Goal: Task Accomplishment & Management: Manage account settings

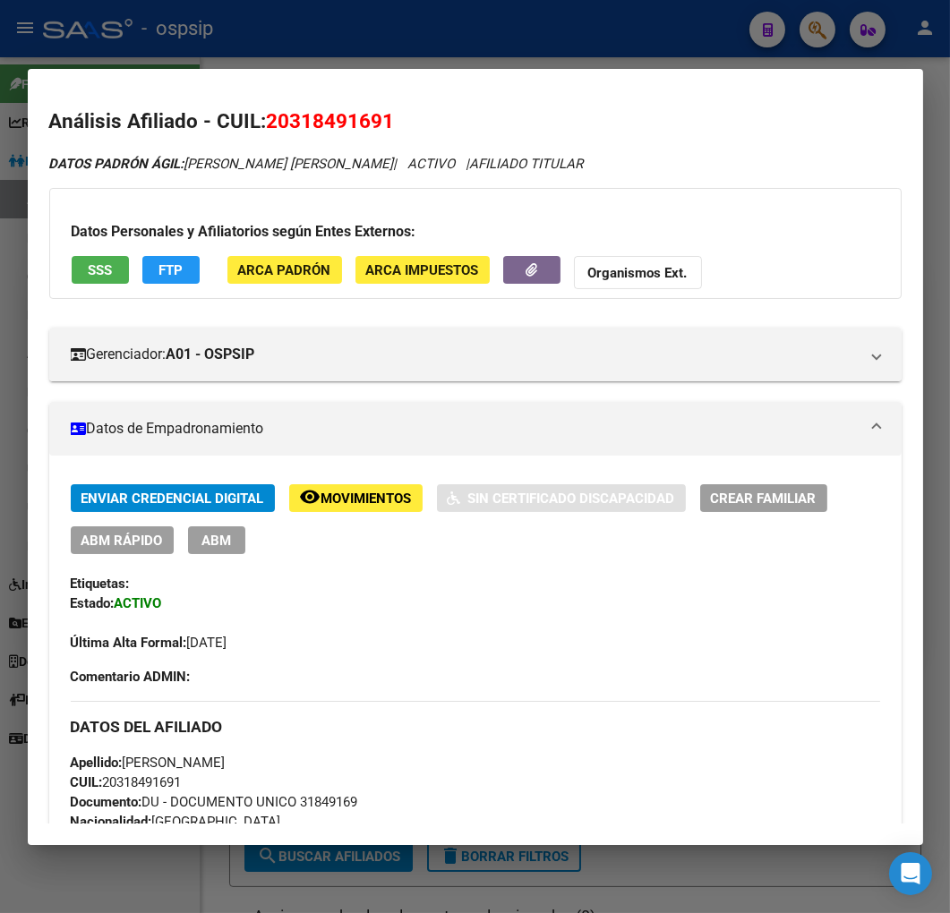
scroll to position [298, 0]
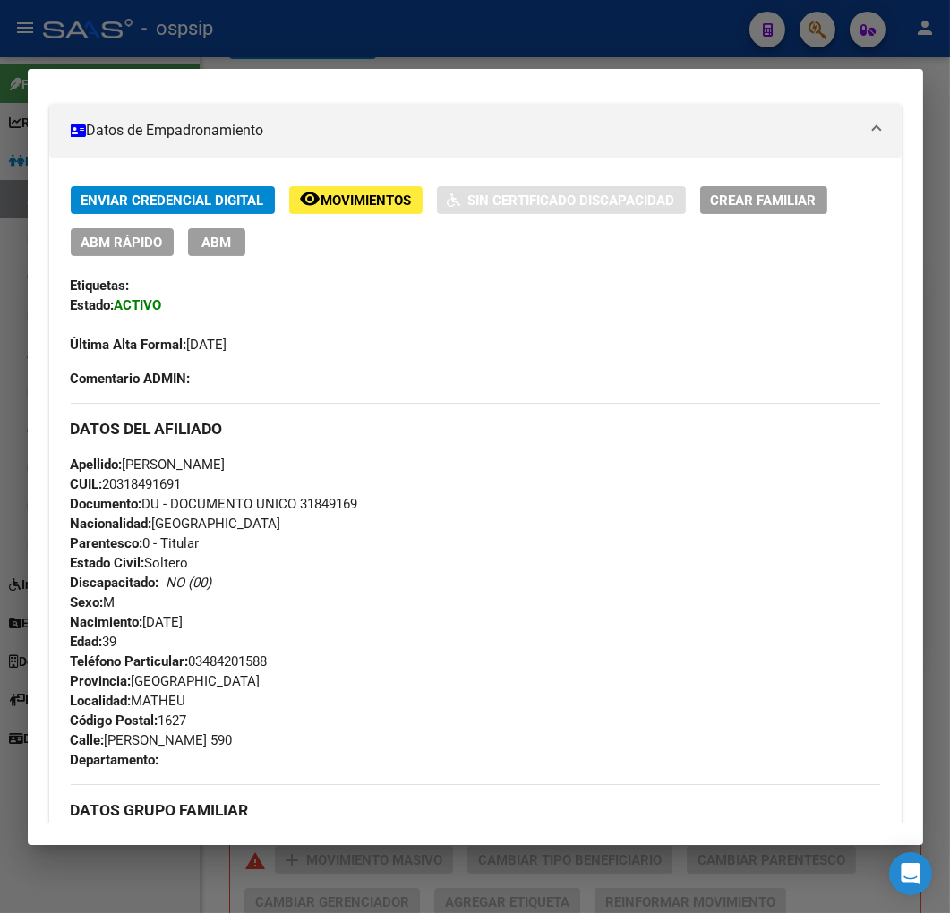
click at [407, 48] on div at bounding box center [475, 456] width 950 height 913
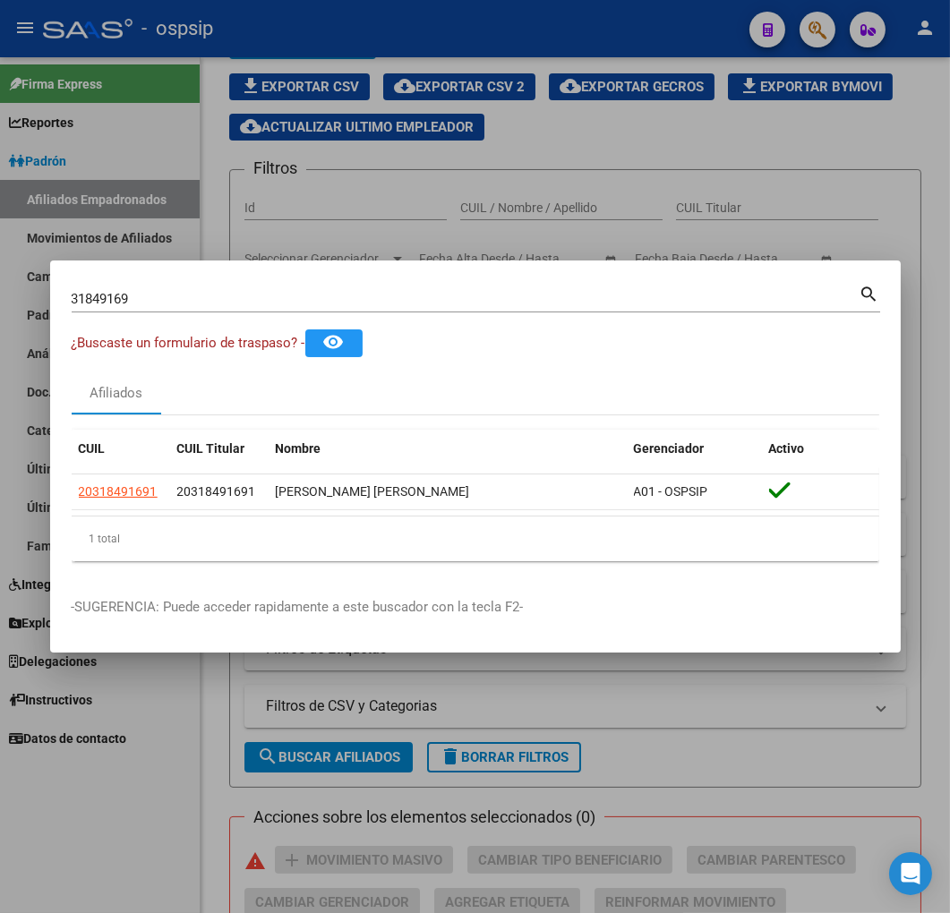
click at [407, 48] on div at bounding box center [475, 456] width 950 height 913
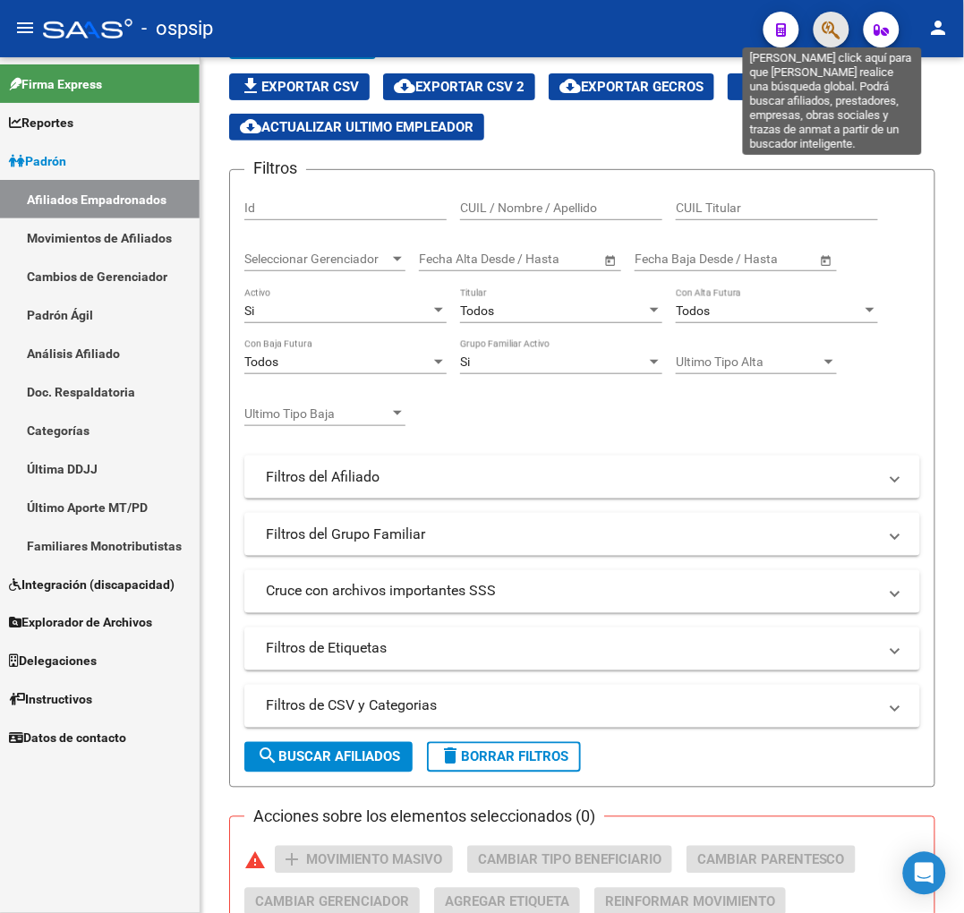
click at [827, 28] on icon "button" at bounding box center [831, 30] width 18 height 21
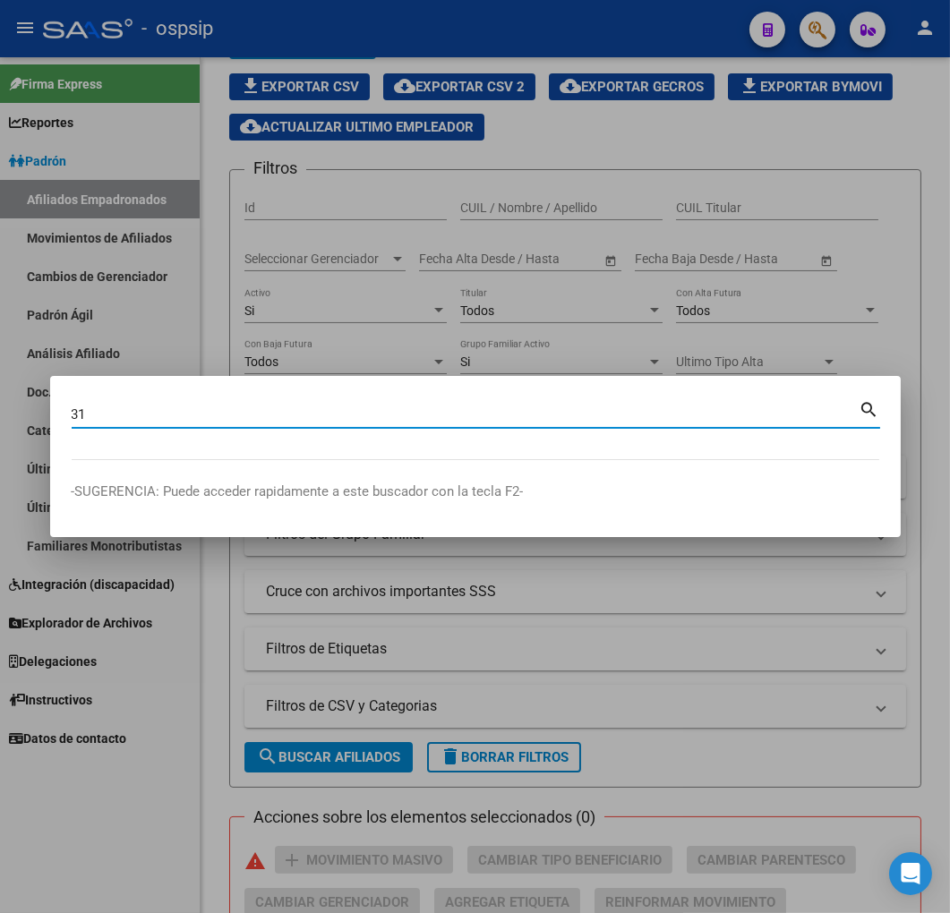
type input "3"
type input "31849169"
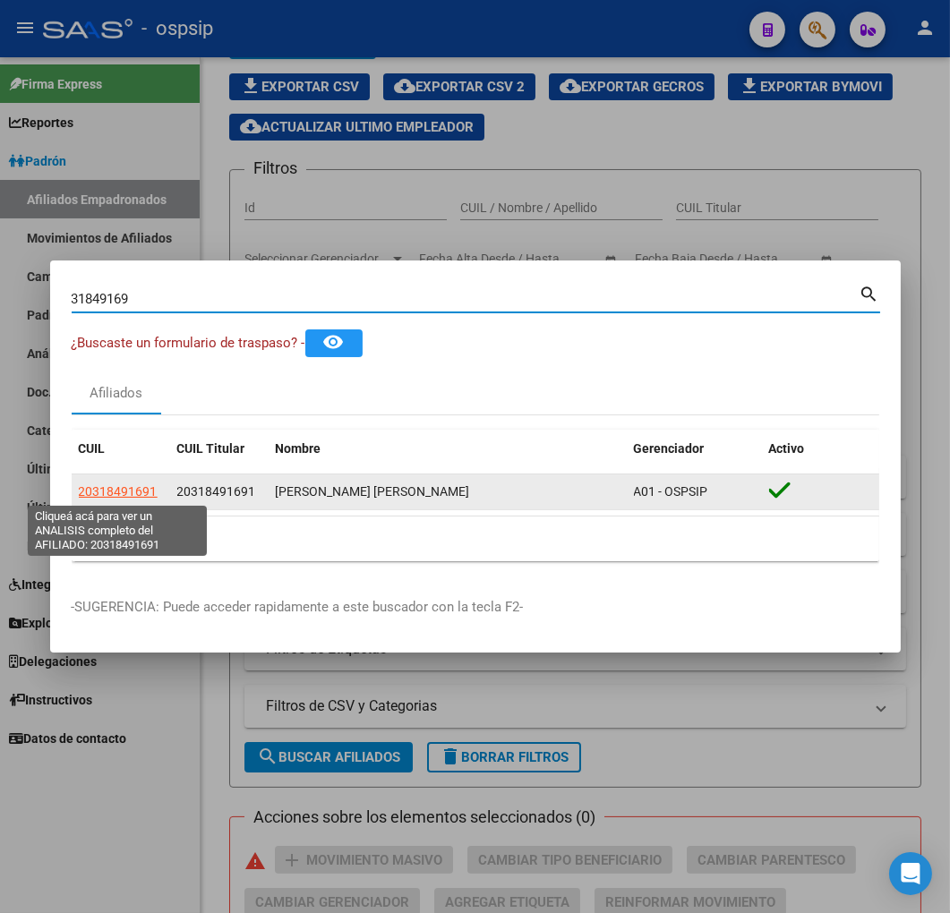
click at [123, 489] on span "20318491691" at bounding box center [118, 491] width 79 height 14
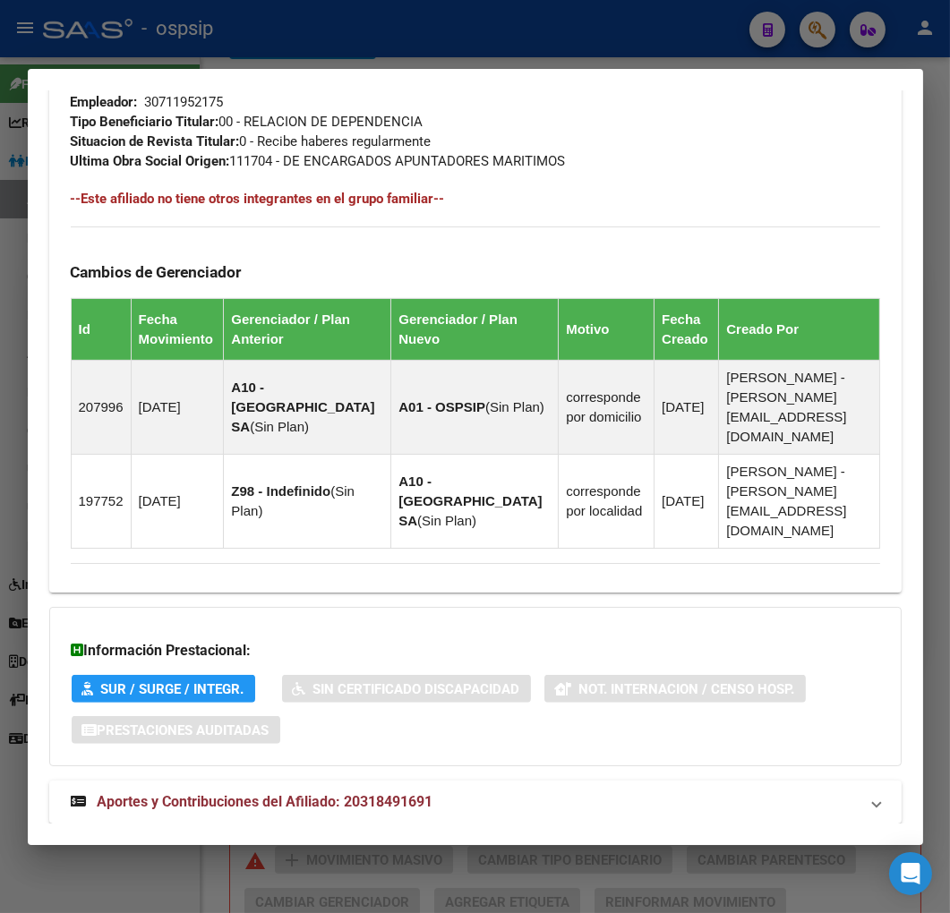
scroll to position [1062, 0]
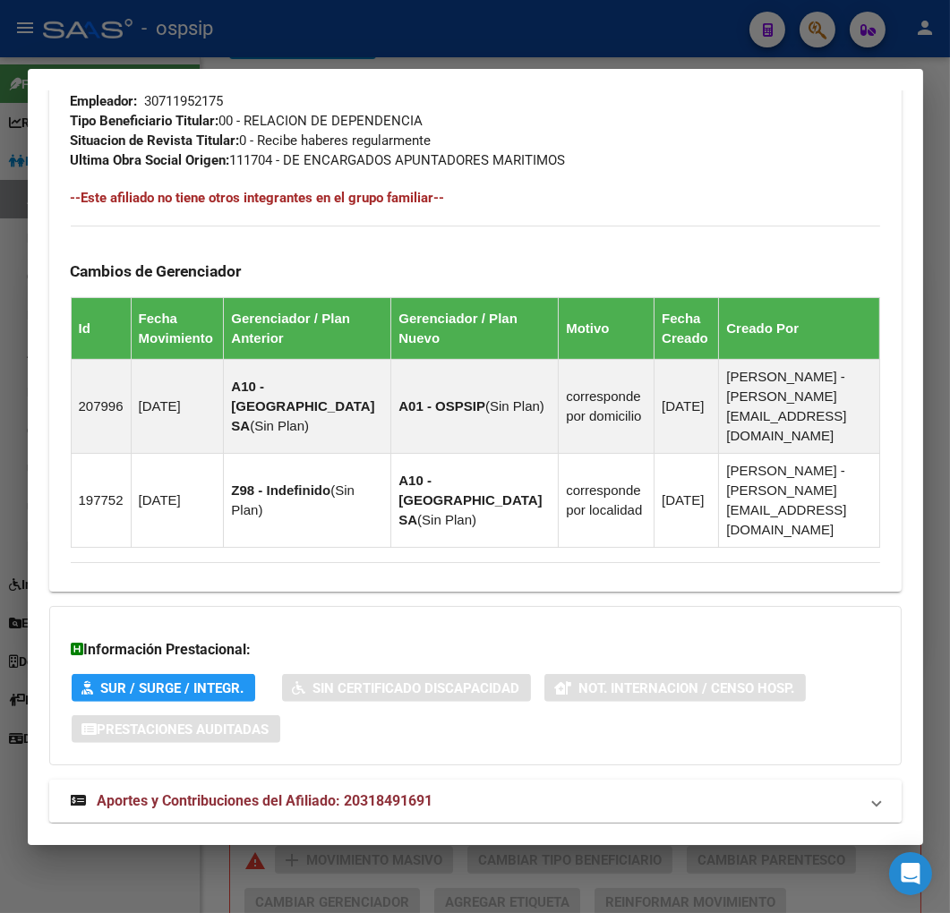
click at [622, 779] on mat-expansion-panel-header "Aportes y Contribuciones del Afiliado: 20318491691" at bounding box center [475, 800] width 852 height 43
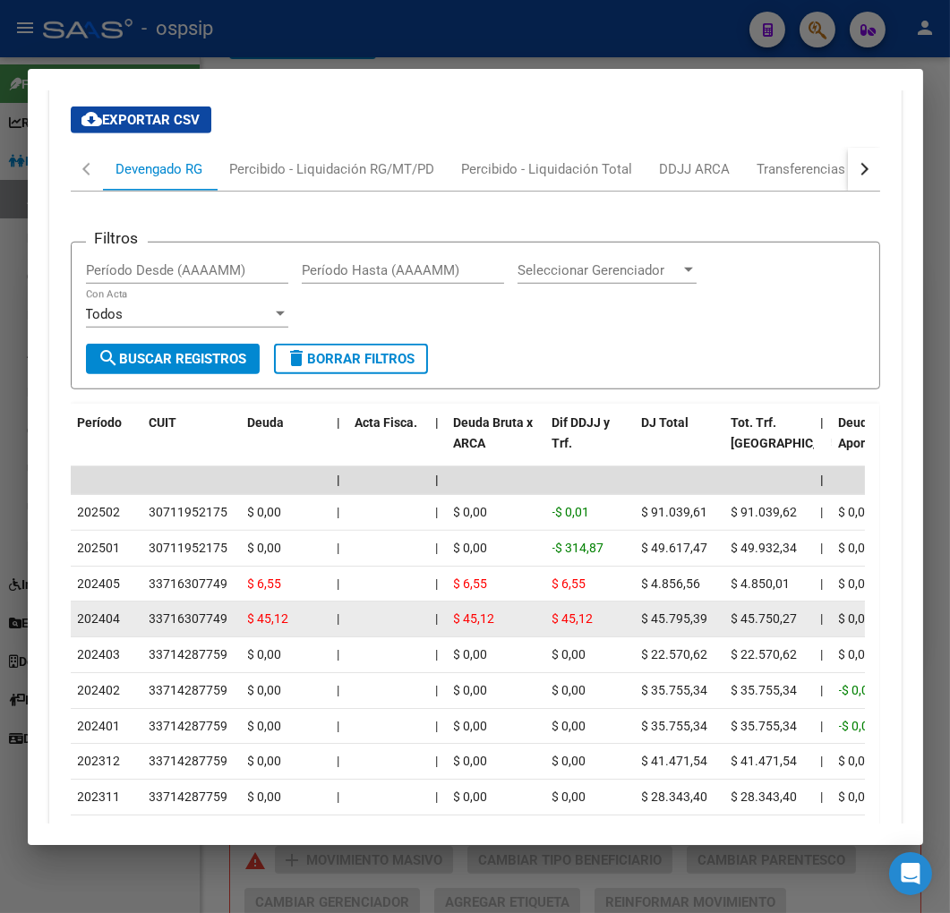
scroll to position [1648, 0]
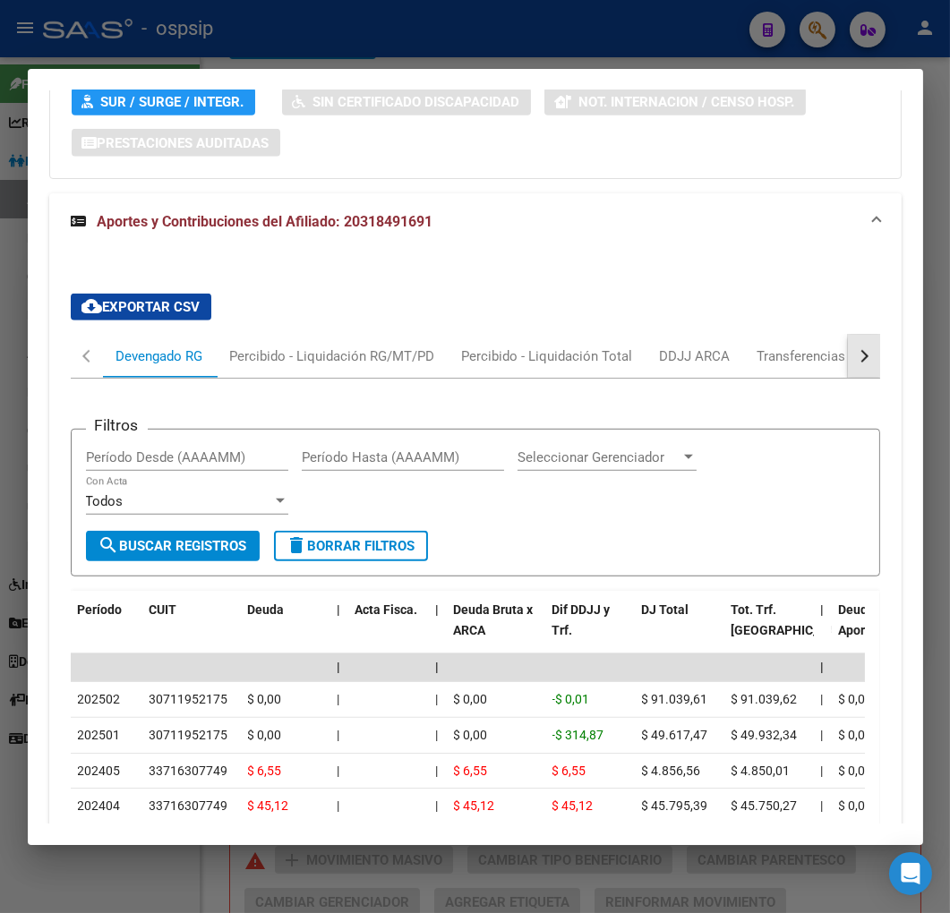
click at [847, 335] on button "button" at bounding box center [863, 356] width 32 height 43
click at [817, 335] on div "ARCA Relaciones Laborales" at bounding box center [740, 356] width 194 height 43
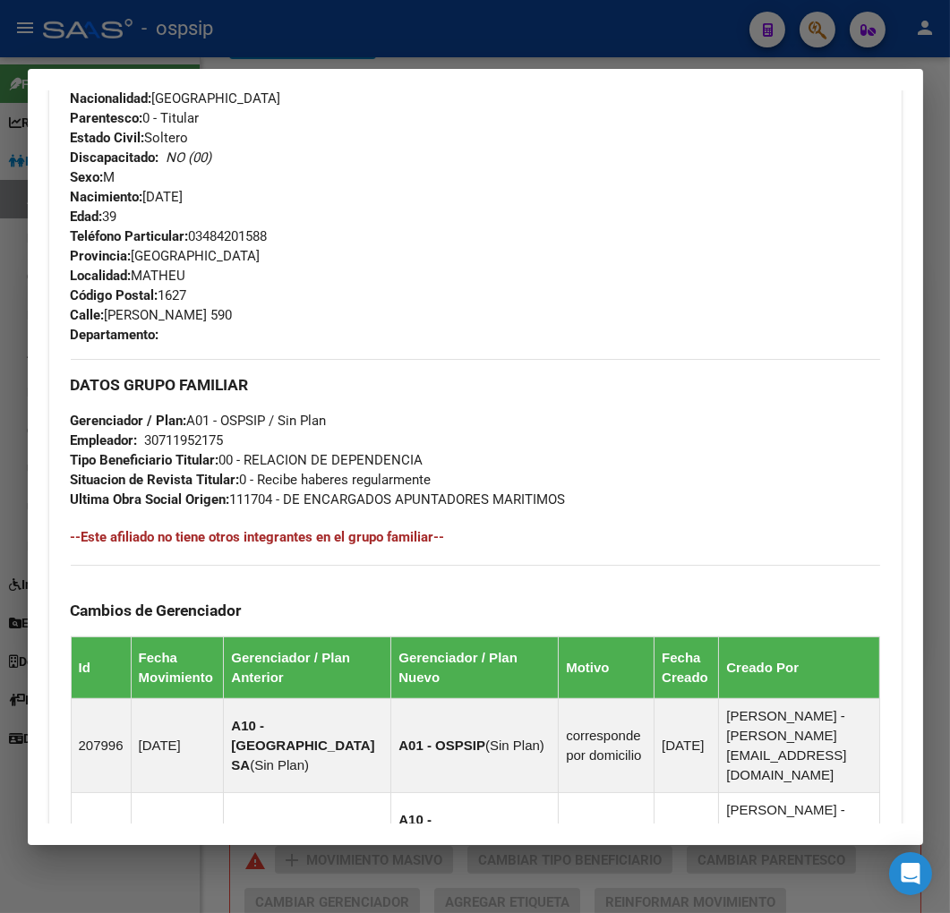
scroll to position [372, 0]
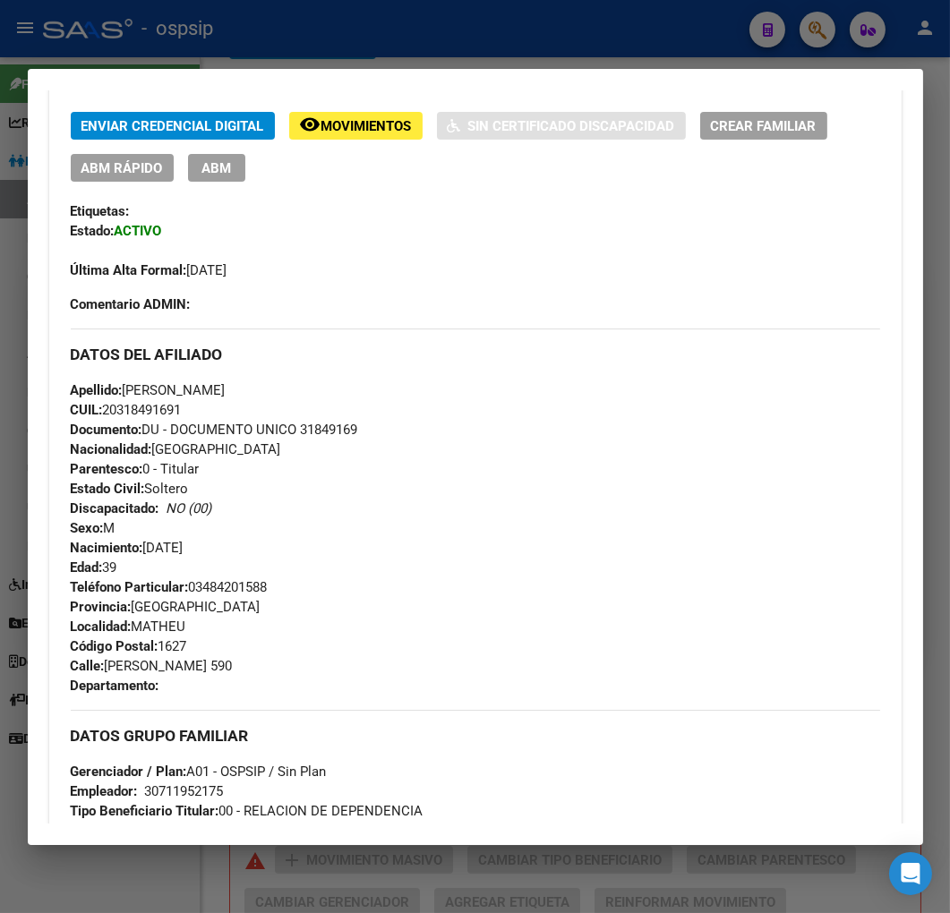
click at [216, 181] on div "Enviar Credencial Digital remove_red_eye Movimientos Sin Certificado Discapacid…" at bounding box center [475, 196] width 809 height 168
click at [216, 176] on button "ABM" at bounding box center [216, 168] width 57 height 28
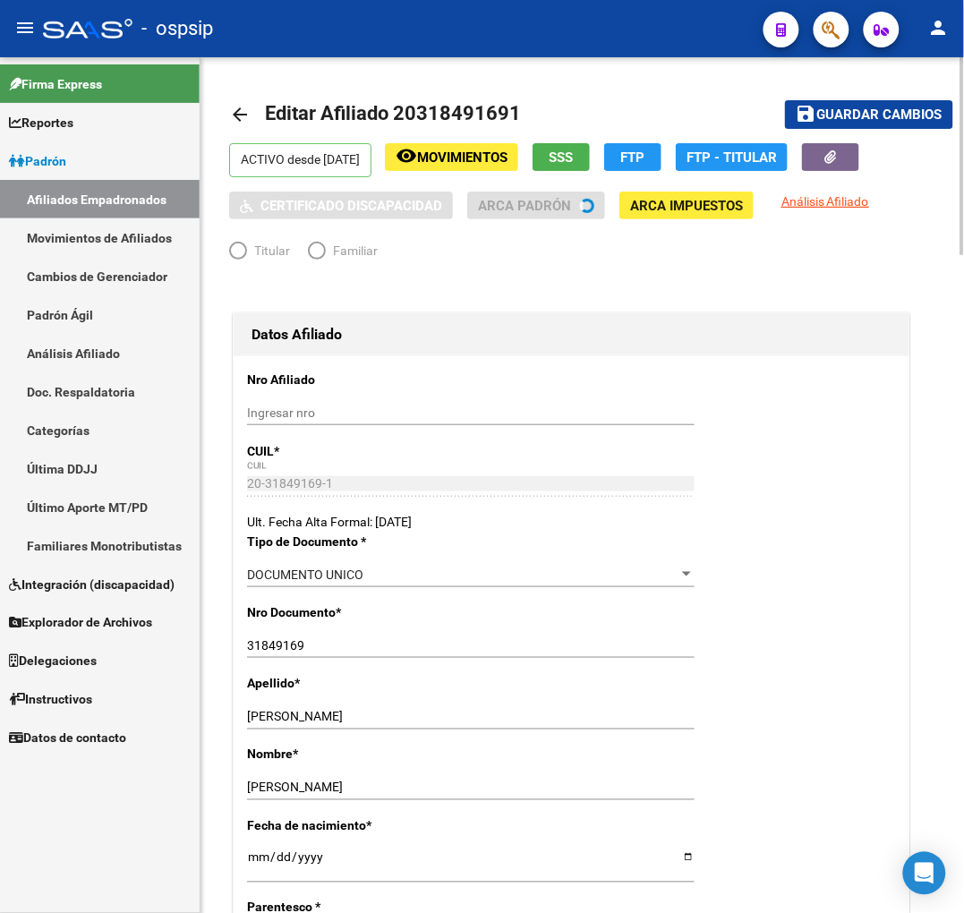
radio input "true"
type input "30-71195217-5"
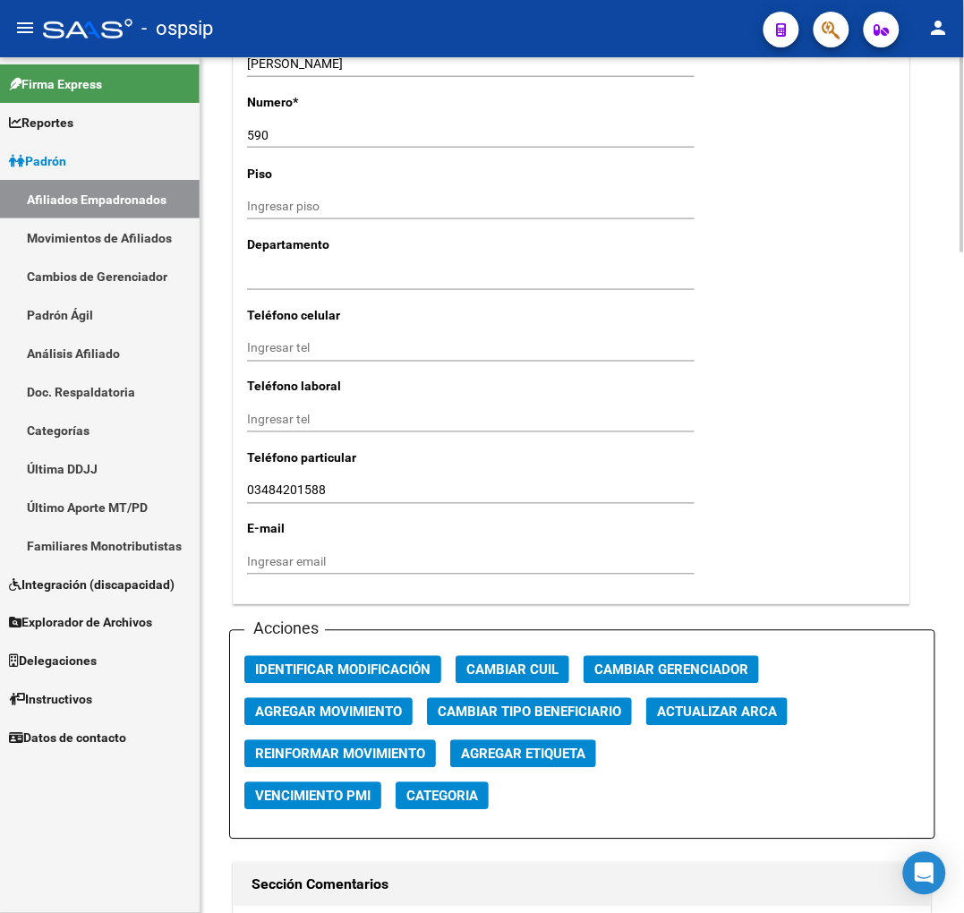
scroll to position [1790, 0]
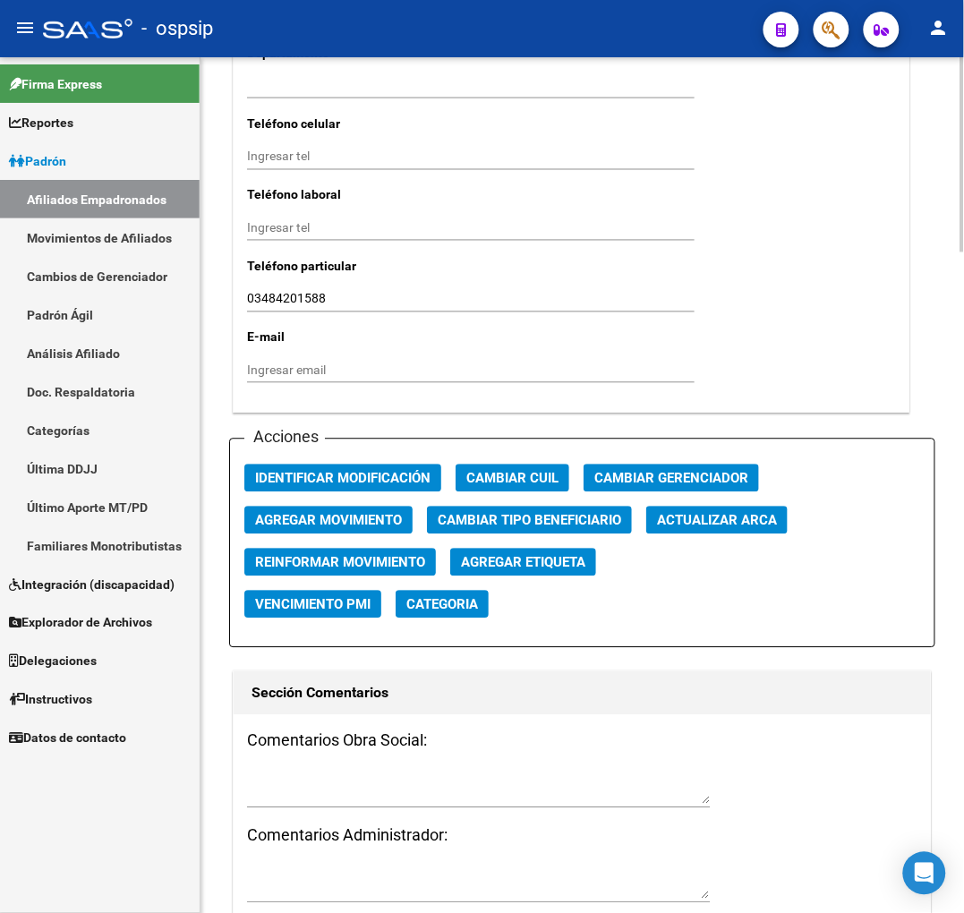
click at [289, 507] on button "Agregar Movimiento" at bounding box center [328, 521] width 168 height 28
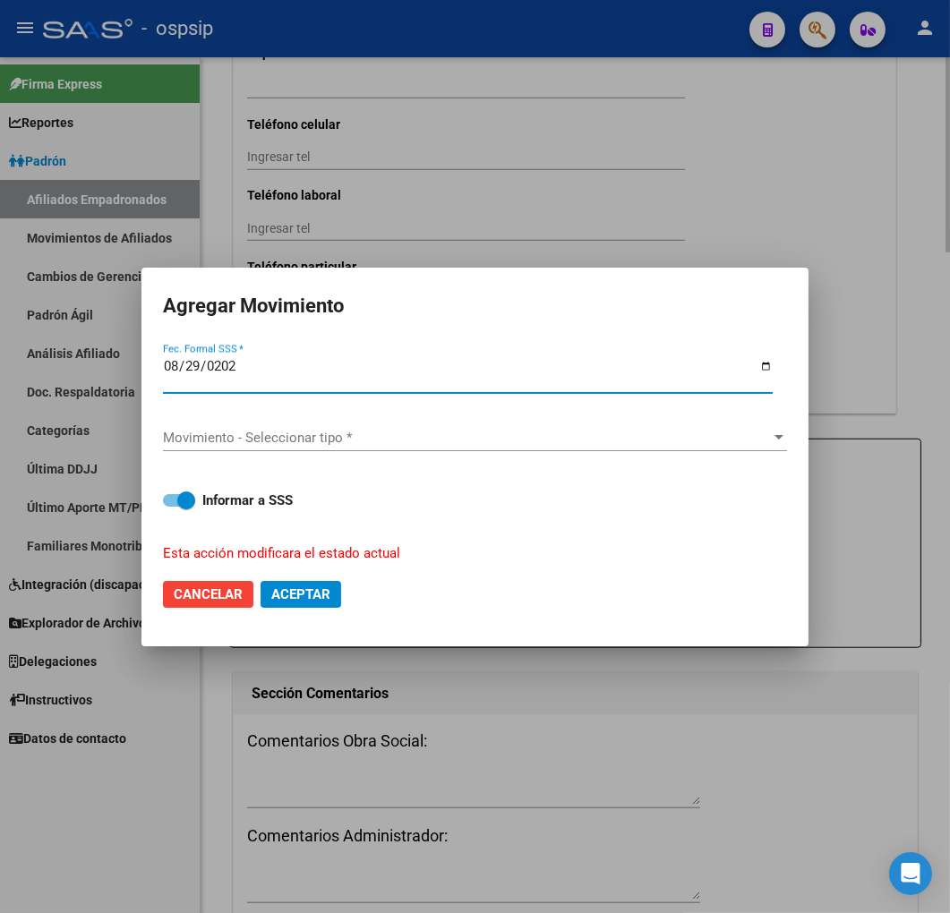
type input "[DATE]"
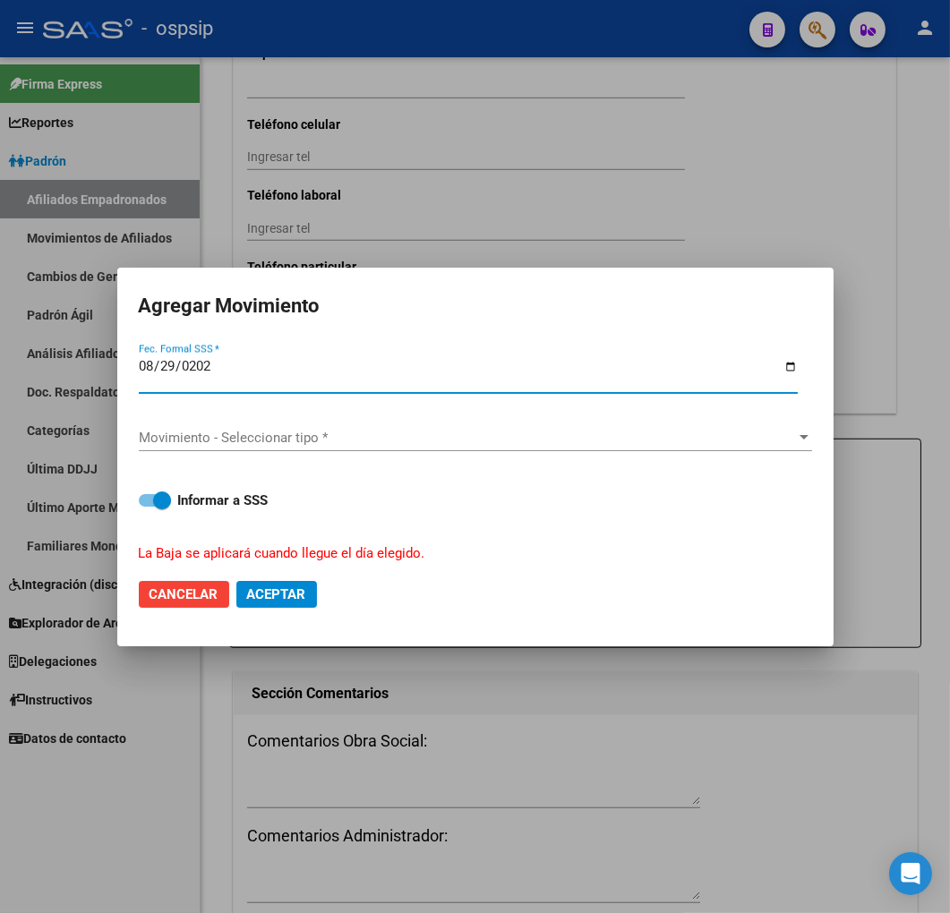
click at [346, 448] on div "Movimiento - Seleccionar tipo * Movimiento - Seleccionar tipo *" at bounding box center [475, 437] width 673 height 27
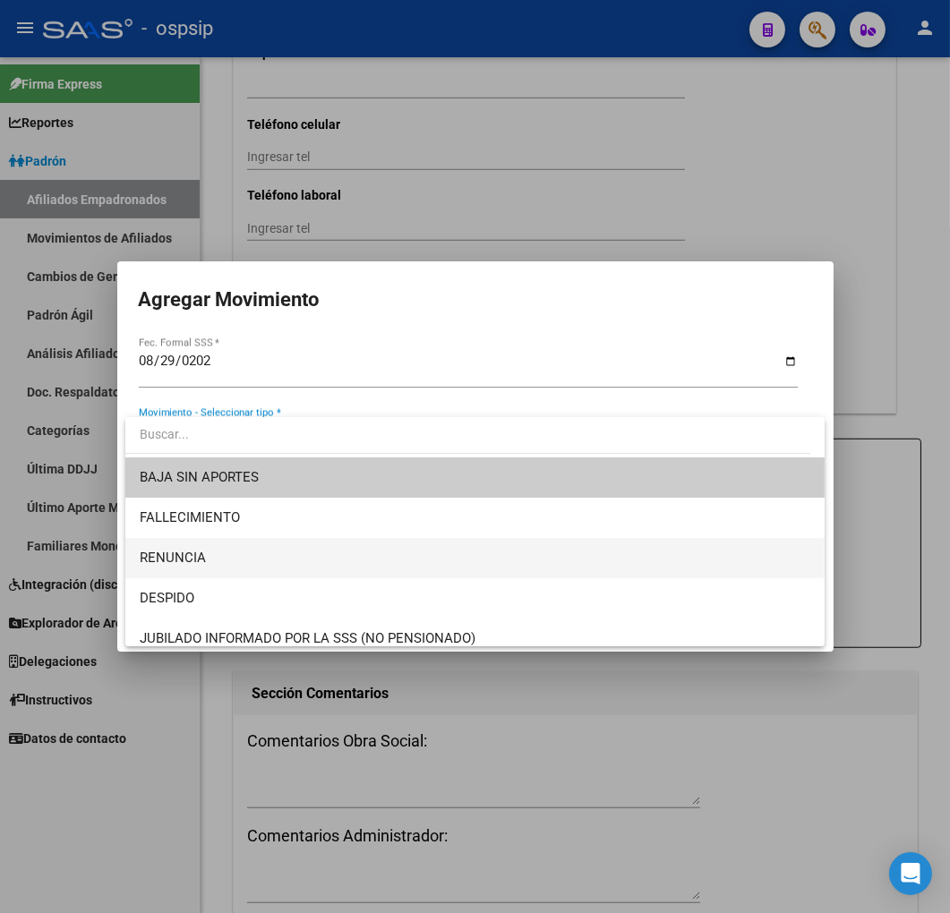
click at [428, 561] on span "RENUNCIA" at bounding box center [475, 558] width 671 height 40
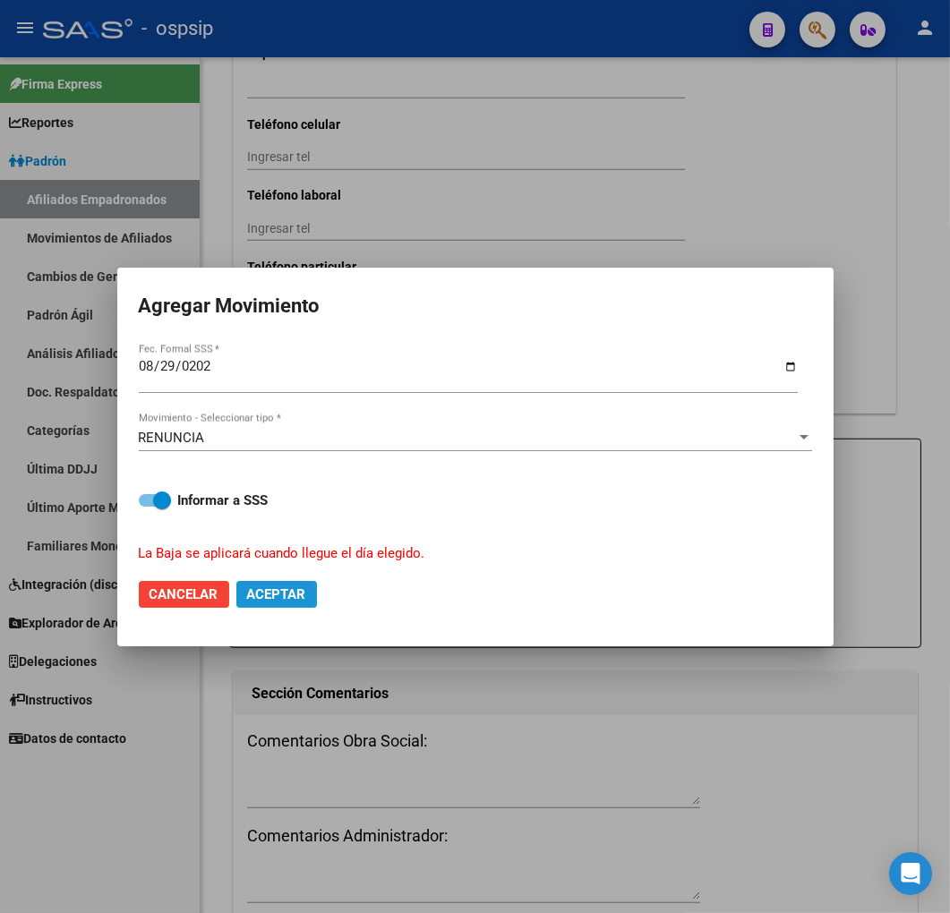
click at [300, 598] on span "Aceptar" at bounding box center [276, 594] width 59 height 16
checkbox input "false"
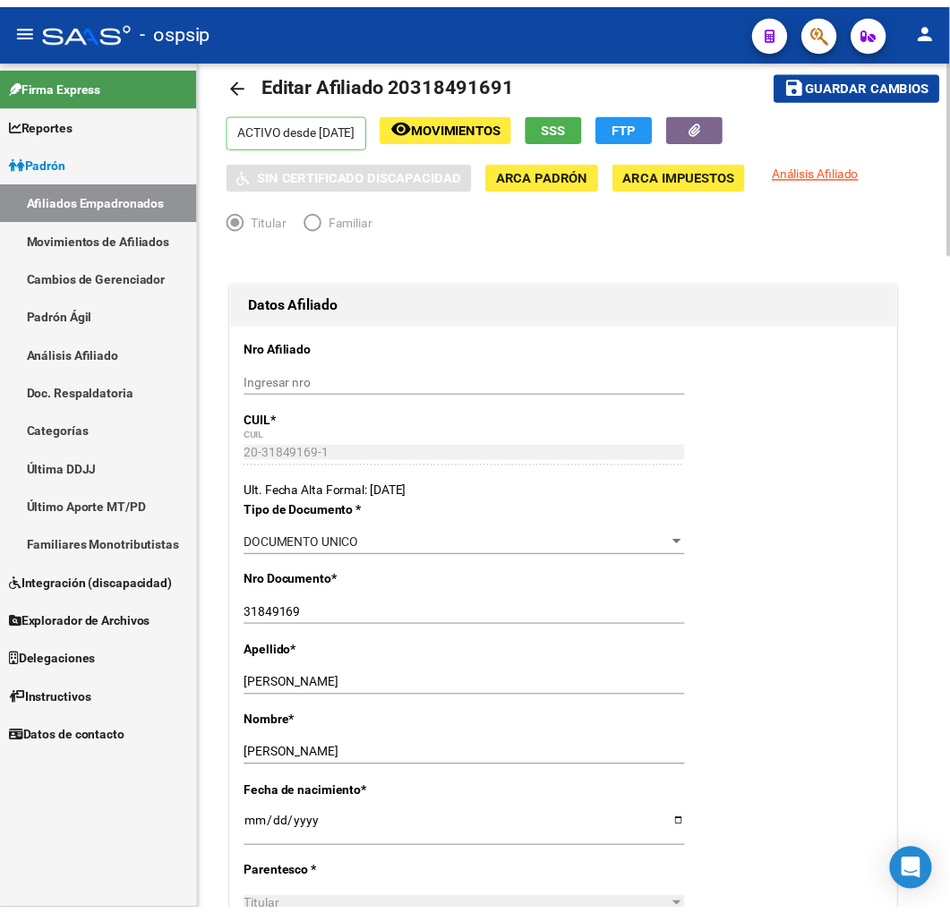
scroll to position [0, 0]
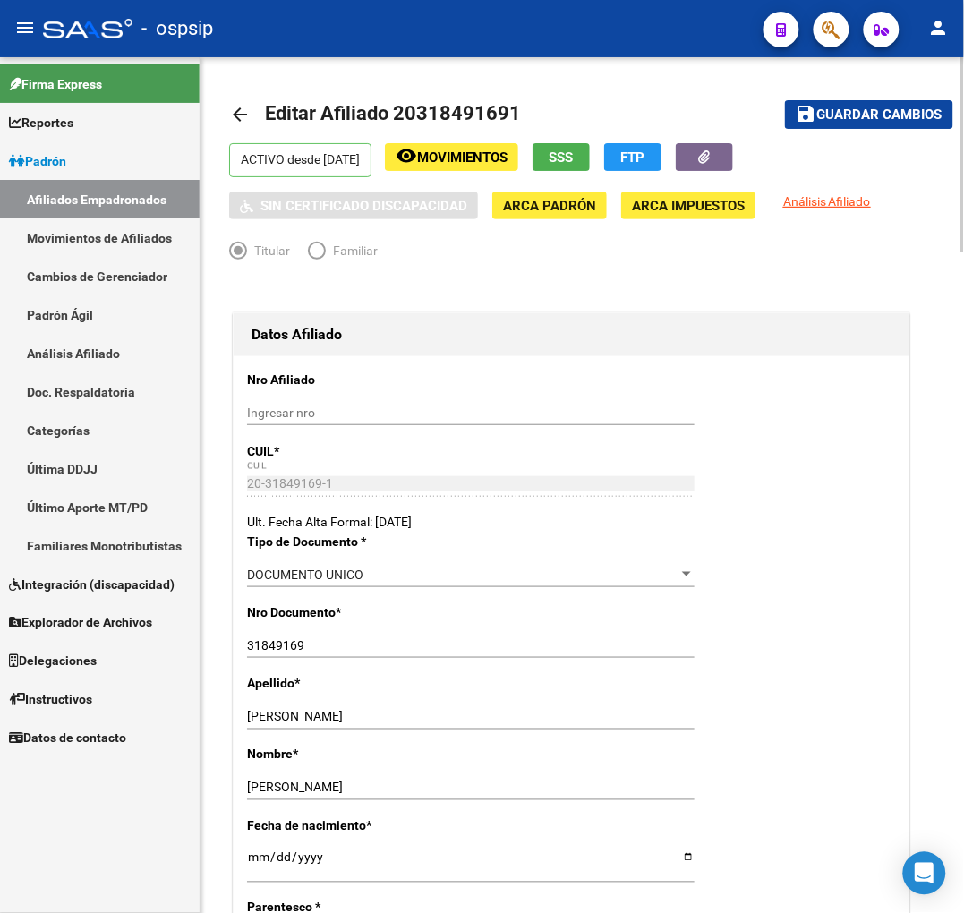
click at [503, 163] on span "Movimientos" at bounding box center [462, 157] width 90 height 16
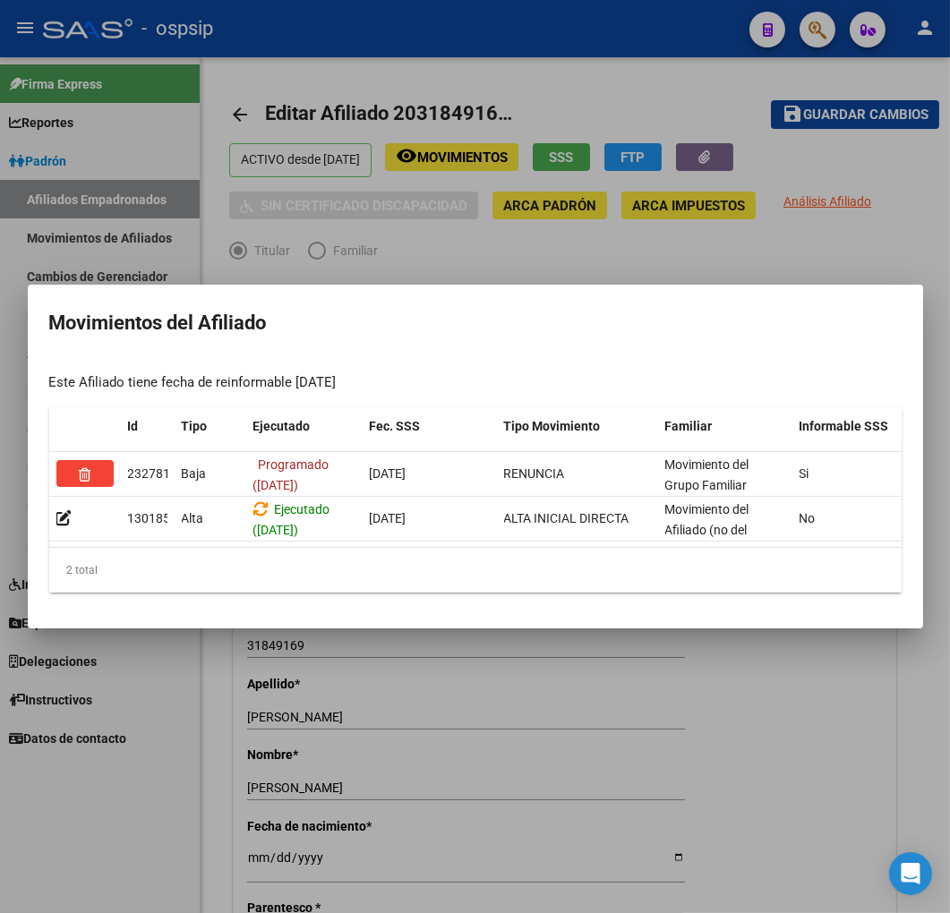
click at [886, 112] on div at bounding box center [475, 456] width 950 height 913
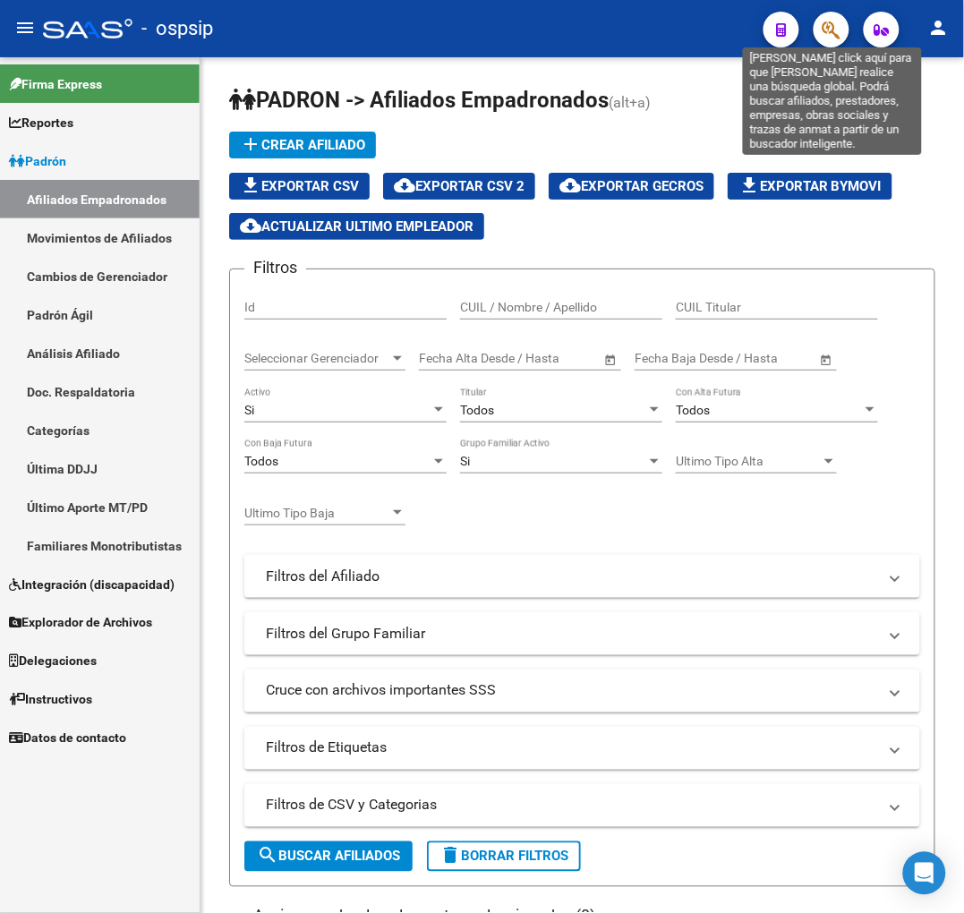
click at [836, 32] on icon "button" at bounding box center [831, 30] width 18 height 21
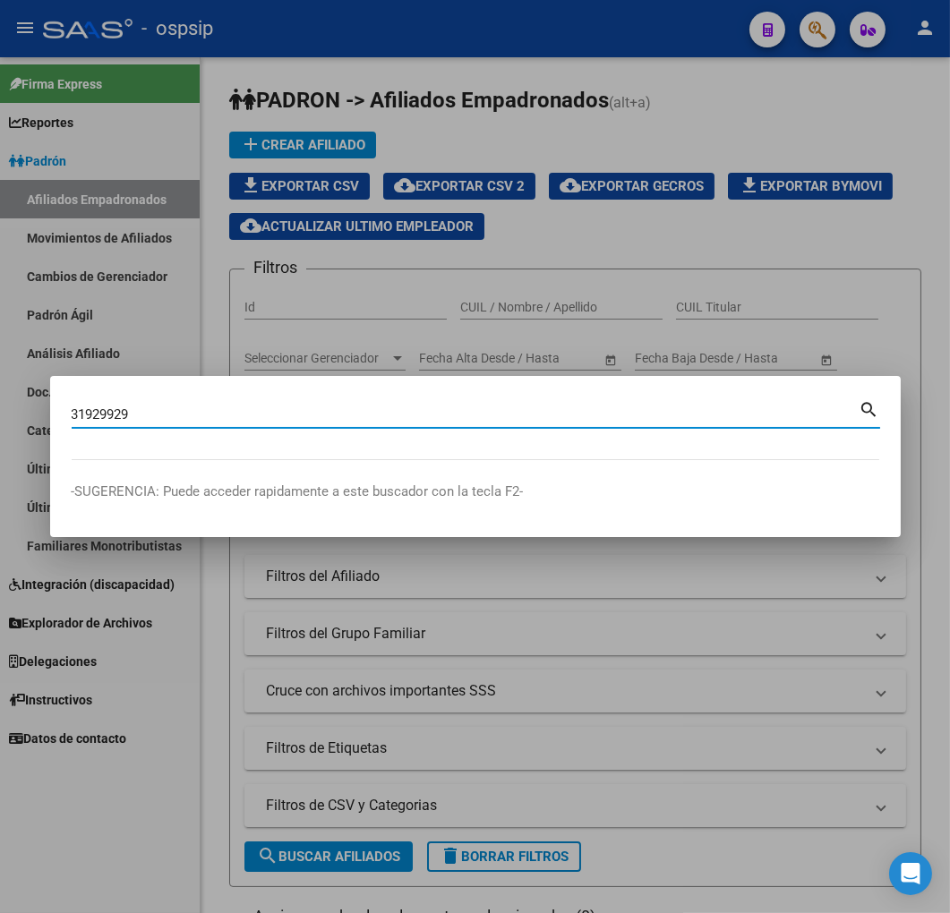
type input "31929929"
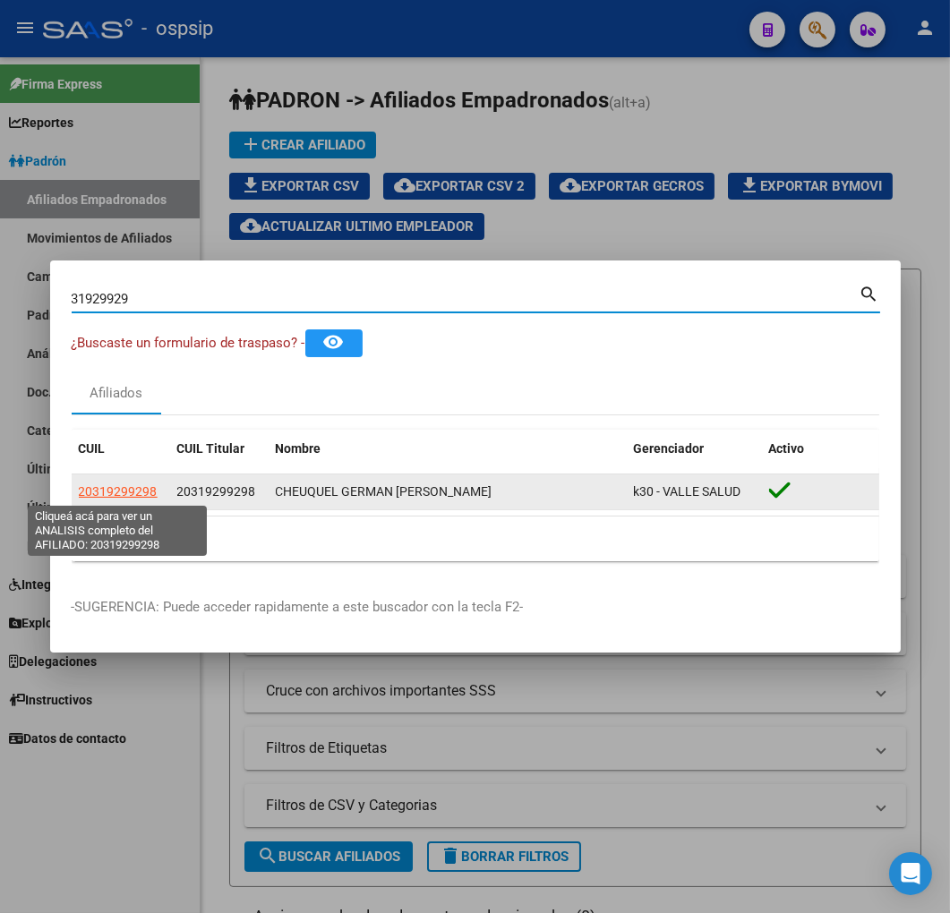
click at [112, 493] on span "20319299298" at bounding box center [118, 491] width 79 height 14
type textarea "20319299298"
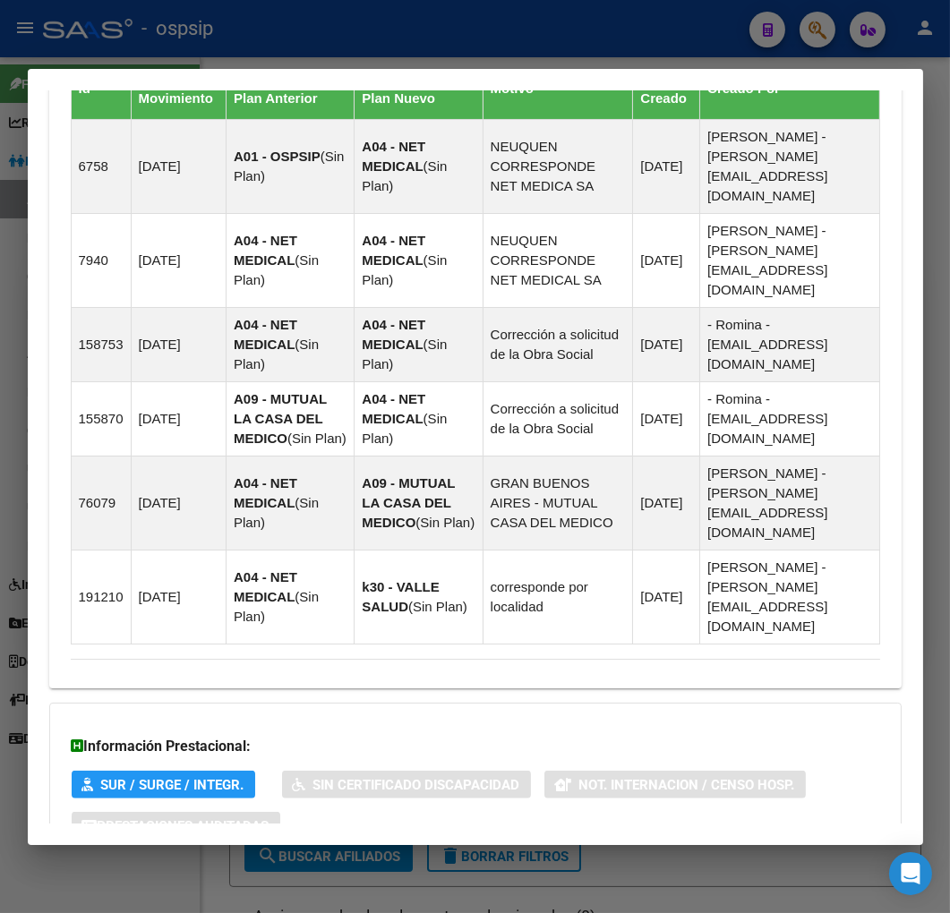
scroll to position [1361, 0]
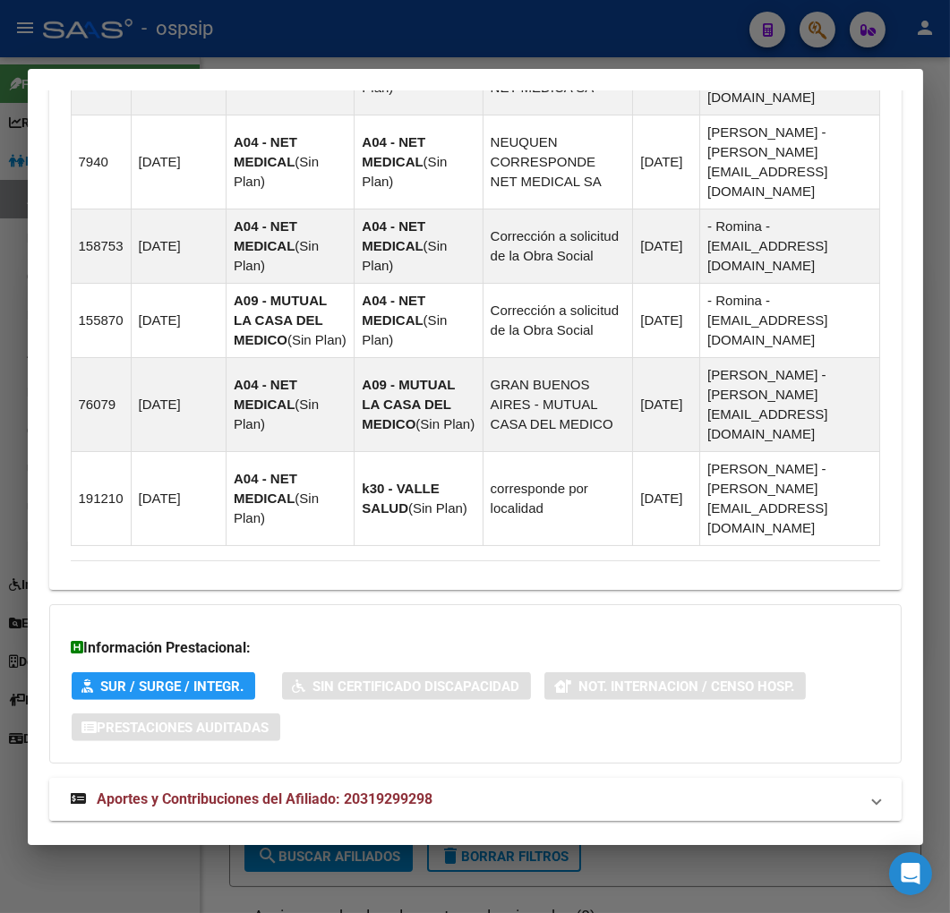
click at [669, 780] on mat-expansion-panel-header "Aportes y Contribuciones del Afiliado: 20319299298" at bounding box center [475, 799] width 852 height 43
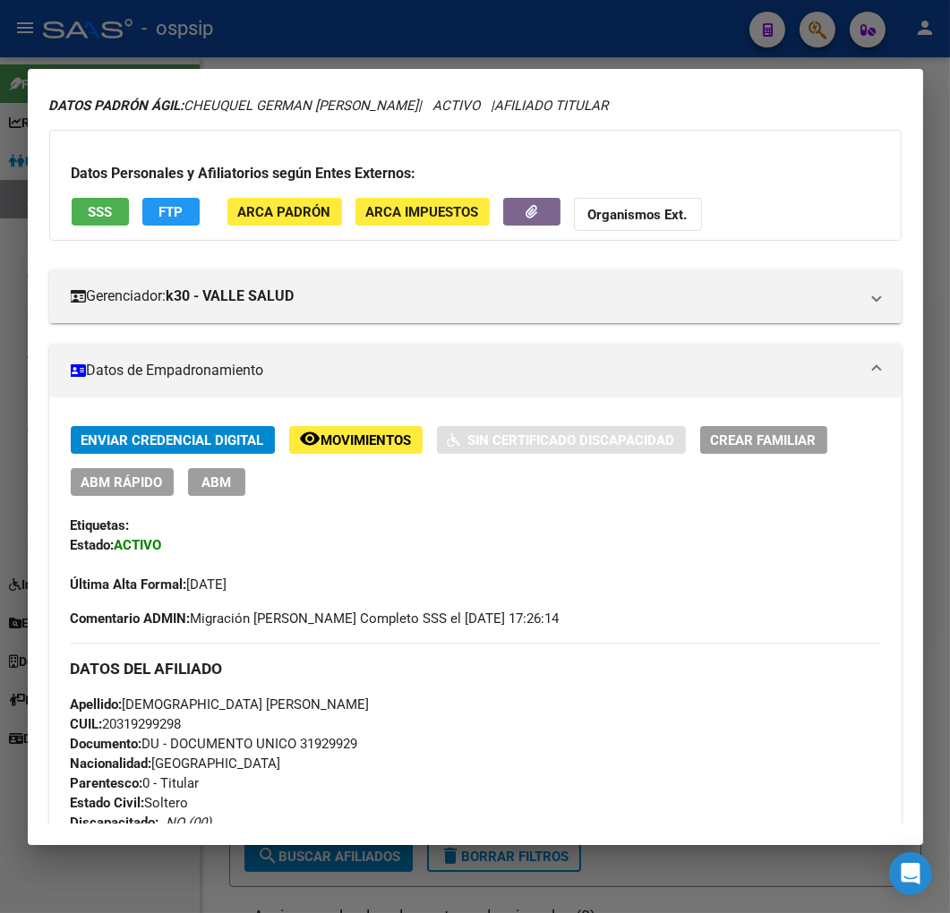
scroll to position [0, 0]
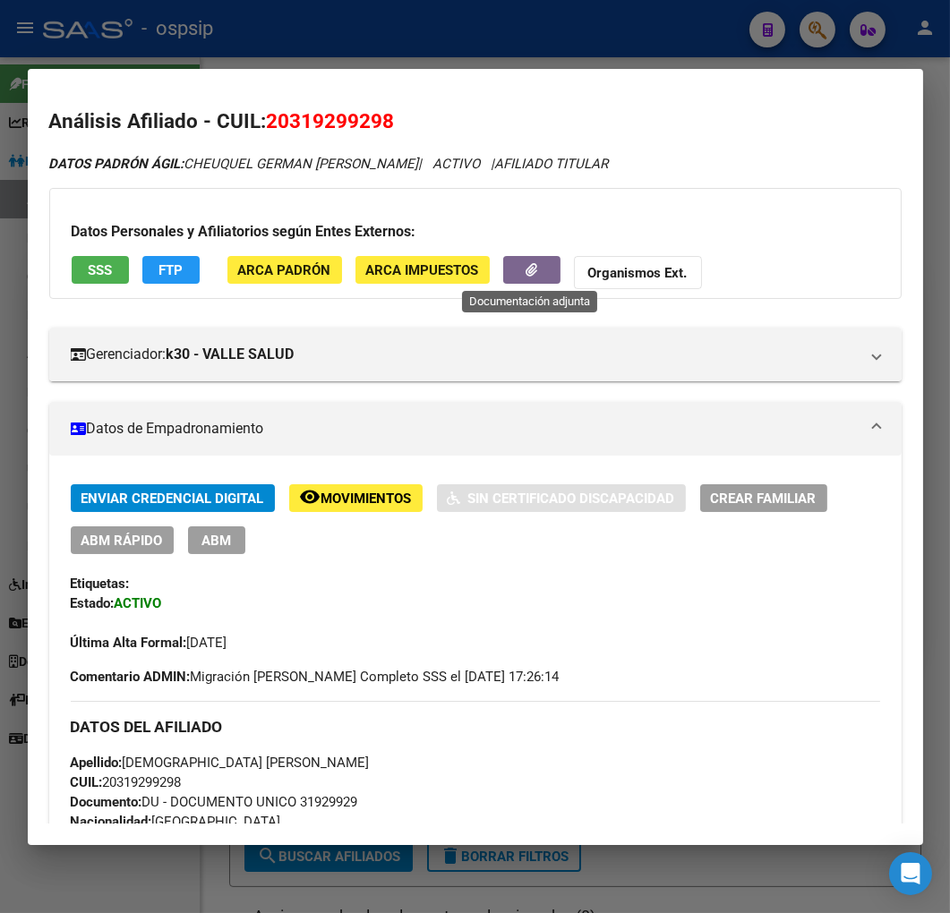
click at [512, 268] on button "button" at bounding box center [531, 270] width 57 height 28
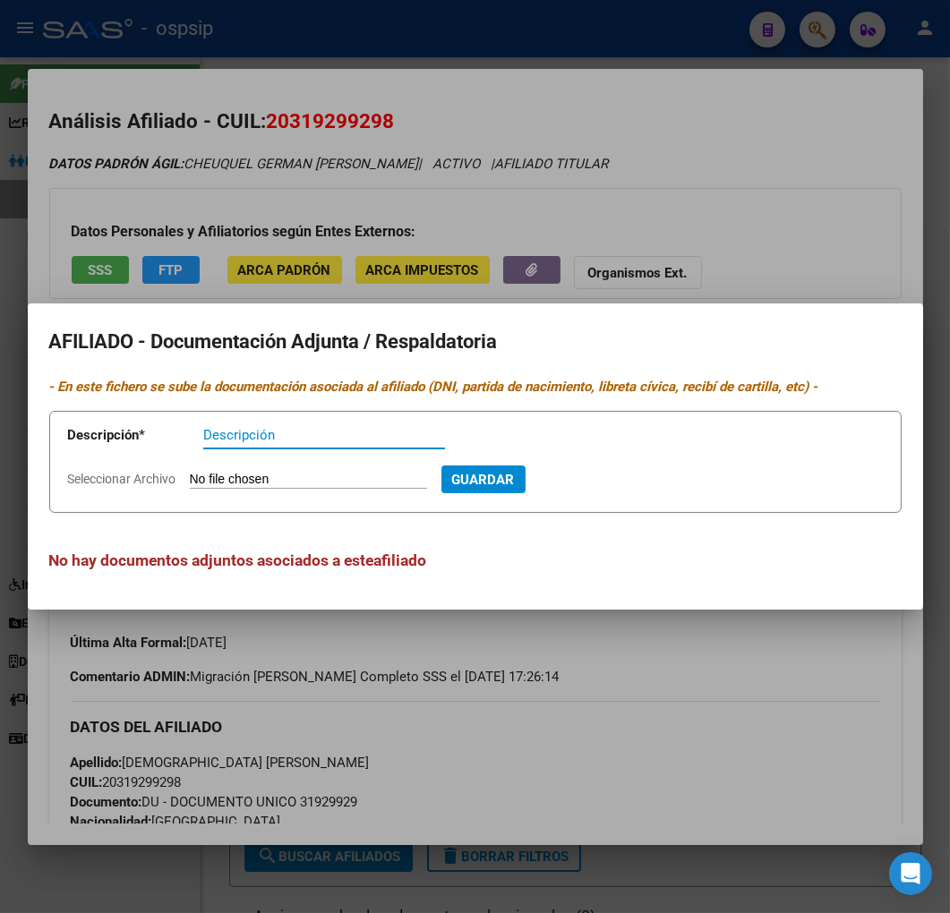
click at [622, 684] on div at bounding box center [475, 456] width 950 height 913
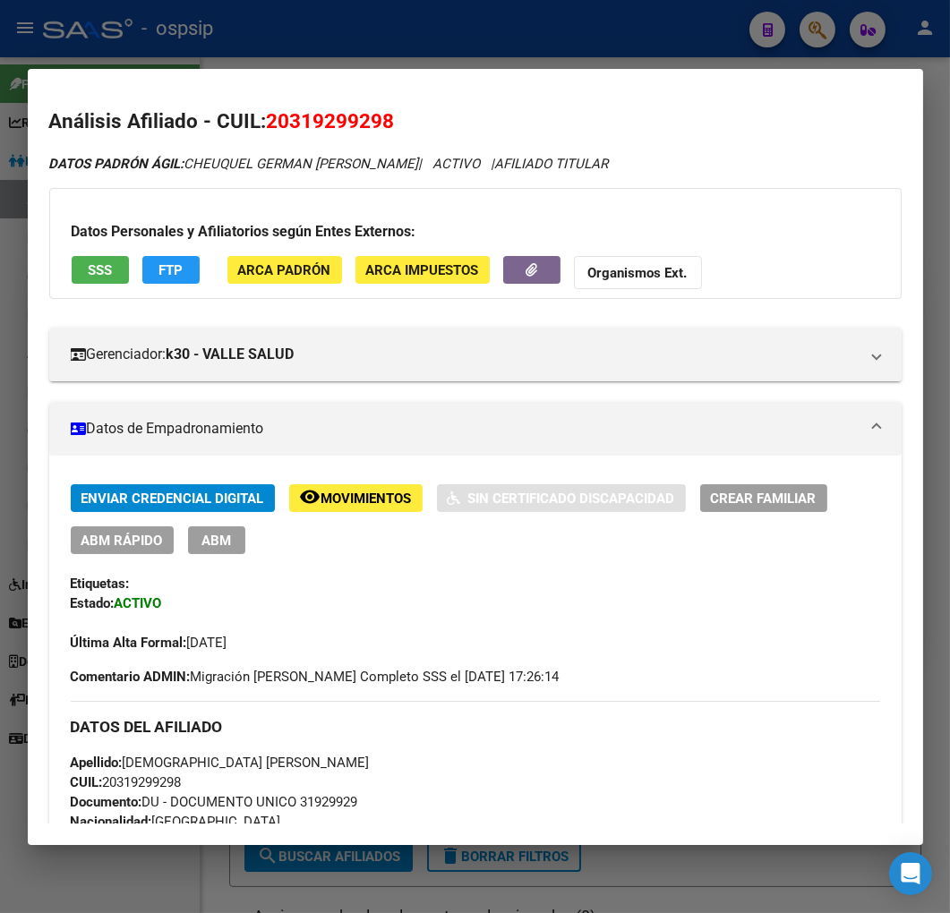
drag, startPoint x: 410, startPoint y: 4, endPoint x: 412, endPoint y: 24, distance: 19.8
click at [410, 10] on div at bounding box center [475, 456] width 950 height 913
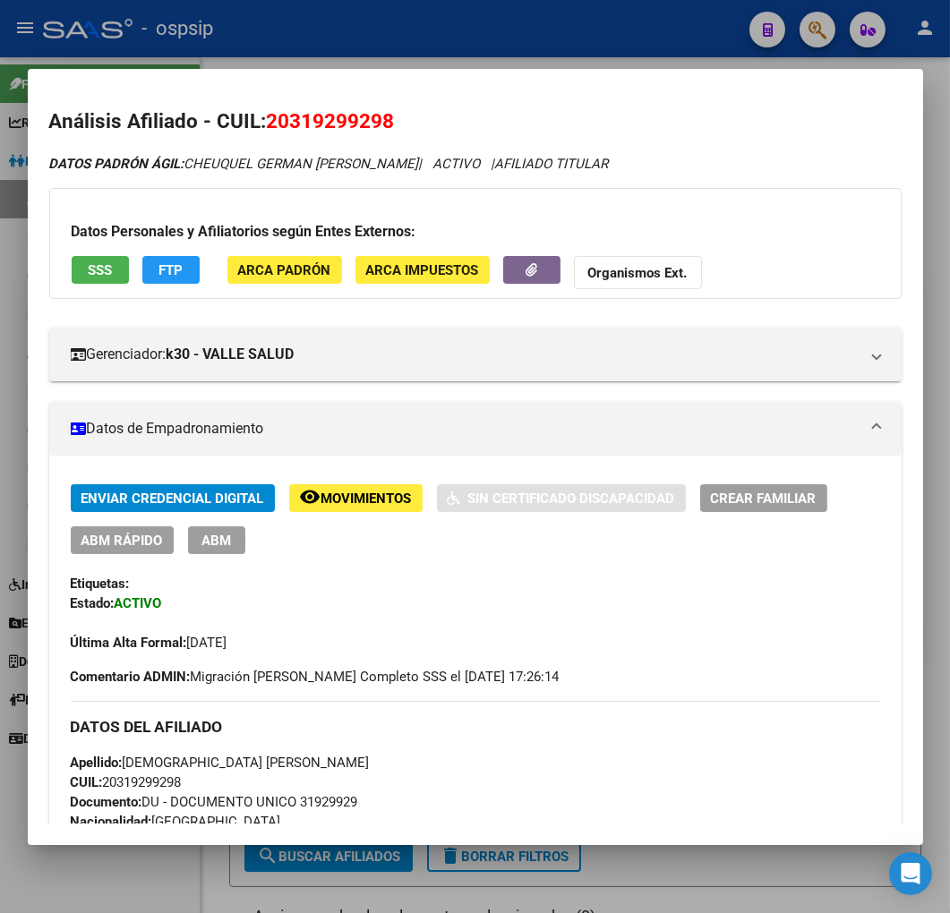
click at [413, 25] on div at bounding box center [475, 456] width 950 height 913
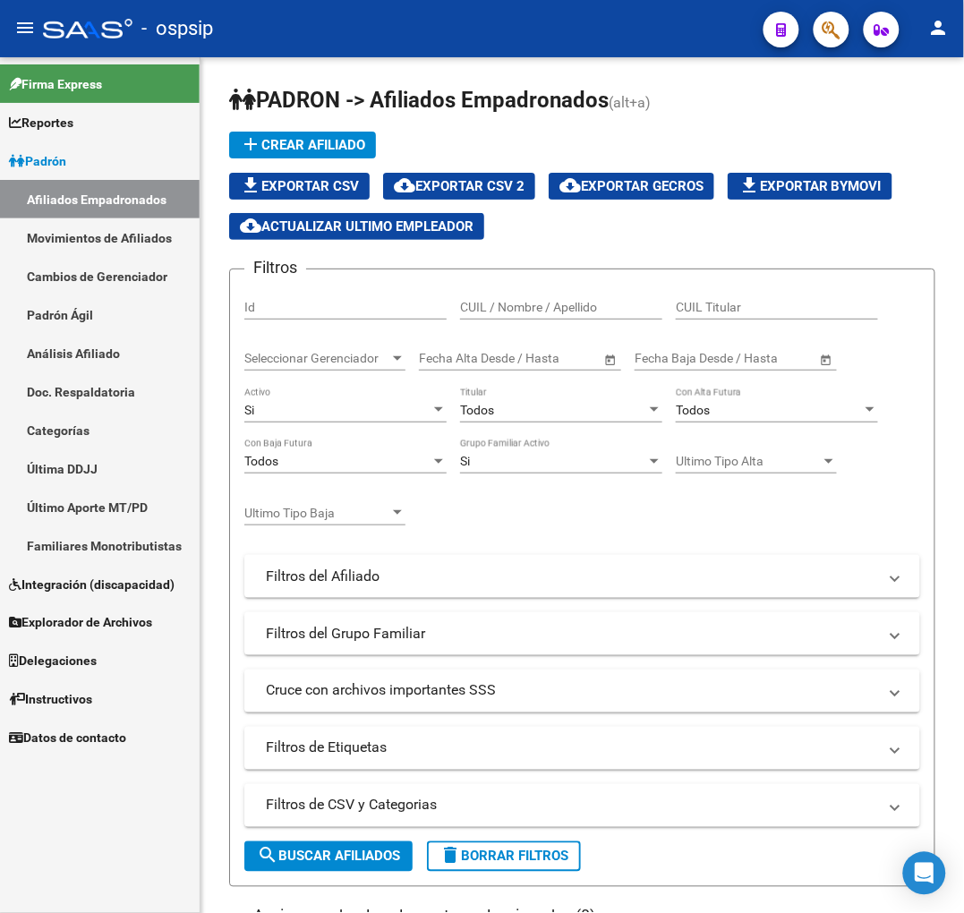
click at [835, 16] on span "button" at bounding box center [831, 30] width 18 height 37
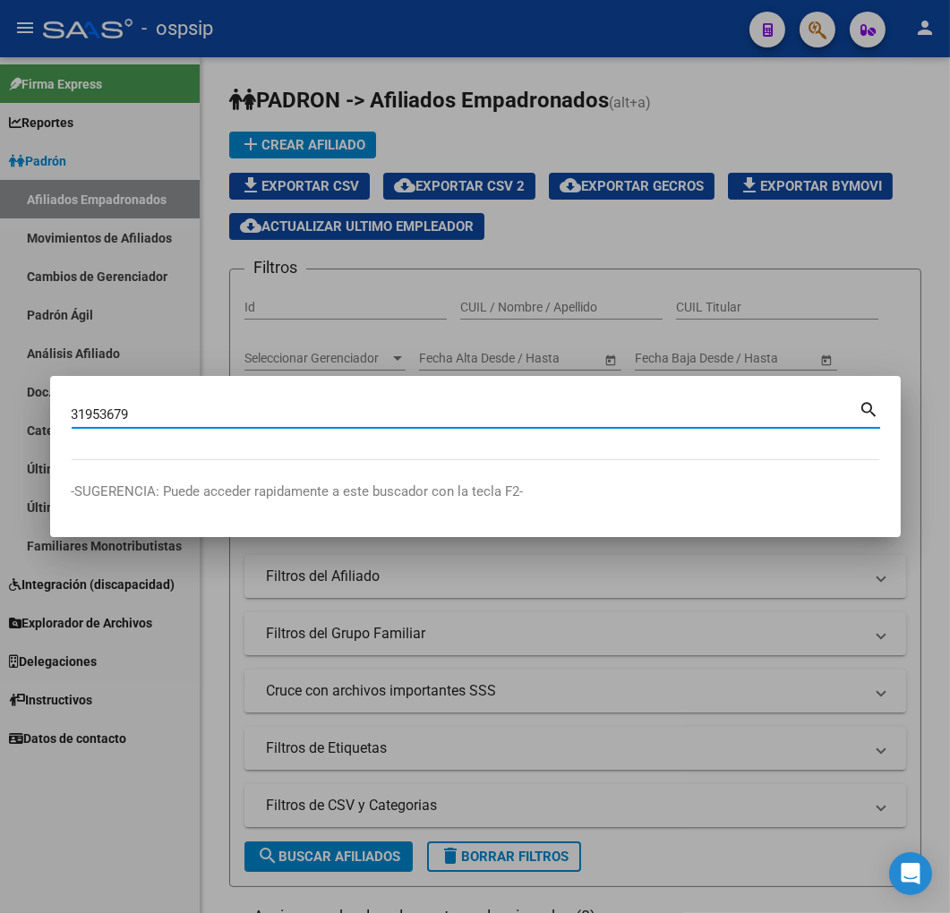
type input "31953679"
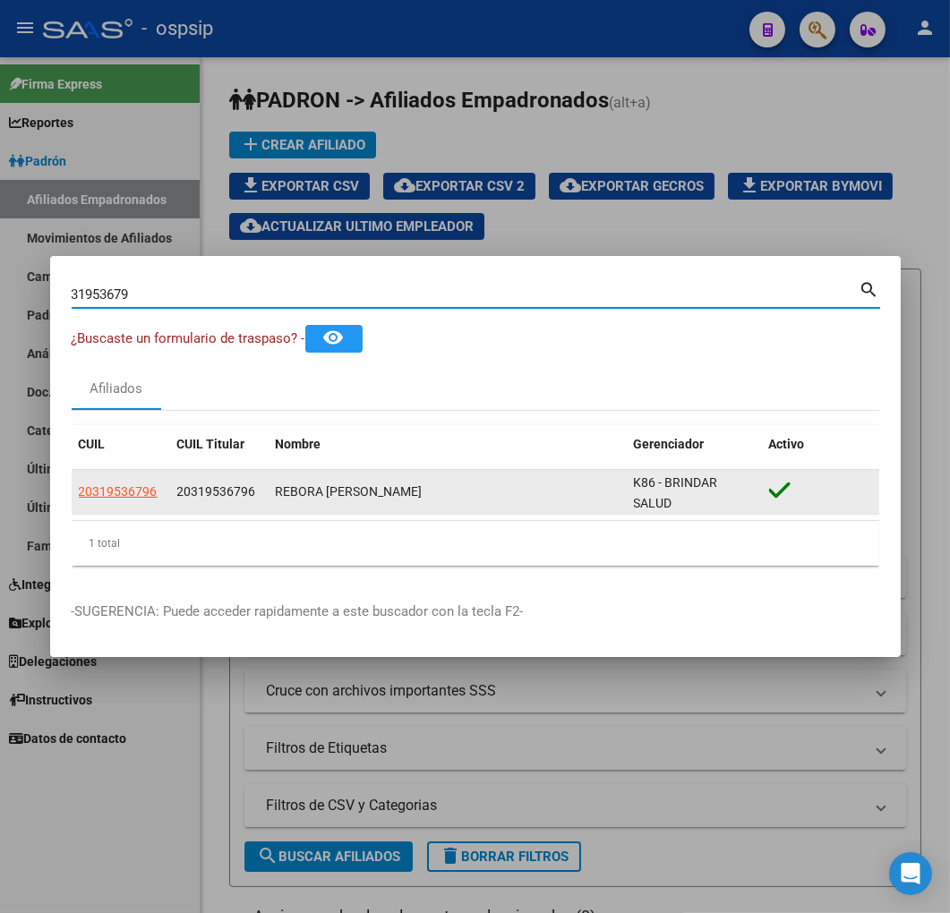
drag, startPoint x: 97, startPoint y: 476, endPoint x: 132, endPoint y: 515, distance: 52.6
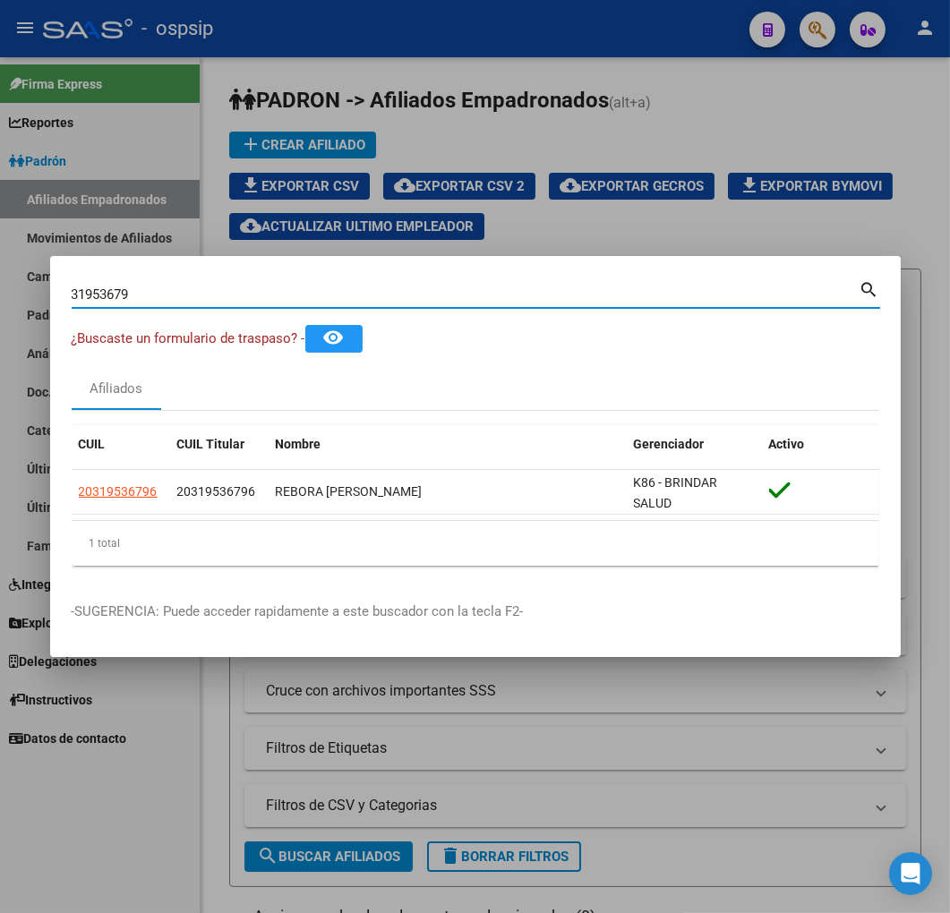
click at [98, 476] on datatable-body-cell "20319536796" at bounding box center [121, 492] width 98 height 44
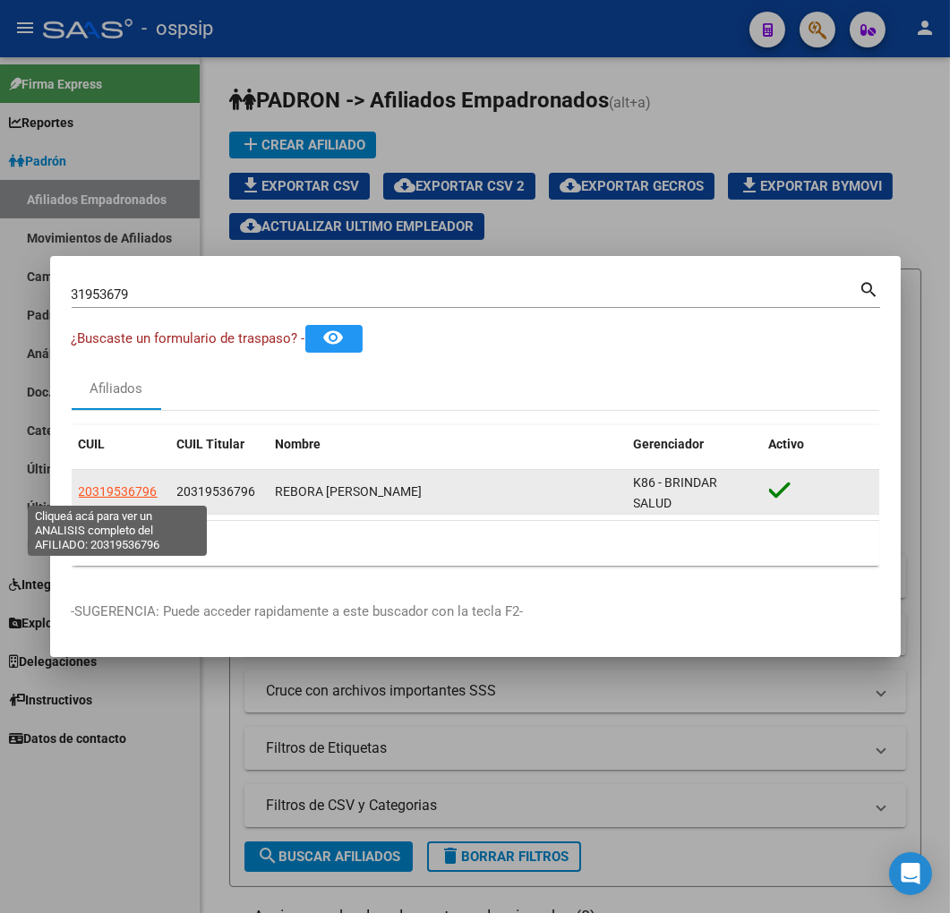
click at [128, 494] on span "20319536796" at bounding box center [118, 491] width 79 height 14
type textarea "20319536796"
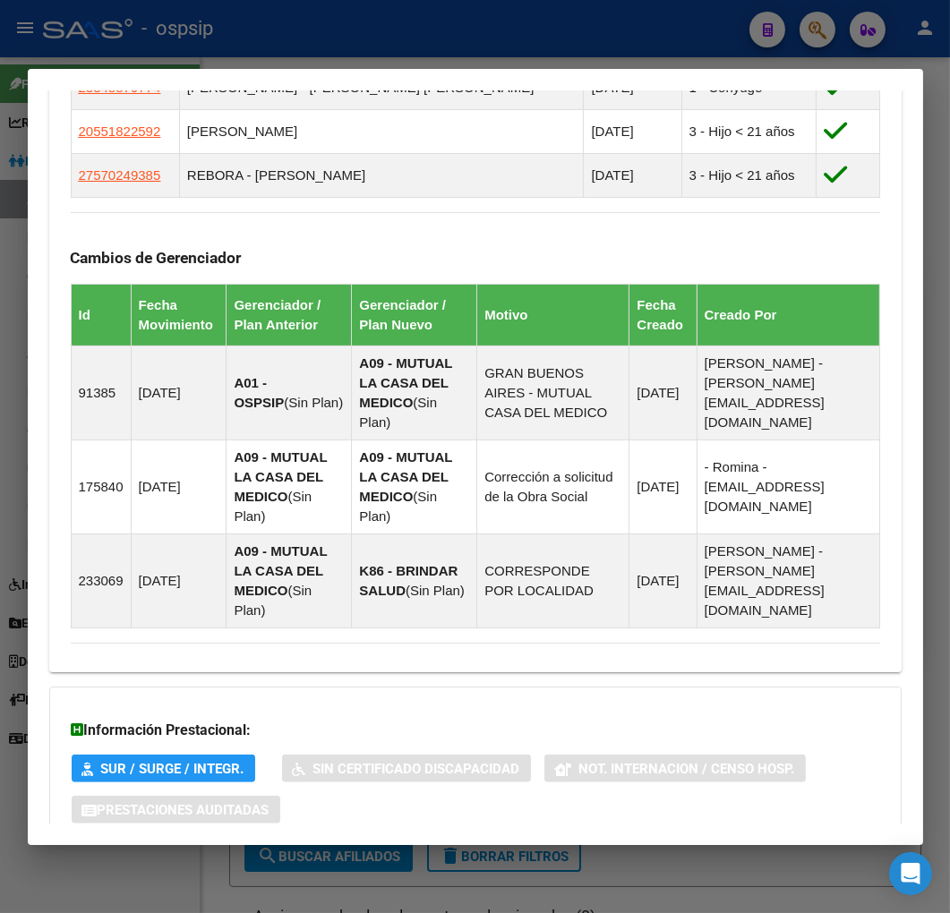
scroll to position [1345, 0]
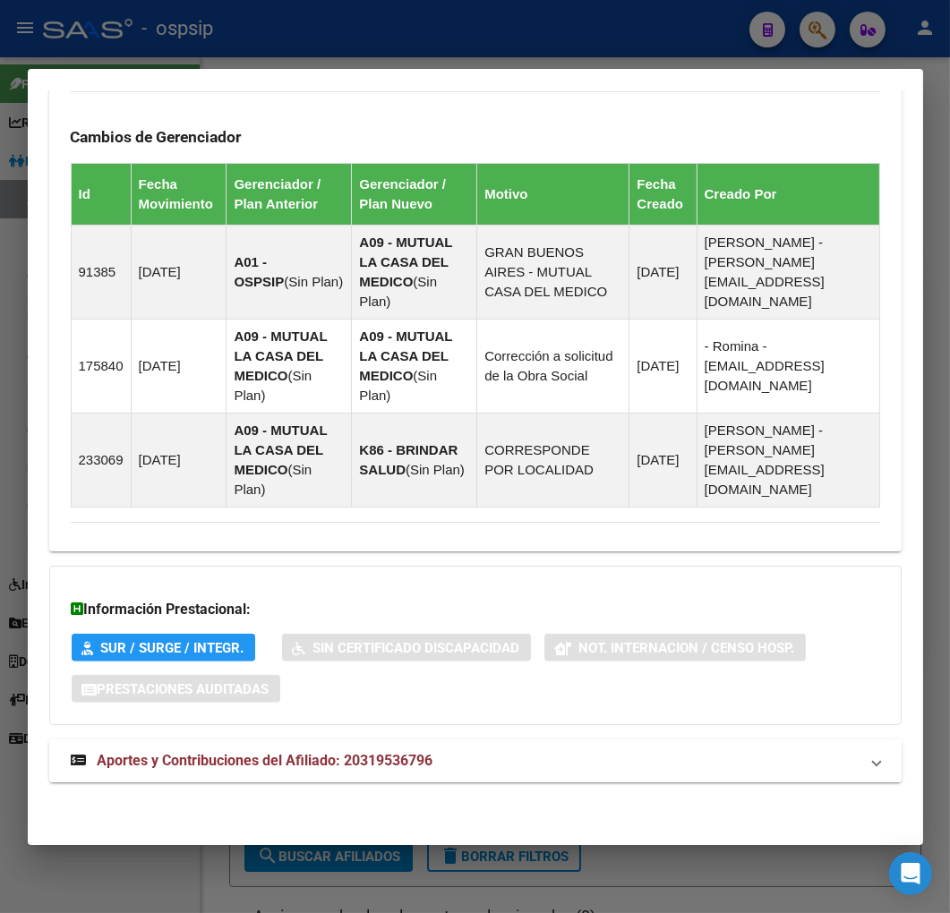
click at [513, 781] on mat-expansion-panel-header "Aportes y Contribuciones del Afiliado: 20319536796" at bounding box center [475, 760] width 852 height 43
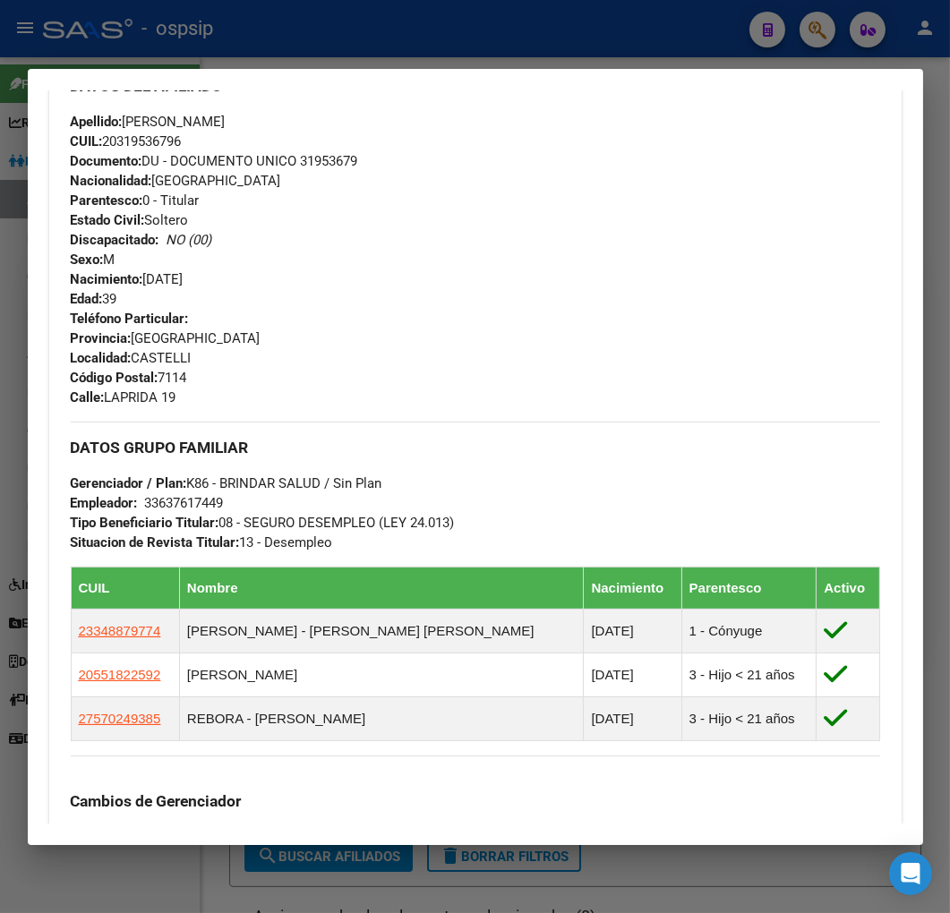
scroll to position [538, 0]
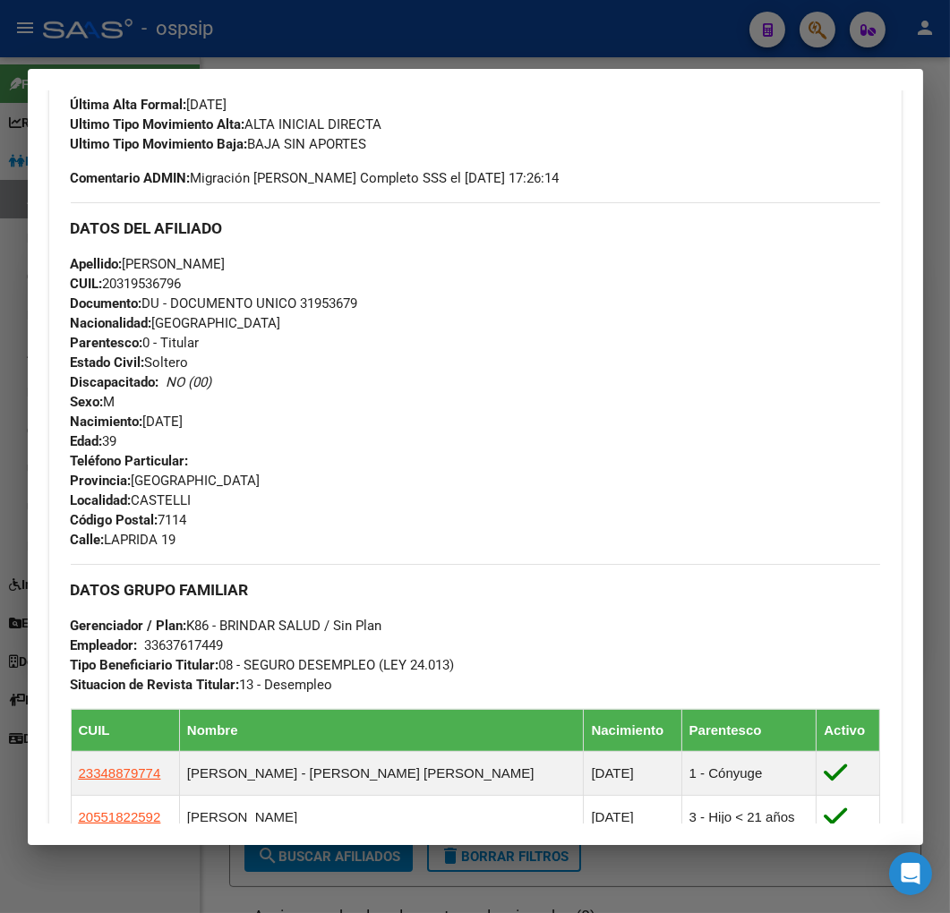
click at [472, 47] on div at bounding box center [475, 456] width 950 height 913
click at [480, 61] on div at bounding box center [475, 456] width 950 height 913
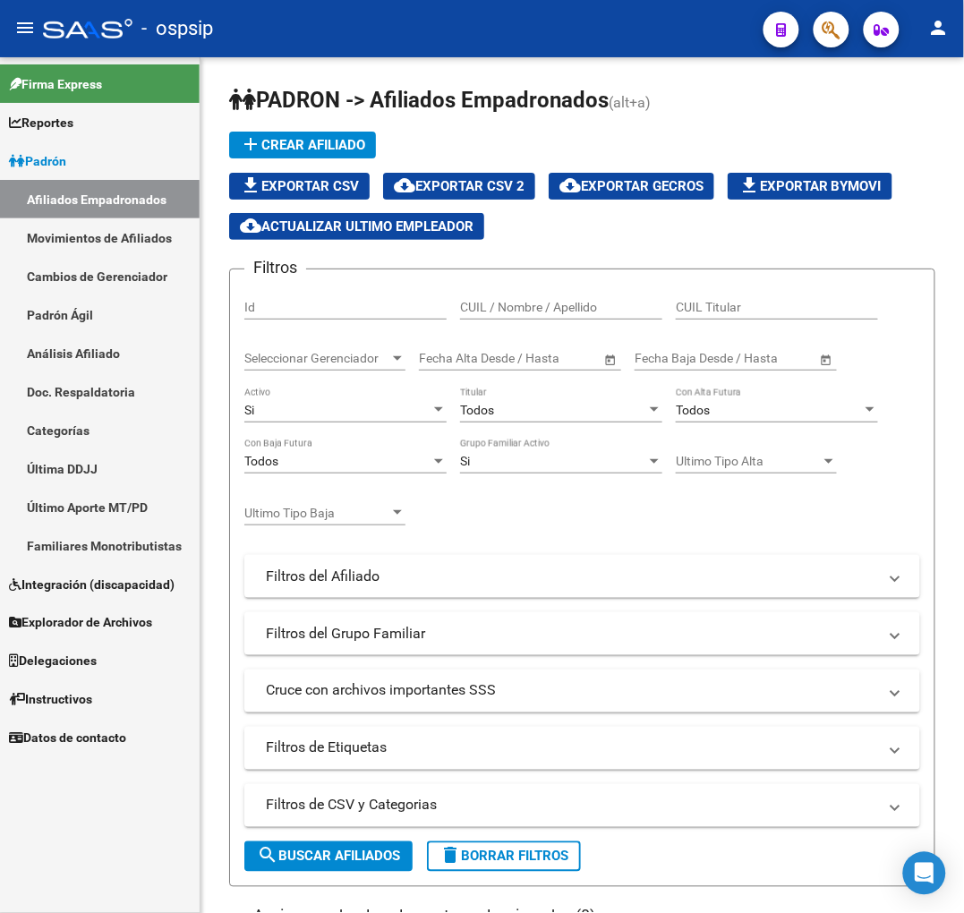
click at [833, 43] on span "button" at bounding box center [831, 30] width 18 height 37
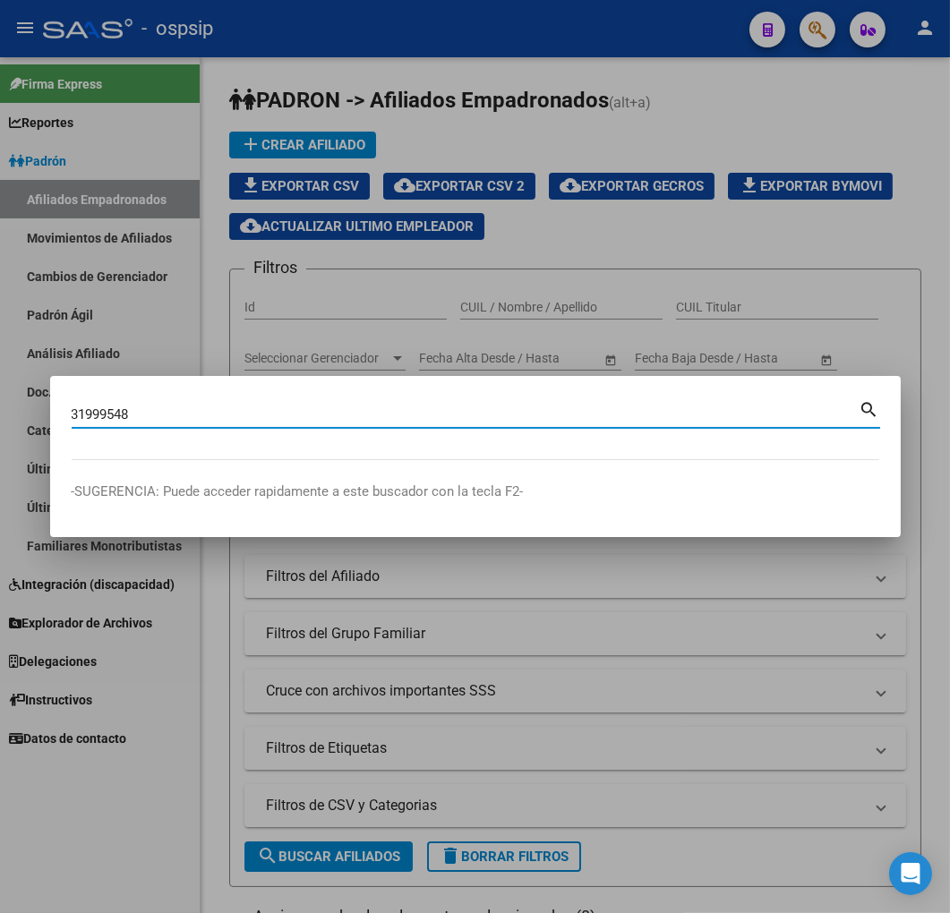
type input "31999548"
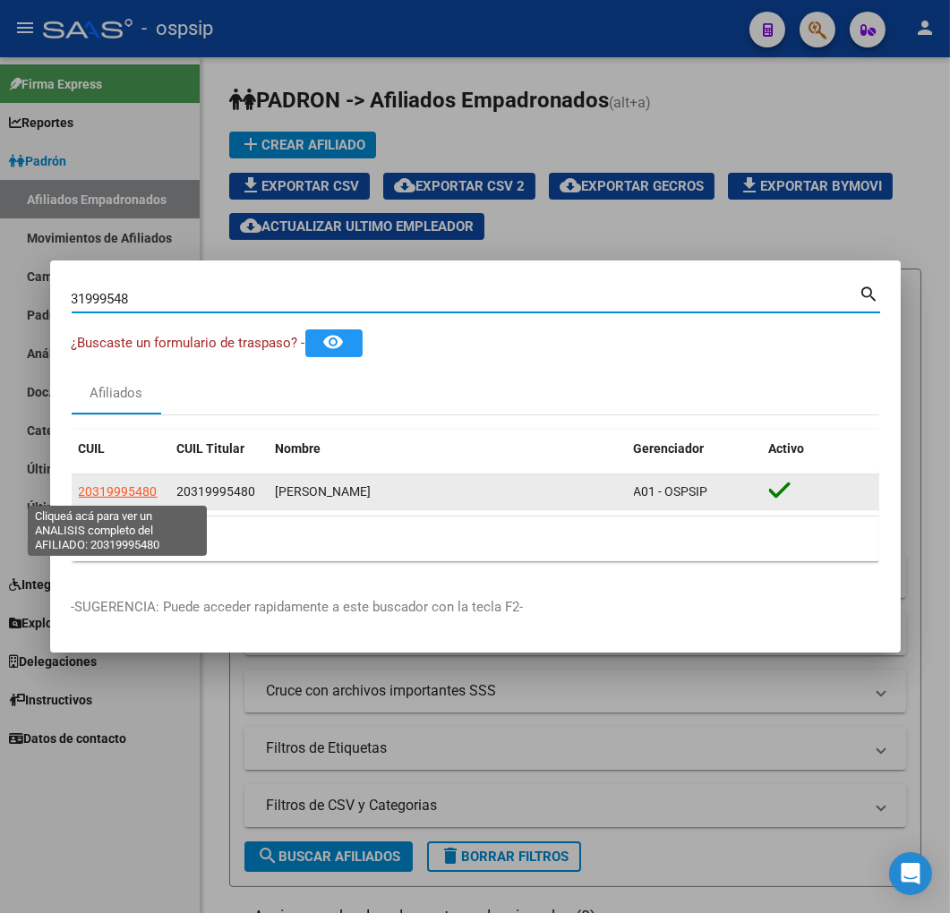
click at [120, 484] on span "20319995480" at bounding box center [118, 491] width 79 height 14
type textarea "20319995480"
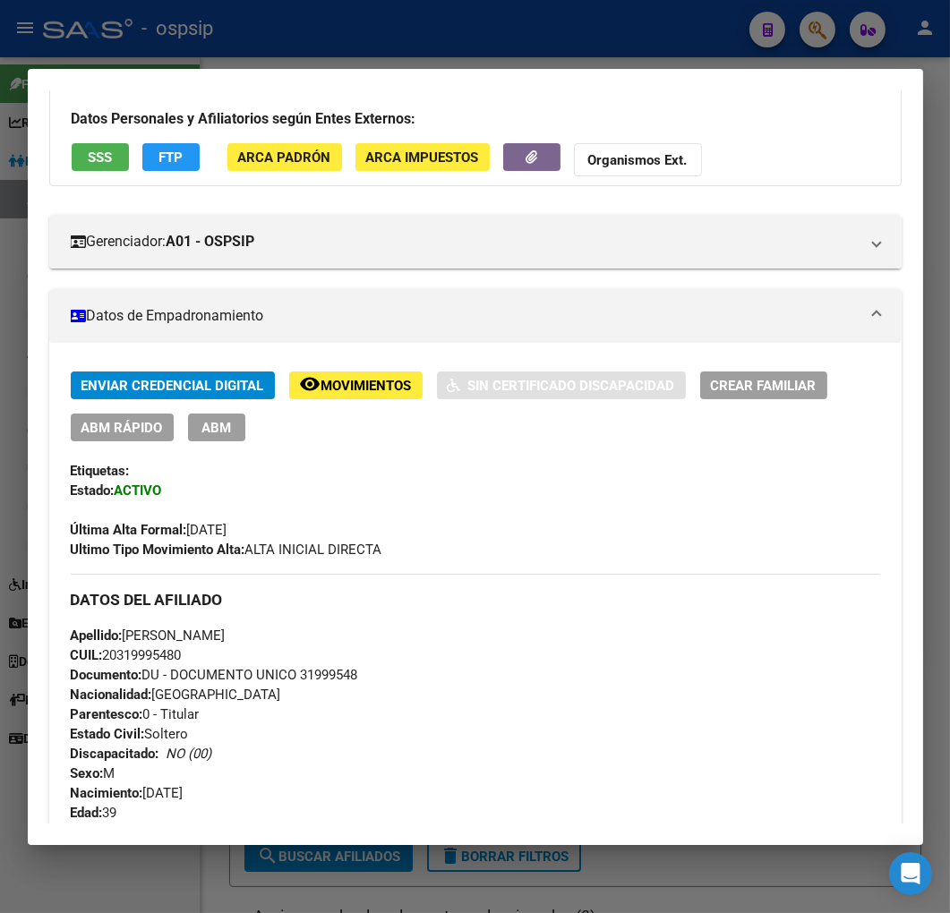
scroll to position [298, 0]
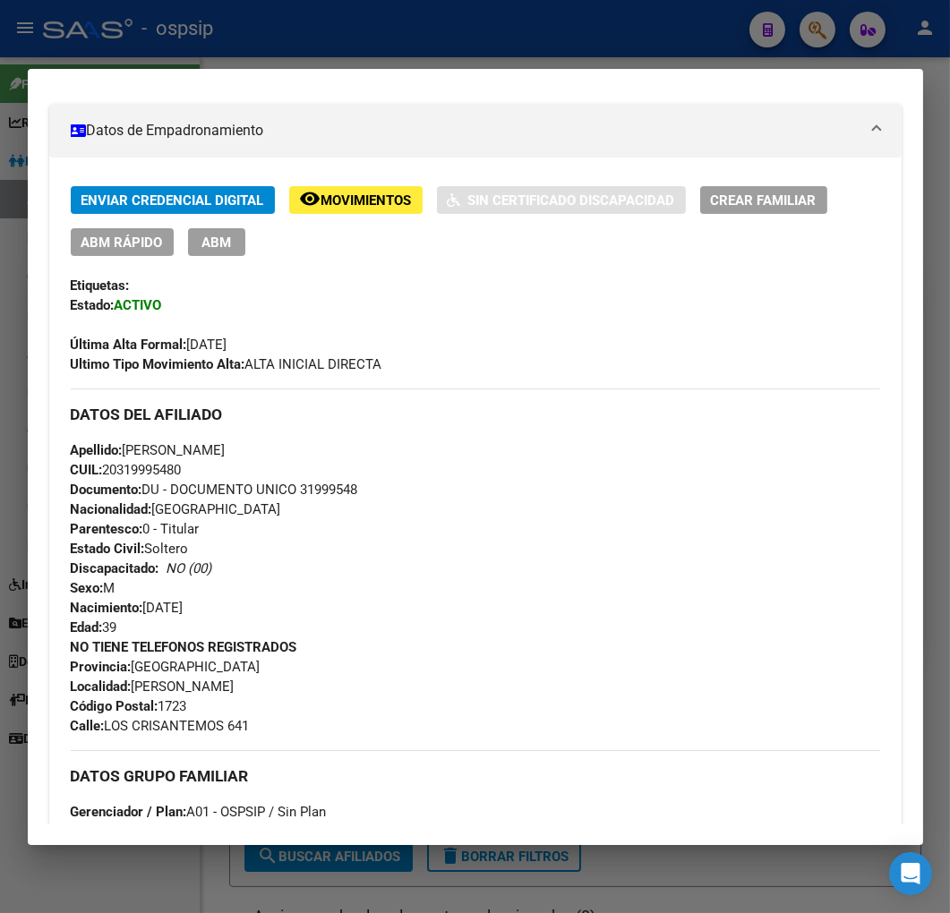
click at [490, 40] on div at bounding box center [475, 456] width 950 height 913
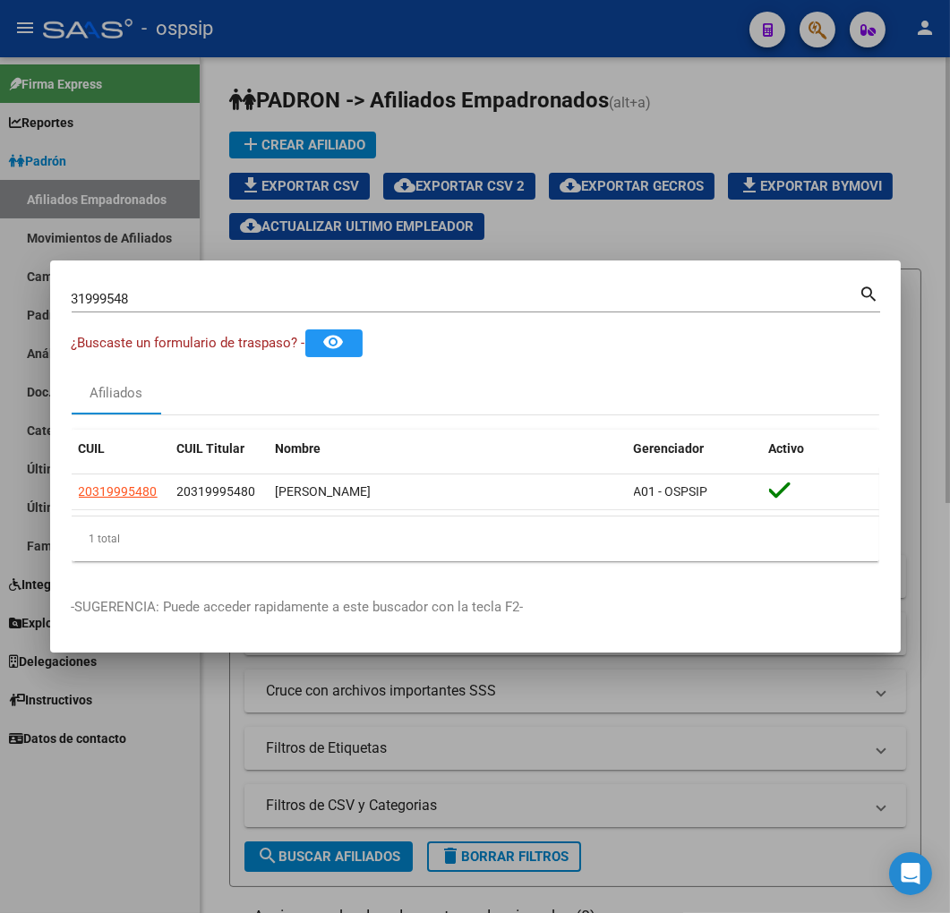
drag, startPoint x: 489, startPoint y: 43, endPoint x: 505, endPoint y: 77, distance: 37.6
click at [489, 48] on div at bounding box center [475, 456] width 950 height 913
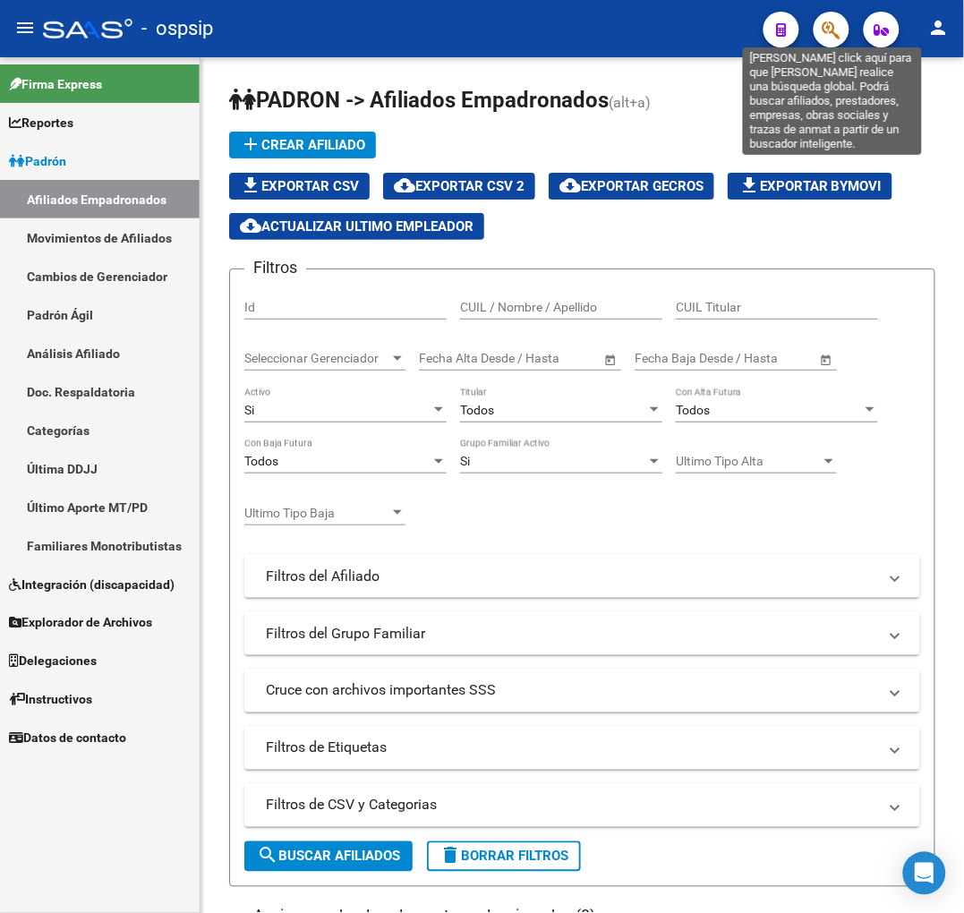
click at [828, 29] on icon "button" at bounding box center [831, 30] width 18 height 21
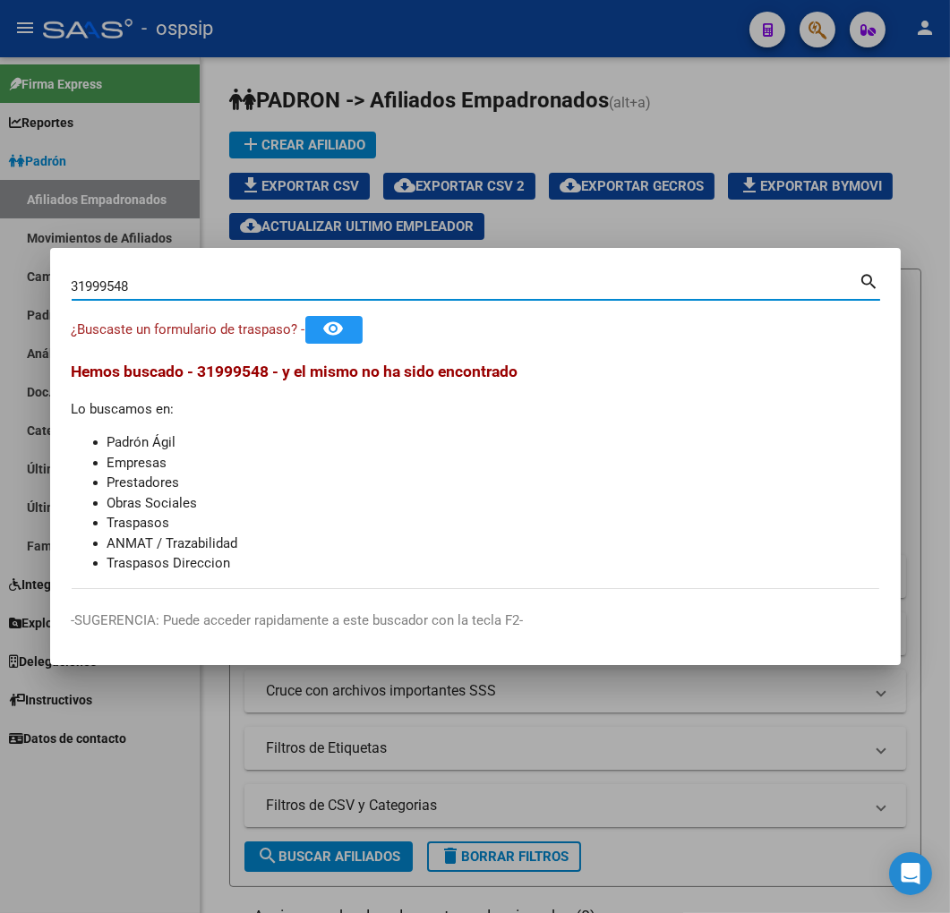
type input "31999548"
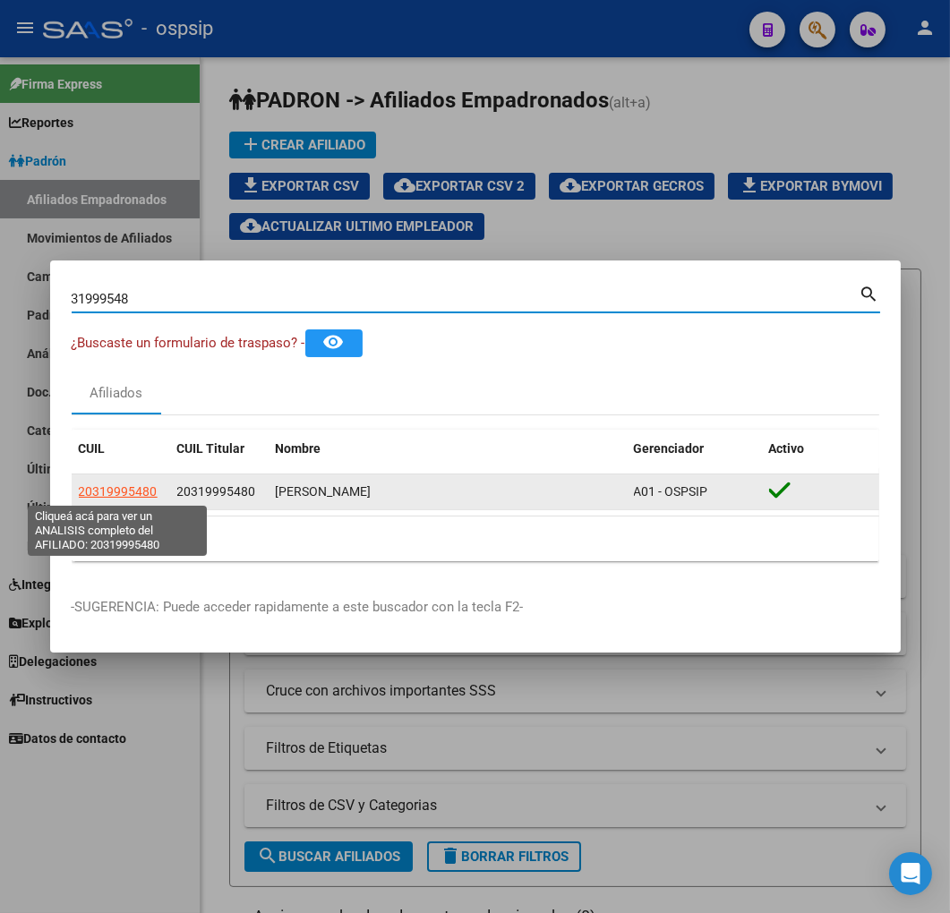
click at [95, 488] on span "20319995480" at bounding box center [118, 491] width 79 height 14
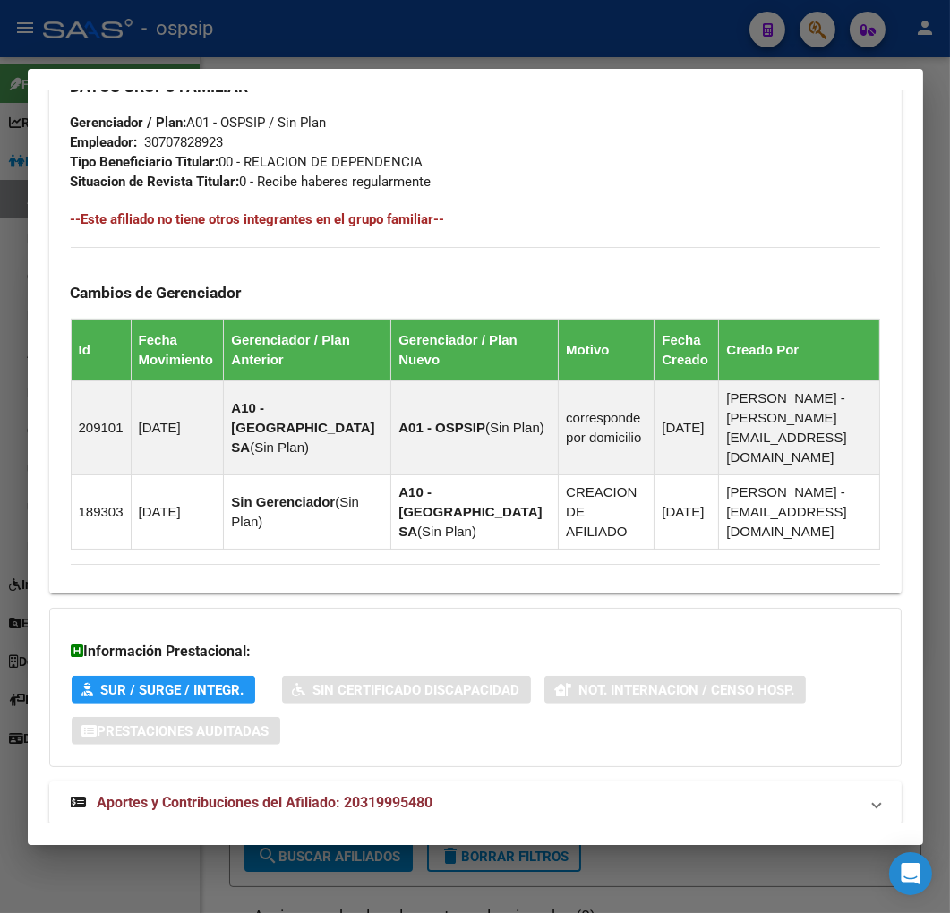
scroll to position [1009, 0]
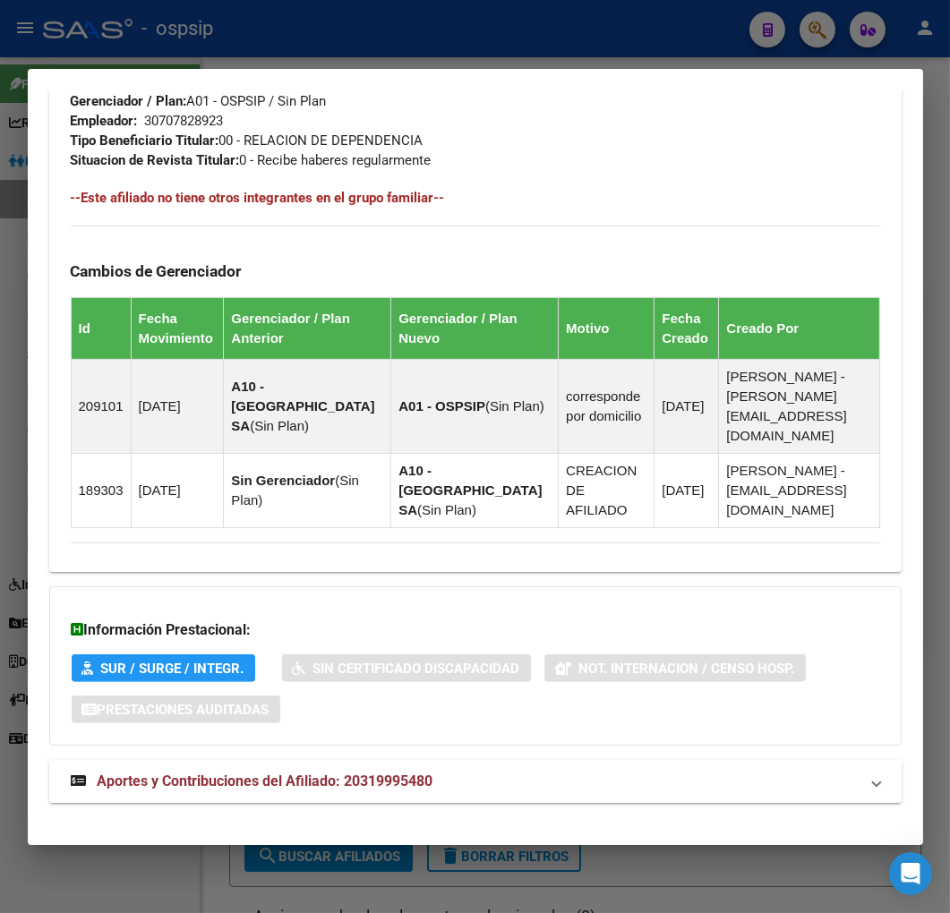
click at [585, 780] on mat-expansion-panel-header "Aportes y Contribuciones del Afiliado: 20319995480" at bounding box center [475, 781] width 852 height 43
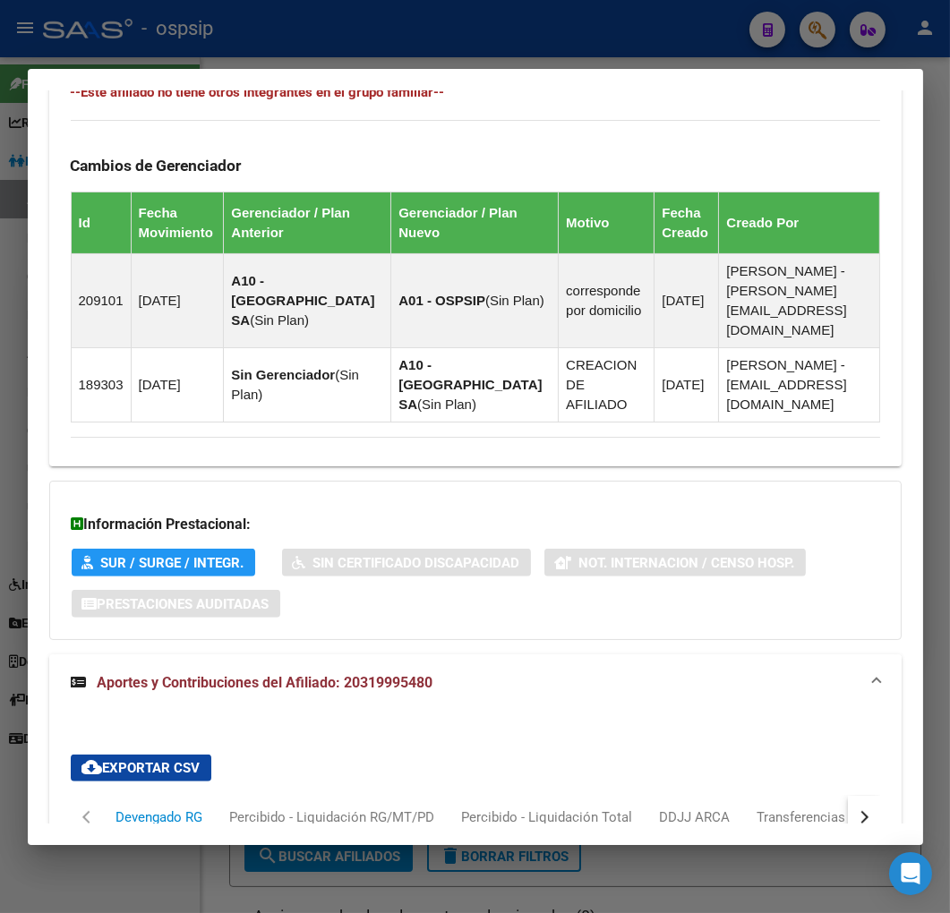
scroll to position [1495, 0]
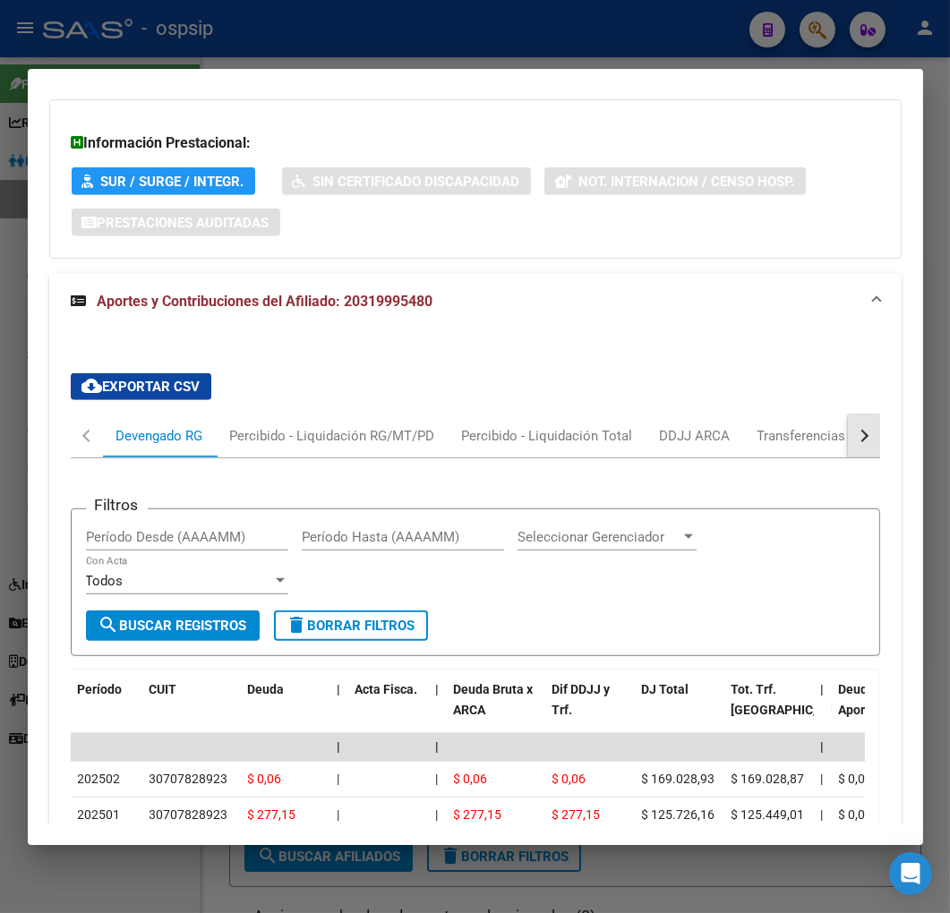
click at [852, 421] on button "button" at bounding box center [863, 435] width 32 height 43
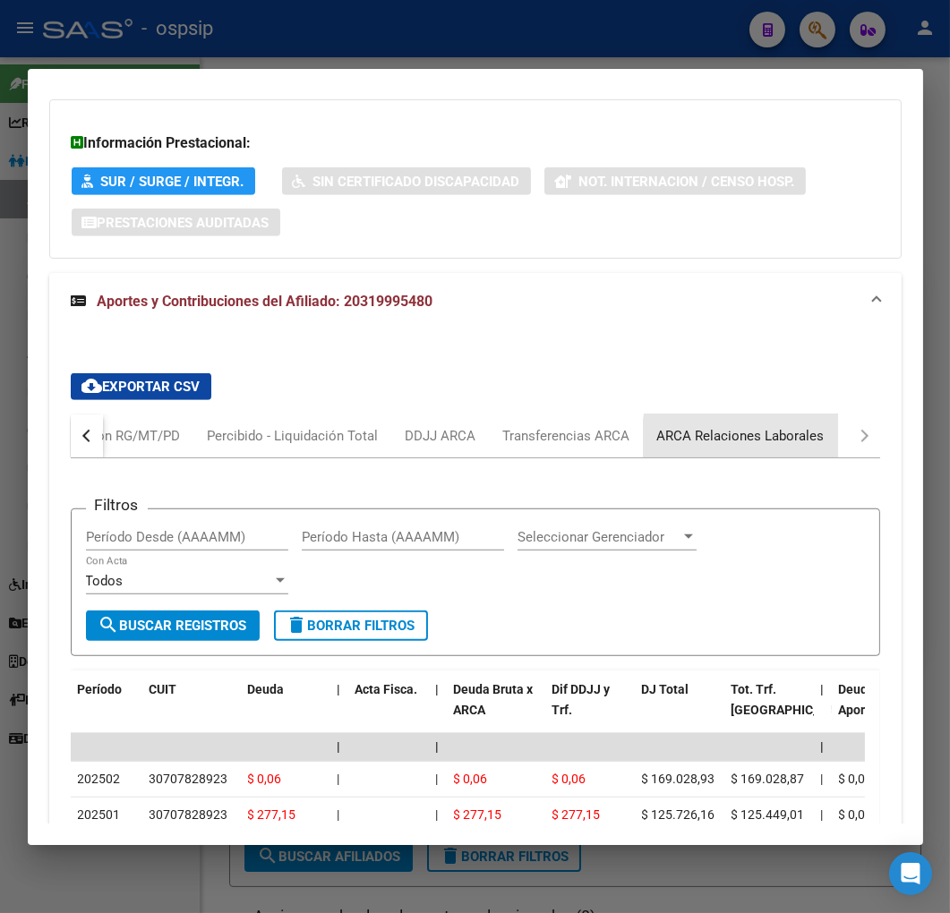
click at [801, 426] on div "ARCA Relaciones Laborales" at bounding box center [740, 436] width 167 height 20
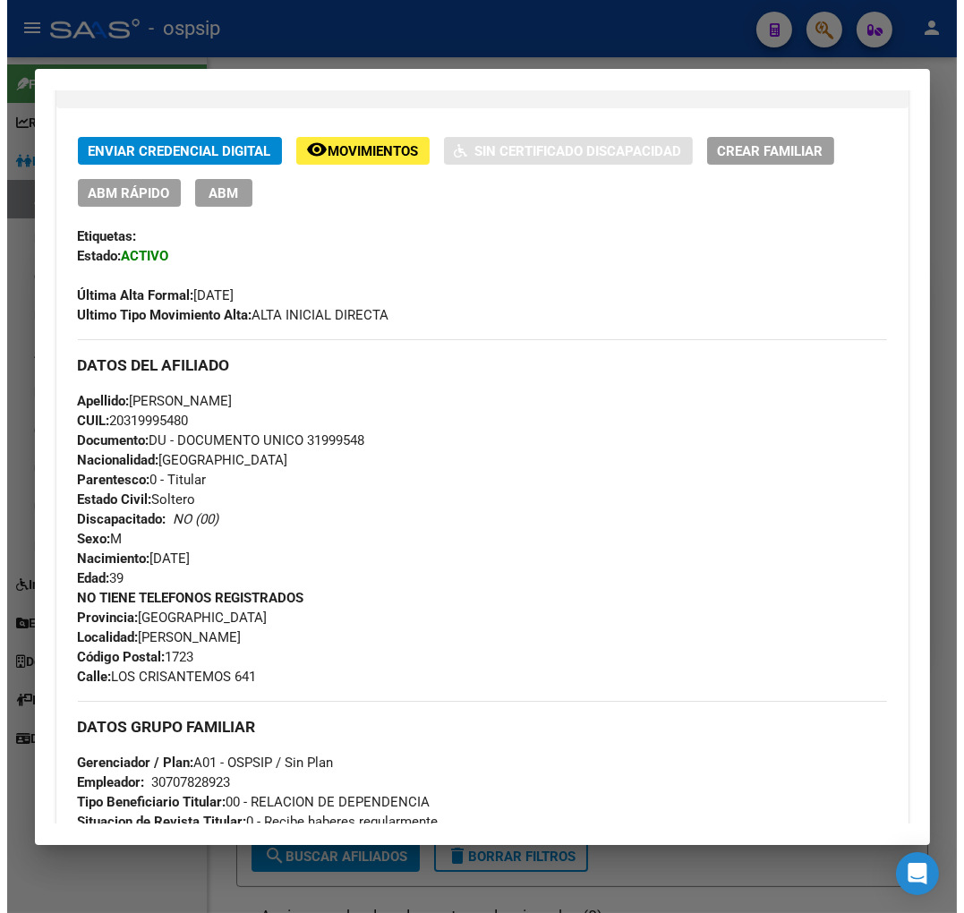
scroll to position [0, 0]
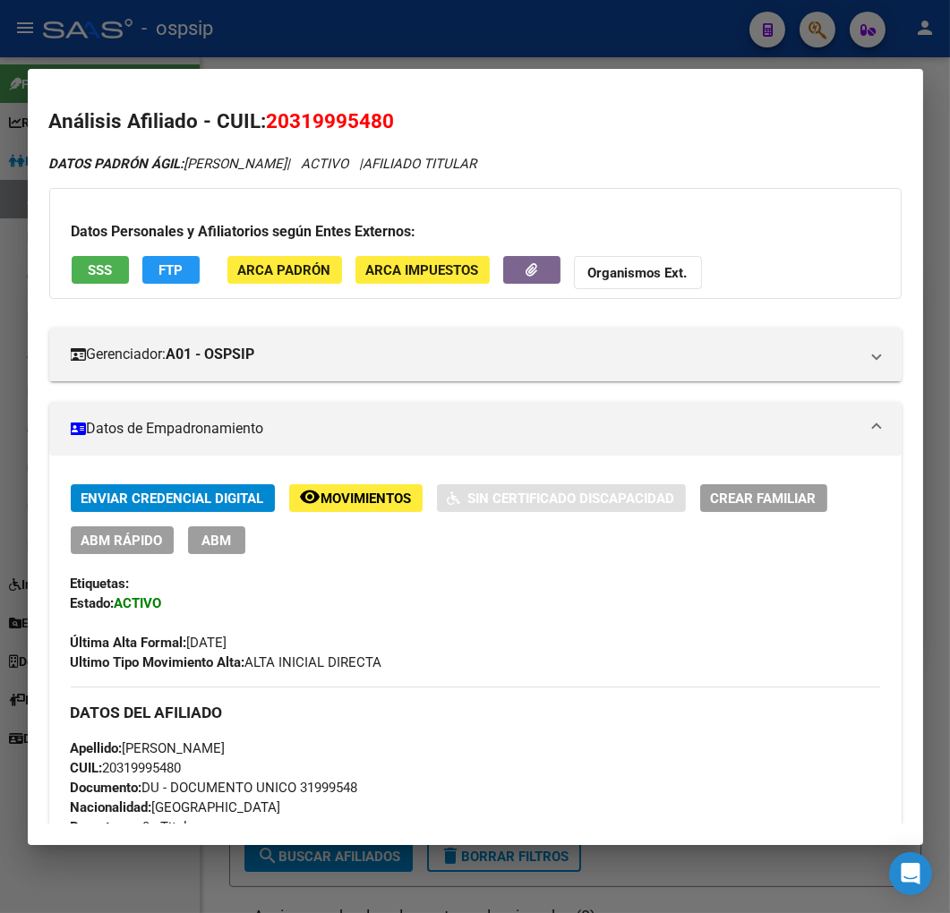
click at [144, 265] on button "FTP" at bounding box center [170, 270] width 57 height 28
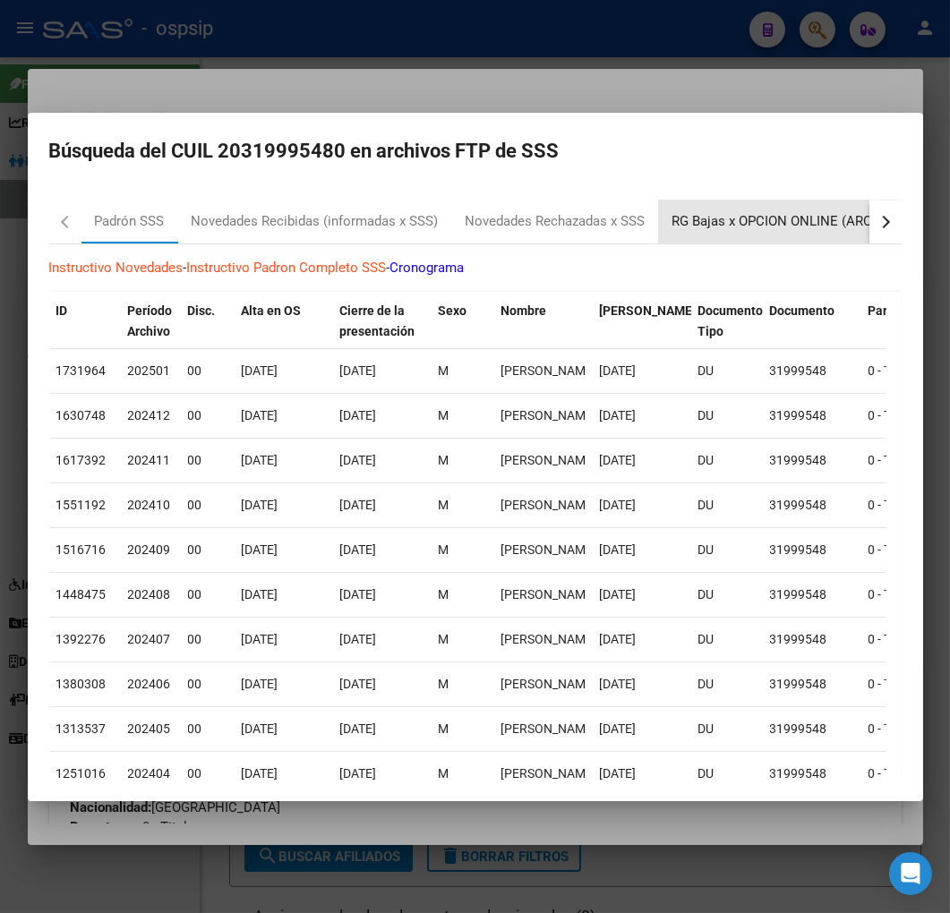
click at [753, 227] on div "RG Bajas x OPCION ONLINE (ARCA)" at bounding box center [779, 221] width 214 height 21
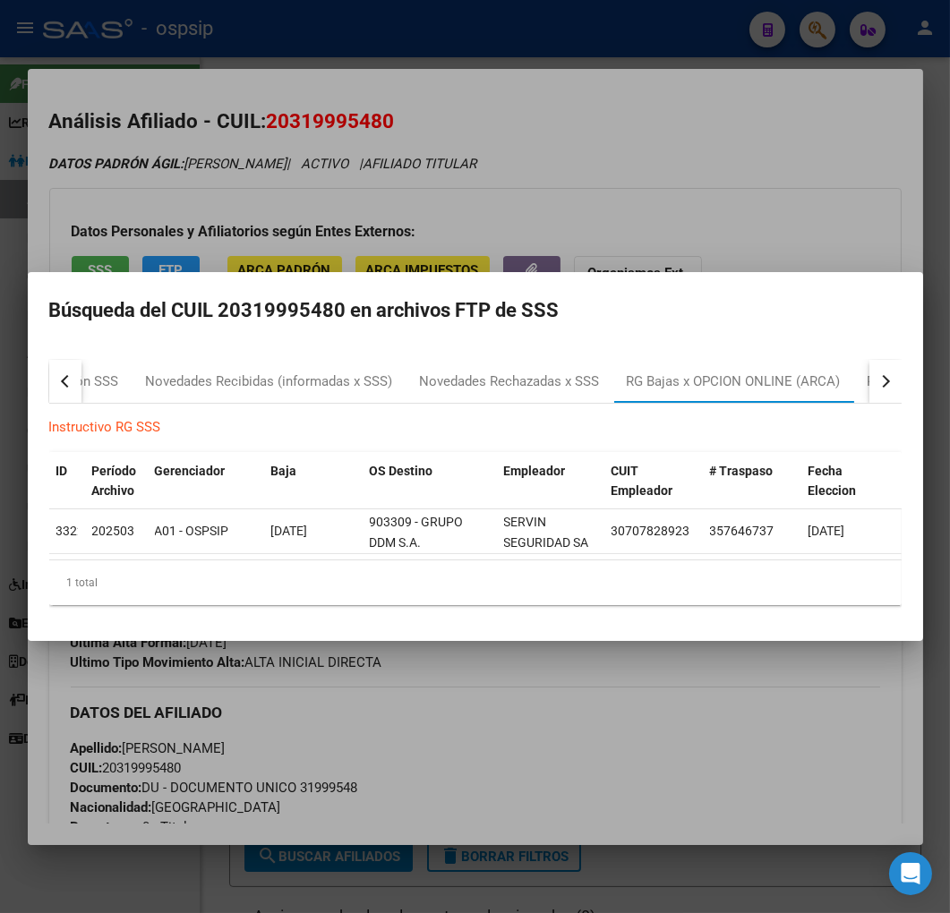
click at [595, 777] on div at bounding box center [475, 456] width 950 height 913
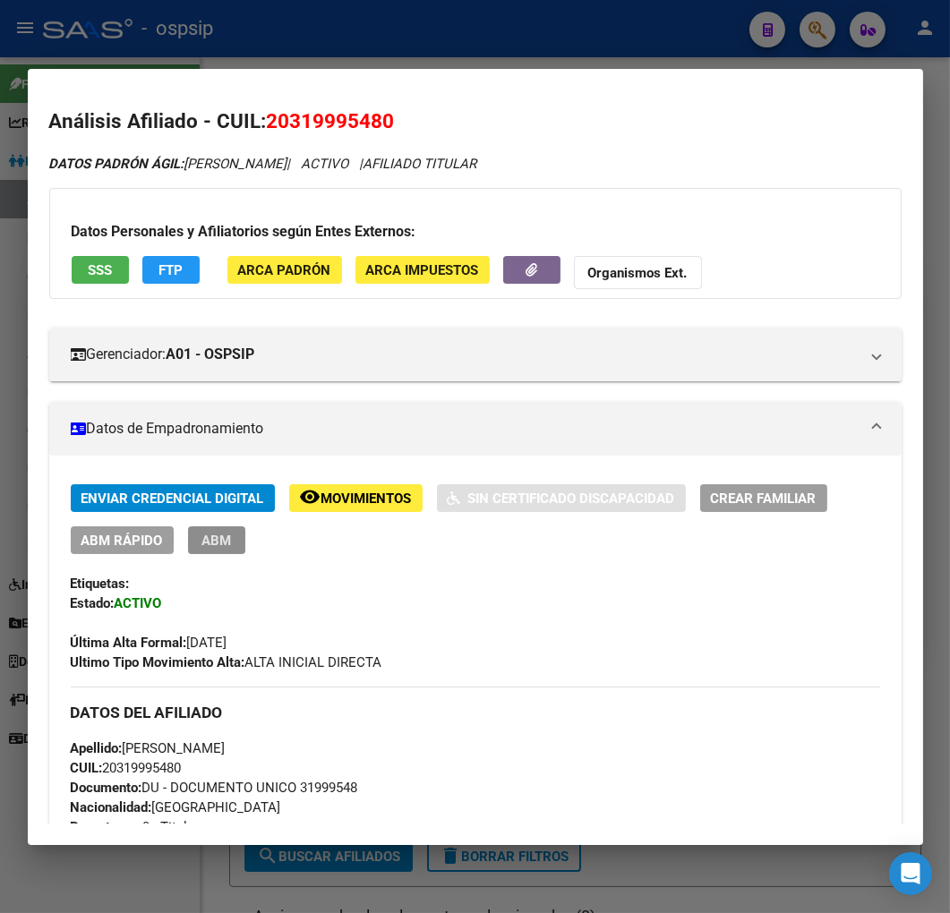
click at [220, 533] on span "ABM" at bounding box center [216, 540] width 30 height 16
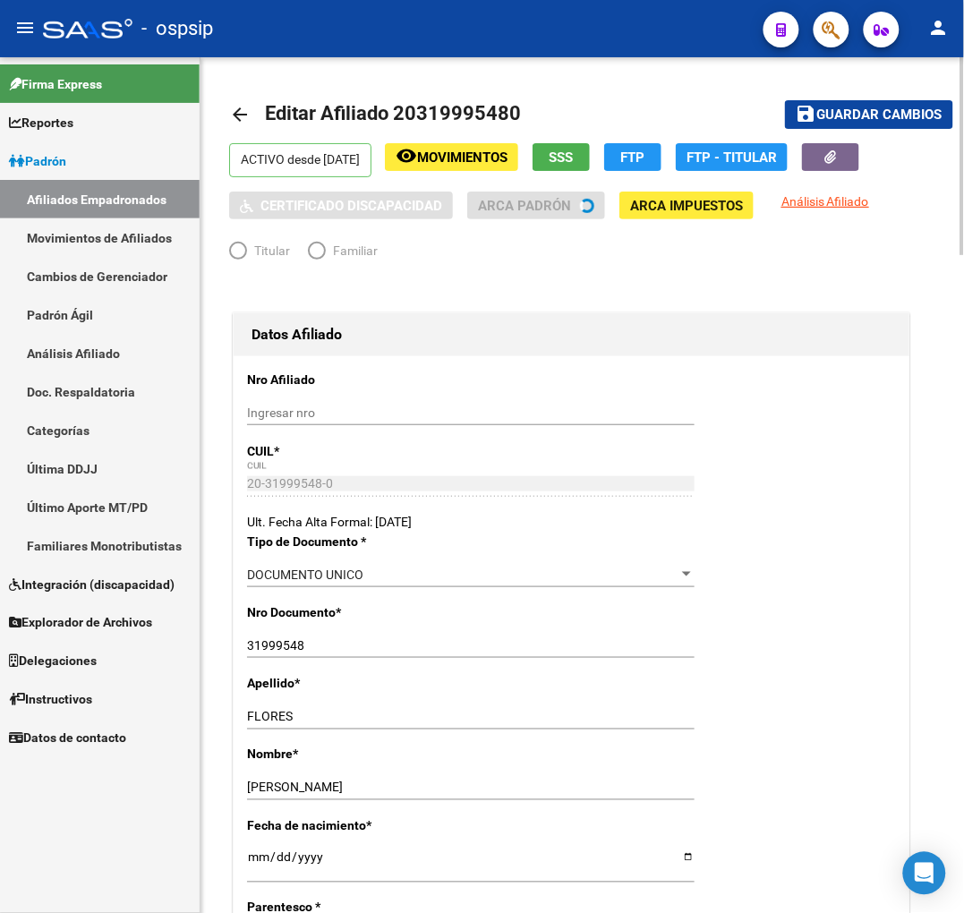
radio input "true"
type input "30-70782892-3"
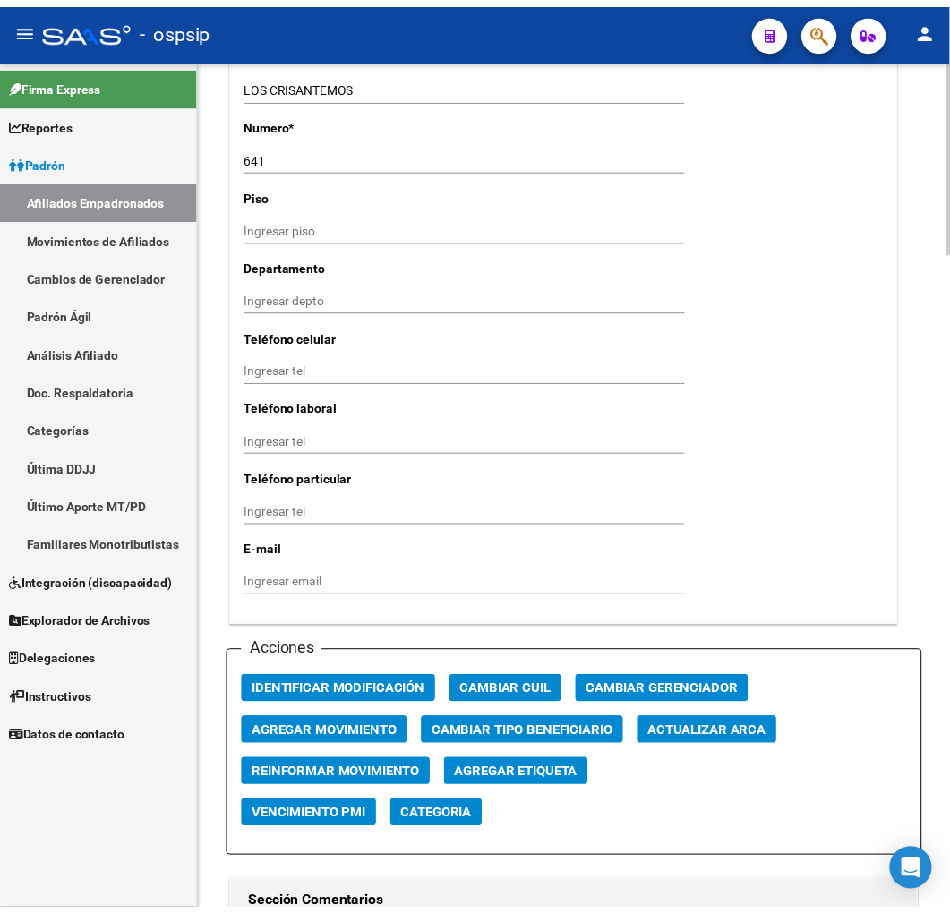
scroll to position [1690, 0]
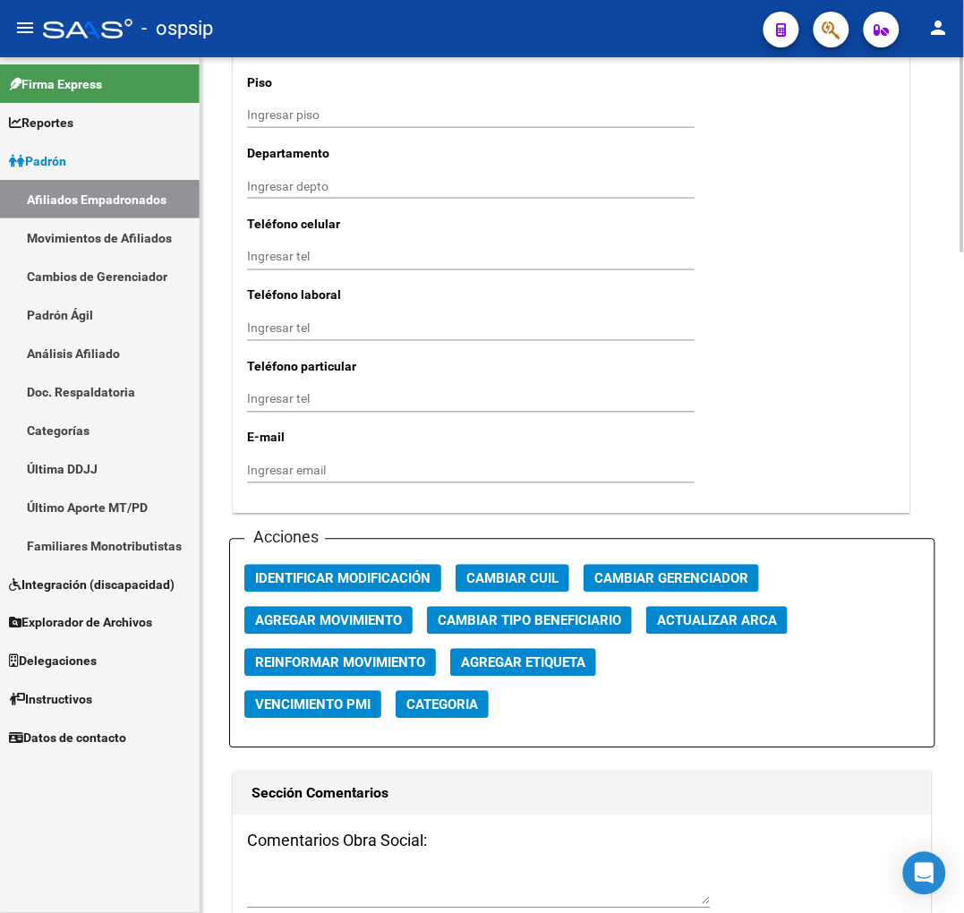
click at [340, 618] on span "Agregar Movimiento" at bounding box center [328, 621] width 147 height 16
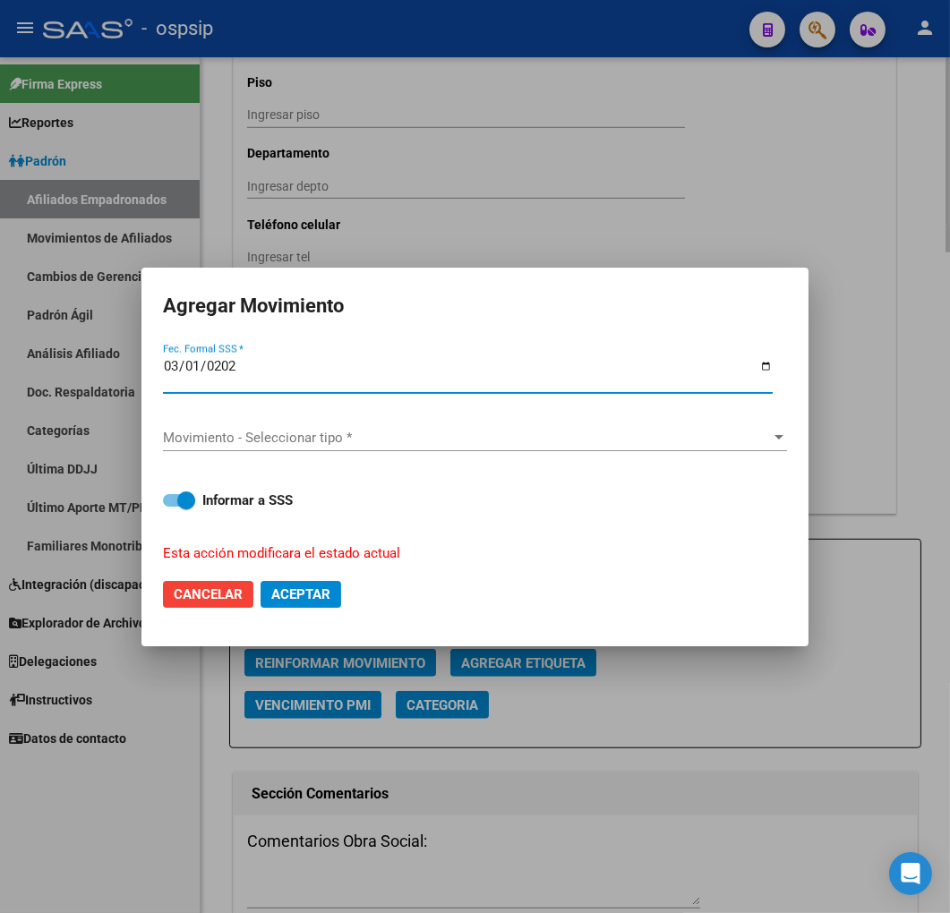
type input "[DATE]"
click at [345, 439] on span "Movimiento - Seleccionar tipo *" at bounding box center [467, 438] width 608 height 16
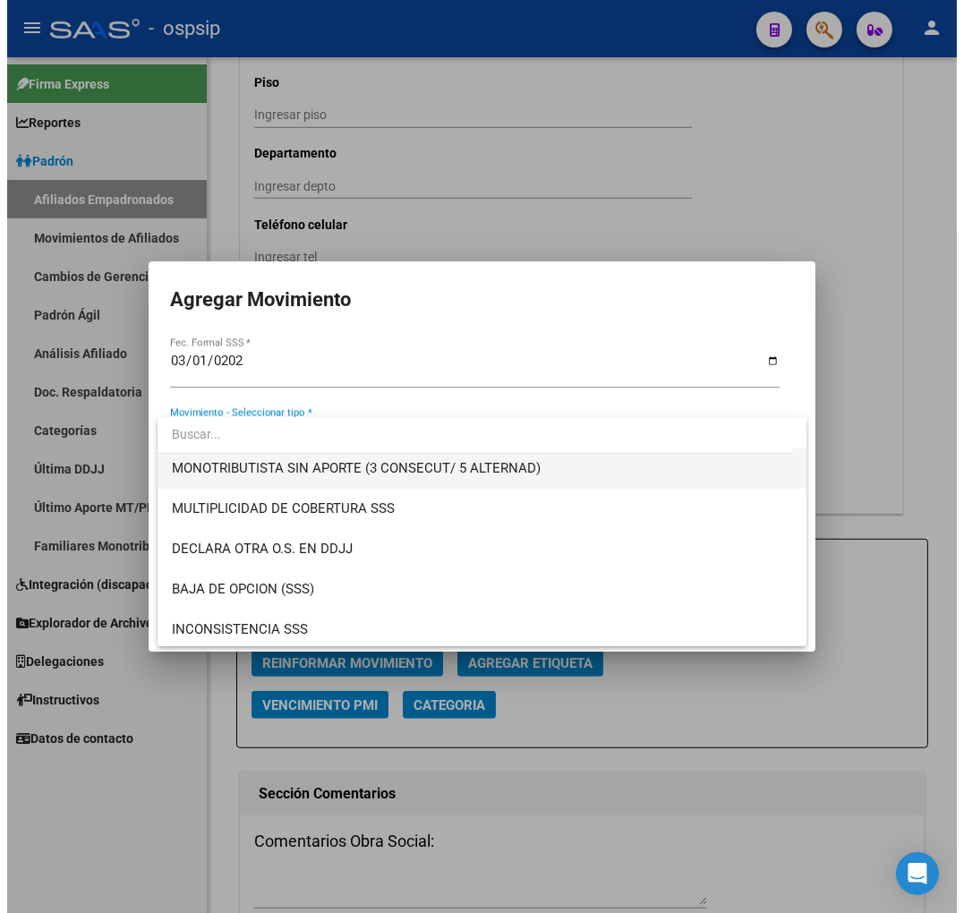
scroll to position [695, 0]
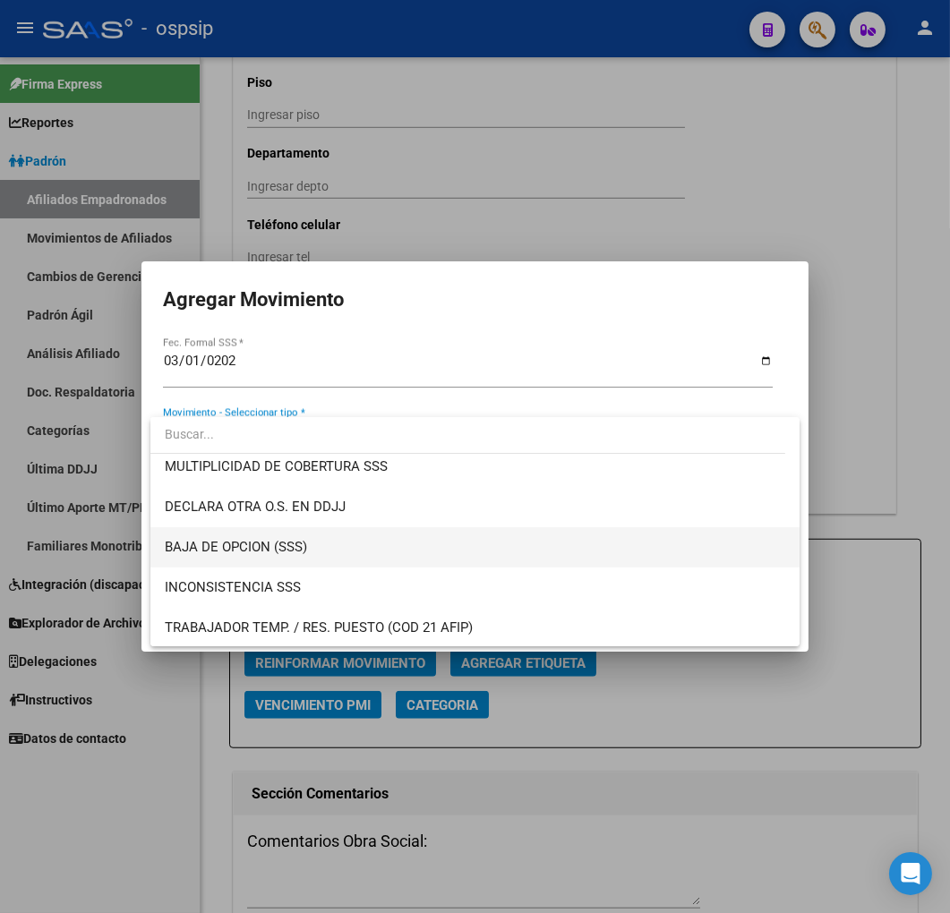
click at [354, 550] on span "BAJA DE OPCION (SSS)" at bounding box center [475, 547] width 621 height 40
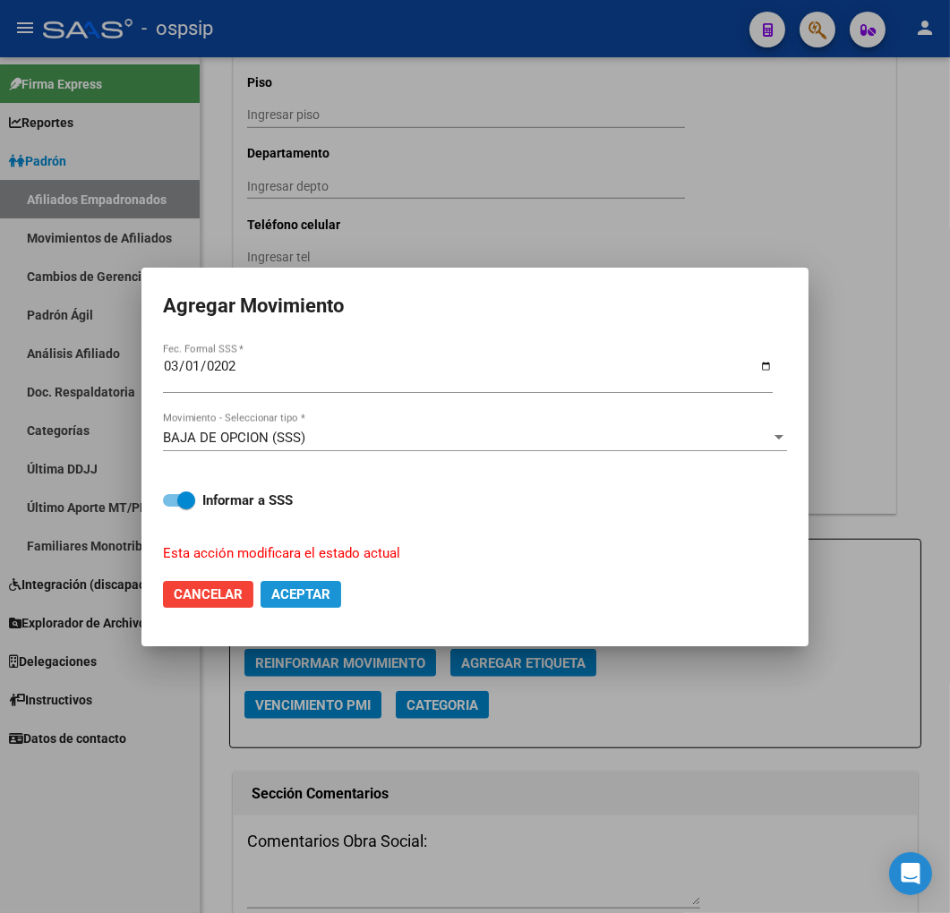
click at [320, 604] on button "Aceptar" at bounding box center [300, 594] width 81 height 27
checkbox input "false"
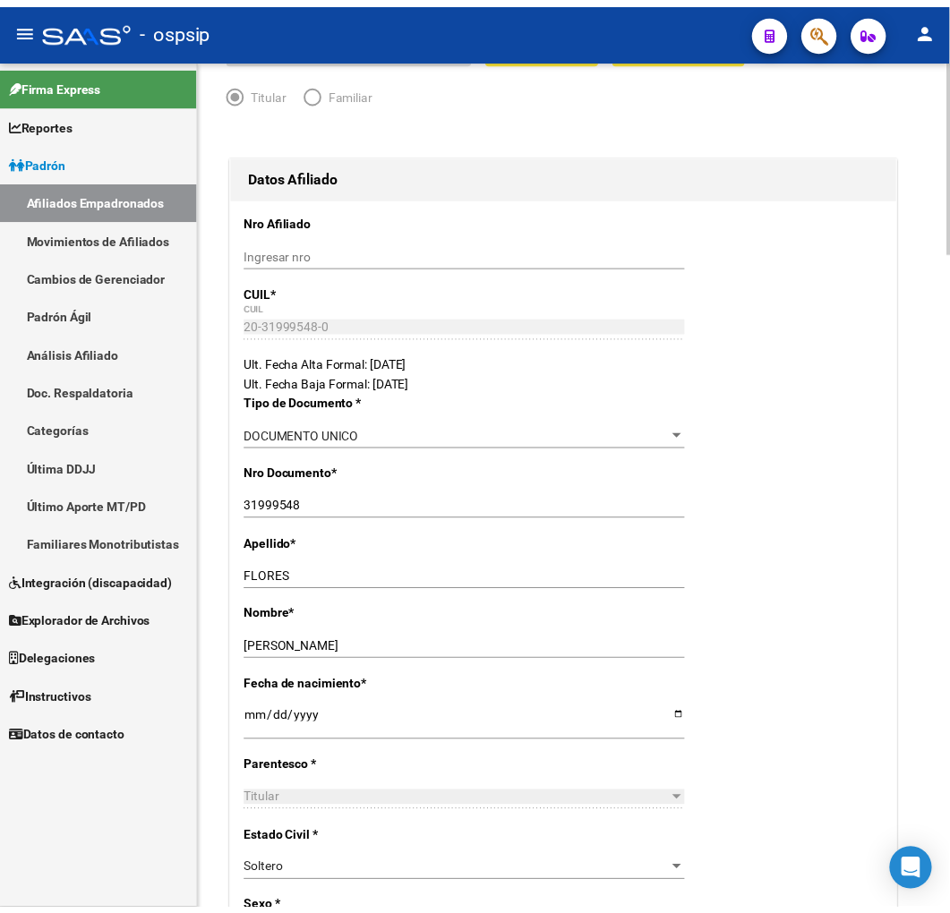
scroll to position [0, 0]
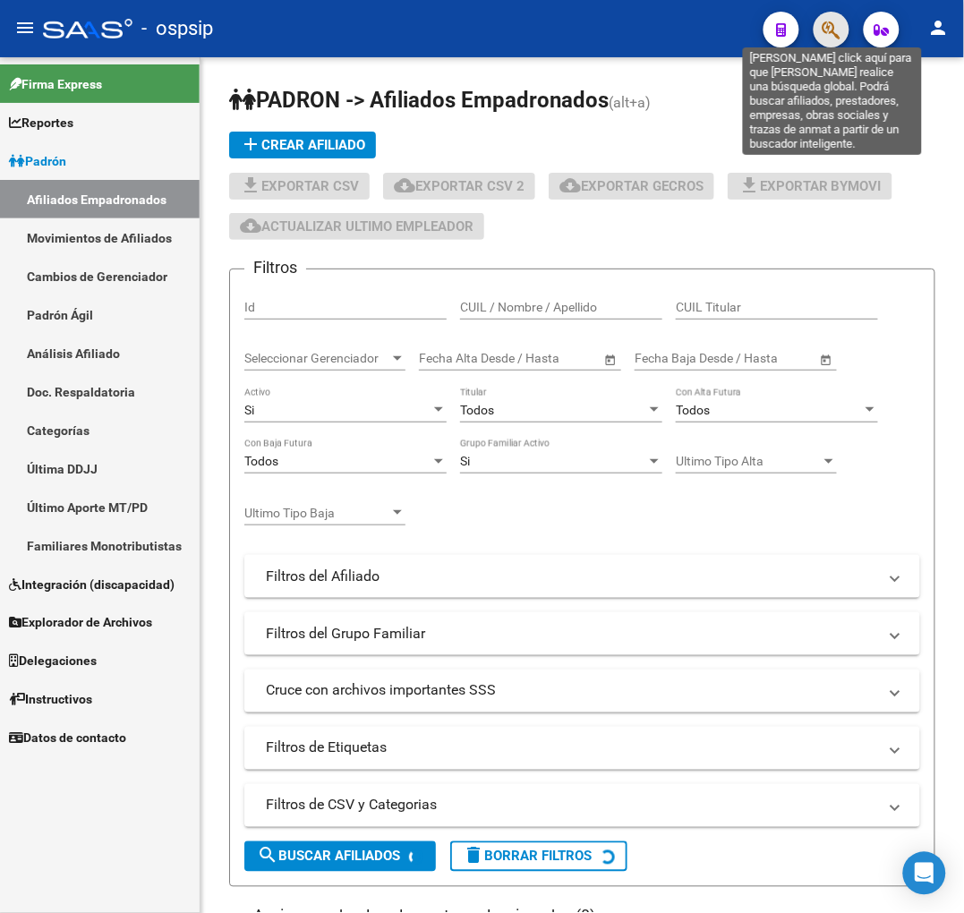
click at [830, 25] on icon "button" at bounding box center [831, 30] width 18 height 21
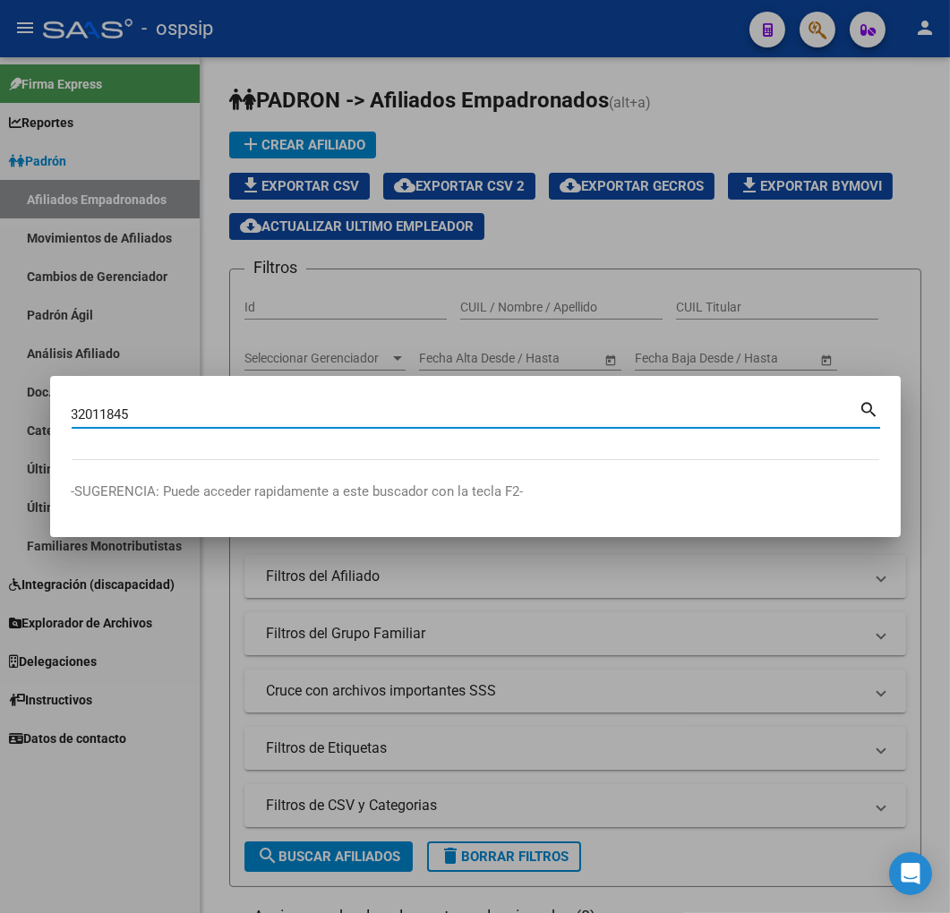
type input "32011845"
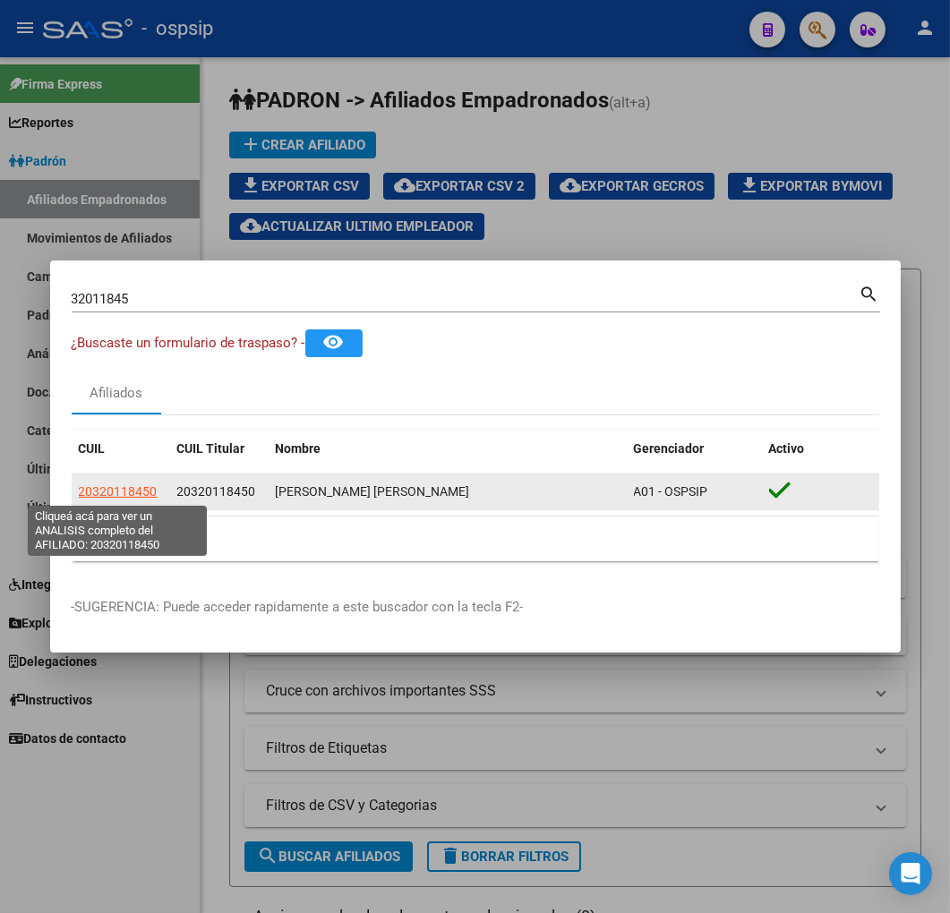
click at [114, 484] on span "20320118450" at bounding box center [118, 491] width 79 height 14
type textarea "20320118450"
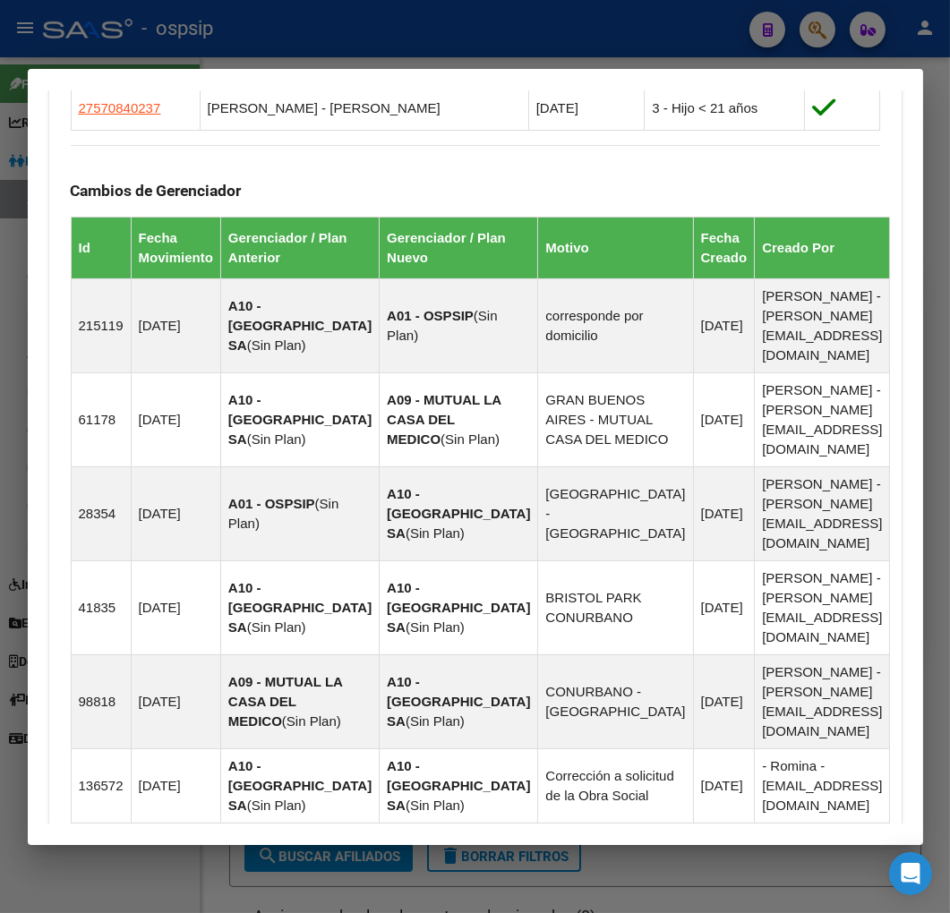
scroll to position [1486, 0]
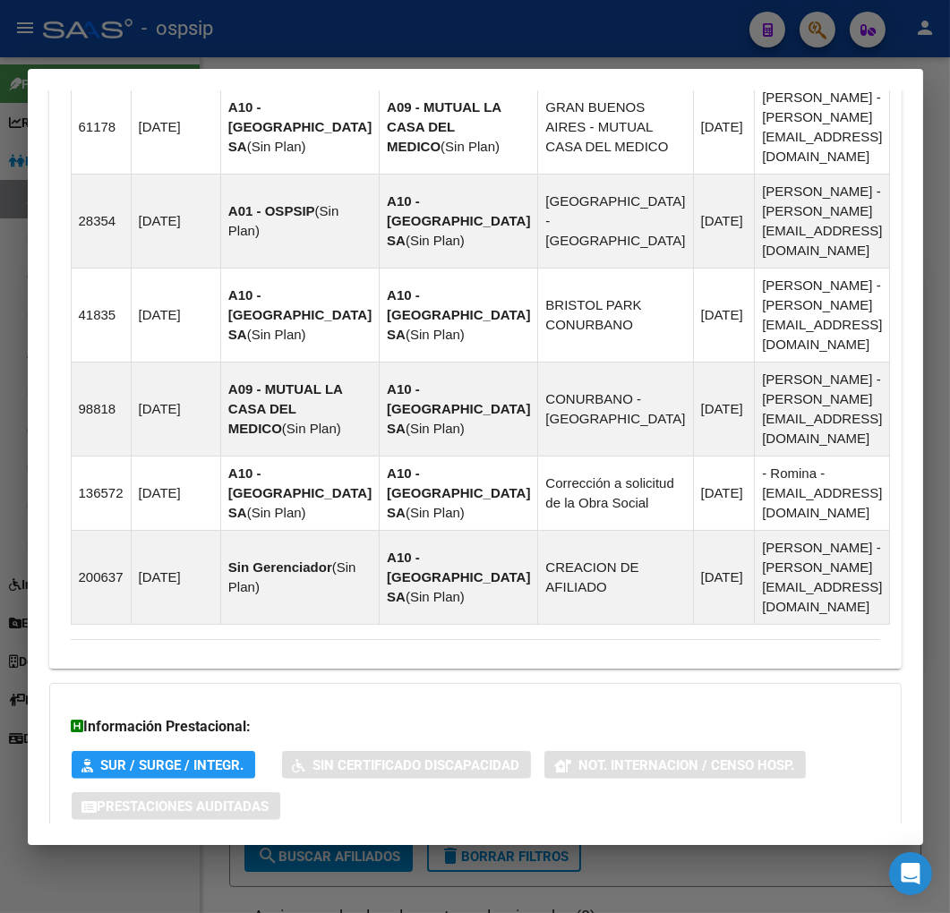
drag, startPoint x: 586, startPoint y: 766, endPoint x: 583, endPoint y: 750, distance: 16.5
click at [584, 867] on mat-panel-title "Aportes y Contribuciones del Afiliado: 20320118450" at bounding box center [465, 877] width 788 height 21
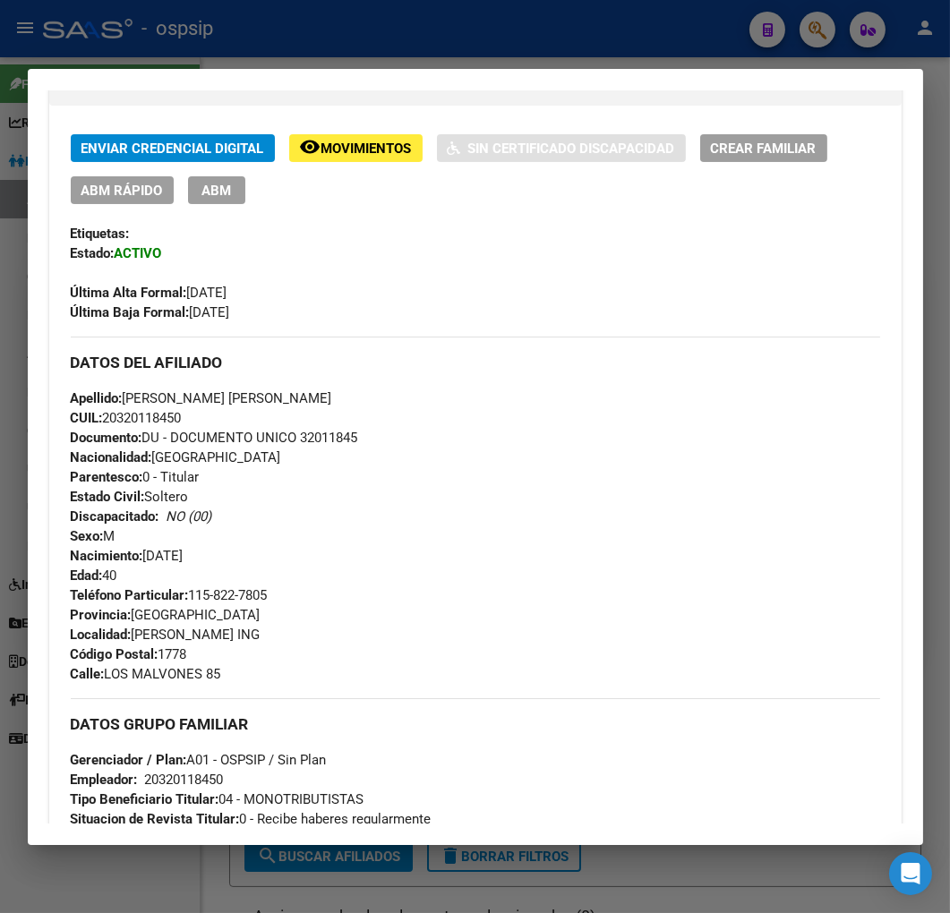
scroll to position [0, 0]
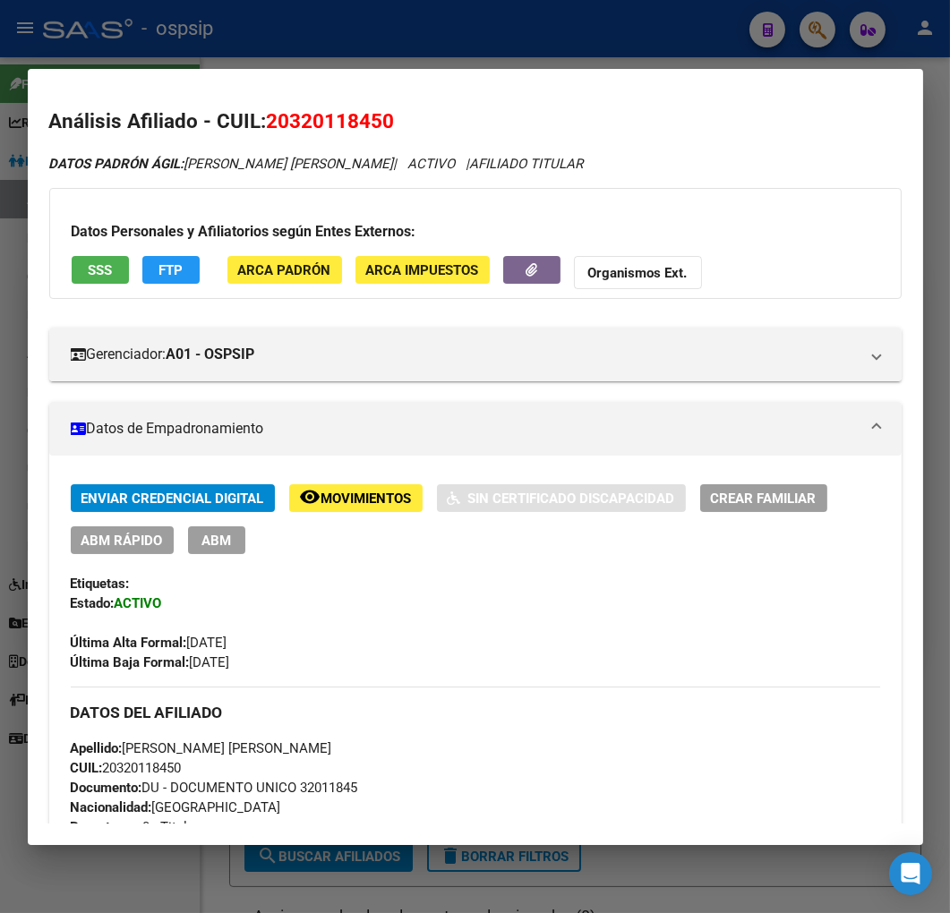
click at [313, 0] on div at bounding box center [475, 456] width 950 height 913
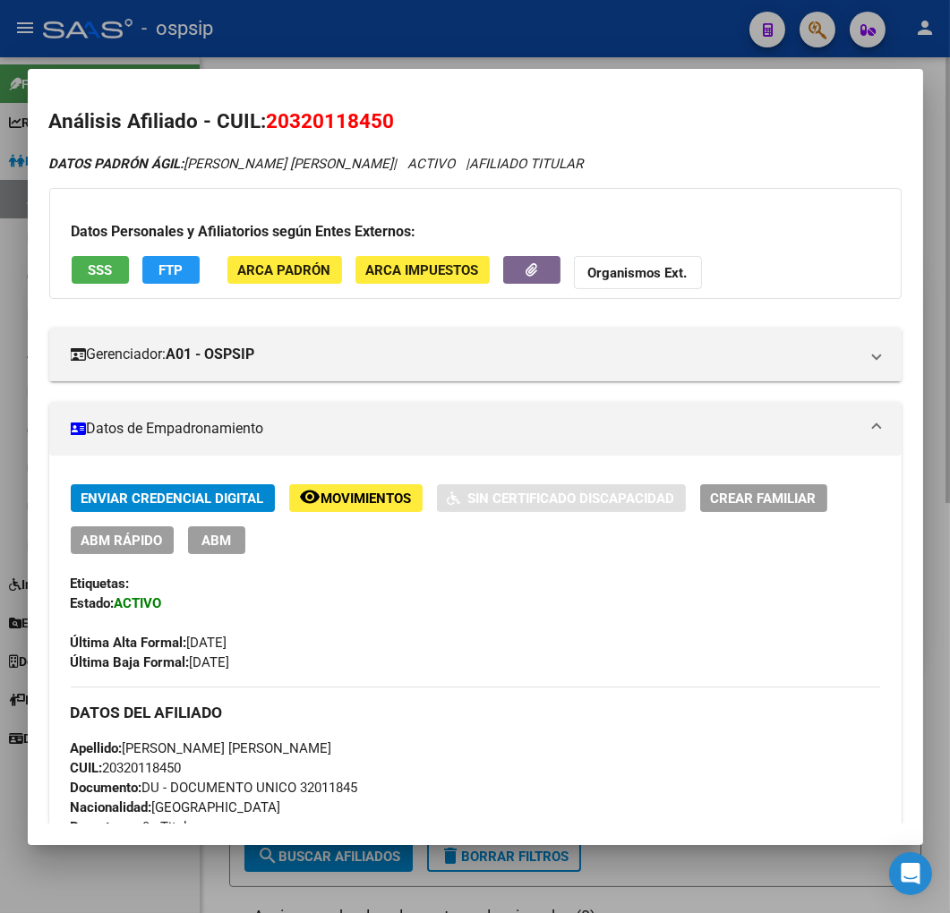
drag, startPoint x: 320, startPoint y: 12, endPoint x: 483, endPoint y: 132, distance: 202.8
click at [329, 38] on div at bounding box center [475, 456] width 950 height 913
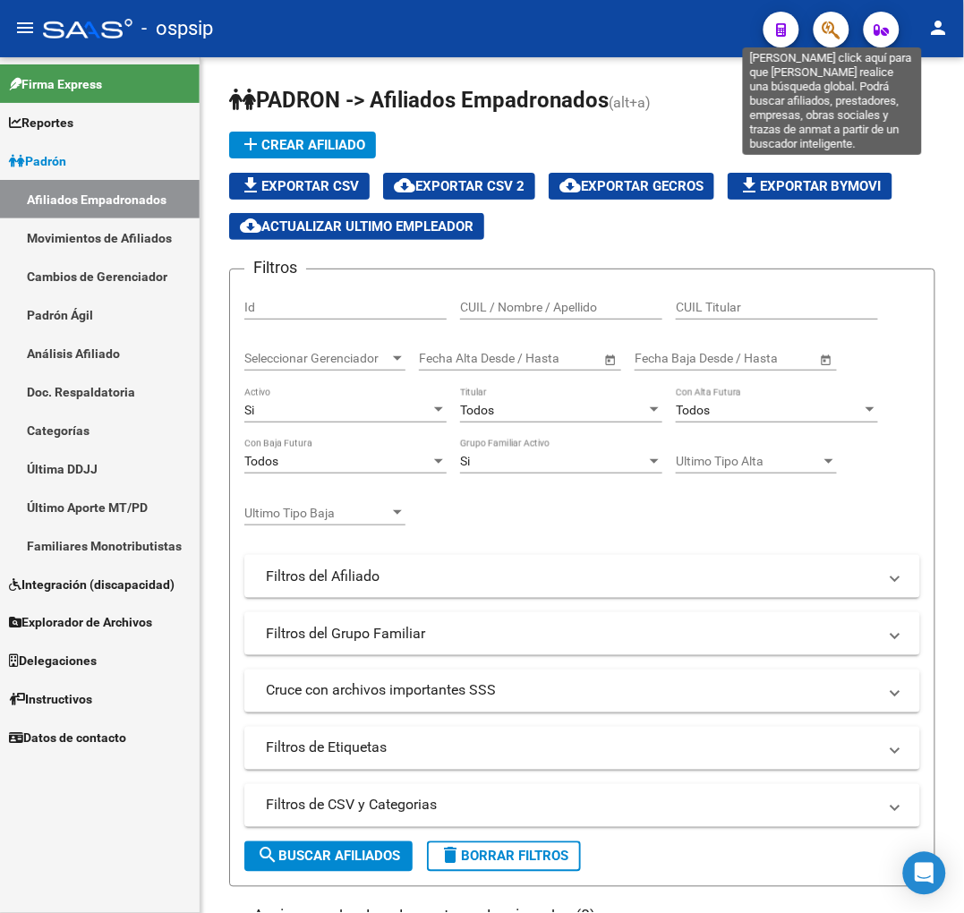
click at [836, 32] on icon "button" at bounding box center [831, 30] width 18 height 21
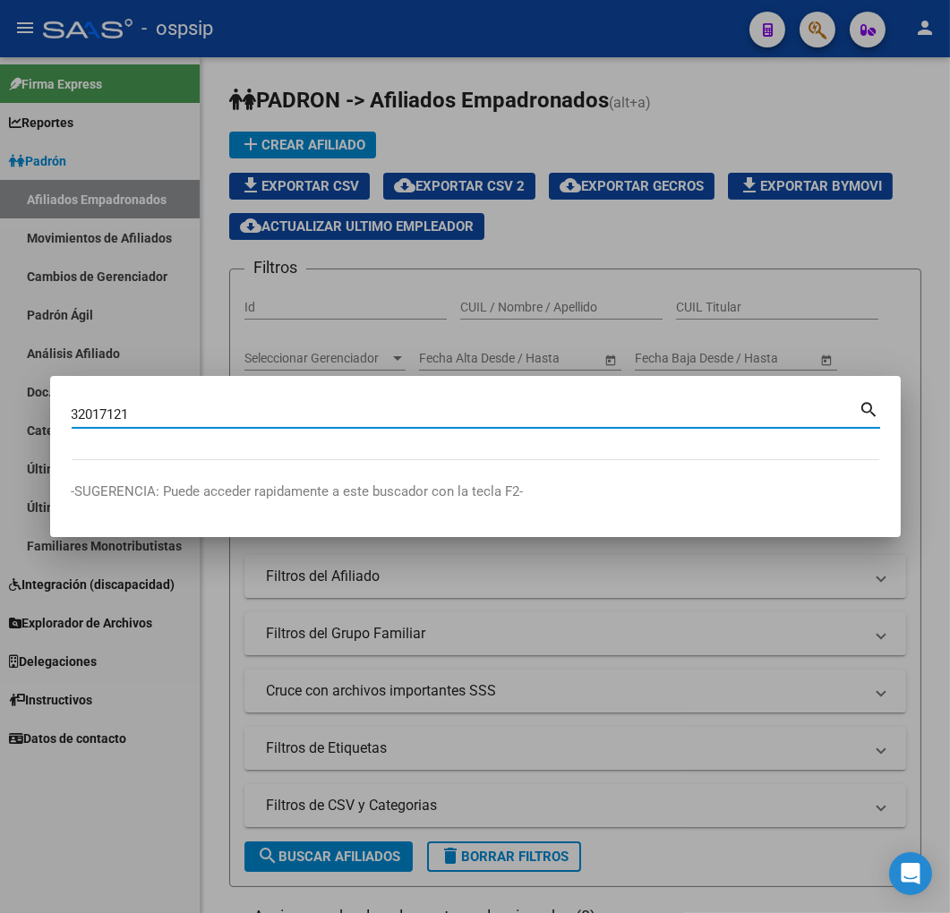
type input "32017121"
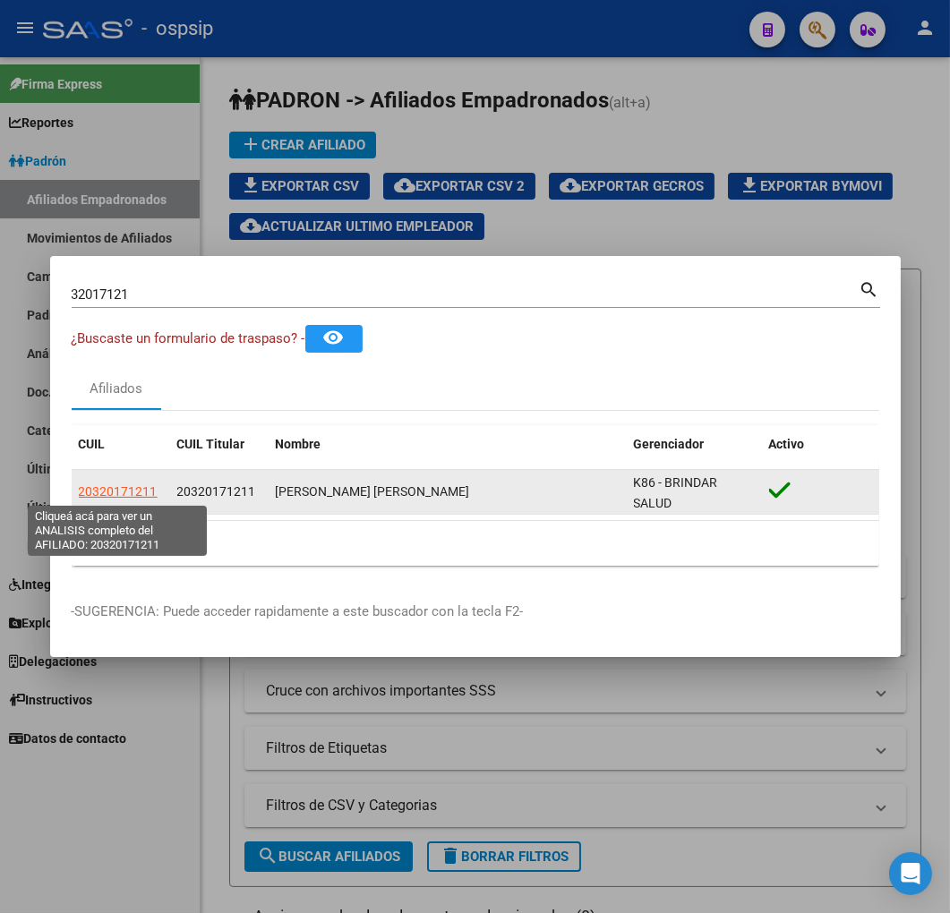
click at [124, 490] on span "20320171211" at bounding box center [118, 491] width 79 height 14
type textarea "20320171211"
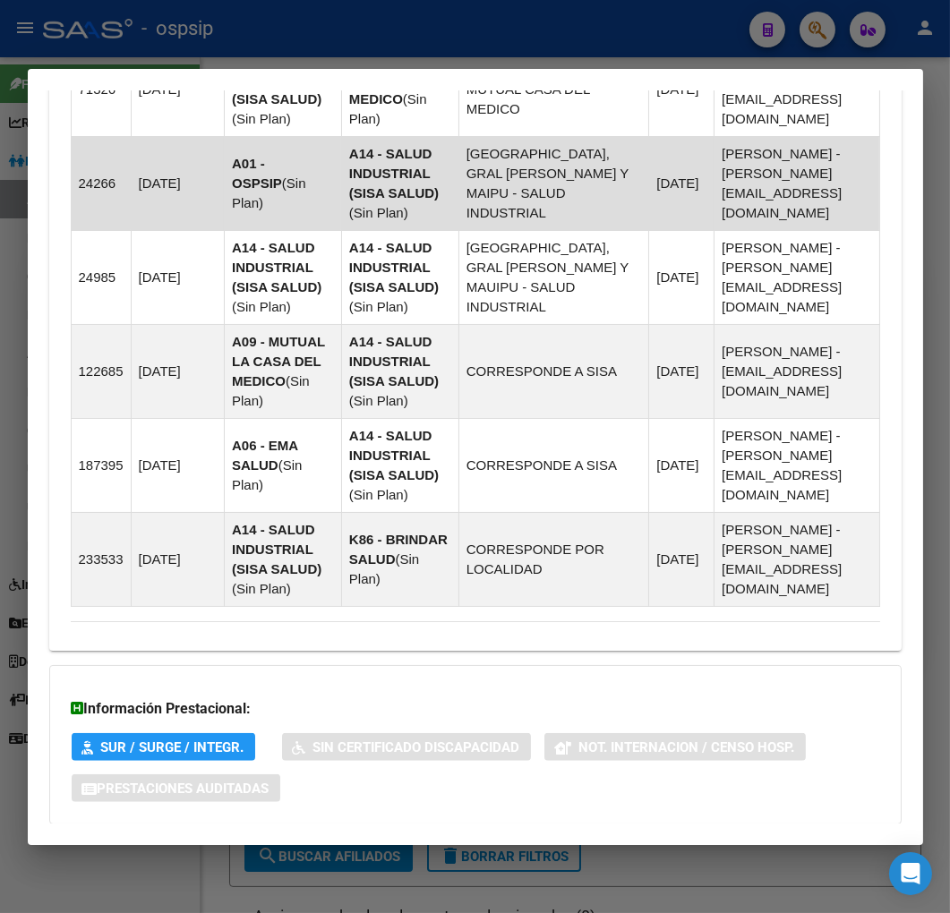
scroll to position [1638, 0]
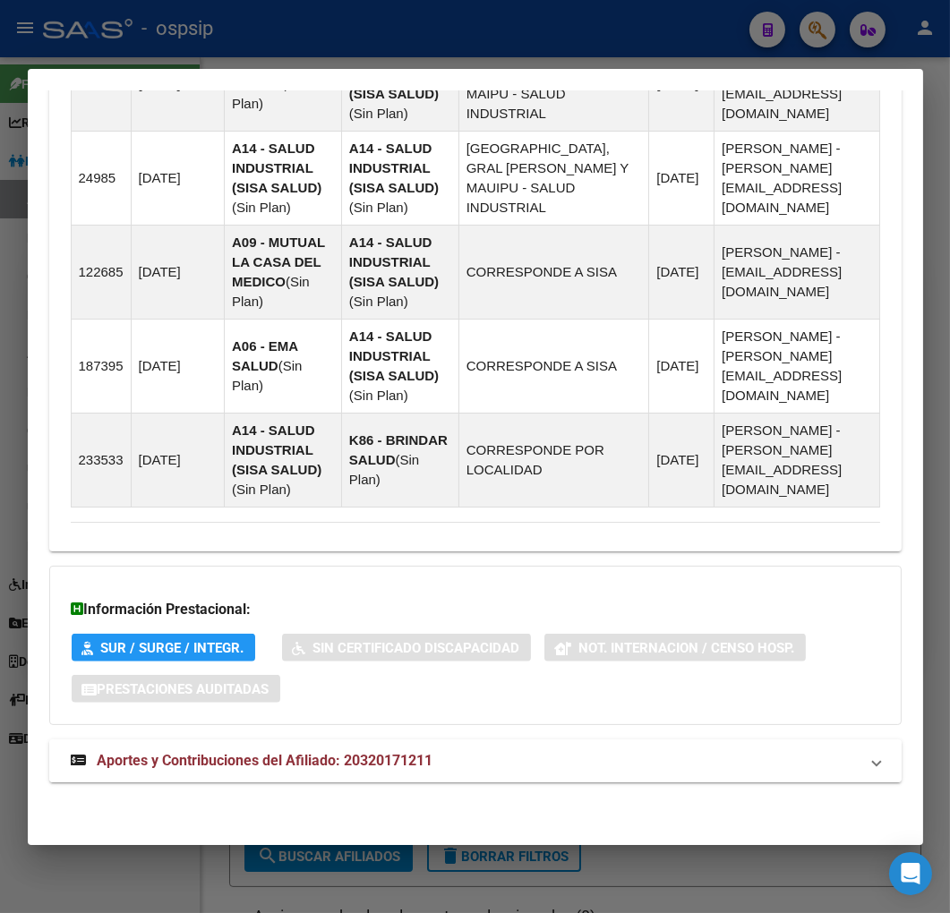
click at [622, 739] on mat-expansion-panel-header "Aportes y Contribuciones del Afiliado: 20320171211" at bounding box center [475, 760] width 852 height 43
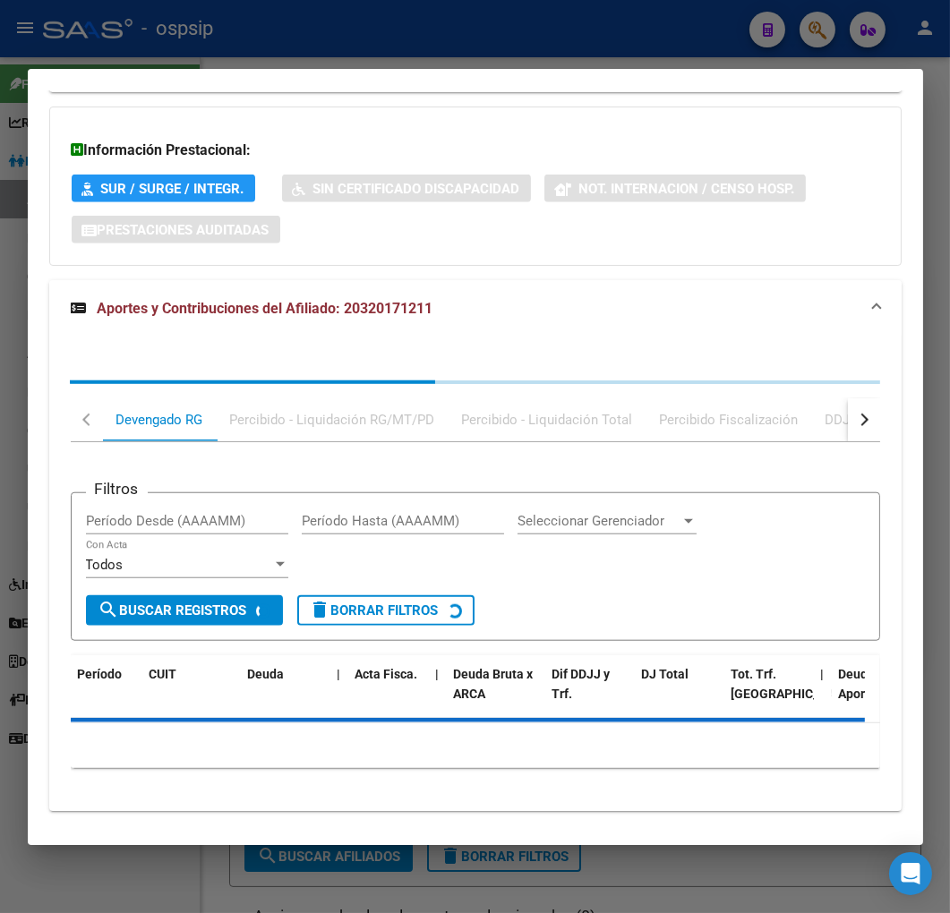
scroll to position [2124, 0]
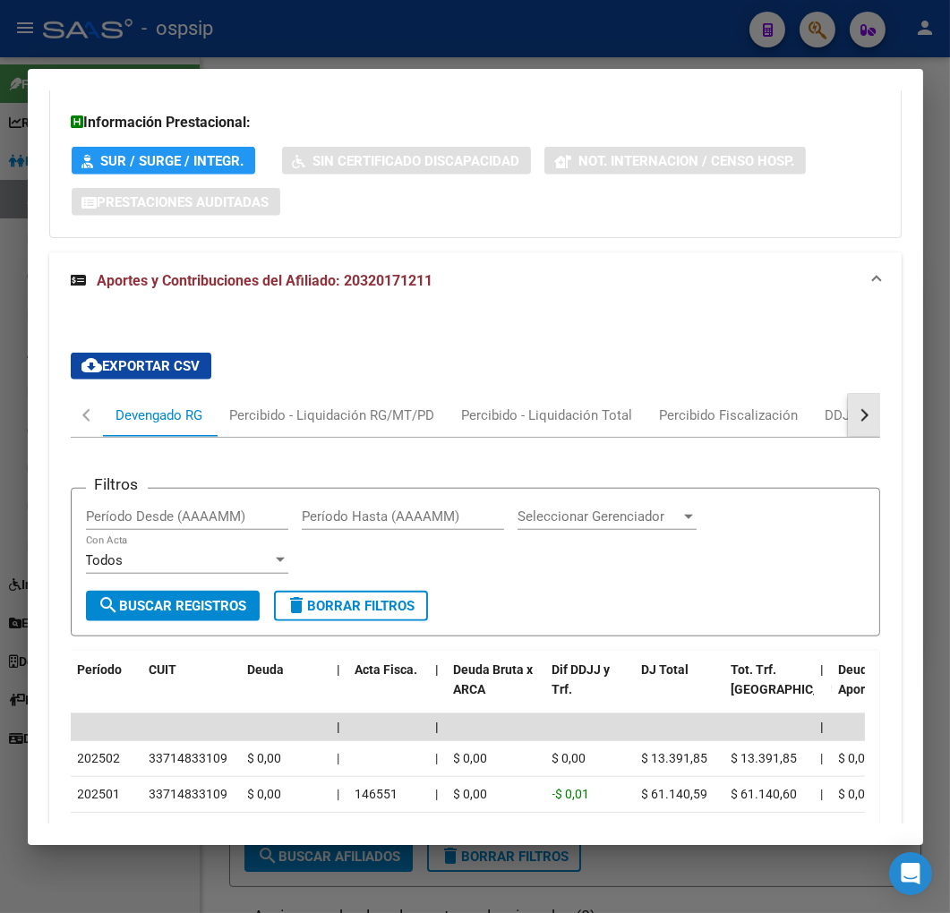
click at [859, 427] on button "button" at bounding box center [863, 415] width 32 height 43
click at [740, 440] on div "Filtros Período Desde (AAAAMM) Período Hasta (AAAAMM) Seleccionar Gerenciador S…" at bounding box center [475, 800] width 809 height 725
click at [782, 425] on div "ARCA Relaciones Laborales" at bounding box center [741, 415] width 167 height 20
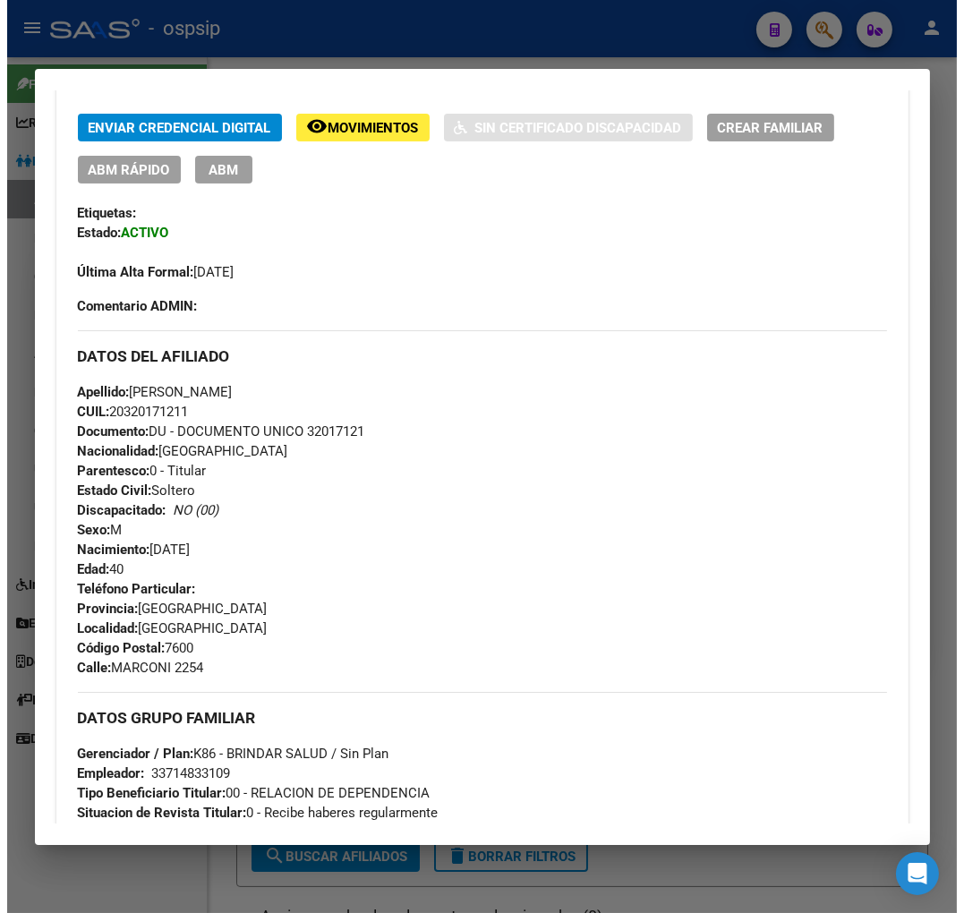
scroll to position [306, 0]
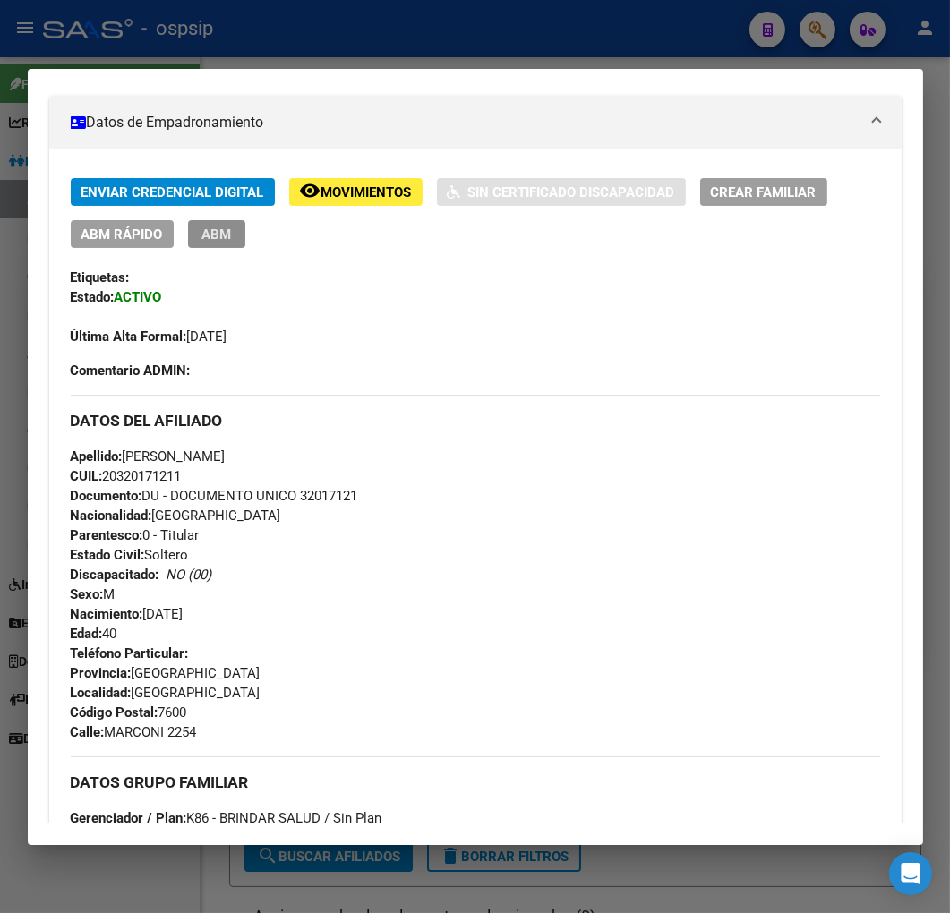
click at [228, 231] on span "ABM" at bounding box center [216, 234] width 30 height 16
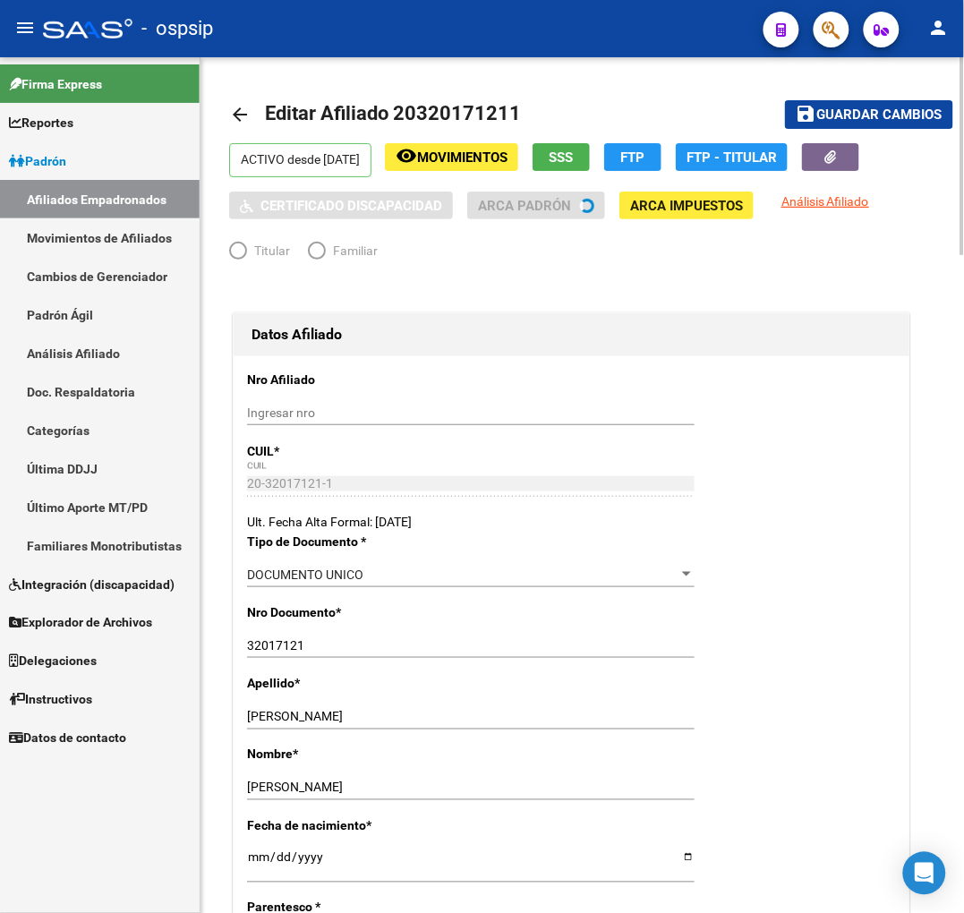
radio input "true"
type input "33-71483310-9"
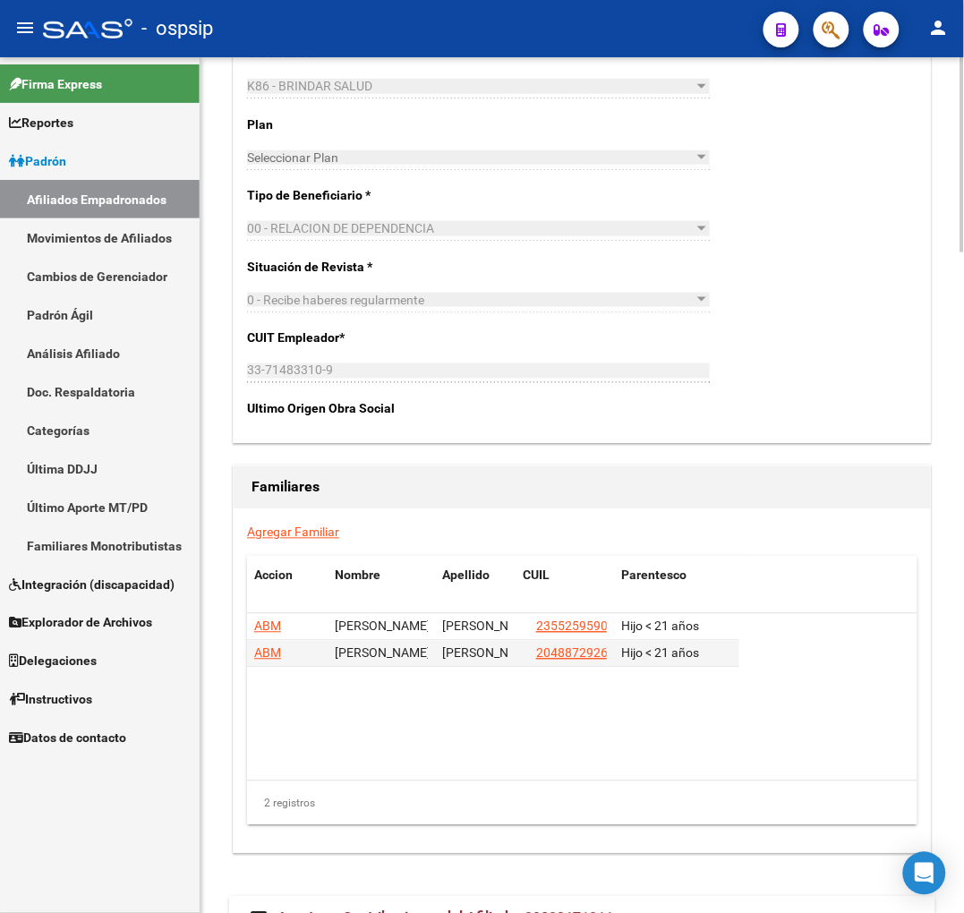
scroll to position [2888, 0]
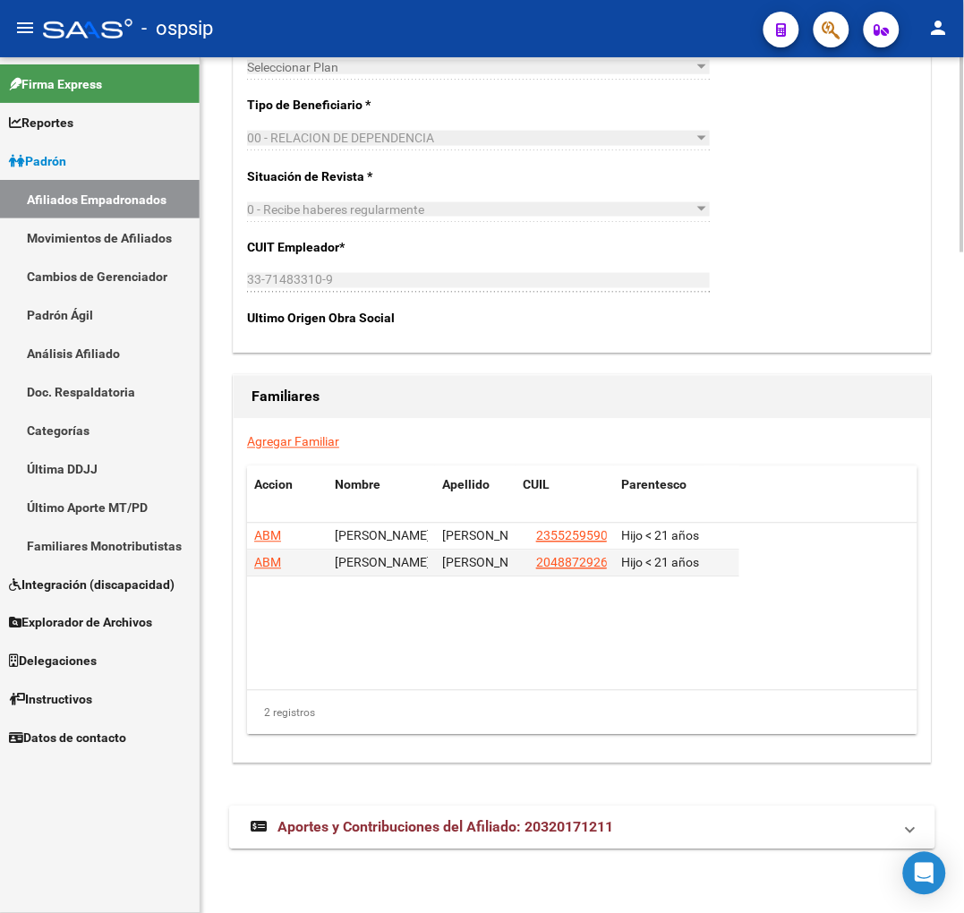
click at [594, 823] on span "Aportes y Contribuciones del Afiliado: 20320171211" at bounding box center [445, 827] width 336 height 17
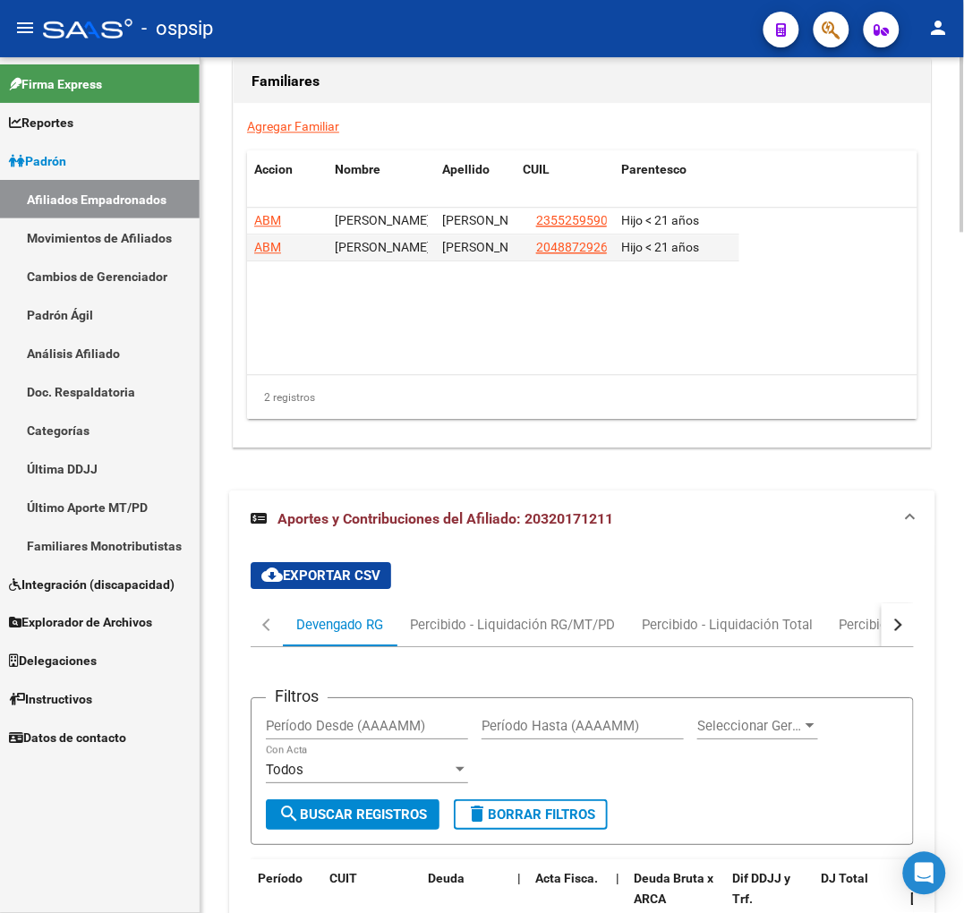
scroll to position [3331, 0]
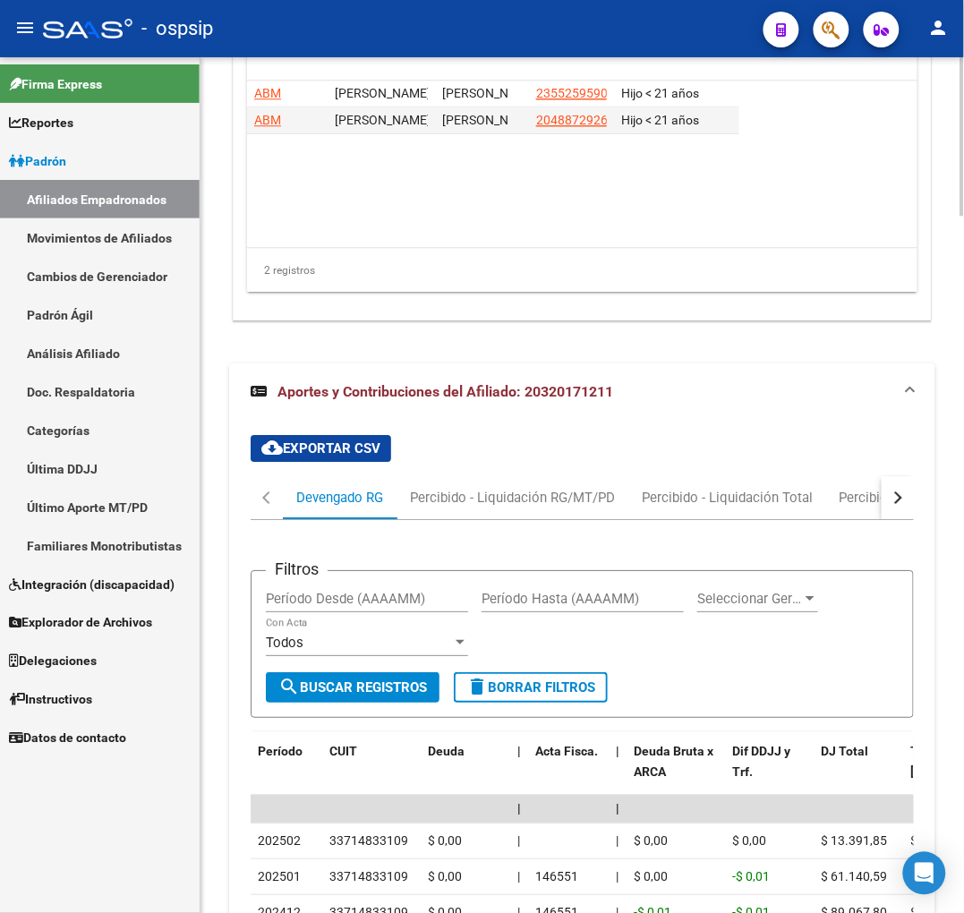
drag, startPoint x: 927, startPoint y: 494, endPoint x: 915, endPoint y: 495, distance: 12.6
click at [915, 495] on div "cloud_download Exportar CSV Devengado RG Percibido - Liquidación RG/MT/PD Perci…" at bounding box center [582, 840] width 706 height 839
click at [905, 496] on button "button" at bounding box center [898, 497] width 32 height 43
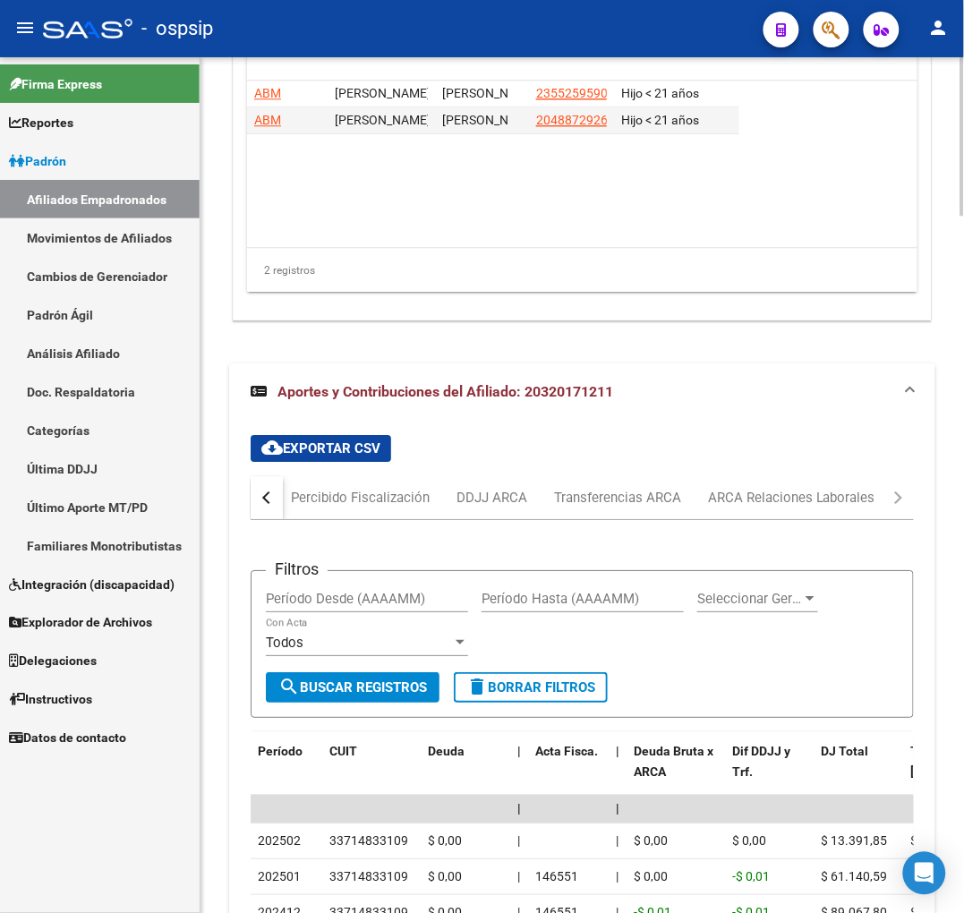
click at [881, 498] on mat-tab-header "Devengado RG Percibido - Liquidación RG/MT/PD Percibido - Liquidación Total Per…" at bounding box center [582, 498] width 663 height 44
click at [809, 505] on div "ARCA Relaciones Laborales" at bounding box center [791, 498] width 167 height 20
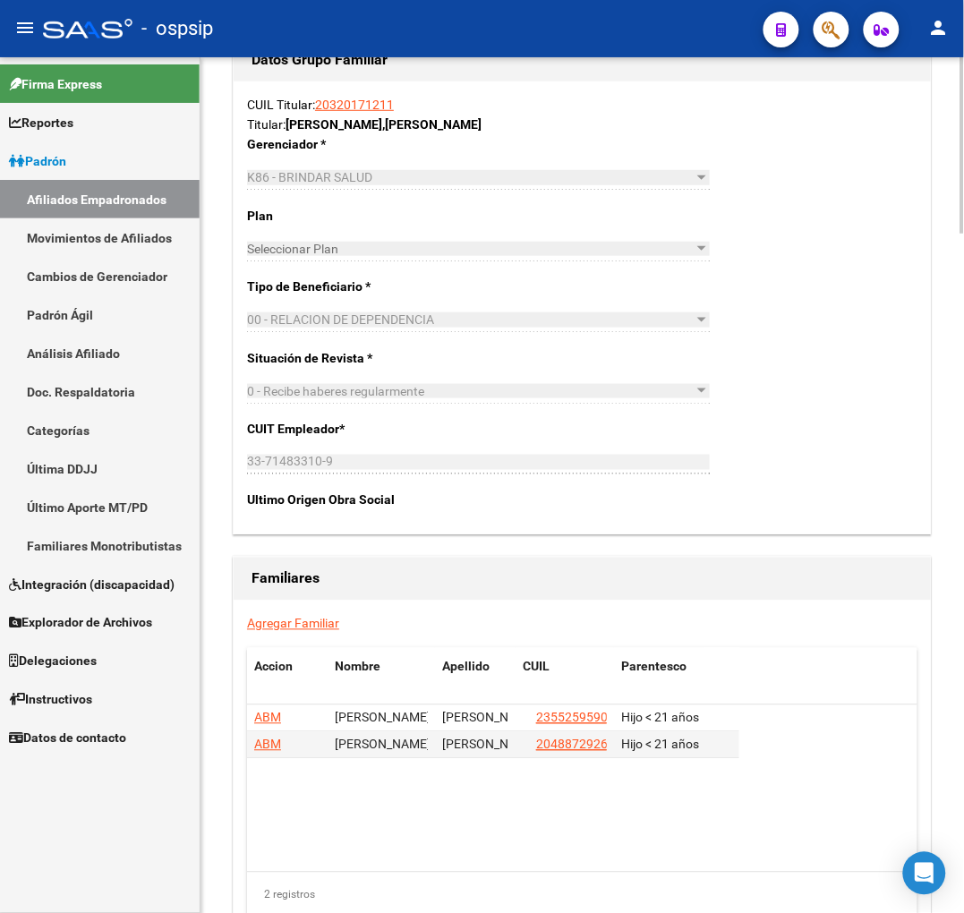
scroll to position [2010, 0]
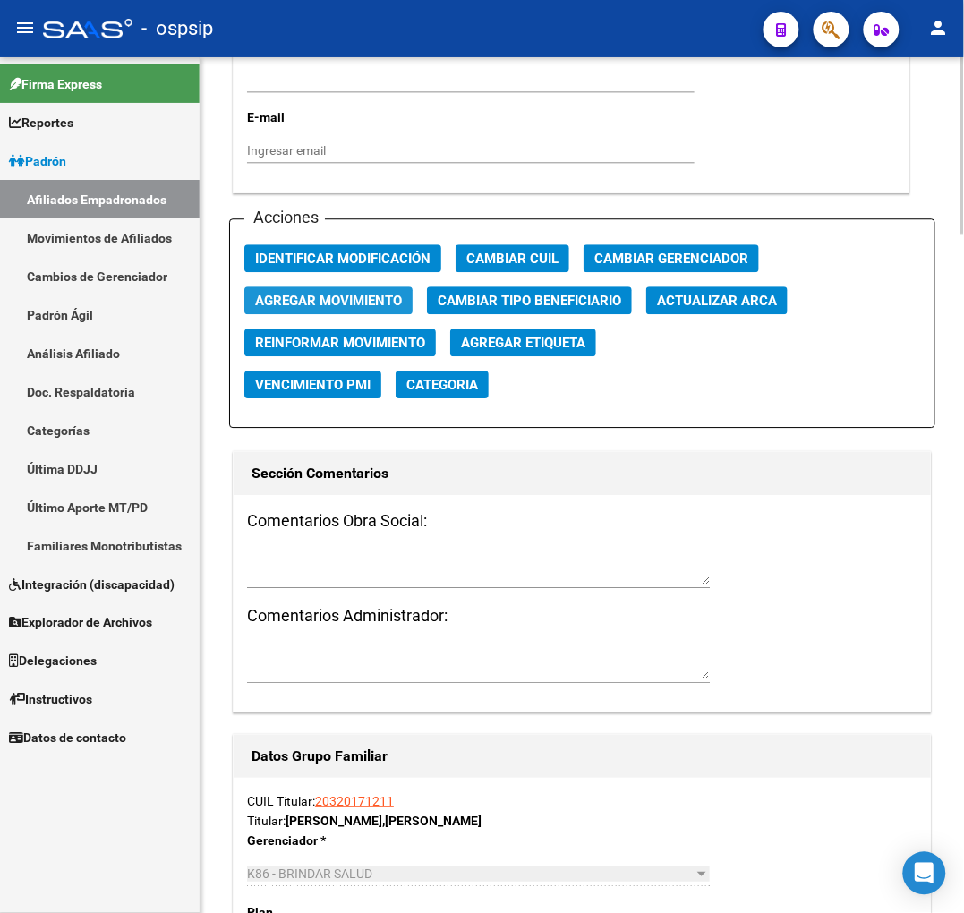
click at [371, 297] on span "Agregar Movimiento" at bounding box center [328, 301] width 147 height 16
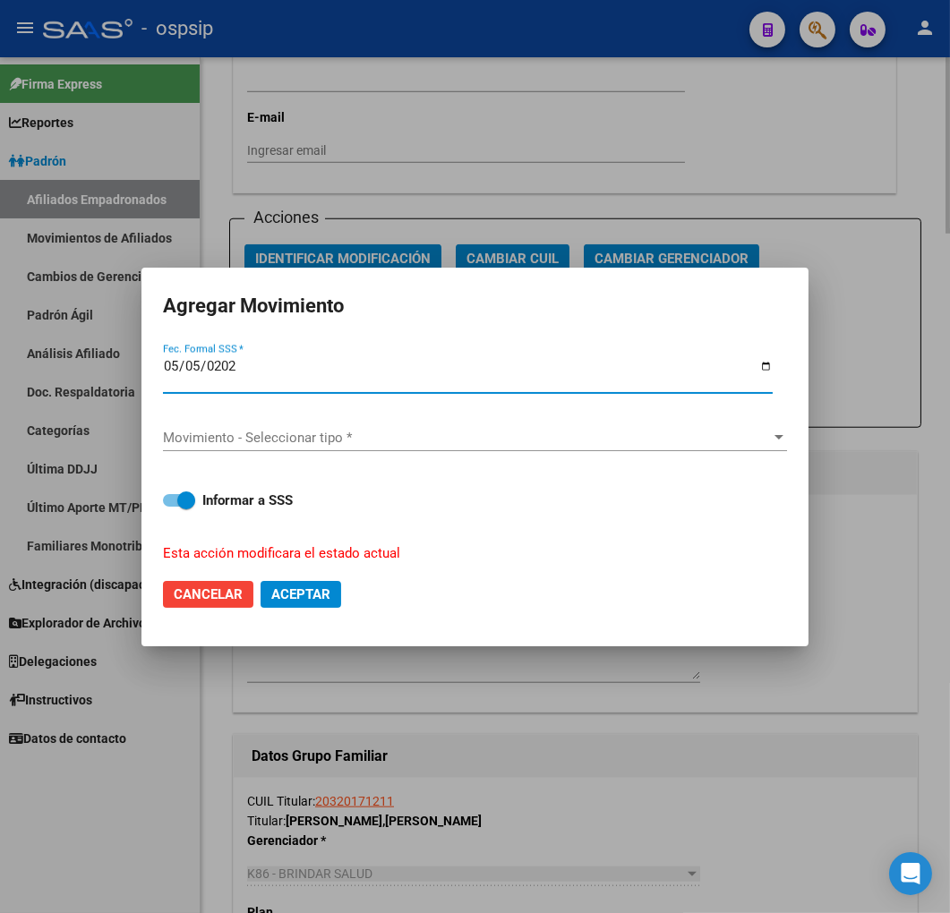
type input "[DATE]"
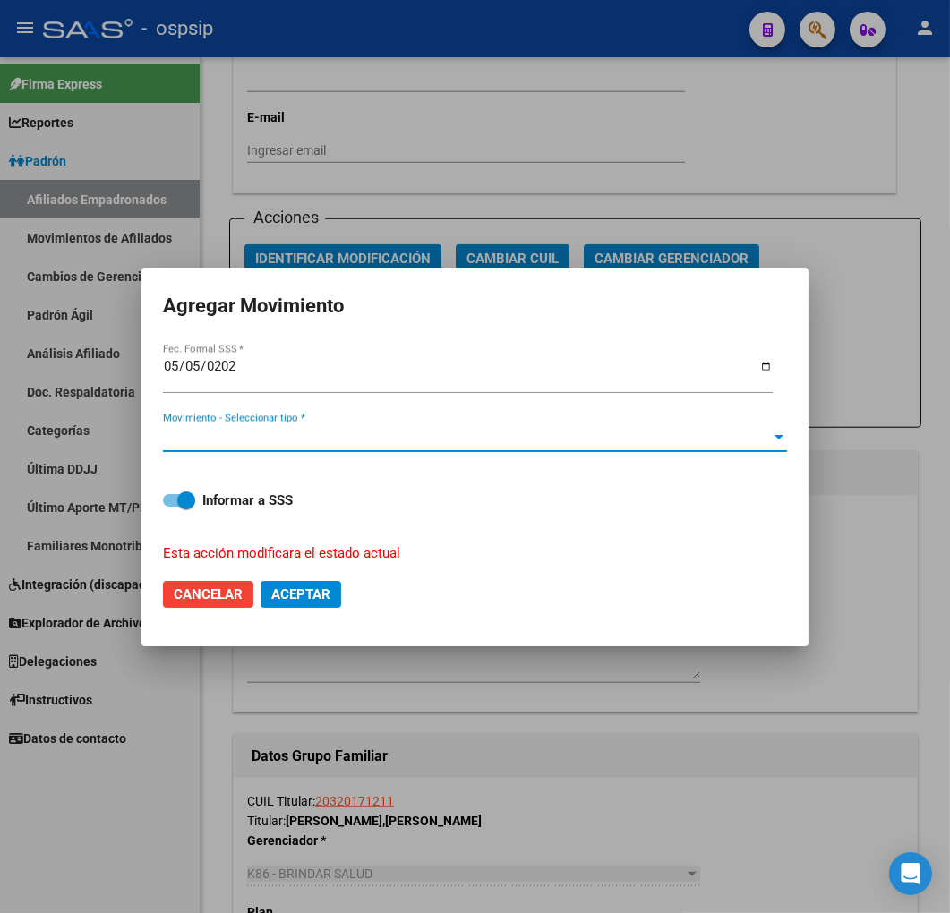
click at [448, 444] on span "Movimiento - Seleccionar tipo *" at bounding box center [467, 438] width 608 height 16
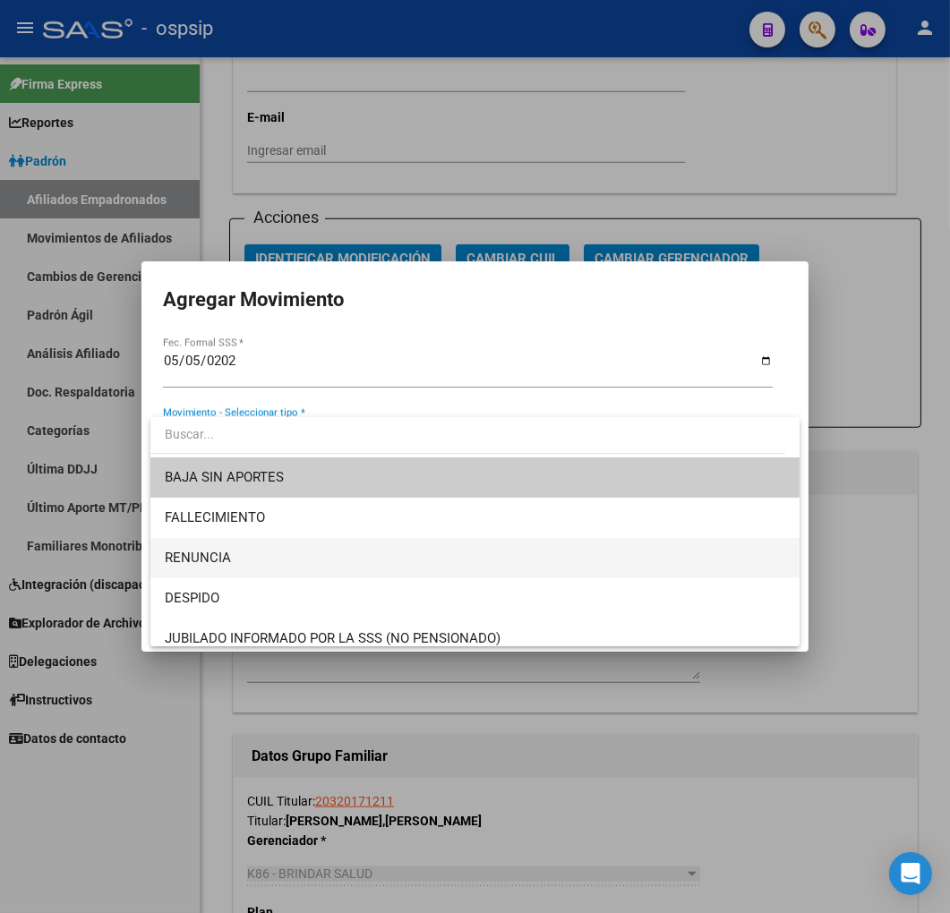
click at [437, 559] on span "RENUNCIA" at bounding box center [475, 558] width 621 height 40
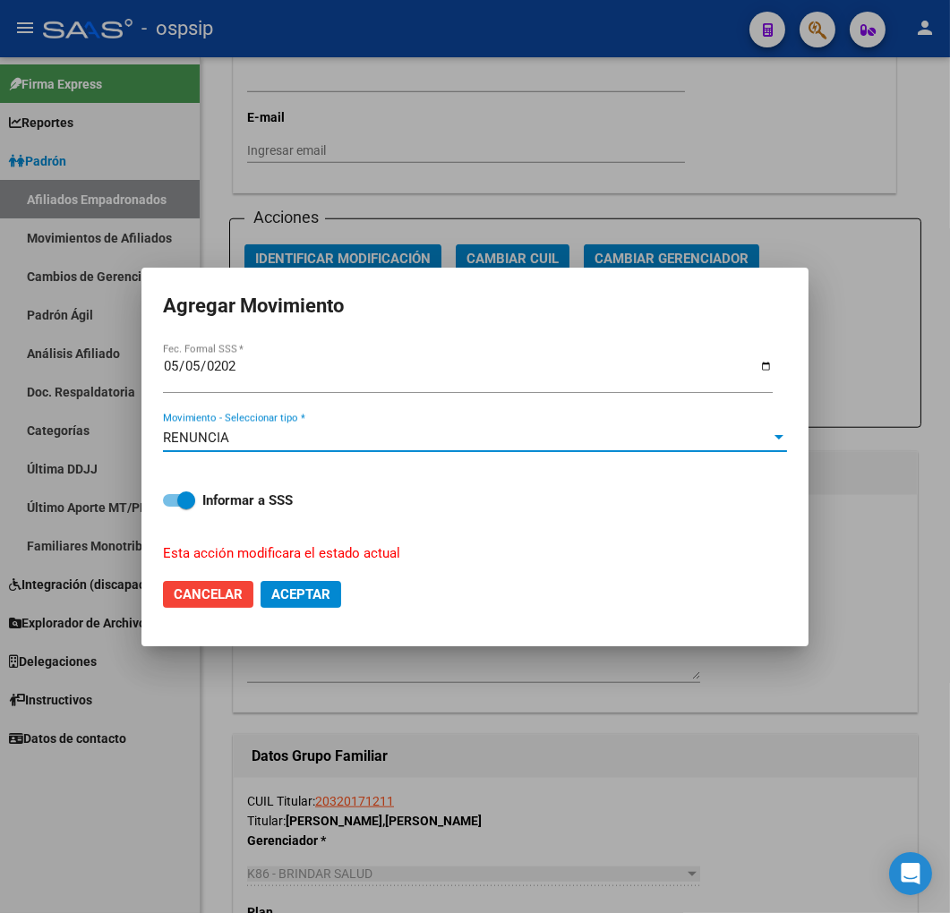
click at [300, 589] on span "Aceptar" at bounding box center [300, 594] width 59 height 16
checkbox input "false"
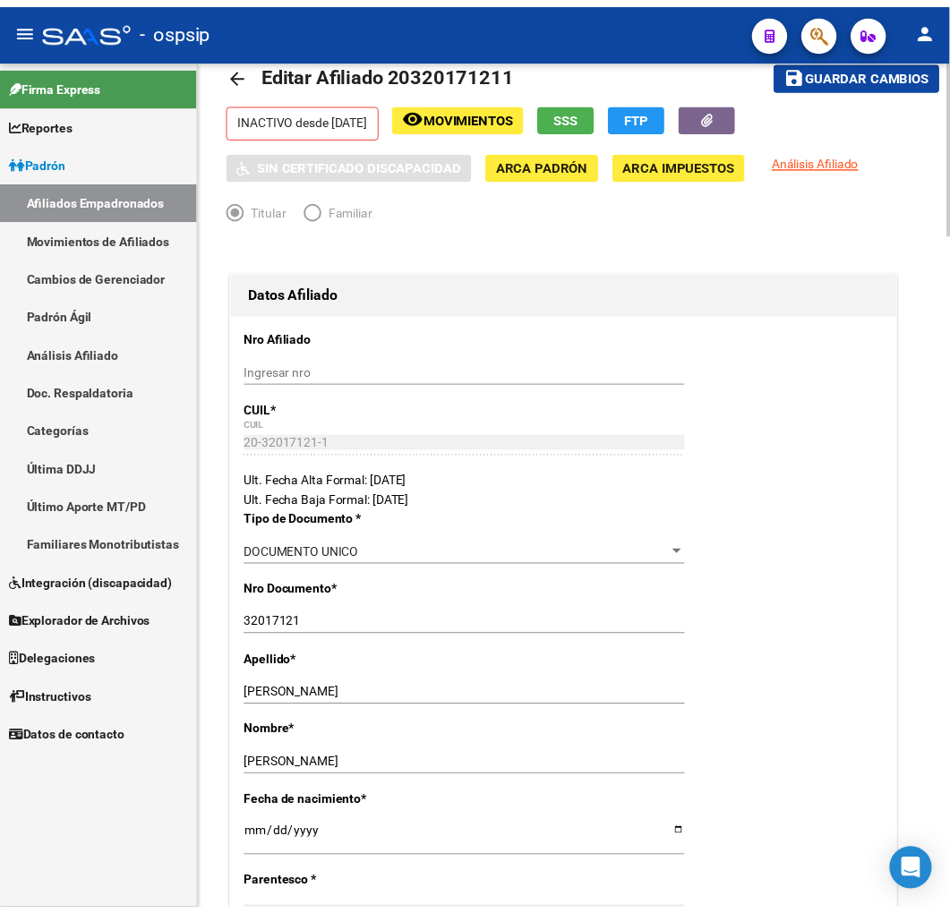
scroll to position [0, 0]
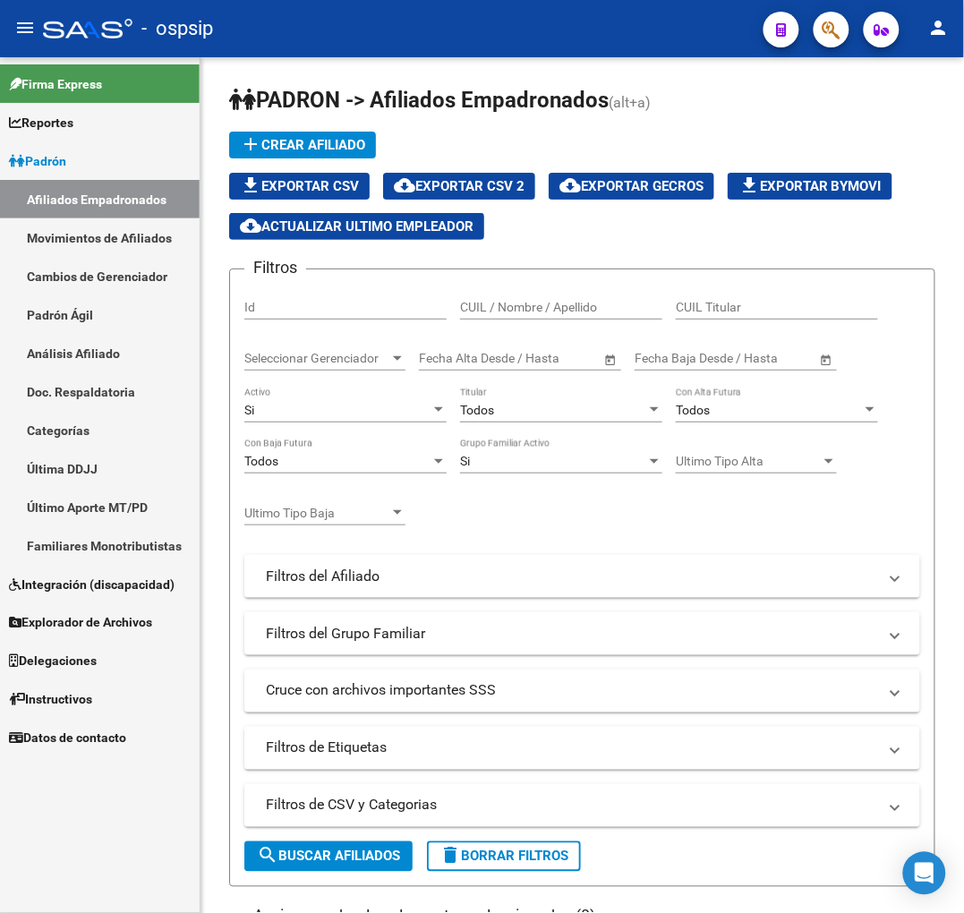
click at [810, 34] on div at bounding box center [824, 29] width 50 height 37
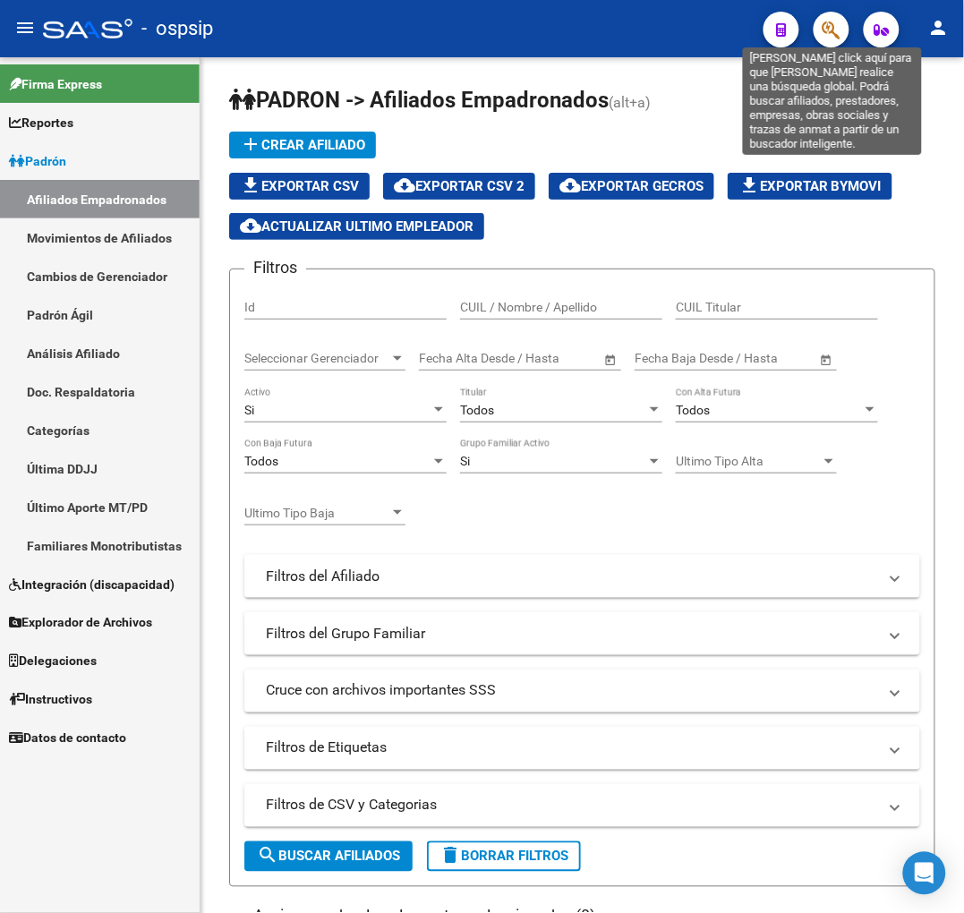
click at [830, 28] on icon "button" at bounding box center [831, 30] width 18 height 21
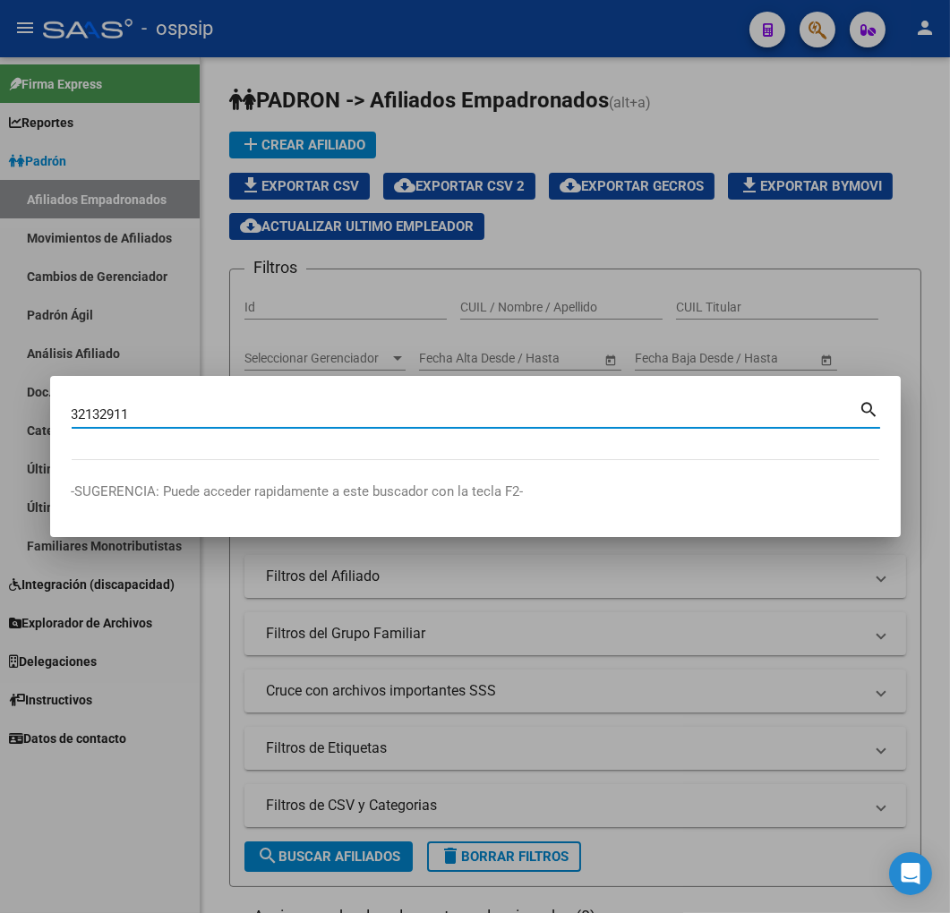
type input "32132911"
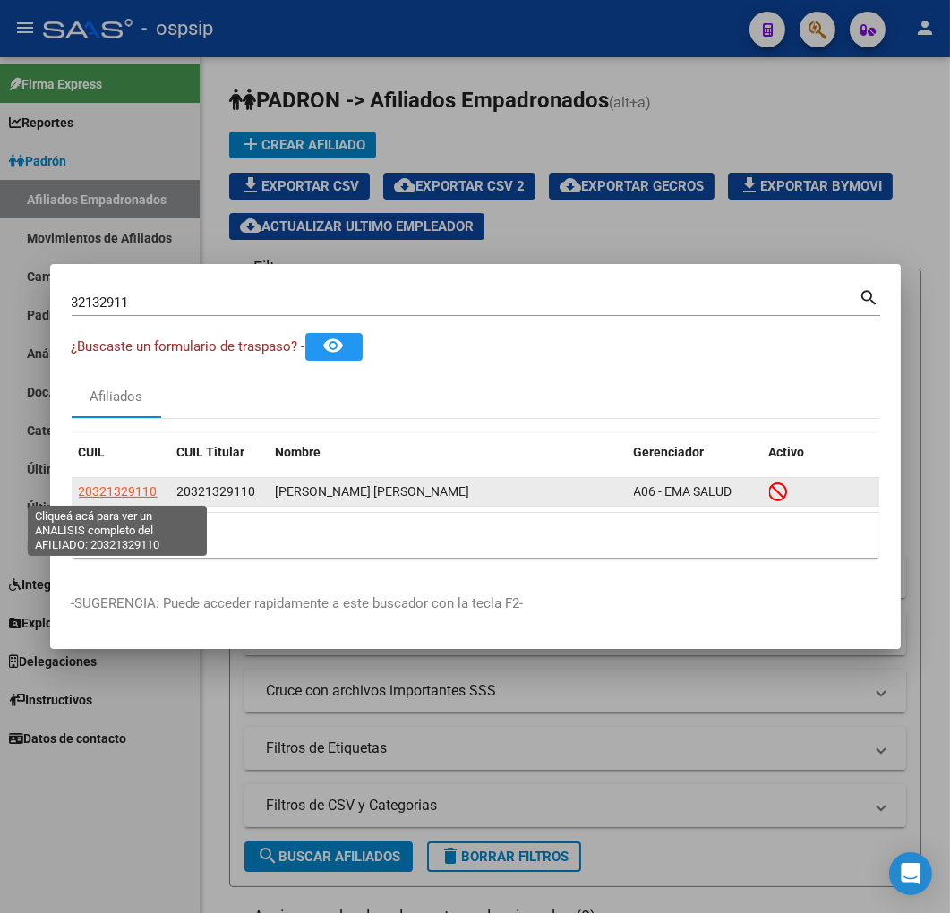
click at [114, 488] on span "20321329110" at bounding box center [118, 491] width 79 height 14
type textarea "20321329110"
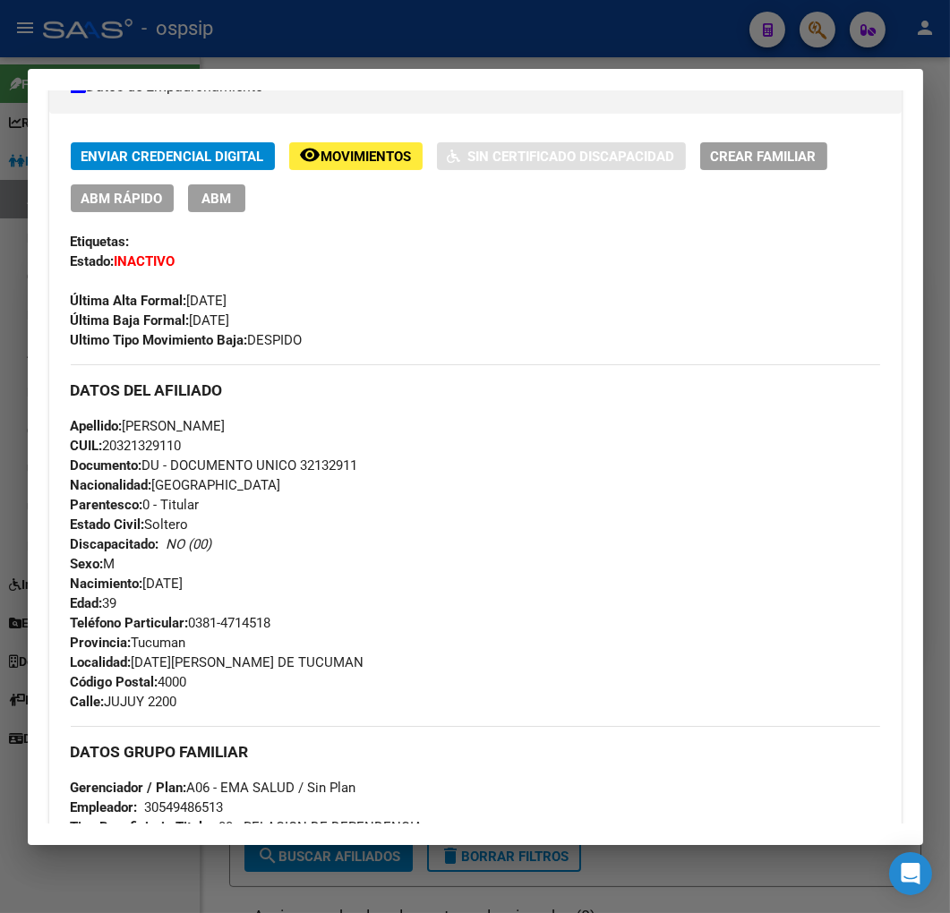
scroll to position [397, 0]
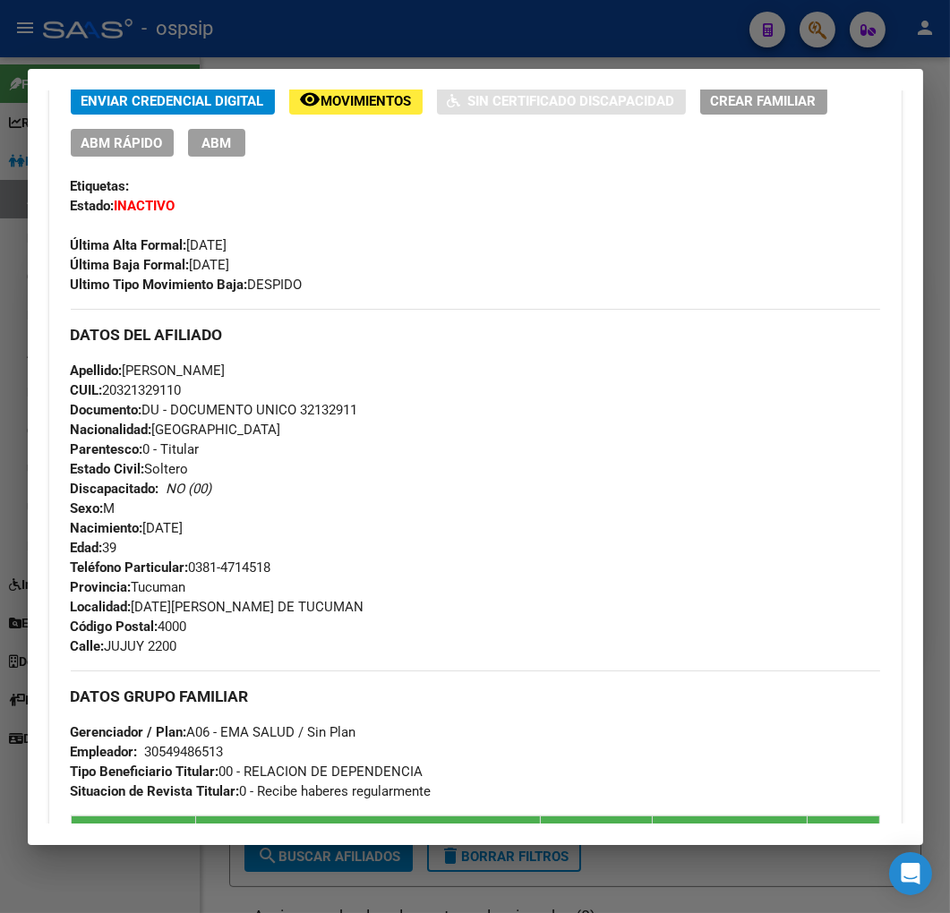
click at [565, 30] on div at bounding box center [475, 456] width 950 height 913
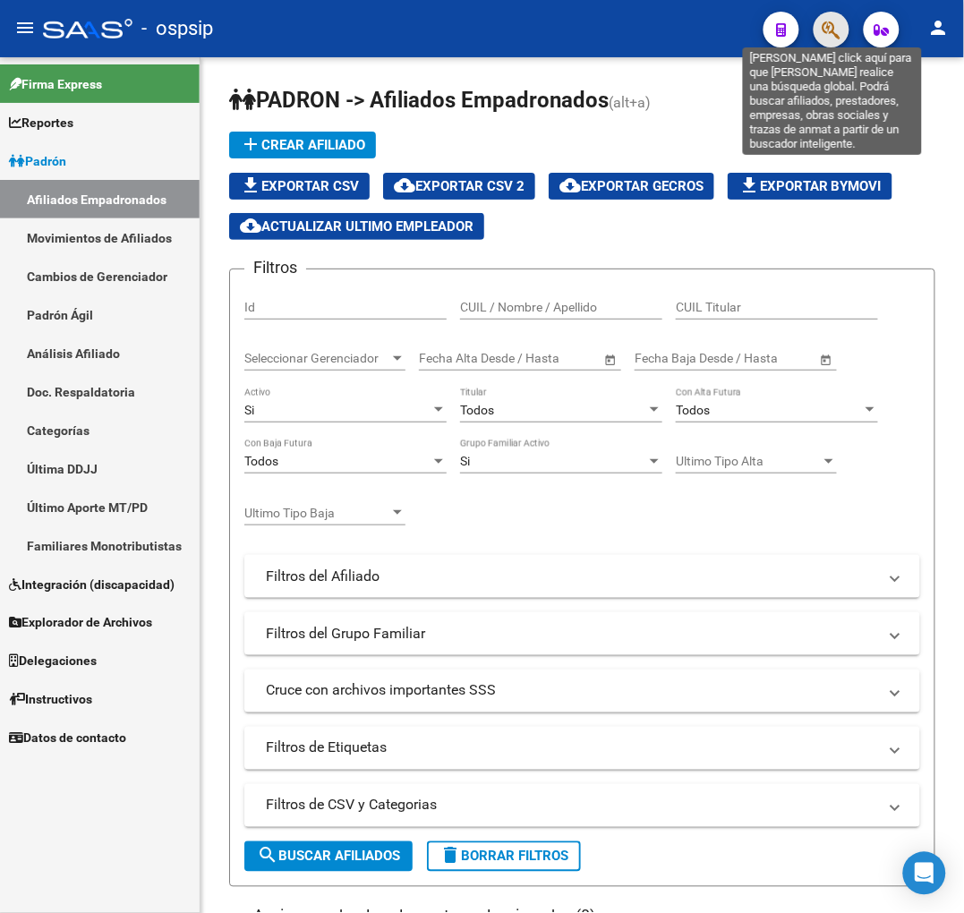
click at [834, 28] on icon "button" at bounding box center [831, 30] width 18 height 21
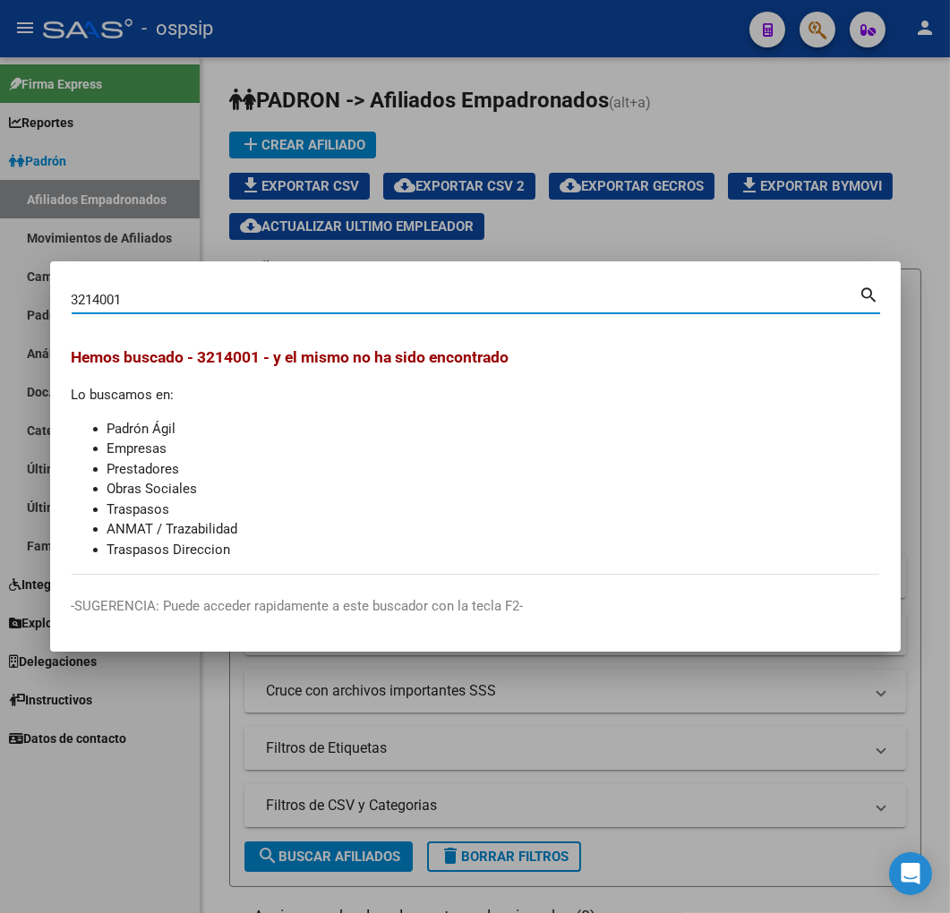
drag, startPoint x: 132, startPoint y: 299, endPoint x: 101, endPoint y: 301, distance: 30.5
click at [101, 301] on input "3214001" at bounding box center [466, 300] width 788 height 16
type input "3214100"
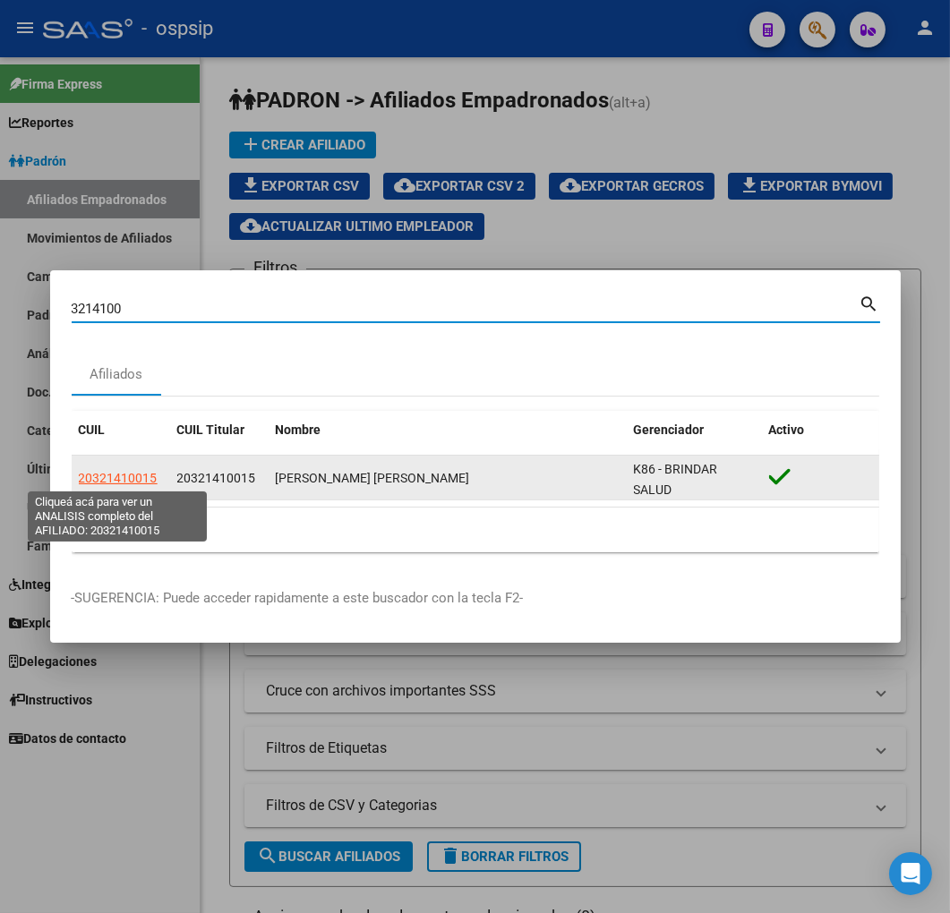
click at [123, 474] on span "20321410015" at bounding box center [118, 478] width 79 height 14
type textarea "20321410015"
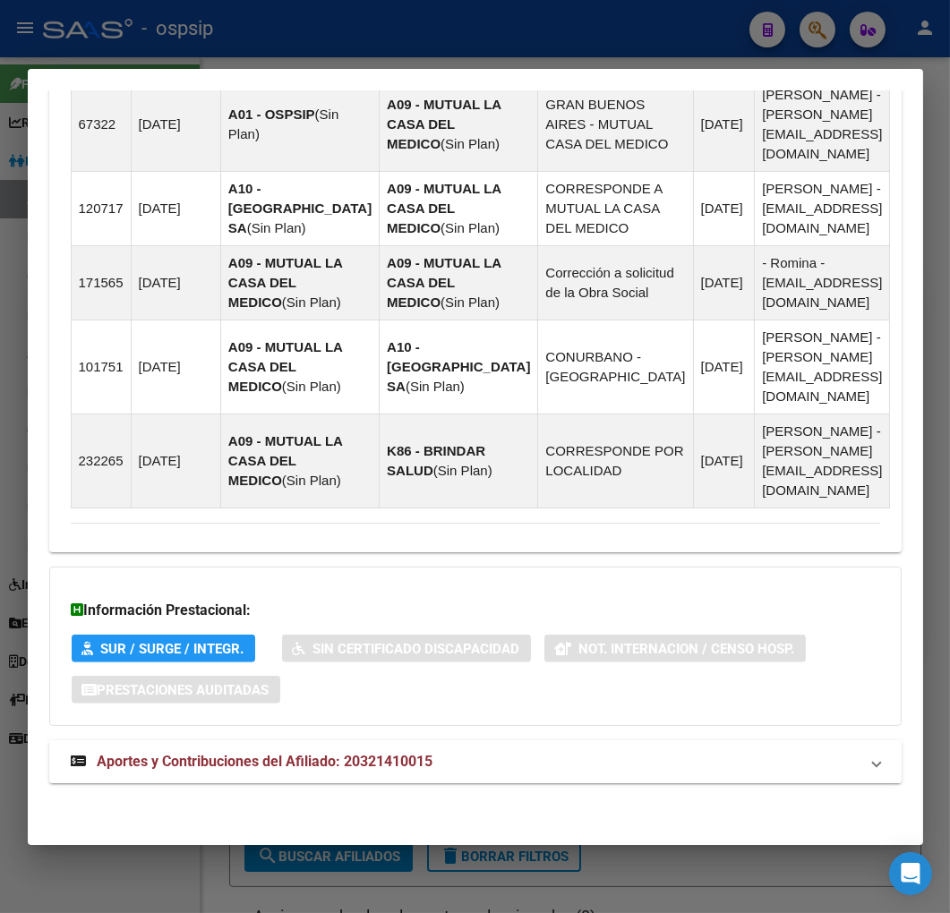
scroll to position [1311, 0]
click at [633, 764] on mat-panel-title "Aportes y Contribuciones del Afiliado: 20321410015" at bounding box center [465, 761] width 788 height 21
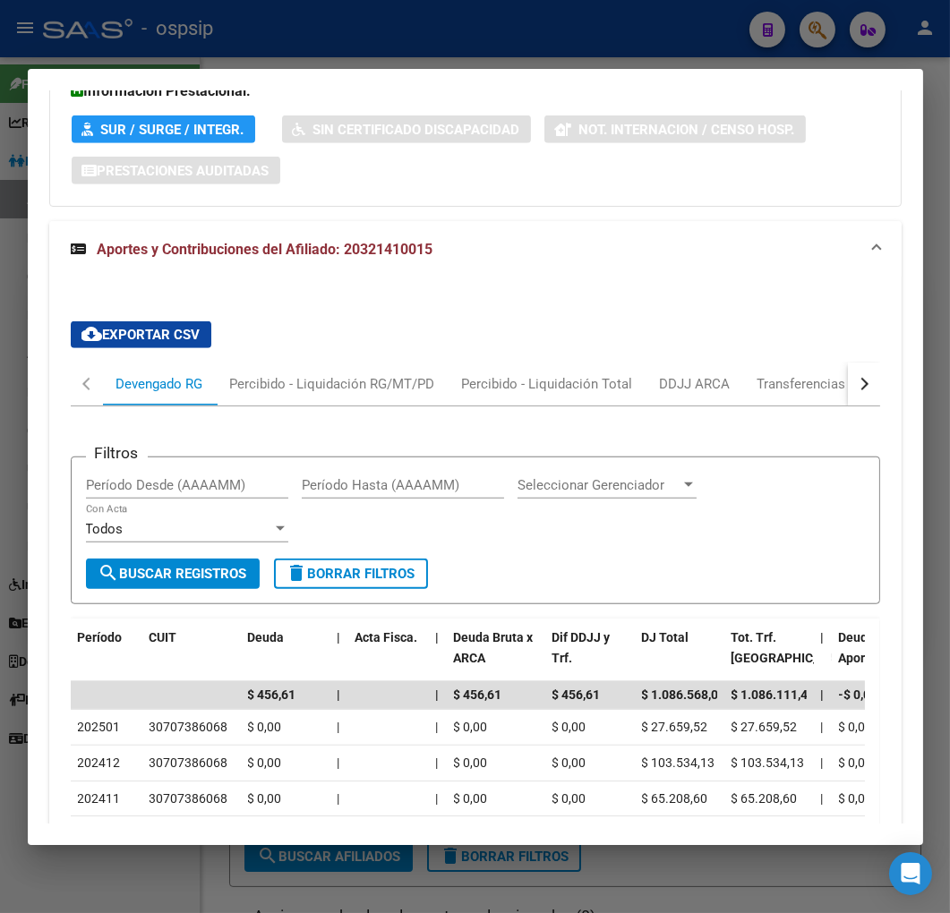
scroll to position [1797, 0]
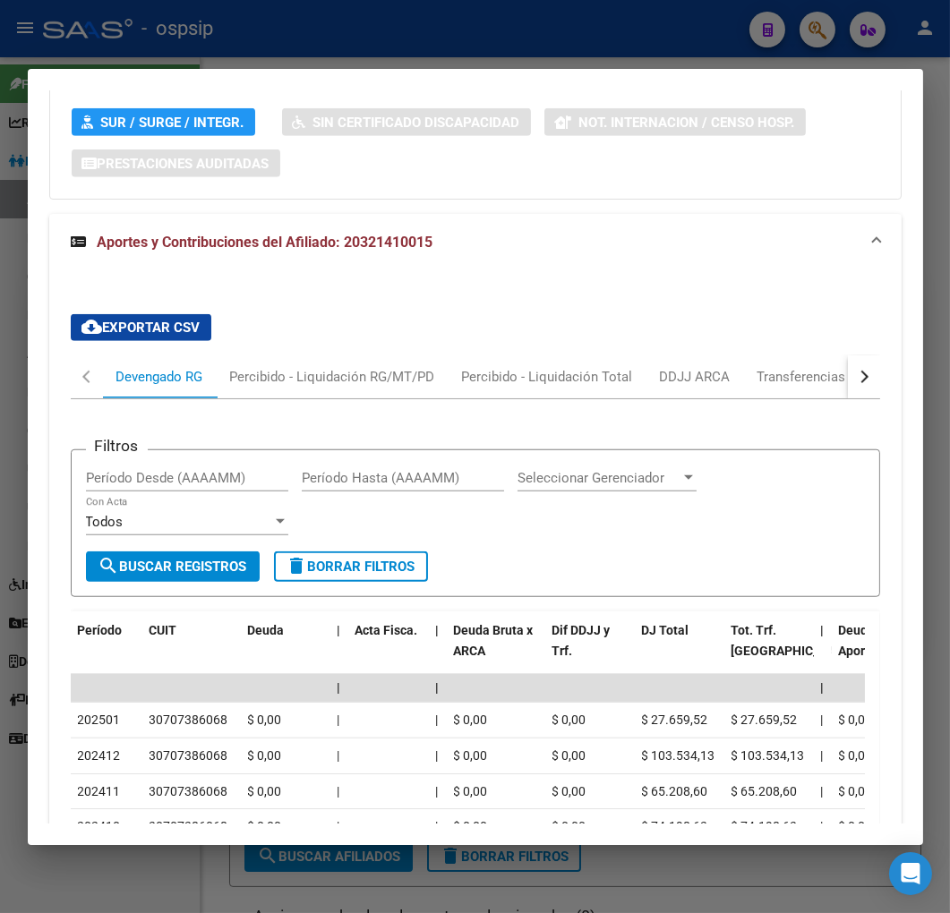
click at [861, 398] on button "button" at bounding box center [863, 376] width 32 height 43
click at [809, 399] on mat-tab-header "Devengado RG Percibido - Liquidación RG/MT/PD Percibido - Liquidación Total DDJ…" at bounding box center [475, 377] width 809 height 44
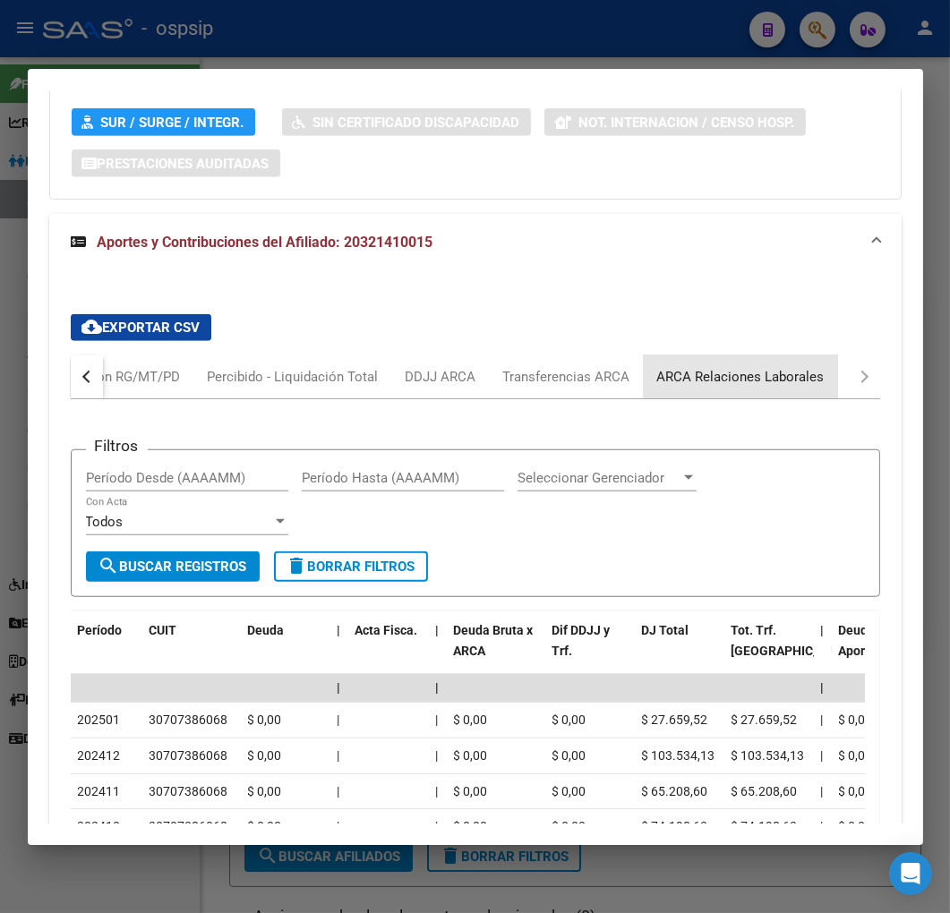
click at [777, 387] on div "ARCA Relaciones Laborales" at bounding box center [740, 377] width 167 height 20
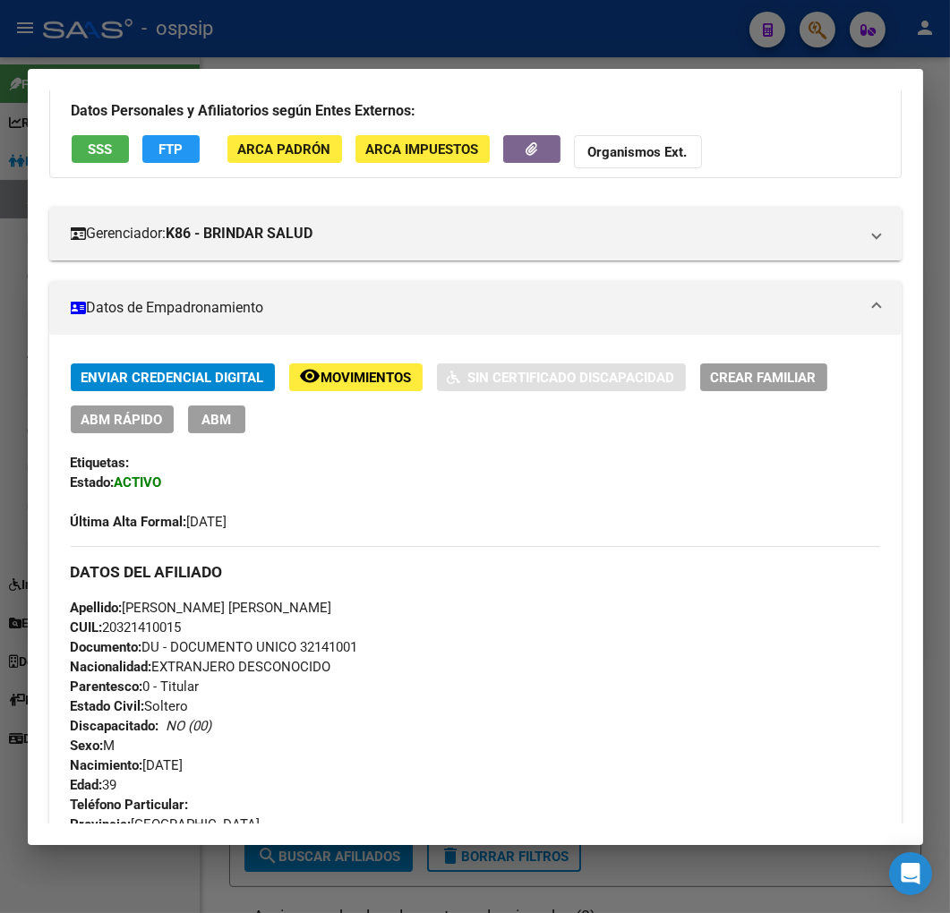
scroll to position [0, 0]
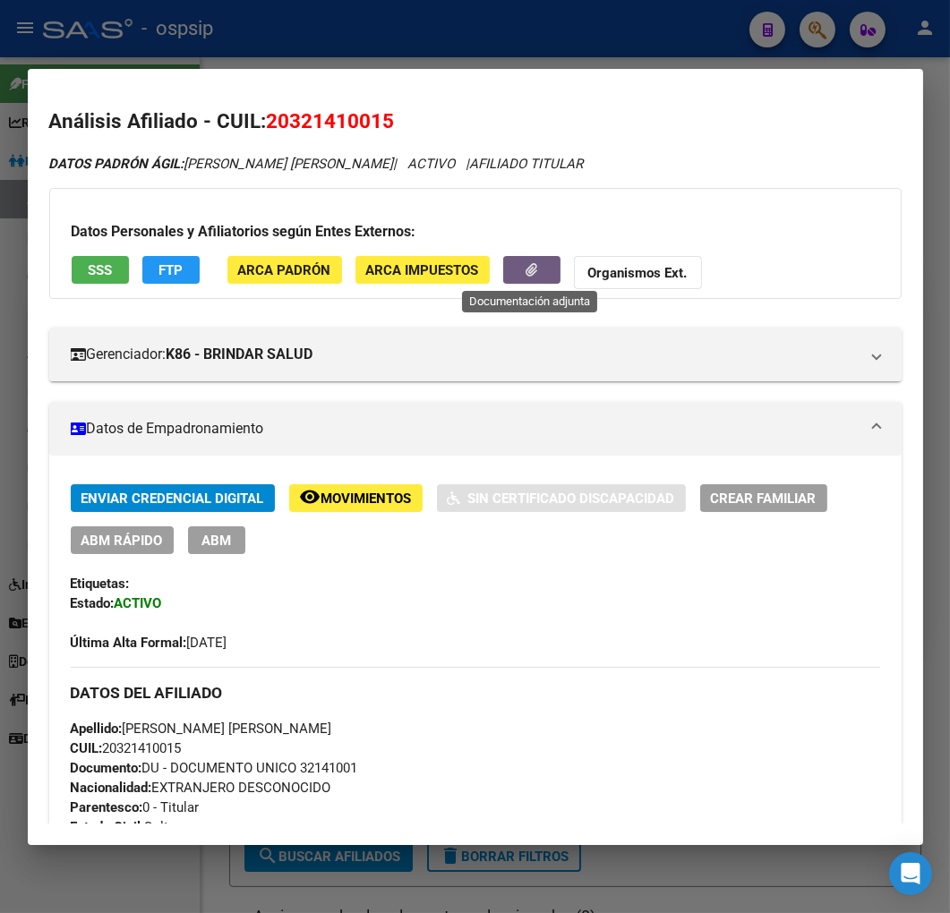
click at [526, 279] on button "button" at bounding box center [531, 270] width 57 height 28
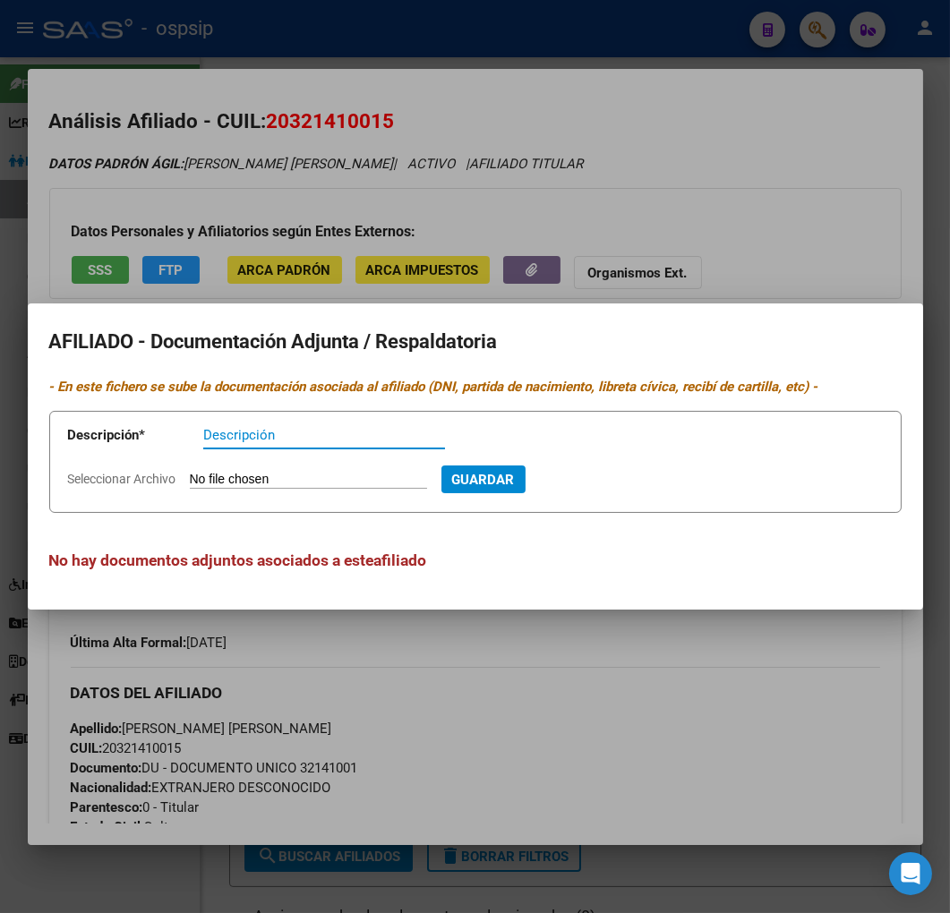
click at [542, 665] on div at bounding box center [475, 456] width 950 height 913
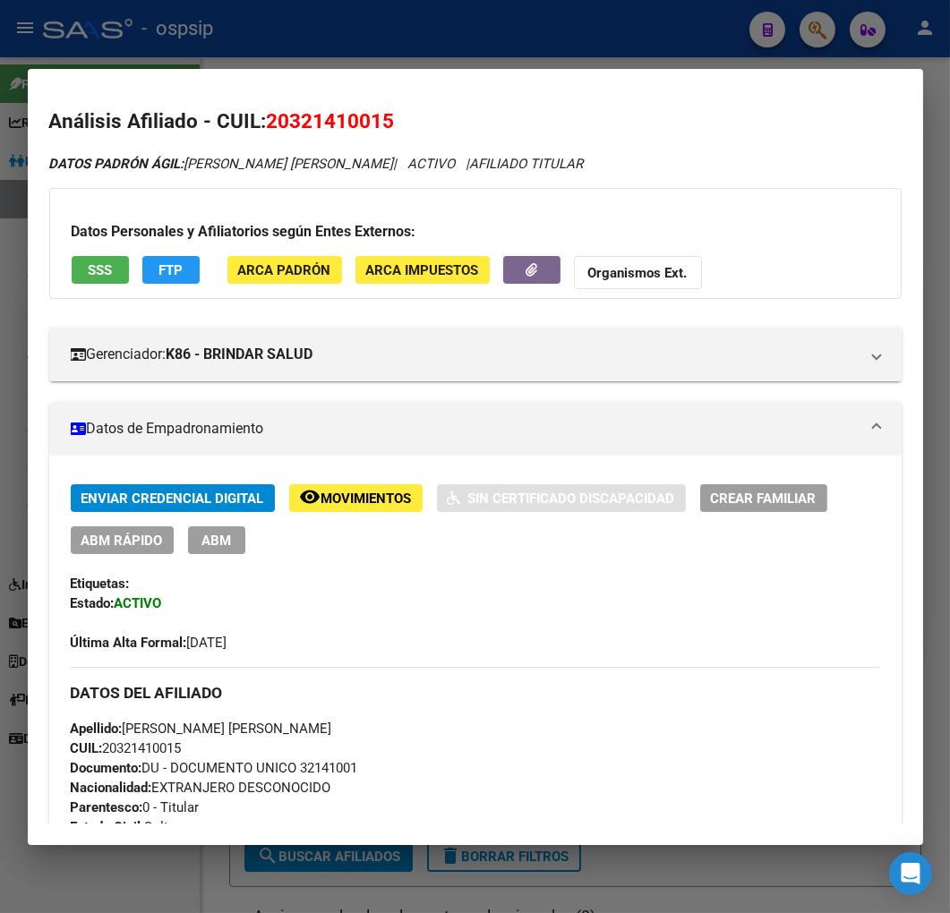
click at [355, 34] on div at bounding box center [475, 456] width 950 height 913
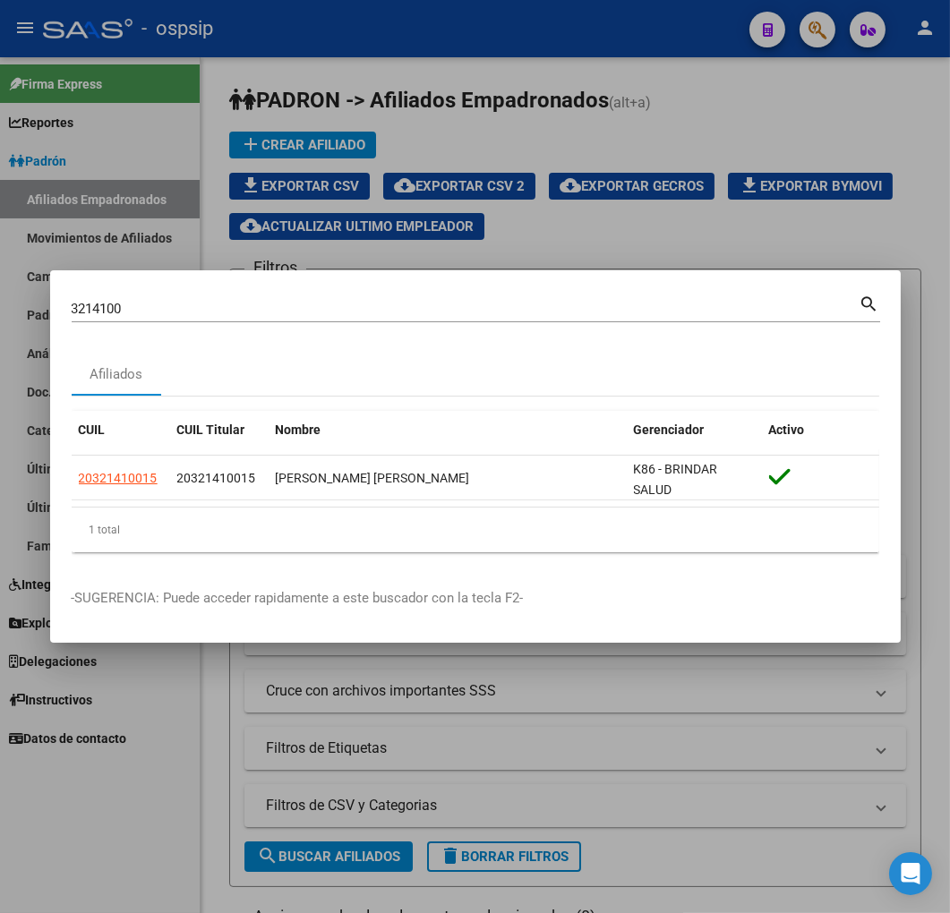
click at [355, 34] on div at bounding box center [475, 456] width 950 height 913
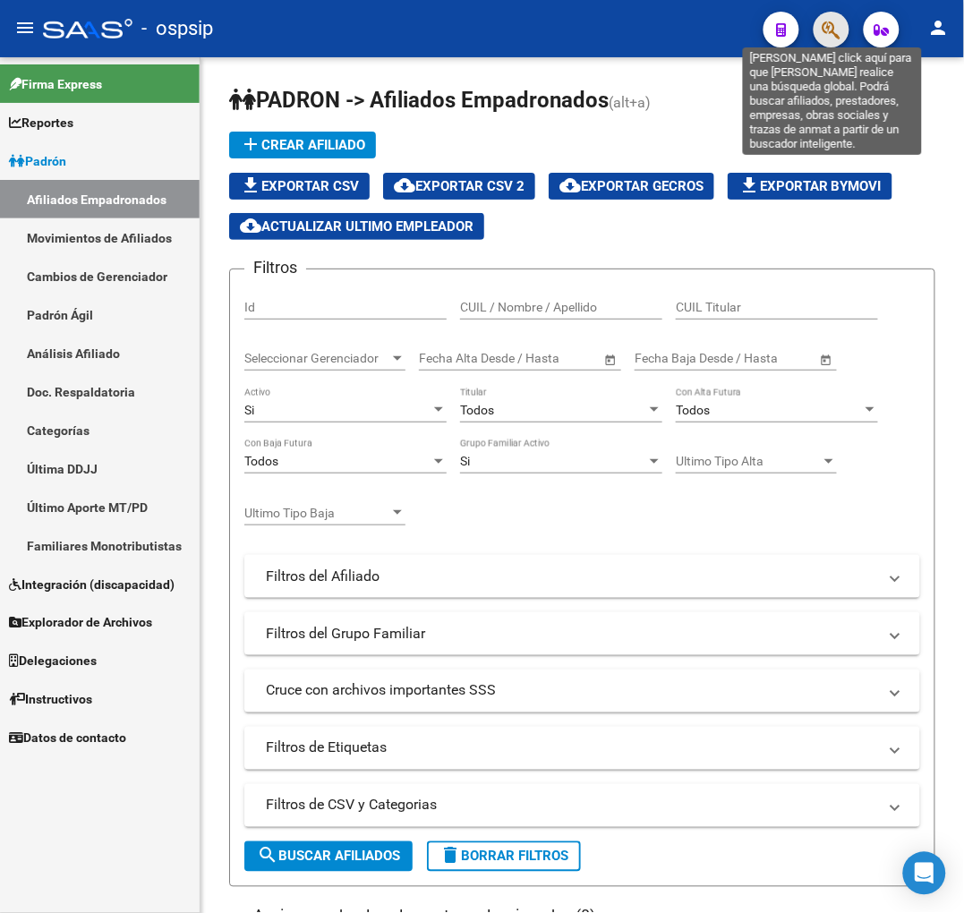
click at [835, 34] on icon "button" at bounding box center [831, 30] width 18 height 21
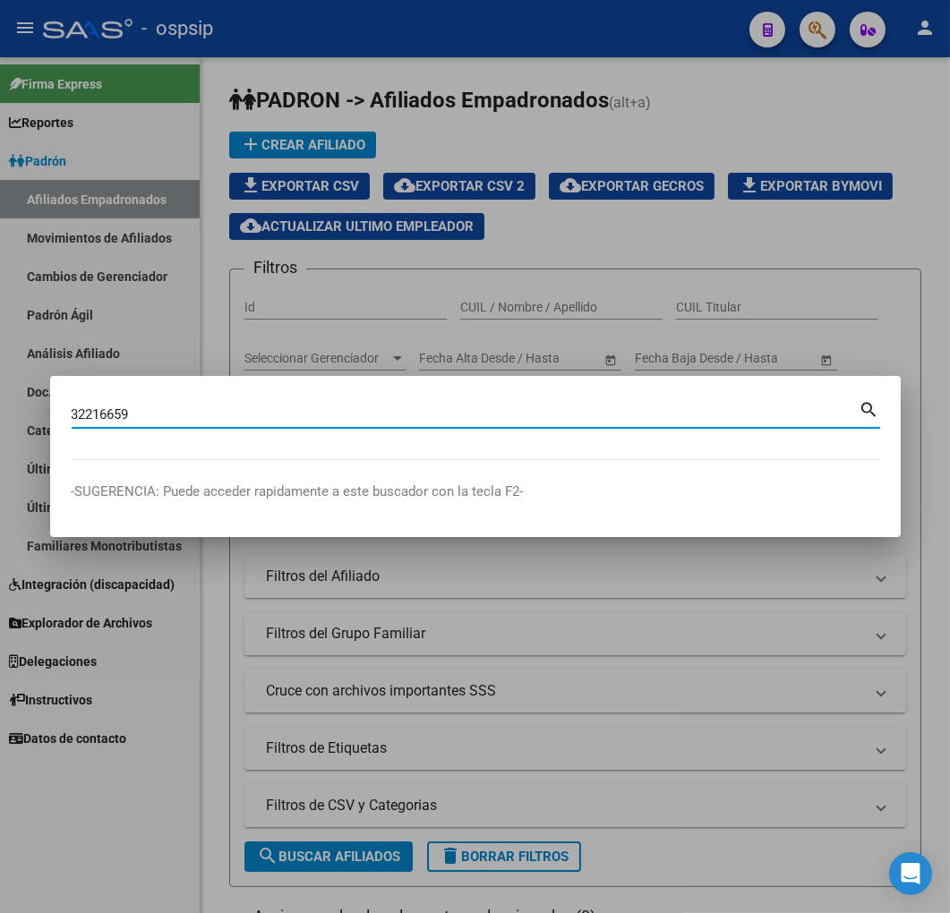
type input "32216659"
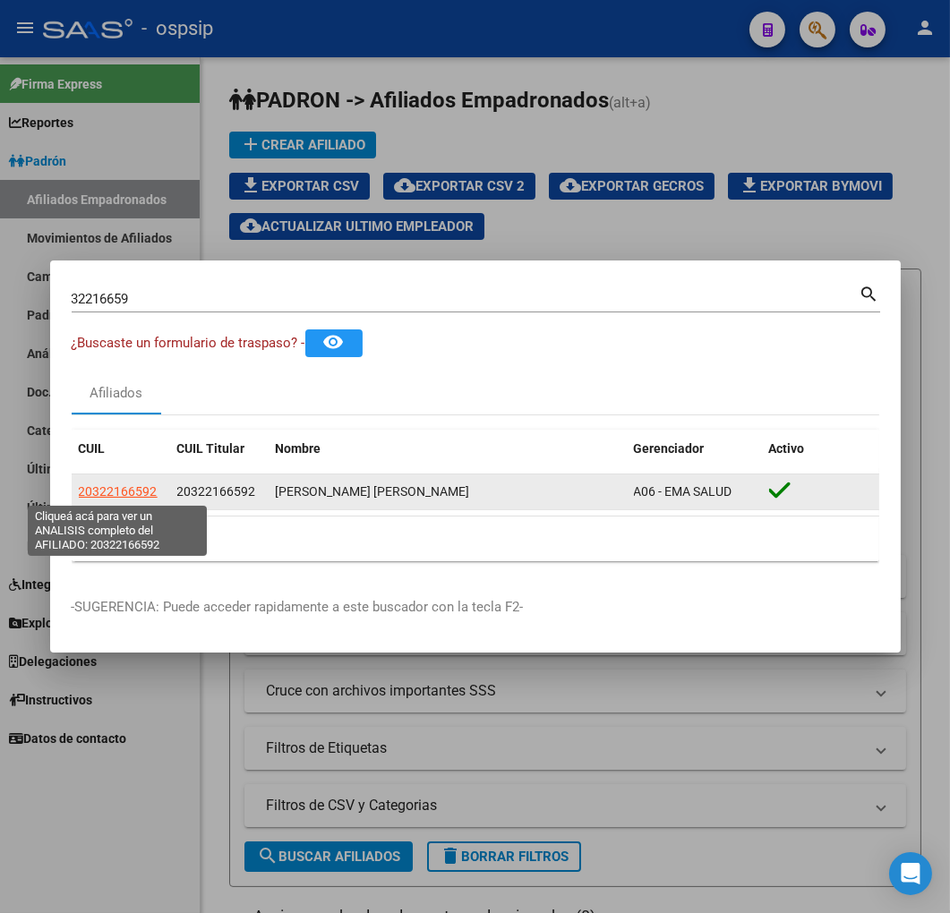
click at [104, 490] on span "20322166592" at bounding box center [118, 491] width 79 height 14
type textarea "20322166592"
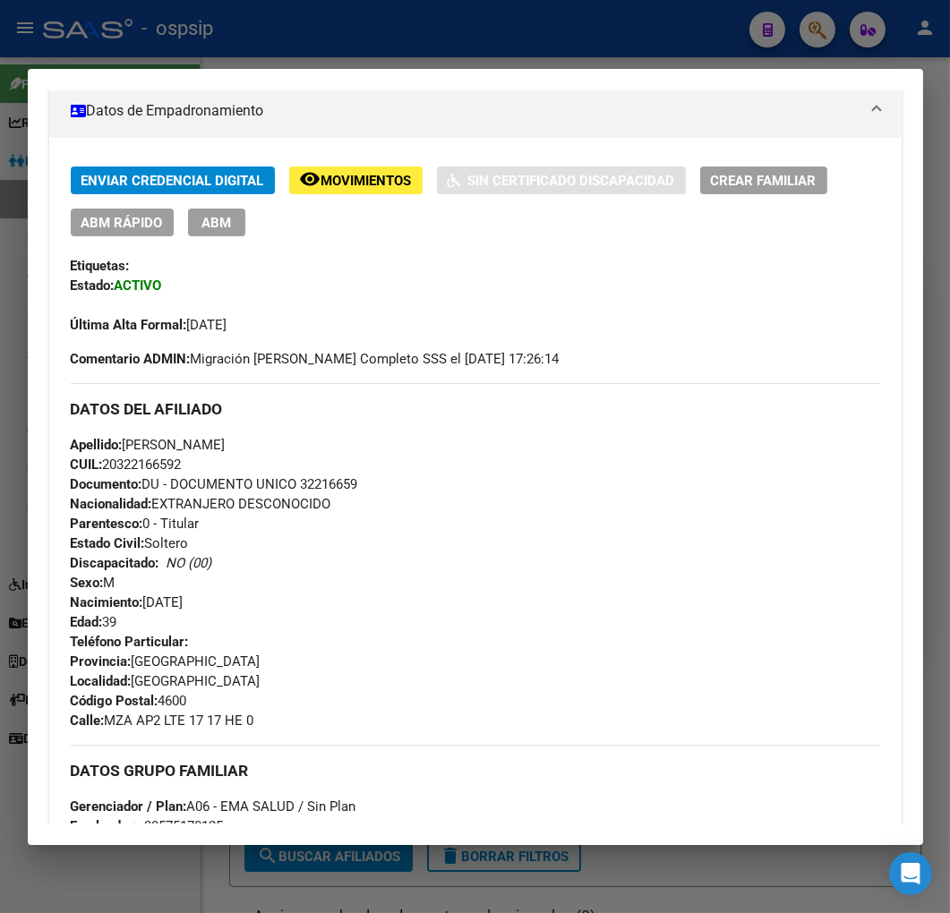
scroll to position [397, 0]
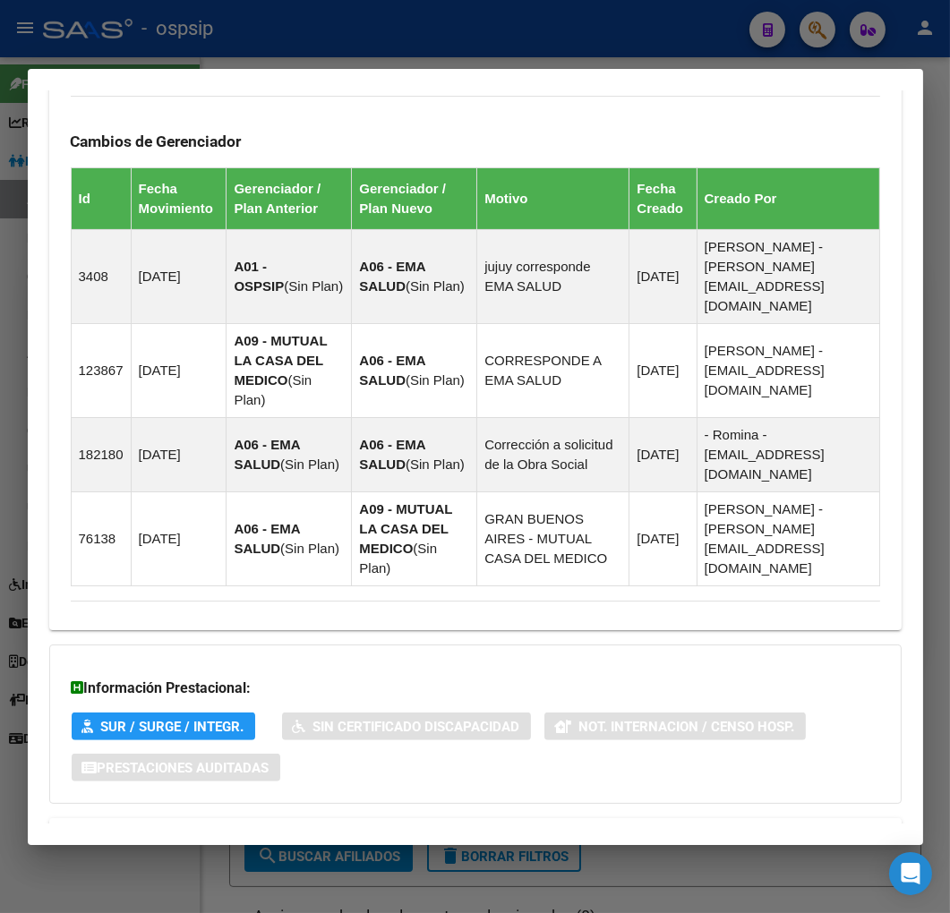
click at [577, 818] on mat-expansion-panel-header "Aportes y Contribuciones del Afiliado: 20322166592" at bounding box center [475, 839] width 852 height 43
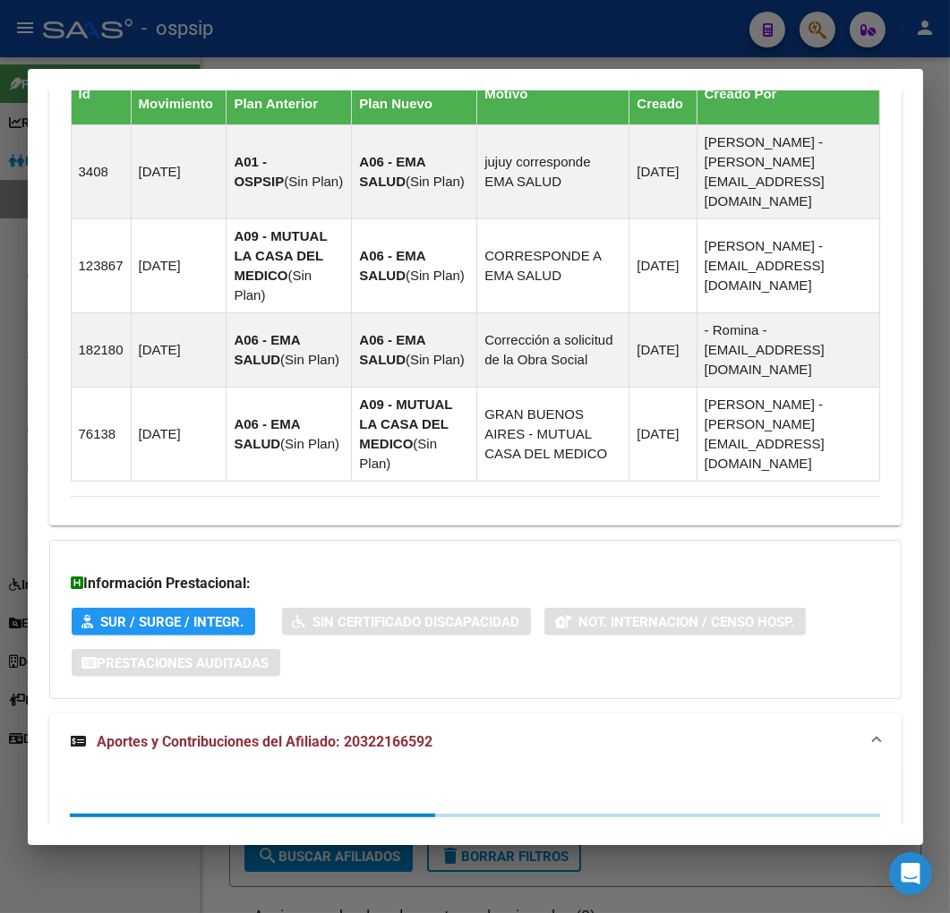
scroll to position [1639, 0]
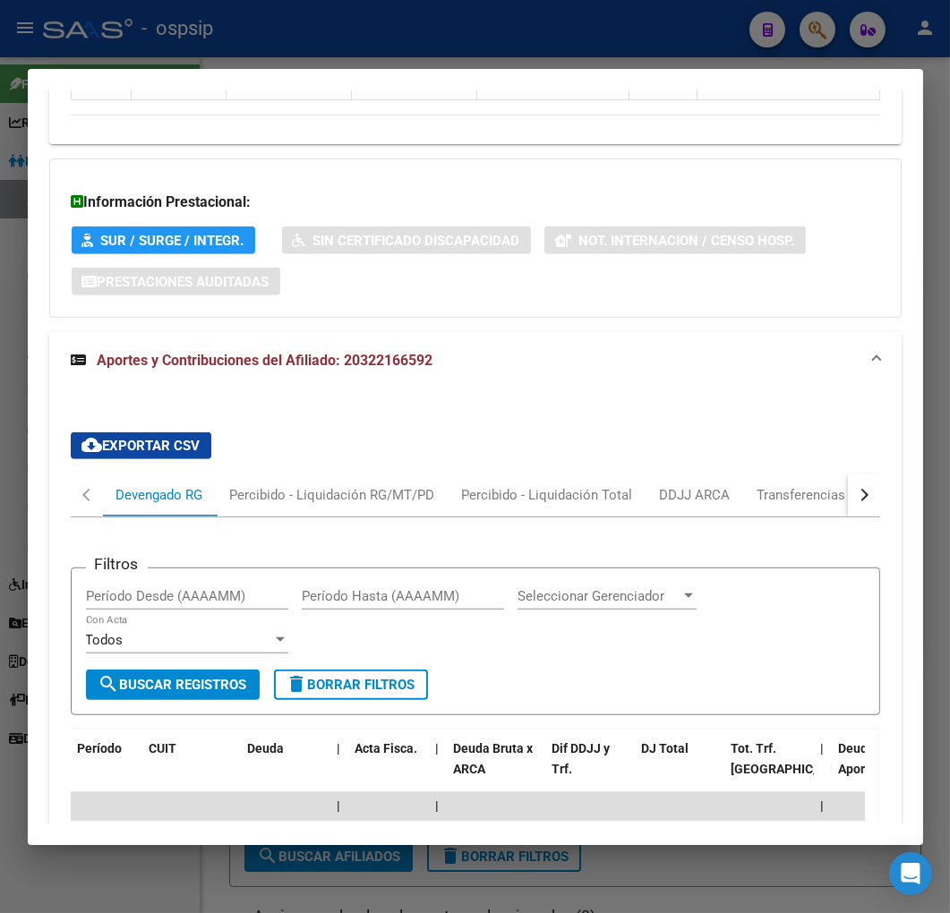
click at [847, 473] on button "button" at bounding box center [863, 494] width 32 height 43
click at [818, 473] on mat-tab-header "Devengado RG Percibido - Liquidación RG/MT/PD Percibido - Liquidación Total DDJ…" at bounding box center [475, 495] width 809 height 44
click at [795, 485] on div "ARCA Relaciones Laborales" at bounding box center [740, 495] width 167 height 20
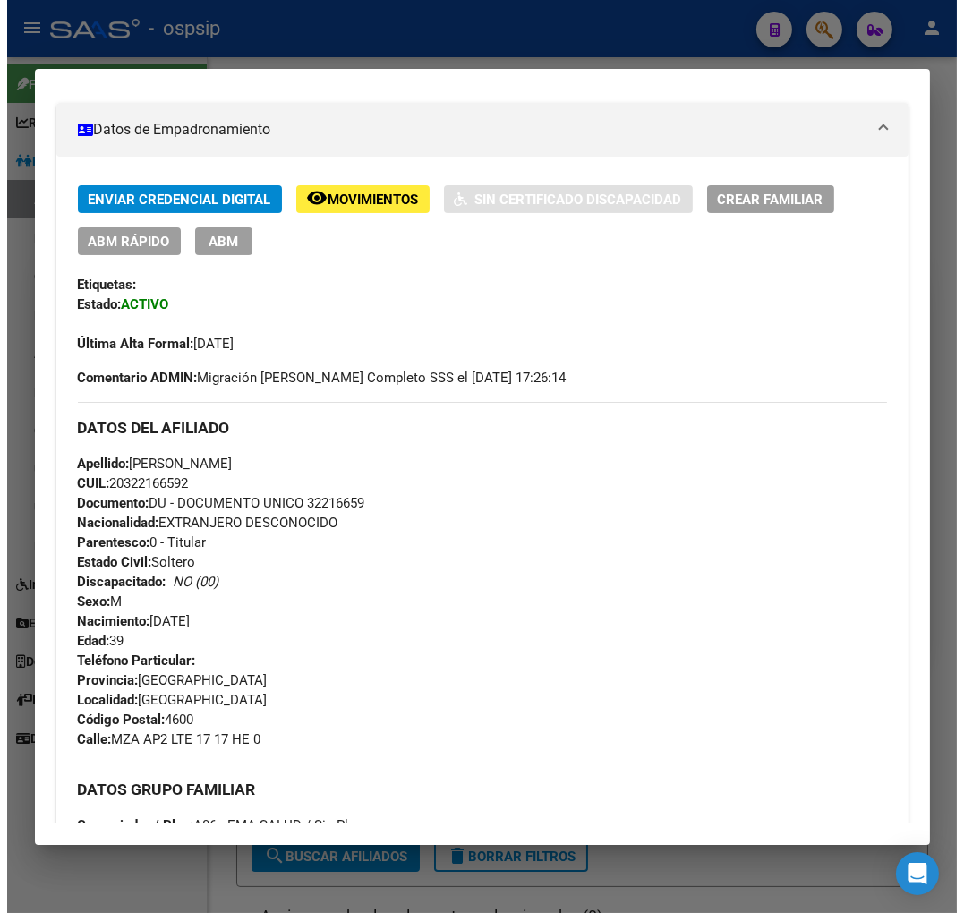
scroll to position [119, 0]
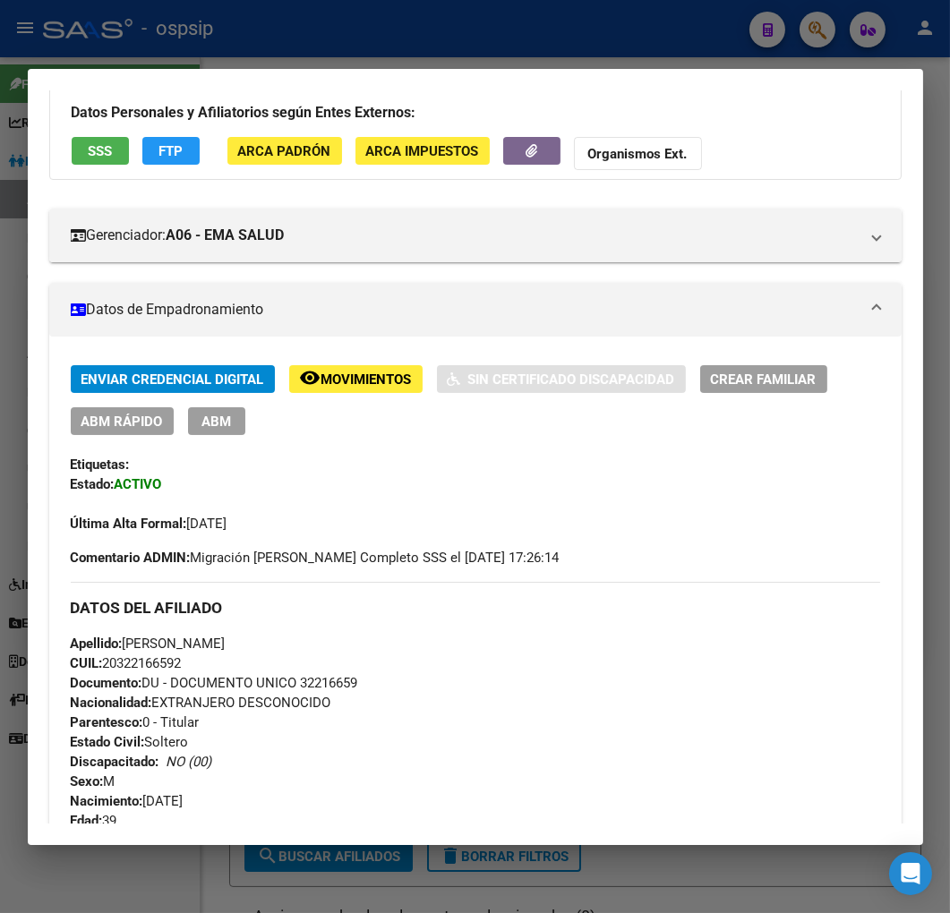
click at [229, 427] on span "ABM" at bounding box center [216, 421] width 30 height 16
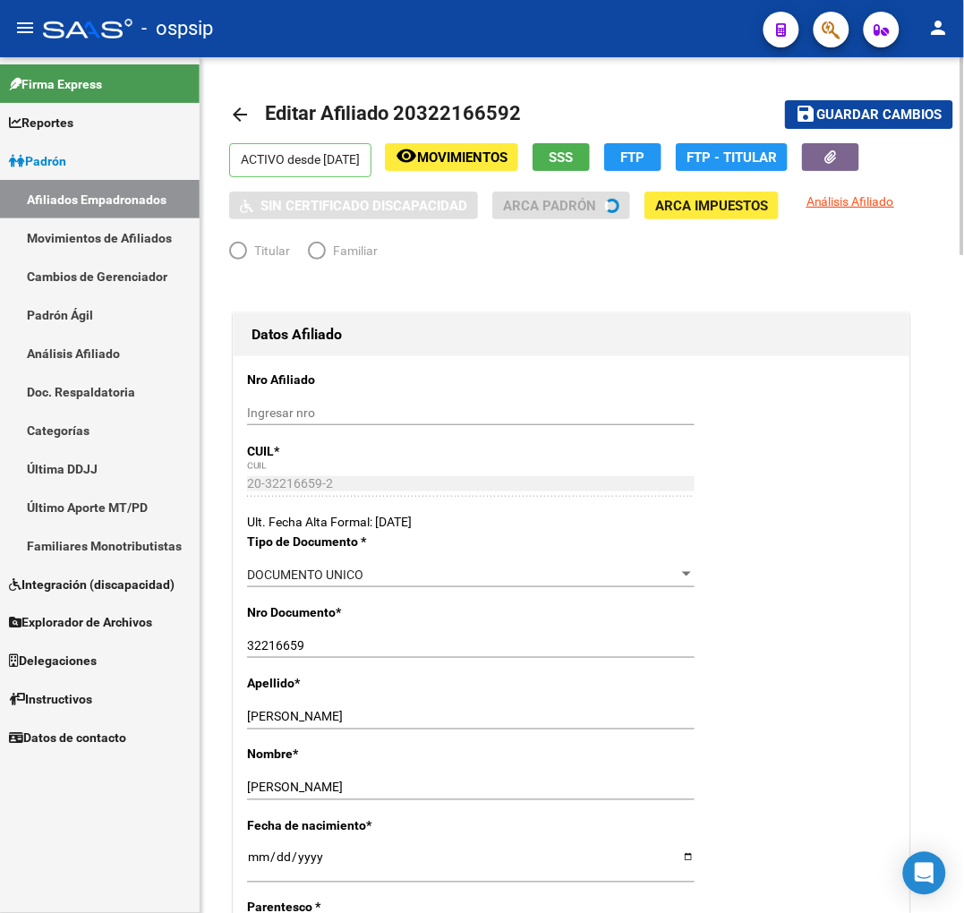
radio input "true"
type input "30-57517012-5"
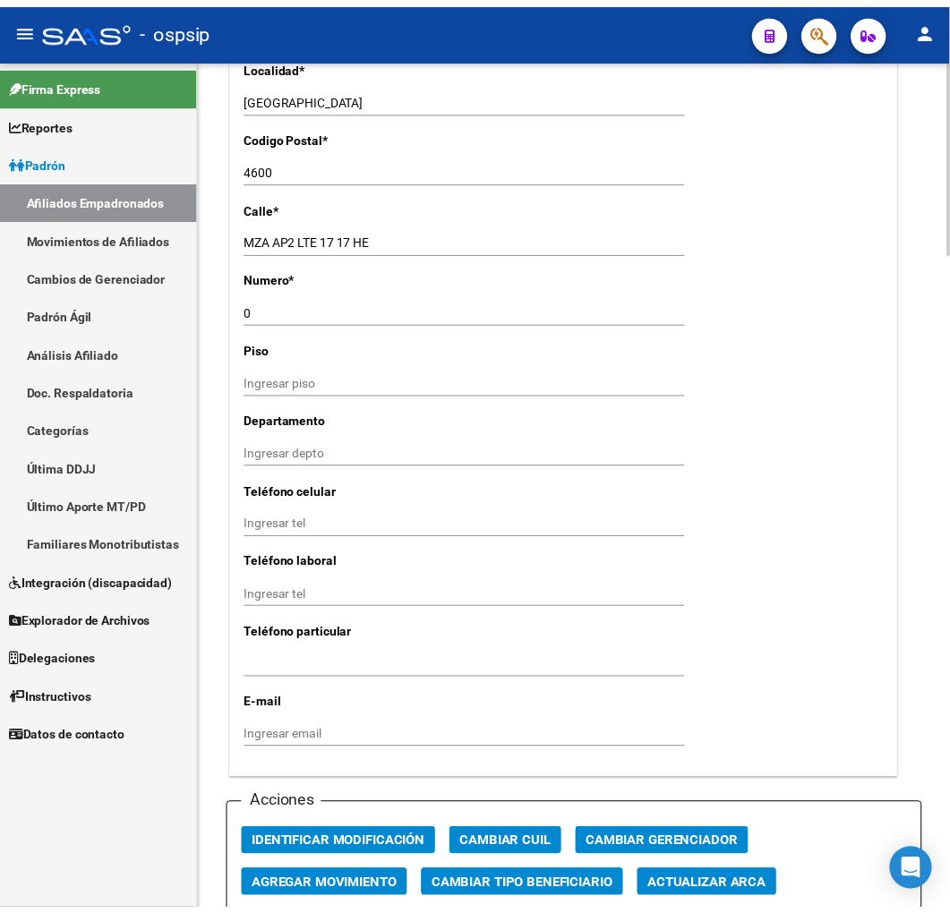
scroll to position [1690, 0]
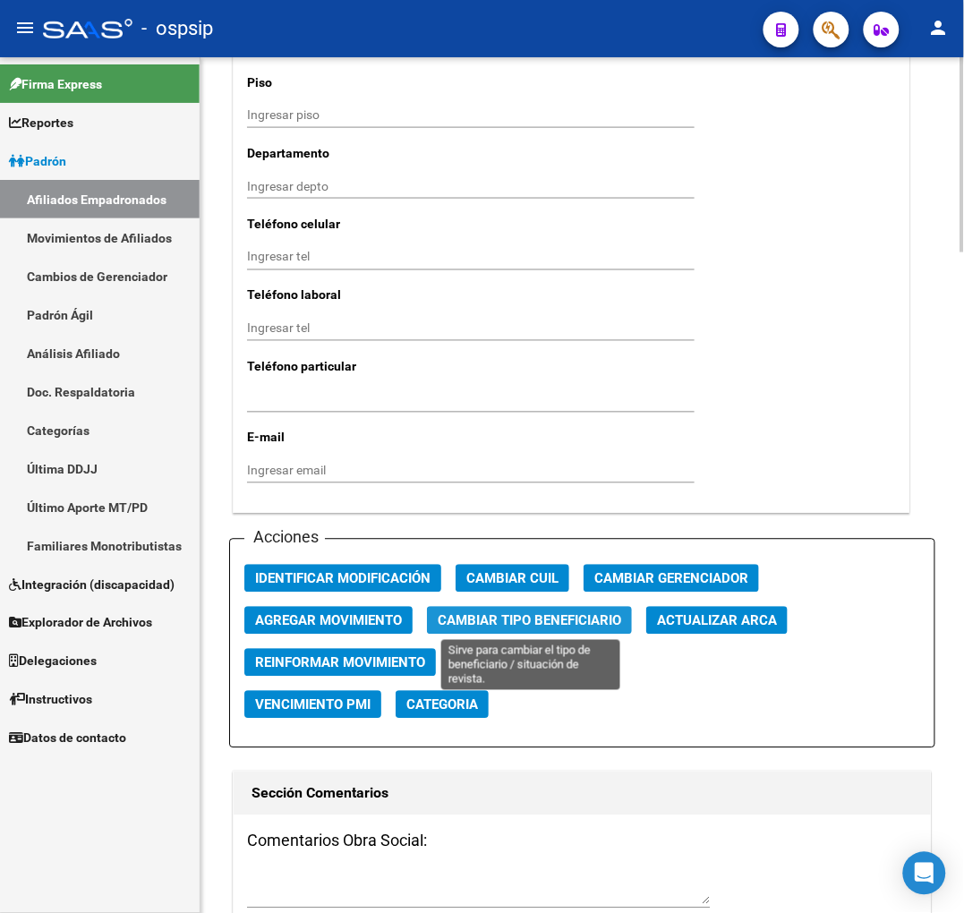
click at [549, 619] on span "Cambiar Tipo Beneficiario" at bounding box center [529, 621] width 183 height 16
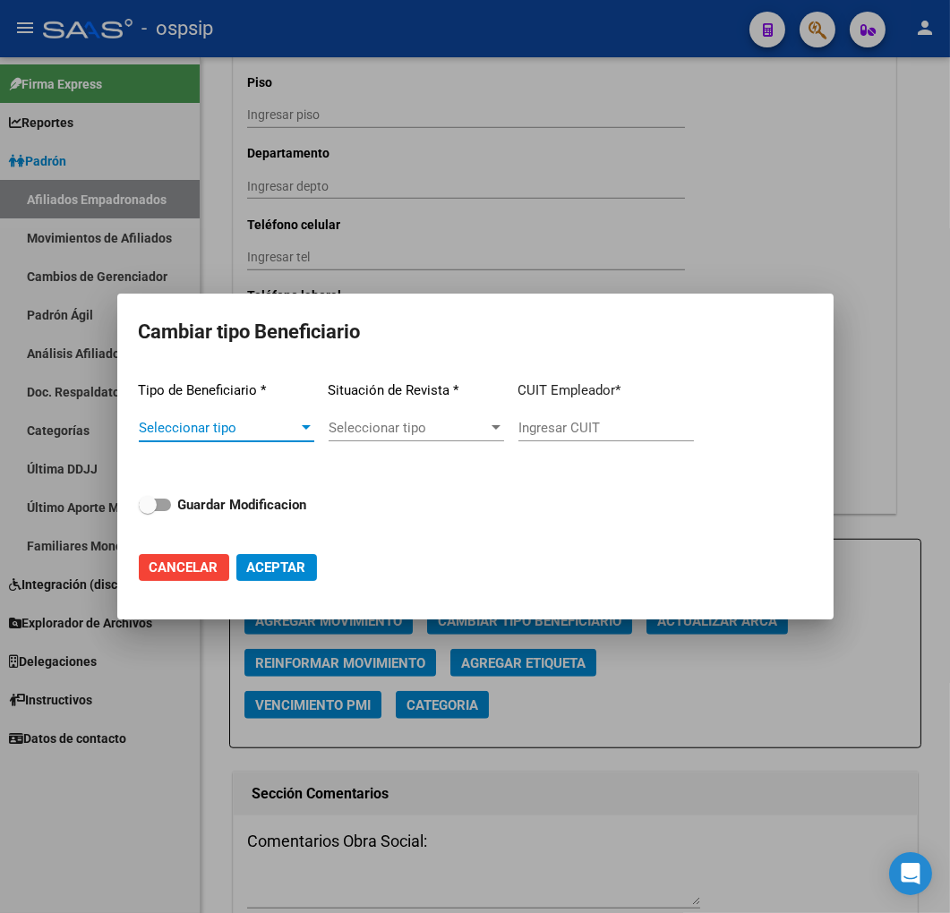
click at [260, 422] on span "Seleccionar tipo" at bounding box center [218, 428] width 159 height 16
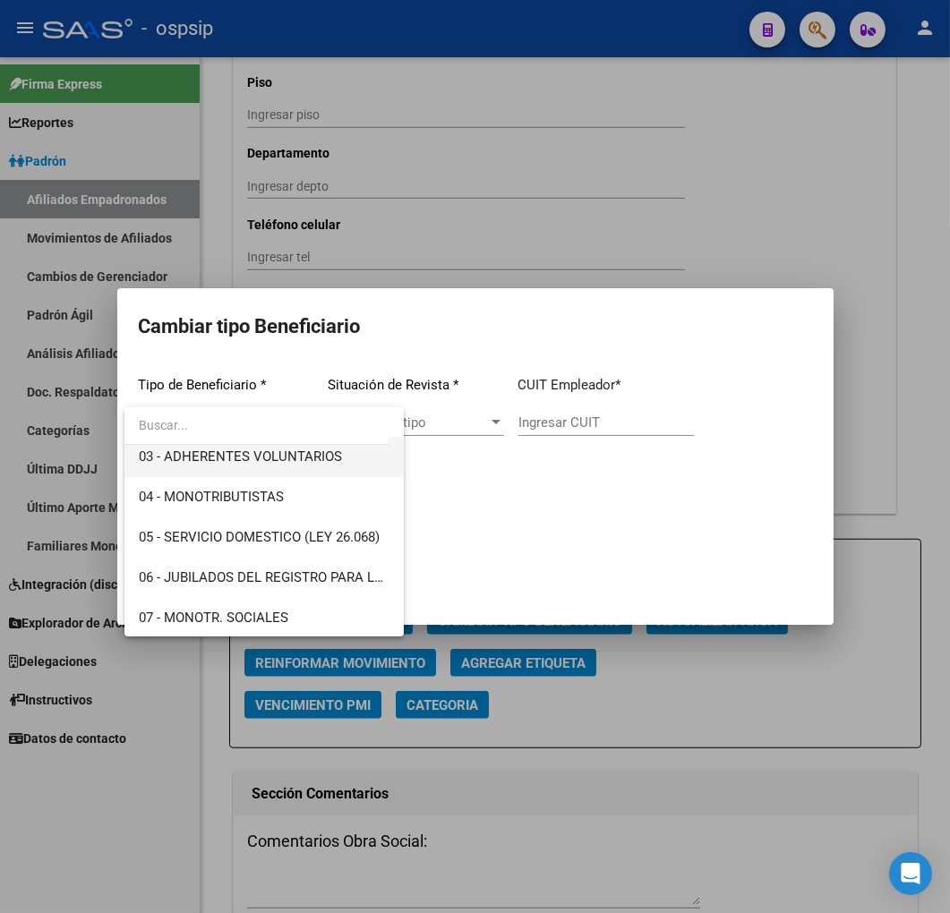
scroll to position [335, 0]
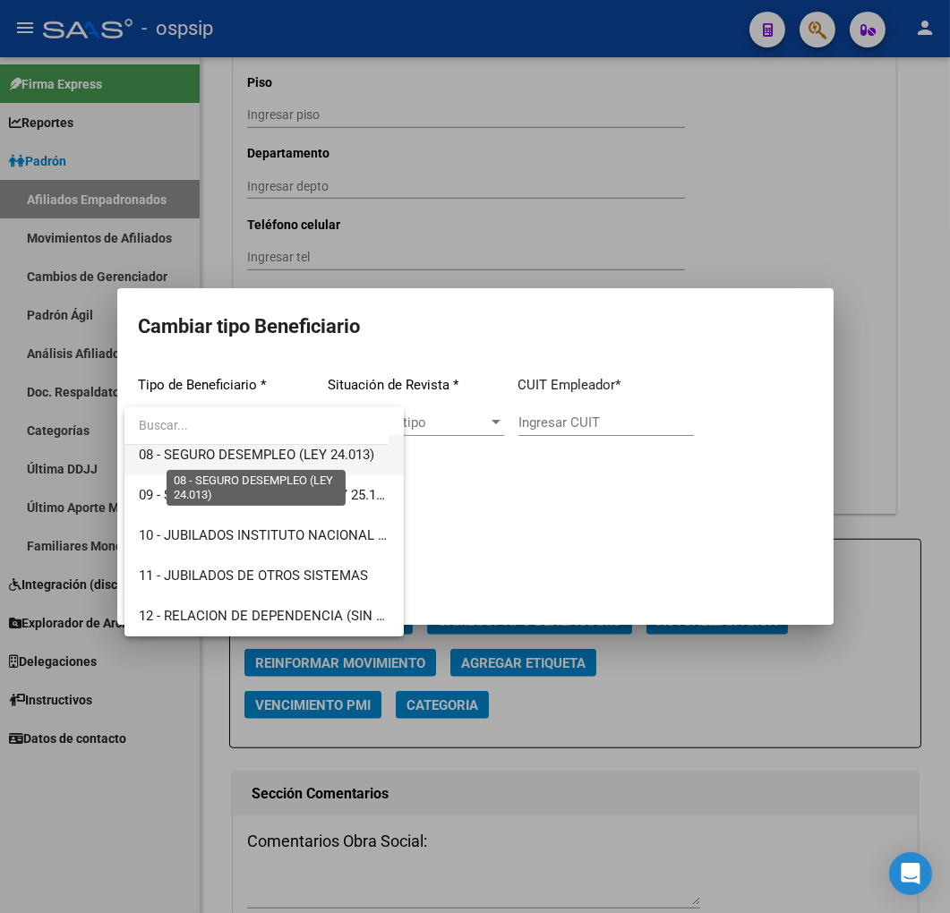
click at [228, 449] on span "08 - SEGURO DESEMPLEO (LEY 24.013)" at bounding box center [256, 455] width 235 height 16
type input "33-63761744-9"
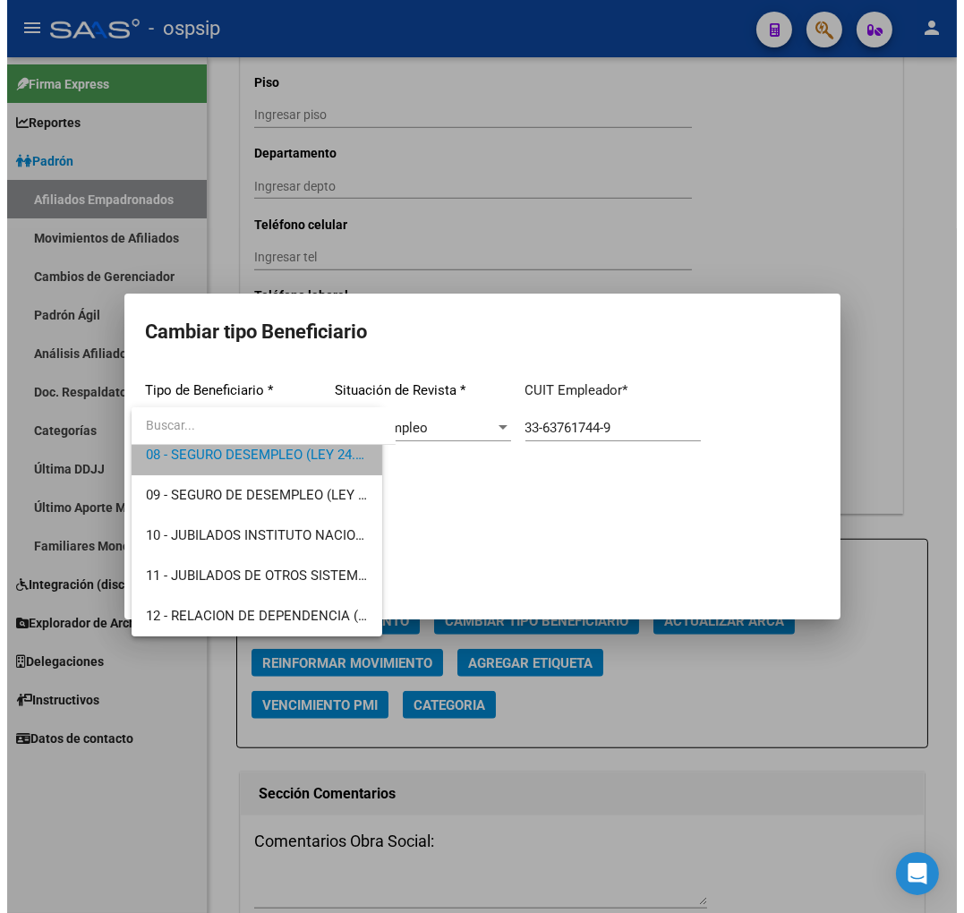
scroll to position [322, 0]
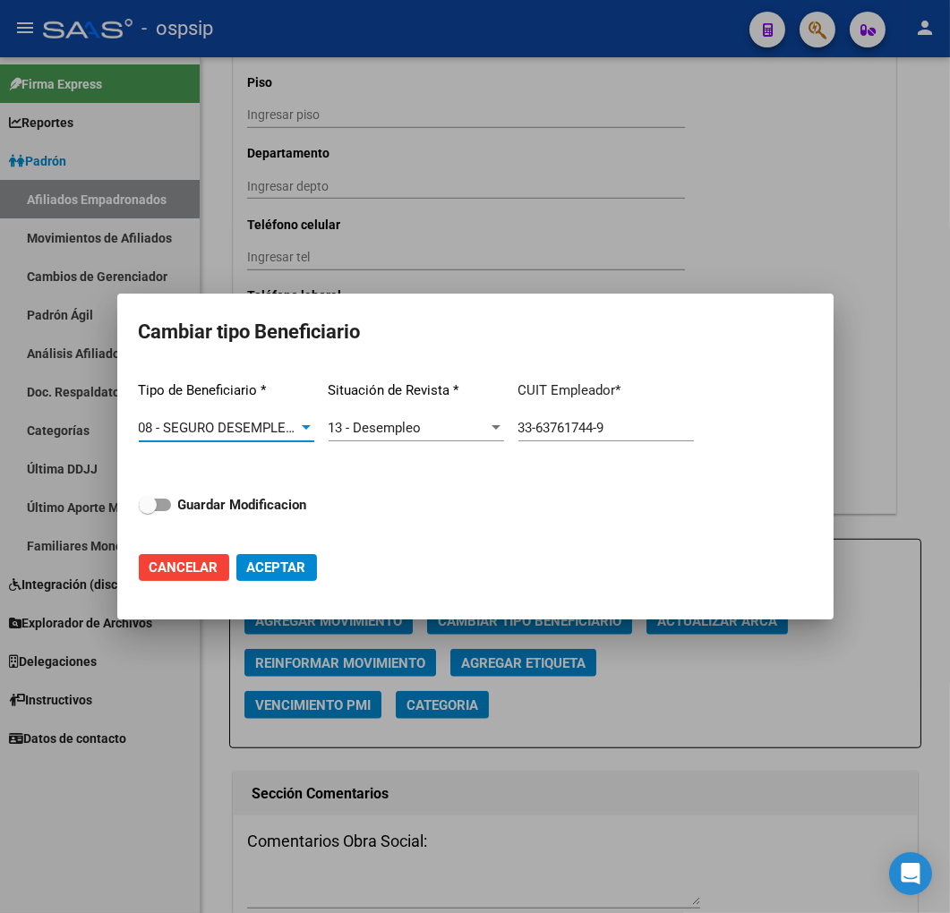
click at [272, 490] on div "Tipo de Beneficiario * 08 - SEGURO DESEMPLEO (LEY 24.013) Seleccionar tipo Situ…" at bounding box center [475, 451] width 673 height 169
click at [284, 503] on strong "Guardar Modificacion" at bounding box center [242, 505] width 129 height 16
click at [148, 511] on input "Guardar Modificacion" at bounding box center [147, 511] width 1 height 1
checkbox input "true"
click at [268, 565] on span "Aceptar" at bounding box center [276, 567] width 59 height 16
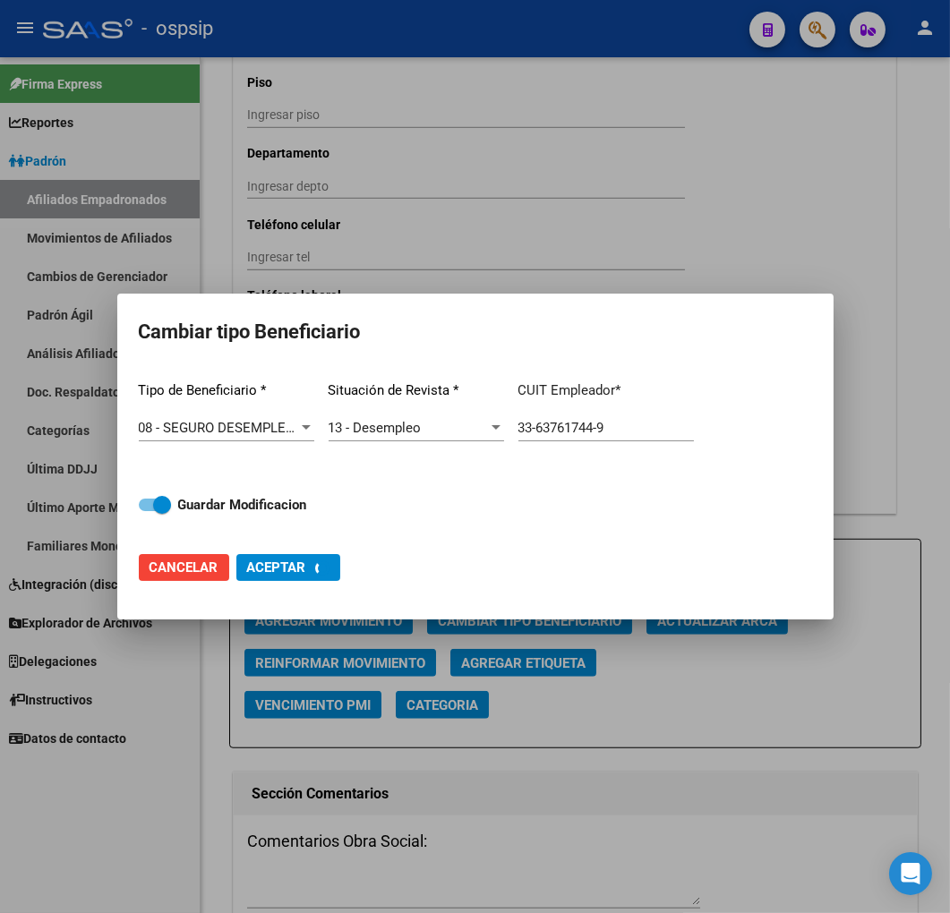
type input "33-63761744-9"
checkbox input "false"
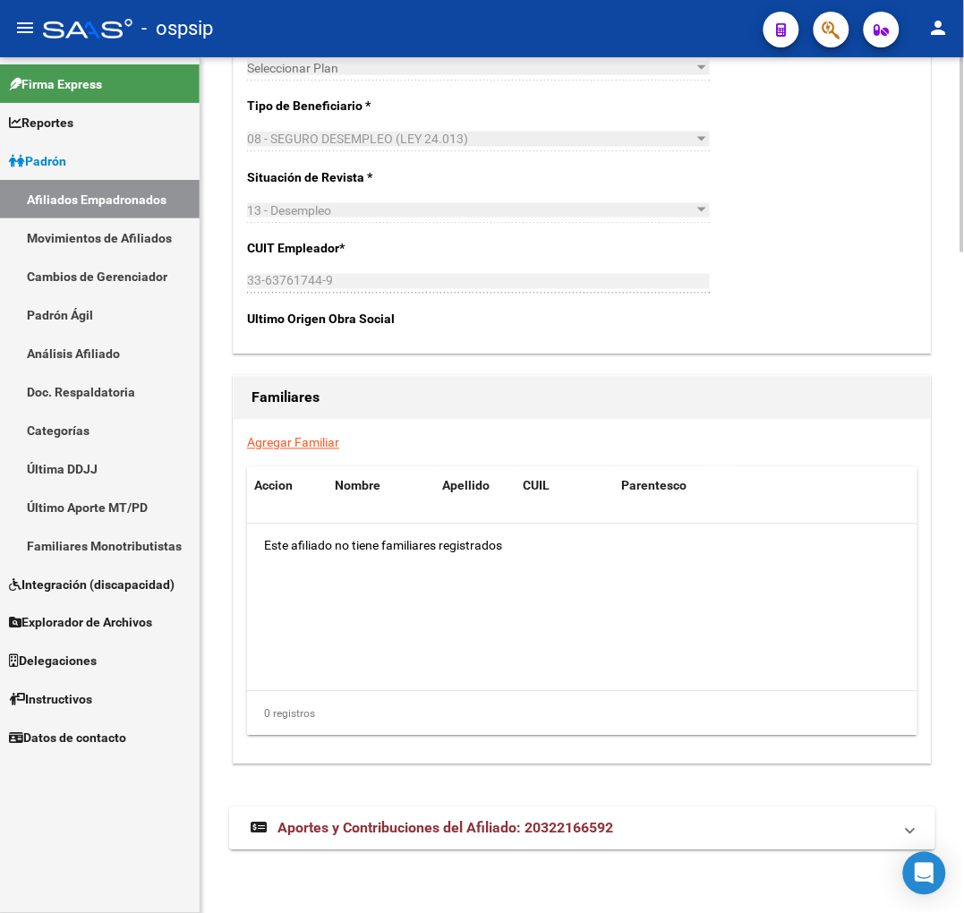
scroll to position [2888, 0]
click at [682, 825] on mat-panel-title "Aportes y Contribuciones del Afiliado: 20322166592" at bounding box center [572, 828] width 642 height 20
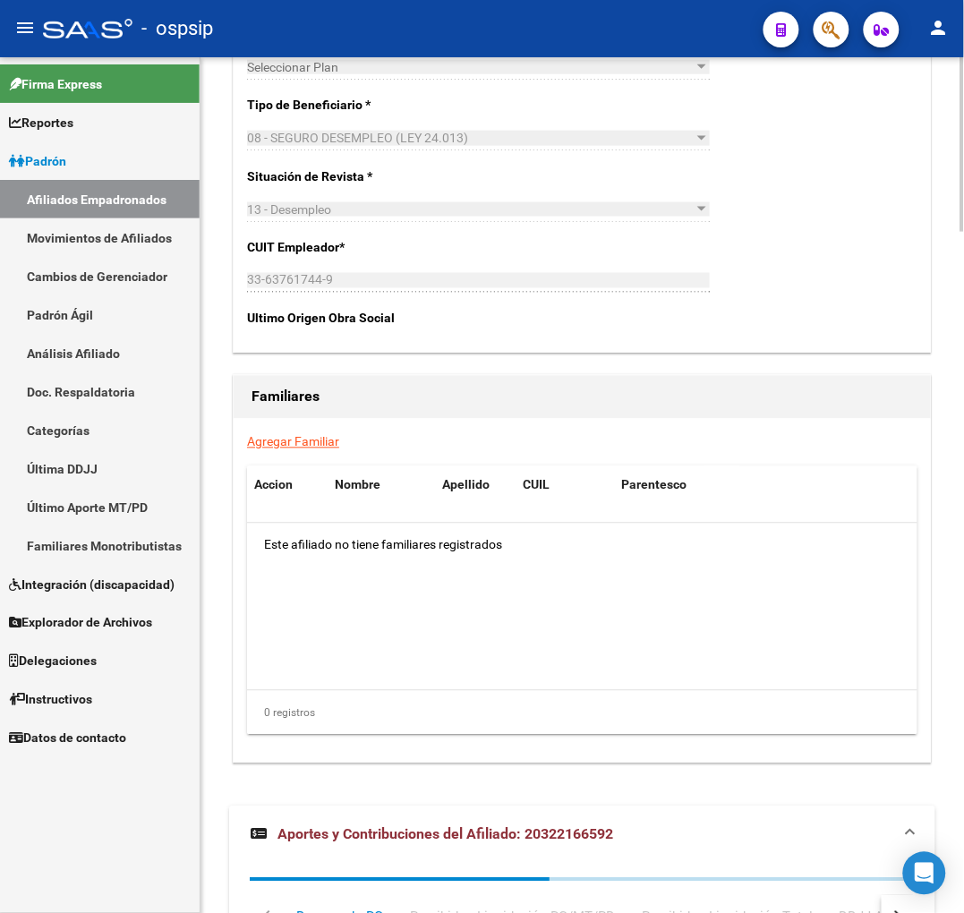
scroll to position [3331, 0]
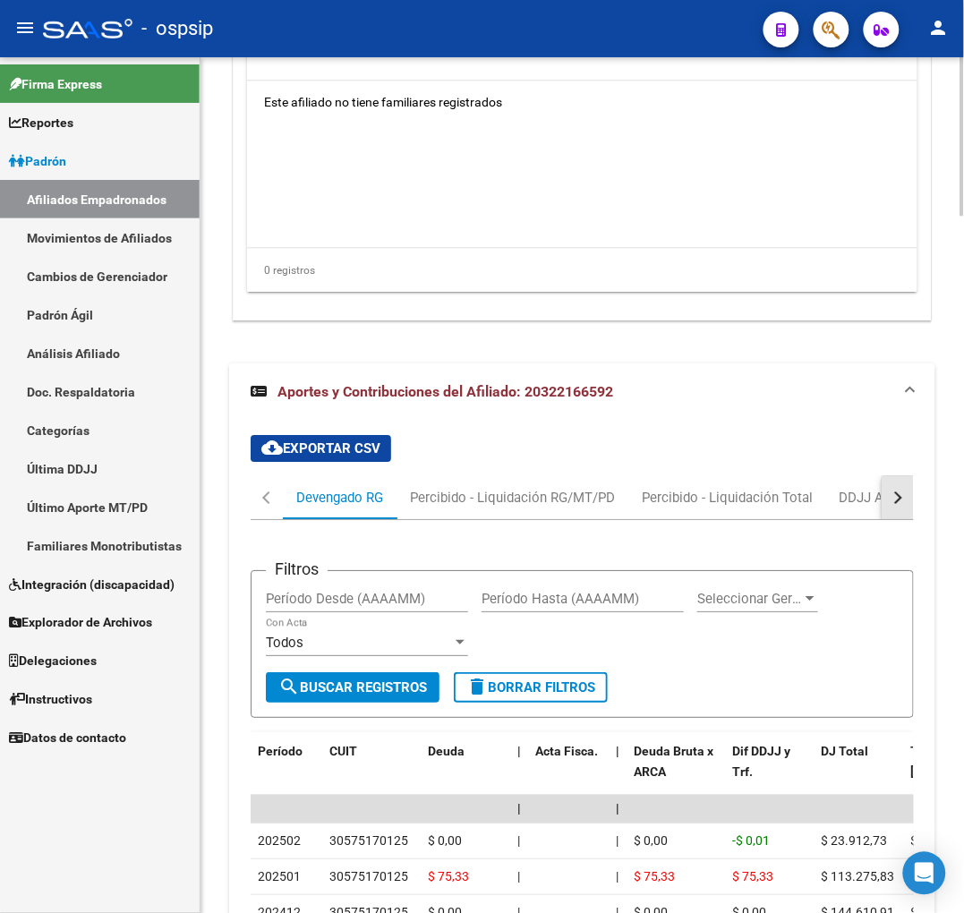
click at [910, 499] on button "button" at bounding box center [898, 497] width 32 height 43
click at [866, 493] on mat-tab-header "Devengado RG Percibido - Liquidación RG/MT/PD Percibido - Liquidación Total DDJ…" at bounding box center [582, 498] width 663 height 44
click at [784, 477] on div "ARCA Relaciones Laborales" at bounding box center [791, 497] width 194 height 43
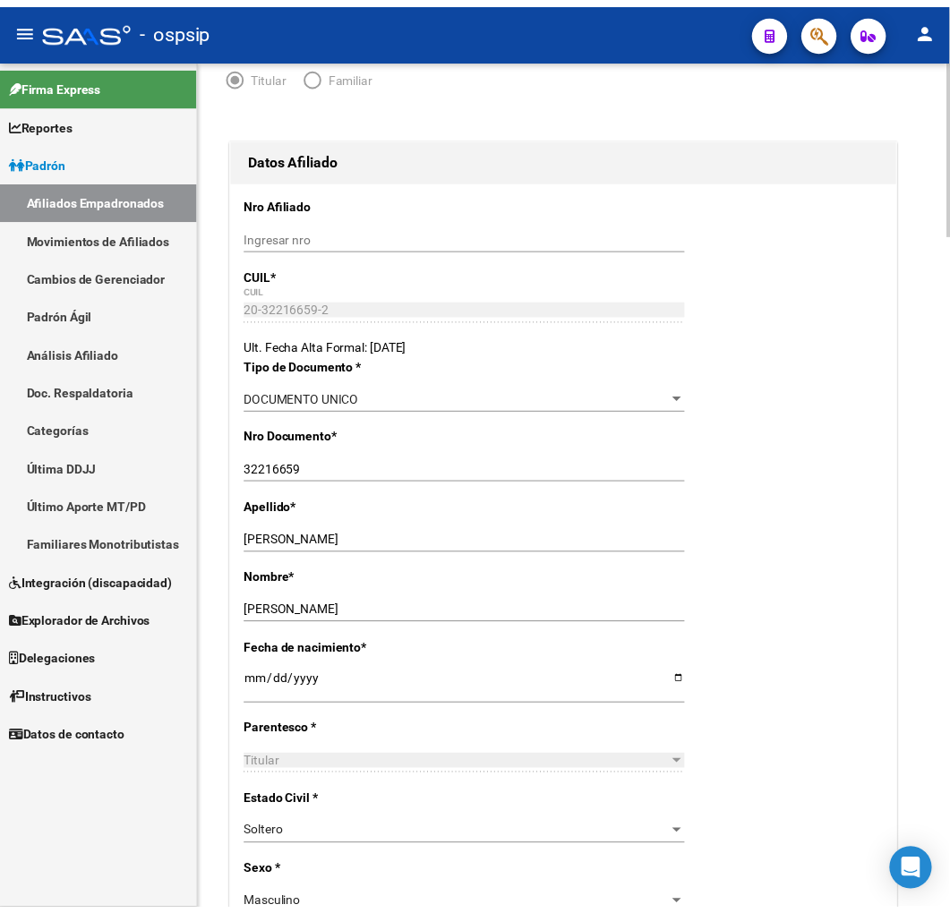
scroll to position [0, 0]
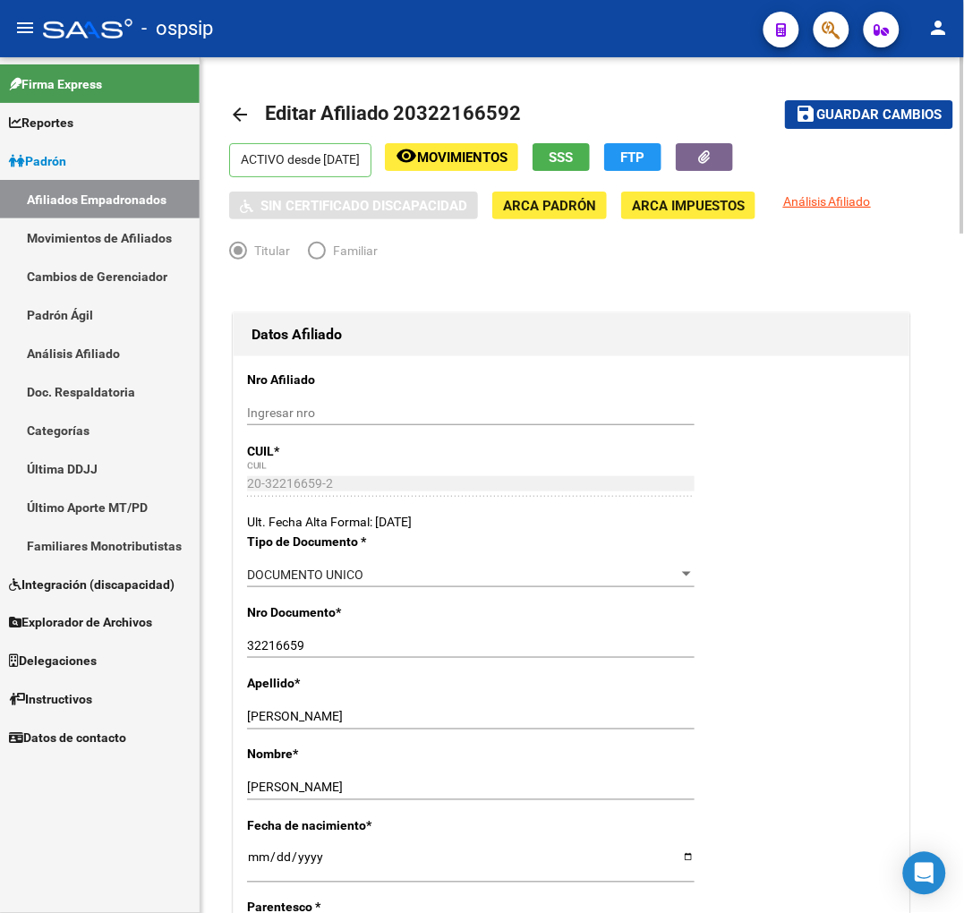
click at [243, 104] on mat-icon "arrow_back" at bounding box center [239, 114] width 21 height 21
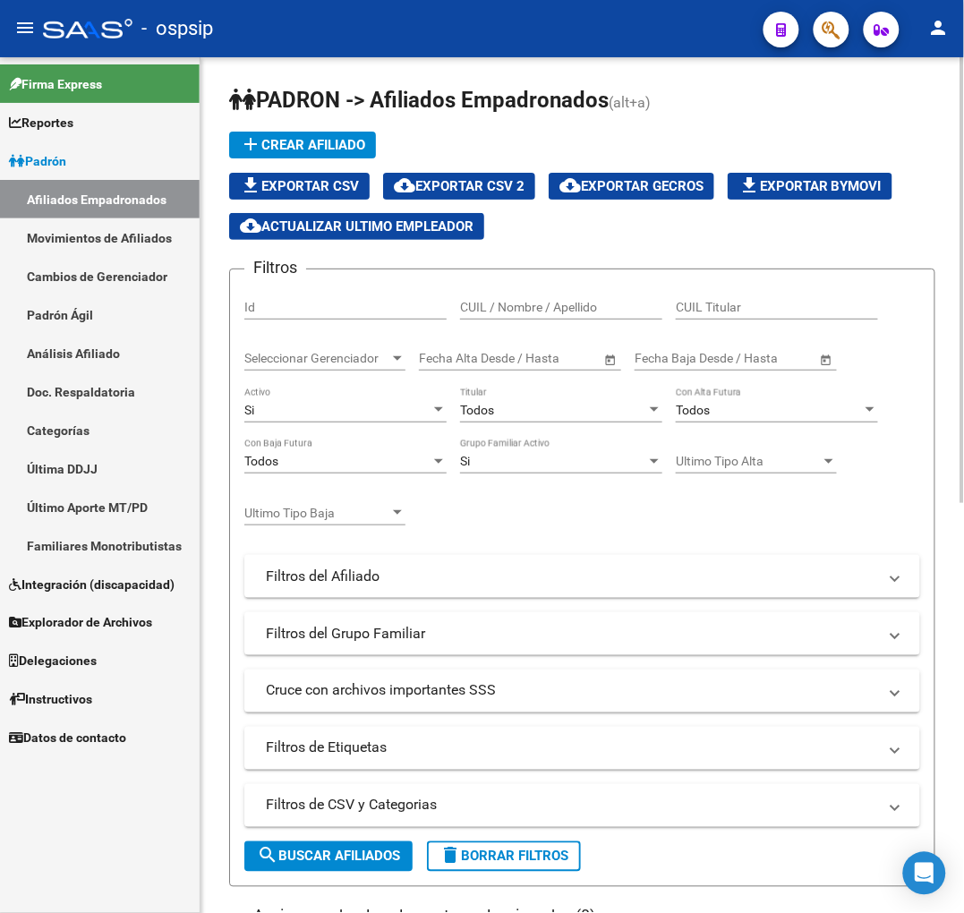
click at [797, 27] on button "button" at bounding box center [781, 30] width 36 height 36
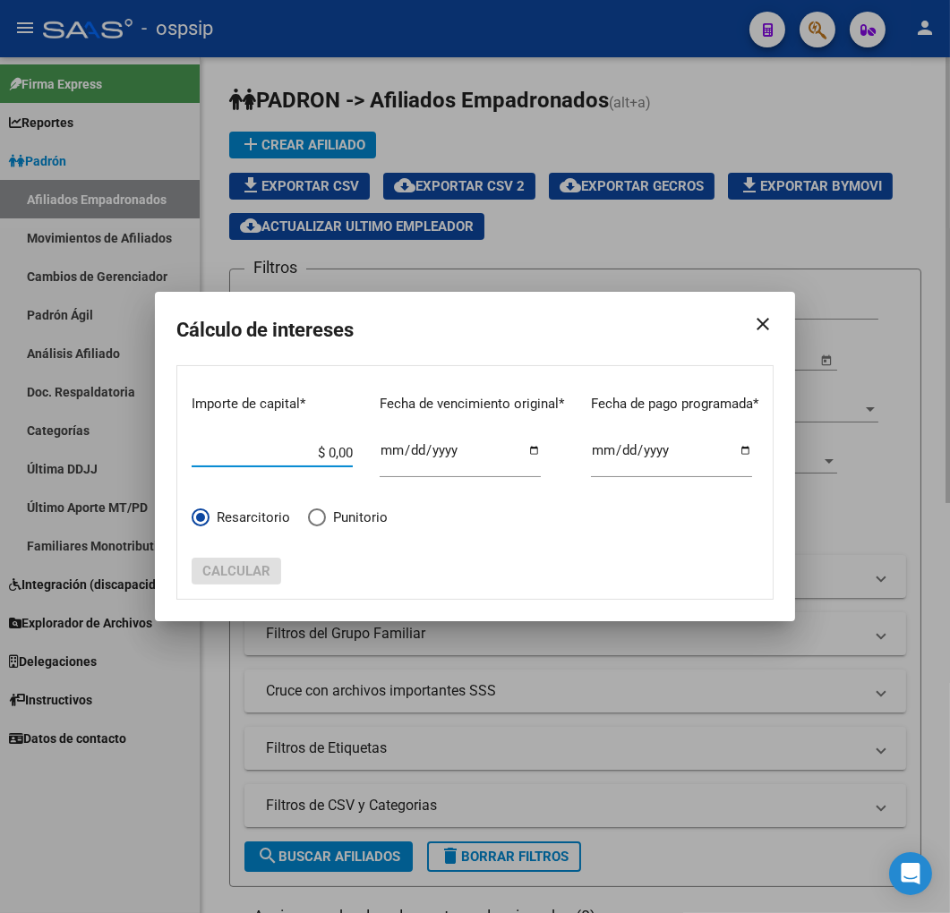
drag, startPoint x: 763, startPoint y: 121, endPoint x: 801, endPoint y: 94, distance: 46.2
click at [768, 118] on div at bounding box center [475, 456] width 950 height 913
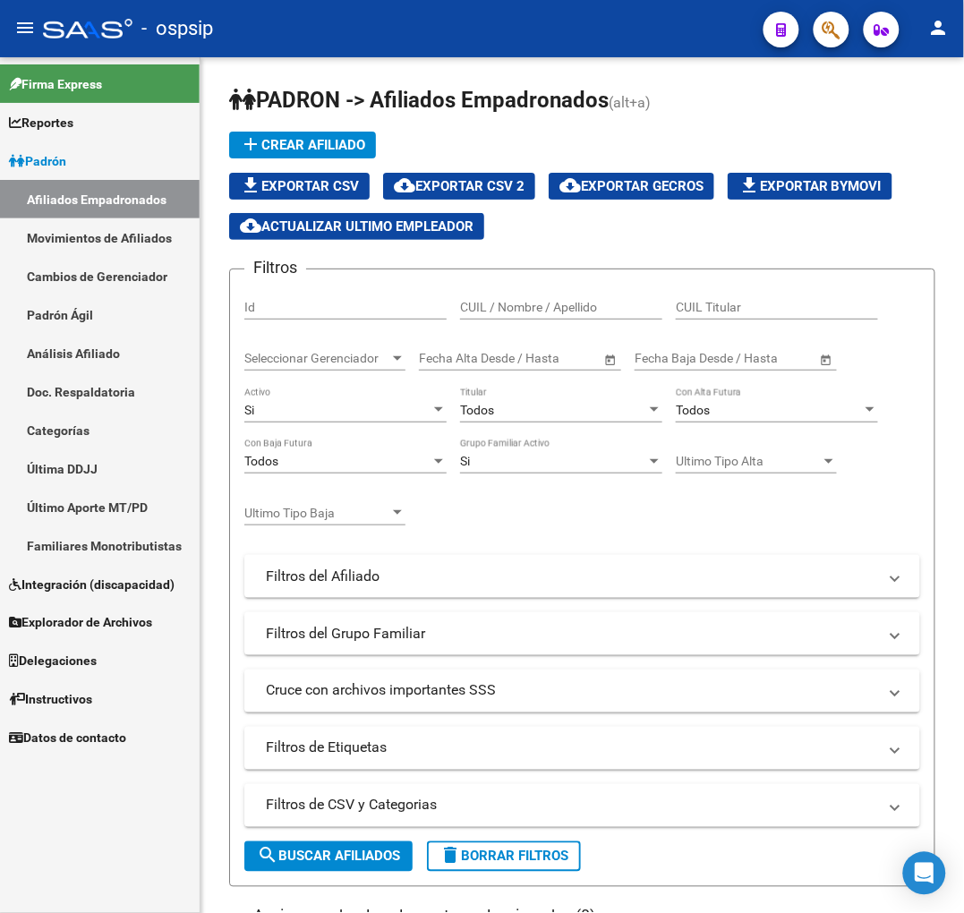
click at [819, 32] on button "button" at bounding box center [831, 30] width 36 height 36
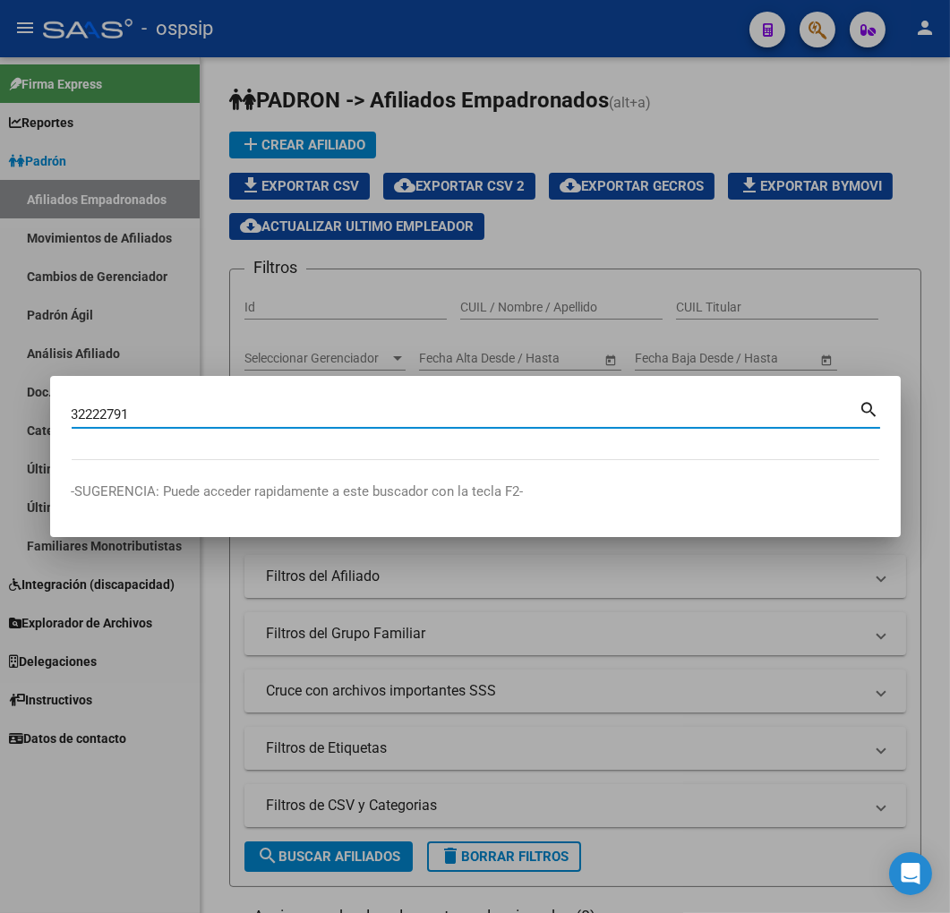
type input "32222791"
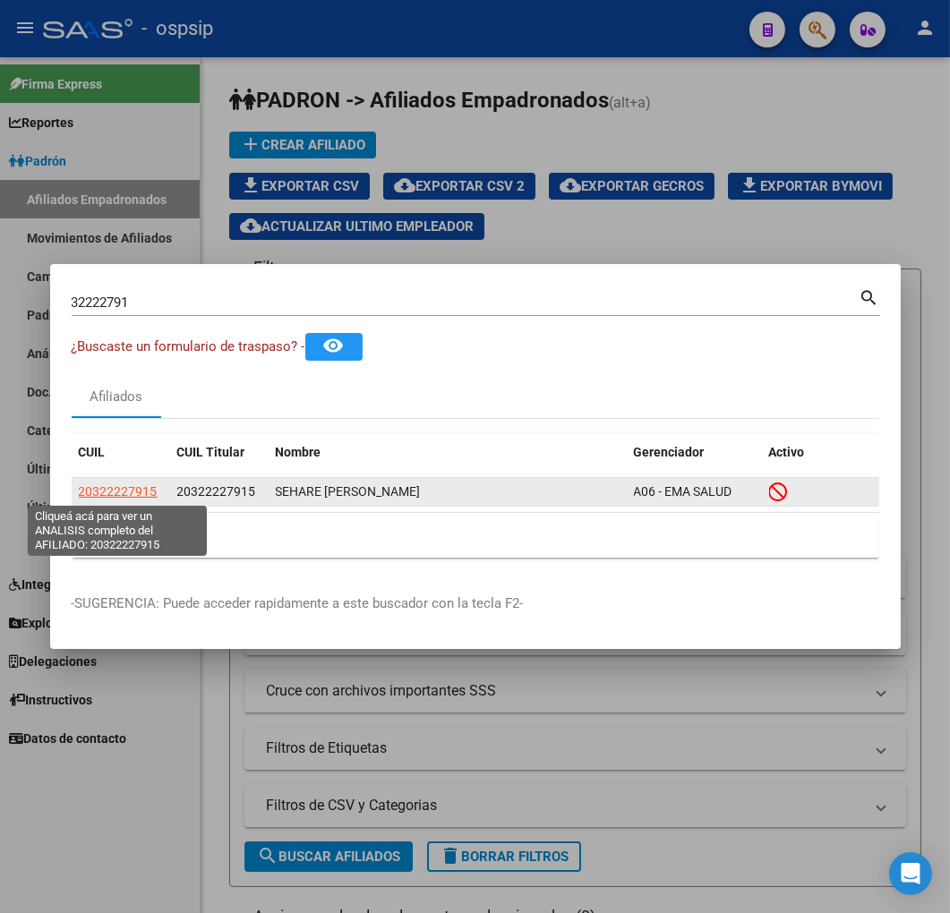
click at [132, 495] on span "20322227915" at bounding box center [118, 491] width 79 height 14
type textarea "20322227915"
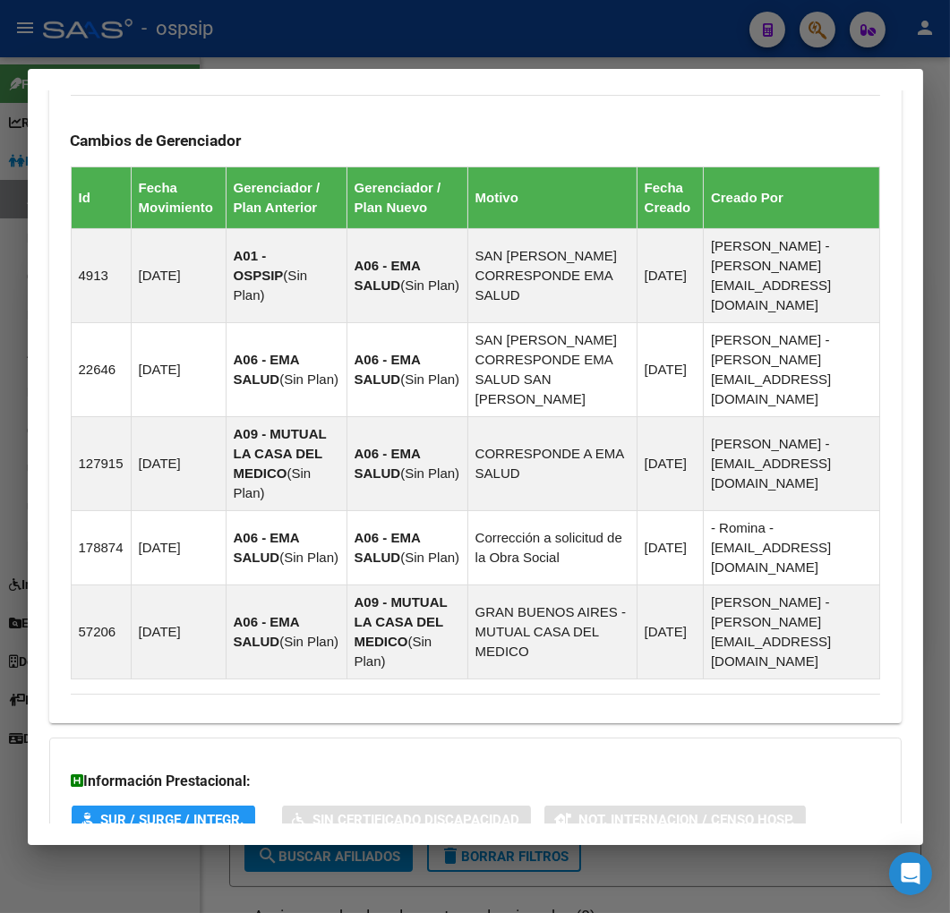
scroll to position [1286, 0]
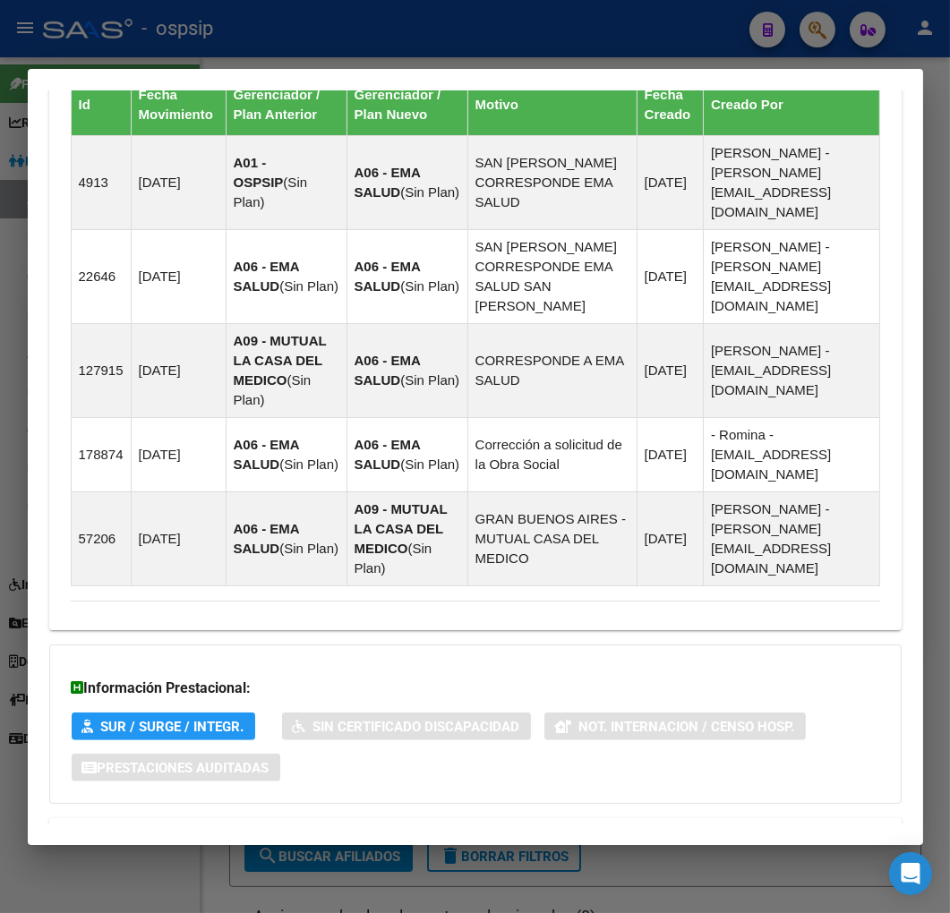
drag, startPoint x: 708, startPoint y: 755, endPoint x: 719, endPoint y: 750, distance: 12.0
click at [708, 829] on mat-panel-title "Aportes y Contribuciones del Afiliado: 20322227915" at bounding box center [465, 839] width 788 height 21
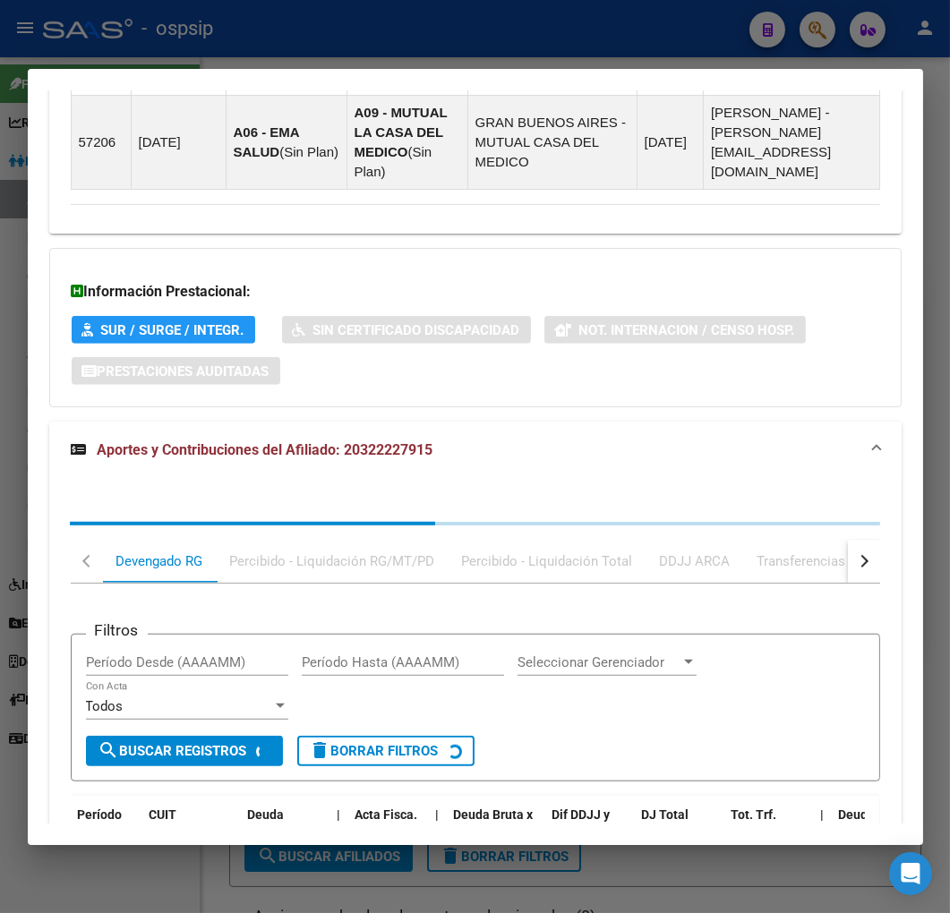
scroll to position [1772, 0]
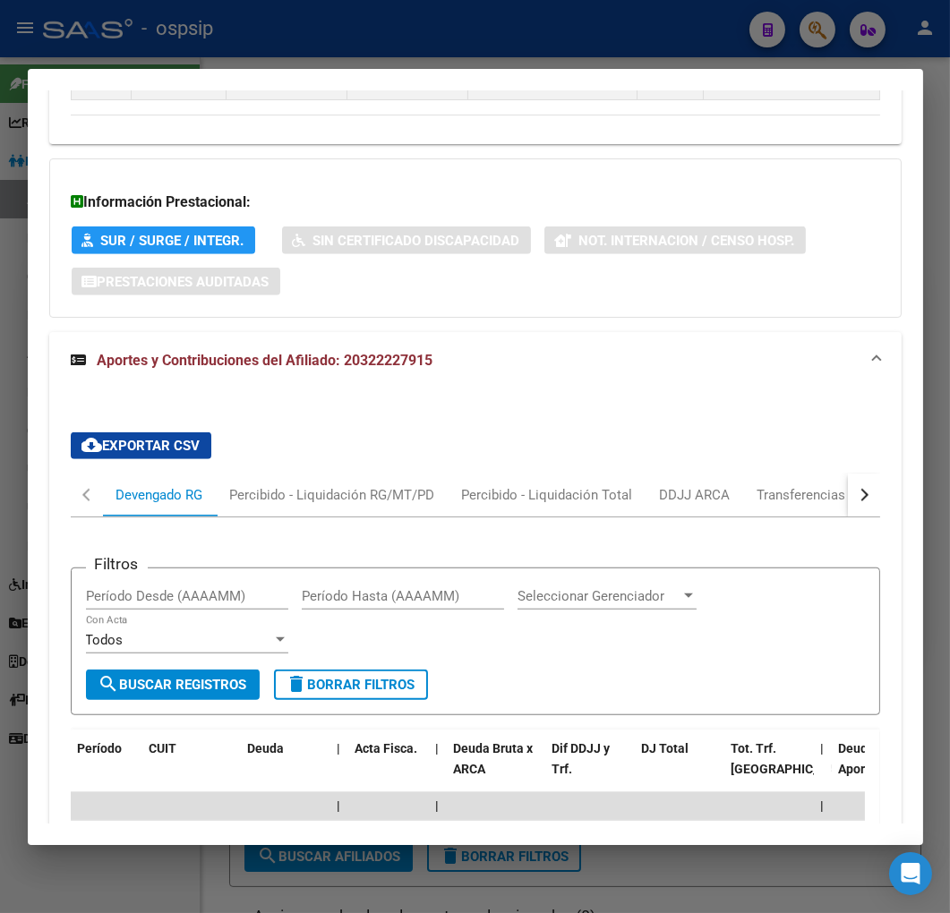
click at [862, 422] on div "cloud_download Exportar CSV Devengado RG Percibido - Liquidación RG/MT/PD Perci…" at bounding box center [475, 837] width 852 height 839
click at [862, 473] on button "button" at bounding box center [863, 494] width 32 height 43
click at [809, 485] on div "ARCA Relaciones Laborales" at bounding box center [740, 495] width 167 height 20
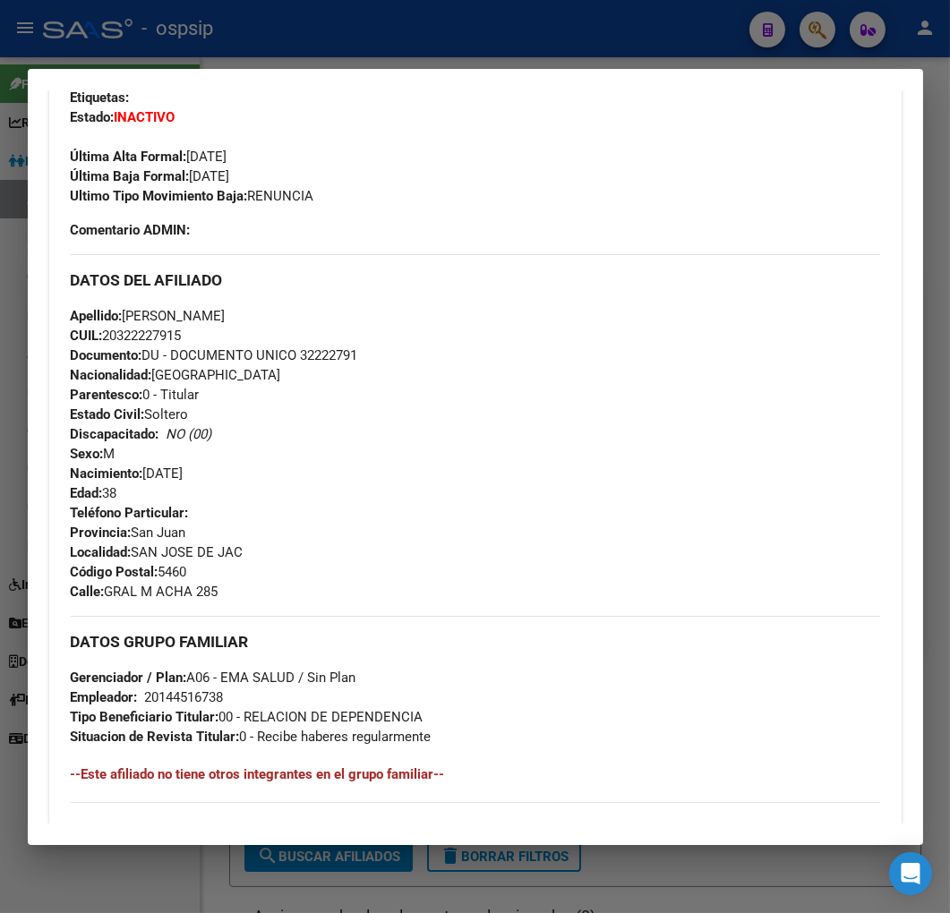
scroll to position [181, 0]
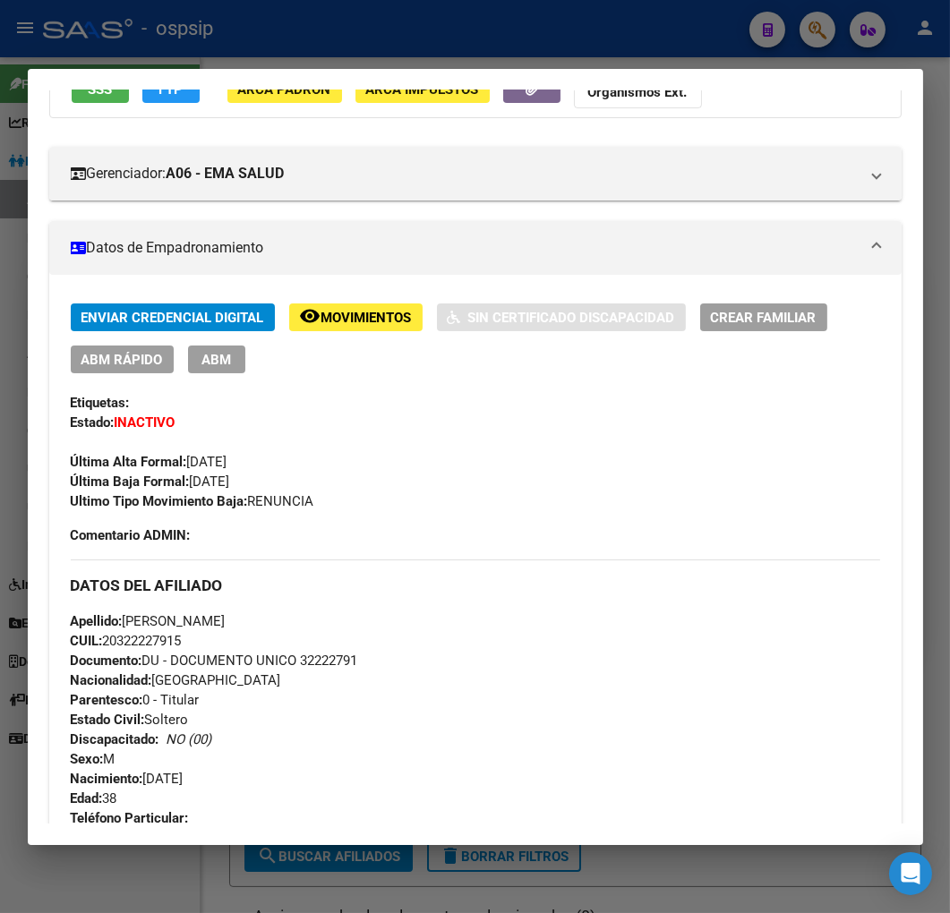
click at [412, 23] on div at bounding box center [475, 456] width 950 height 913
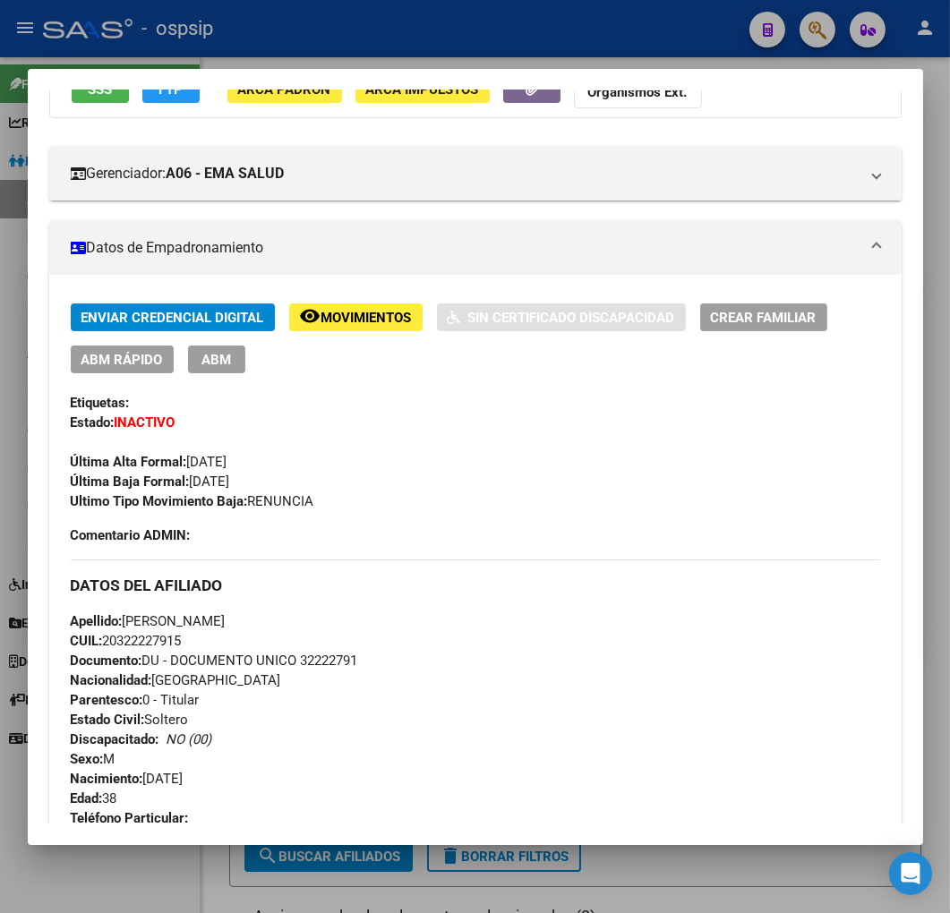
drag, startPoint x: 416, startPoint y: 25, endPoint x: 417, endPoint y: 88, distance: 62.7
click at [416, 28] on div at bounding box center [475, 456] width 950 height 913
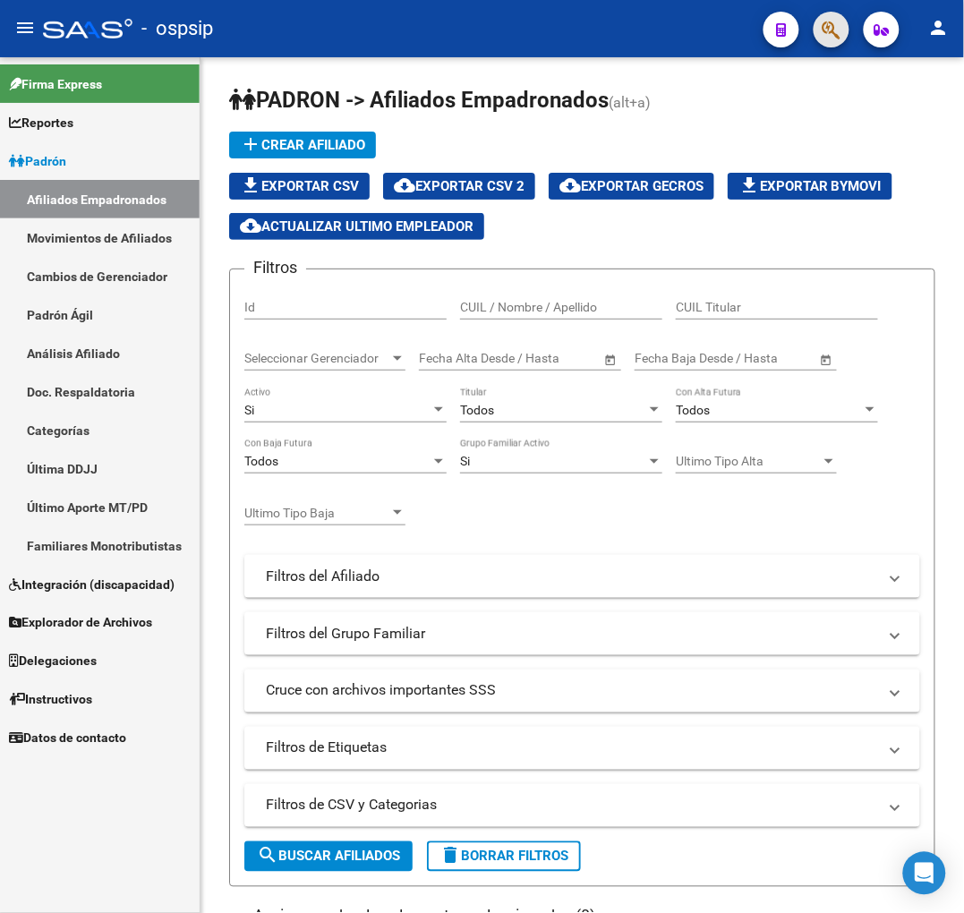
click at [842, 33] on button "button" at bounding box center [831, 30] width 36 height 36
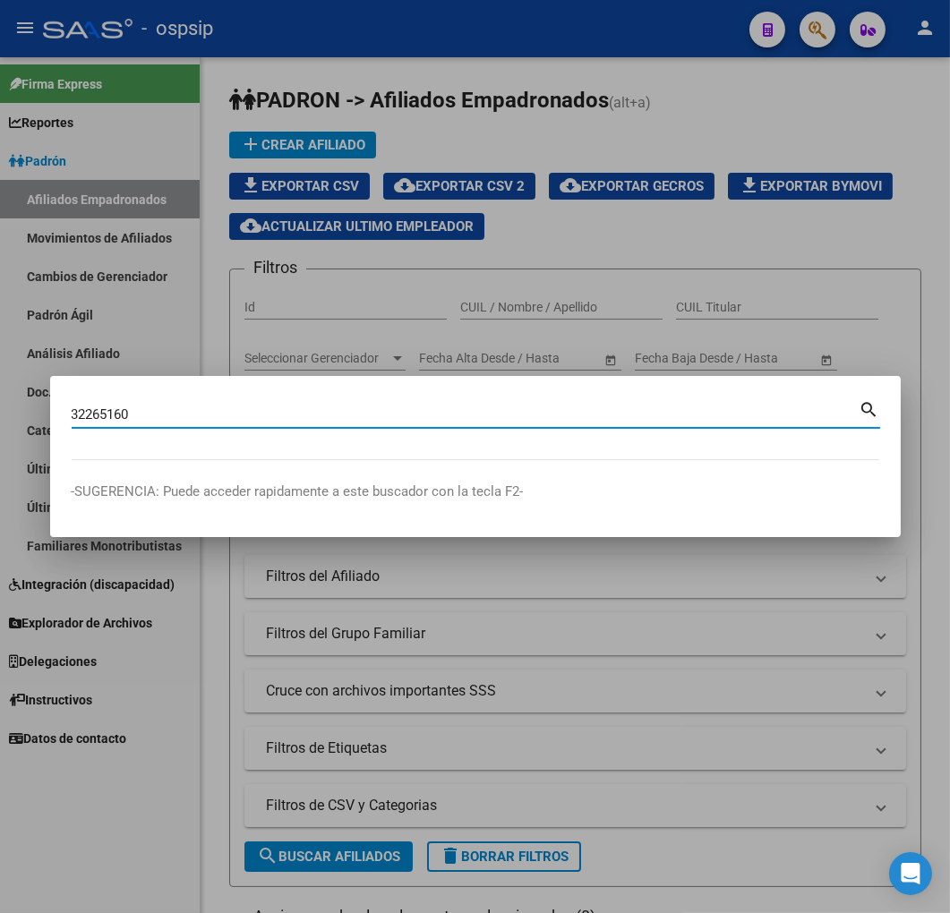
type input "32265160"
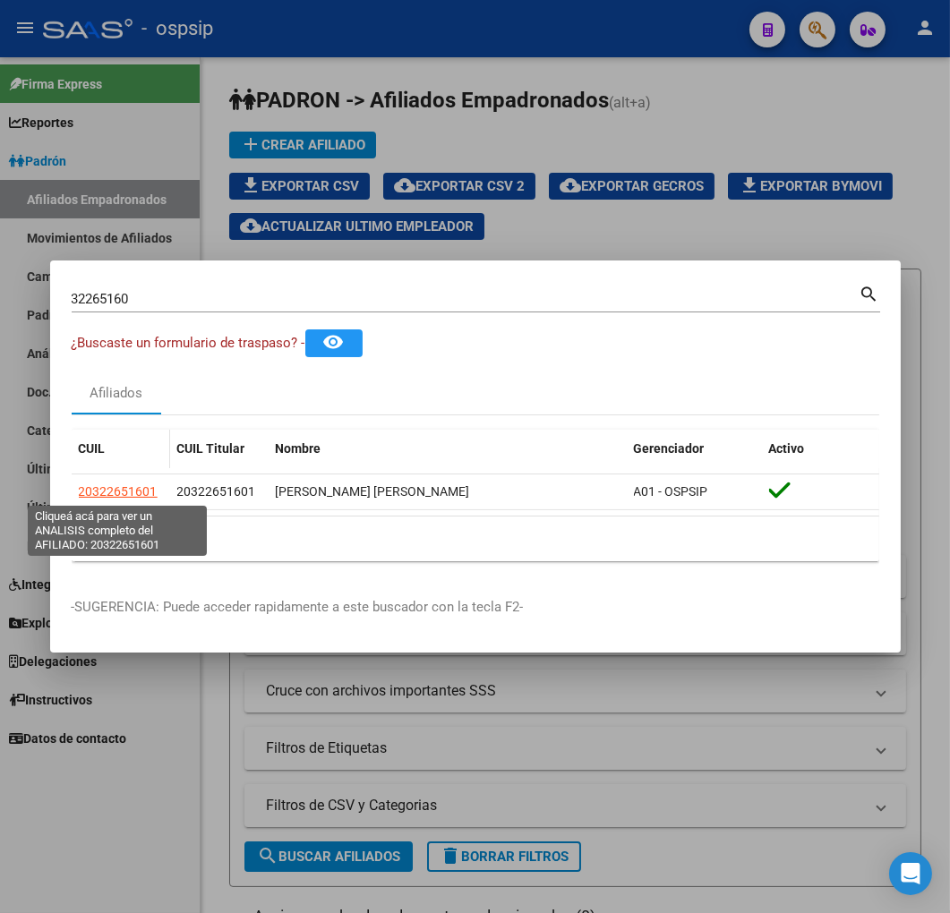
click at [127, 489] on span "20322651601" at bounding box center [118, 491] width 79 height 14
type textarea "20322651601"
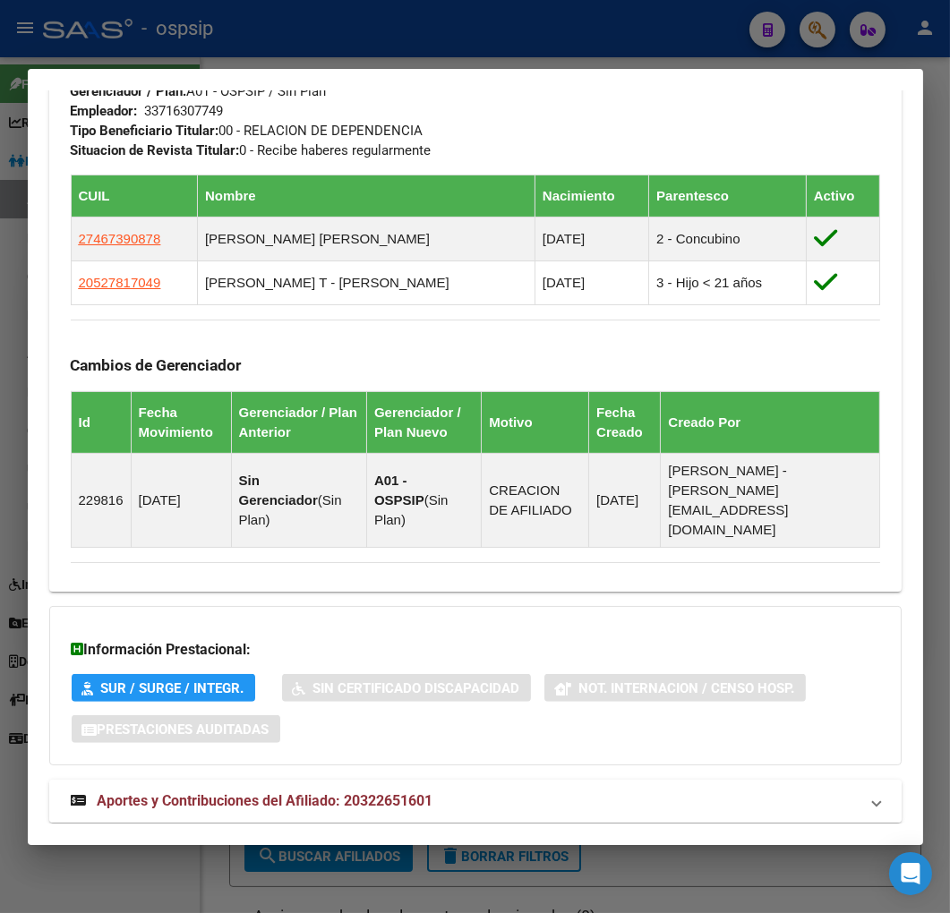
scroll to position [1000, 0]
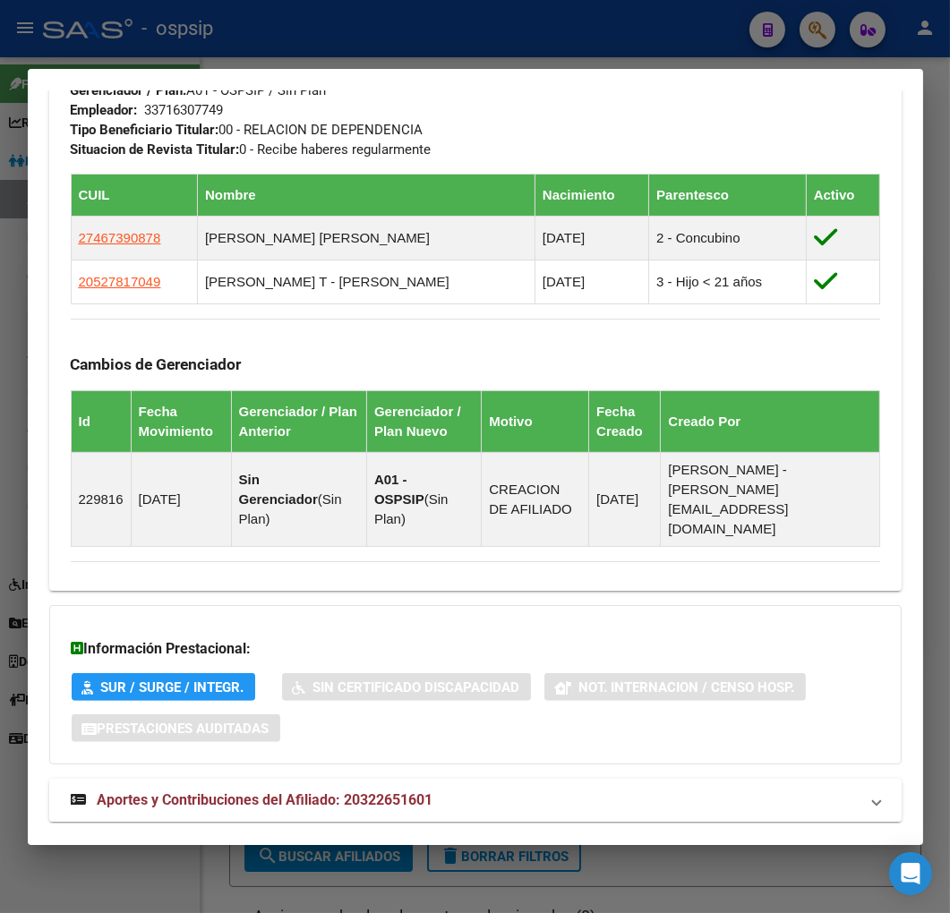
drag, startPoint x: 511, startPoint y: 780, endPoint x: 530, endPoint y: 747, distance: 38.1
click at [511, 779] on mat-expansion-panel-header "Aportes y Contribuciones del Afiliado: 20322651601" at bounding box center [475, 800] width 852 height 43
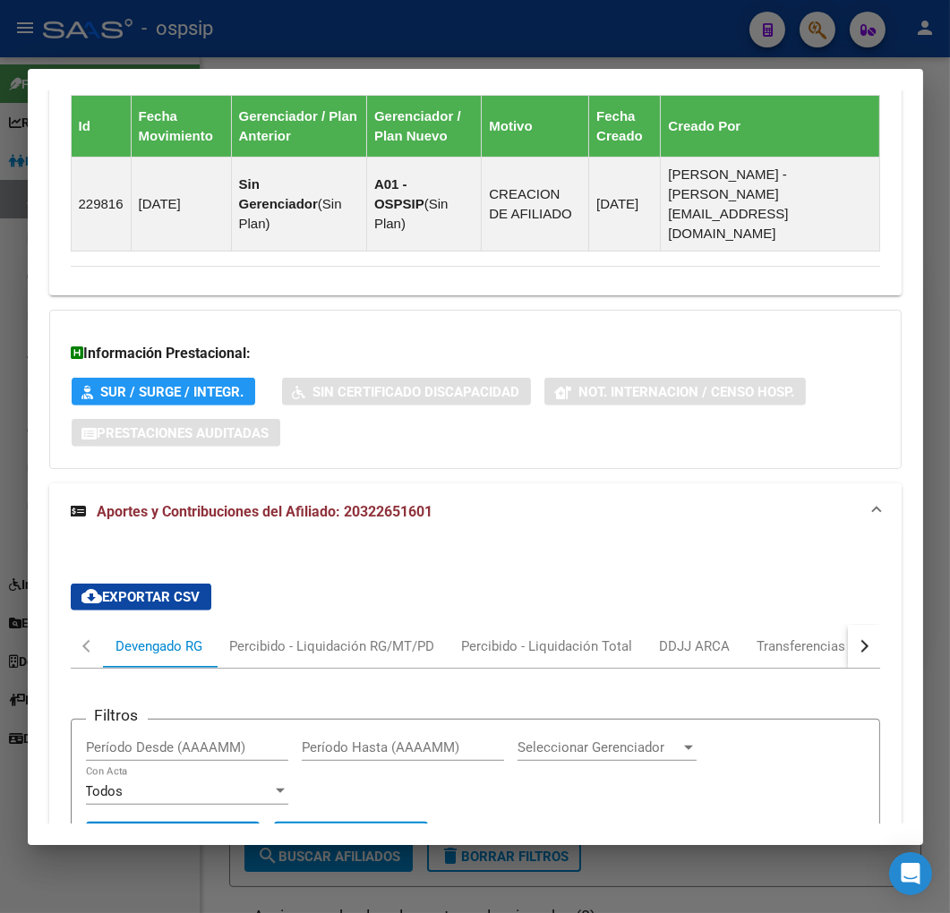
scroll to position [1486, 0]
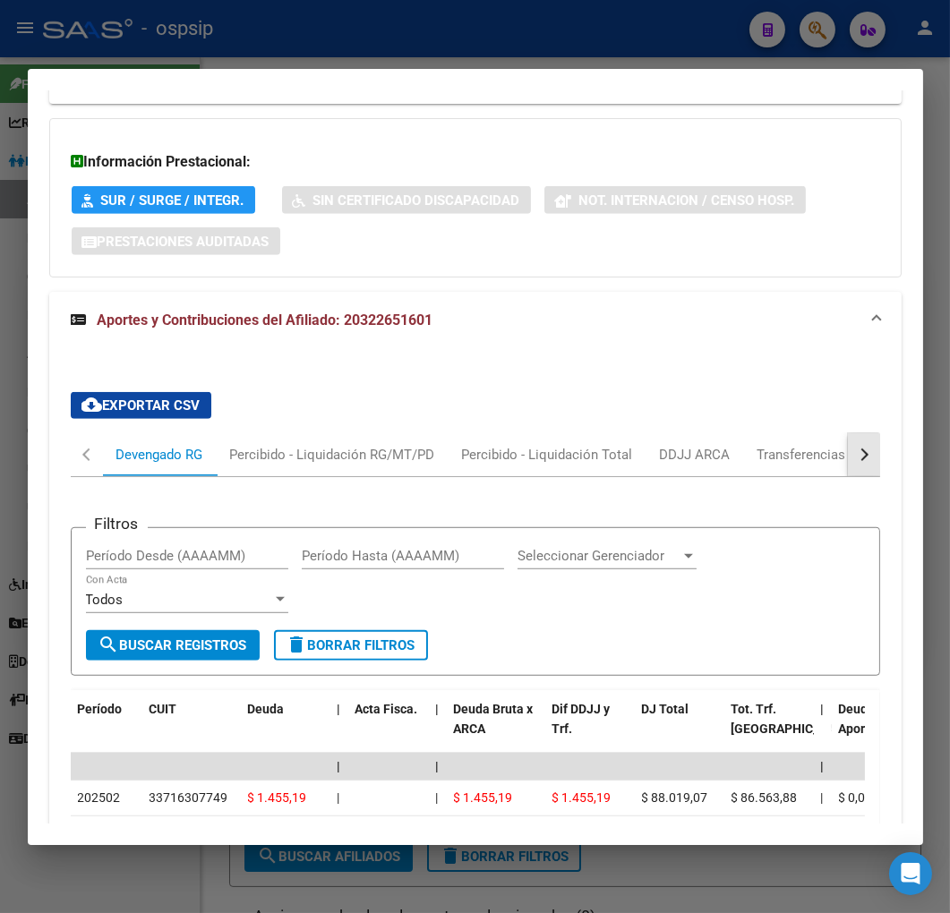
click at [855, 448] on div "button" at bounding box center [861, 454] width 13 height 13
click at [789, 445] on div "ARCA Relaciones Laborales" at bounding box center [740, 455] width 167 height 20
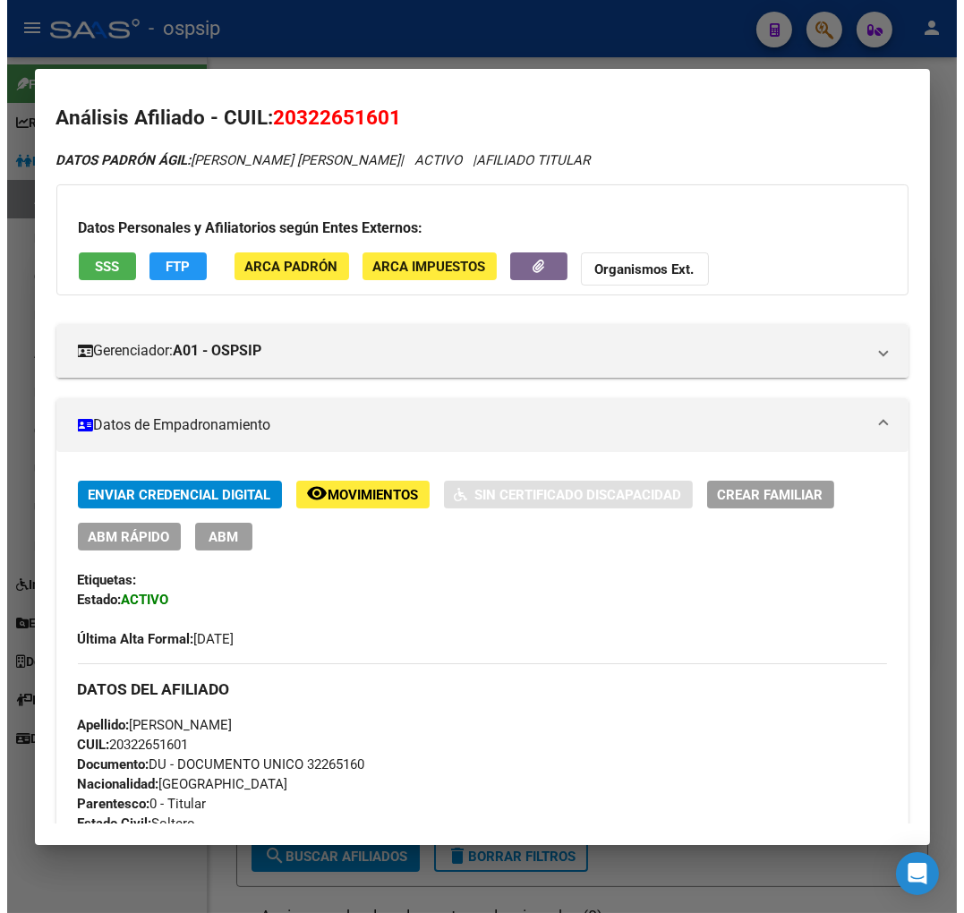
scroll to position [0, 0]
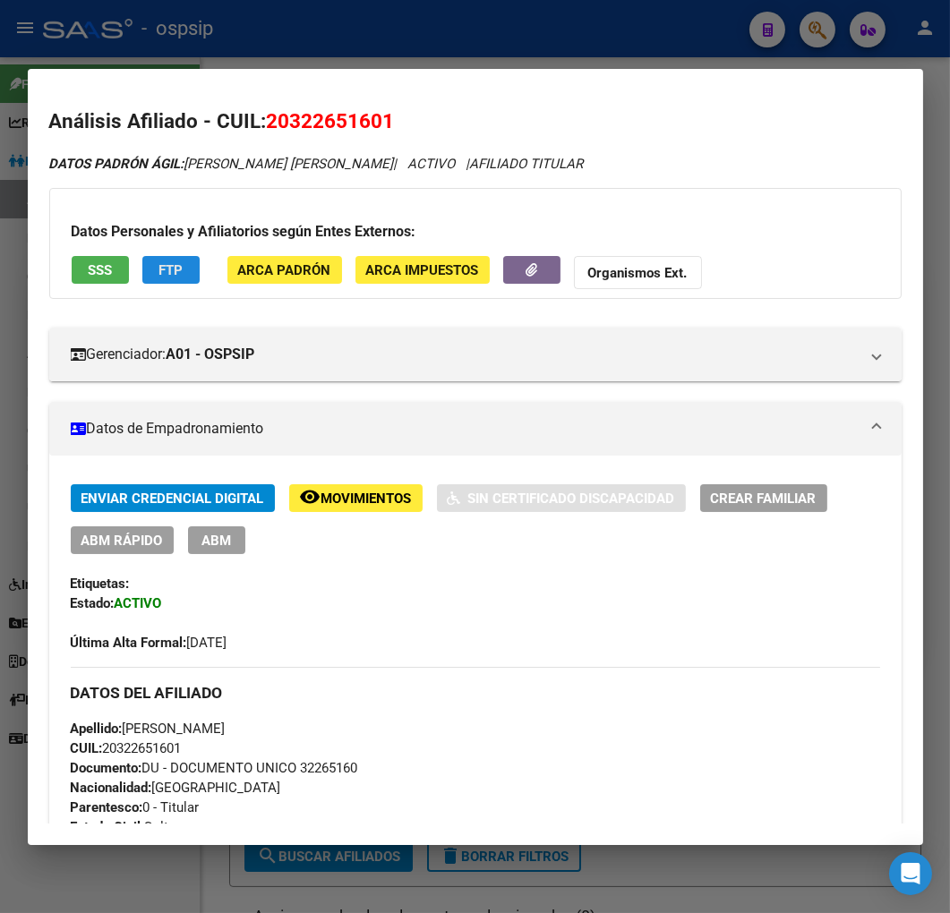
click at [174, 277] on button "FTP" at bounding box center [170, 270] width 57 height 28
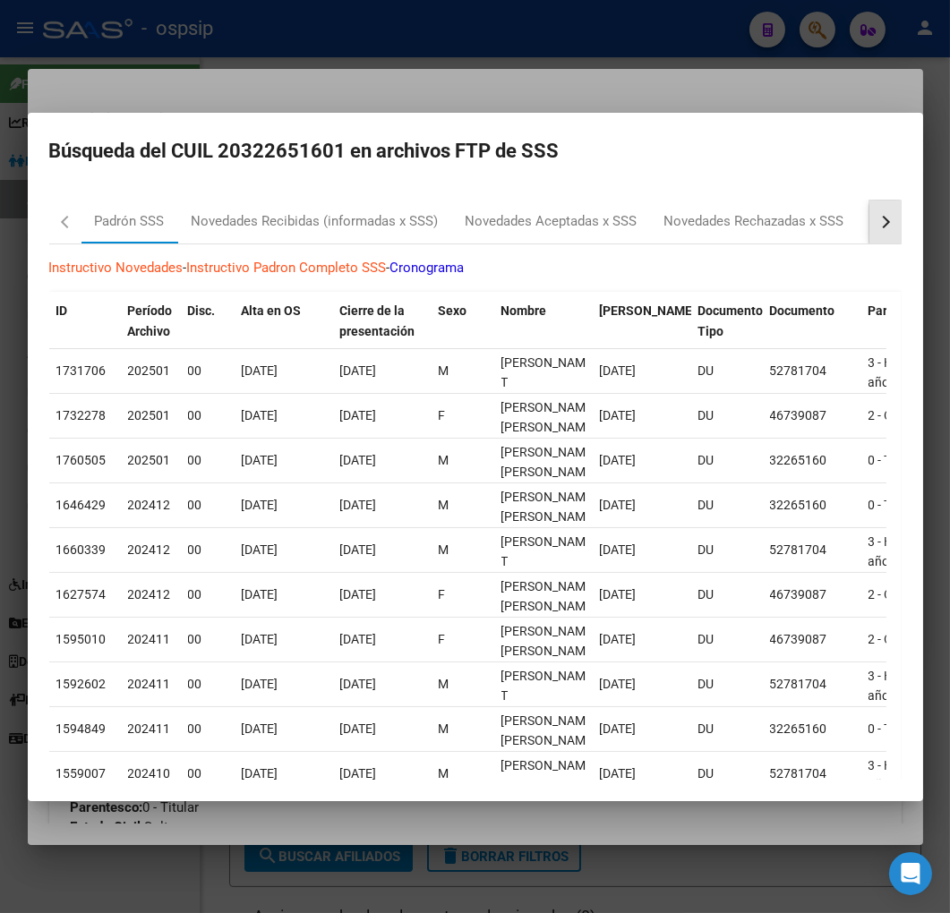
click at [869, 226] on button "button" at bounding box center [885, 221] width 32 height 43
click at [846, 226] on mat-tab-header "[PERSON_NAME] SSS Novedades Recibidas (informadas x SSS) Novedades Aceptadas x …" at bounding box center [475, 222] width 852 height 44
click at [611, 211] on div "RG Bajas x OPCION ONLINE (ARCA)" at bounding box center [607, 221] width 214 height 21
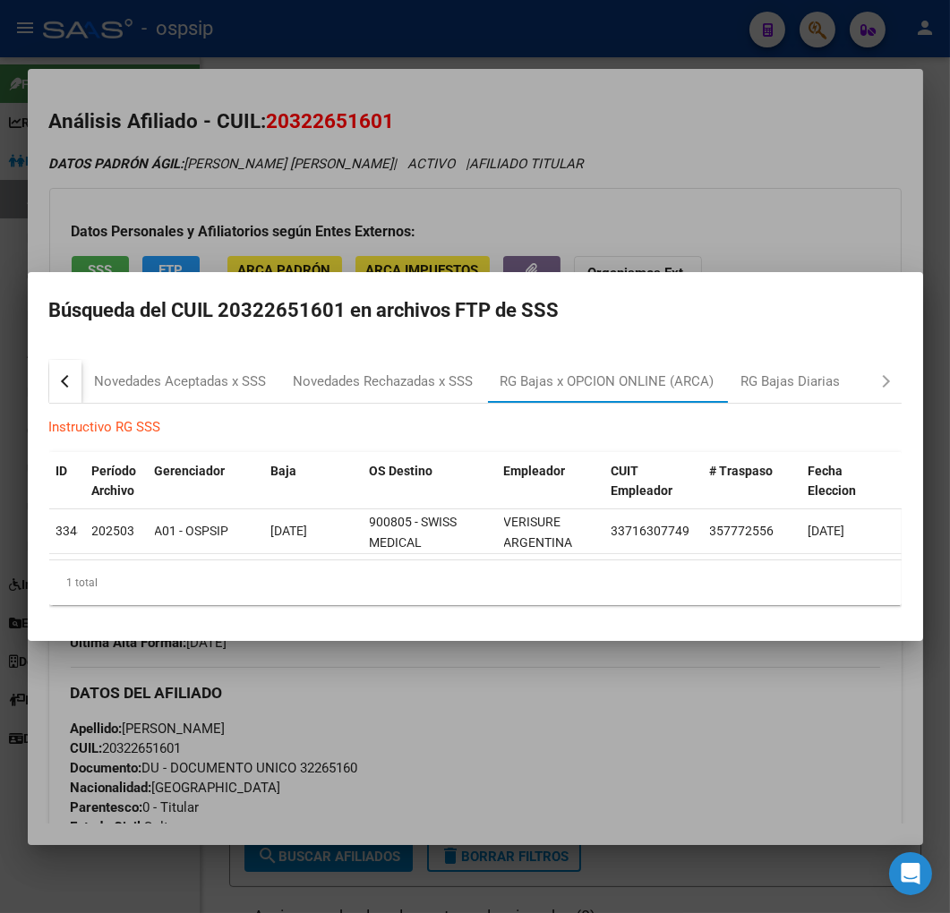
click at [514, 776] on div at bounding box center [475, 456] width 950 height 913
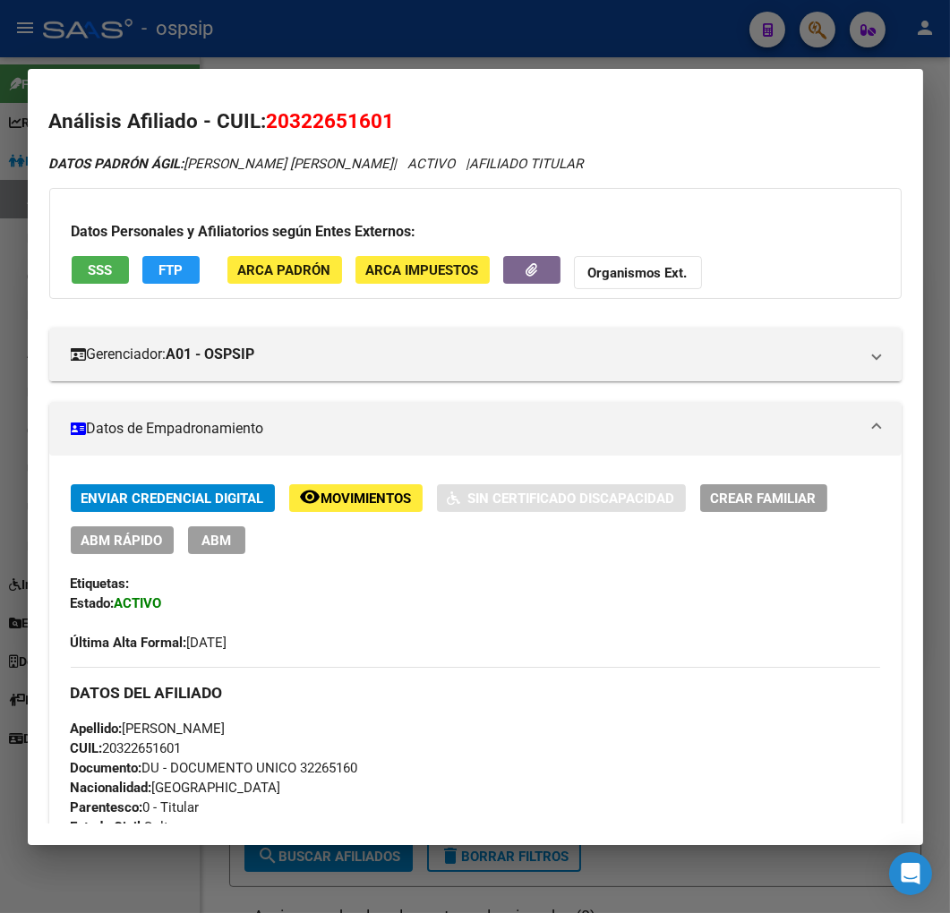
click at [224, 544] on span "ABM" at bounding box center [216, 540] width 30 height 16
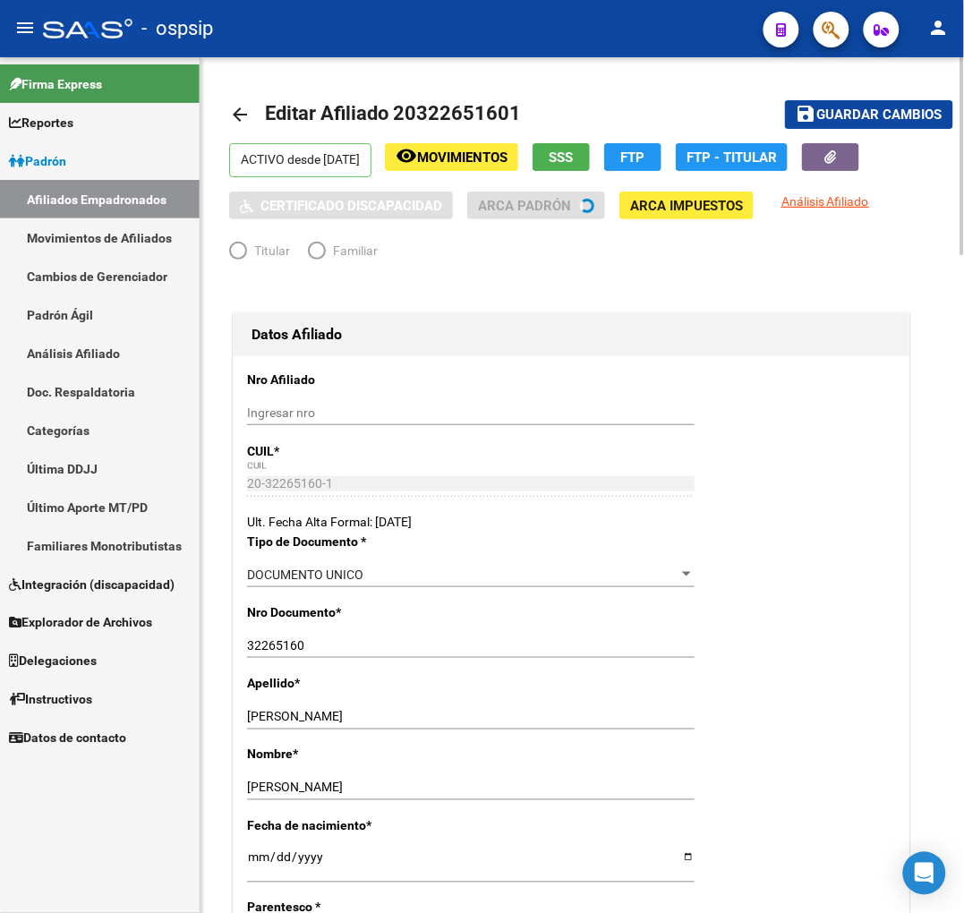
radio input "true"
type input "33-71630774-9"
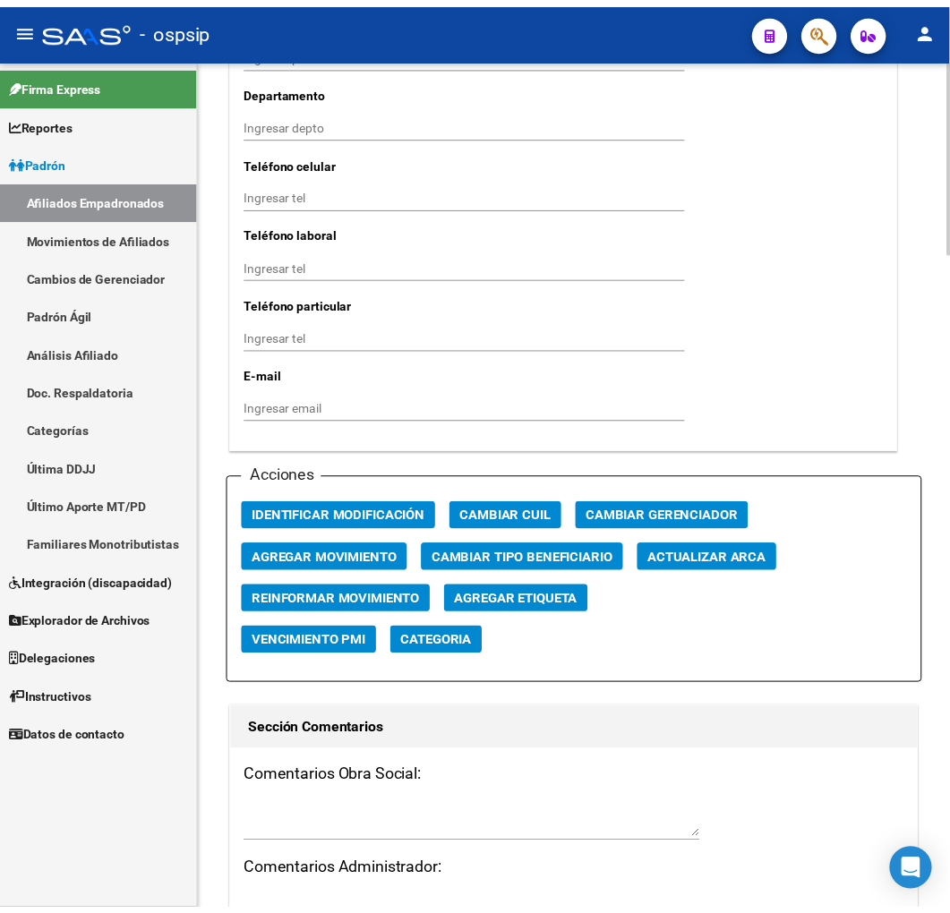
scroll to position [2088, 0]
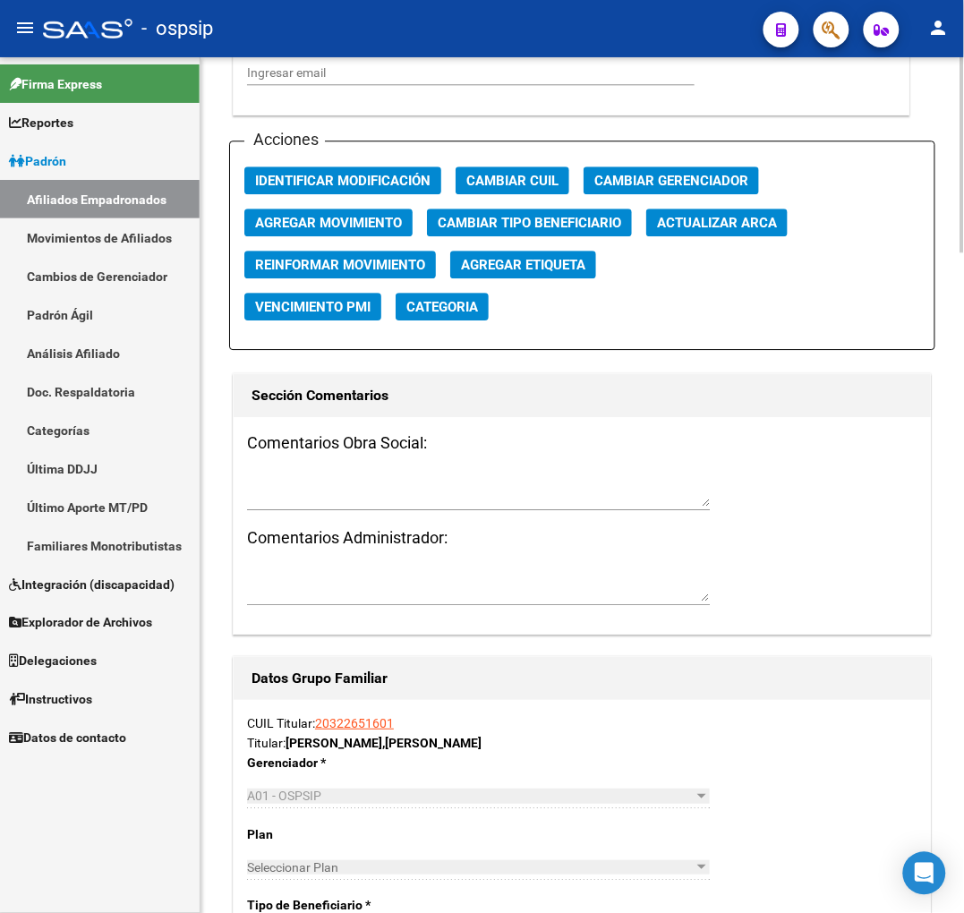
click at [300, 207] on div "Acciones Identificar Modificación Cambiar CUIL Cambiar Gerenciador Agregar Movi…" at bounding box center [582, 245] width 706 height 209
click at [300, 209] on button "Agregar Movimiento" at bounding box center [328, 223] width 168 height 28
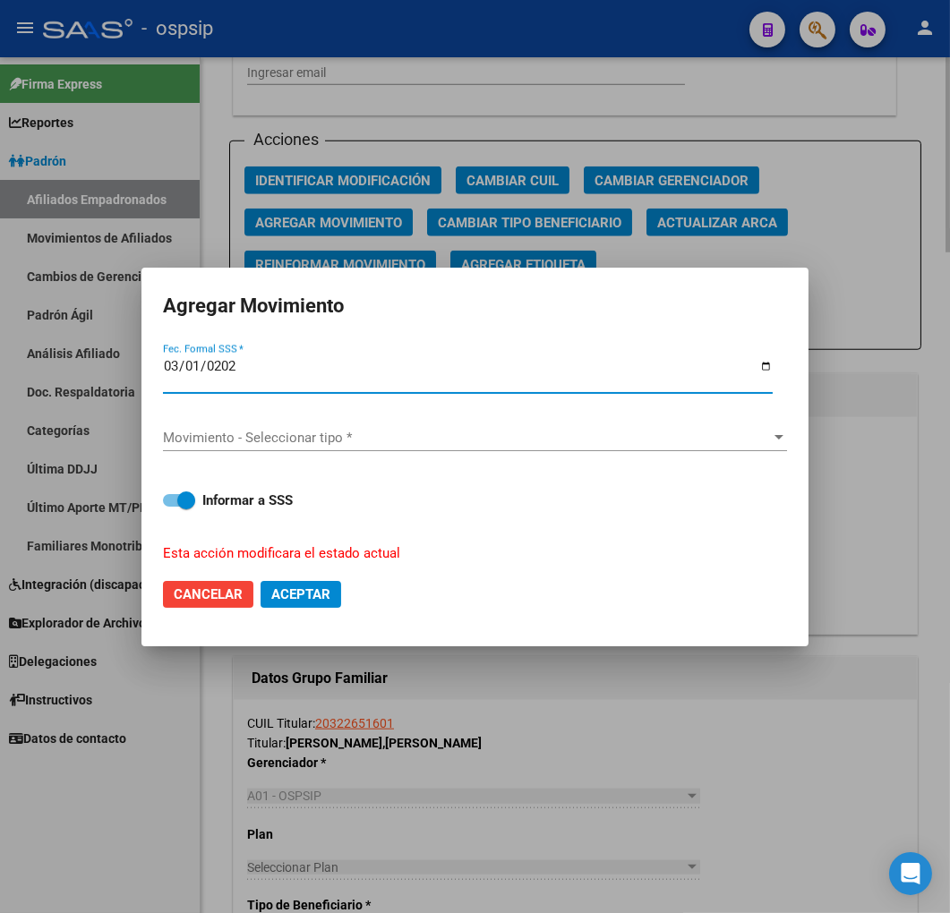
type input "[DATE]"
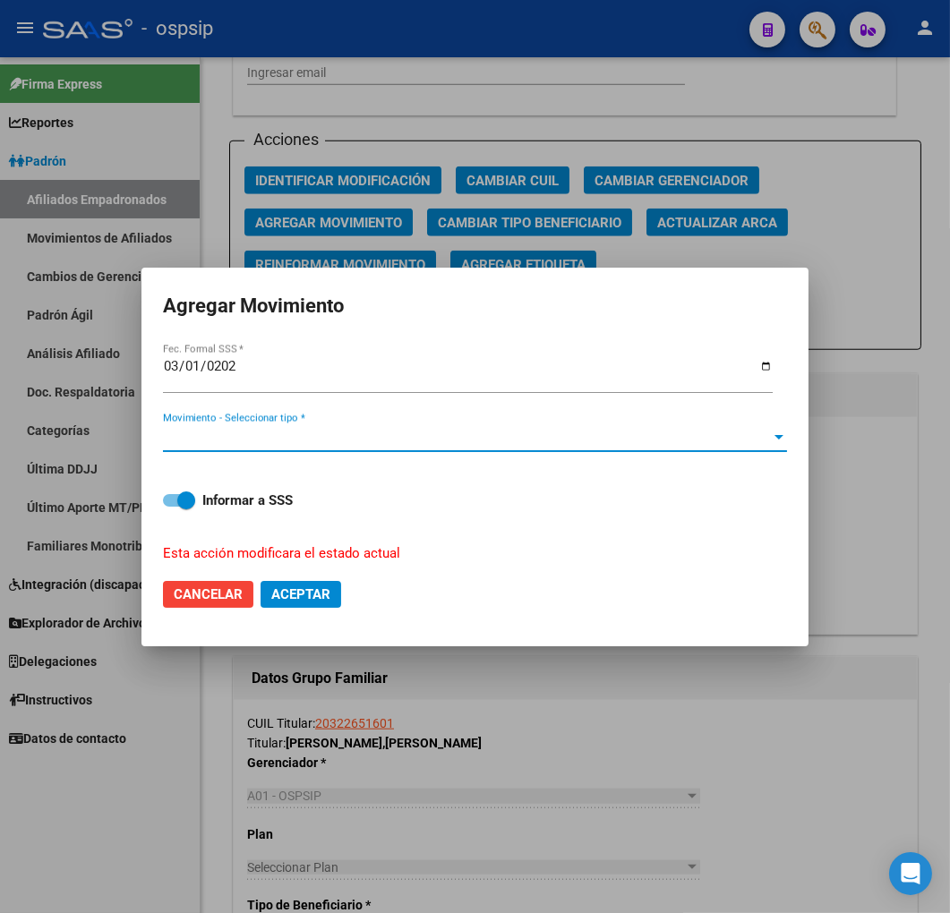
click at [468, 437] on span "Movimiento - Seleccionar tipo *" at bounding box center [467, 438] width 608 height 16
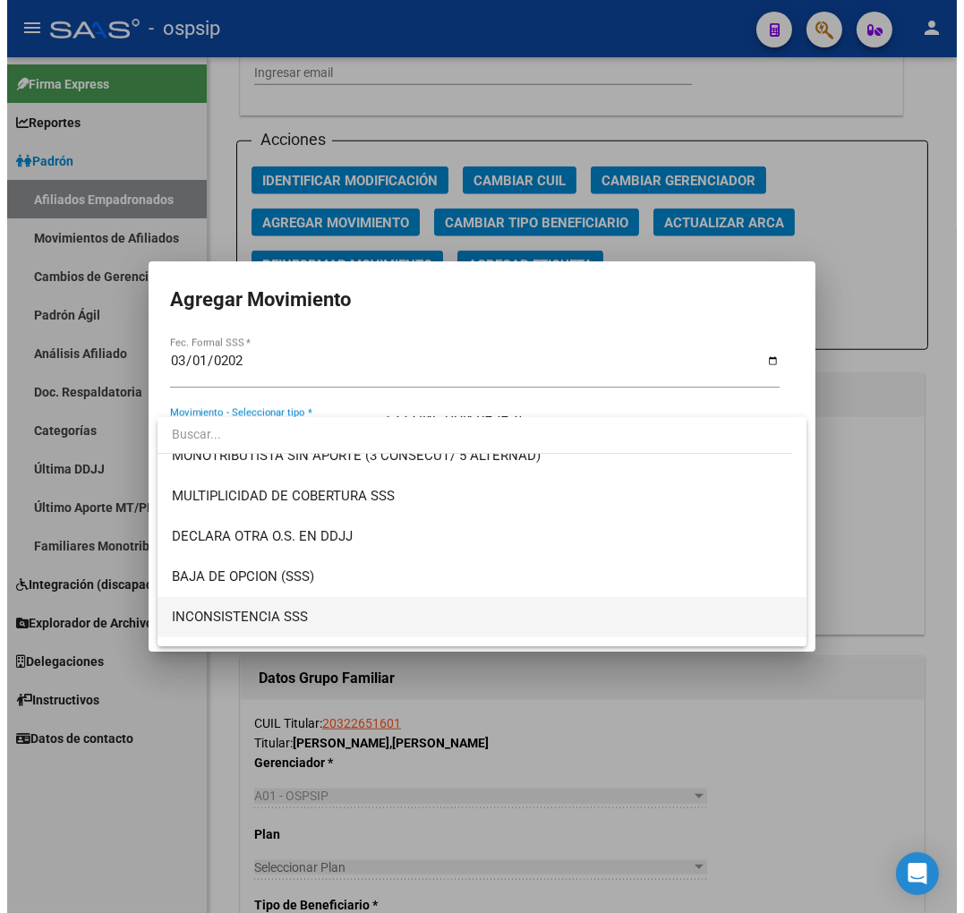
scroll to position [695, 0]
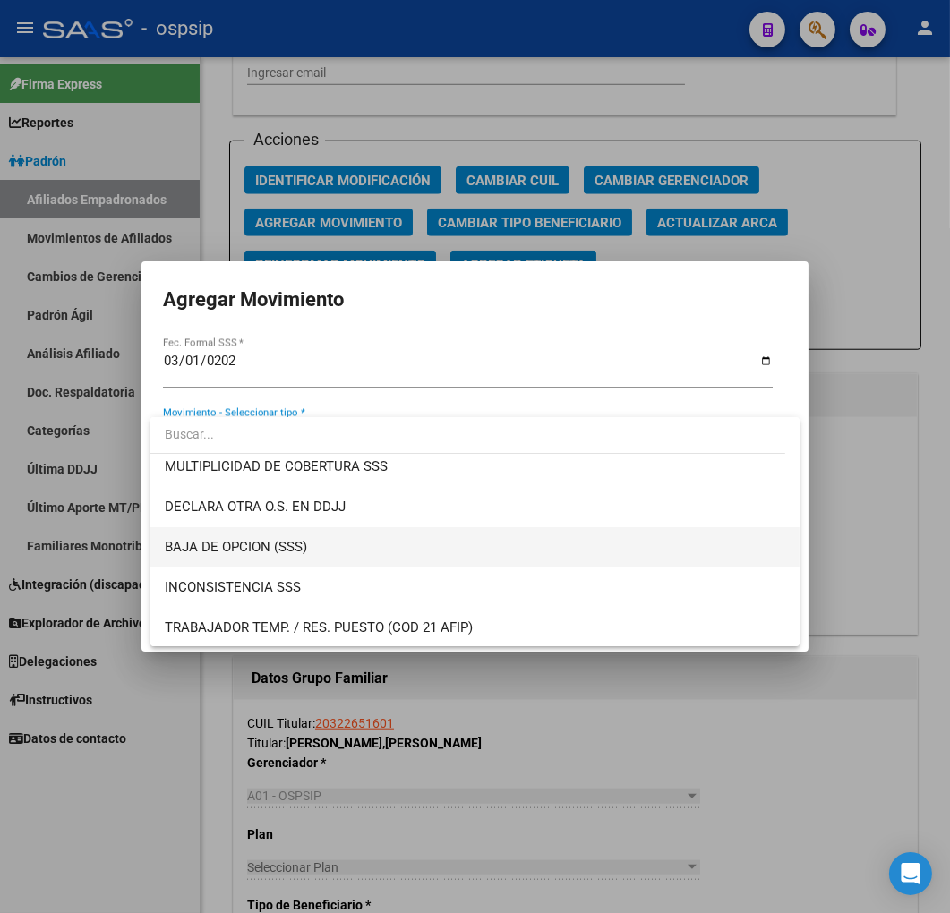
click at [443, 531] on span "BAJA DE OPCION (SSS)" at bounding box center [475, 547] width 621 height 40
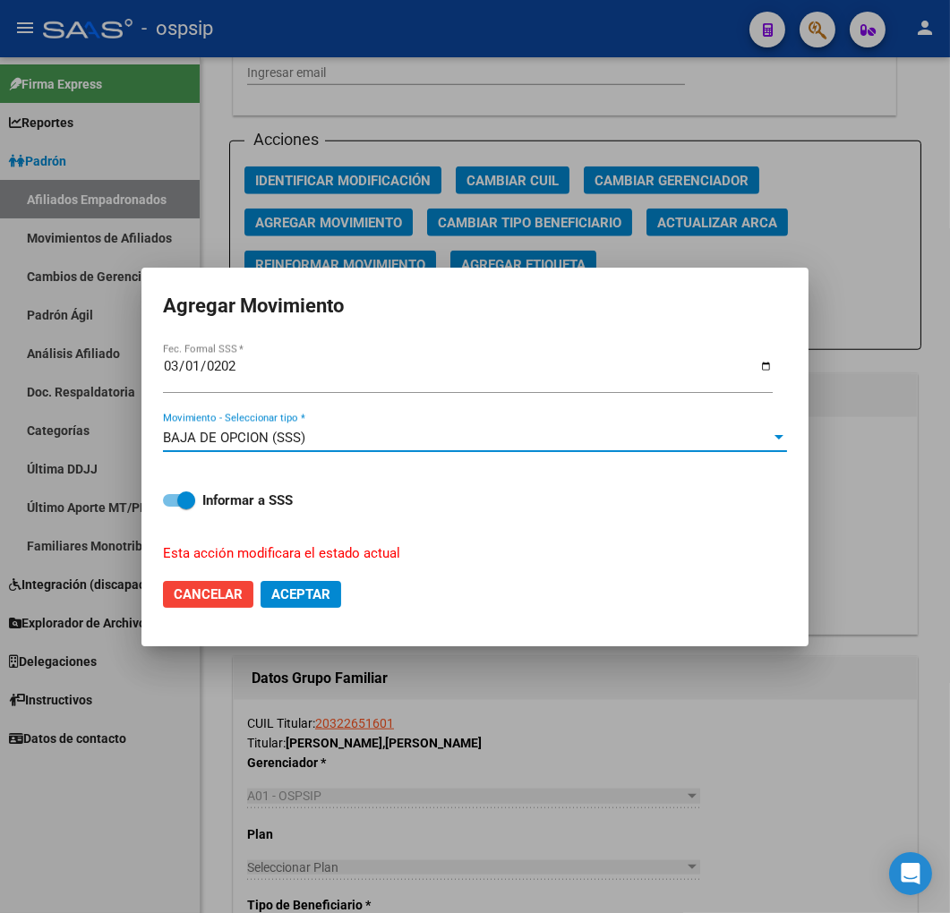
click at [316, 588] on span "Aceptar" at bounding box center [300, 594] width 59 height 16
checkbox input "false"
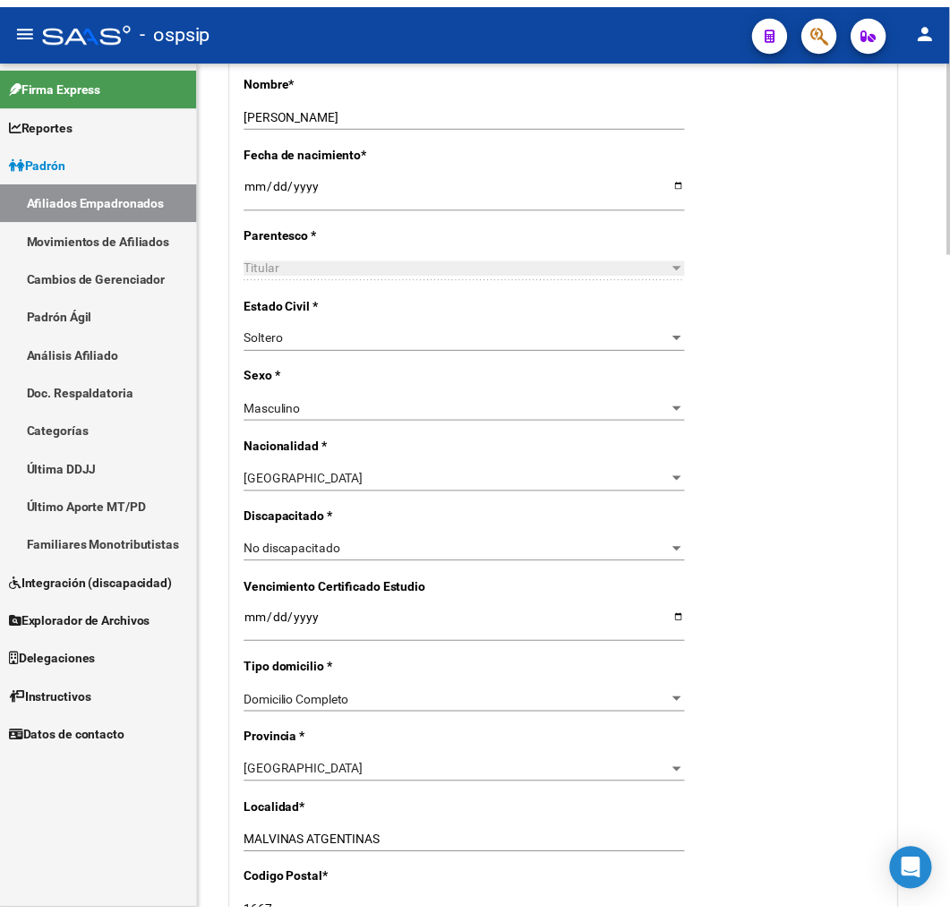
scroll to position [0, 0]
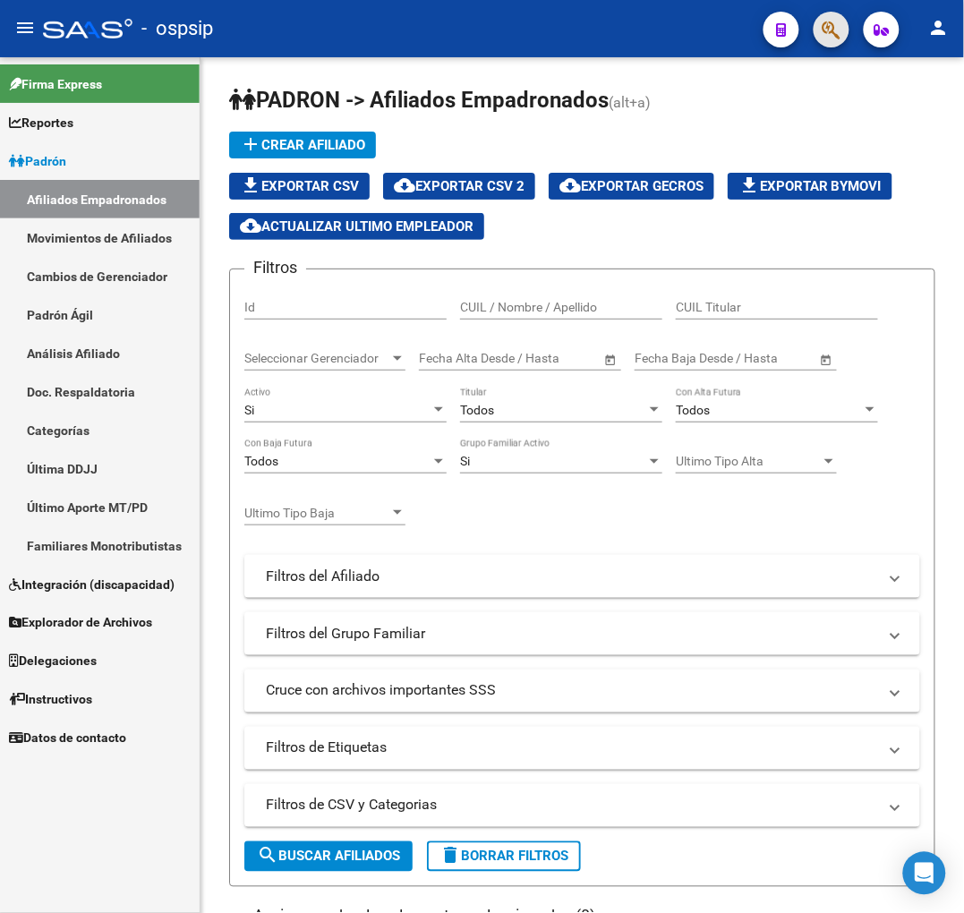
click at [845, 27] on button "button" at bounding box center [831, 30] width 36 height 36
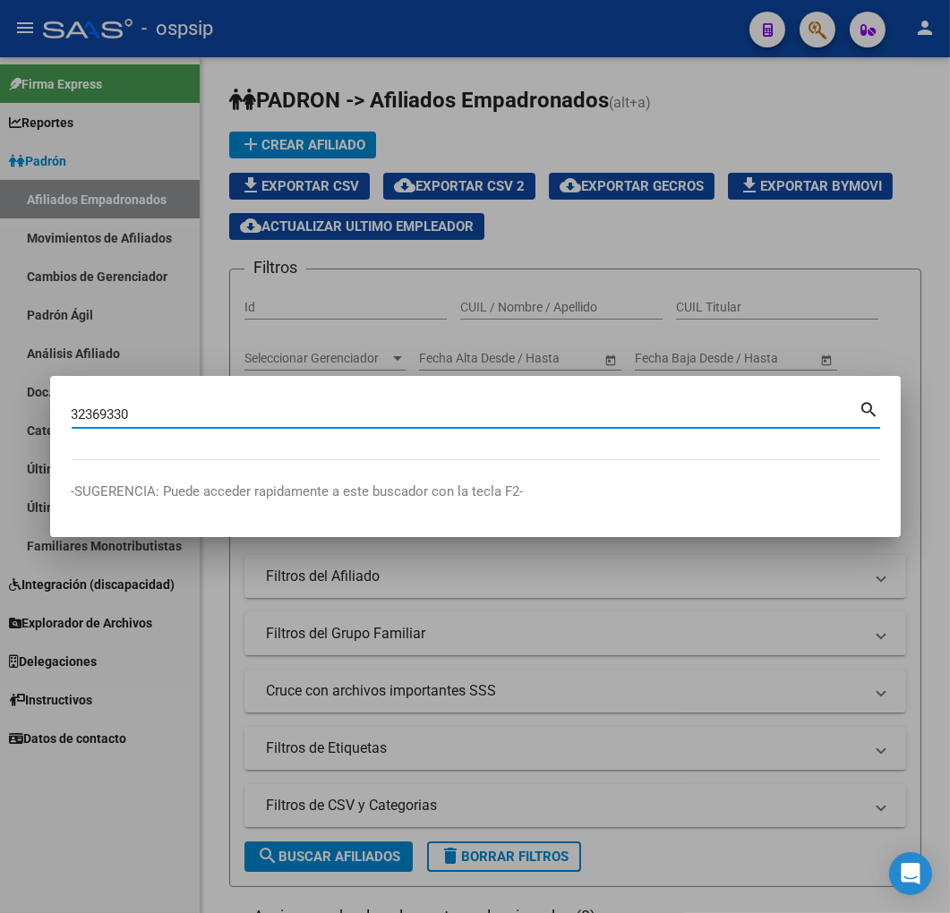
type input "32369330"
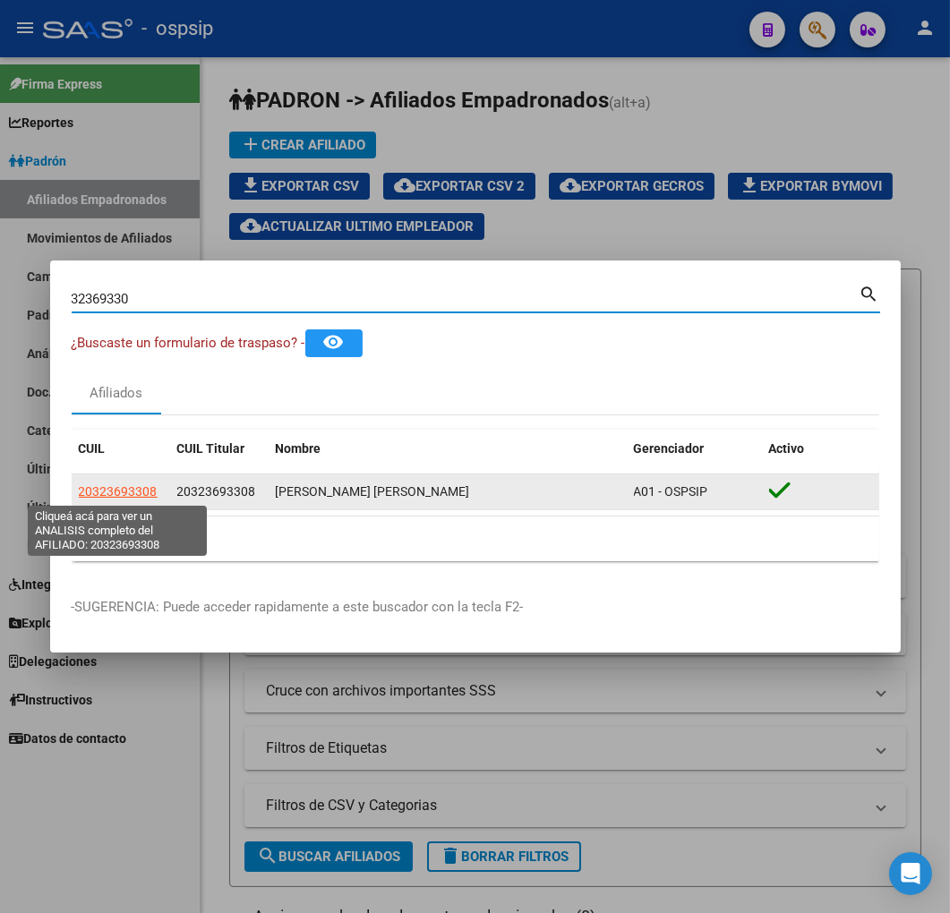
click at [119, 487] on span "20323693308" at bounding box center [118, 491] width 79 height 14
type textarea "20323693308"
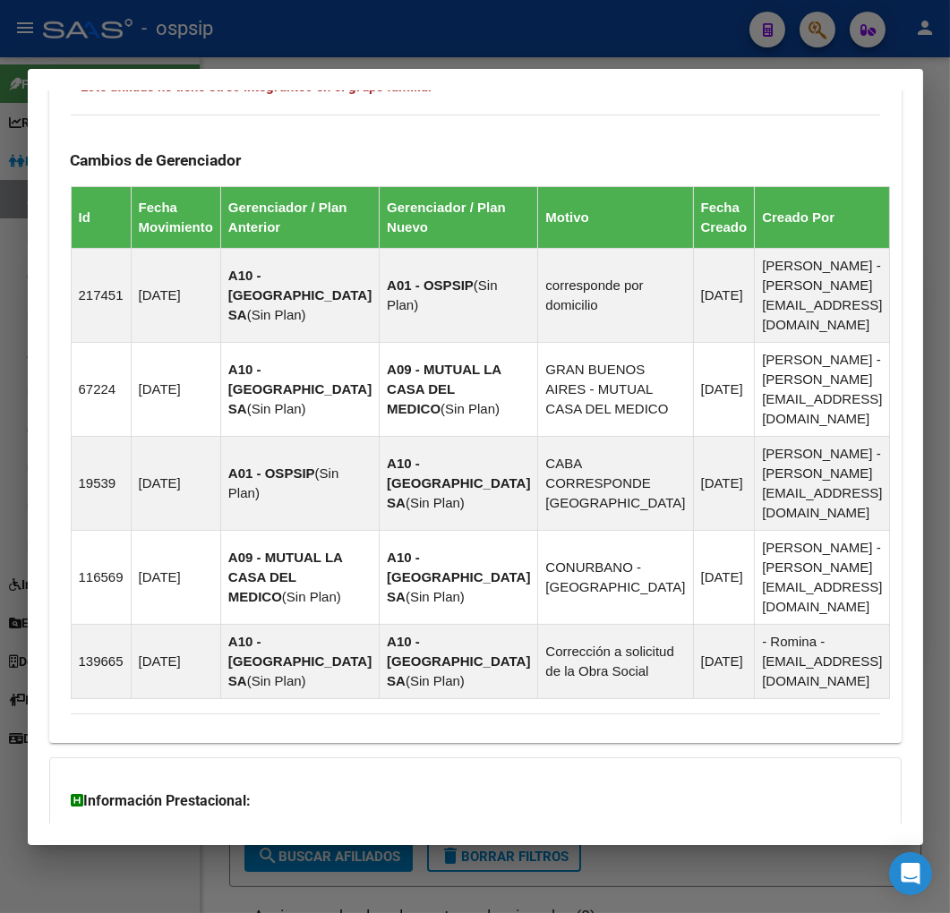
scroll to position [1307, 0]
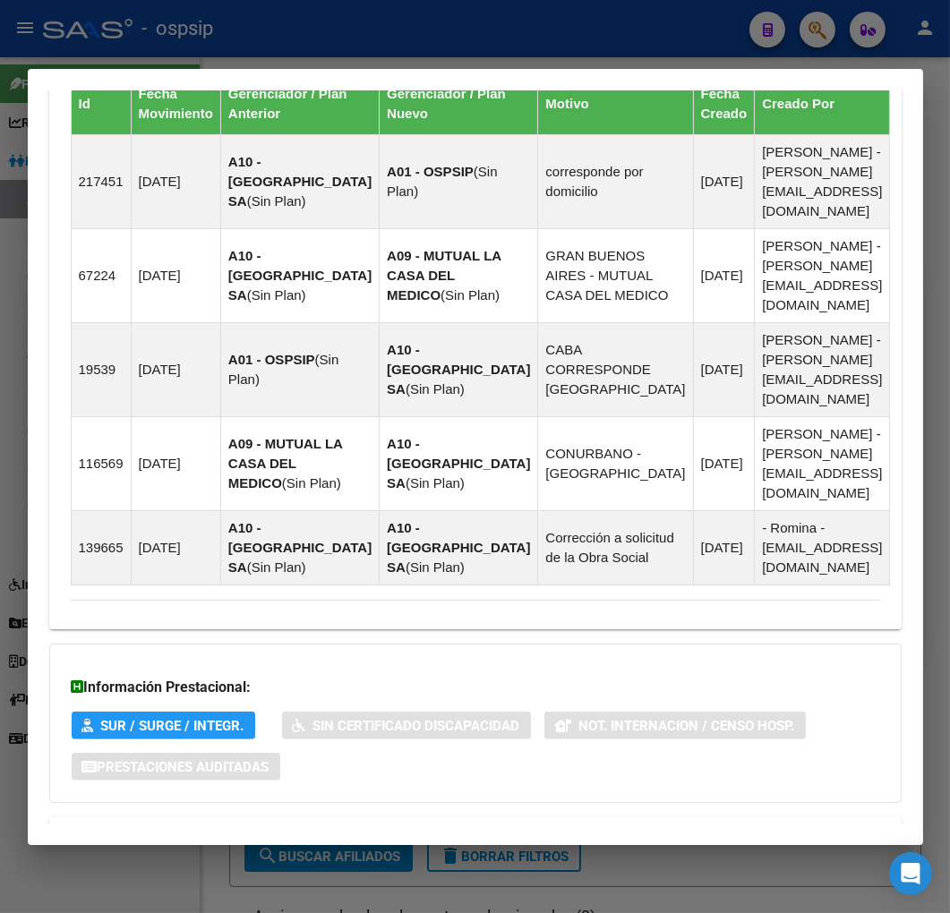
click at [421, 830] on span "Aportes y Contribuciones del Afiliado: 20323693308" at bounding box center [266, 838] width 336 height 17
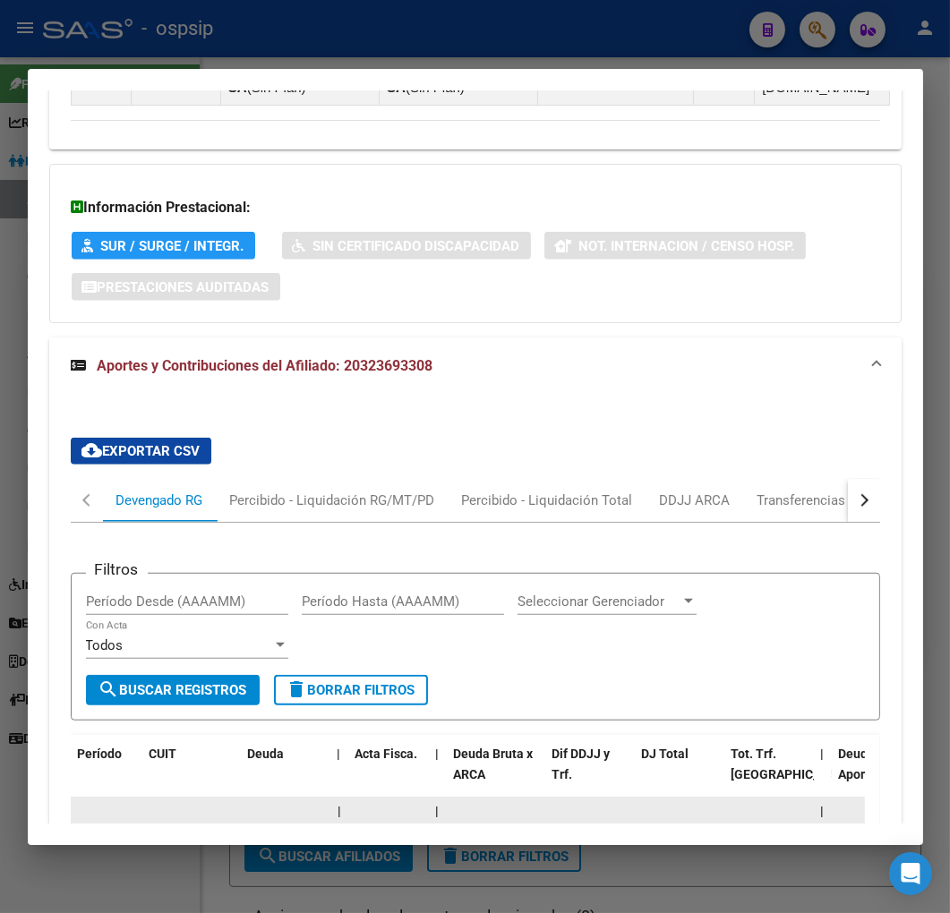
scroll to position [1792, 0]
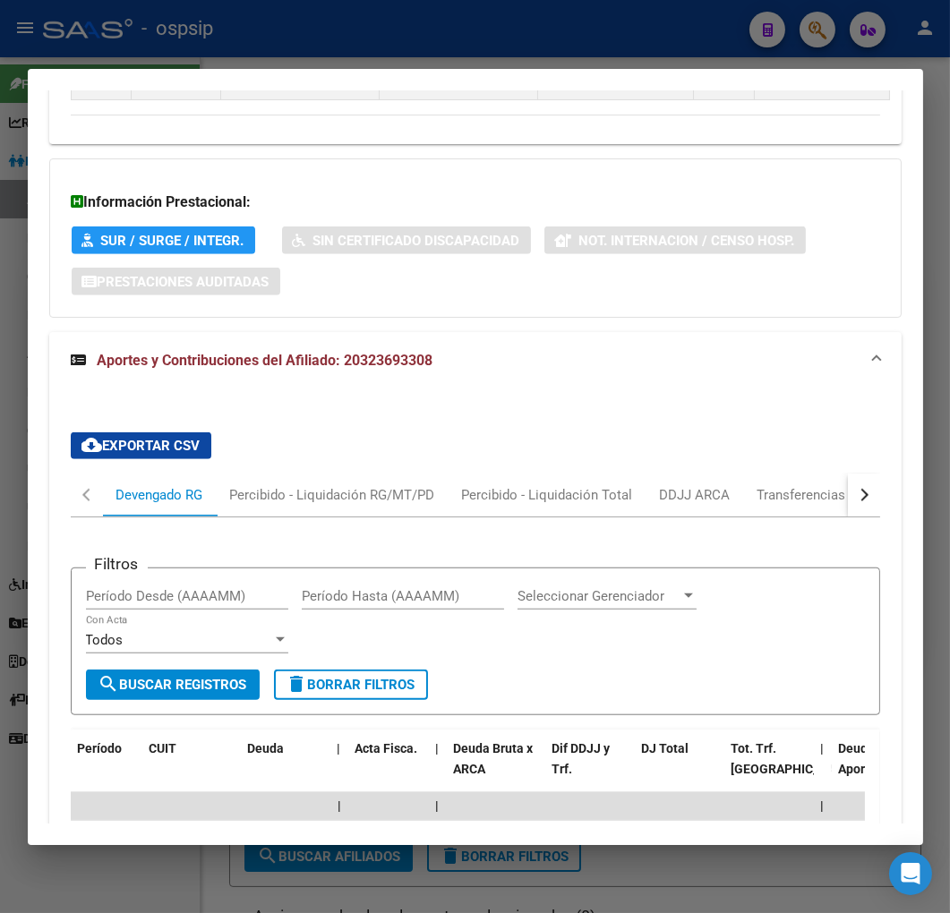
click at [854, 473] on button "button" at bounding box center [863, 494] width 32 height 43
click at [820, 473] on div "ARCA Relaciones Laborales" at bounding box center [740, 494] width 194 height 43
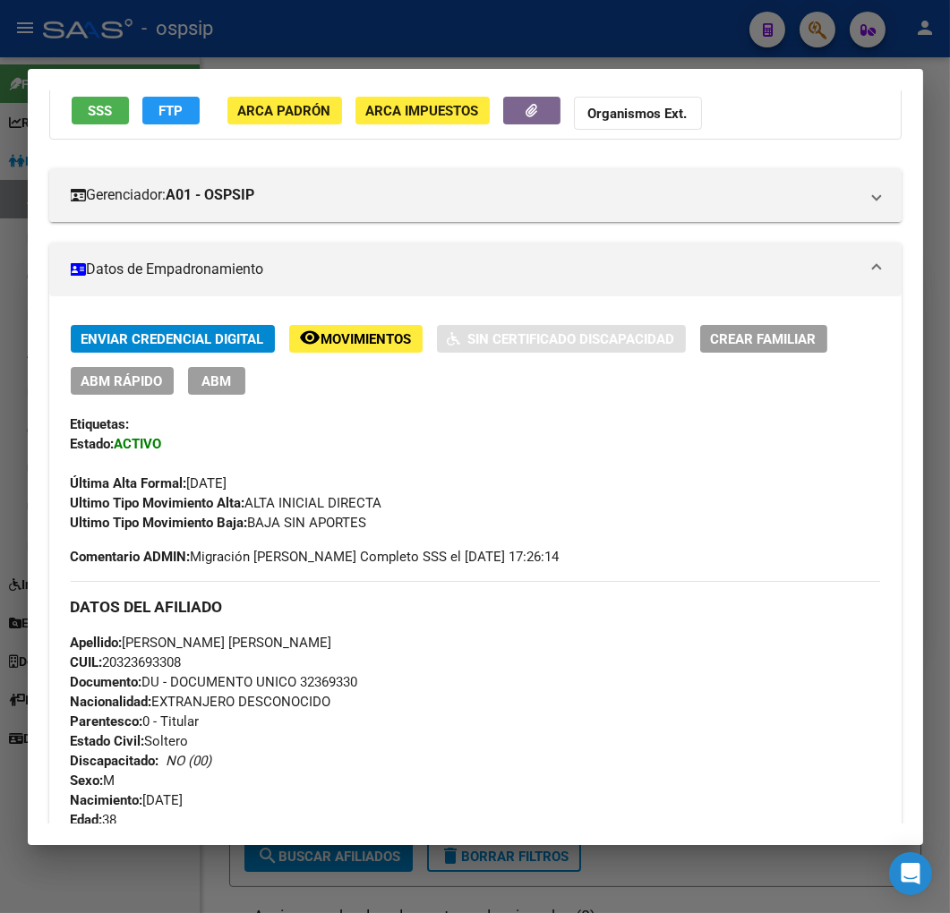
scroll to position [128, 0]
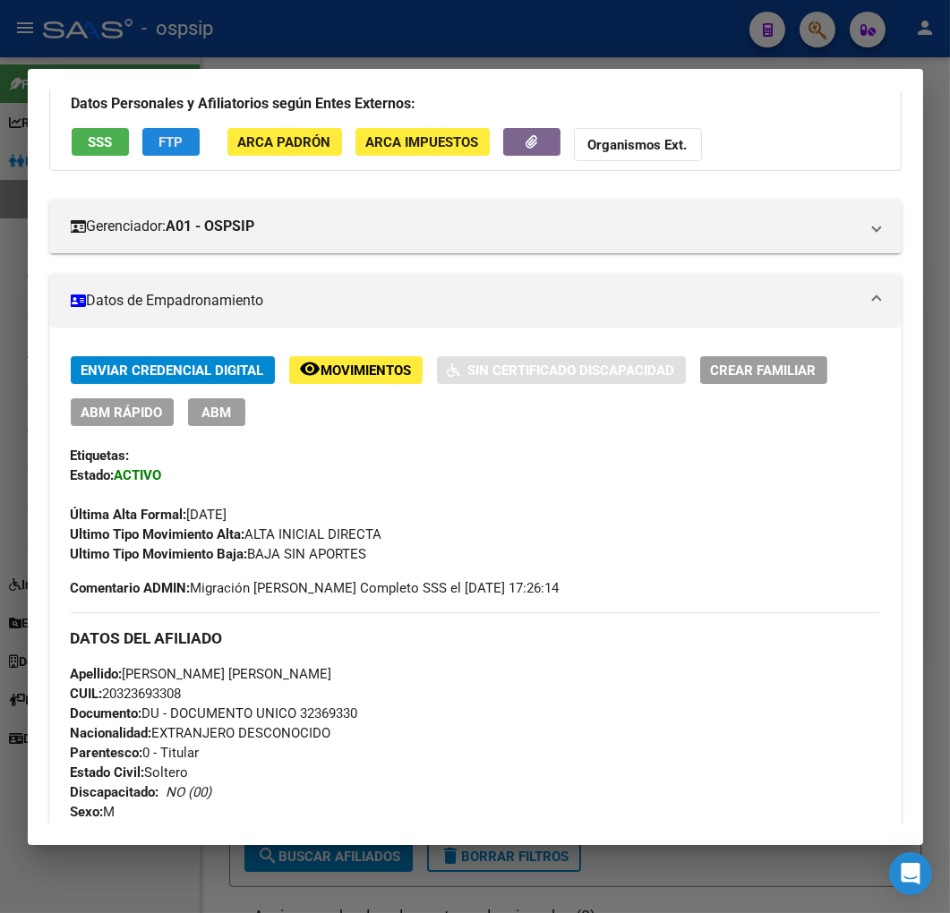
click at [180, 150] on button "FTP" at bounding box center [170, 142] width 57 height 28
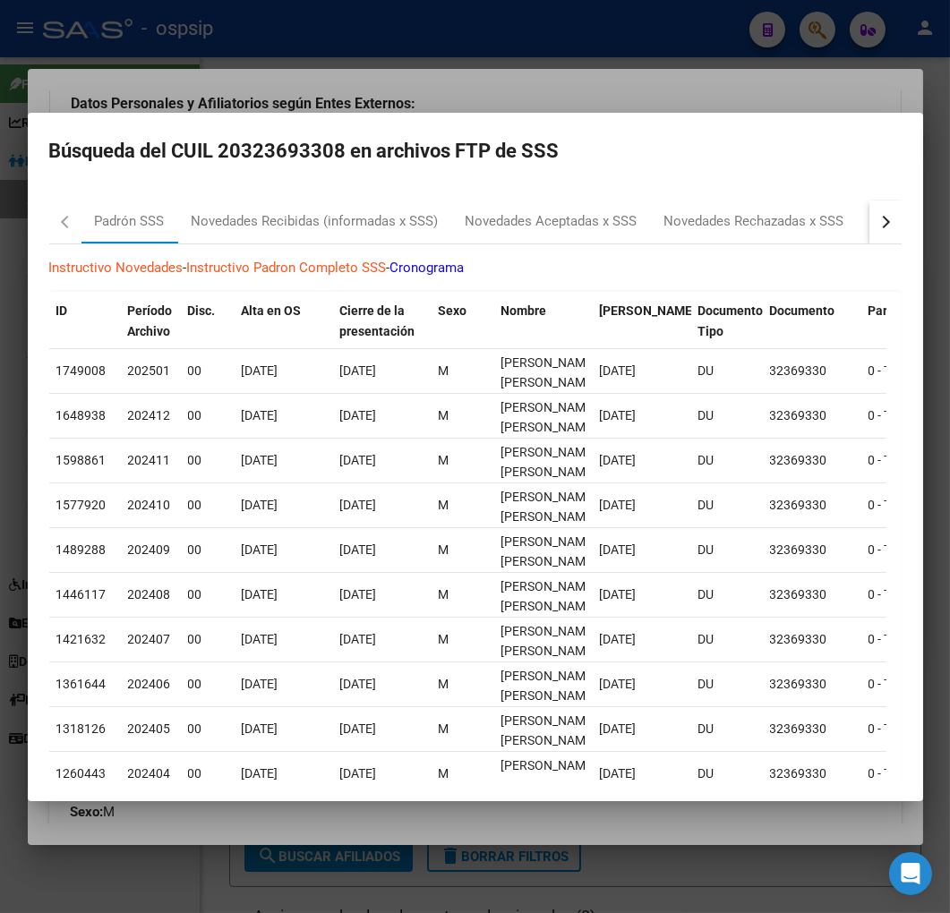
click at [876, 226] on div "button" at bounding box center [882, 221] width 13 height 13
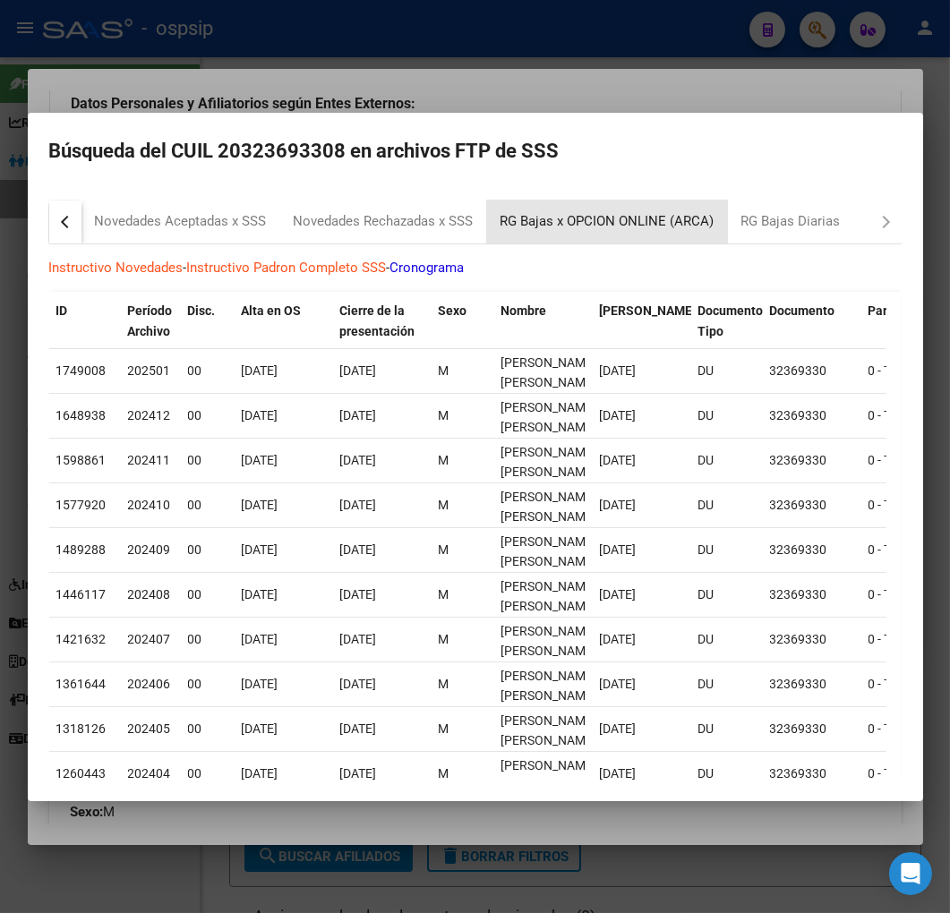
click at [652, 225] on div "RG Bajas x OPCION ONLINE (ARCA)" at bounding box center [607, 221] width 214 height 21
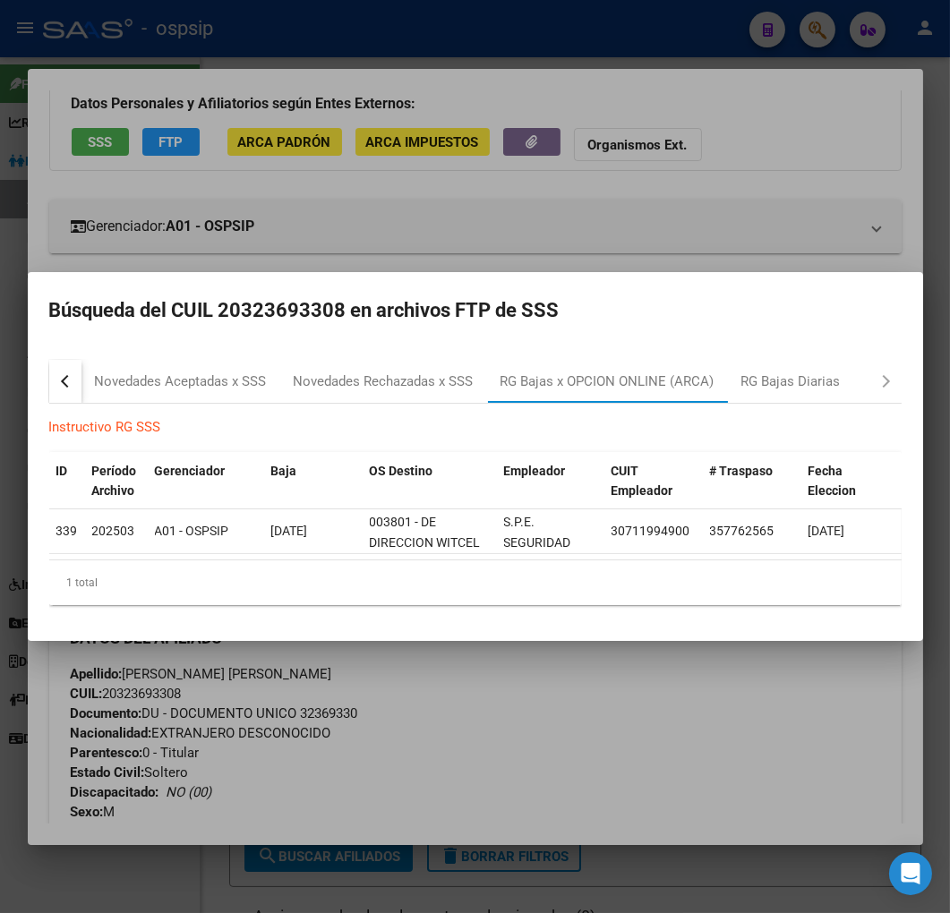
click at [797, 739] on div at bounding box center [475, 456] width 950 height 913
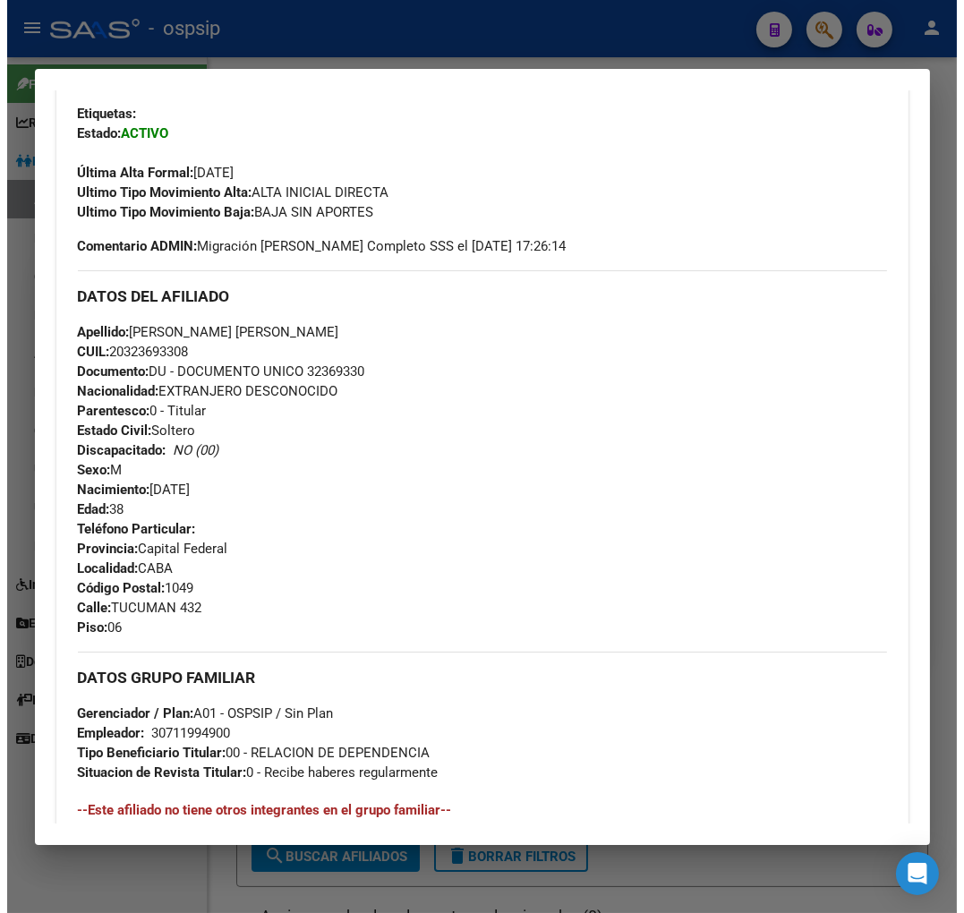
scroll to position [327, 0]
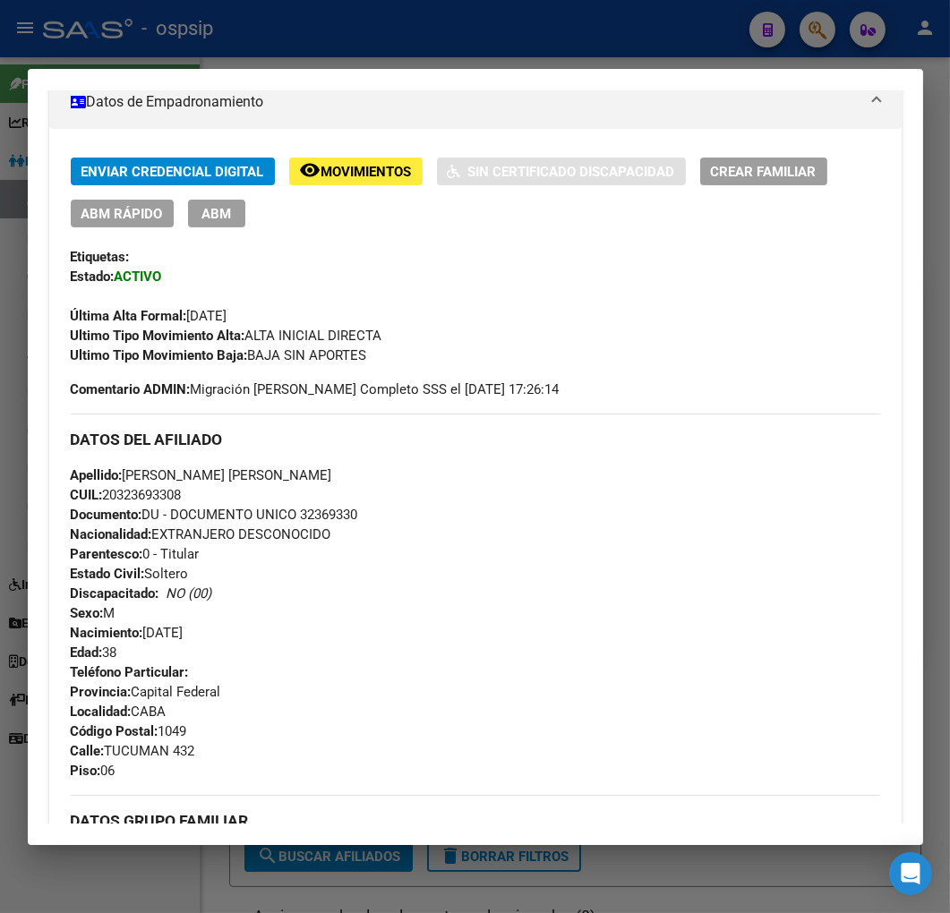
click at [221, 220] on span "ABM" at bounding box center [216, 214] width 30 height 16
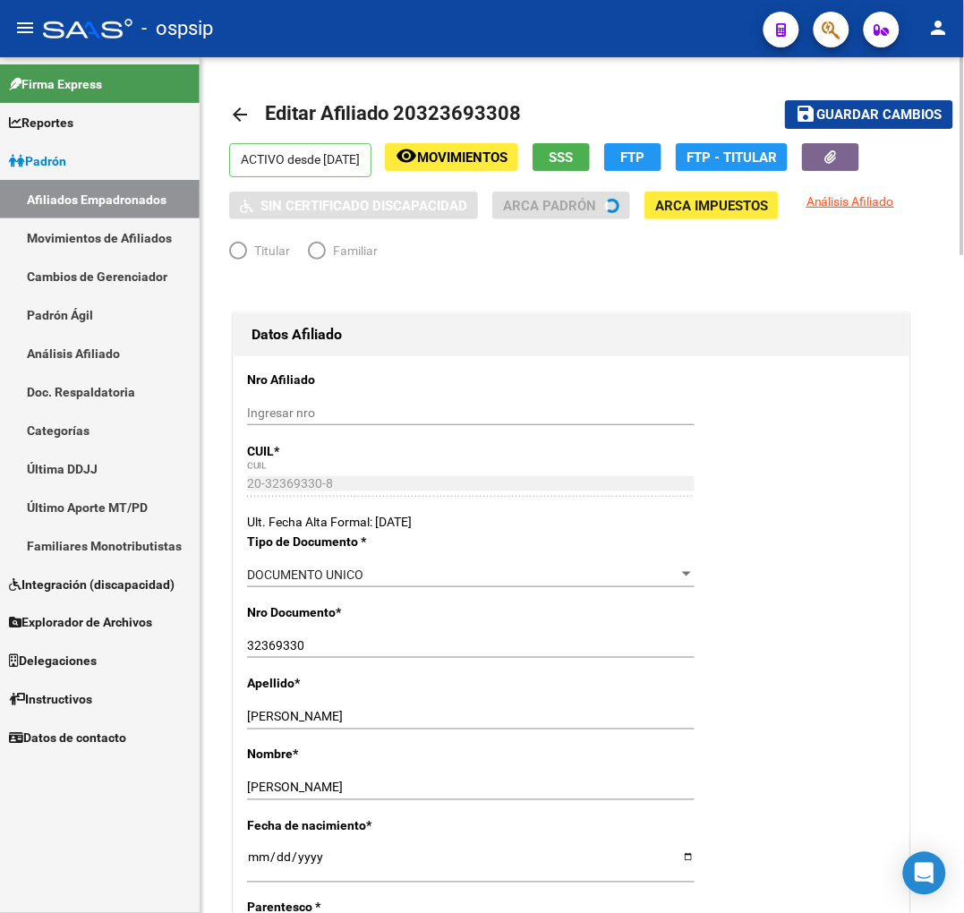
radio input "true"
type input "30-71199490-0"
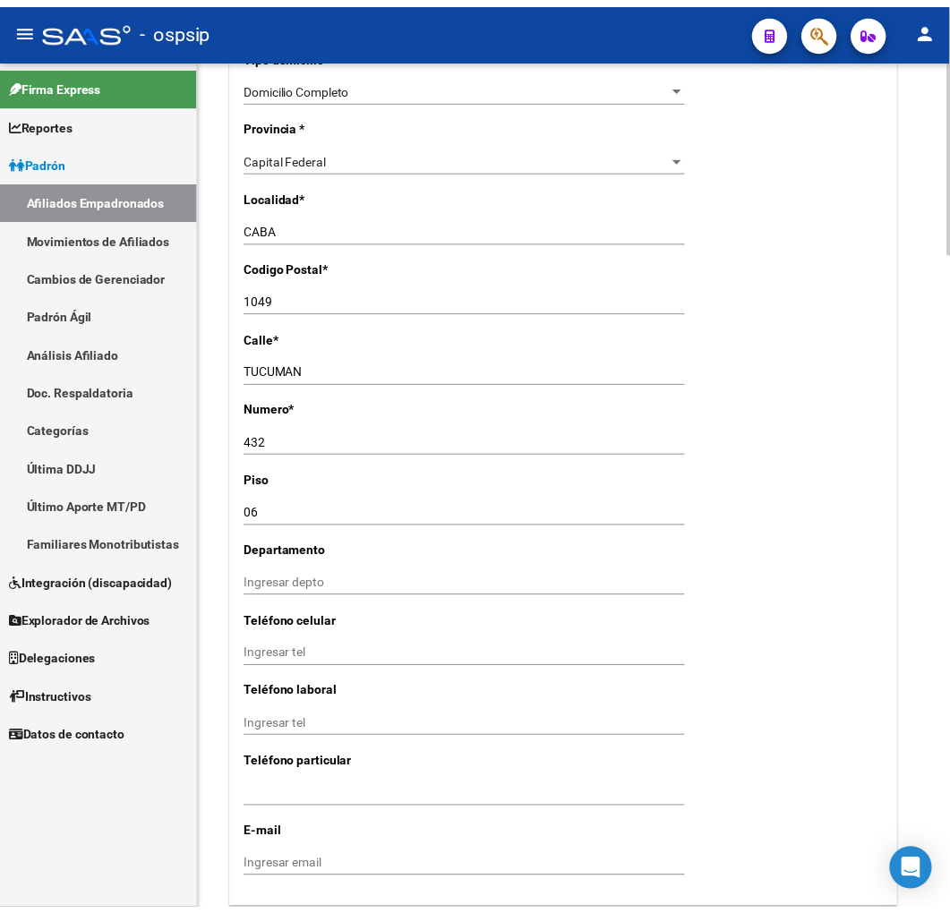
scroll to position [1590, 0]
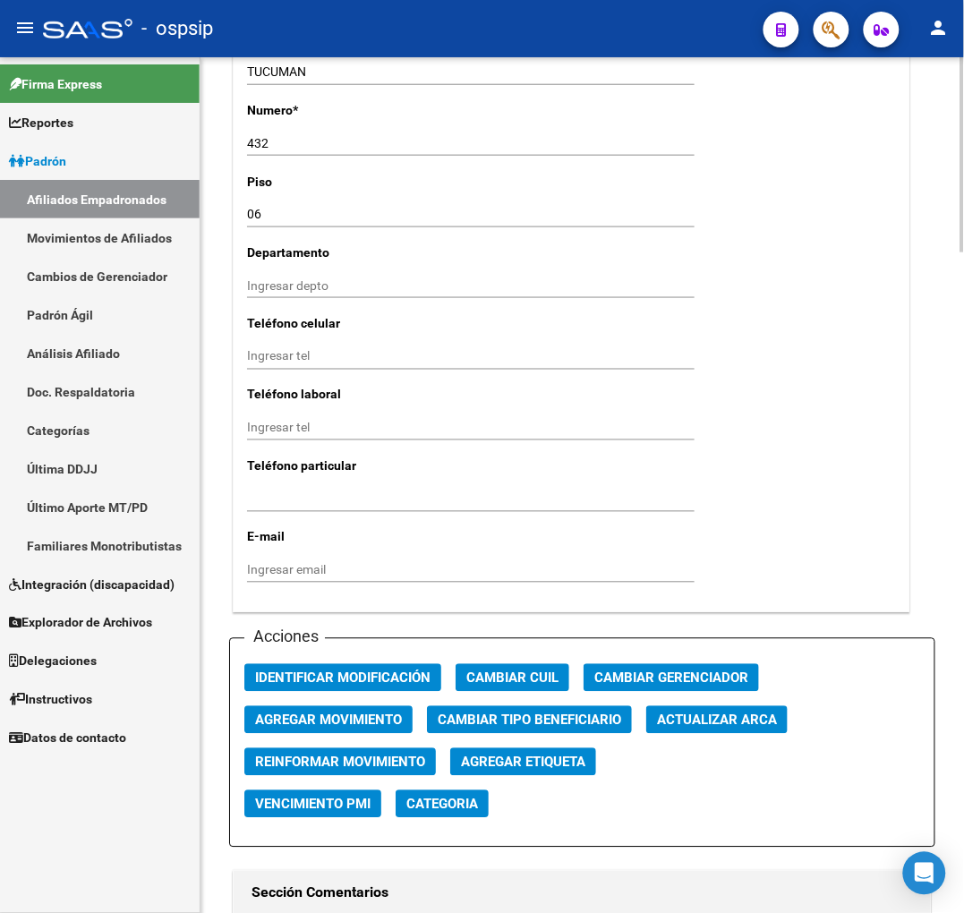
click at [347, 709] on button "Agregar Movimiento" at bounding box center [328, 720] width 168 height 28
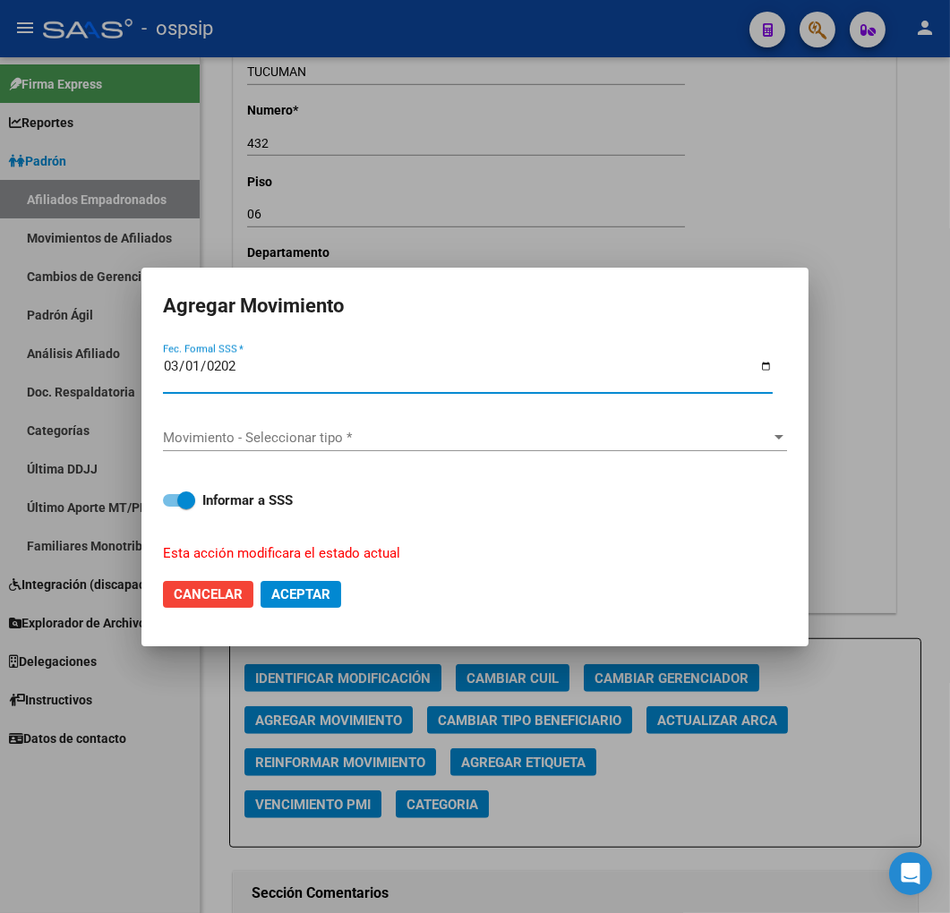
type input "[DATE]"
click at [361, 430] on span "Movimiento - Seleccionar tipo *" at bounding box center [467, 438] width 608 height 16
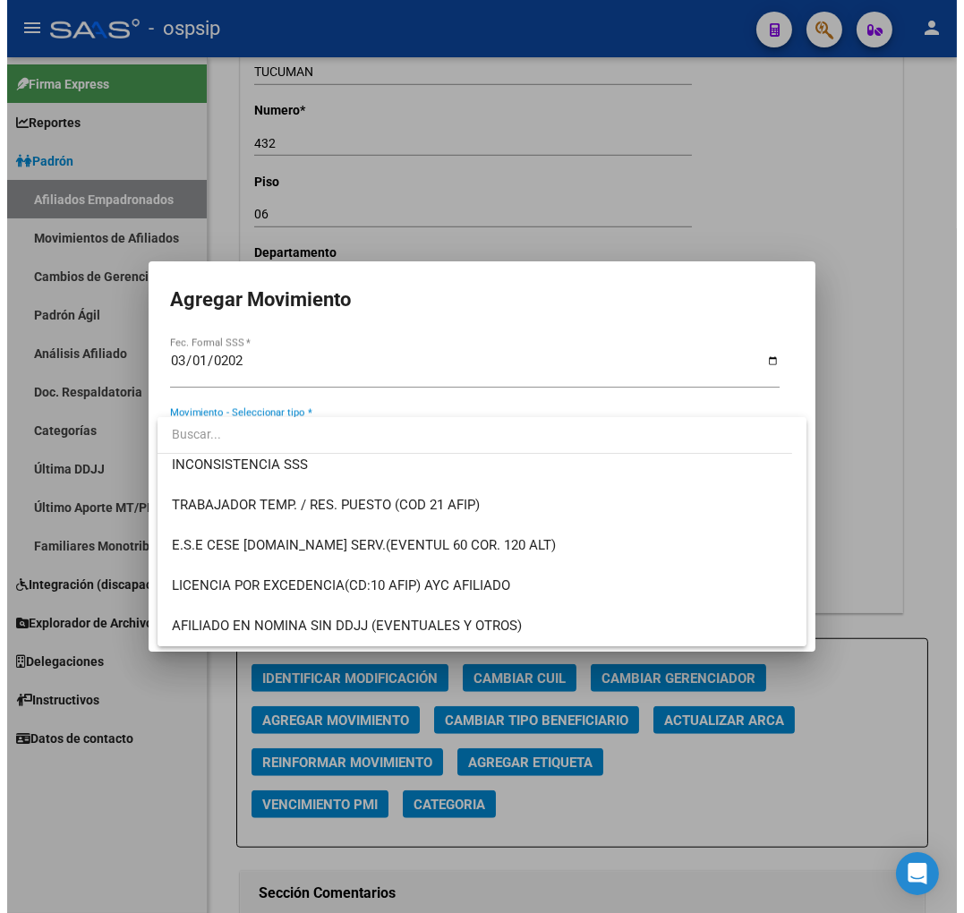
scroll to position [695, 0]
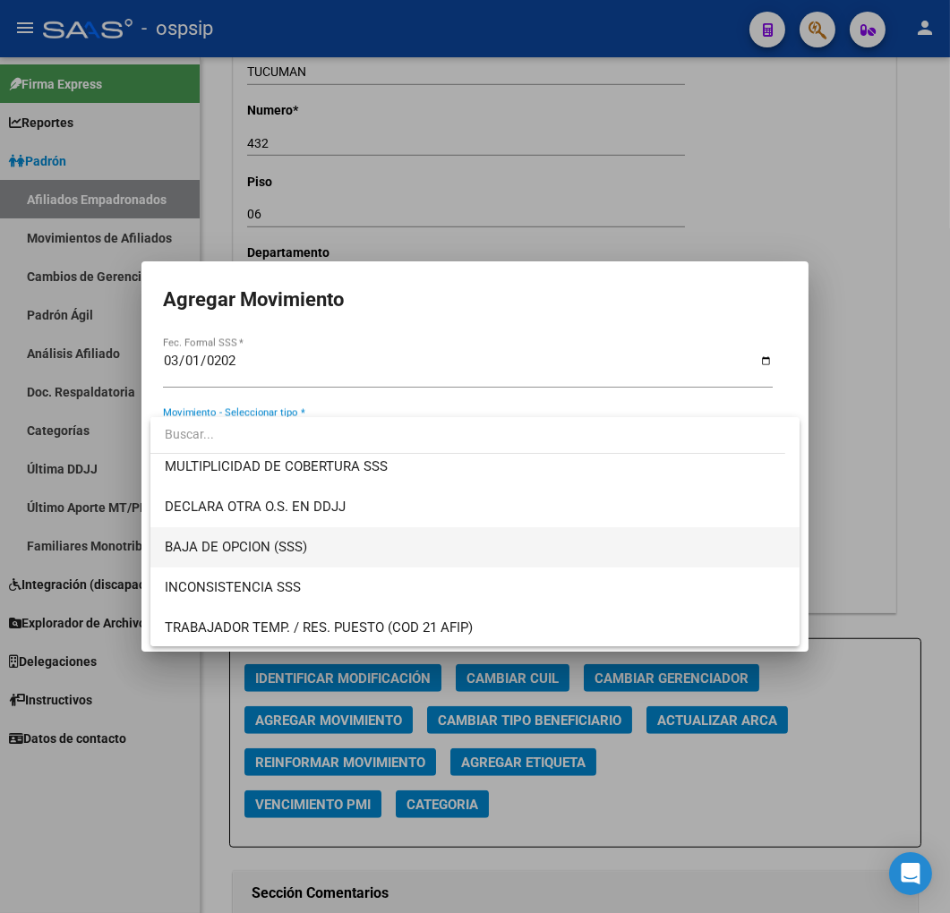
click at [398, 544] on span "BAJA DE OPCION (SSS)" at bounding box center [475, 547] width 621 height 40
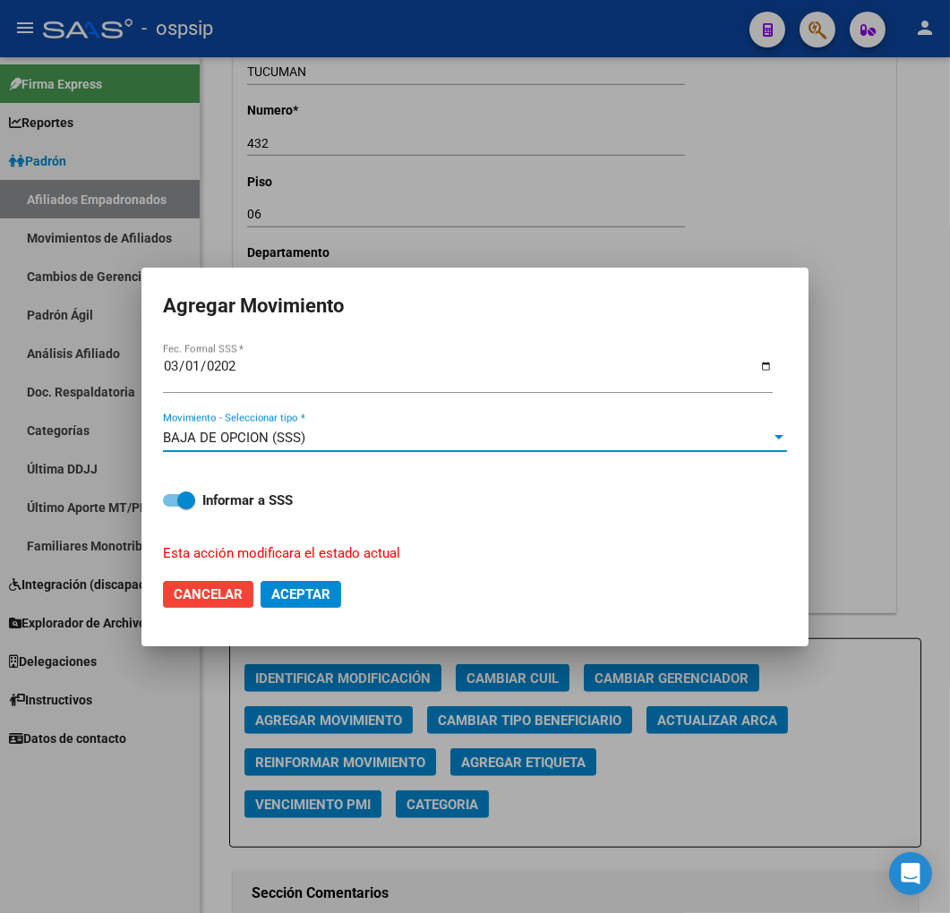
click at [306, 589] on span "Aceptar" at bounding box center [300, 594] width 59 height 16
checkbox input "false"
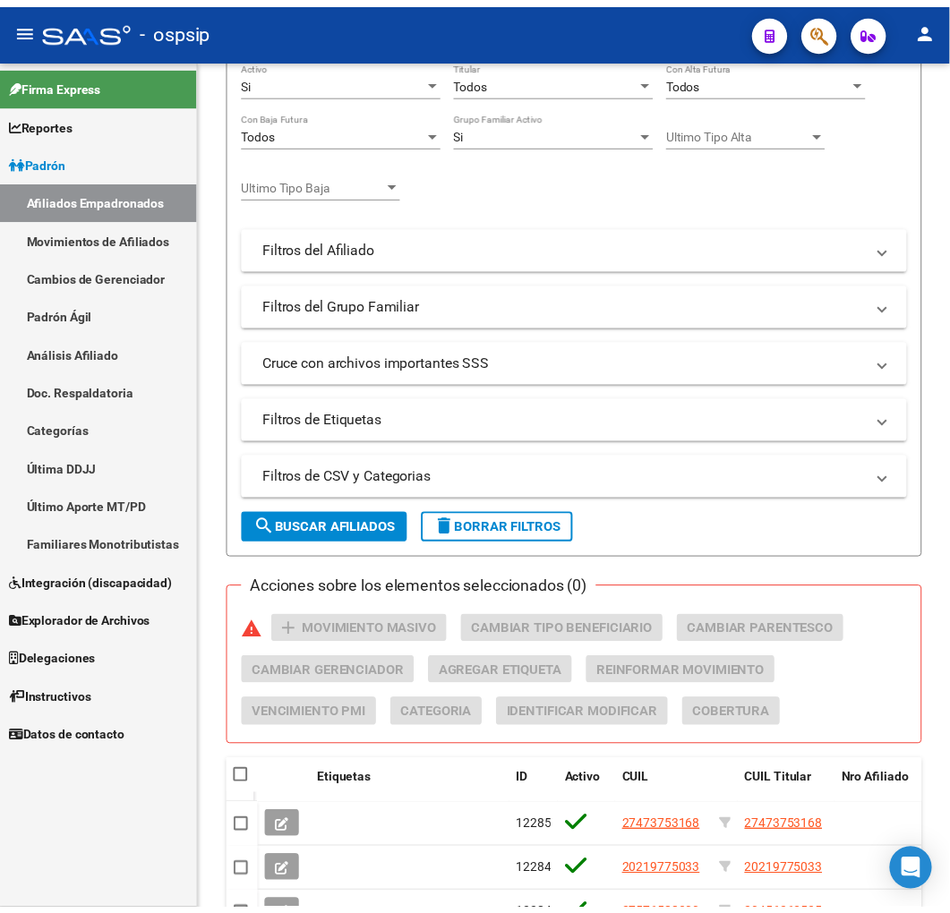
scroll to position [788, 0]
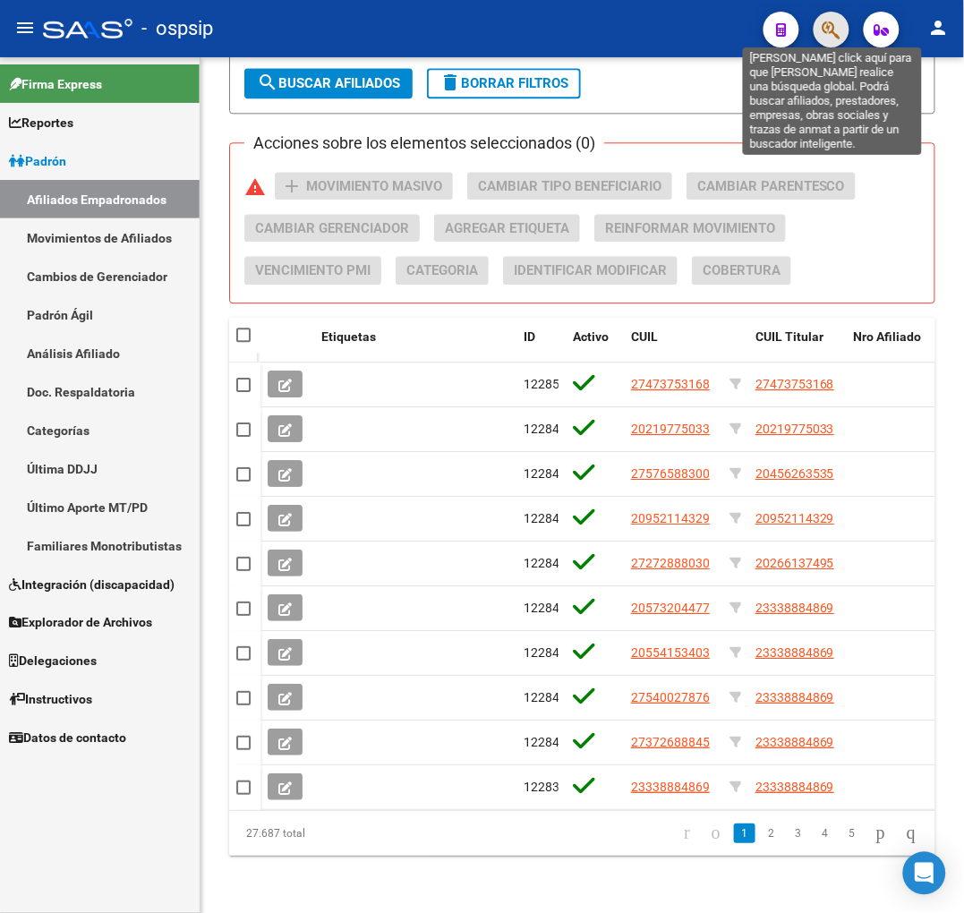
click at [828, 25] on icon "button" at bounding box center [831, 30] width 18 height 21
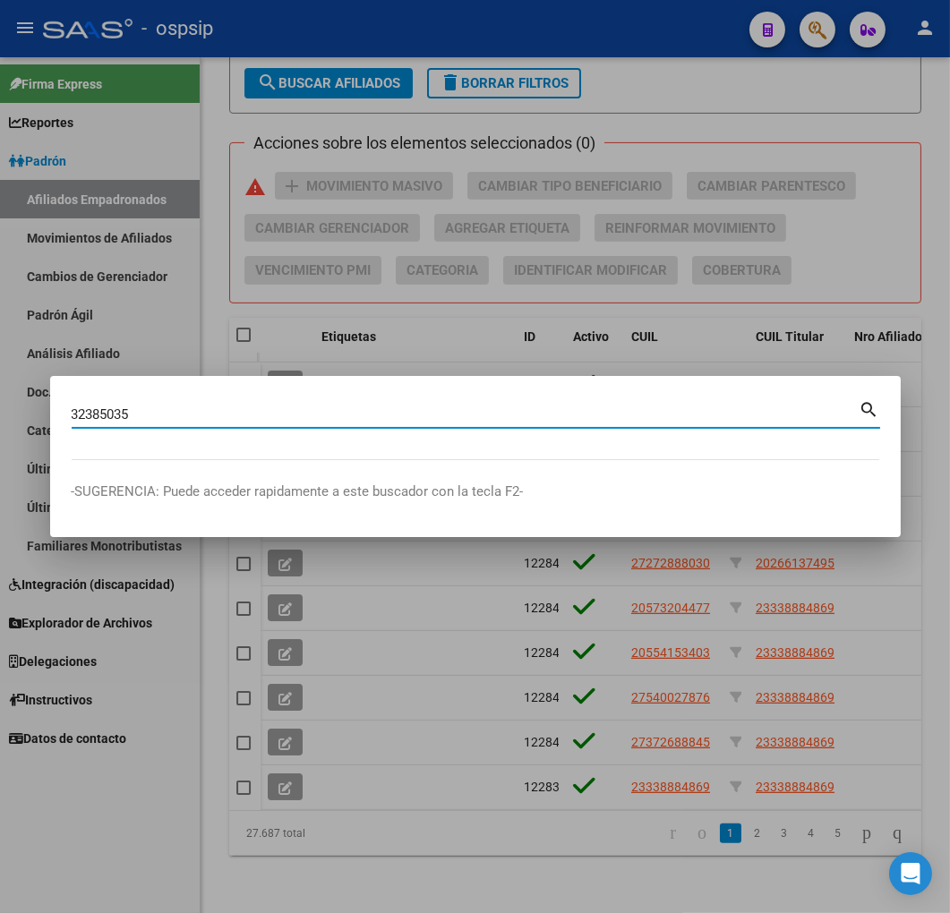
type input "32385035"
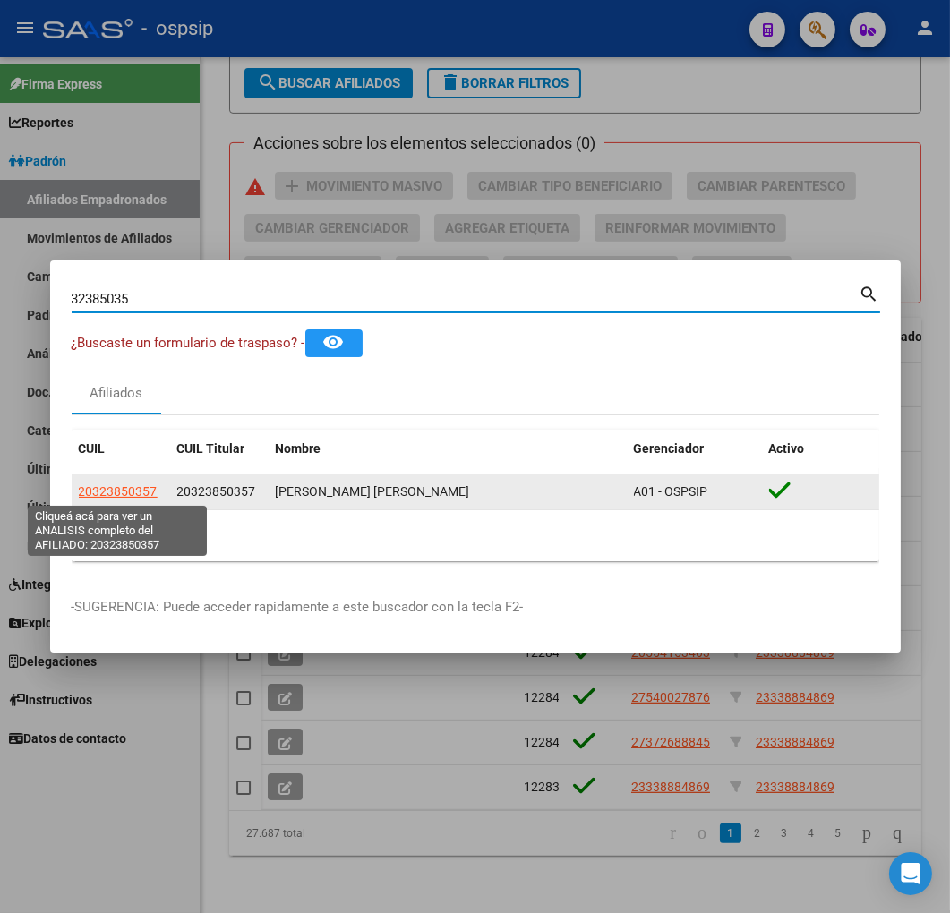
click at [129, 495] on span "20323850357" at bounding box center [118, 491] width 79 height 14
type textarea "20323850357"
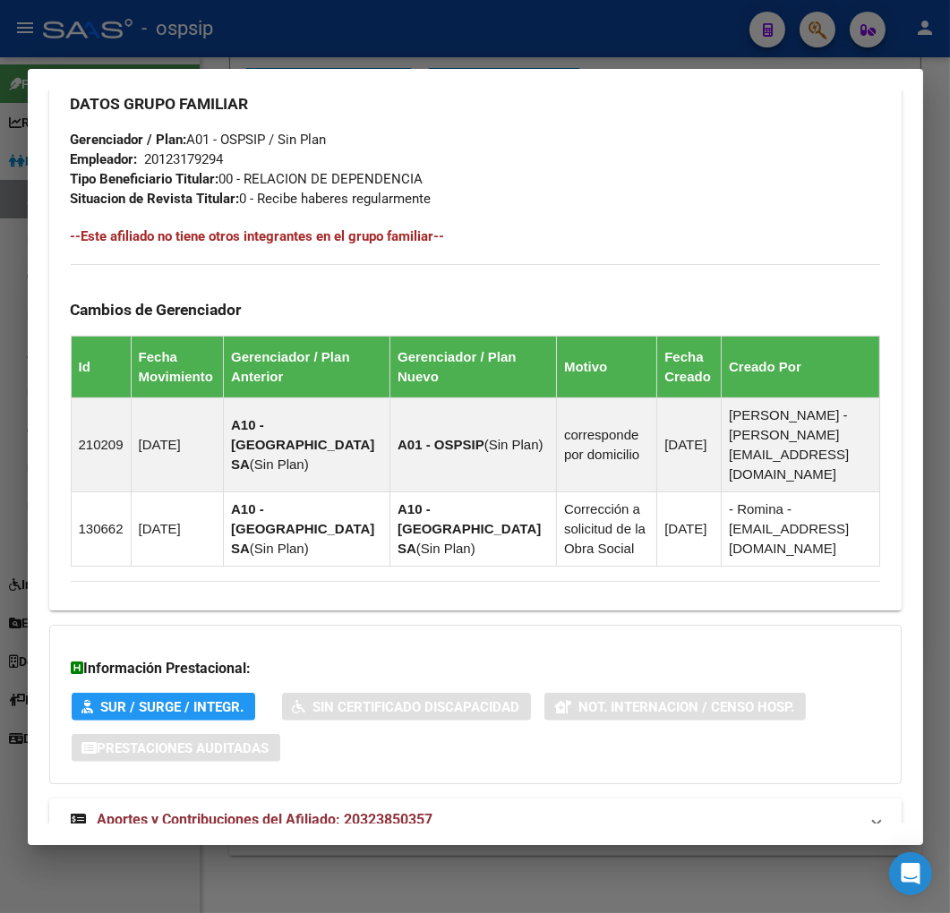
scroll to position [1103, 0]
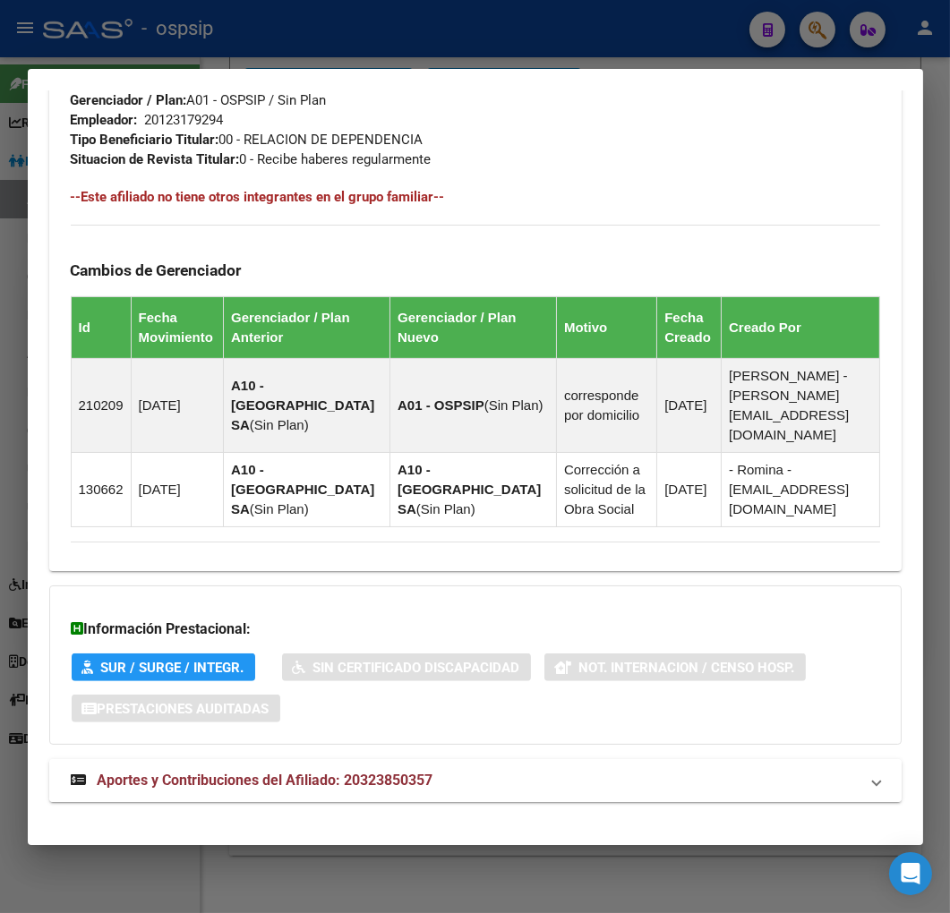
click at [498, 775] on mat-expansion-panel-header "Aportes y Contribuciones del Afiliado: 20323850357" at bounding box center [475, 780] width 852 height 43
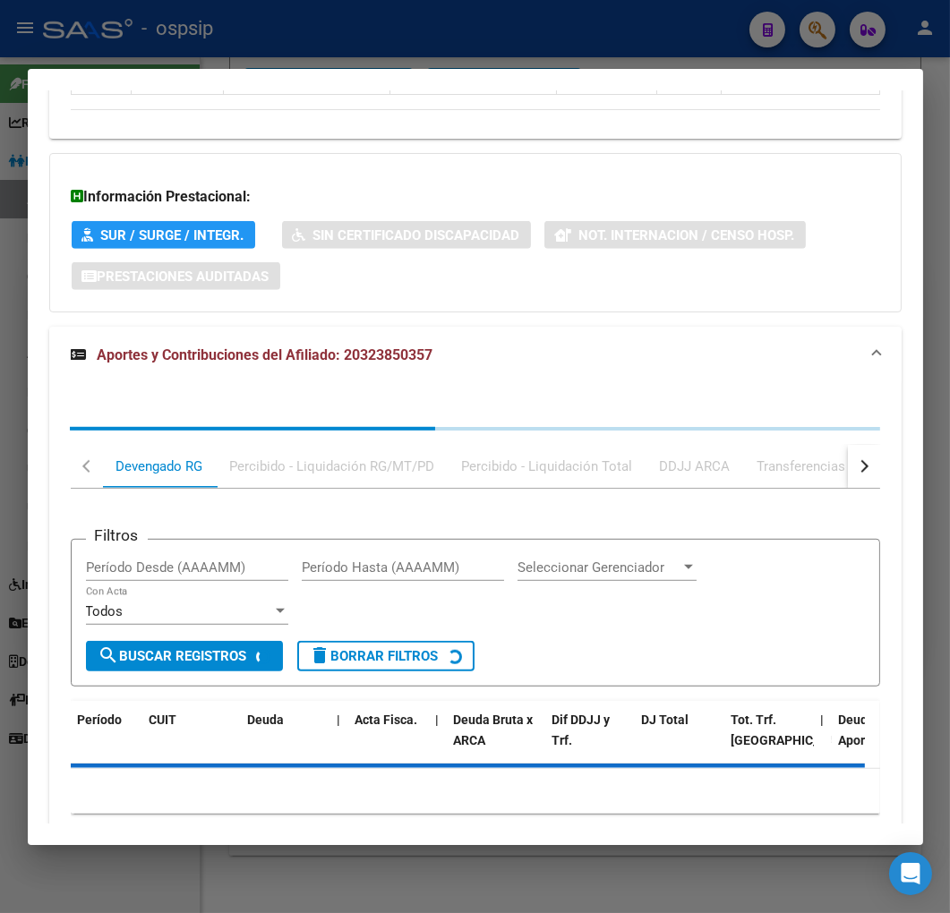
scroll to position [1588, 0]
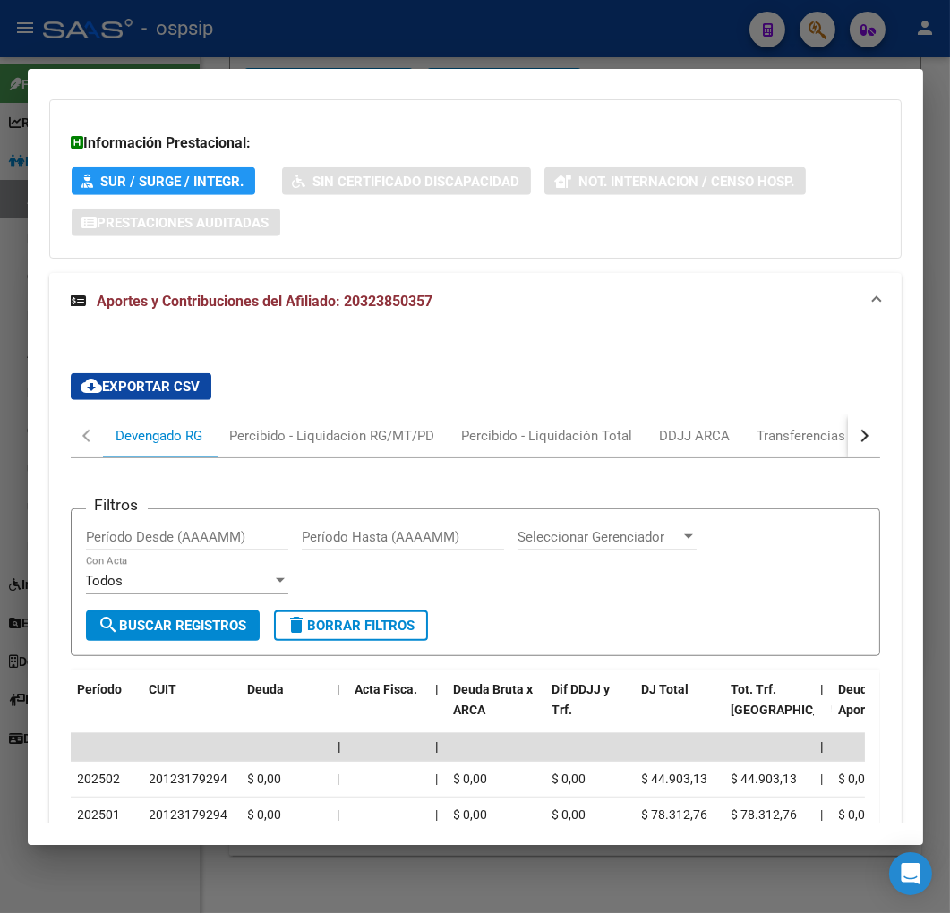
click at [851, 417] on button "button" at bounding box center [863, 435] width 32 height 43
click at [807, 426] on div "ARCA Relaciones Laborales" at bounding box center [740, 436] width 167 height 20
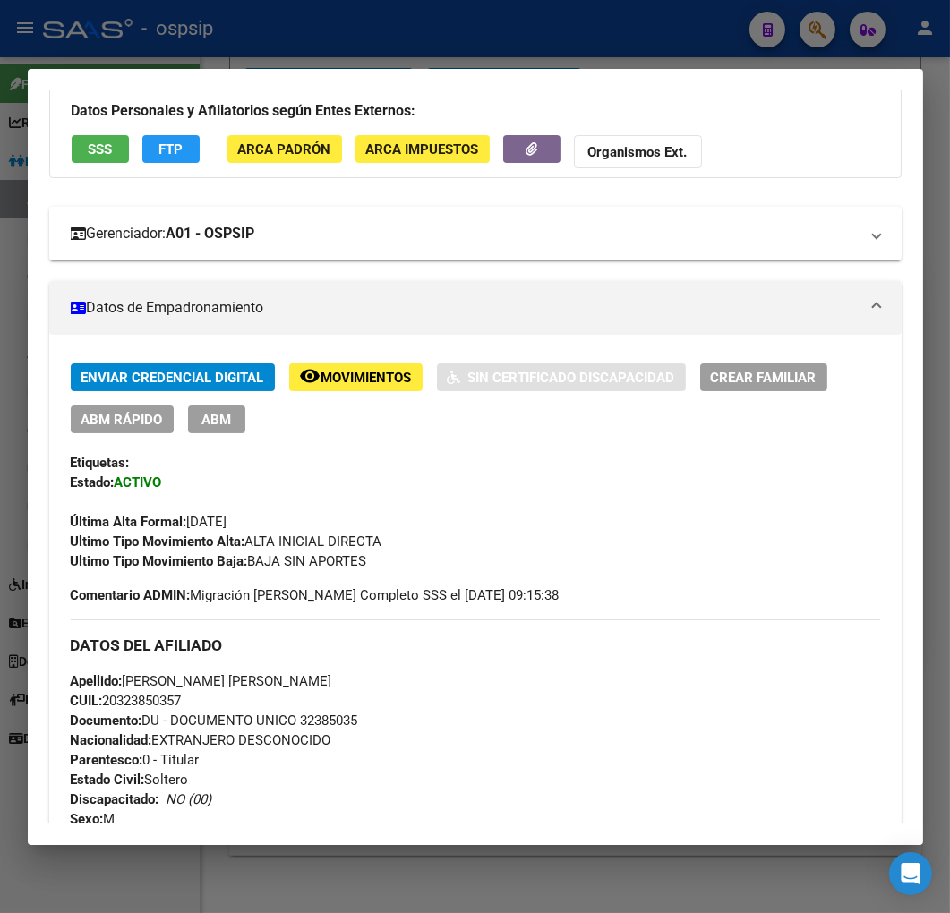
scroll to position [97, 0]
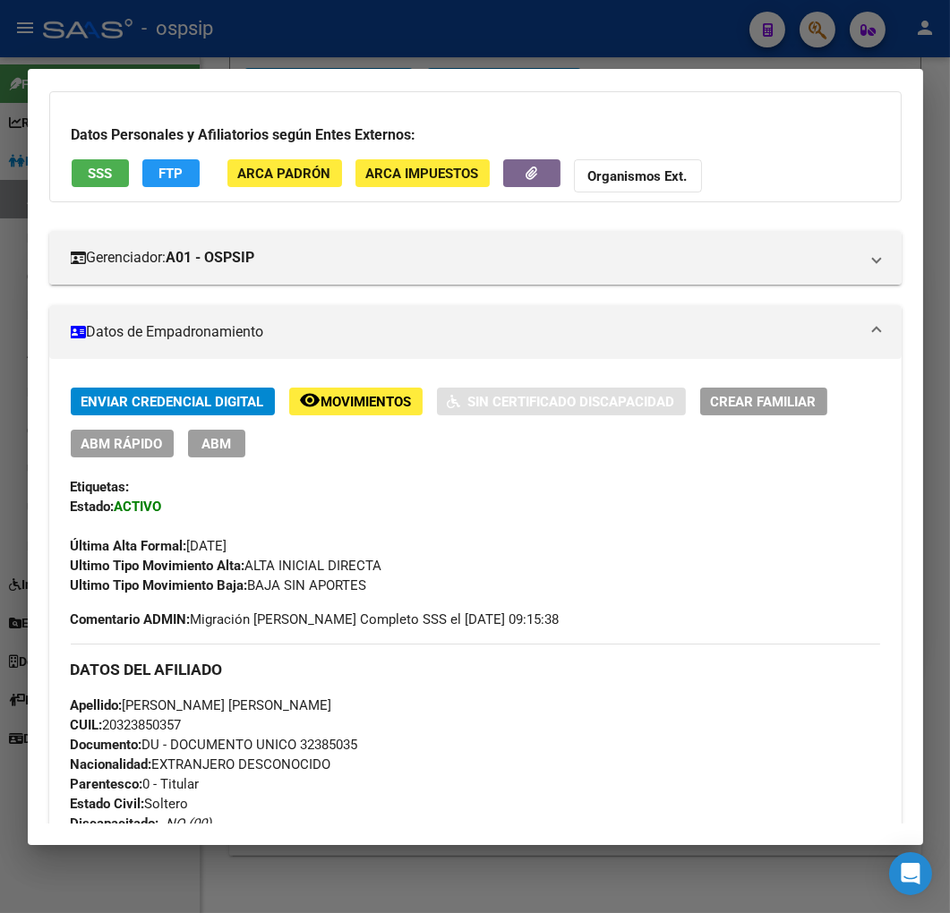
click at [200, 171] on app-movimiento-sss "FTP" at bounding box center [178, 175] width 72 height 33
click at [182, 181] on button "FTP" at bounding box center [170, 173] width 57 height 28
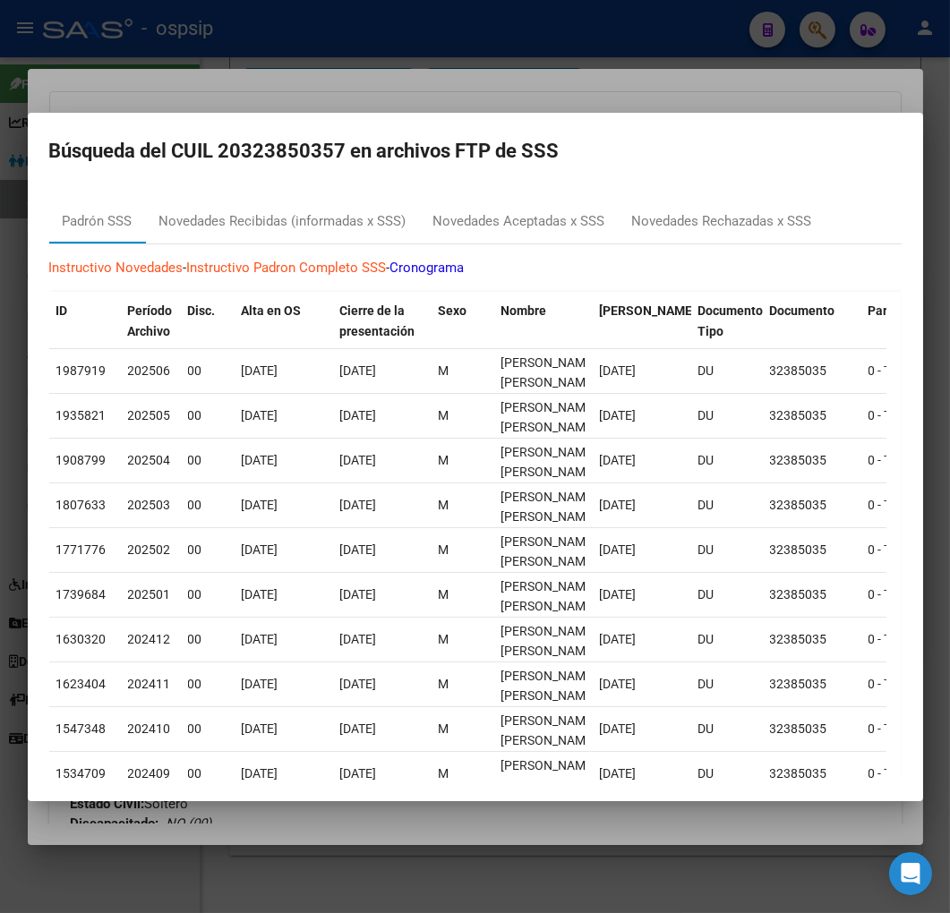
click at [646, 98] on div at bounding box center [475, 456] width 950 height 913
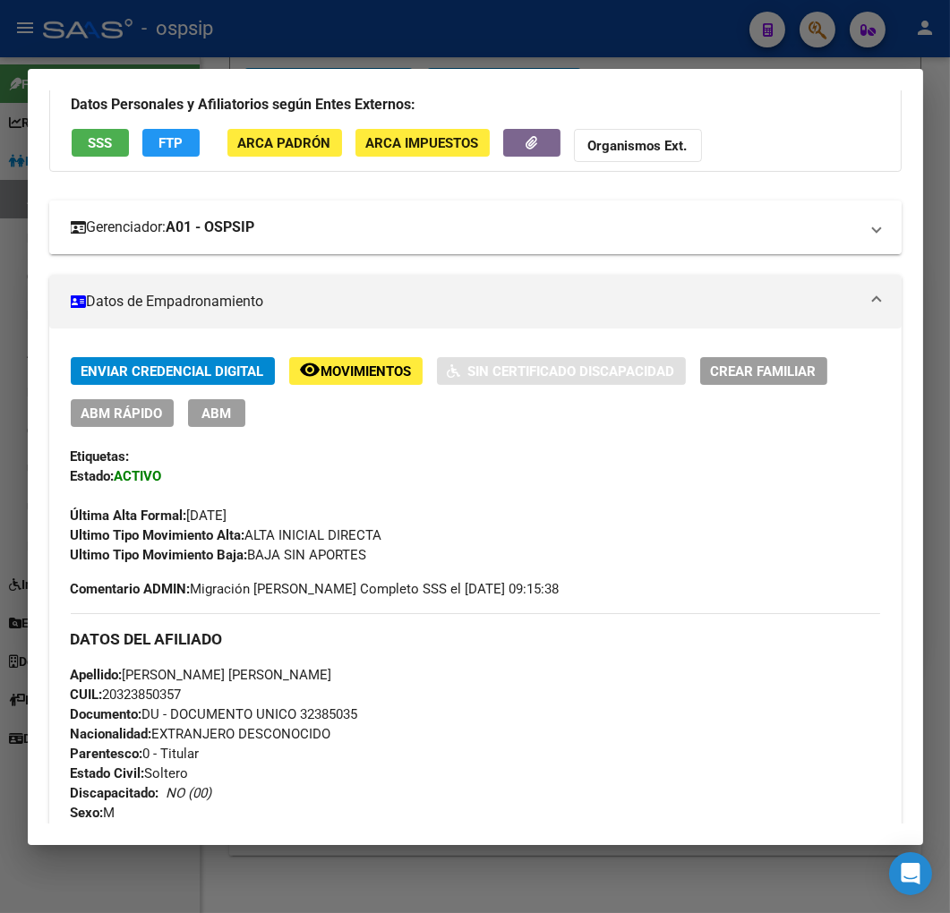
scroll to position [0, 0]
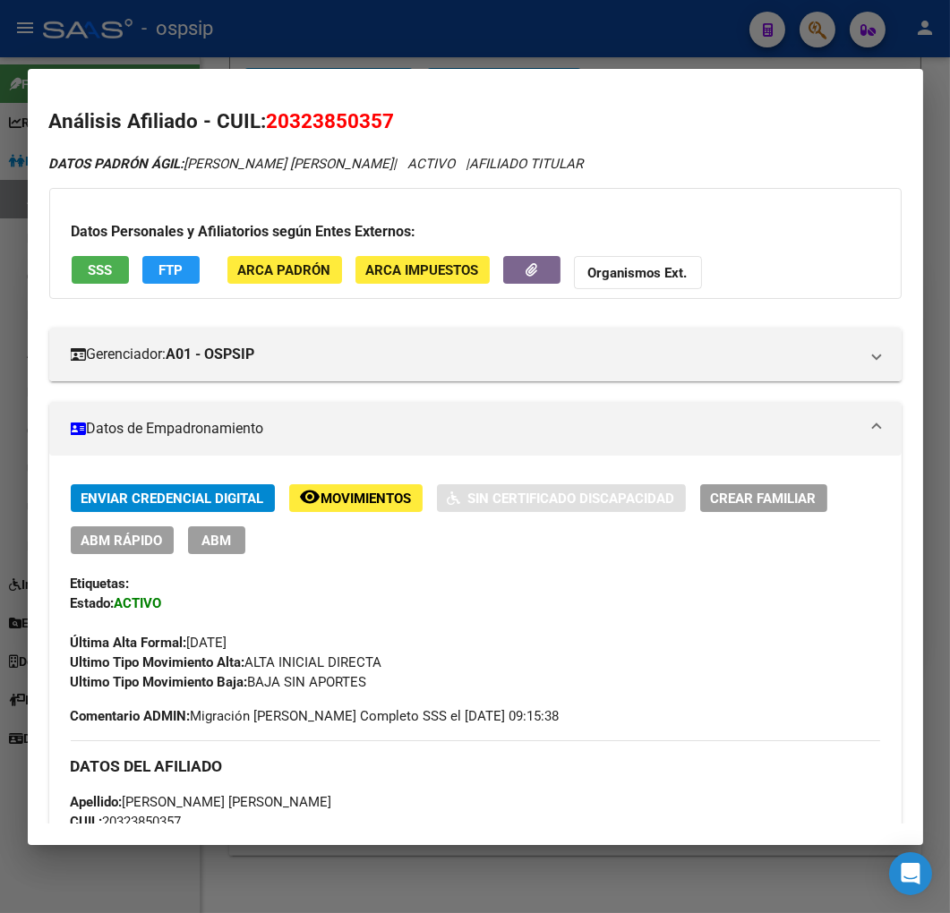
click at [213, 543] on span "ABM" at bounding box center [216, 540] width 30 height 16
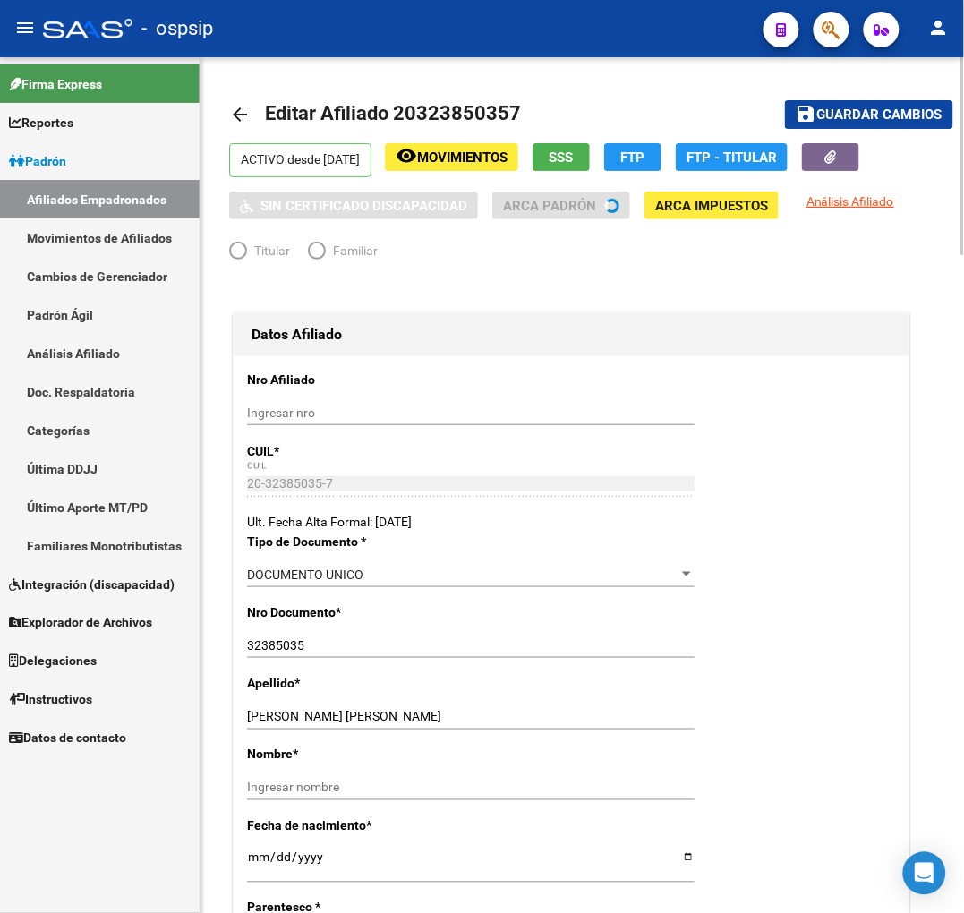
radio input "true"
type input "20-12317929-4"
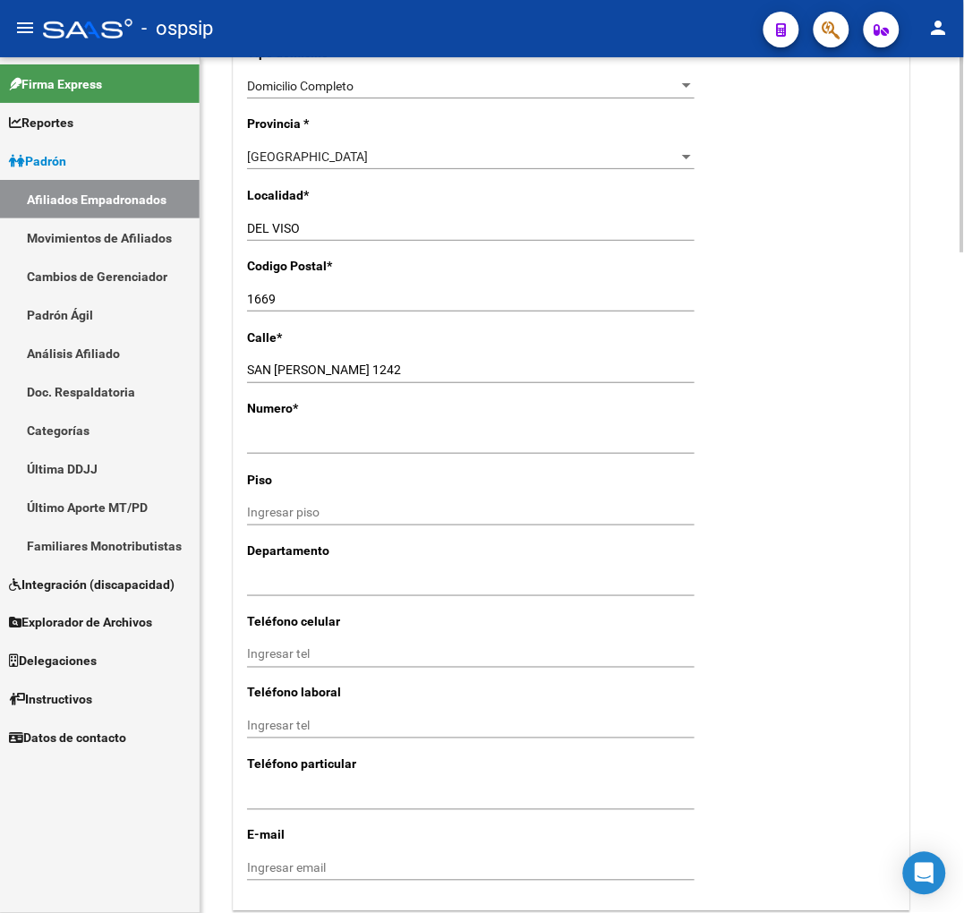
scroll to position [1989, 0]
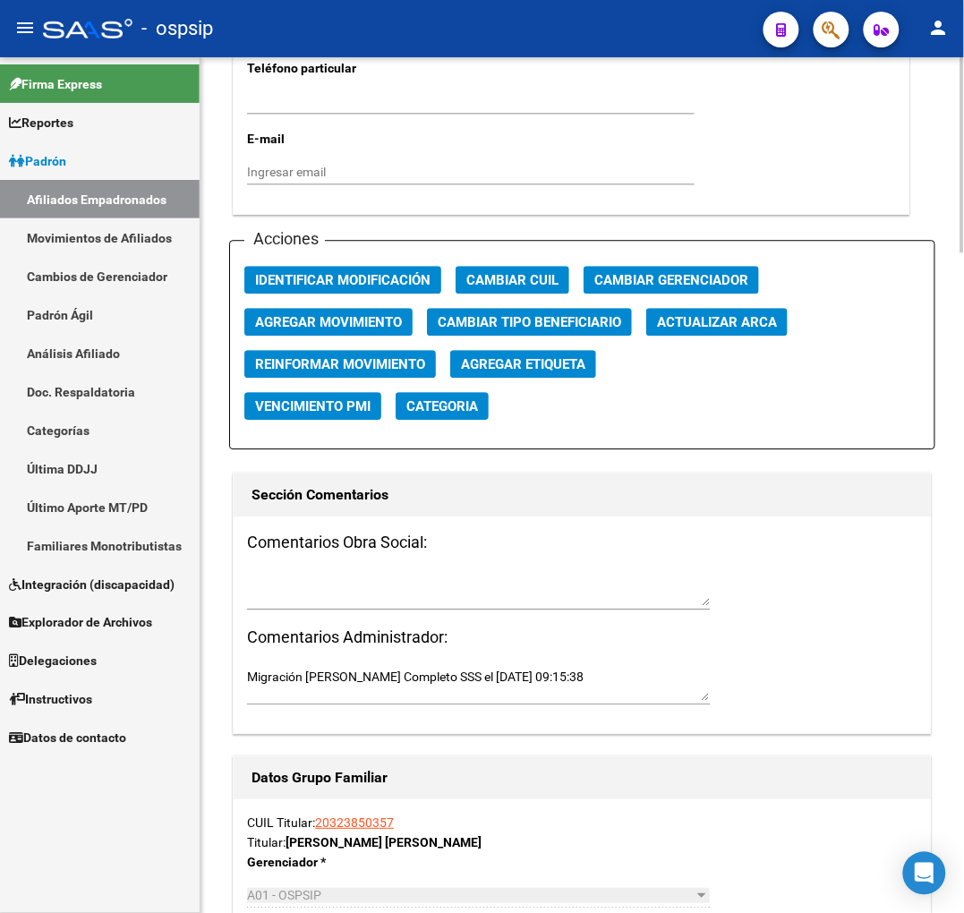
click at [368, 319] on span "Agregar Movimiento" at bounding box center [328, 322] width 147 height 16
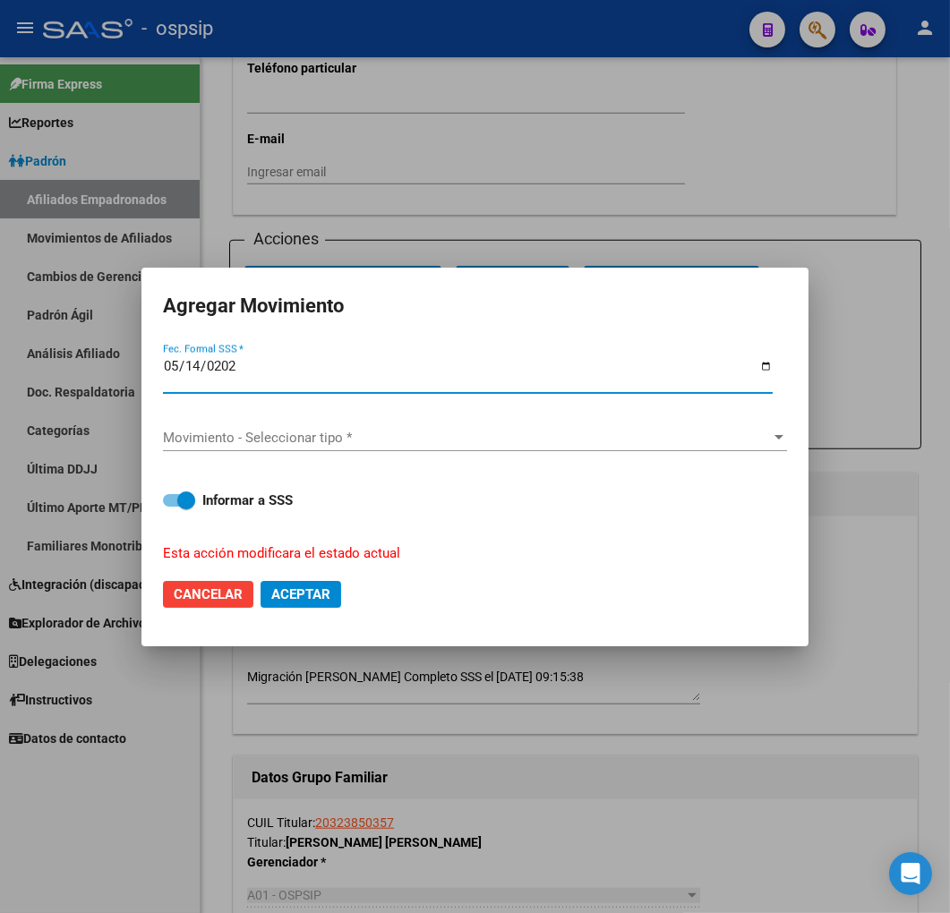
type input "[DATE]"
click at [476, 439] on span "Movimiento - Seleccionar tipo *" at bounding box center [467, 438] width 608 height 16
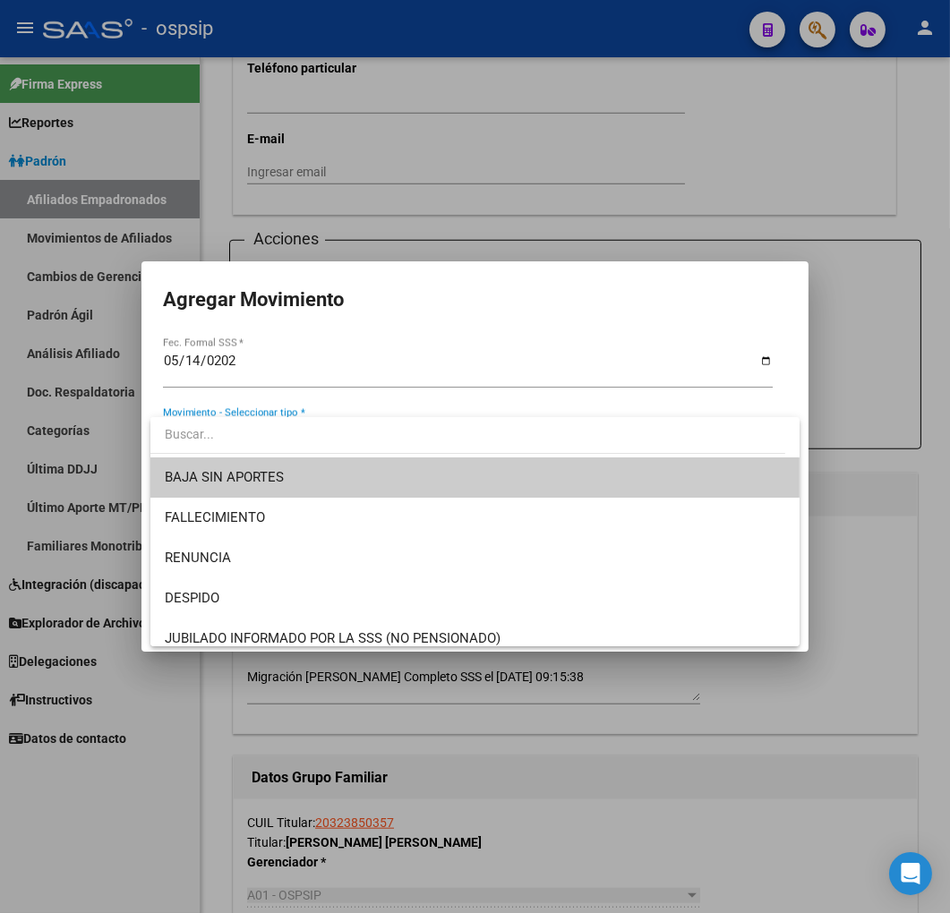
drag, startPoint x: 460, startPoint y: 781, endPoint x: 468, endPoint y: 786, distance: 9.2
click at [465, 775] on div at bounding box center [475, 456] width 950 height 913
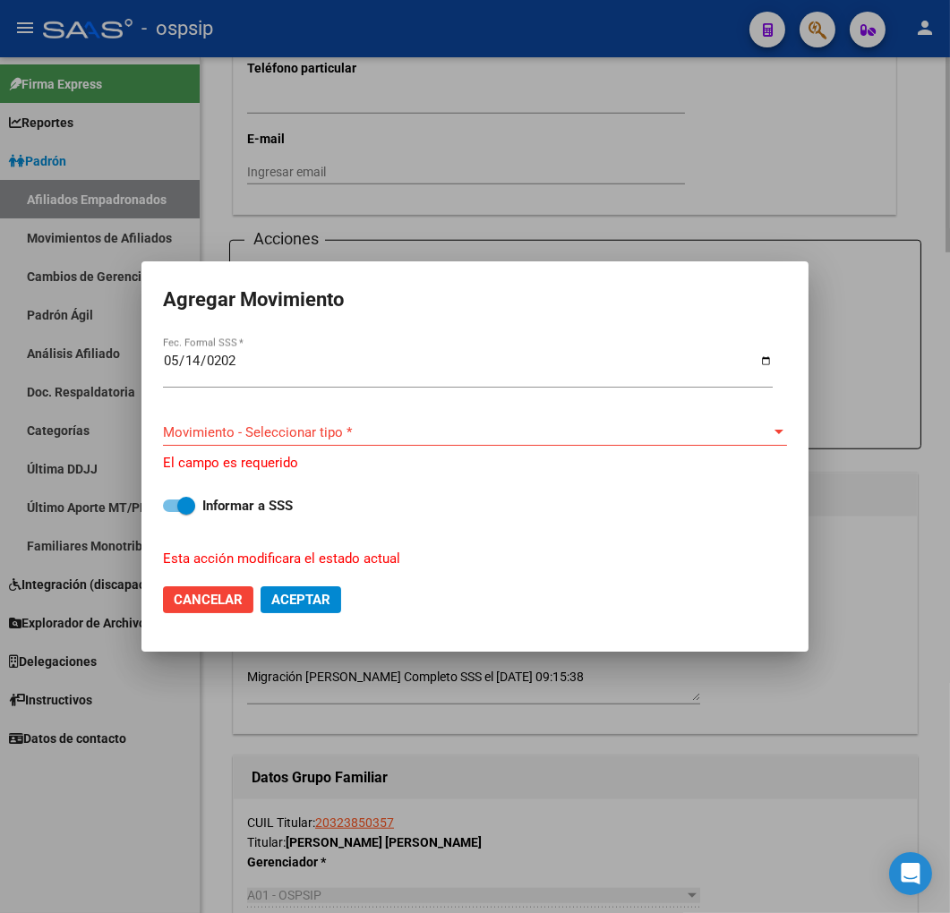
click at [489, 797] on div at bounding box center [475, 456] width 950 height 913
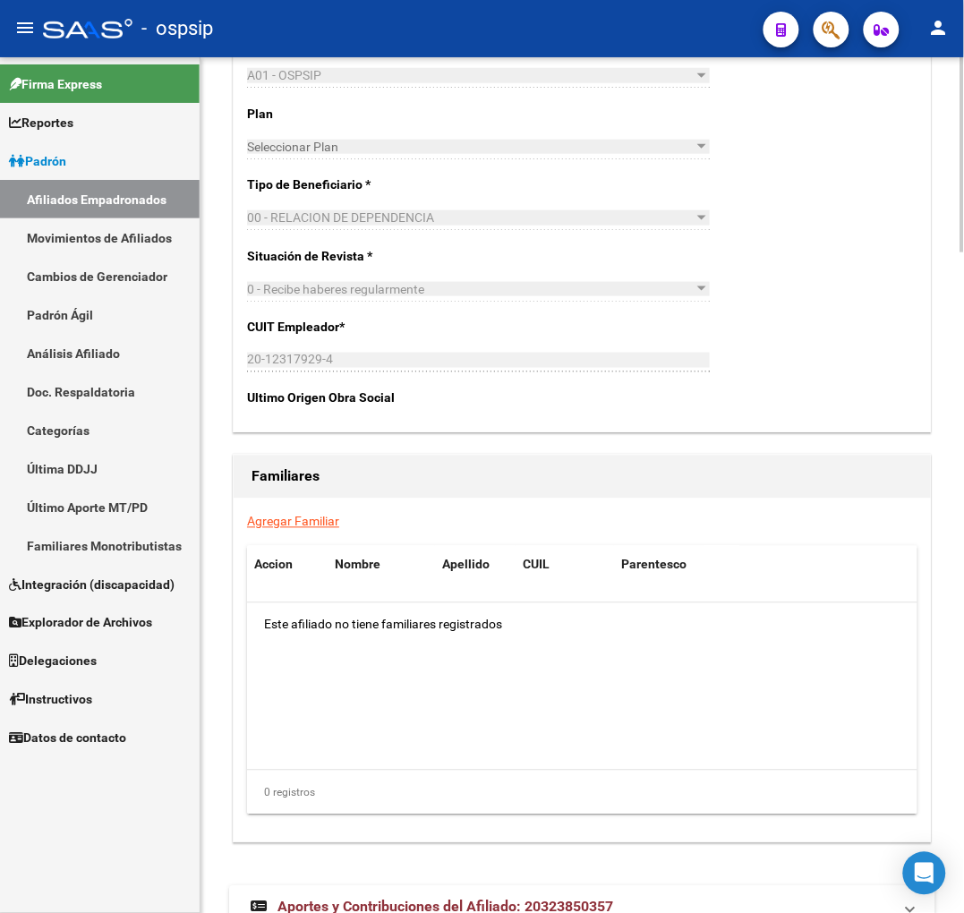
scroll to position [2888, 0]
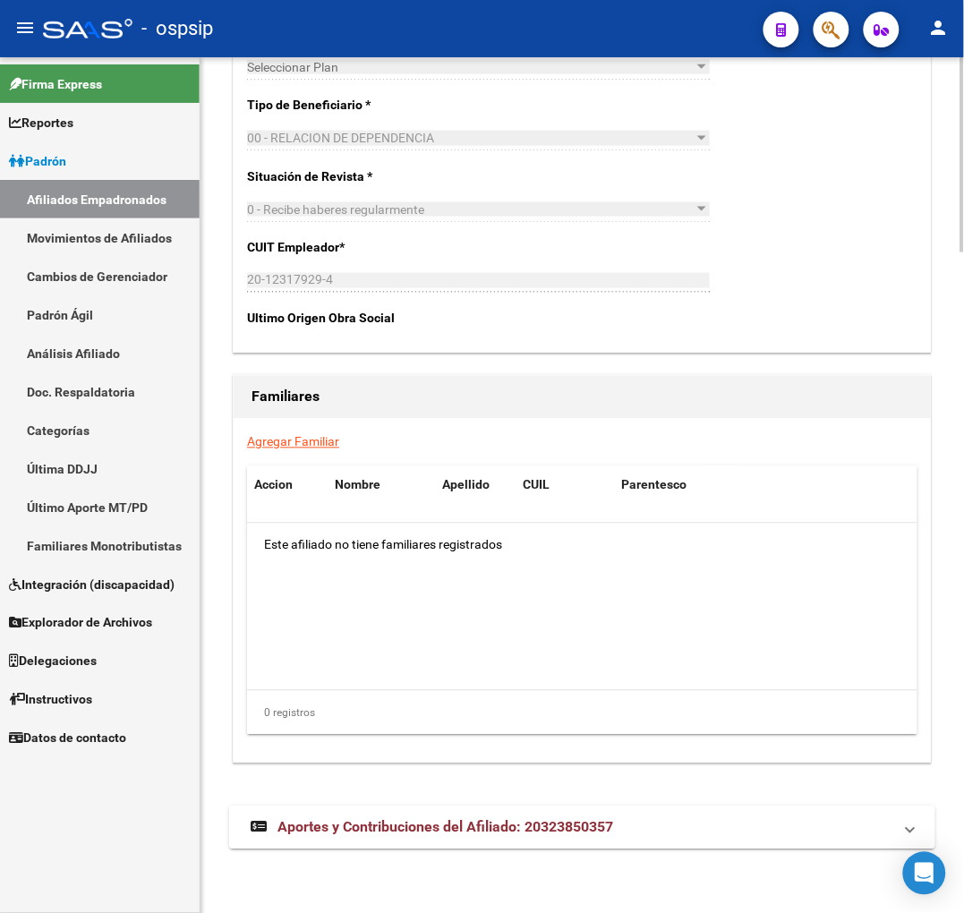
click at [579, 834] on span "Aportes y Contribuciones del Afiliado: 20323850357" at bounding box center [445, 827] width 336 height 17
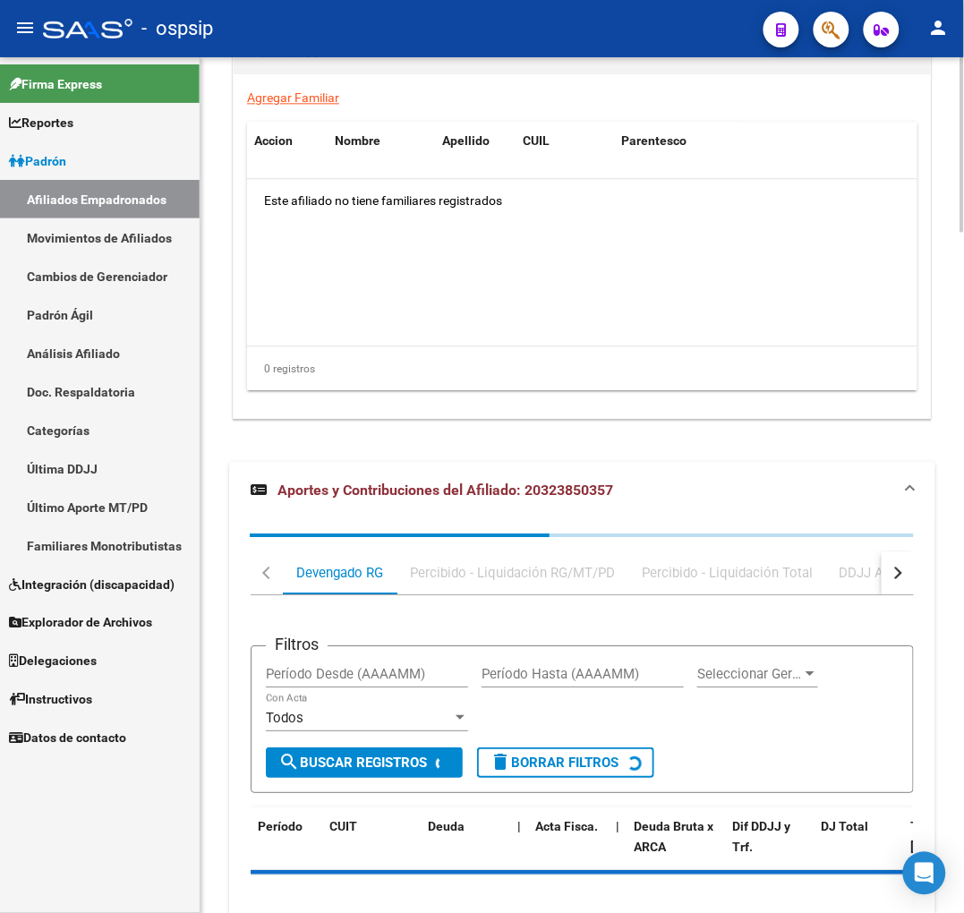
scroll to position [3331, 0]
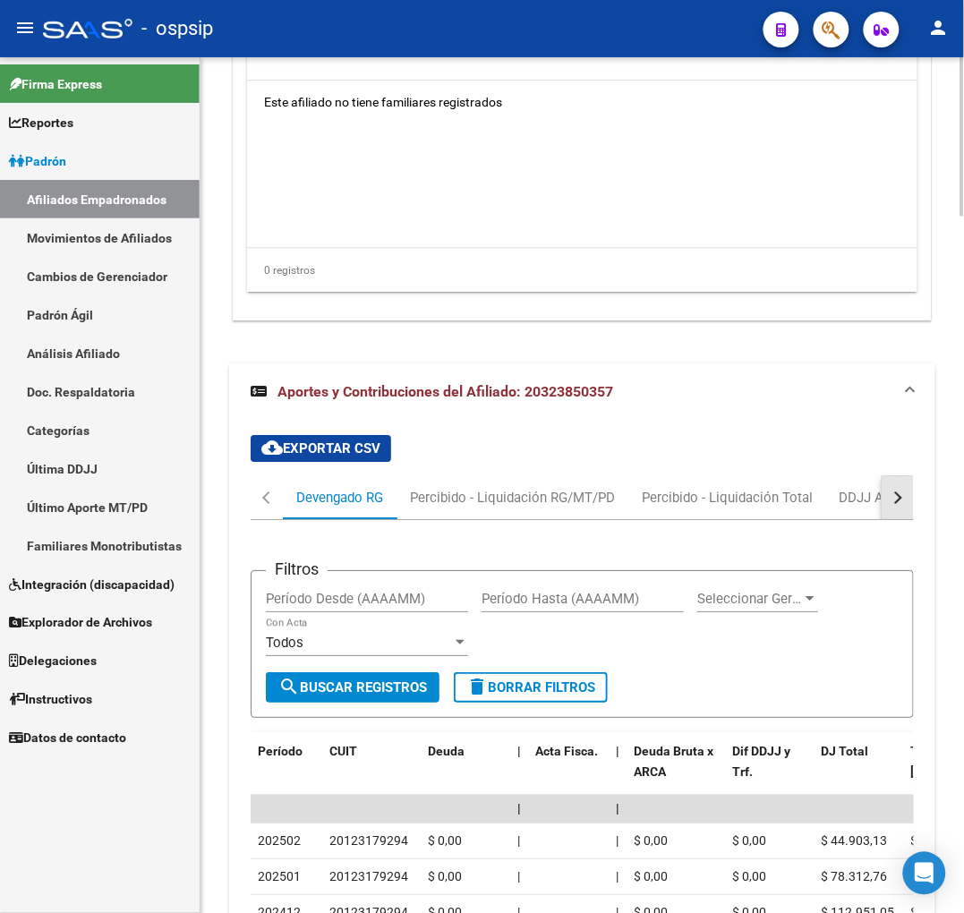
click at [907, 498] on button "button" at bounding box center [898, 497] width 32 height 43
click at [857, 499] on div "ARCA Relaciones Laborales" at bounding box center [790, 498] width 167 height 20
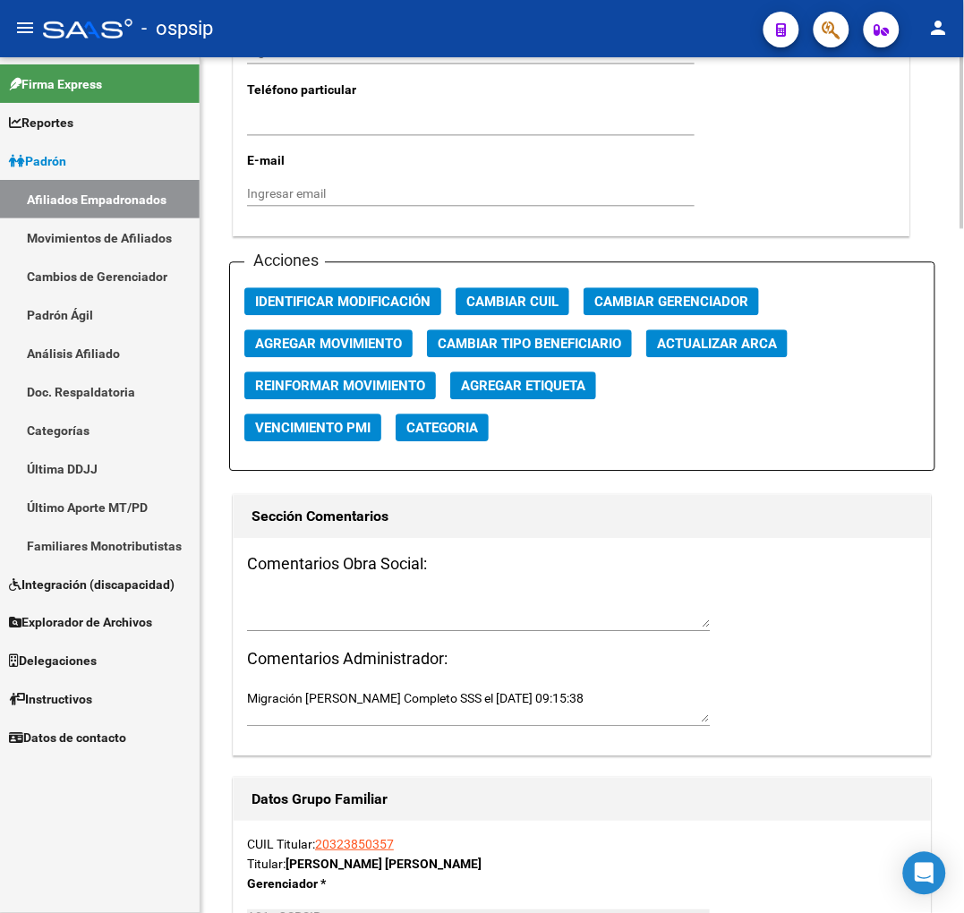
scroll to position [1938, 0]
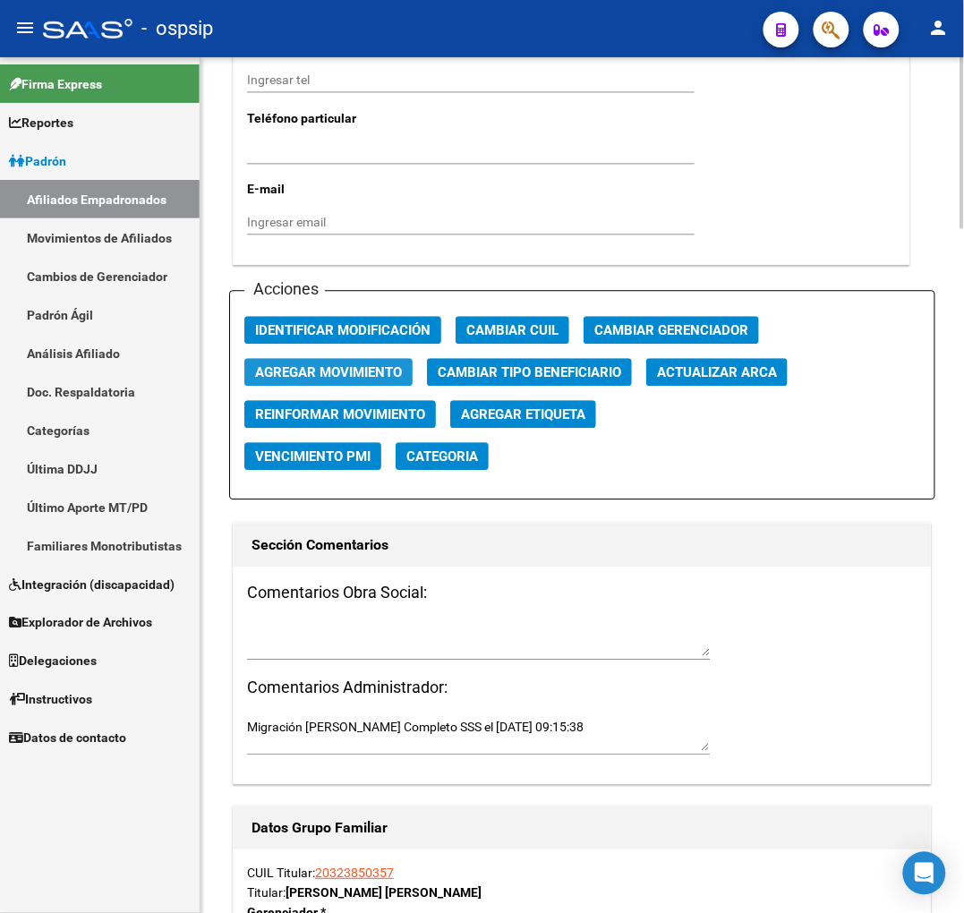
click at [374, 365] on span "Agregar Movimiento" at bounding box center [328, 372] width 147 height 16
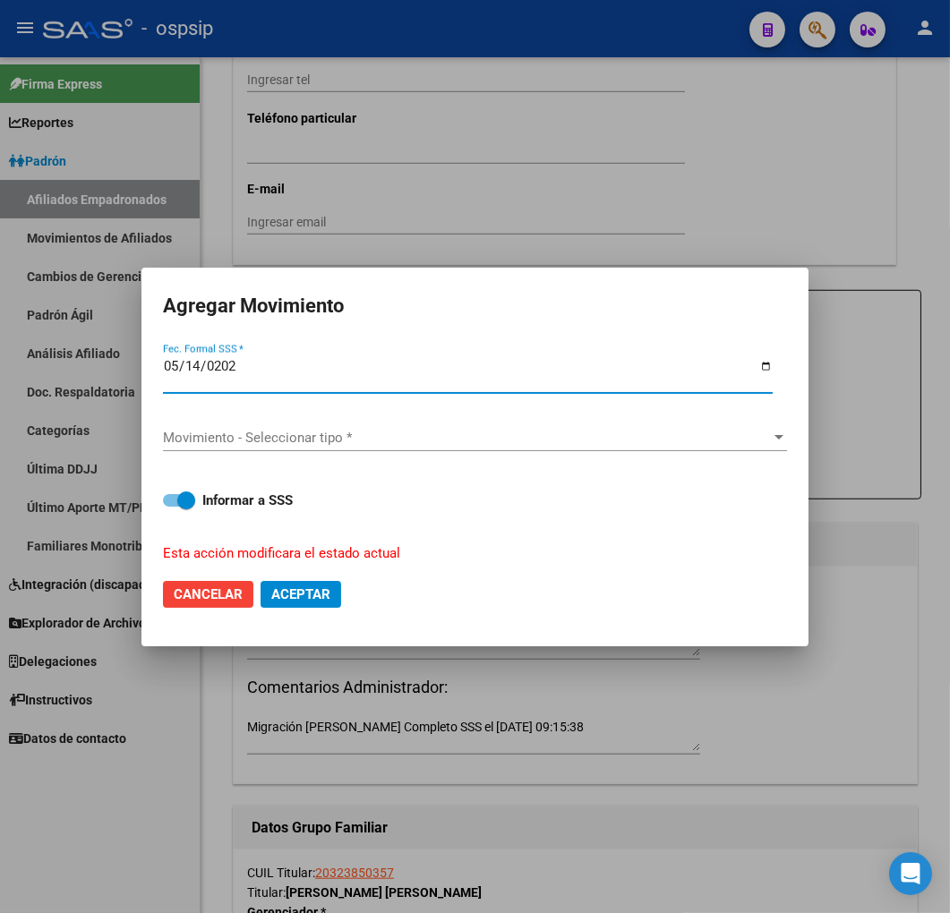
type input "[DATE]"
click at [606, 413] on div "Movimiento - Seleccionar tipo * Movimiento - Seleccionar tipo *" at bounding box center [475, 439] width 624 height 58
click at [611, 430] on span "Movimiento - Seleccionar tipo *" at bounding box center [467, 438] width 608 height 16
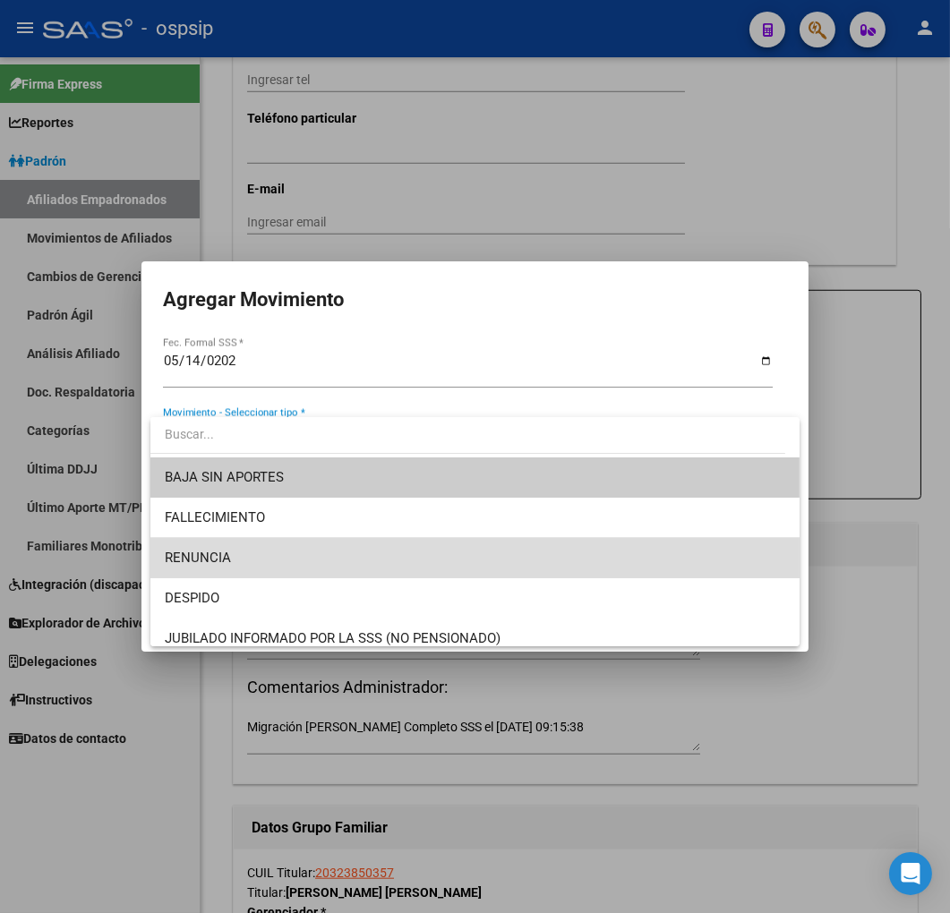
click at [535, 566] on span "RENUNCIA" at bounding box center [475, 558] width 621 height 40
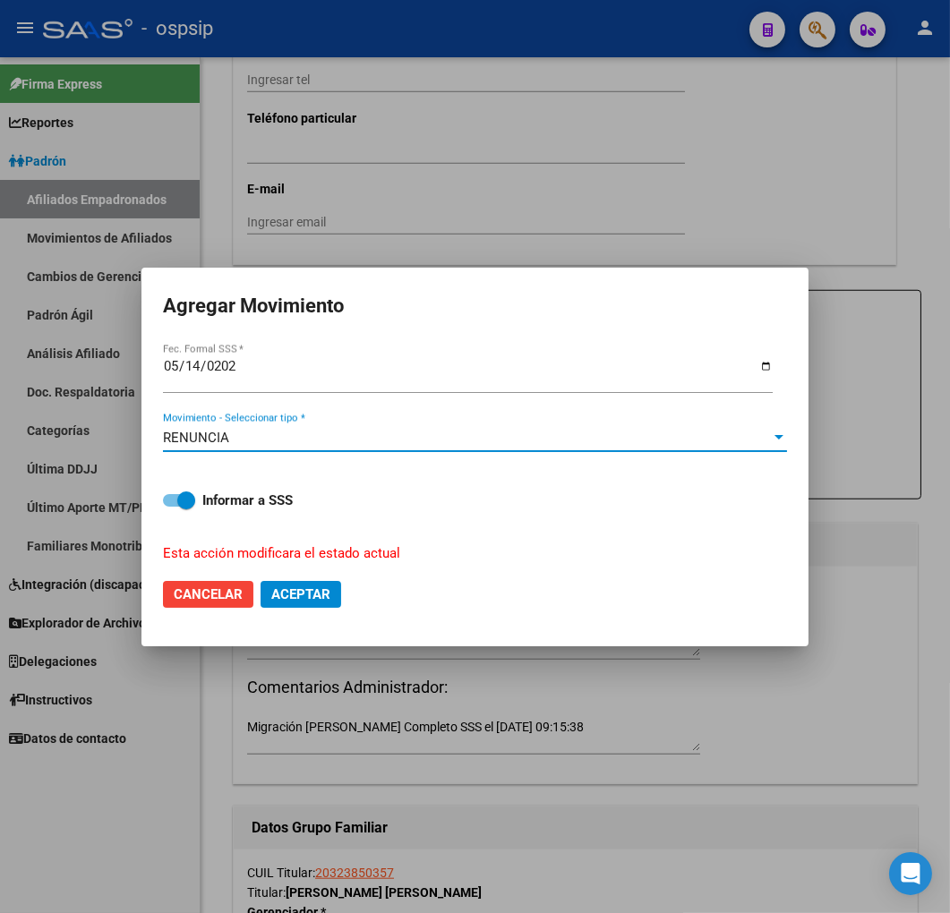
click at [311, 601] on button "Aceptar" at bounding box center [300, 594] width 81 height 27
checkbox input "false"
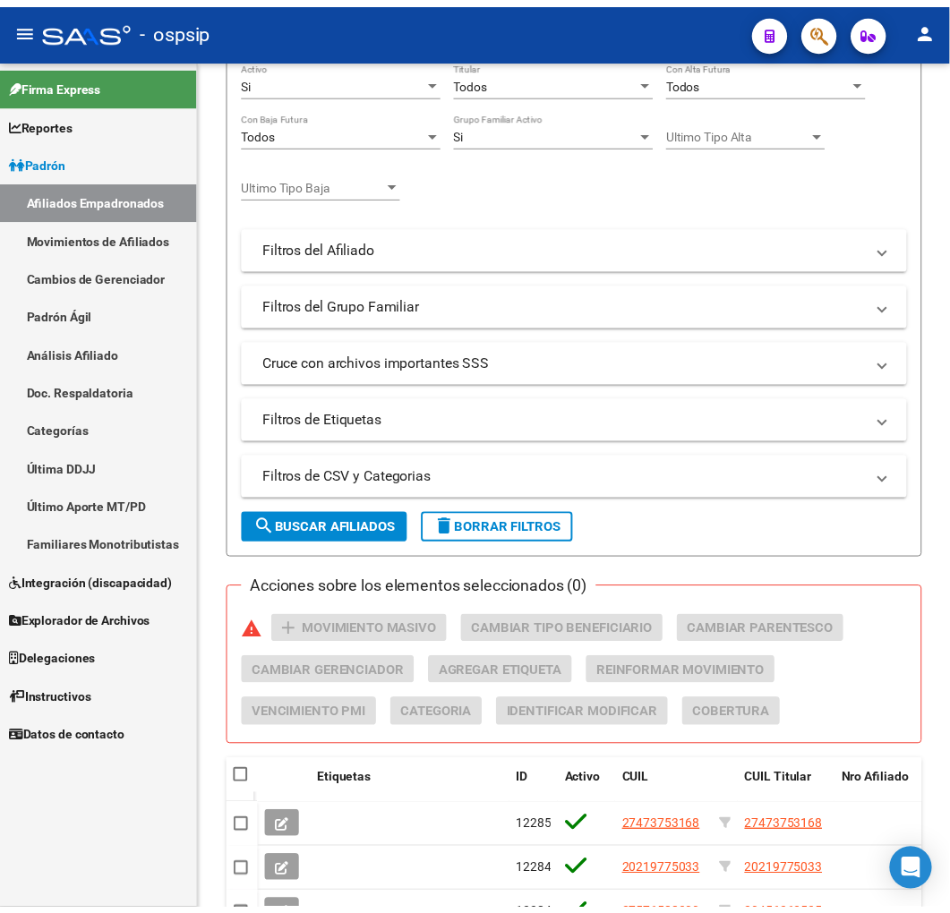
scroll to position [788, 0]
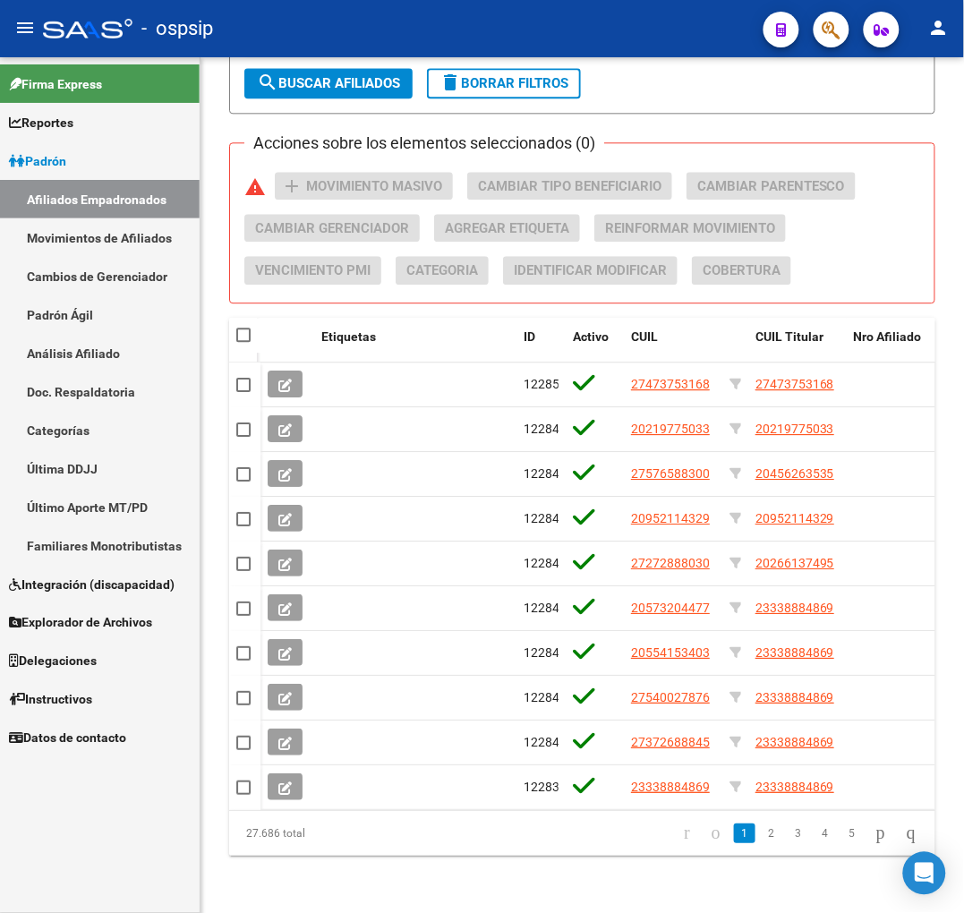
click at [806, 21] on div at bounding box center [824, 29] width 50 height 37
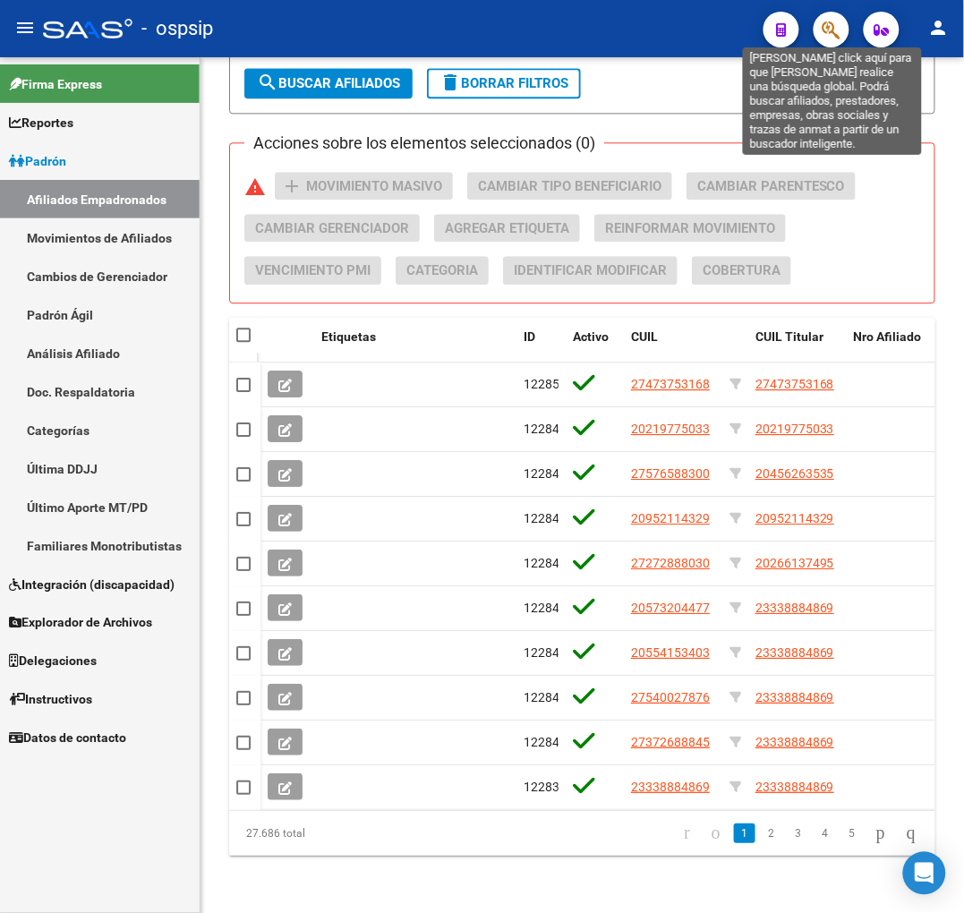
click at [830, 30] on icon "button" at bounding box center [831, 30] width 18 height 21
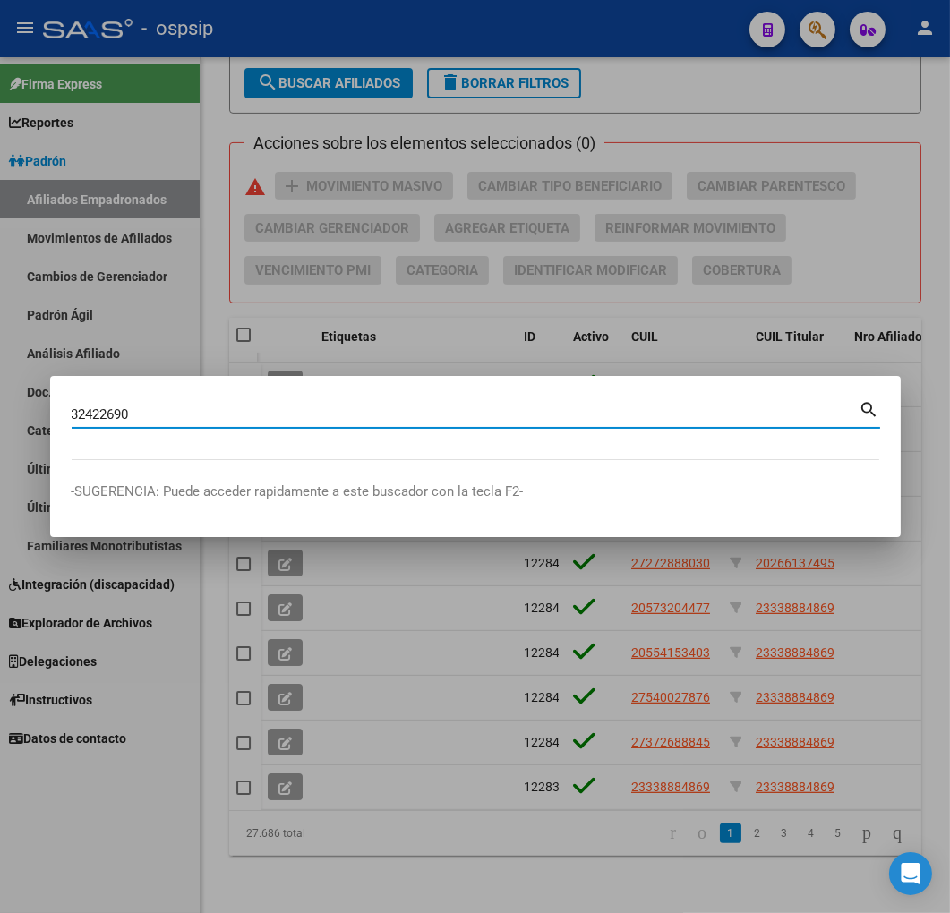
type input "32422690"
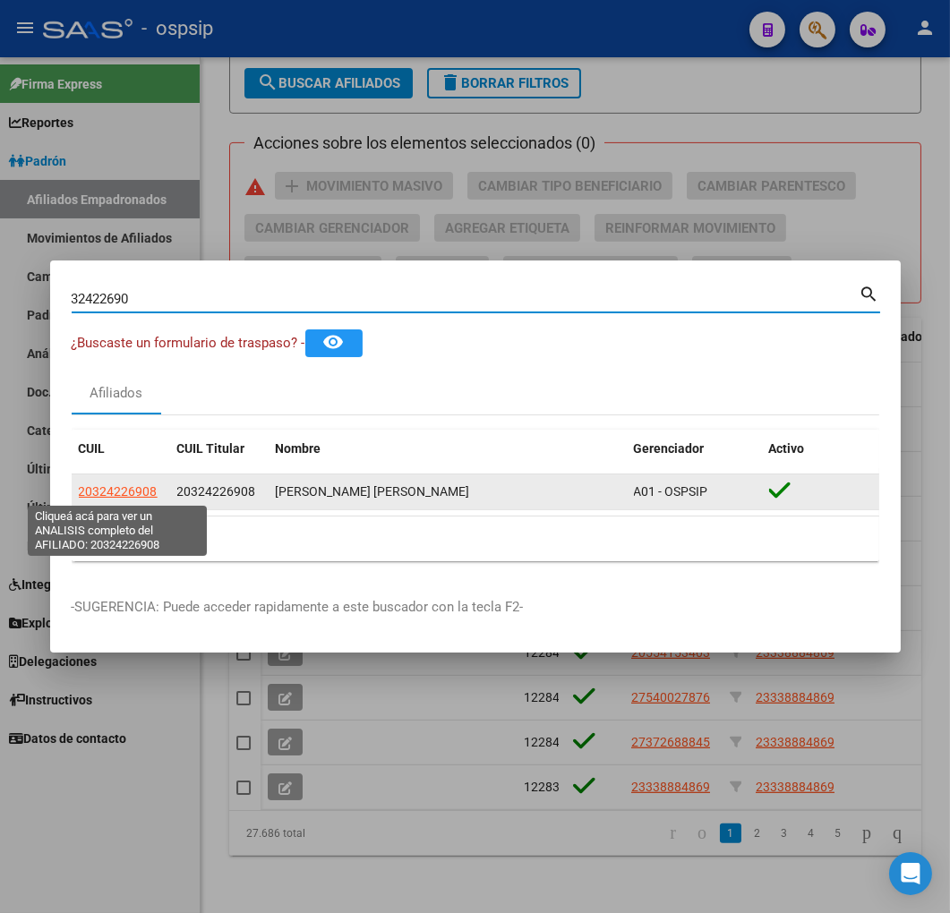
click at [122, 487] on span "20324226908" at bounding box center [118, 491] width 79 height 14
type textarea "20324226908"
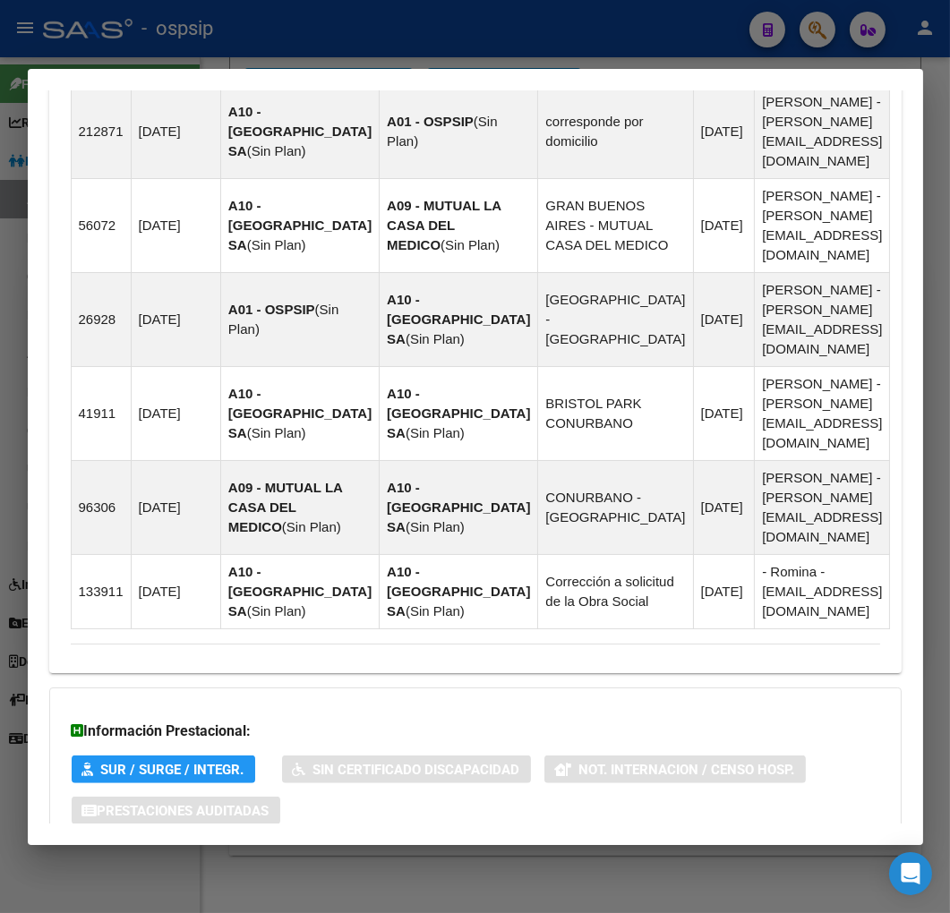
scroll to position [1361, 0]
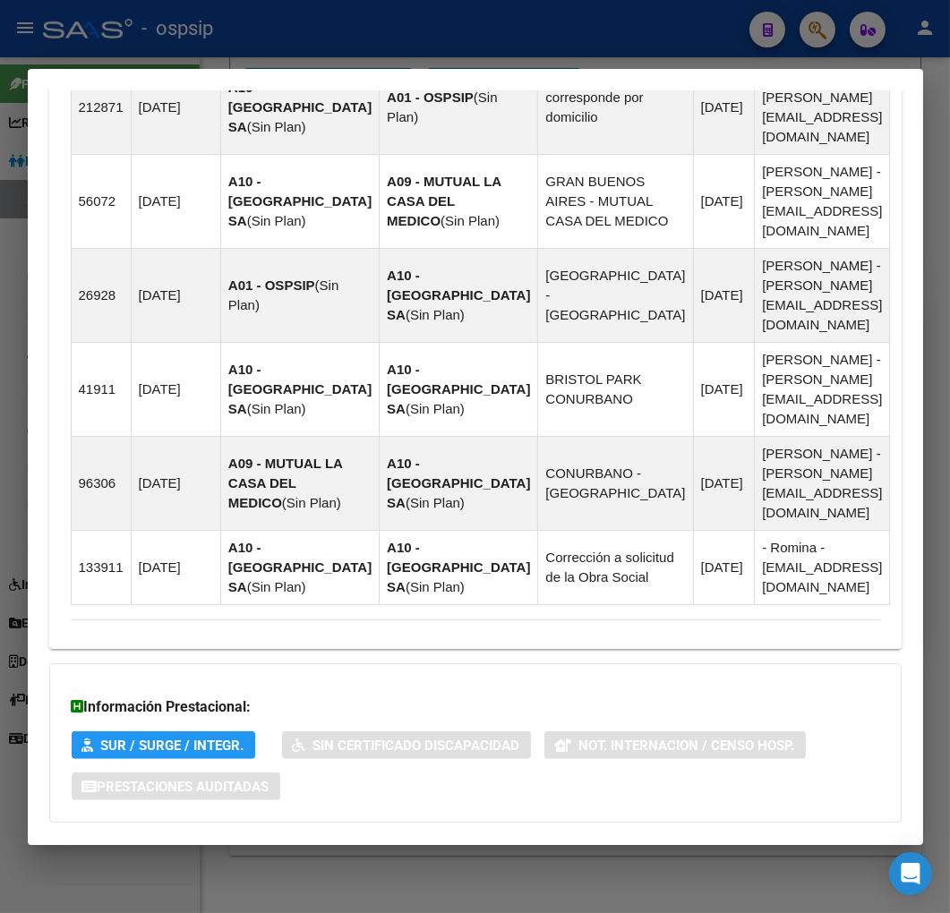
click at [552, 847] on mat-panel-title "Aportes y Contribuciones del Afiliado: 20324226908" at bounding box center [465, 857] width 788 height 21
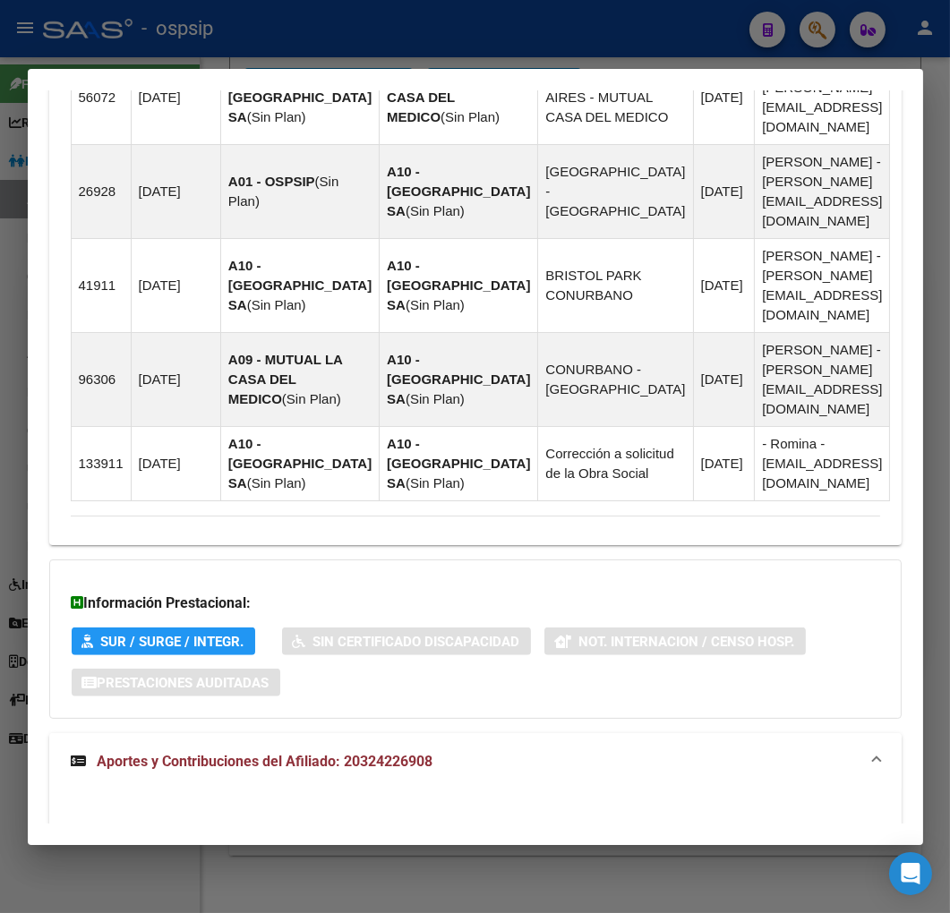
scroll to position [1846, 0]
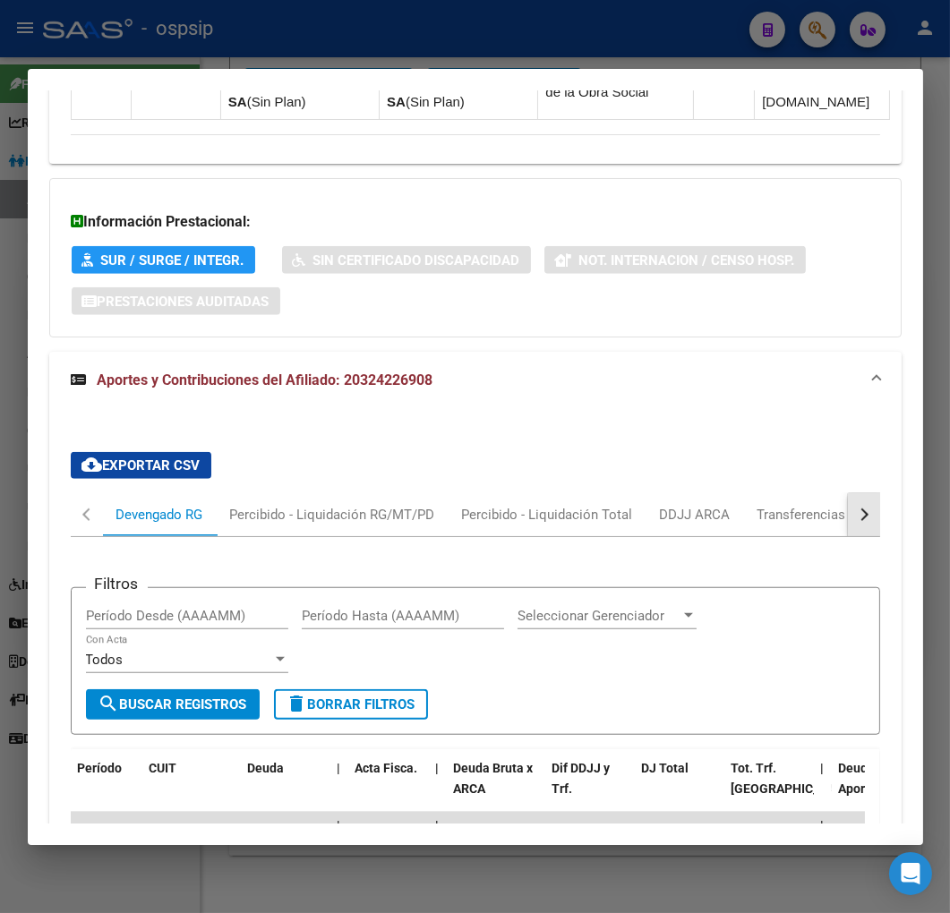
click at [860, 493] on button "button" at bounding box center [863, 514] width 32 height 43
click at [825, 493] on div "ARCA Relaciones Laborales" at bounding box center [740, 514] width 194 height 43
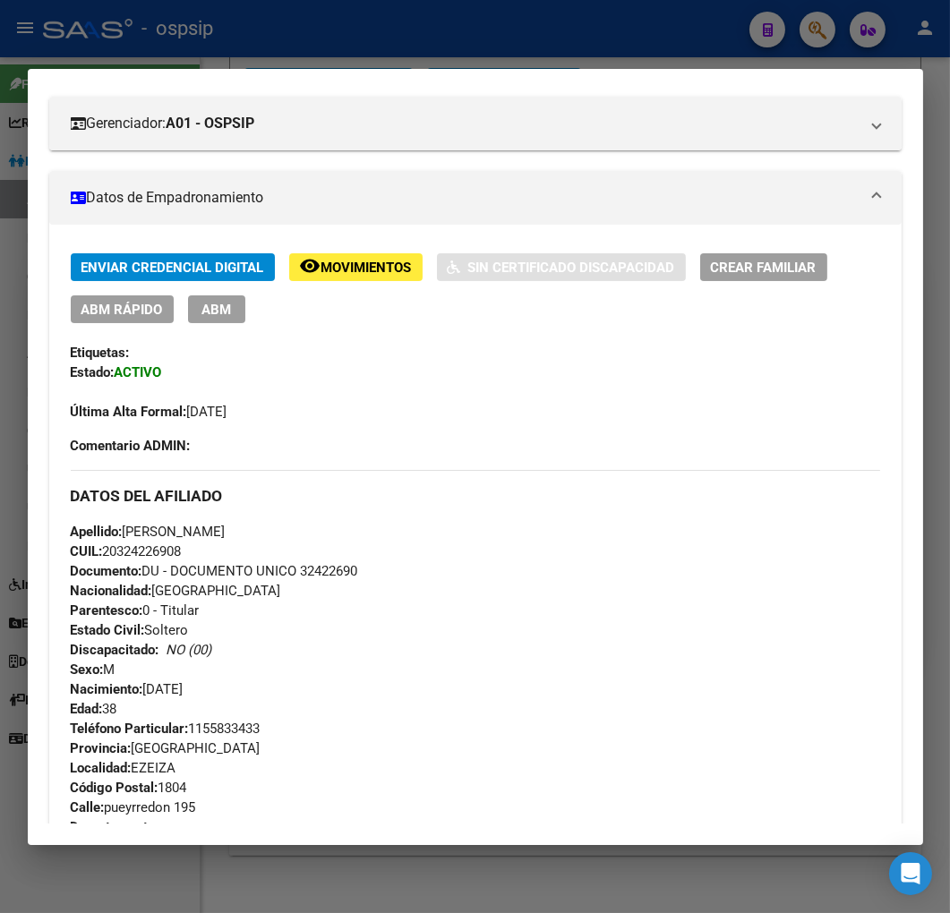
scroll to position [0, 0]
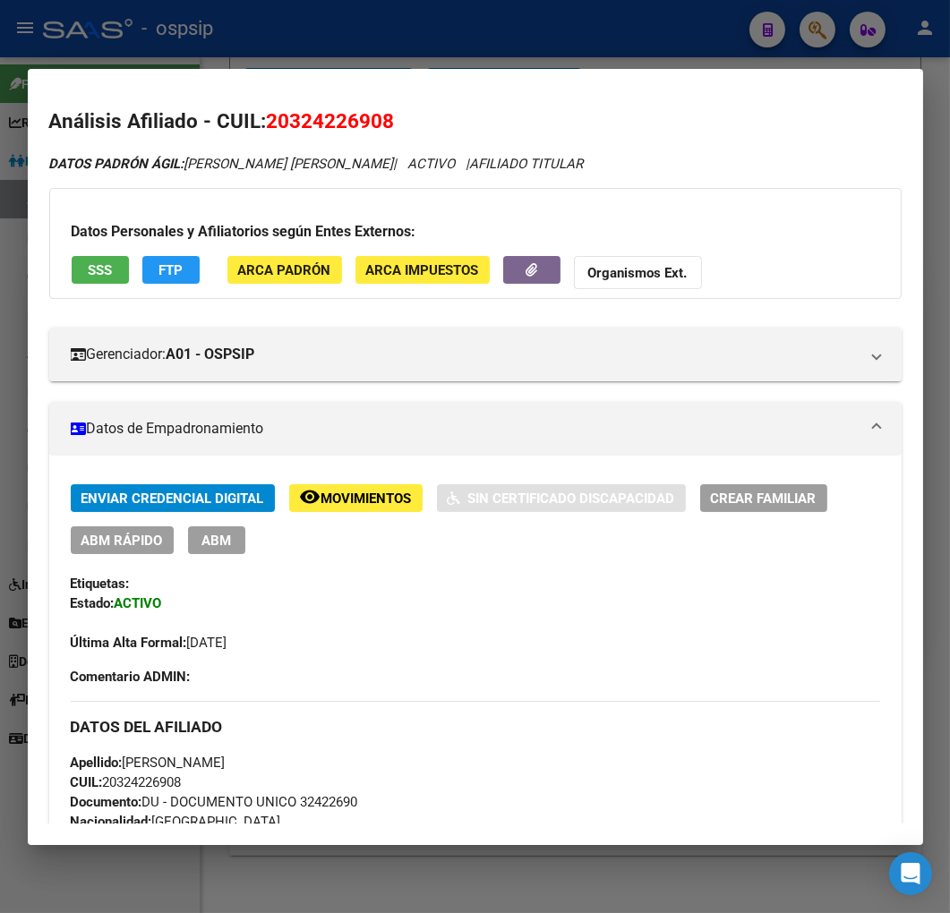
click at [220, 546] on span "ABM" at bounding box center [216, 540] width 30 height 16
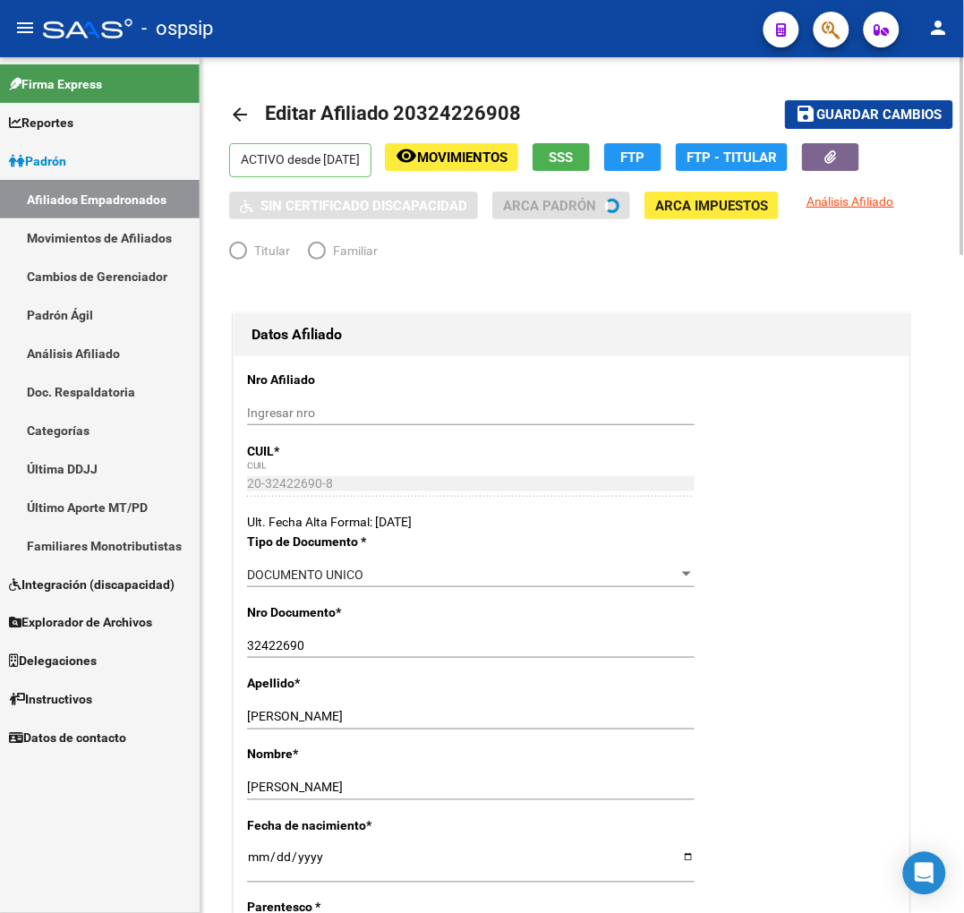
radio input "true"
type input "30-71538257-8"
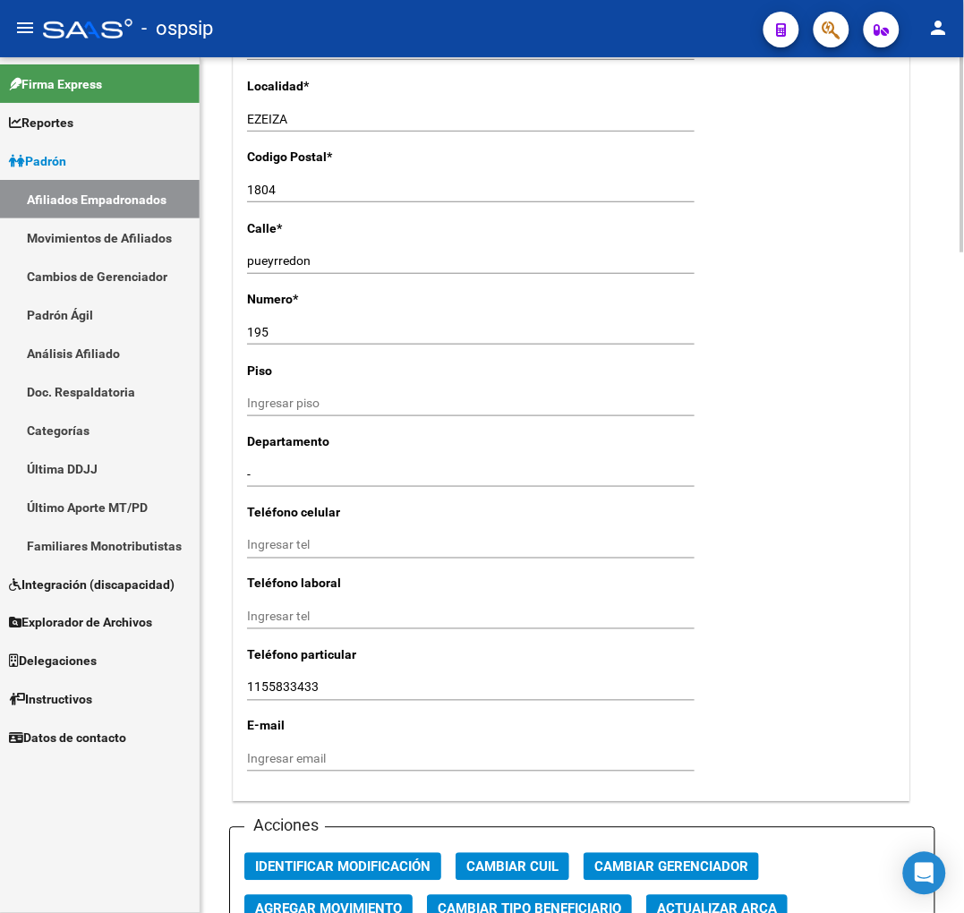
scroll to position [1889, 0]
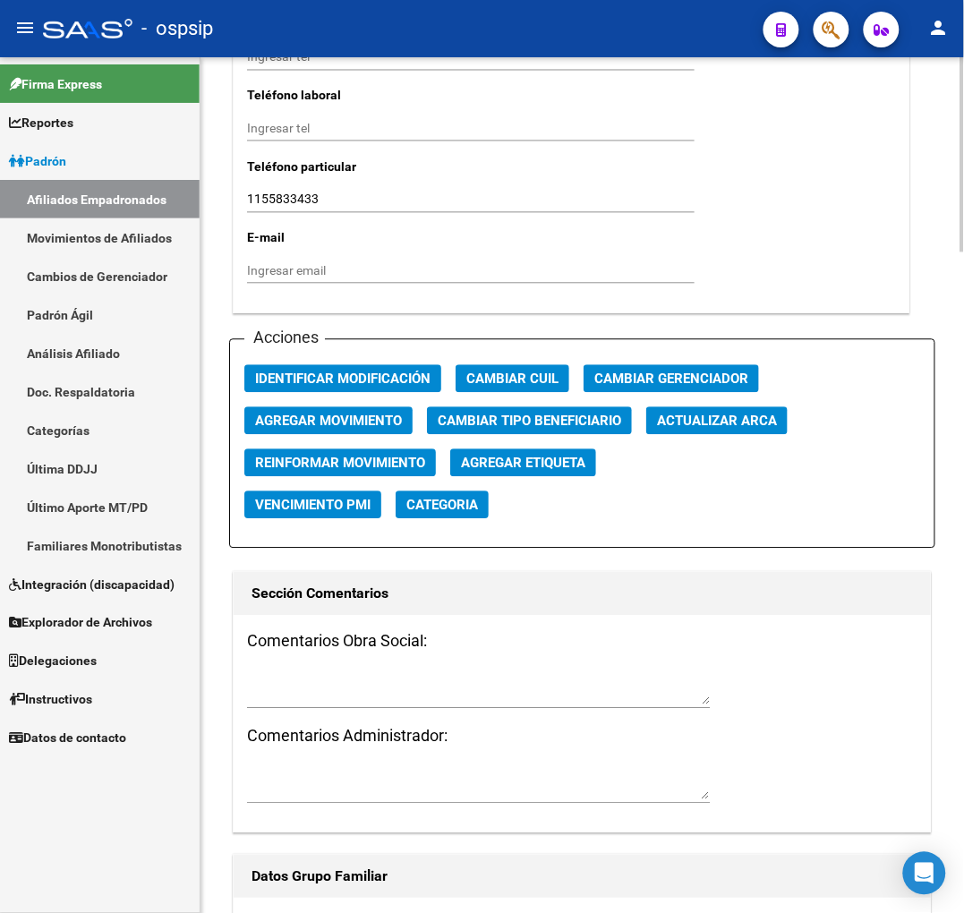
click at [376, 409] on button "Agregar Movimiento" at bounding box center [328, 421] width 168 height 28
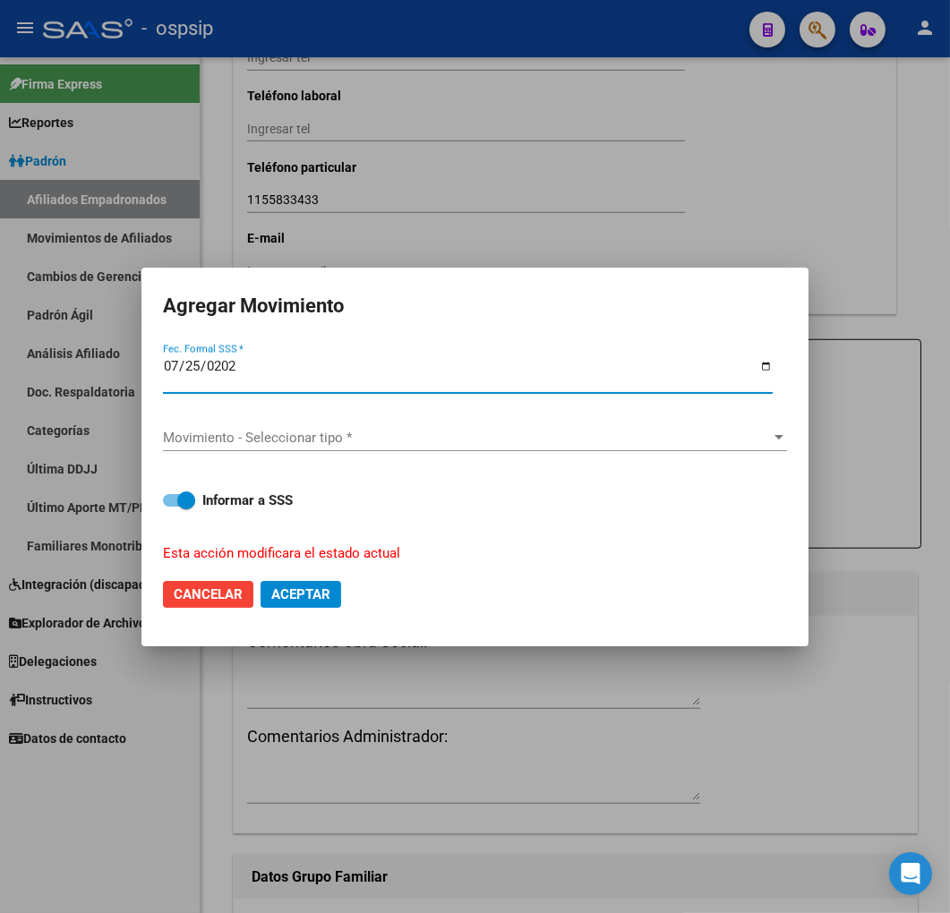
type input "[DATE]"
click at [392, 451] on div "Movimiento - Seleccionar tipo * Movimiento - Seleccionar tipo *" at bounding box center [475, 446] width 624 height 44
click at [396, 447] on div "Movimiento - Seleccionar tipo * Movimiento - Seleccionar tipo *" at bounding box center [475, 437] width 624 height 27
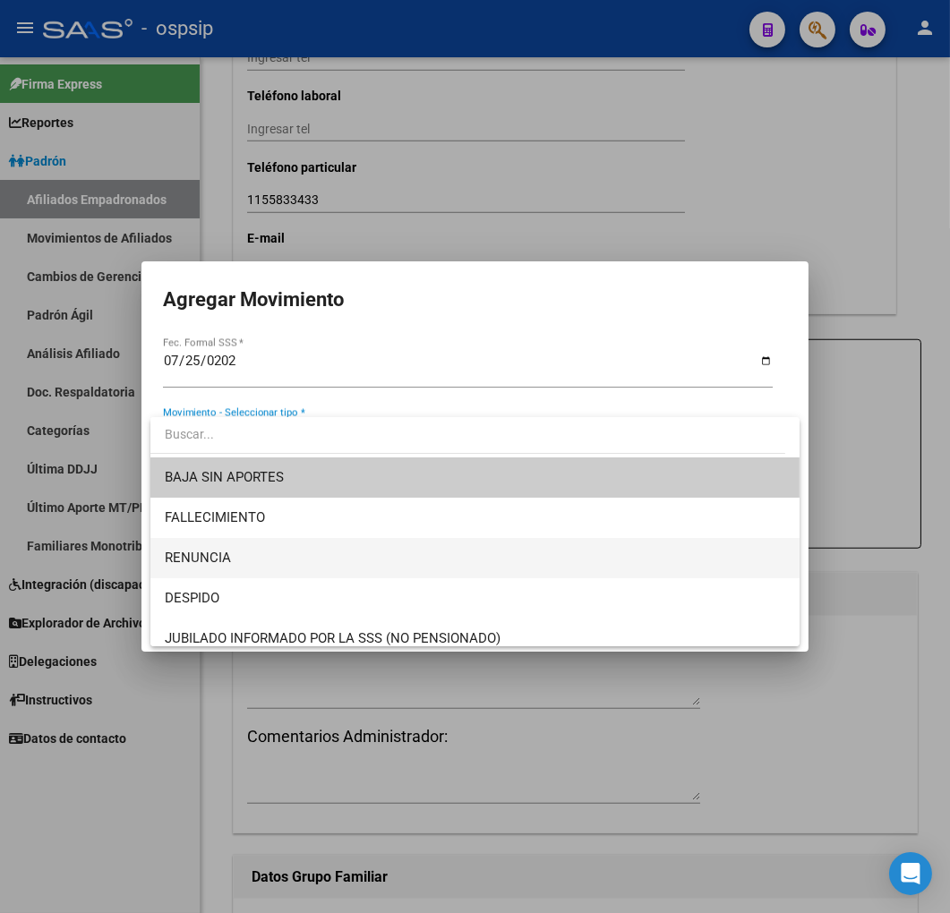
click at [379, 566] on span "RENUNCIA" at bounding box center [475, 558] width 621 height 40
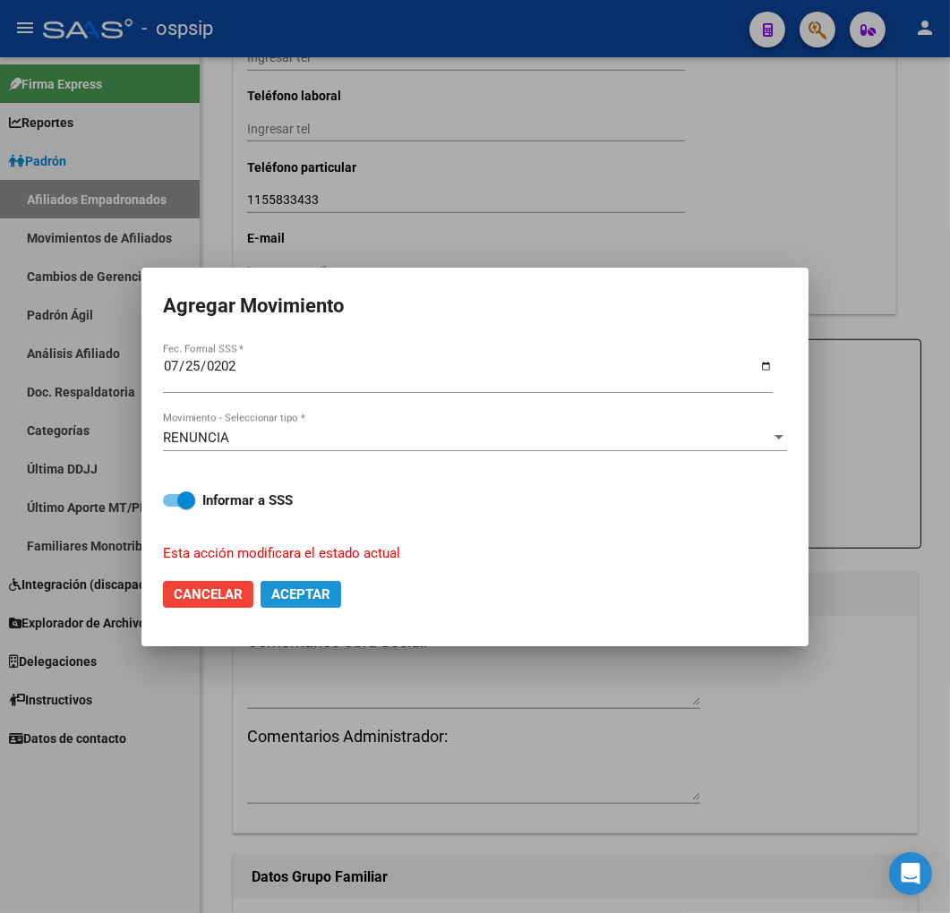
click at [317, 604] on button "Aceptar" at bounding box center [300, 594] width 81 height 27
checkbox input "false"
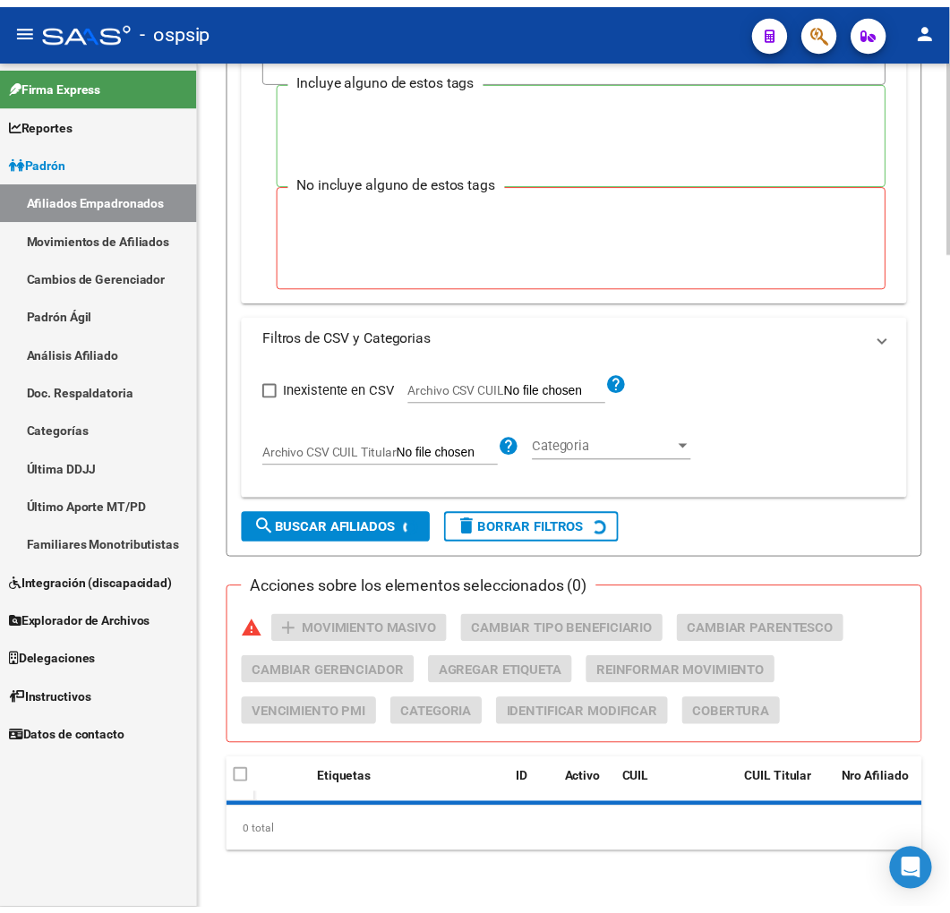
scroll to position [329, 0]
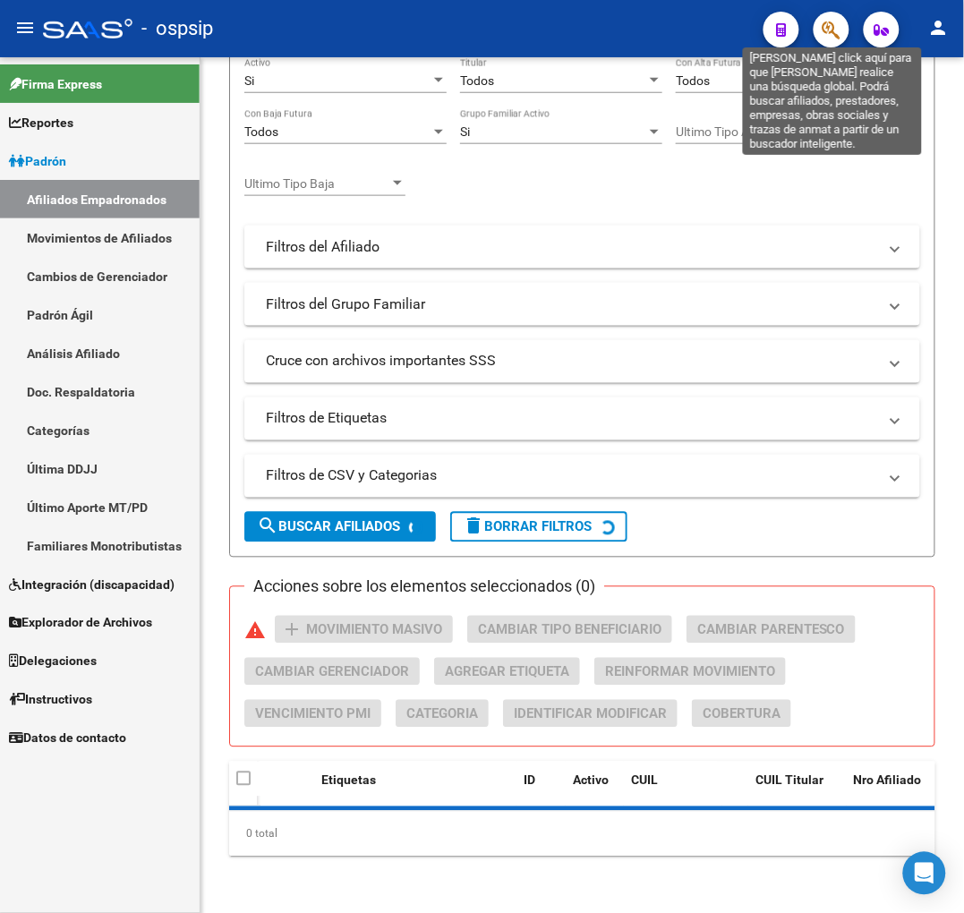
click at [823, 33] on icon "button" at bounding box center [831, 30] width 18 height 21
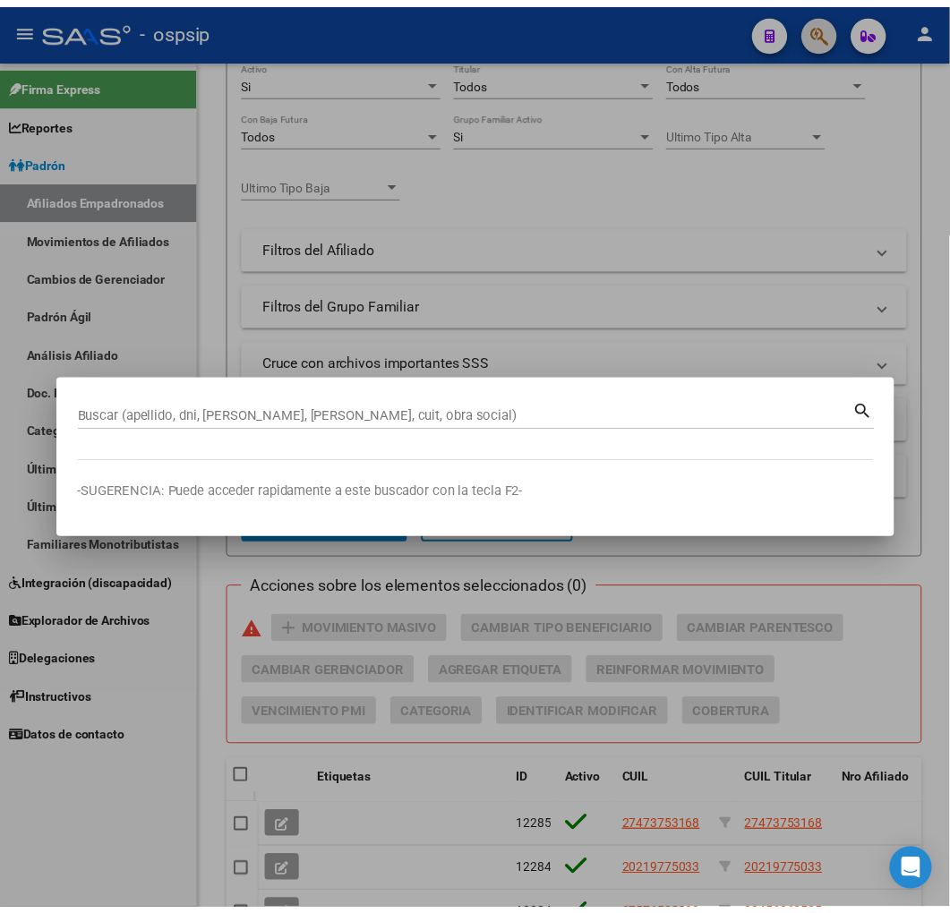
scroll to position [788, 0]
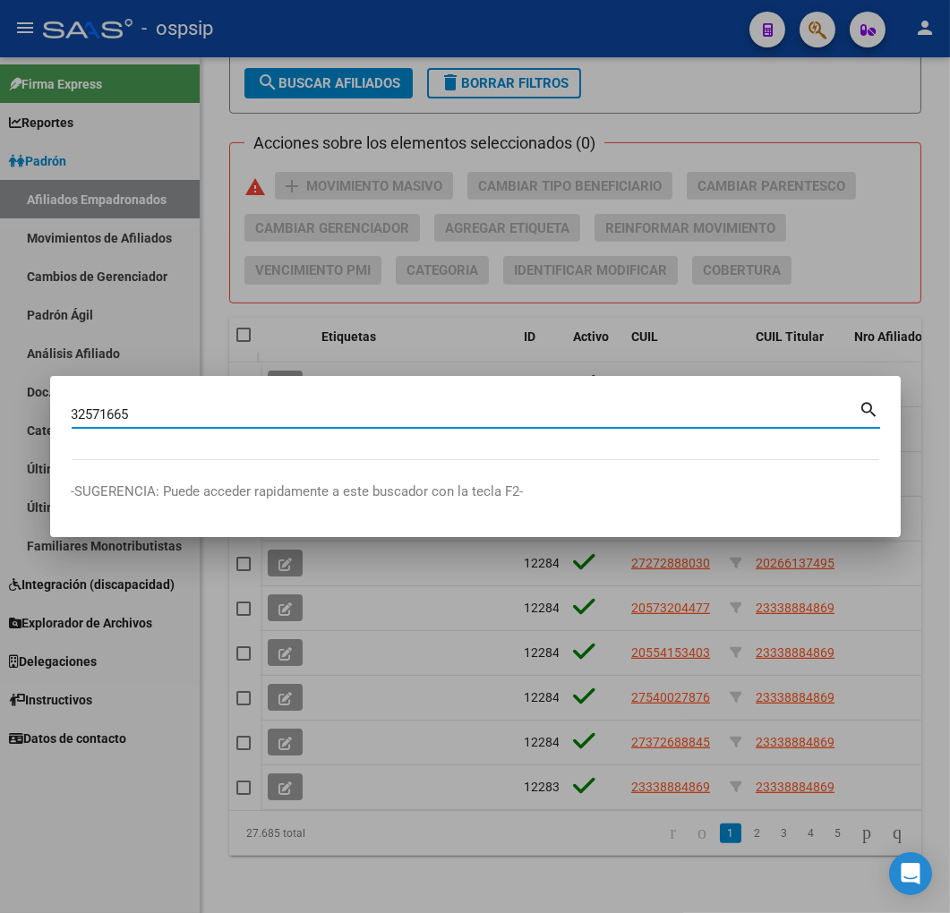
type input "32571665"
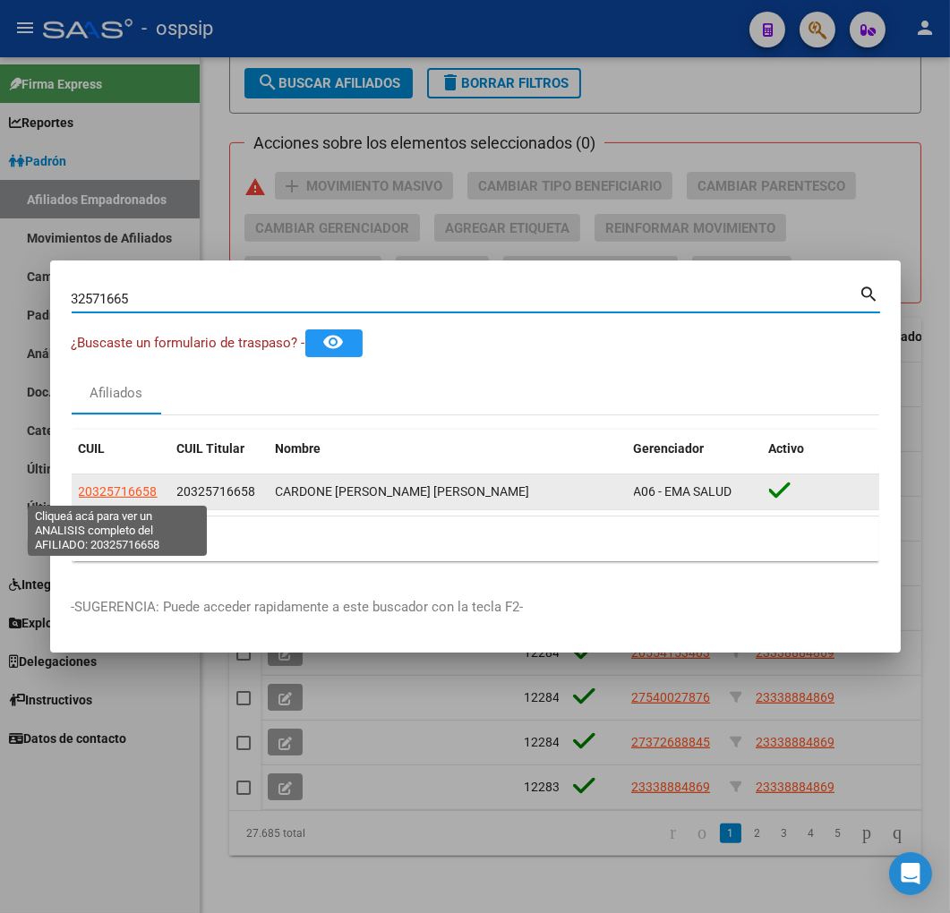
click at [121, 494] on span "20325716658" at bounding box center [118, 491] width 79 height 14
type textarea "20325716658"
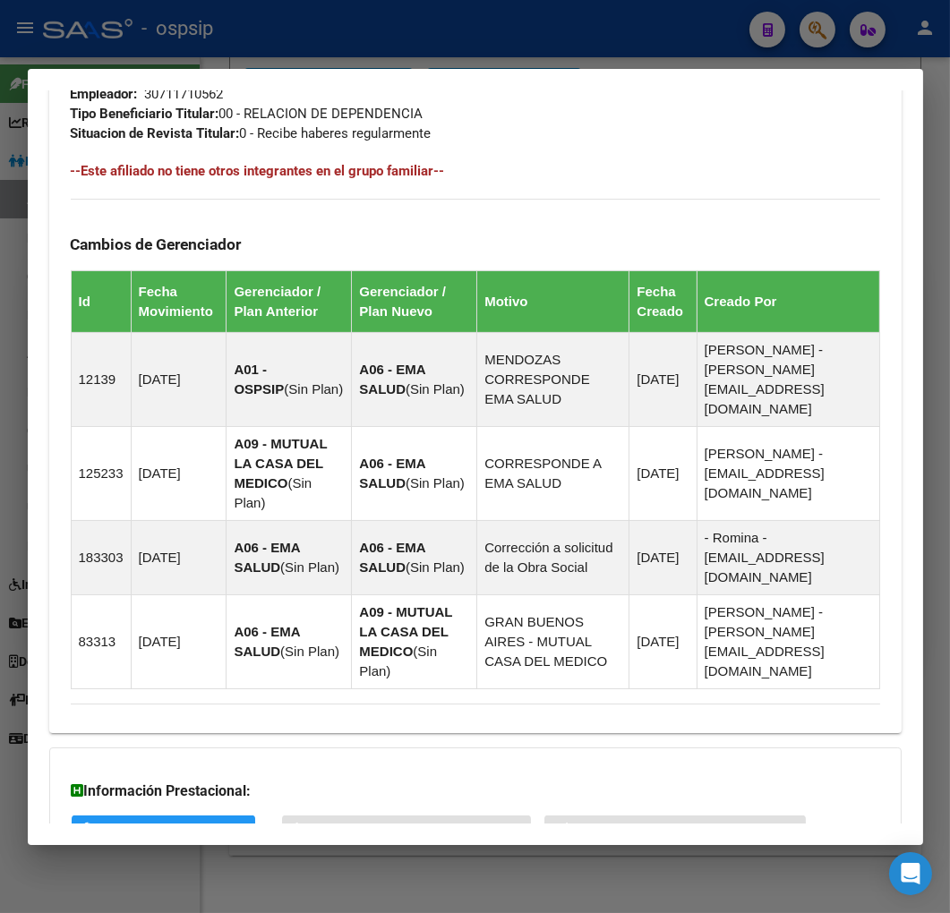
scroll to position [1172, 0]
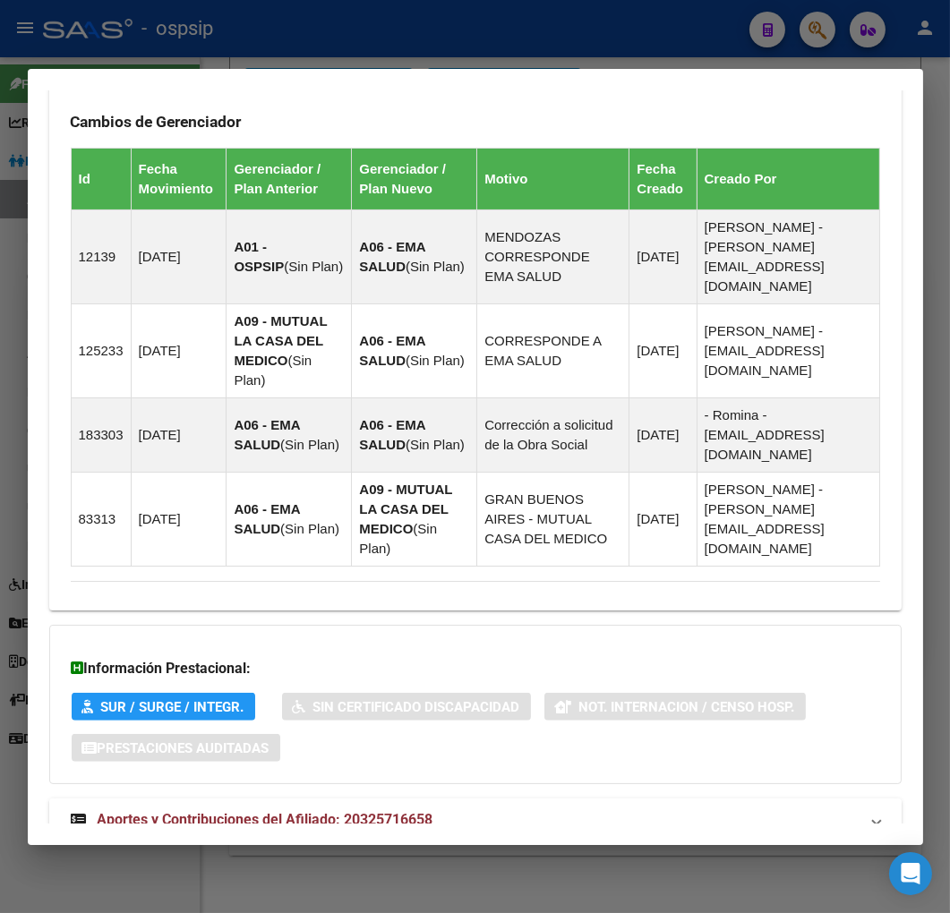
click at [673, 798] on mat-expansion-panel-header "Aportes y Contribuciones del Afiliado: 20325716658" at bounding box center [475, 819] width 852 height 43
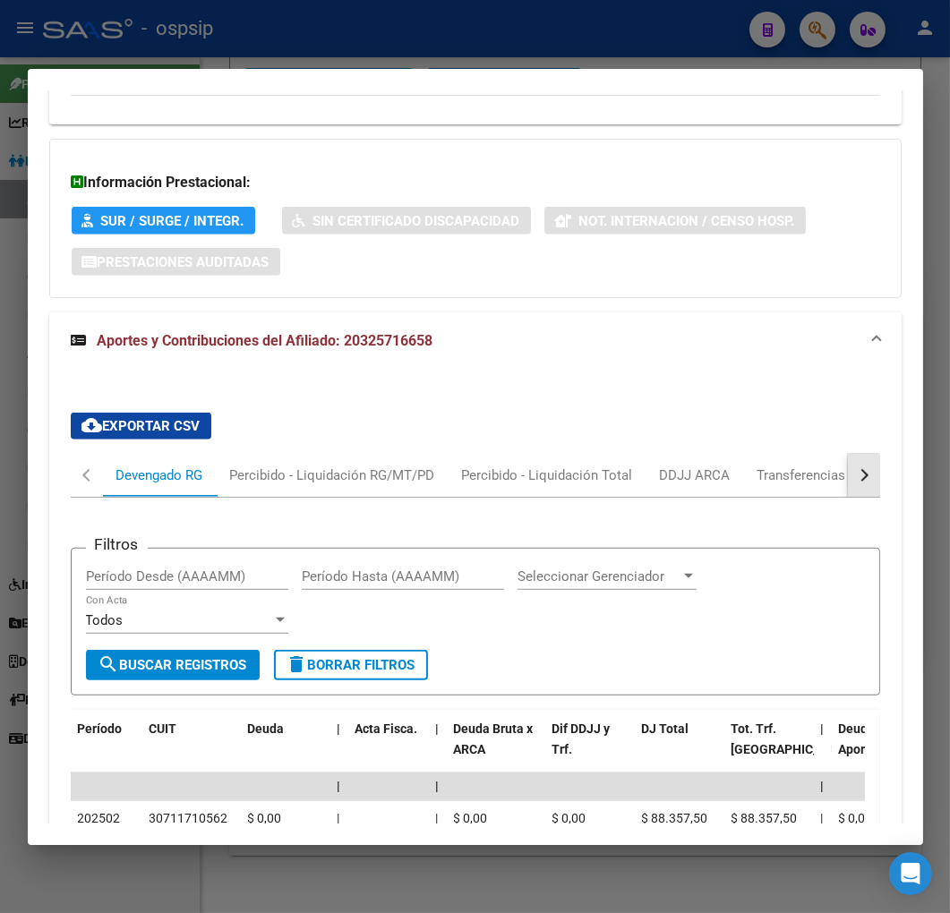
click at [847, 454] on button "button" at bounding box center [863, 475] width 32 height 43
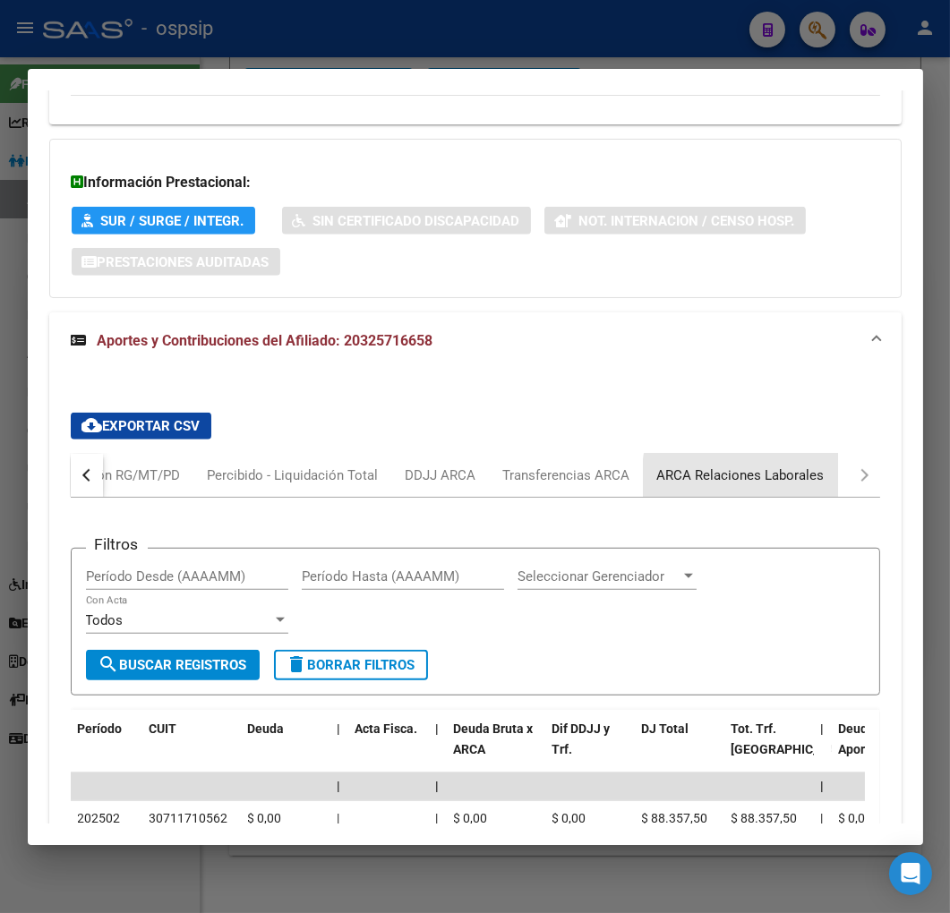
click at [824, 454] on div "ARCA Relaciones Laborales" at bounding box center [740, 475] width 194 height 43
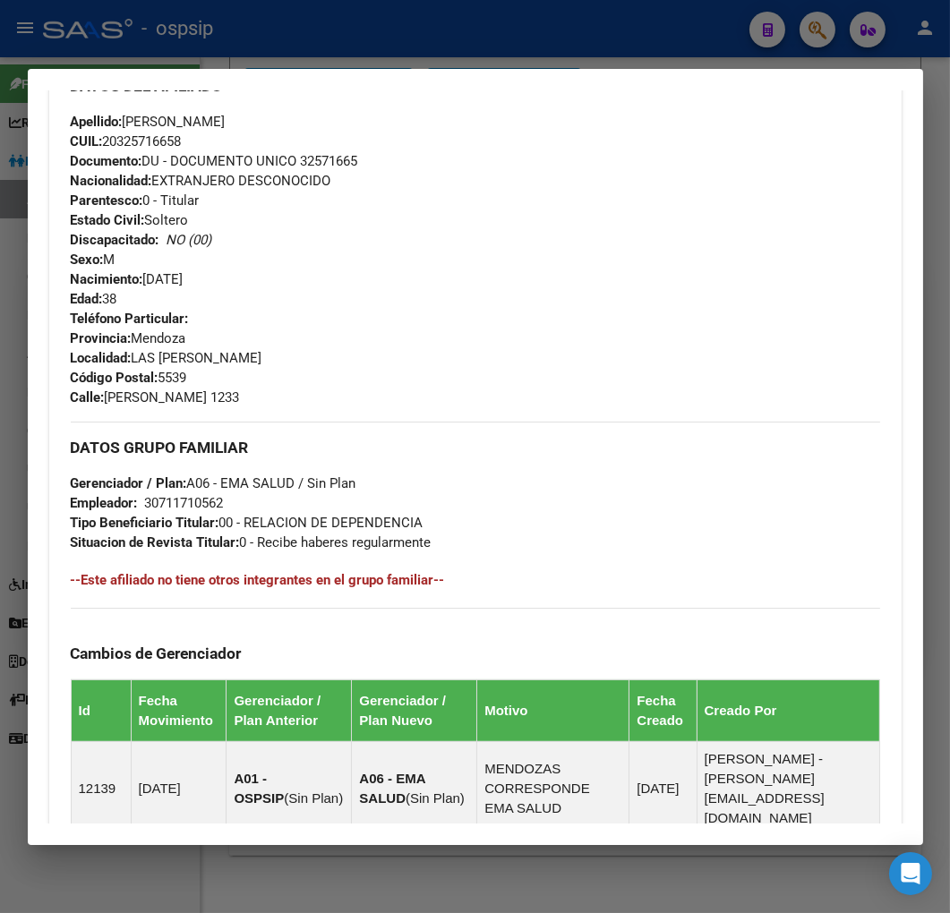
scroll to position [67, 0]
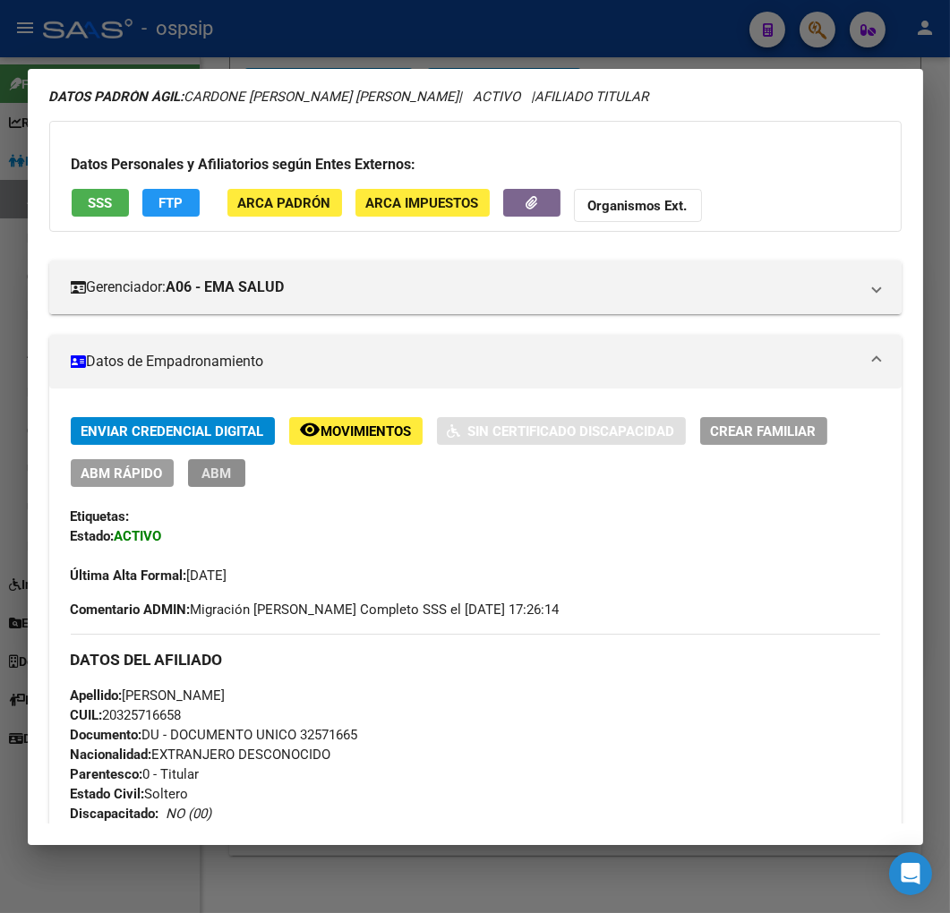
click at [231, 485] on button "ABM" at bounding box center [216, 473] width 57 height 28
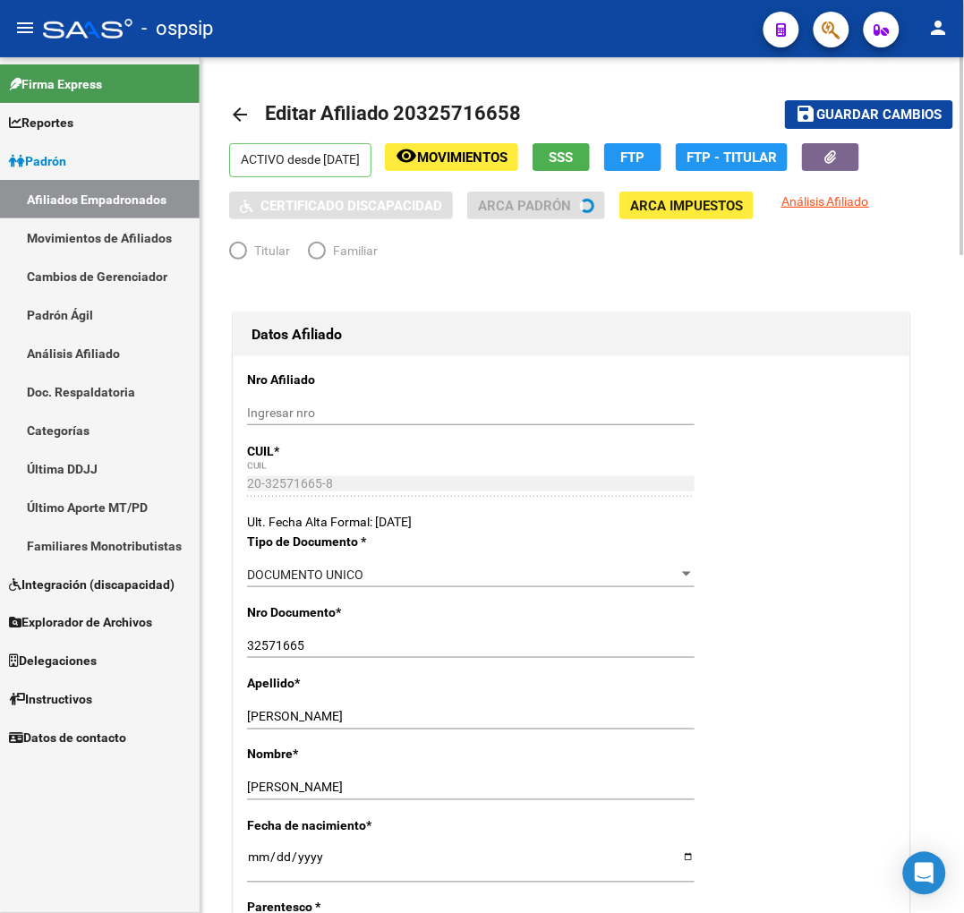
radio input "true"
type input "30-71171056-2"
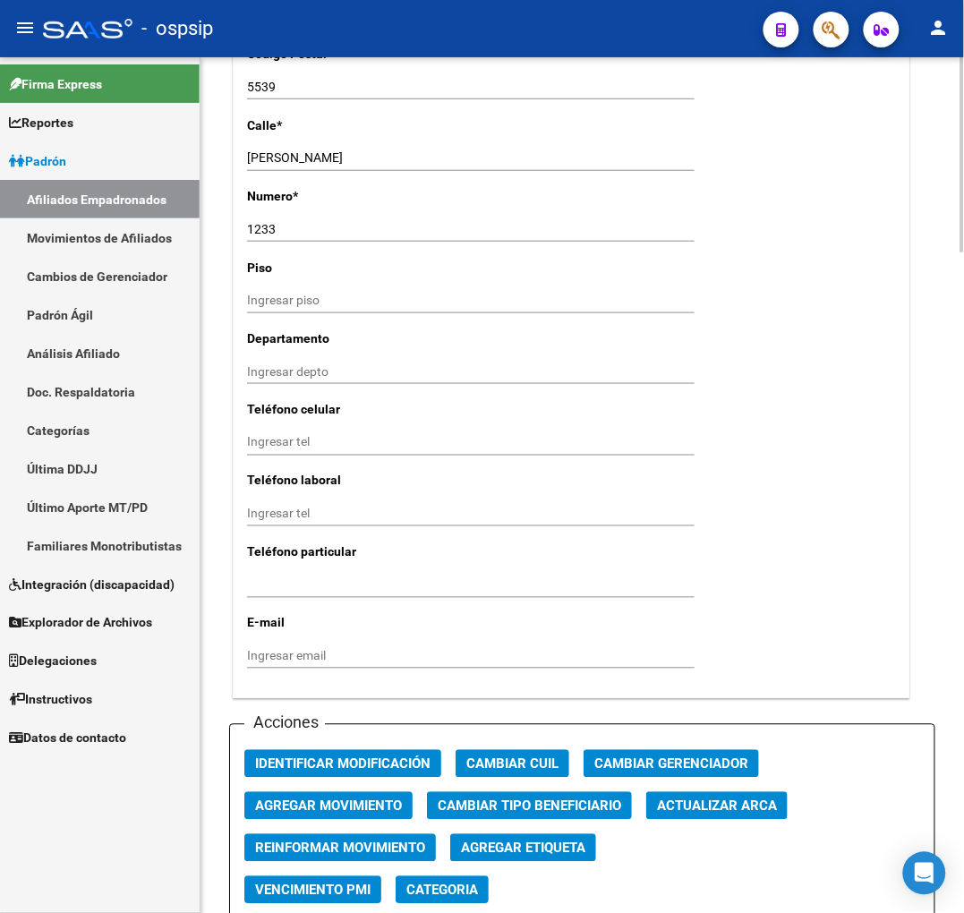
scroll to position [1989, 0]
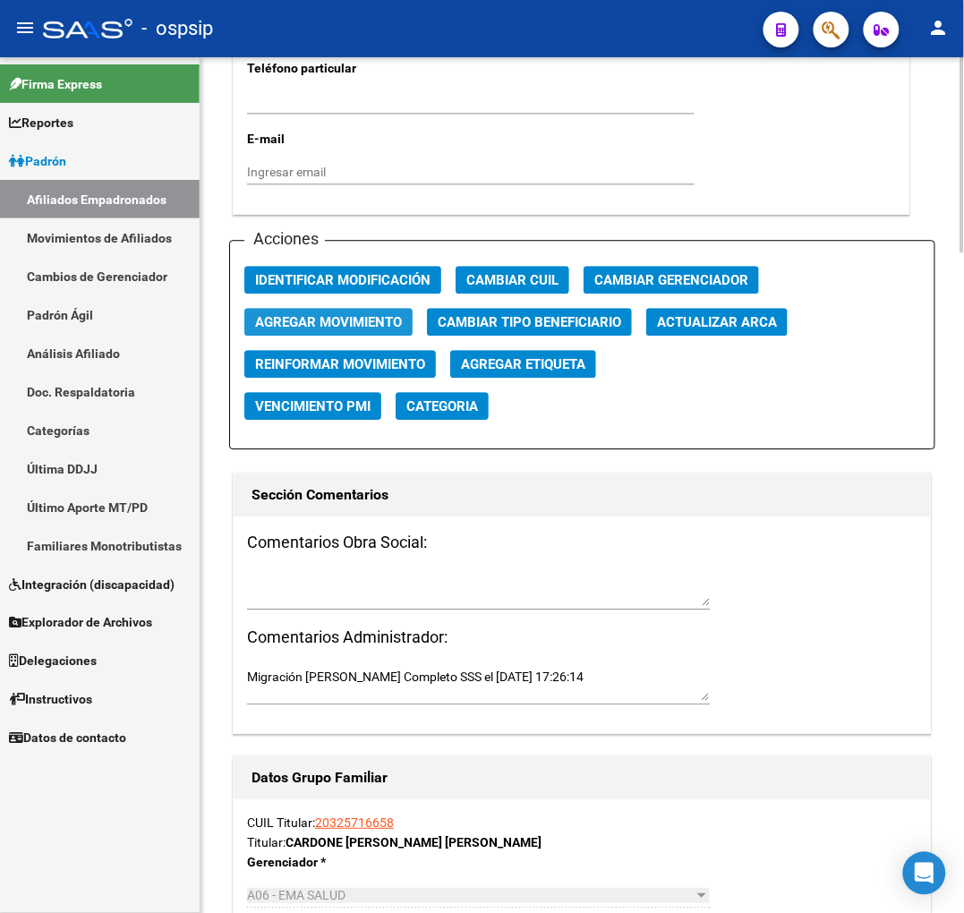
click at [373, 319] on span "Agregar Movimiento" at bounding box center [328, 322] width 147 height 16
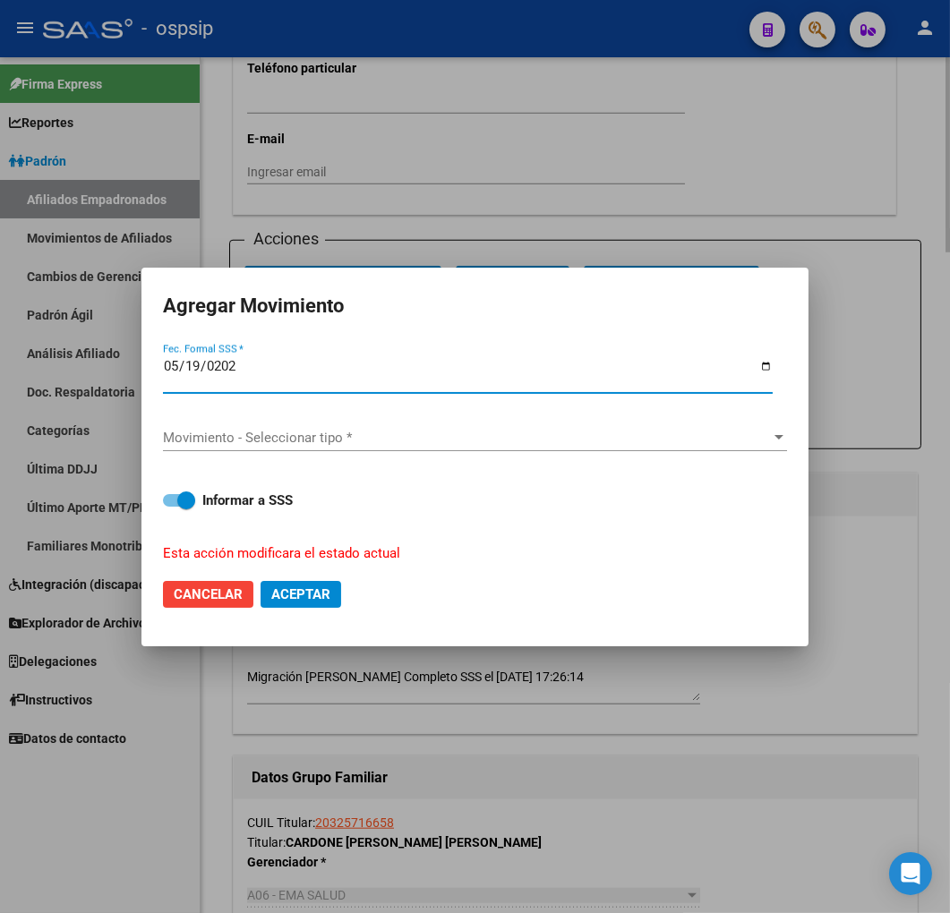
type input "[DATE]"
click at [418, 435] on span "Movimiento - Seleccionar tipo *" at bounding box center [467, 438] width 608 height 16
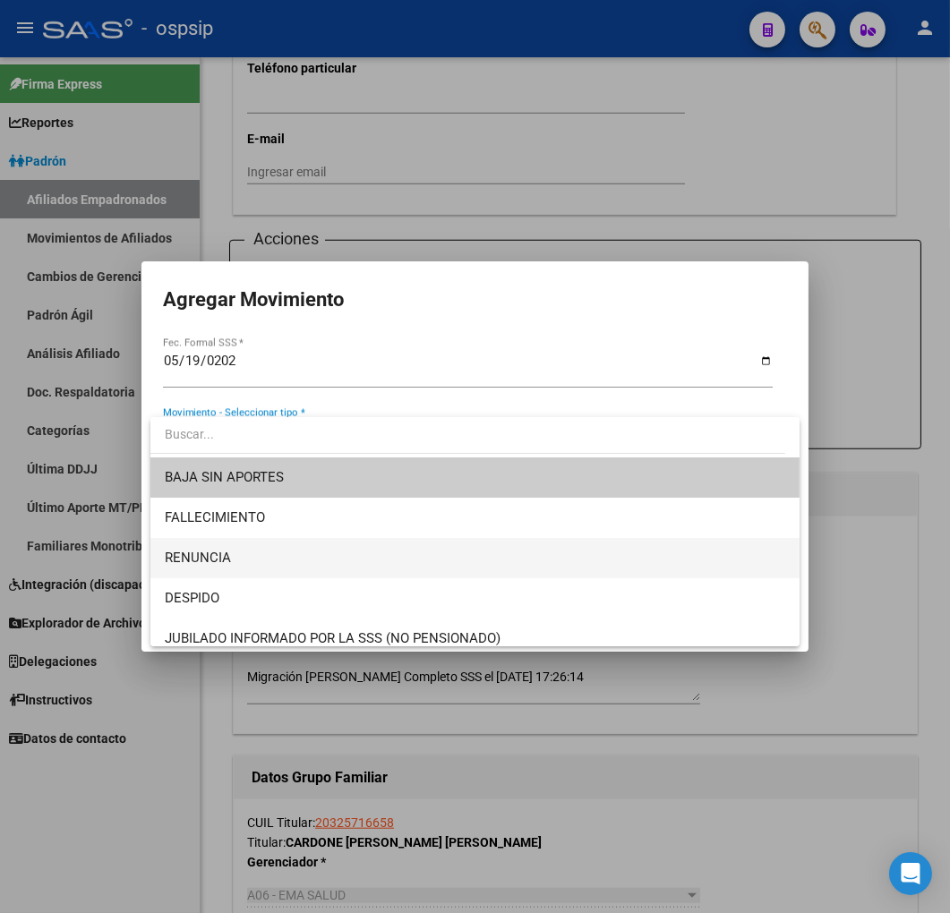
click at [389, 559] on span "RENUNCIA" at bounding box center [475, 558] width 621 height 40
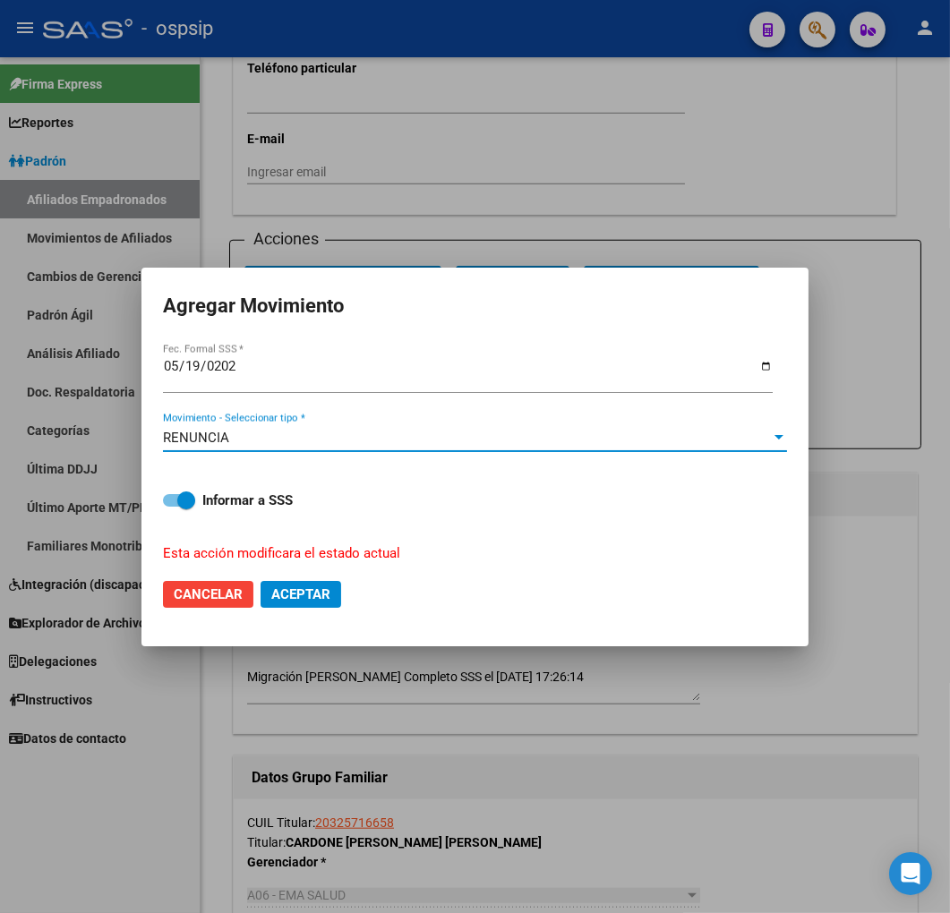
click at [328, 592] on span "Aceptar" at bounding box center [300, 594] width 59 height 16
checkbox input "false"
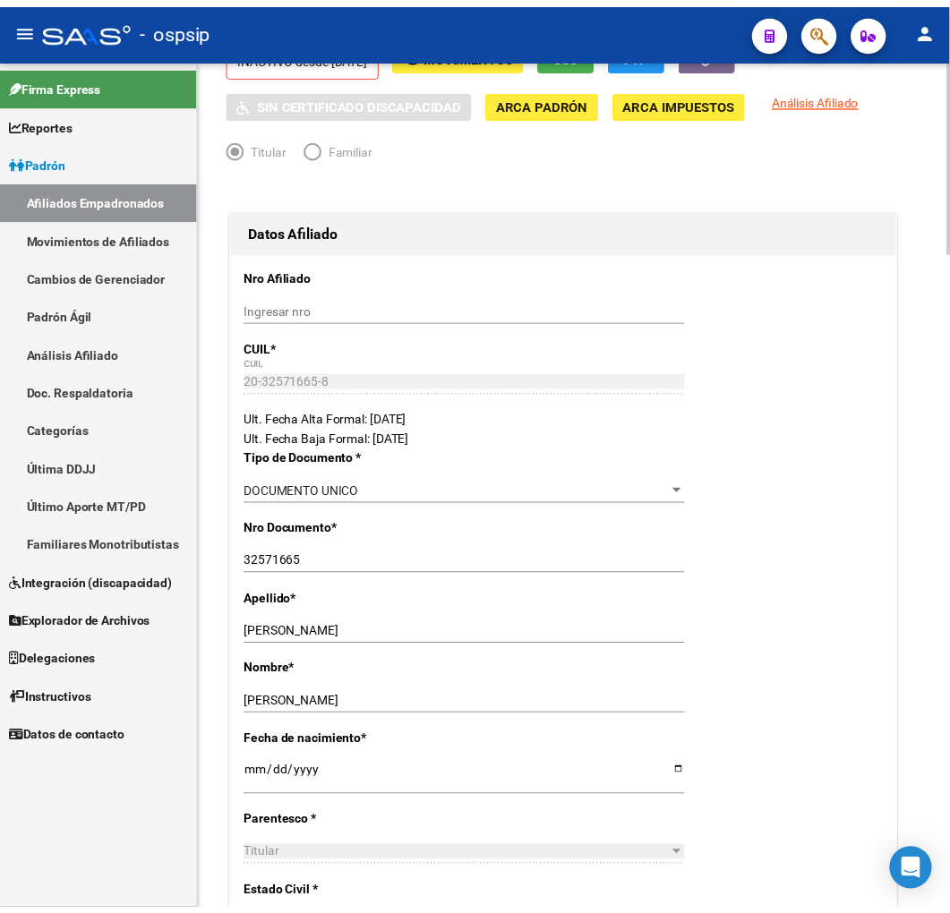
scroll to position [0, 0]
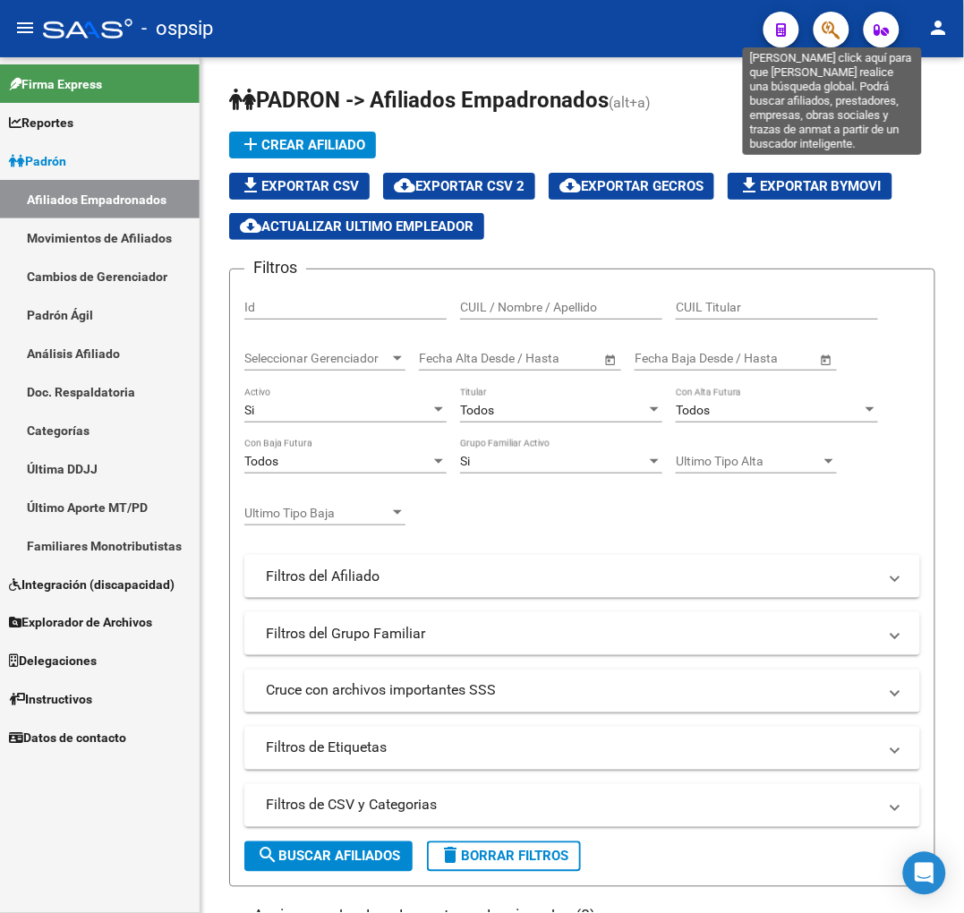
click at [830, 30] on icon "button" at bounding box center [831, 30] width 18 height 21
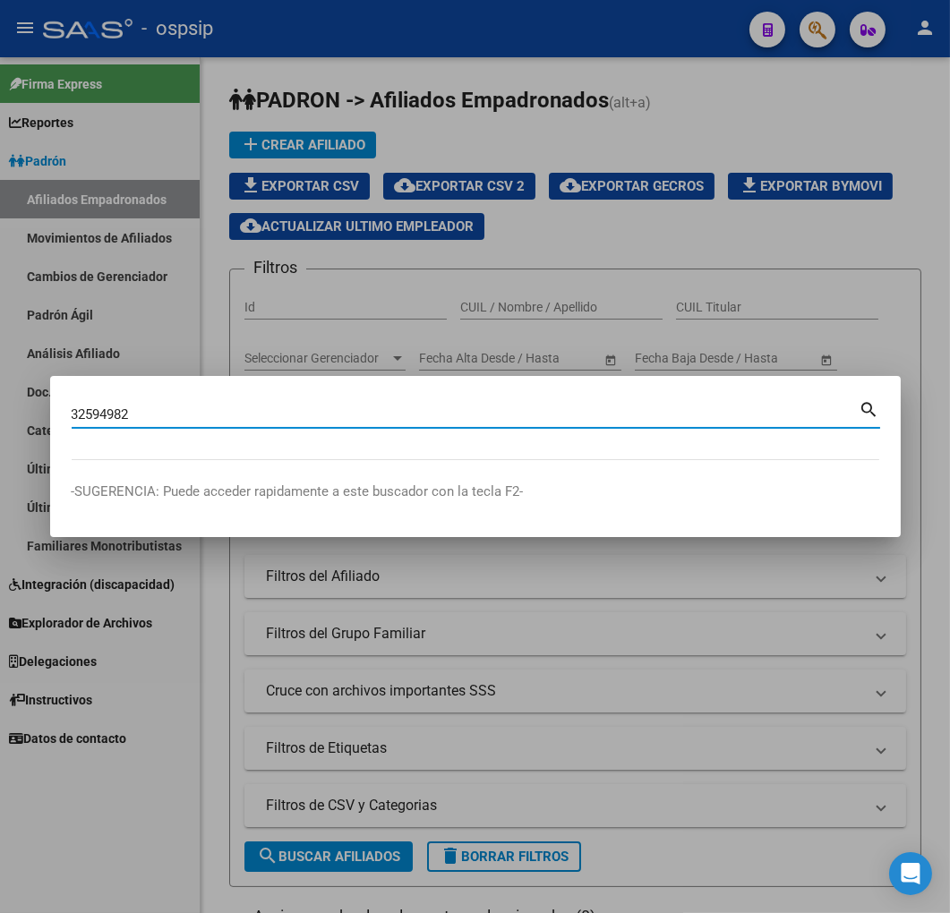
type input "32594982"
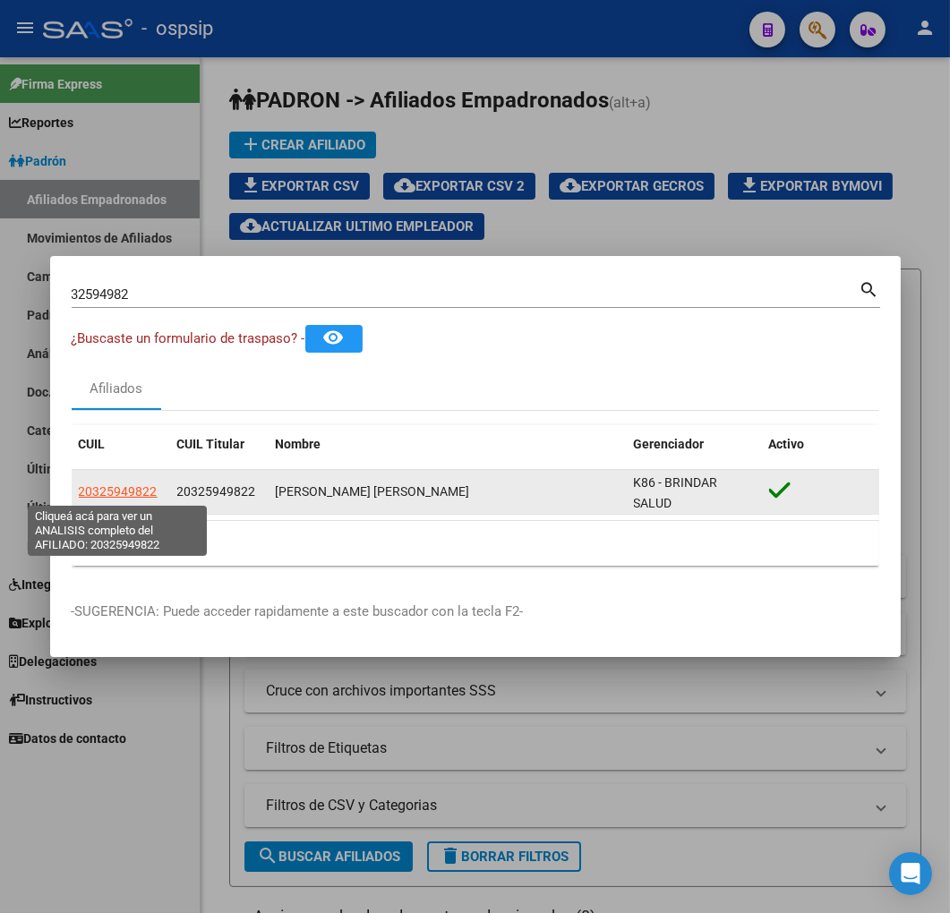
click at [125, 489] on span "20325949822" at bounding box center [118, 491] width 79 height 14
type textarea "20325949822"
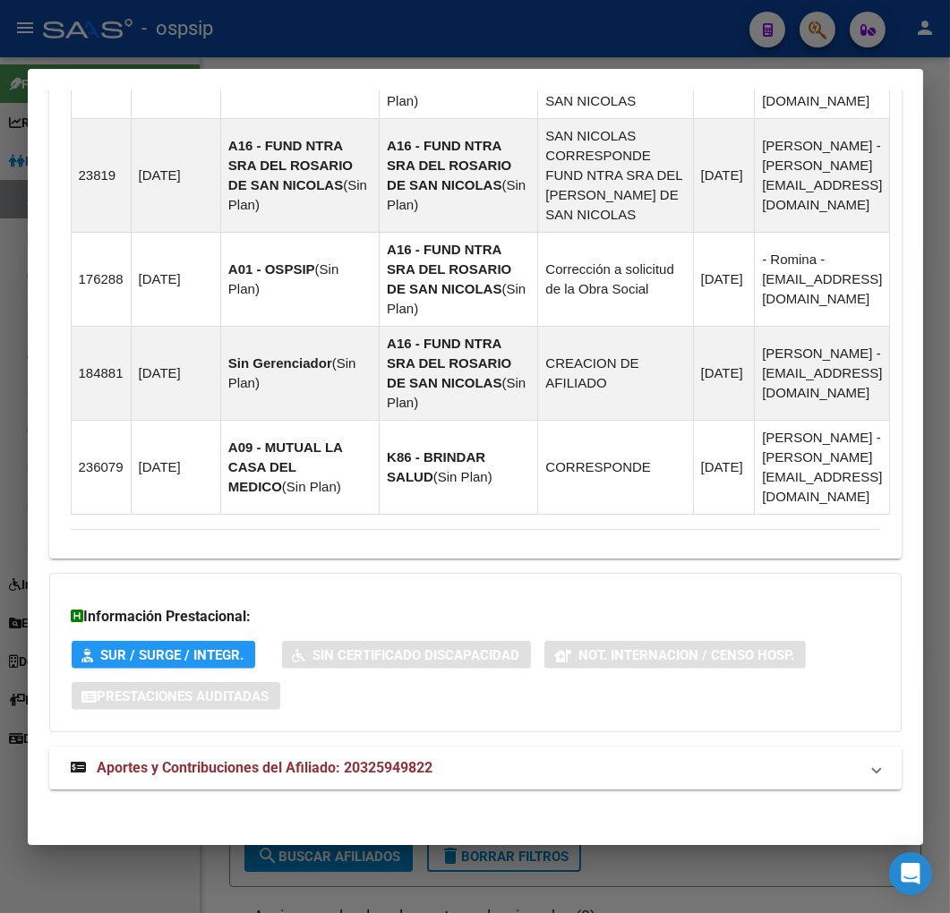
scroll to position [1989, 0]
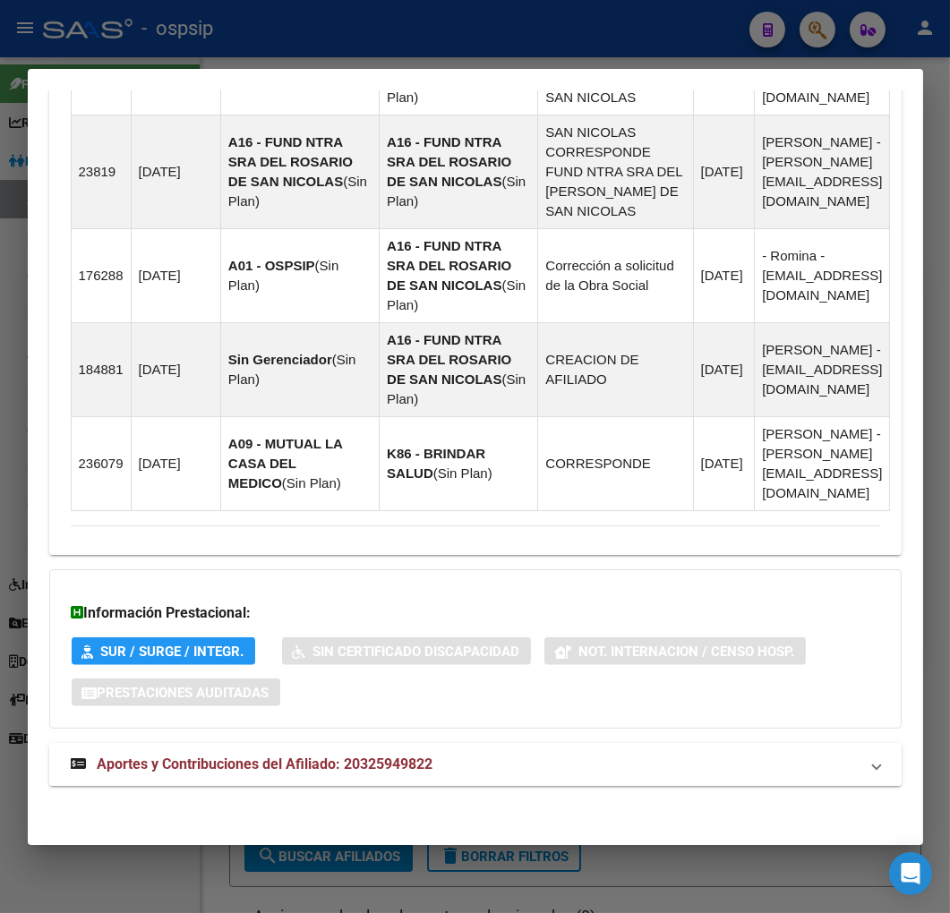
click at [649, 761] on mat-panel-title "Aportes y Contribuciones del Afiliado: 20325949822" at bounding box center [465, 764] width 788 height 21
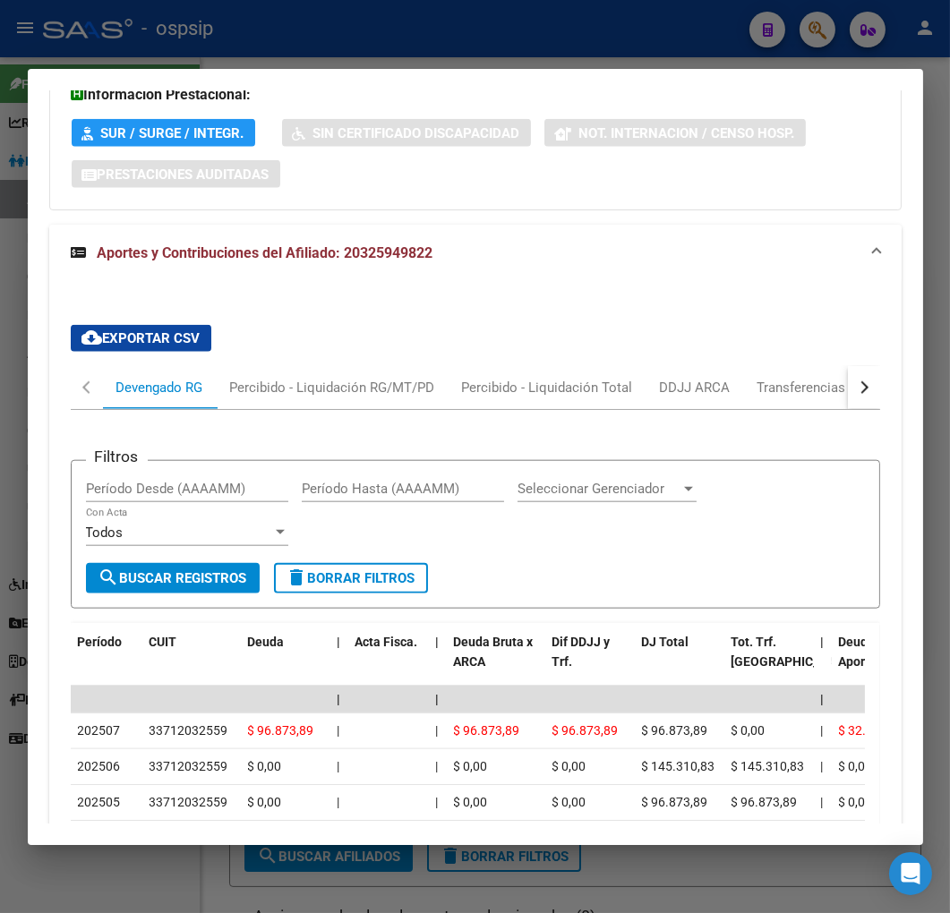
scroll to position [2479, 0]
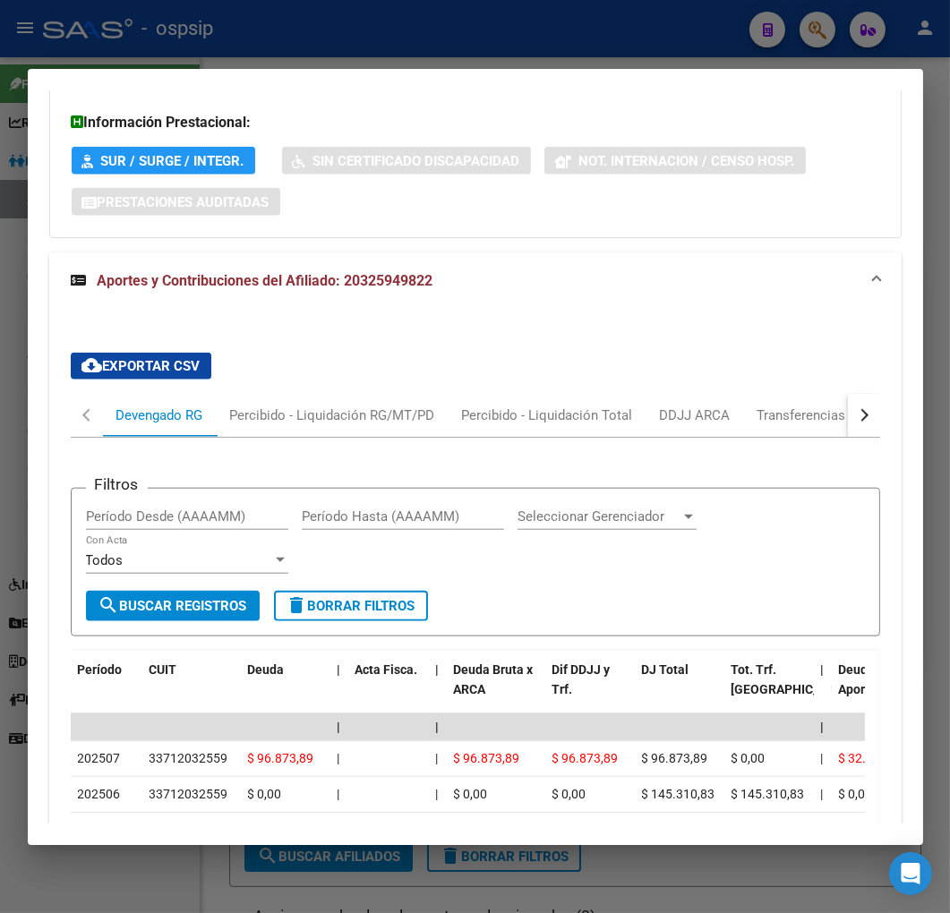
click at [852, 423] on button "button" at bounding box center [863, 415] width 32 height 43
click at [817, 418] on div "ARCA Relaciones Laborales" at bounding box center [741, 415] width 167 height 20
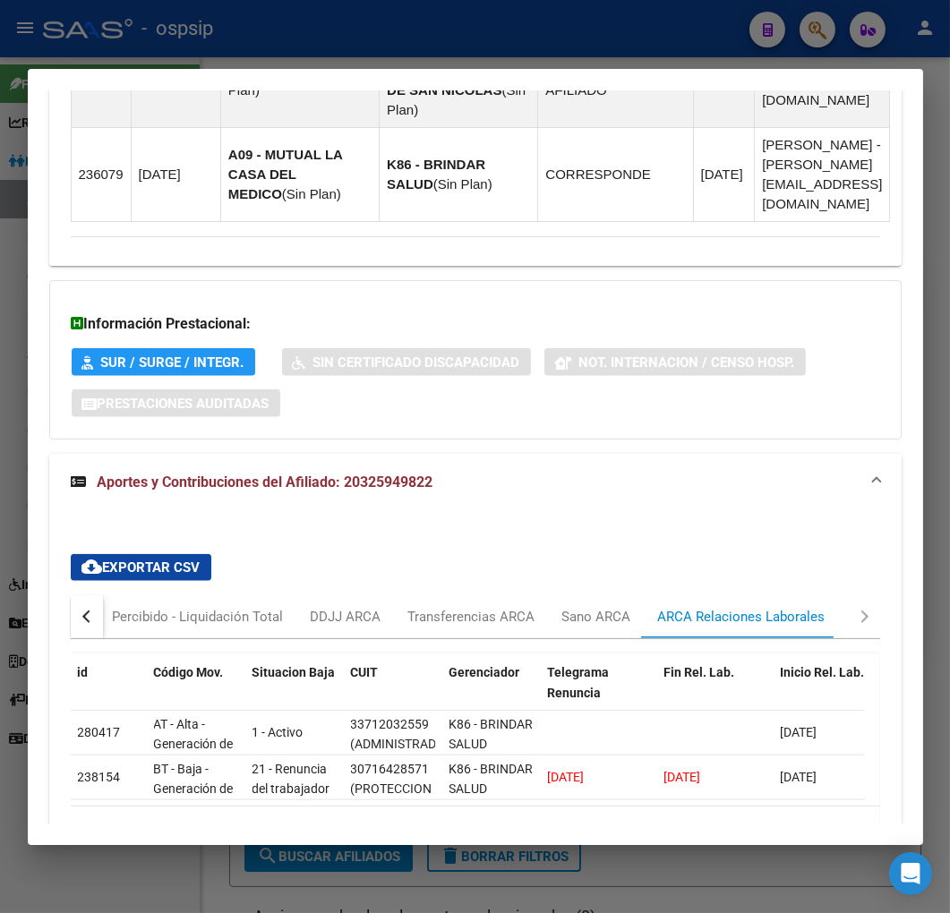
scroll to position [2406, 0]
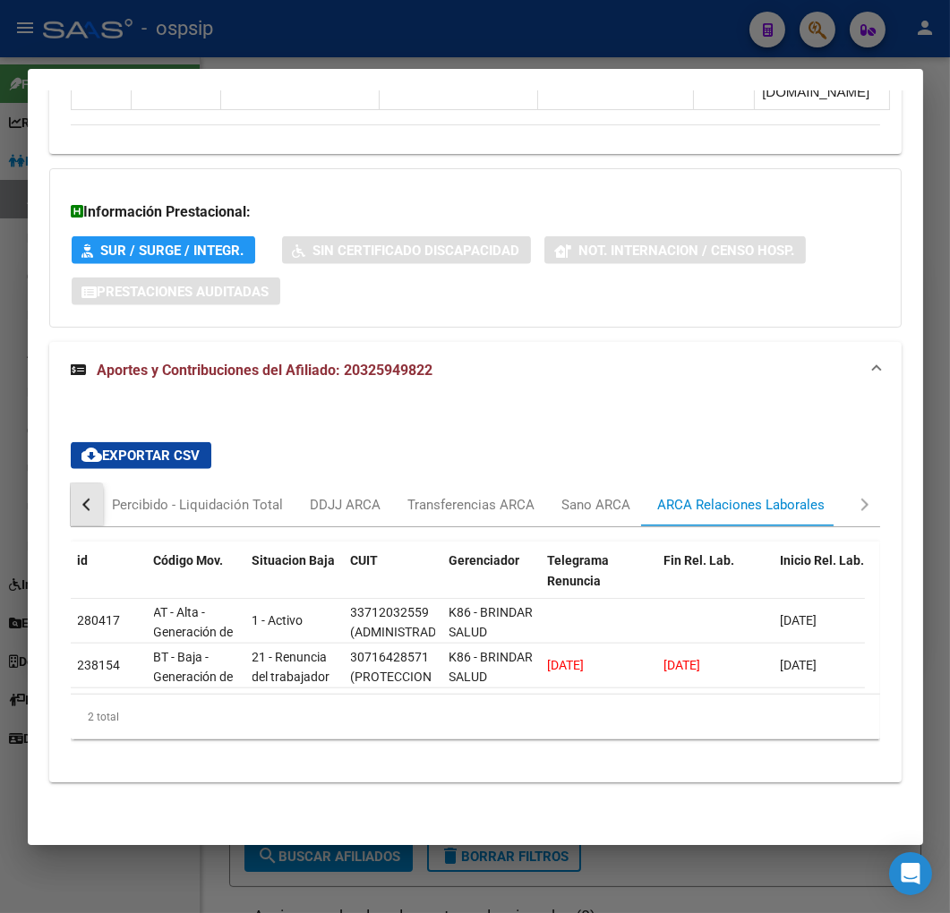
click at [85, 494] on button "button" at bounding box center [87, 504] width 32 height 43
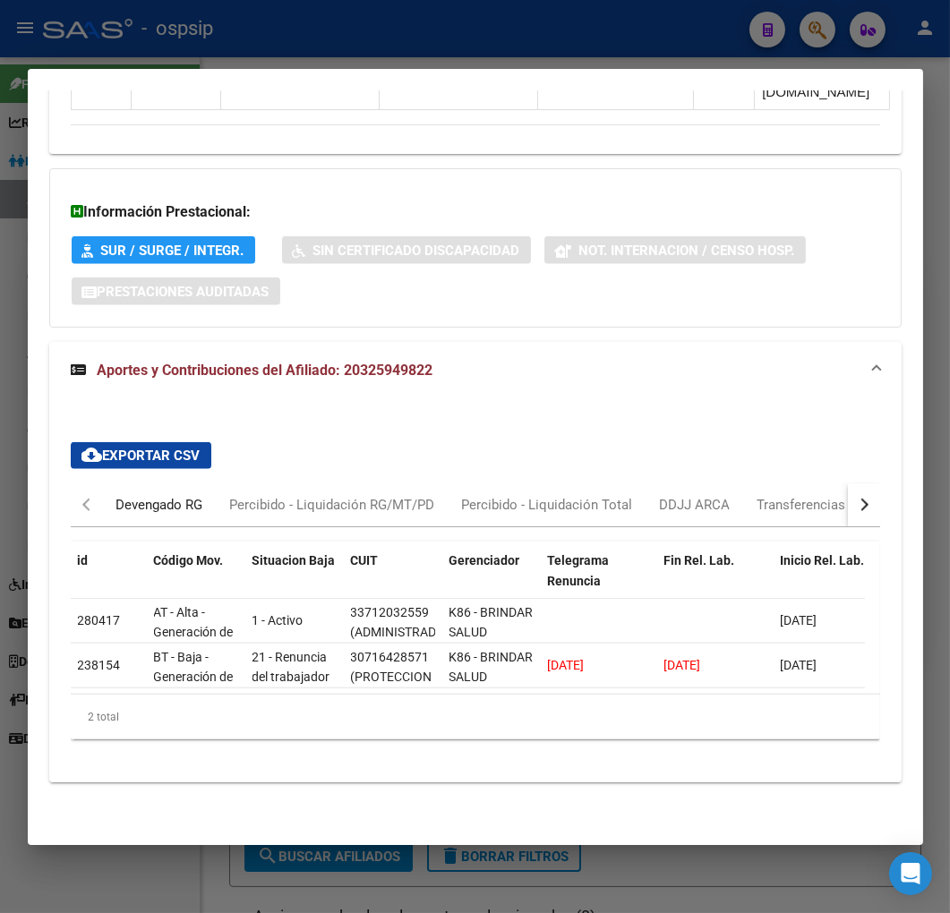
click at [159, 499] on div "Devengado RG" at bounding box center [160, 504] width 114 height 43
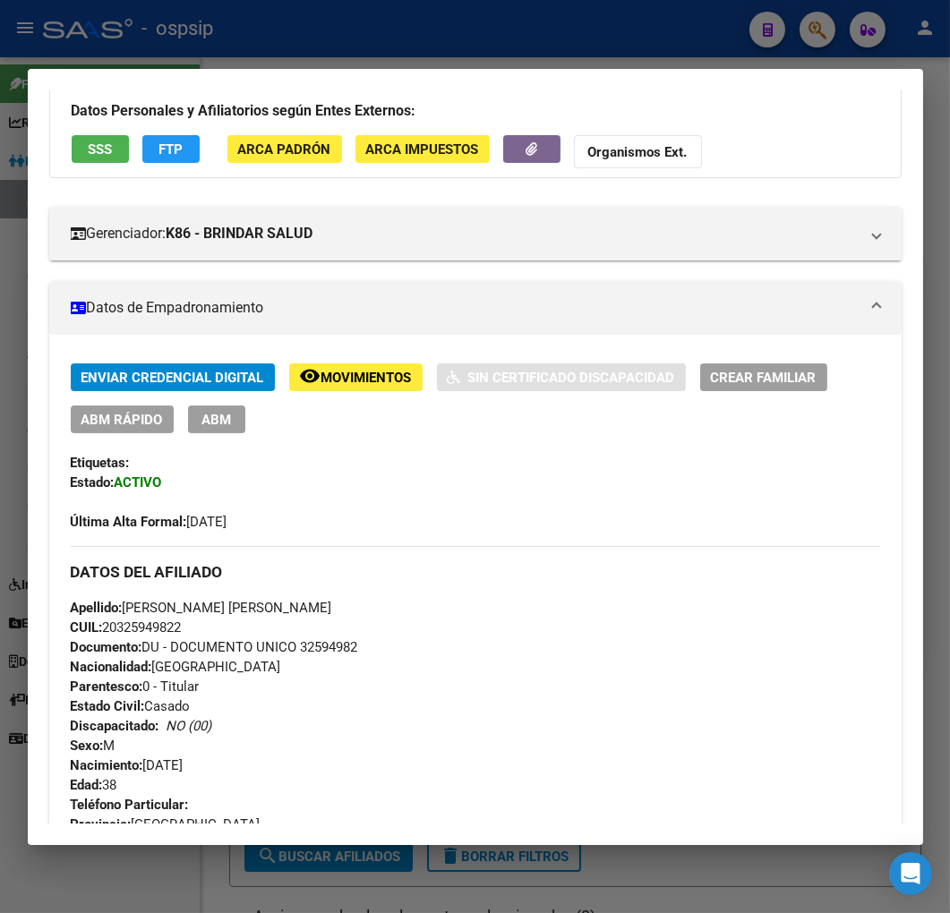
scroll to position [20, 0]
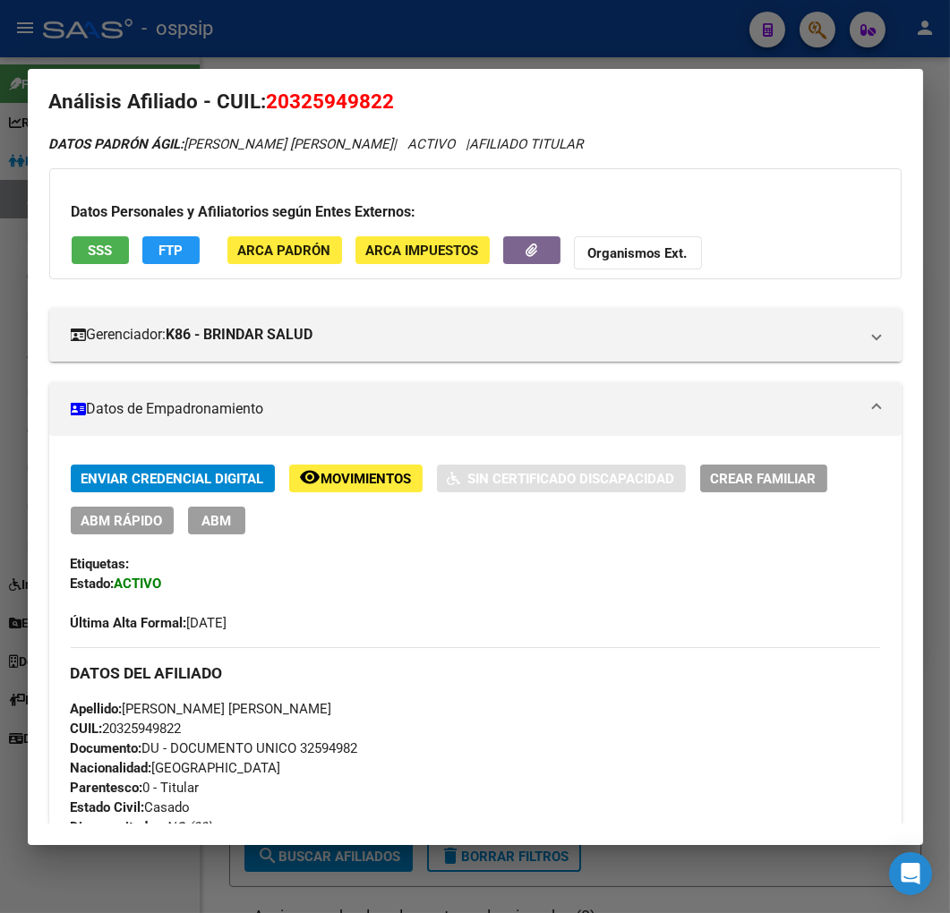
click at [371, 45] on div at bounding box center [475, 456] width 950 height 913
click at [376, 43] on div at bounding box center [475, 456] width 950 height 913
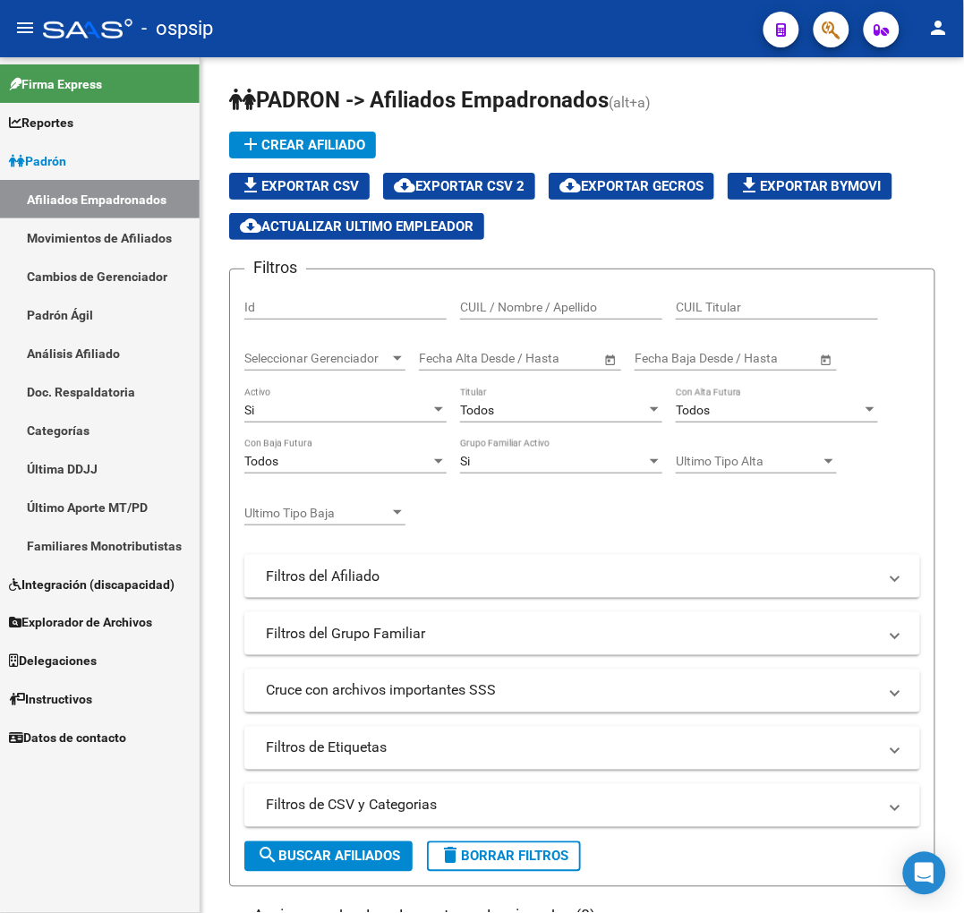
click at [814, 27] on button "button" at bounding box center [831, 30] width 36 height 36
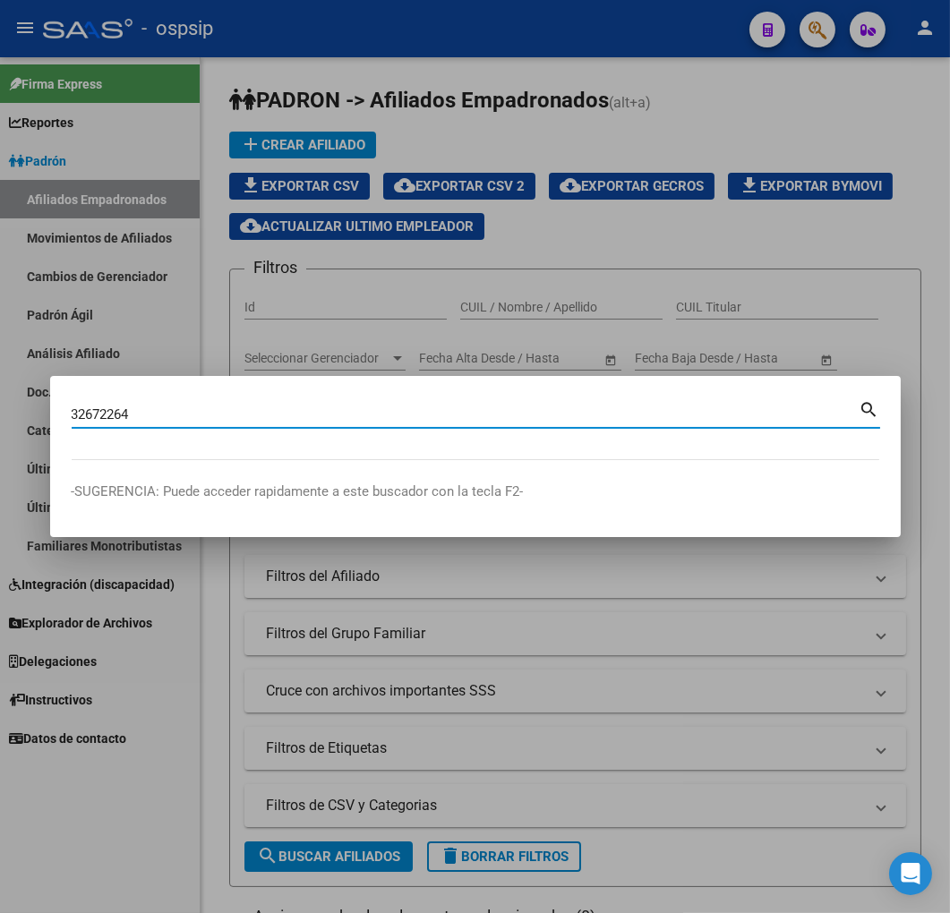
type input "32672264"
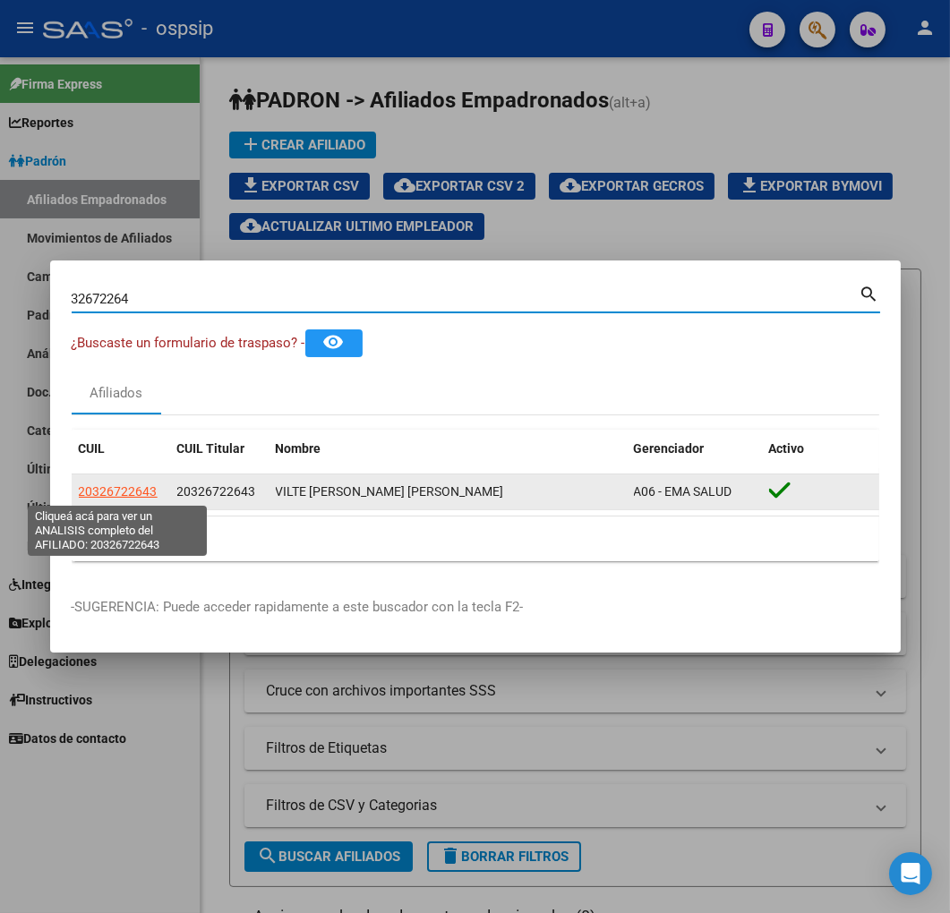
click at [136, 490] on span "20326722643" at bounding box center [118, 491] width 79 height 14
type textarea "20326722643"
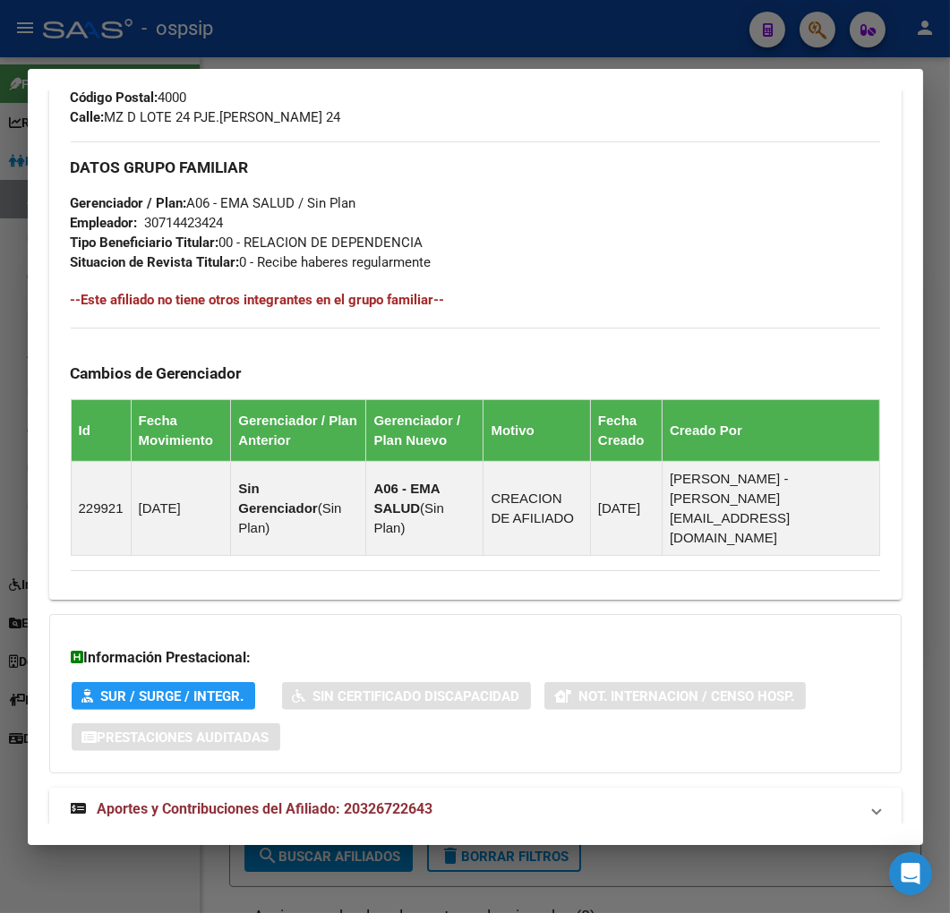
scroll to position [896, 0]
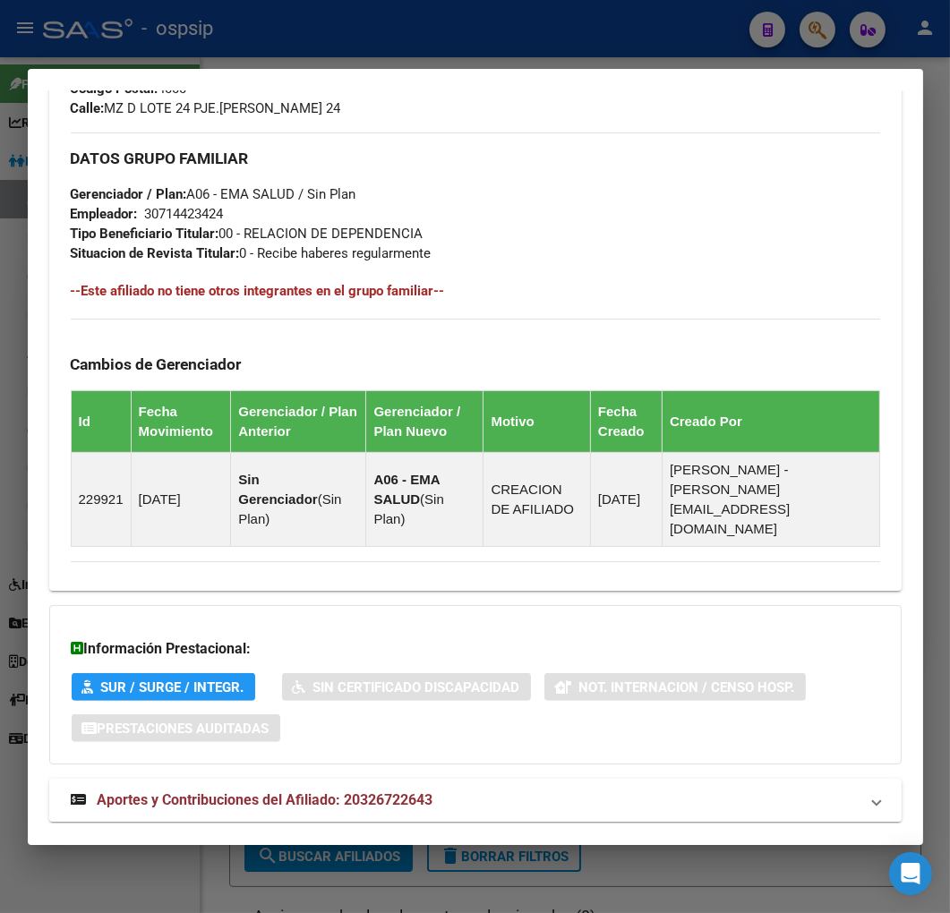
drag, startPoint x: 532, startPoint y: 747, endPoint x: 557, endPoint y: 703, distance: 50.5
click at [530, 779] on mat-expansion-panel-header "Aportes y Contribuciones del Afiliado: 20326722643" at bounding box center [475, 800] width 852 height 43
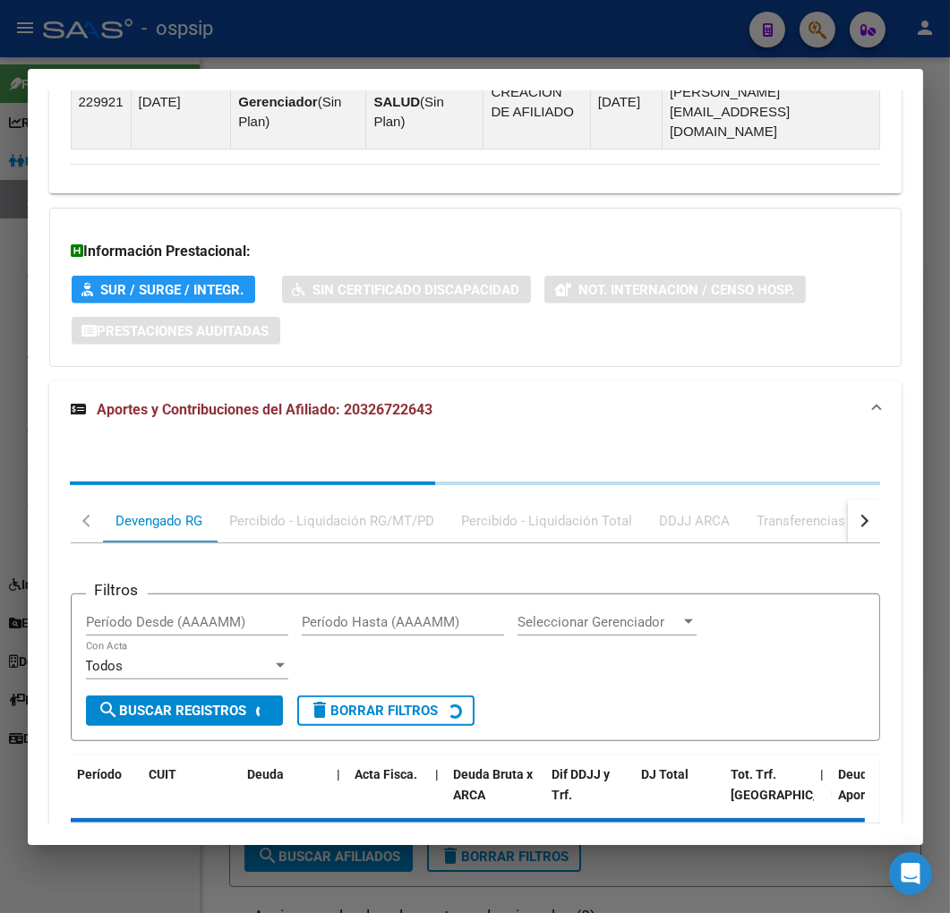
scroll to position [1382, 0]
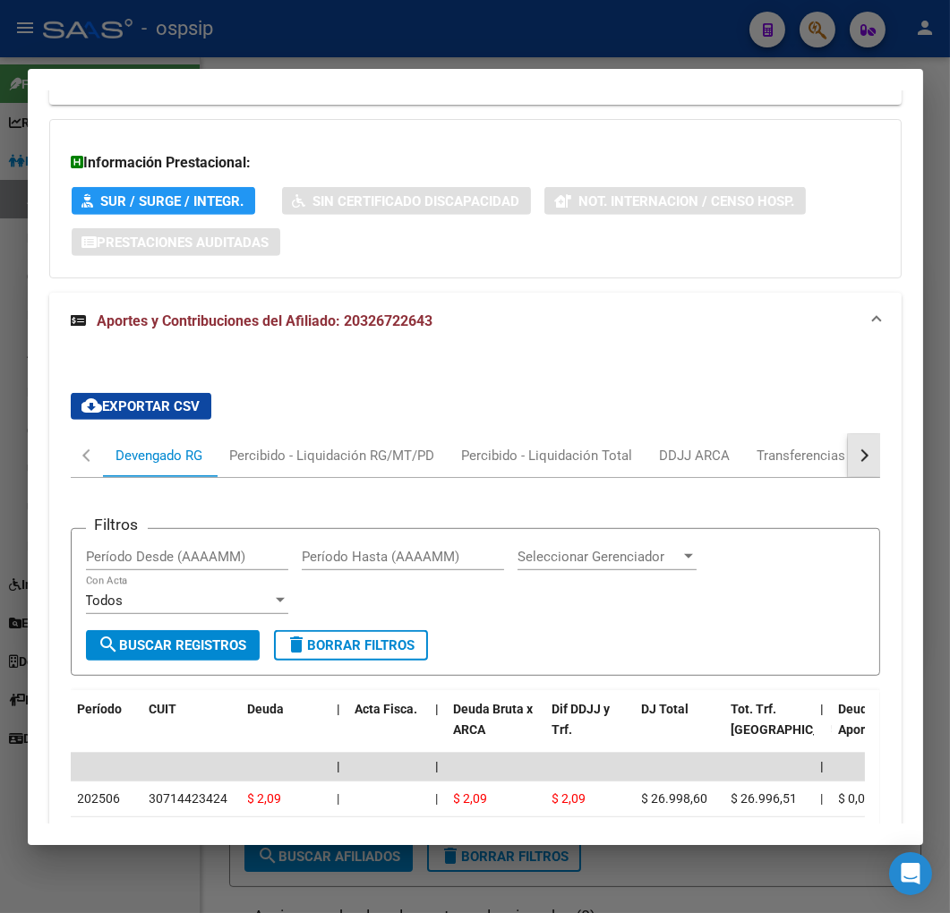
click at [864, 434] on button "button" at bounding box center [863, 455] width 32 height 43
click at [863, 434] on button "button" at bounding box center [863, 455] width 32 height 43
click at [865, 422] on div "cloud_download Exportar CSV Devengado RG Percibido - Liquidación RG/MT/PD Perci…" at bounding box center [475, 798] width 852 height 839
click at [839, 425] on div "cloud_download Exportar CSV Devengado RG Percibido - Liquidación RG/MT/PD Perci…" at bounding box center [475, 798] width 852 height 839
click at [720, 446] on div "ARCA Relaciones Laborales" at bounding box center [740, 456] width 167 height 20
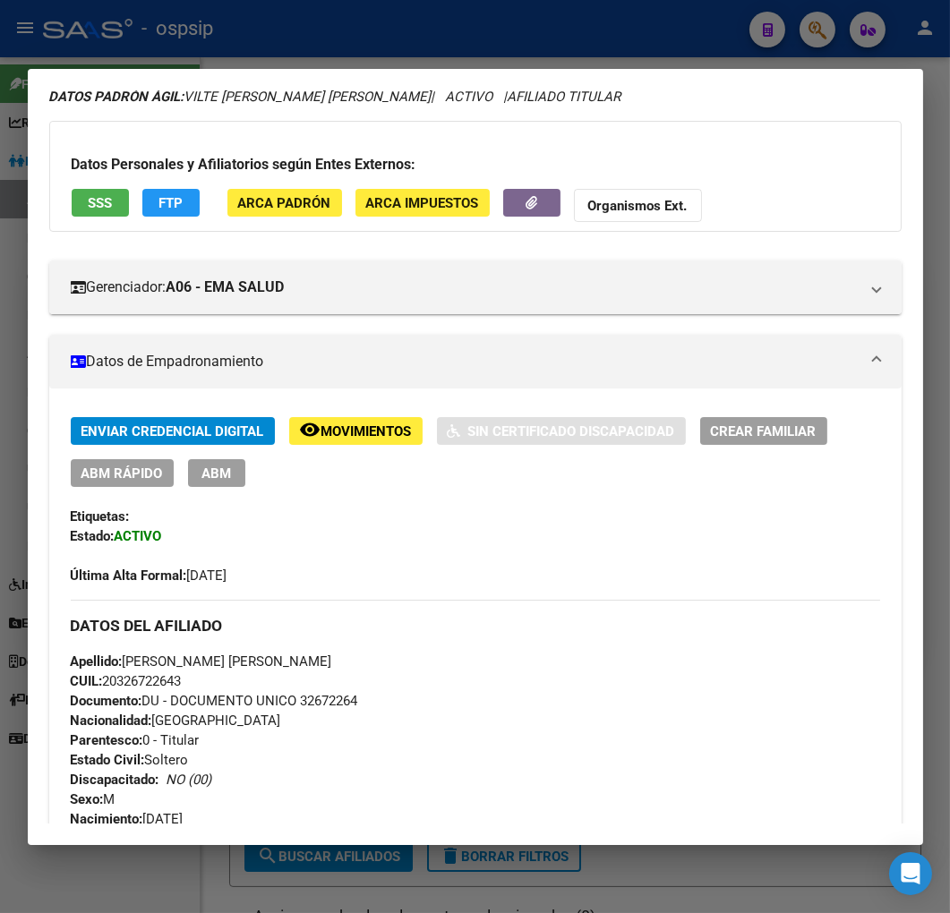
scroll to position [61, 0]
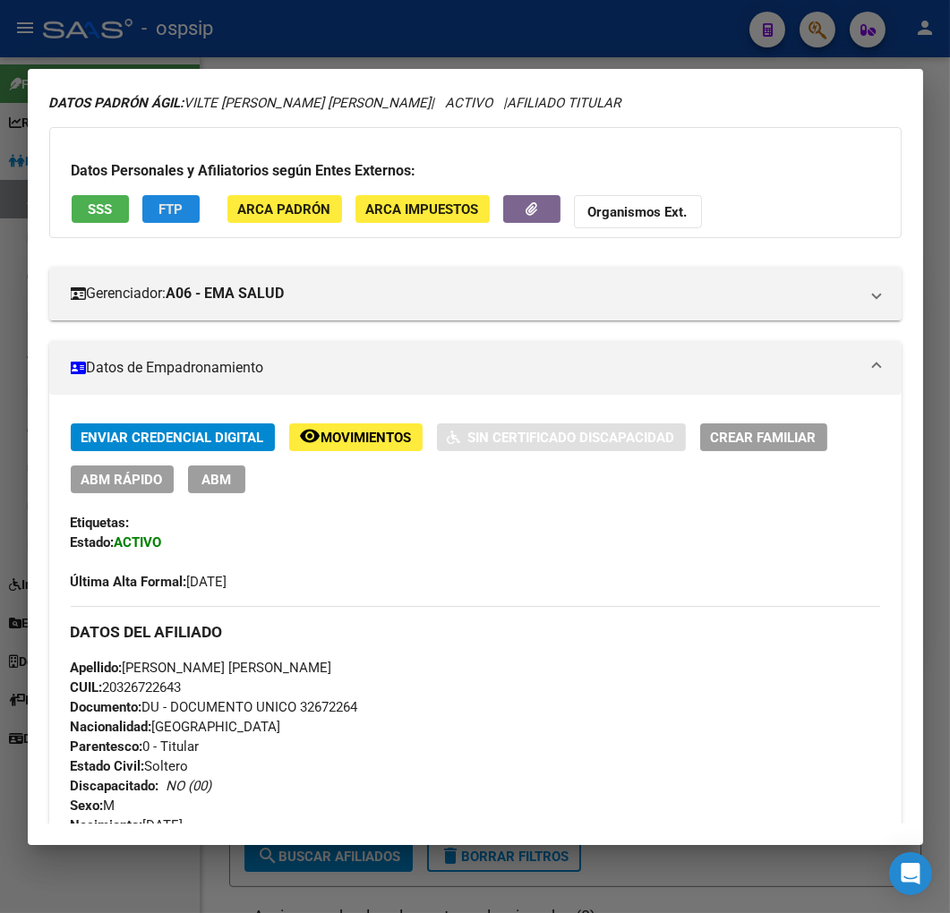
click at [168, 218] on button "FTP" at bounding box center [170, 209] width 57 height 28
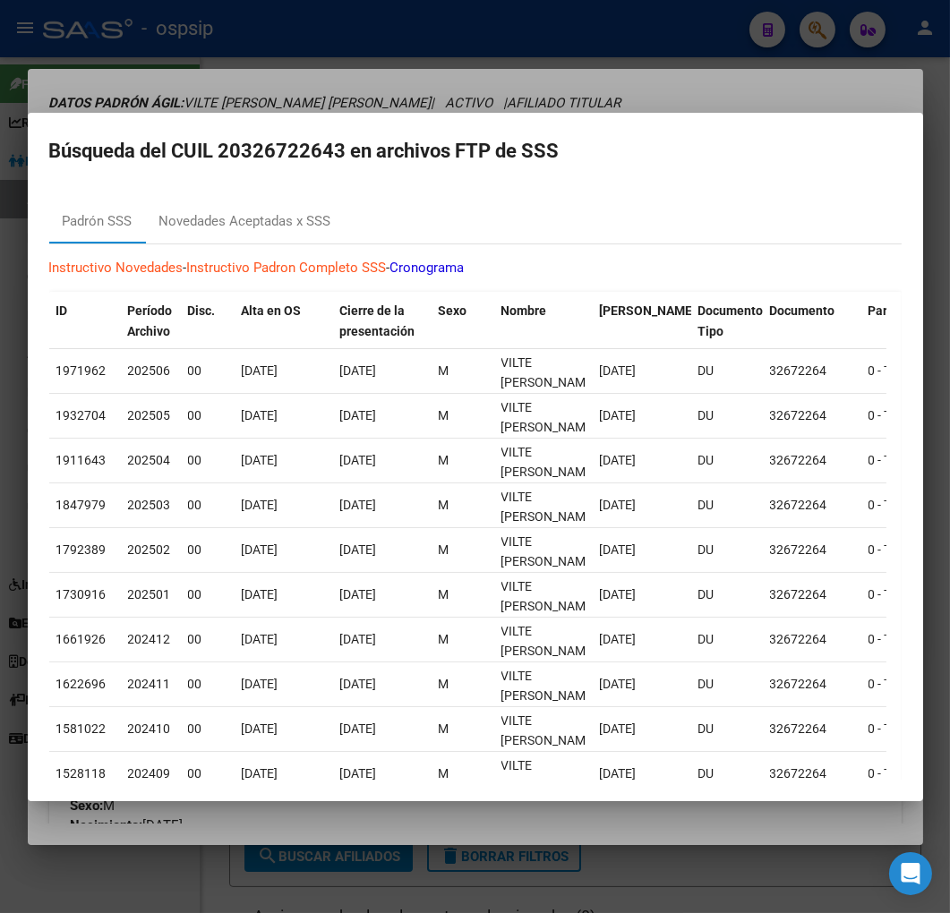
click at [660, 85] on div at bounding box center [475, 456] width 950 height 913
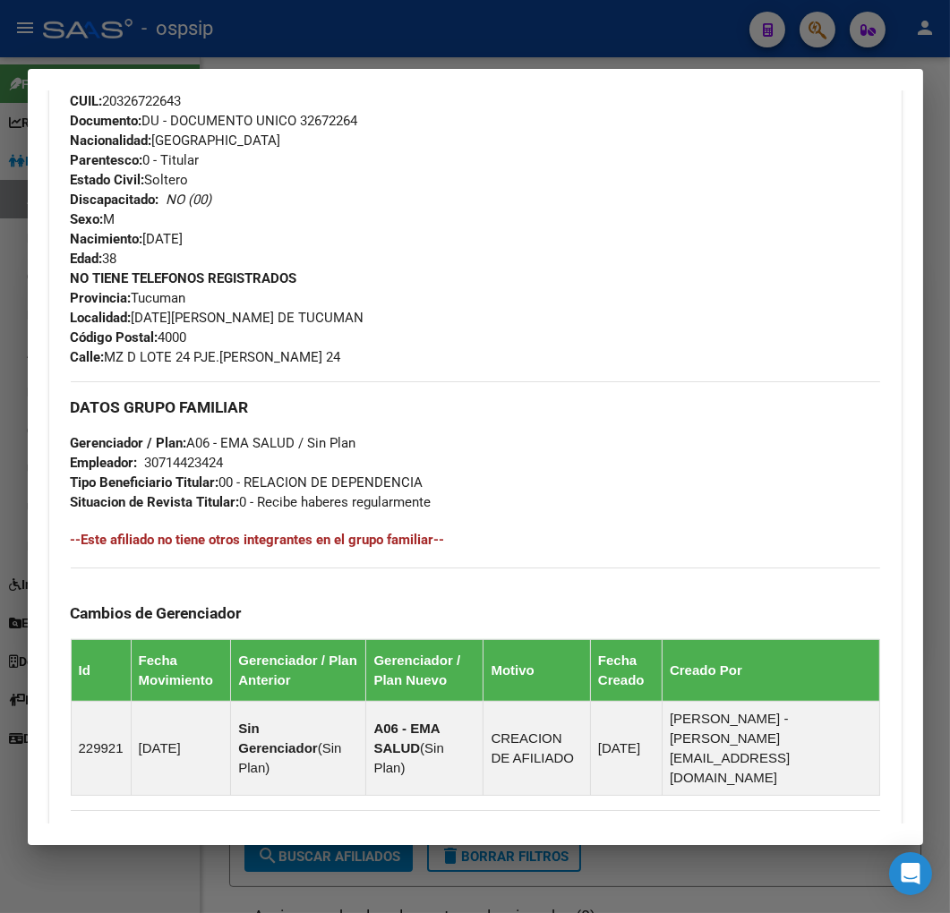
scroll to position [1255, 0]
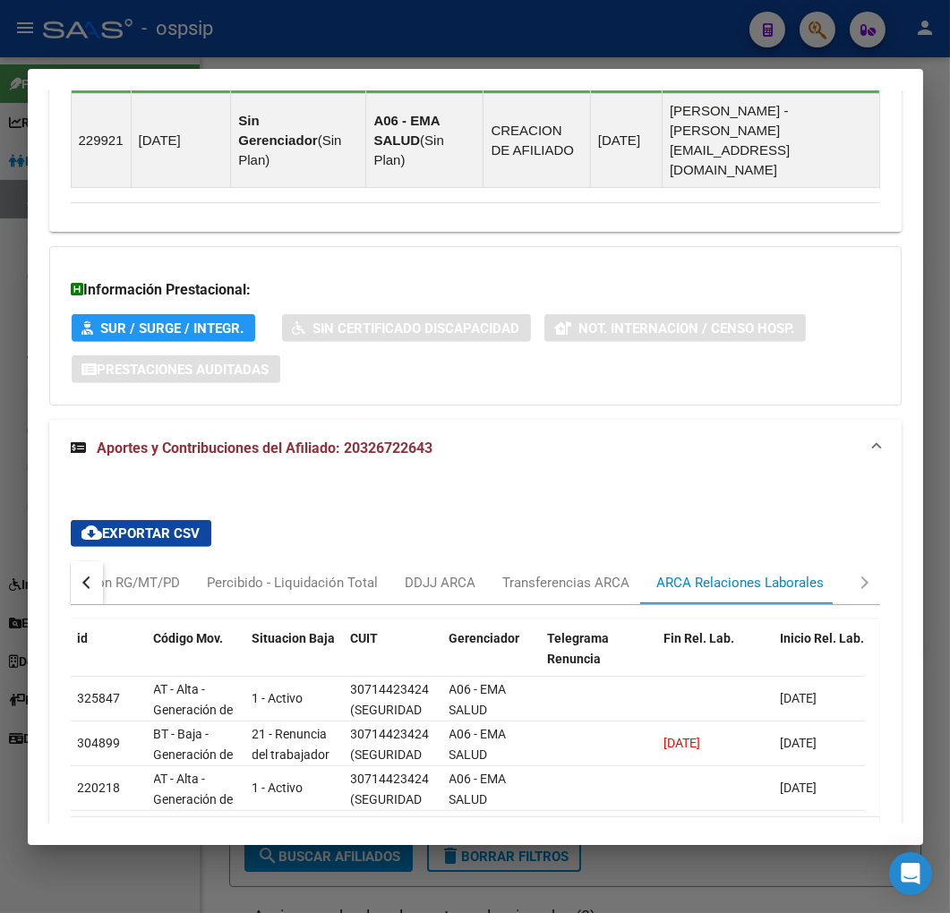
click at [83, 561] on button "button" at bounding box center [87, 582] width 32 height 43
click at [172, 562] on div "Devengado RG" at bounding box center [160, 582] width 114 height 43
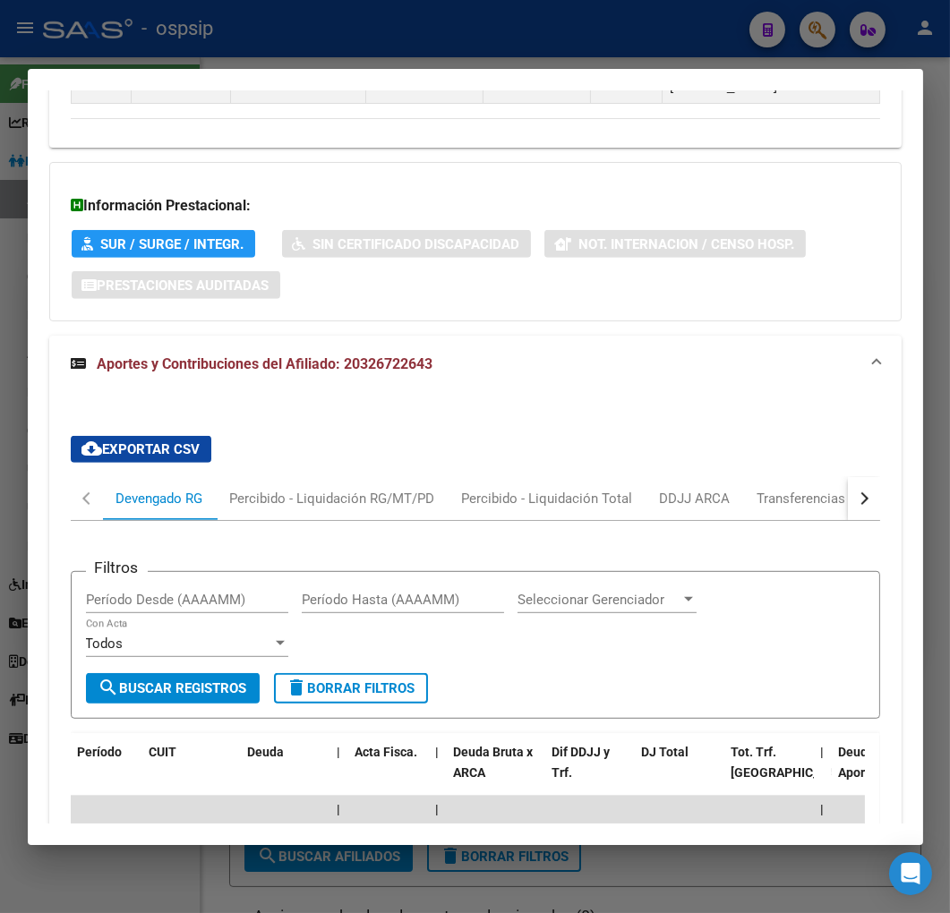
scroll to position [1553, 0]
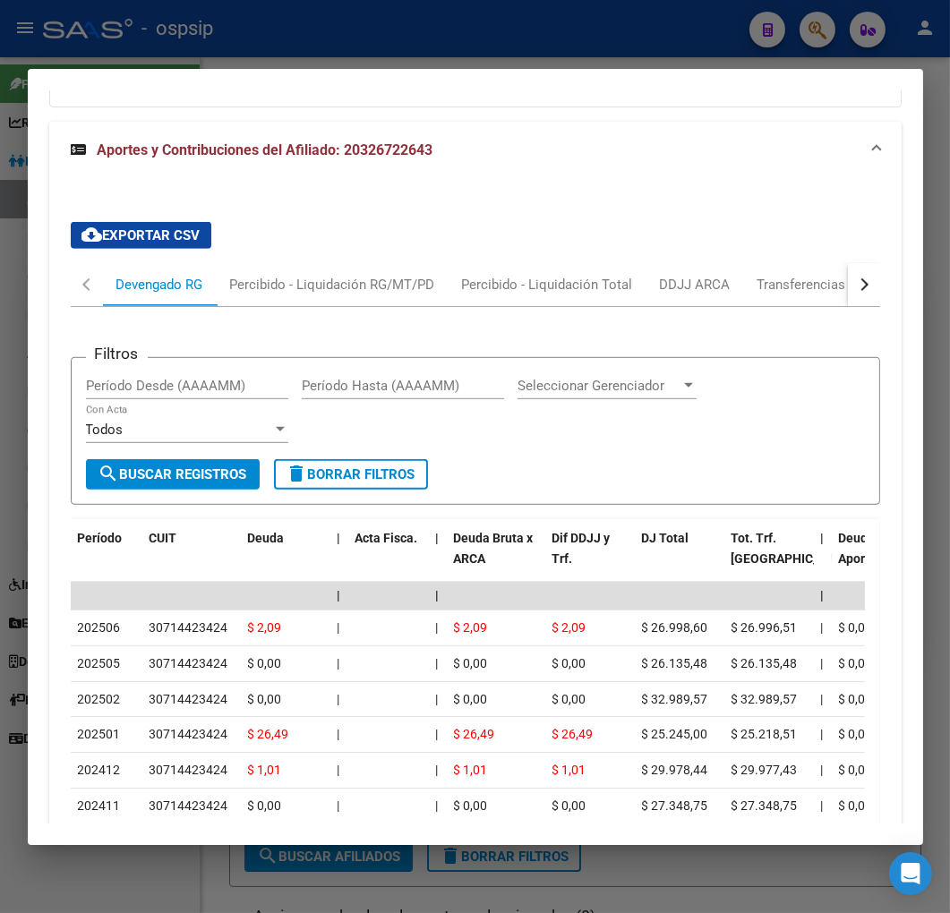
click at [459, 46] on div at bounding box center [475, 456] width 950 height 913
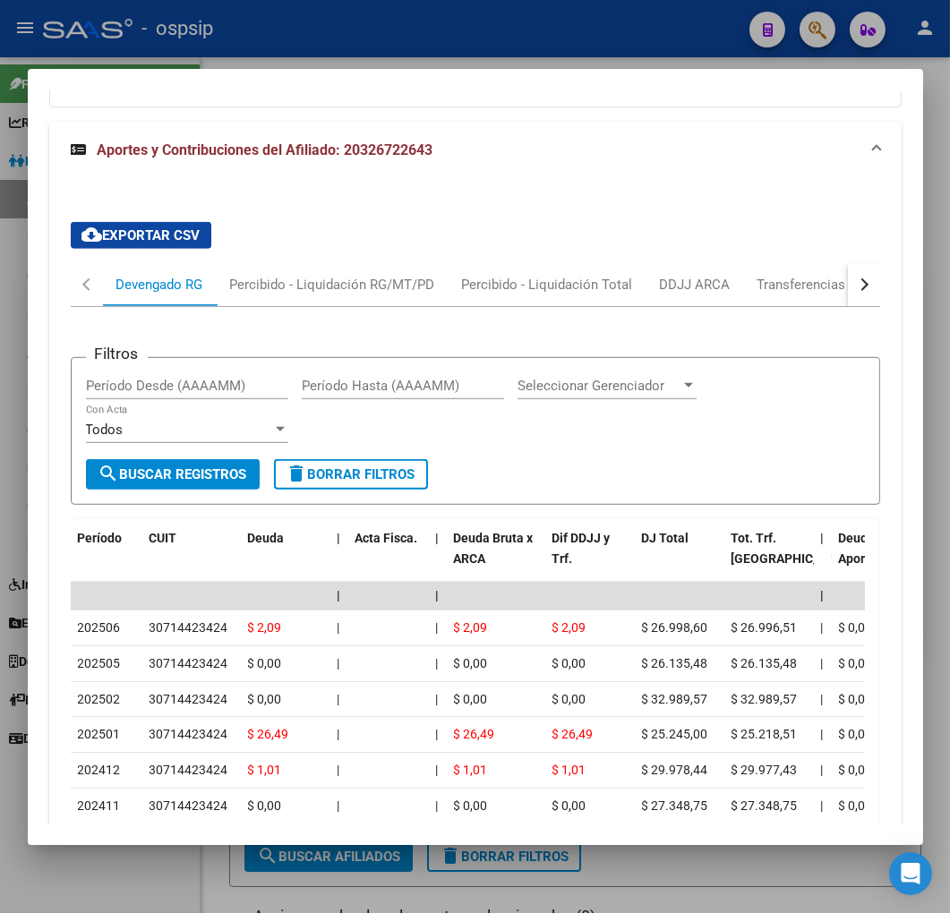
click at [459, 46] on div at bounding box center [475, 456] width 950 height 913
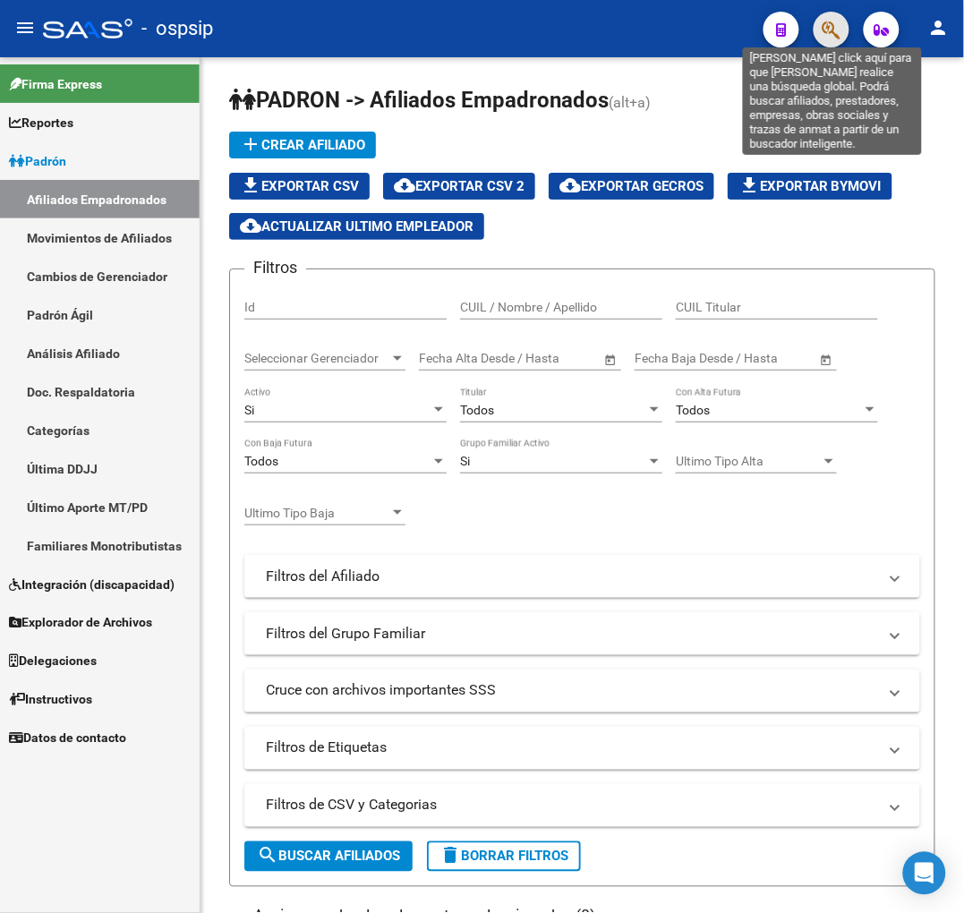
click at [825, 39] on icon "button" at bounding box center [831, 30] width 18 height 21
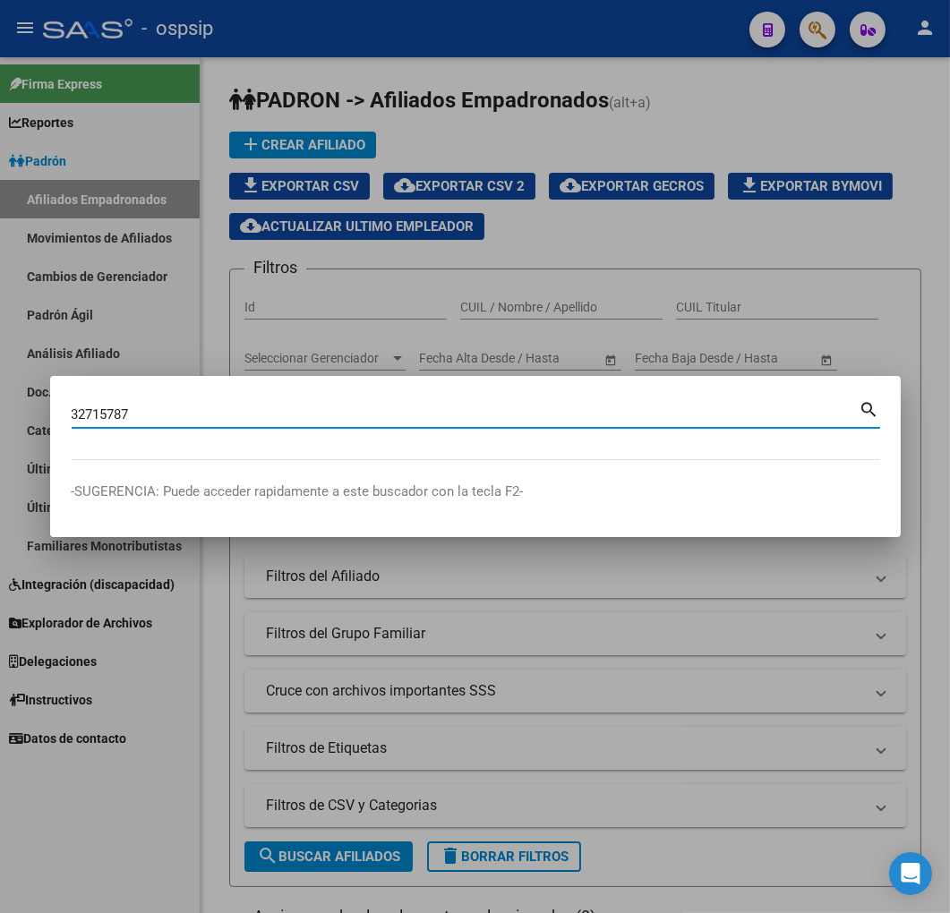
type input "32715787"
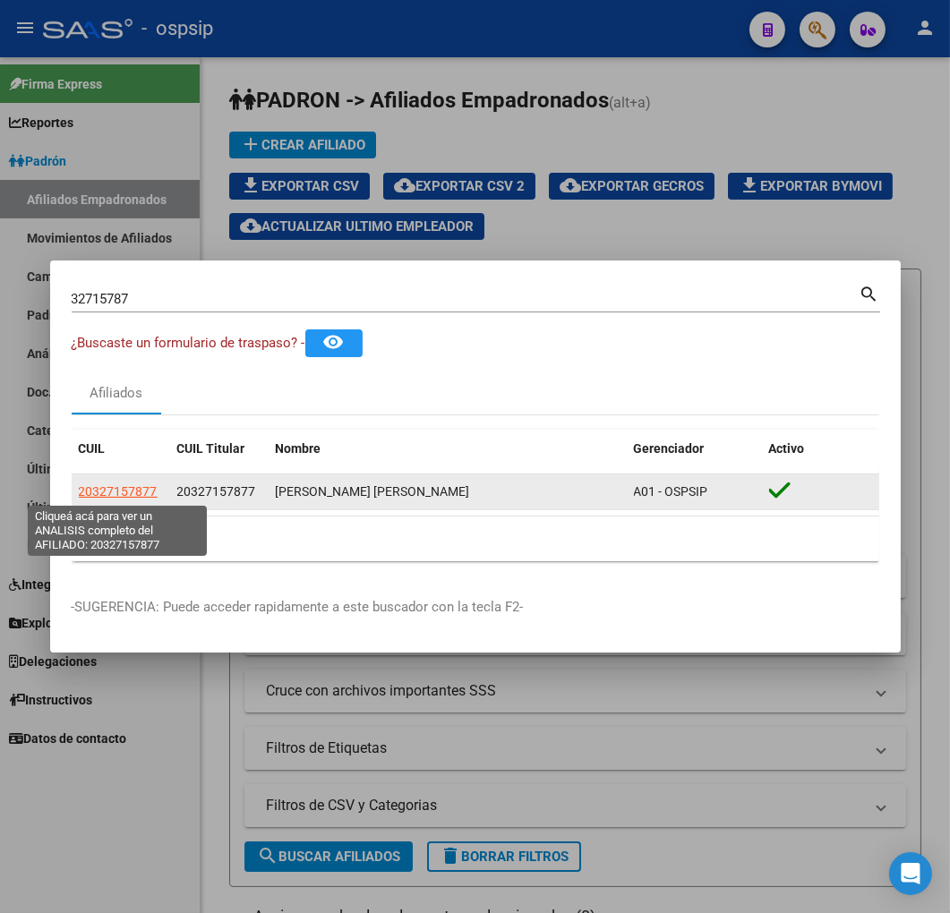
click at [92, 492] on span "20327157877" at bounding box center [118, 491] width 79 height 14
type textarea "20327157877"
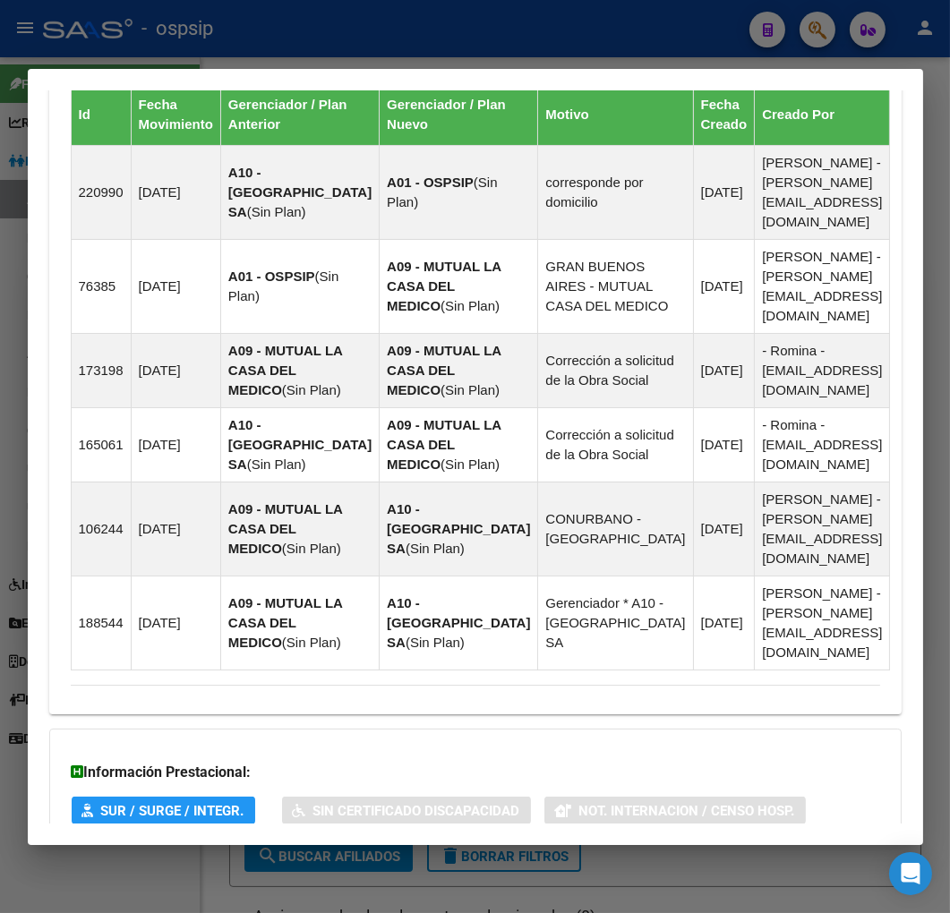
scroll to position [1361, 0]
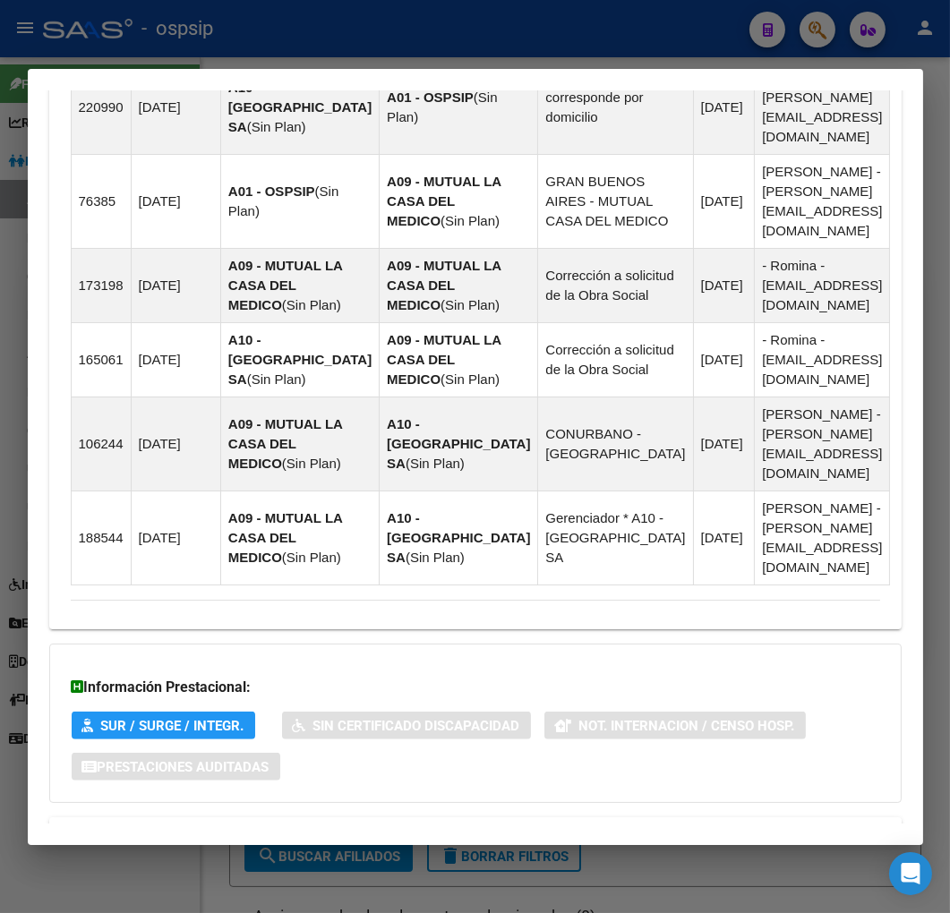
click at [494, 817] on mat-expansion-panel-header "Aportes y Contribuciones del Afiliado: 20327157877" at bounding box center [475, 838] width 852 height 43
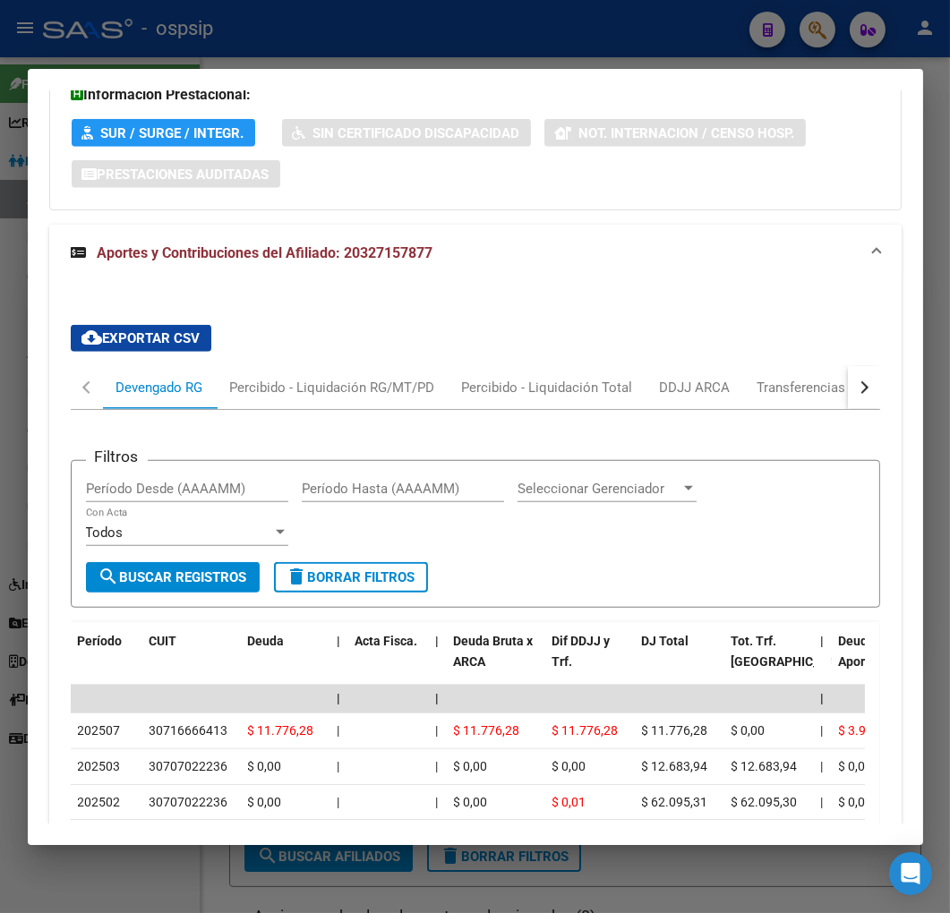
scroll to position [1946, 0]
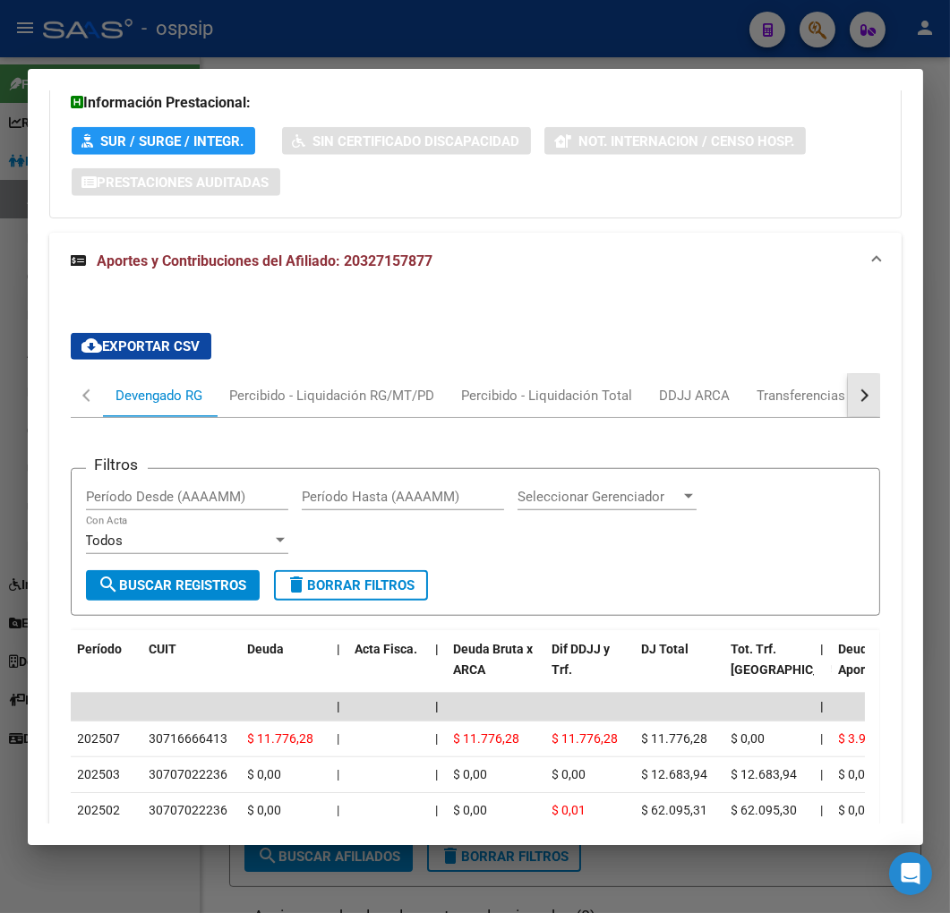
click at [847, 374] on button "button" at bounding box center [863, 395] width 32 height 43
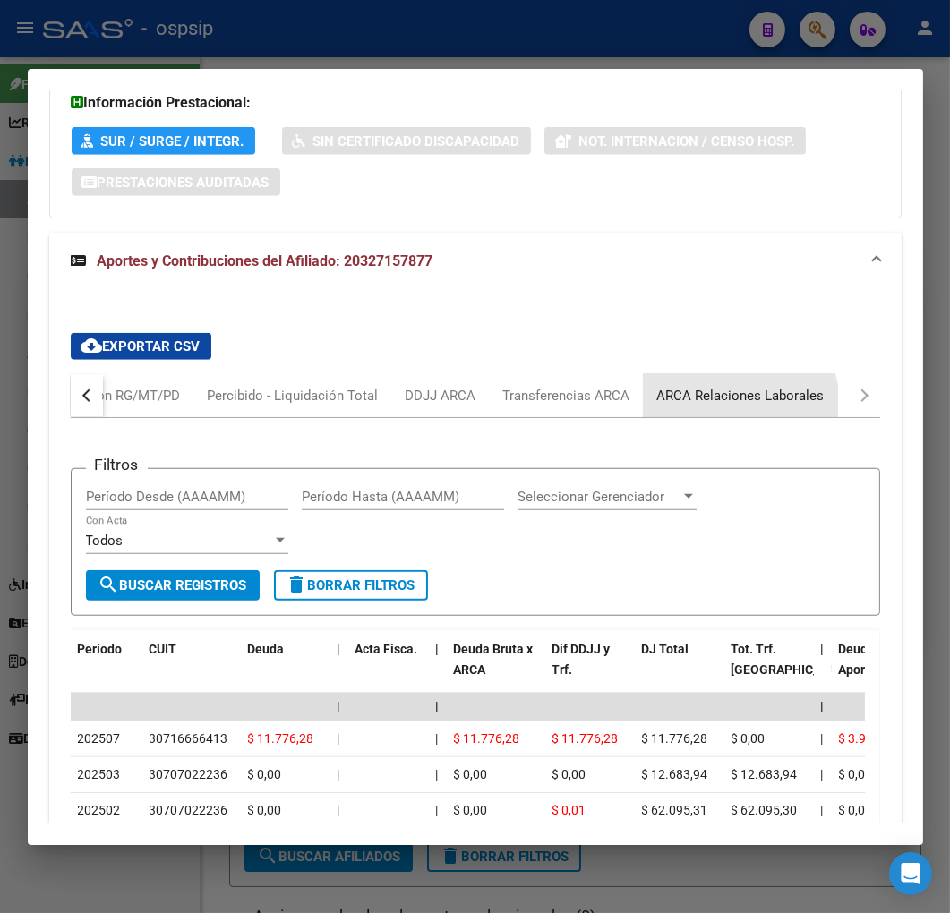
click at [730, 386] on div "ARCA Relaciones Laborales" at bounding box center [740, 396] width 167 height 20
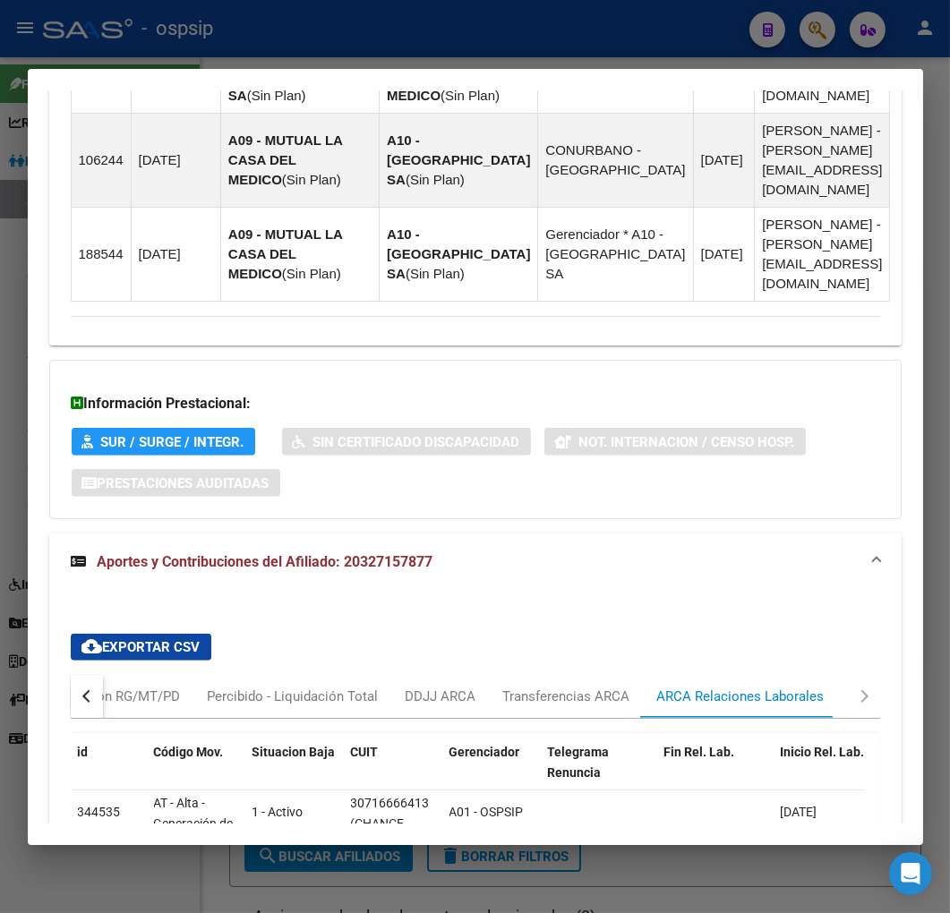
scroll to position [1774, 0]
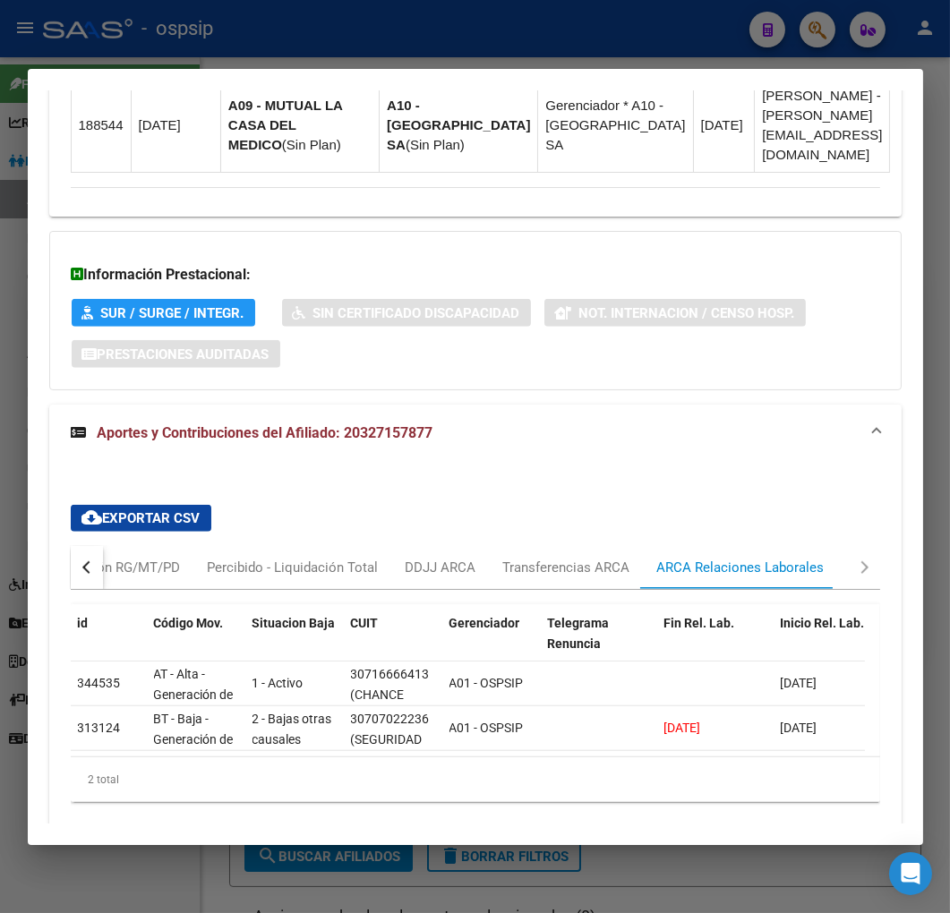
click at [377, 41] on div at bounding box center [475, 456] width 950 height 913
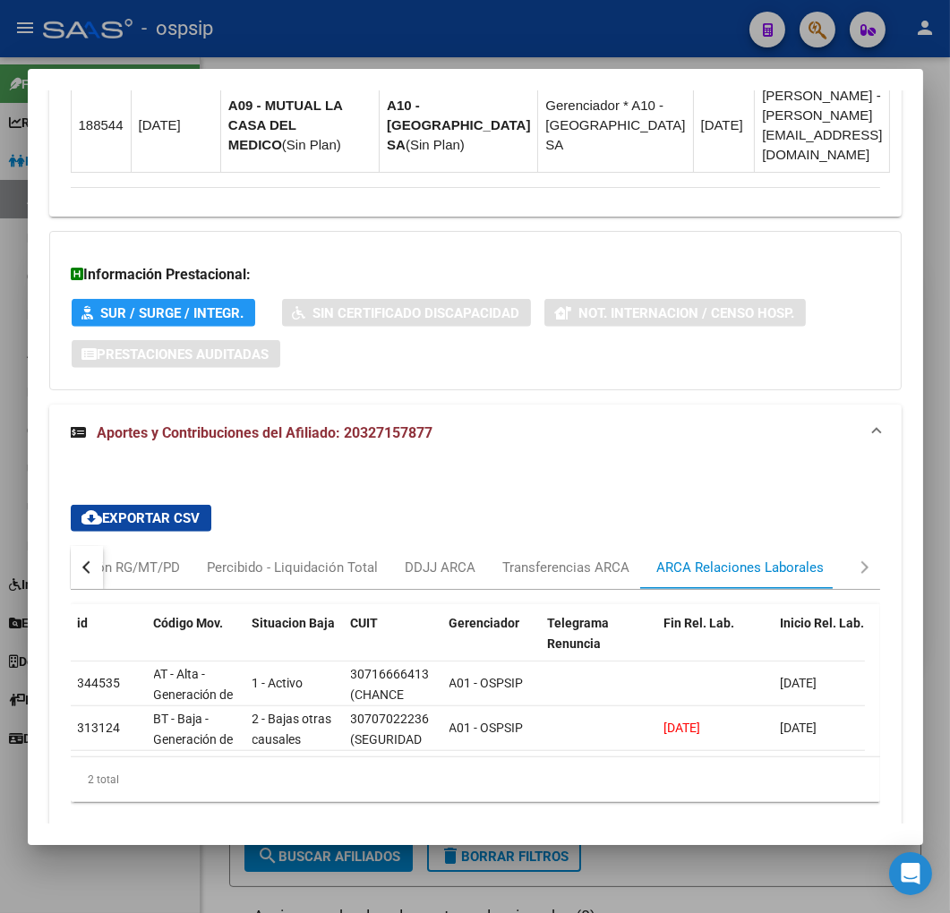
drag, startPoint x: 381, startPoint y: 41, endPoint x: 823, endPoint y: 120, distance: 449.1
click at [382, 42] on div at bounding box center [475, 456] width 950 height 913
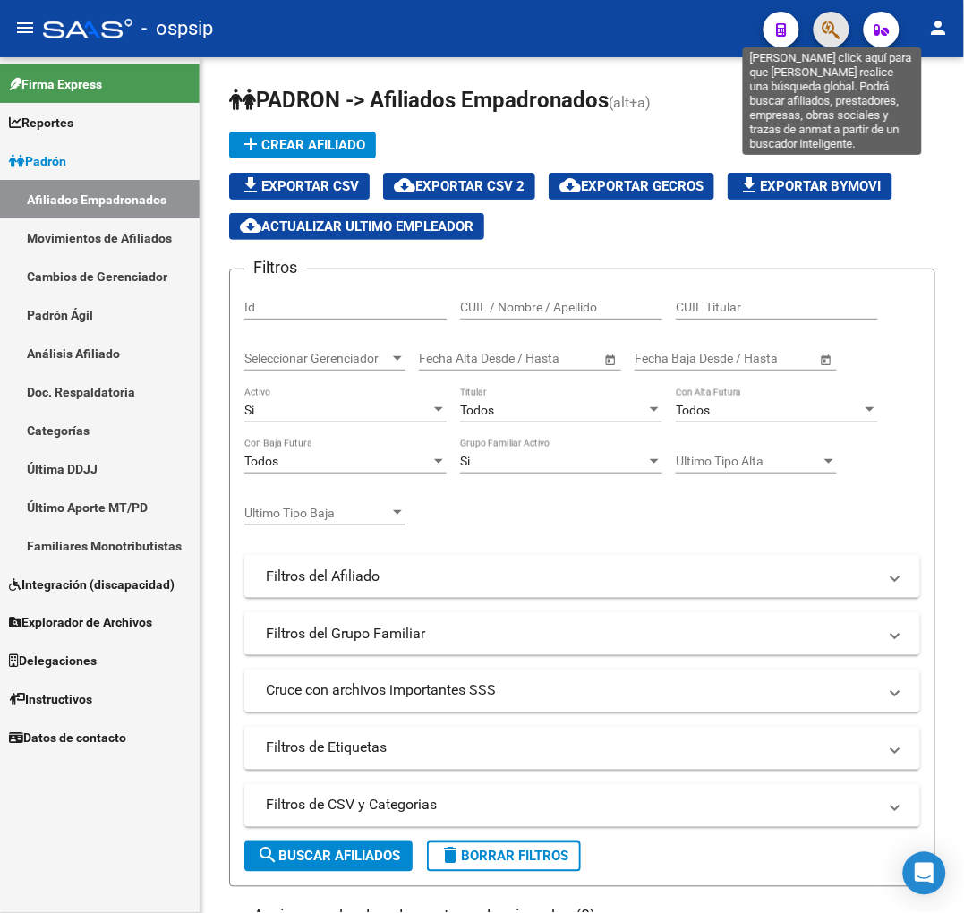
click at [832, 30] on icon "button" at bounding box center [831, 30] width 18 height 21
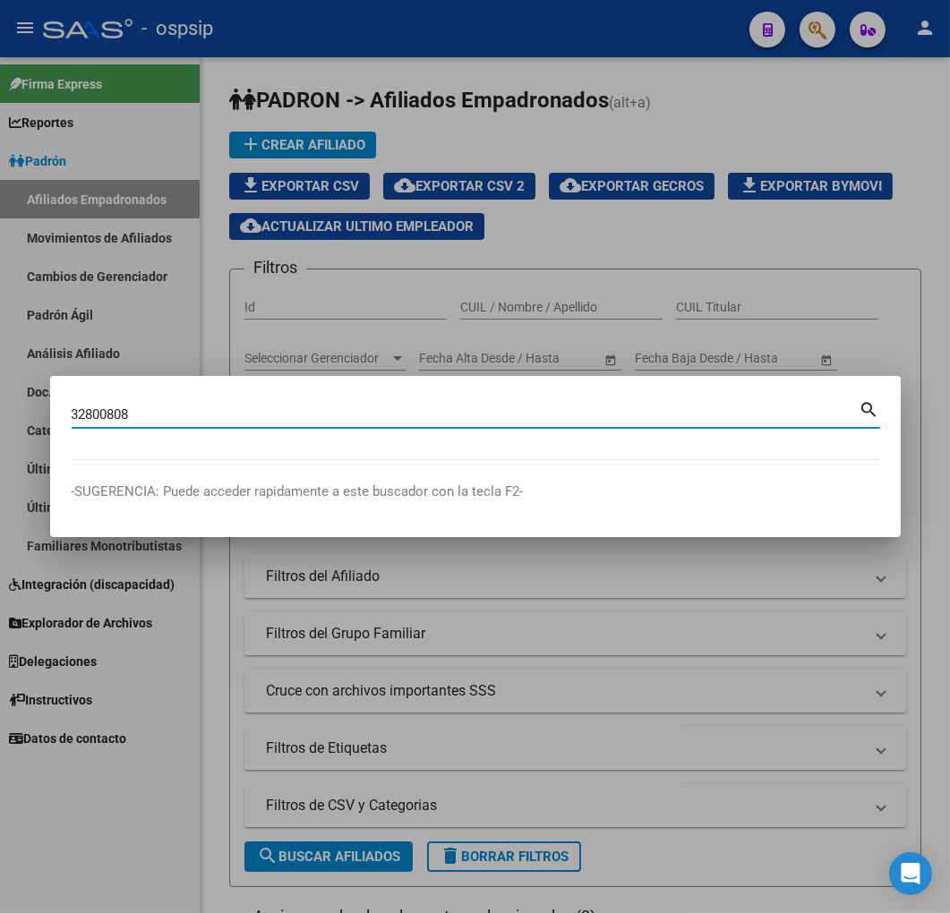
type input "32800808"
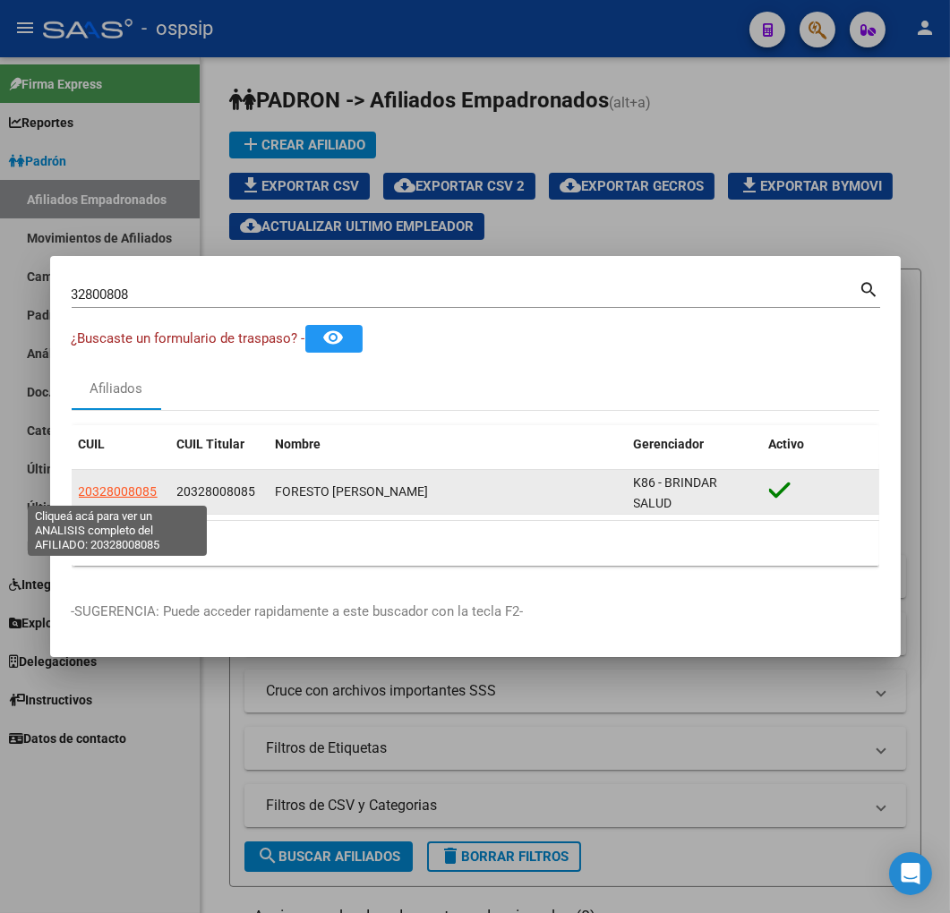
click at [111, 485] on span "20328008085" at bounding box center [118, 491] width 79 height 14
type textarea "20328008085"
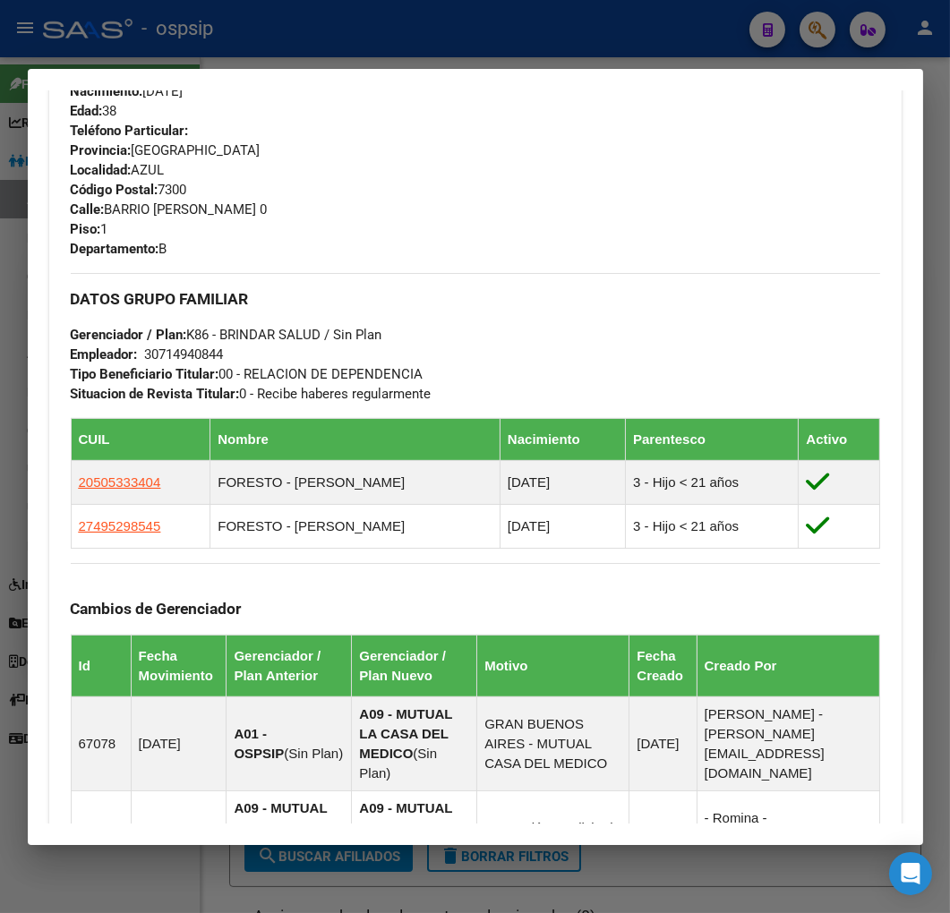
scroll to position [1266, 0]
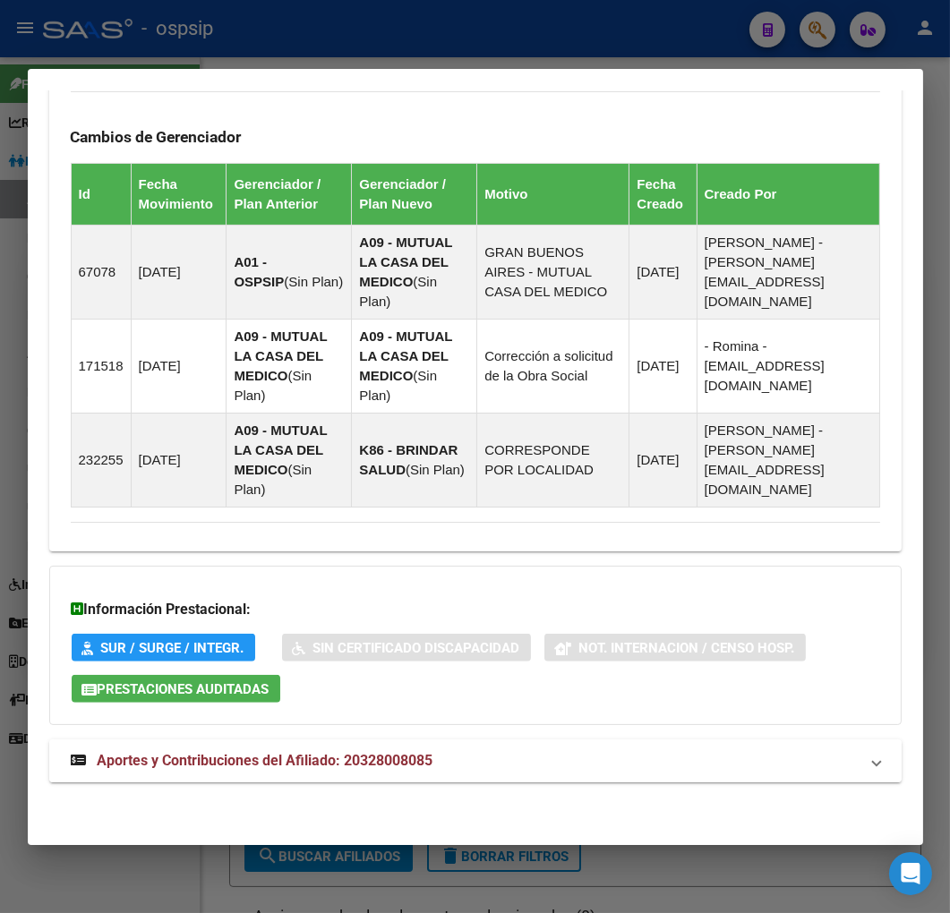
click at [558, 765] on mat-panel-title "Aportes y Contribuciones del Afiliado: 20328008085" at bounding box center [465, 760] width 788 height 21
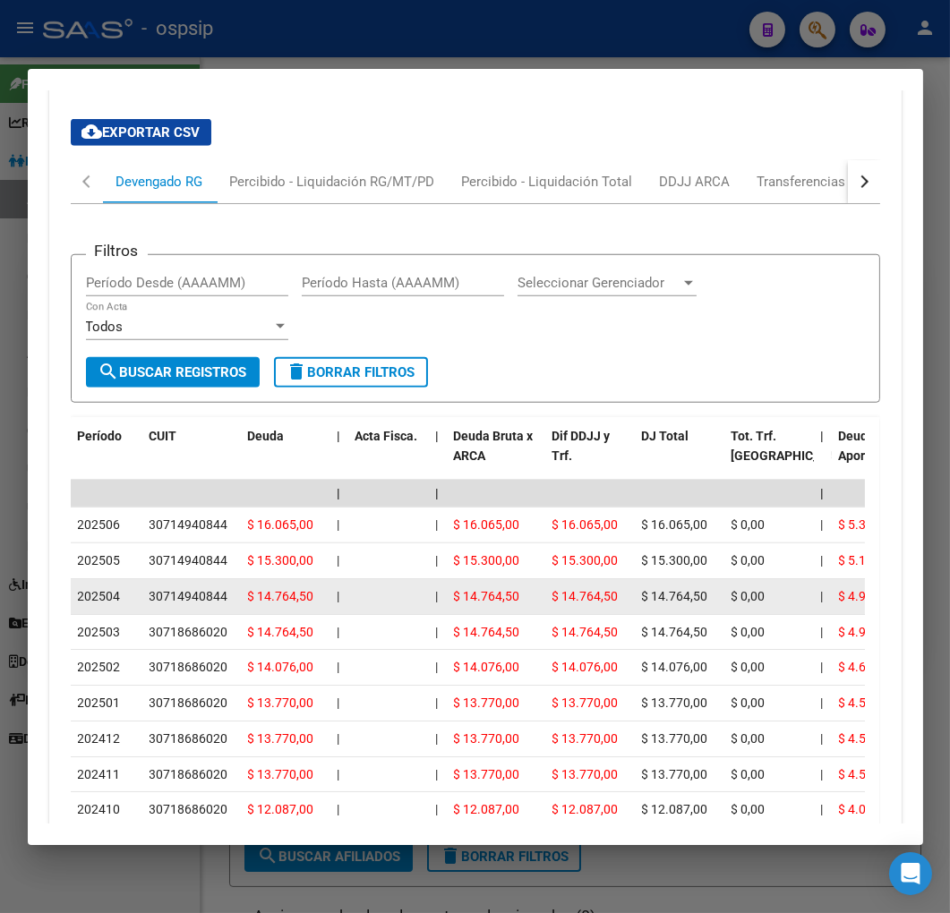
scroll to position [1952, 0]
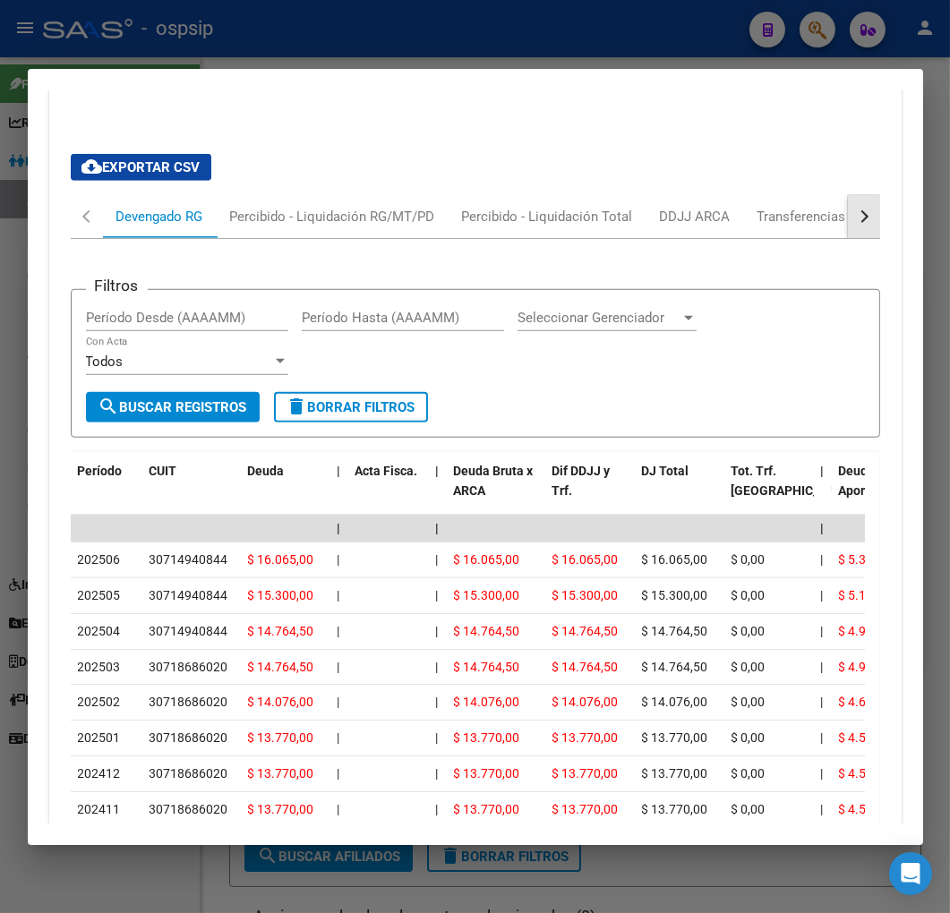
click at [856, 215] on button "button" at bounding box center [863, 216] width 32 height 43
click at [782, 228] on div "ARCA Relaciones Laborales" at bounding box center [741, 216] width 194 height 43
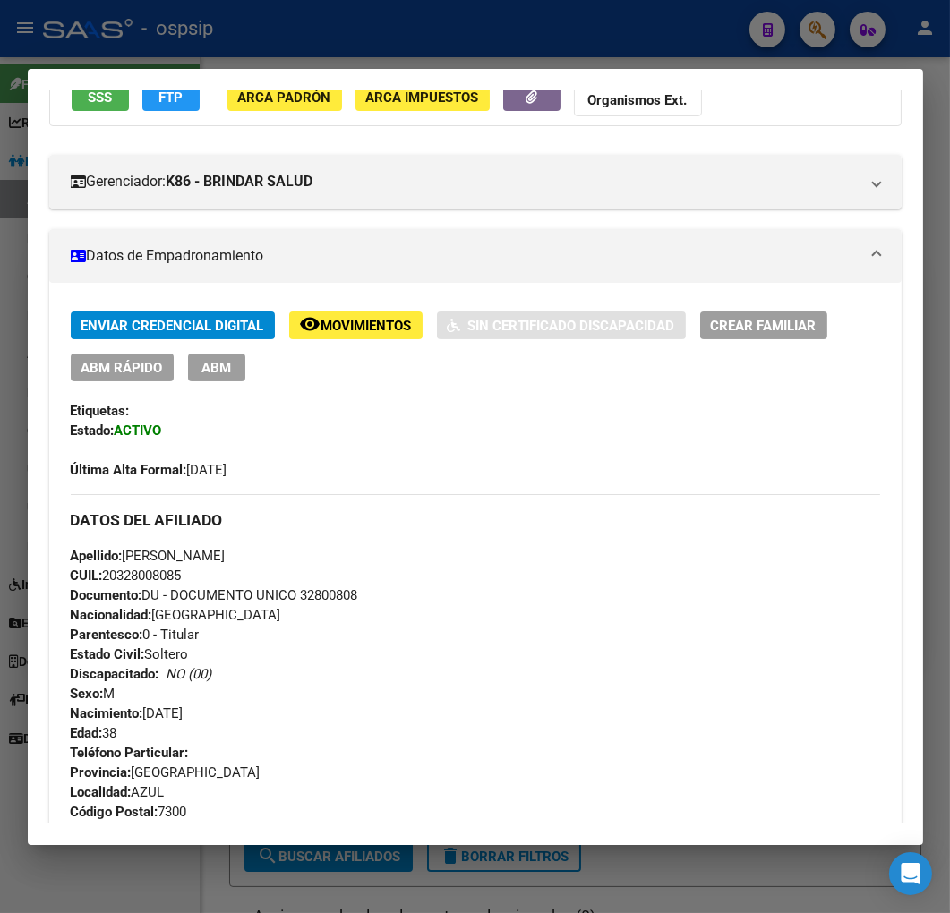
scroll to position [168, 0]
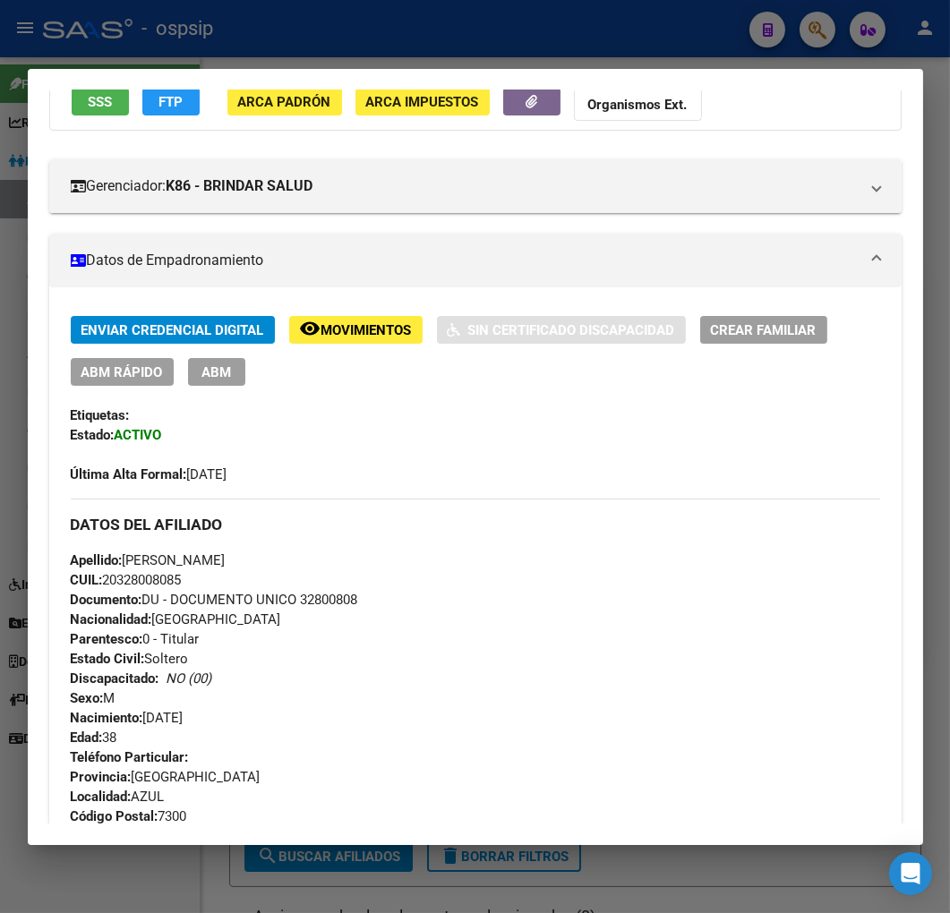
click at [437, 18] on div at bounding box center [475, 456] width 950 height 913
drag, startPoint x: 437, startPoint y: 18, endPoint x: 441, endPoint y: 28, distance: 10.8
click at [437, 19] on div at bounding box center [475, 456] width 950 height 913
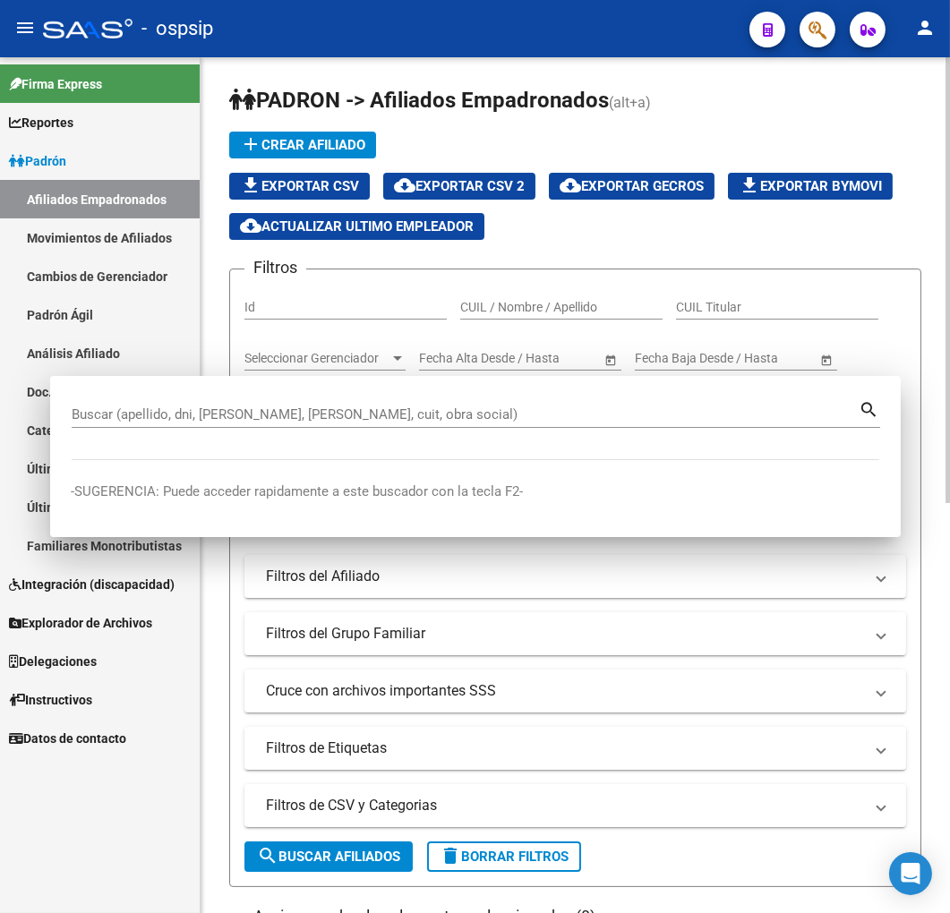
click at [487, 55] on mat-toolbar "menu - ospsip person" at bounding box center [475, 28] width 950 height 57
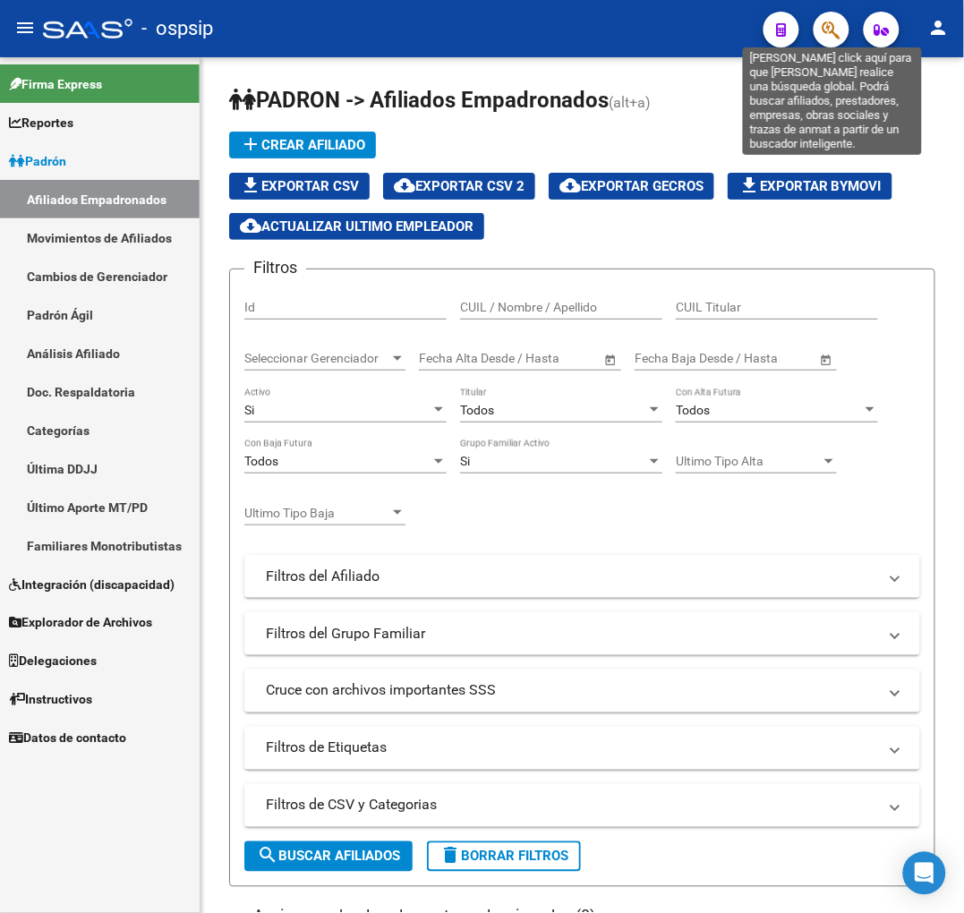
click at [825, 20] on icon "button" at bounding box center [831, 30] width 18 height 21
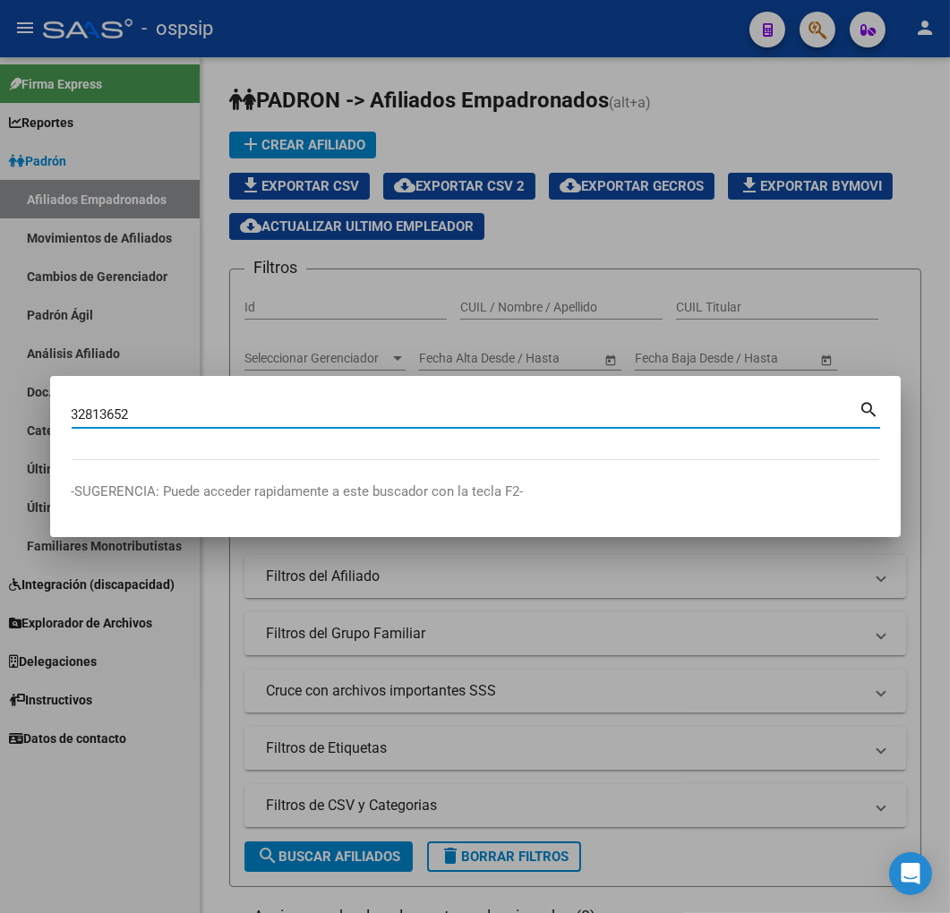
type input "32813652"
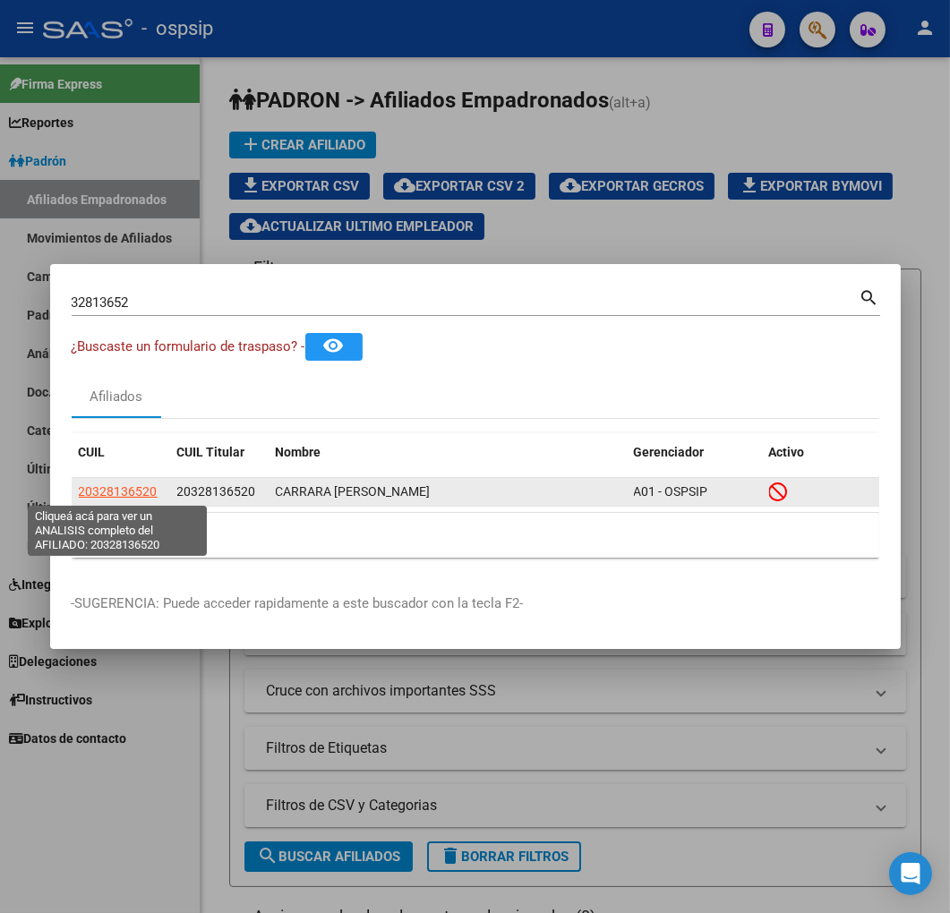
click at [116, 498] on span "20328136520" at bounding box center [118, 491] width 79 height 14
type textarea "20328136520"
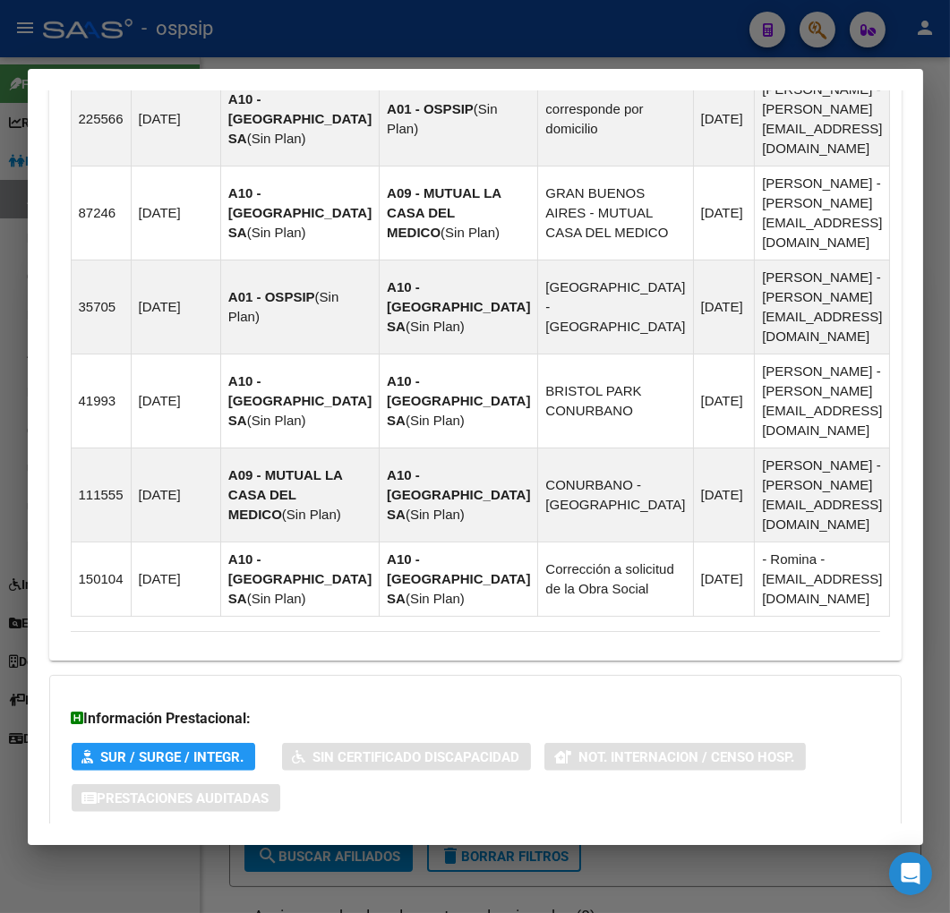
scroll to position [1380, 0]
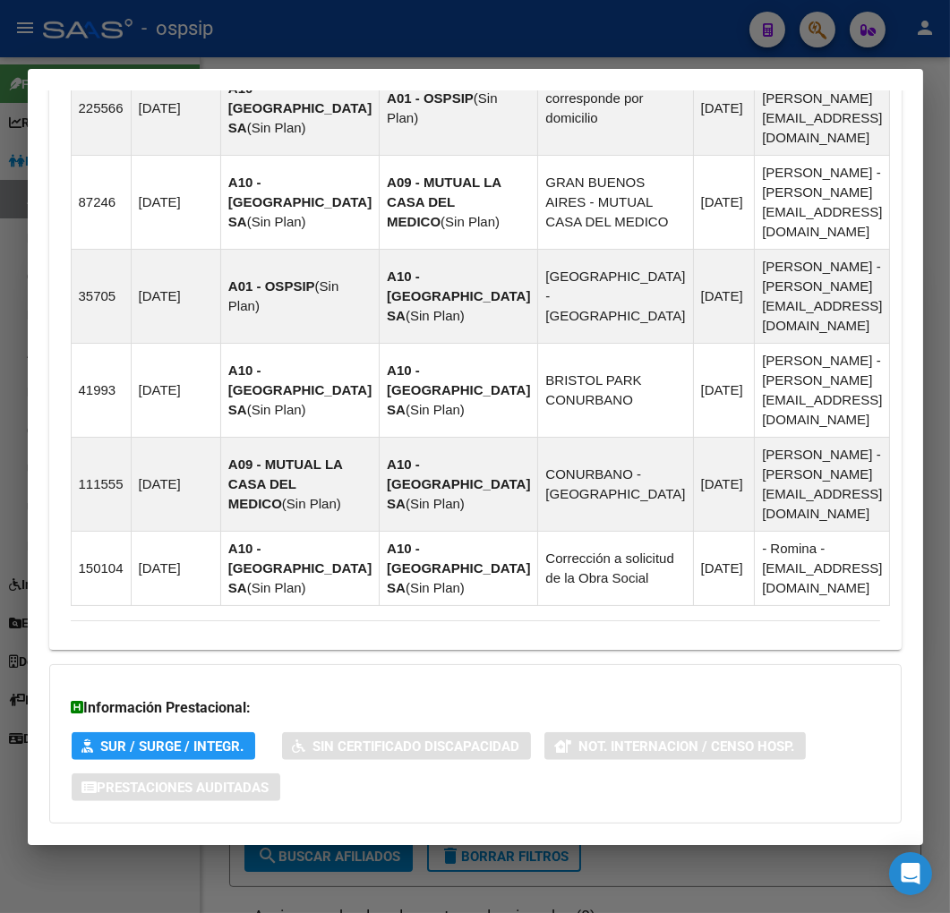
click at [615, 838] on mat-expansion-panel-header "Aportes y Contribuciones del Afiliado: 20328136520" at bounding box center [475, 859] width 852 height 43
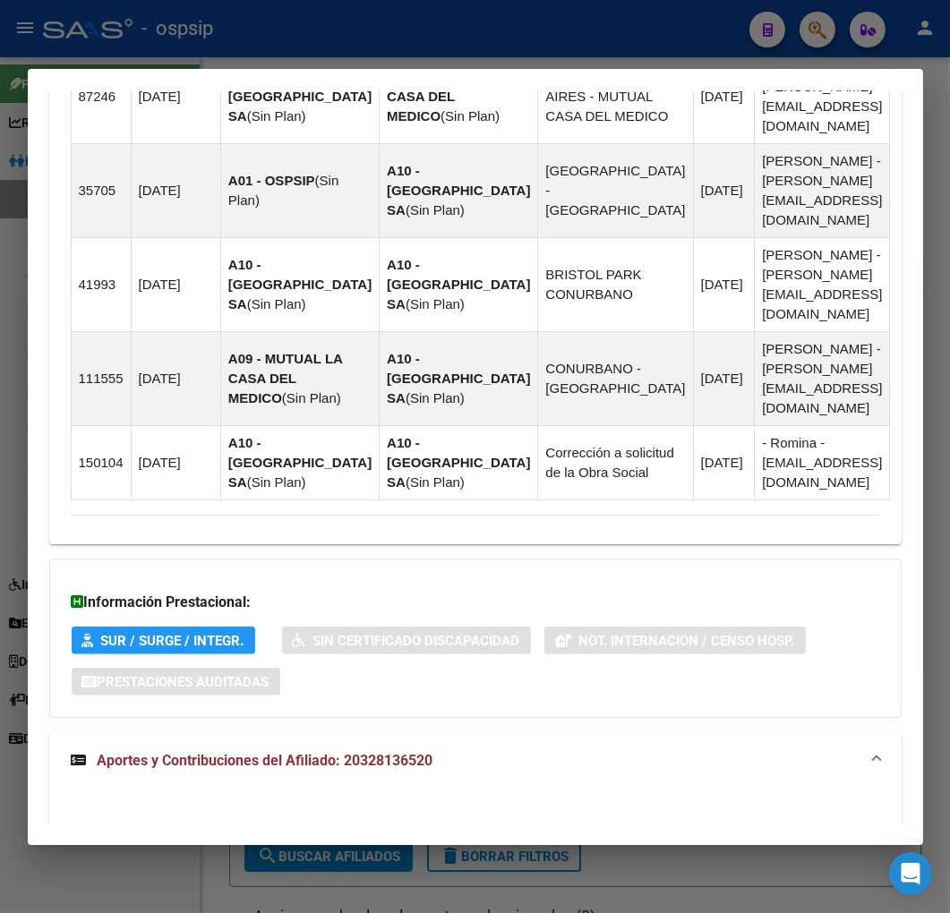
scroll to position [1866, 0]
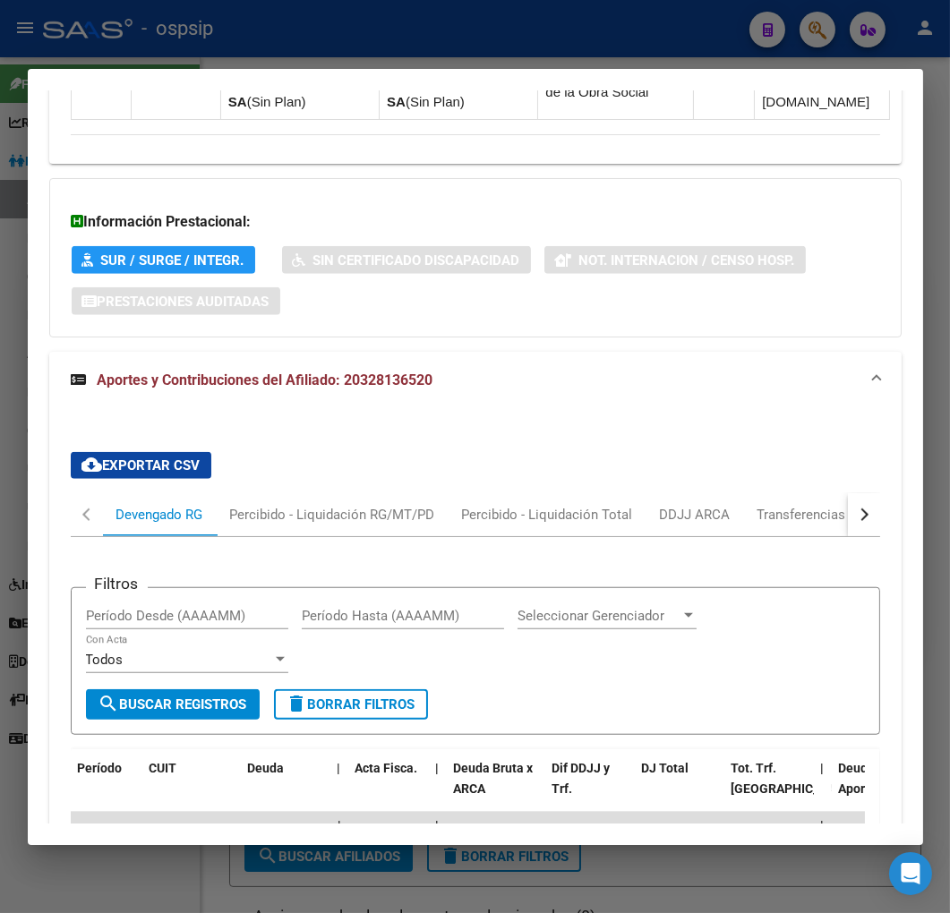
click at [847, 493] on button "button" at bounding box center [863, 514] width 32 height 43
click at [786, 505] on div "ARCA Relaciones Laborales" at bounding box center [740, 515] width 167 height 20
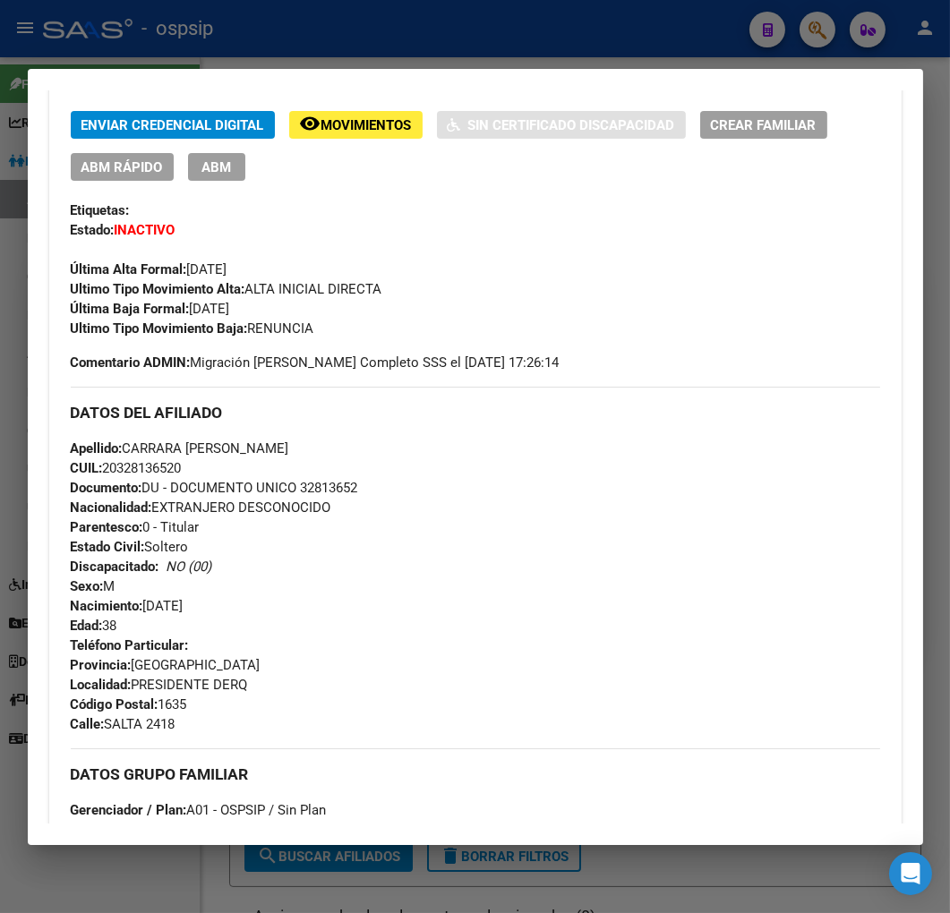
scroll to position [76, 0]
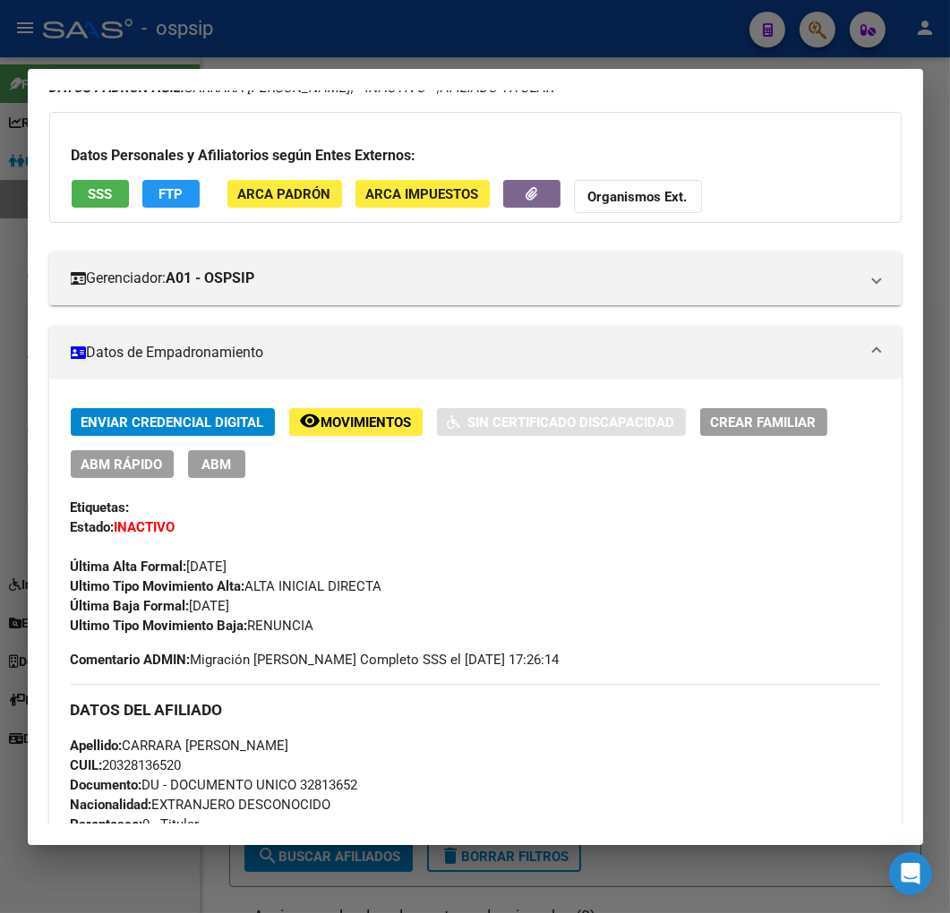
click at [296, 29] on div at bounding box center [475, 456] width 950 height 913
drag, startPoint x: 300, startPoint y: 29, endPoint x: 310, endPoint y: 38, distance: 13.3
click at [302, 30] on div at bounding box center [475, 456] width 950 height 913
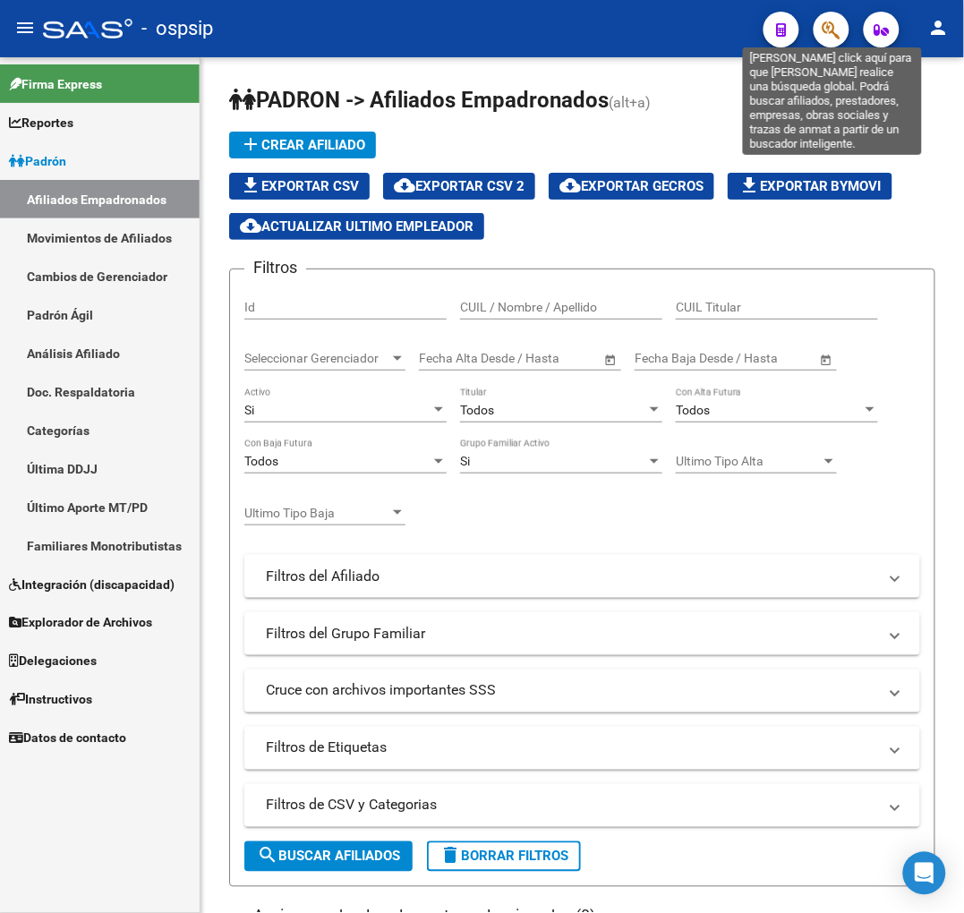
click at [832, 24] on icon "button" at bounding box center [831, 30] width 18 height 21
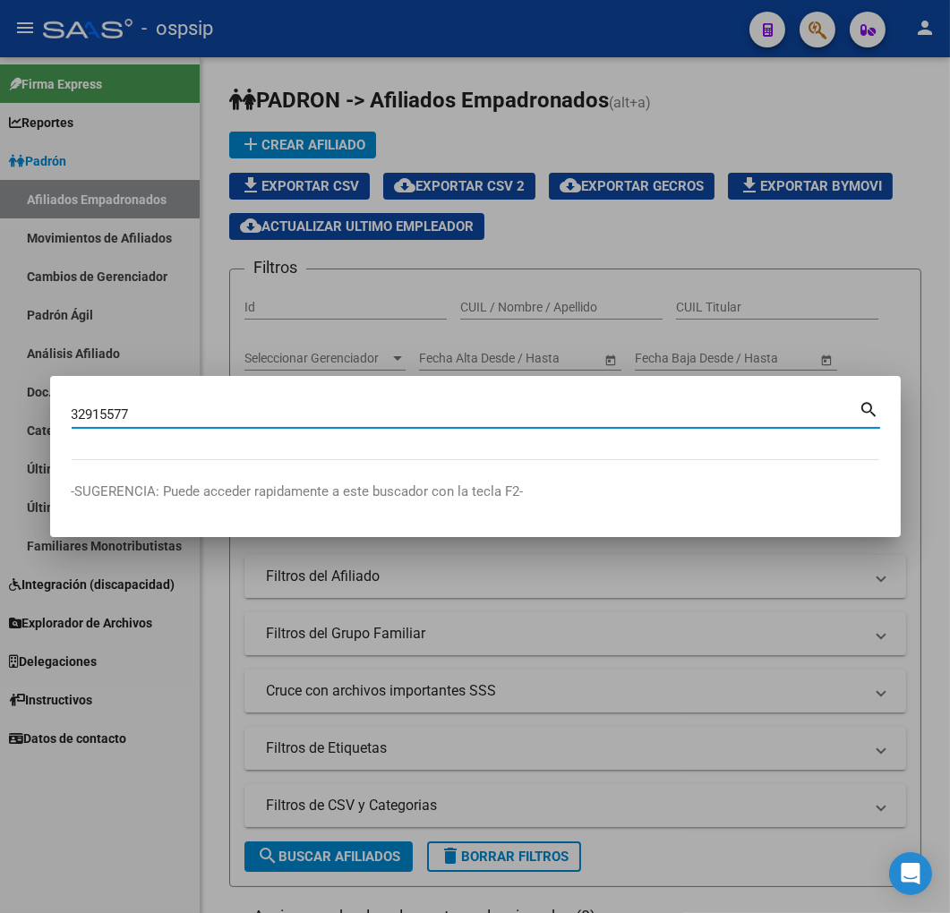
type input "32915577"
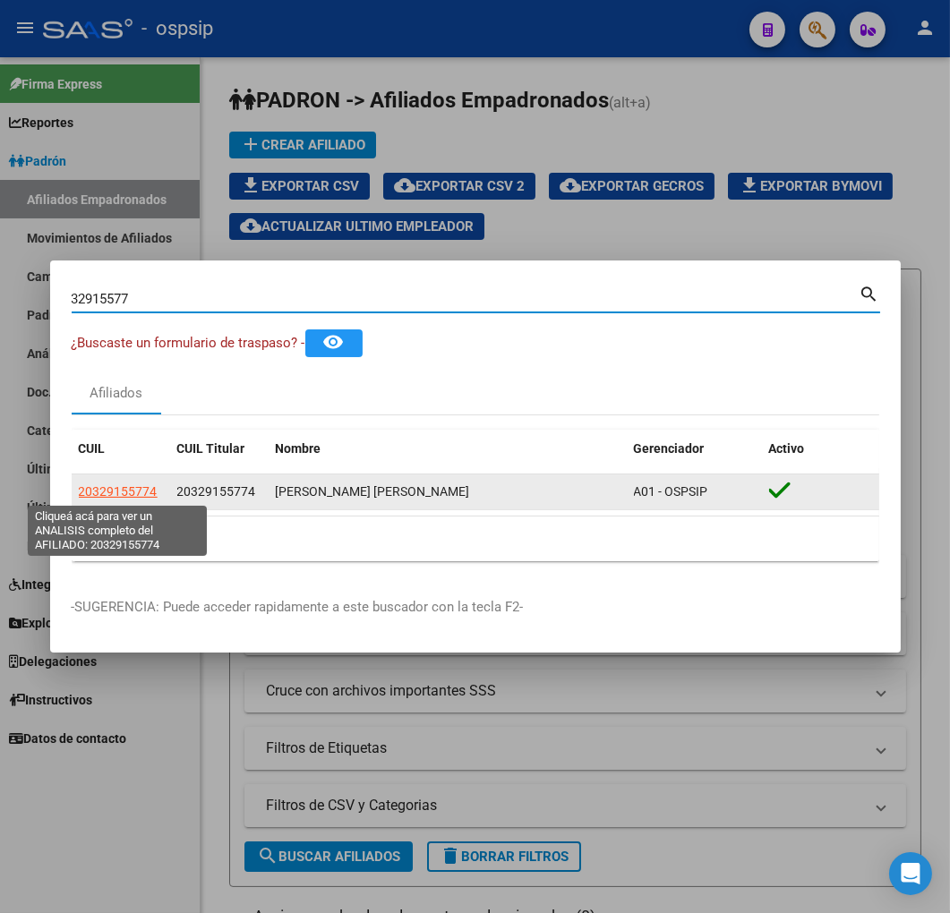
click at [136, 495] on span "20329155774" at bounding box center [118, 491] width 79 height 14
type textarea "20329155774"
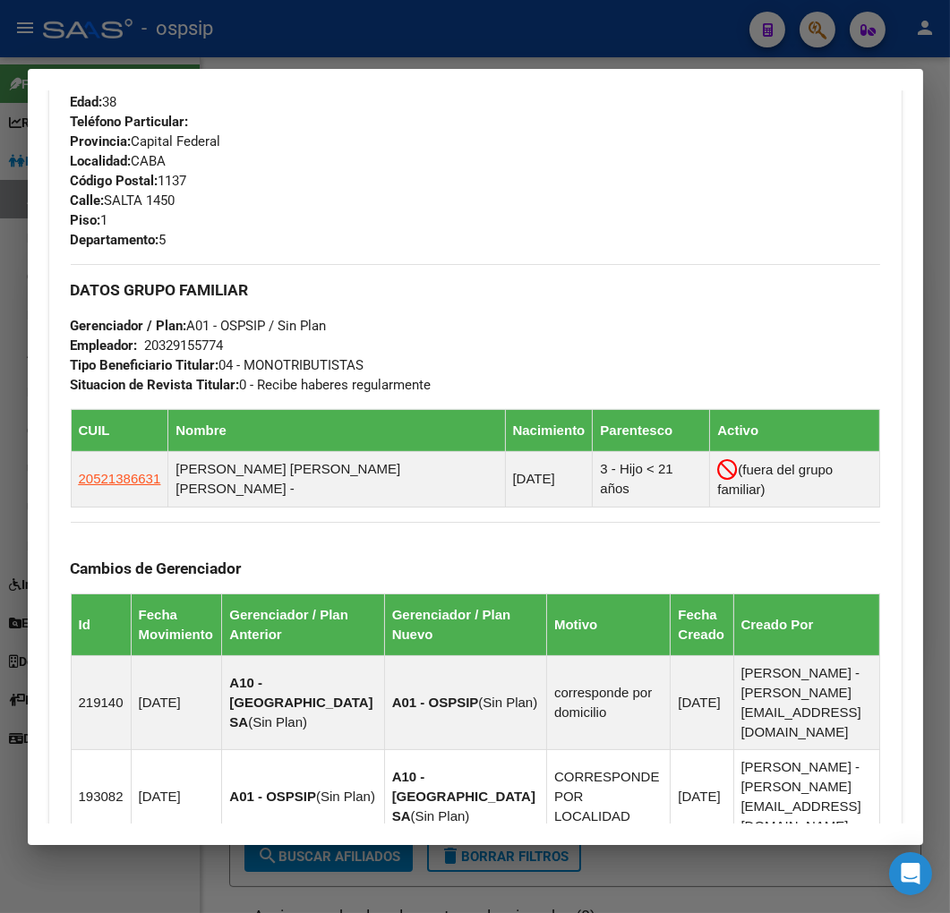
scroll to position [1135, 0]
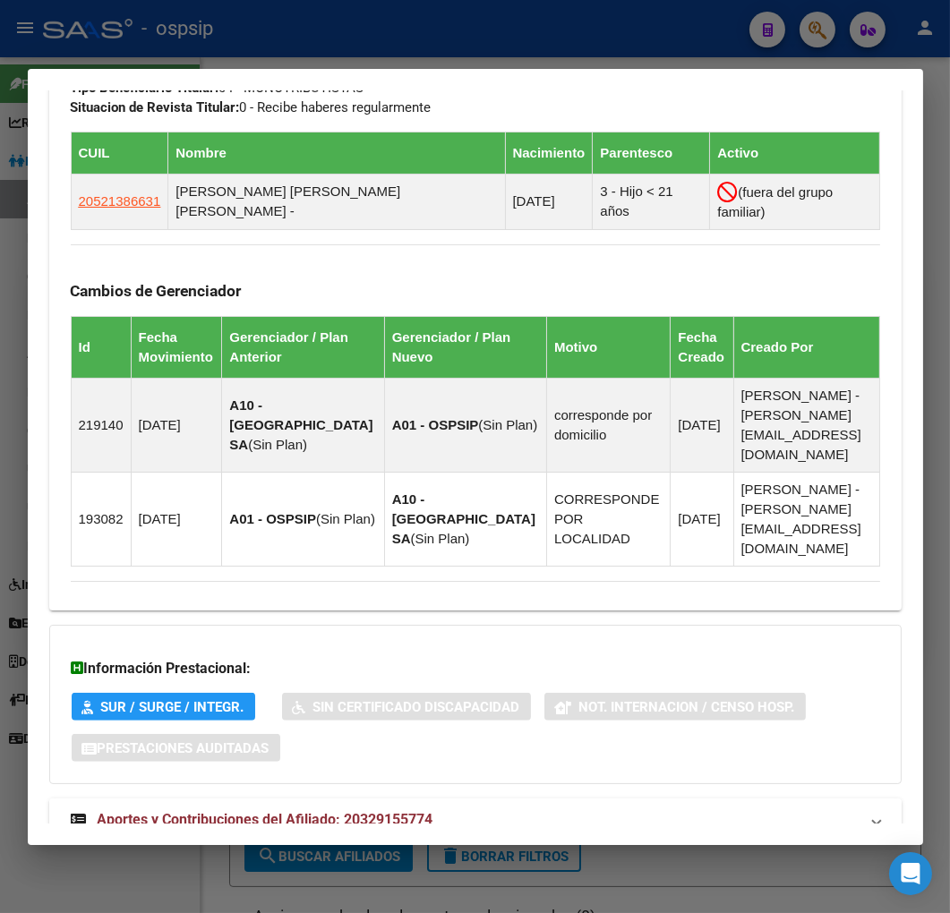
drag, startPoint x: 573, startPoint y: 767, endPoint x: 566, endPoint y: 759, distance: 10.2
click at [570, 809] on mat-panel-title "Aportes y Contribuciones del Afiliado: 20329155774" at bounding box center [465, 819] width 788 height 21
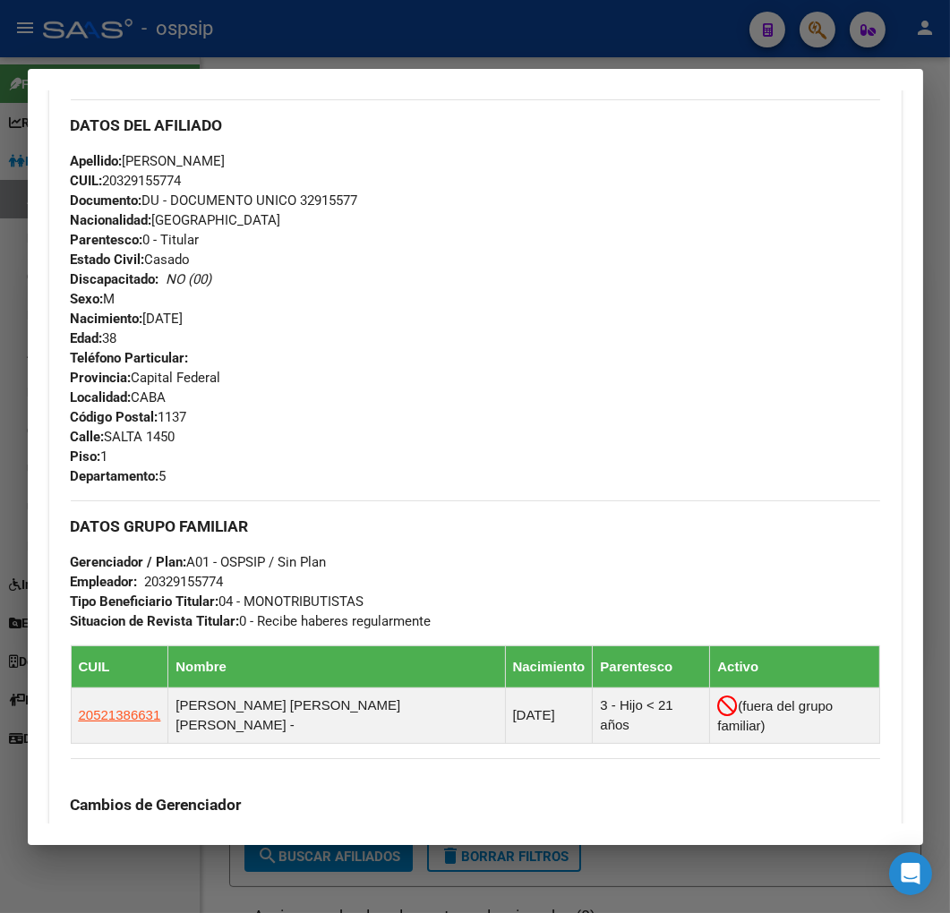
scroll to position [397, 0]
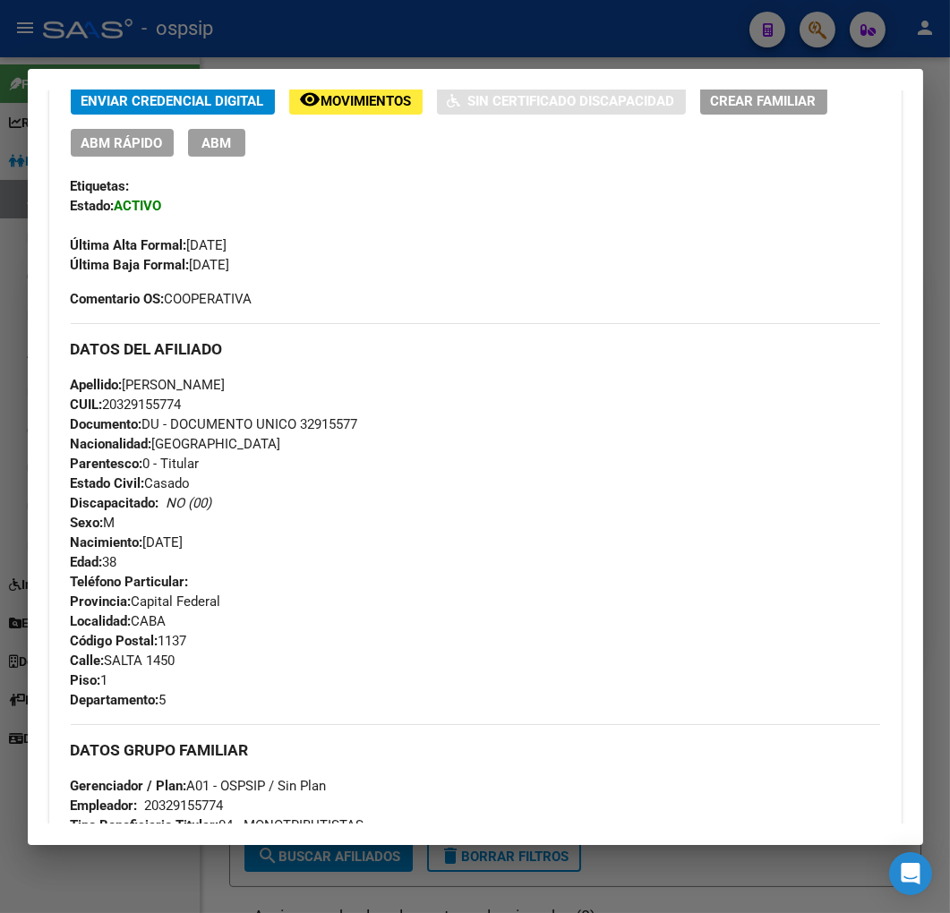
click at [462, 24] on div at bounding box center [475, 456] width 950 height 913
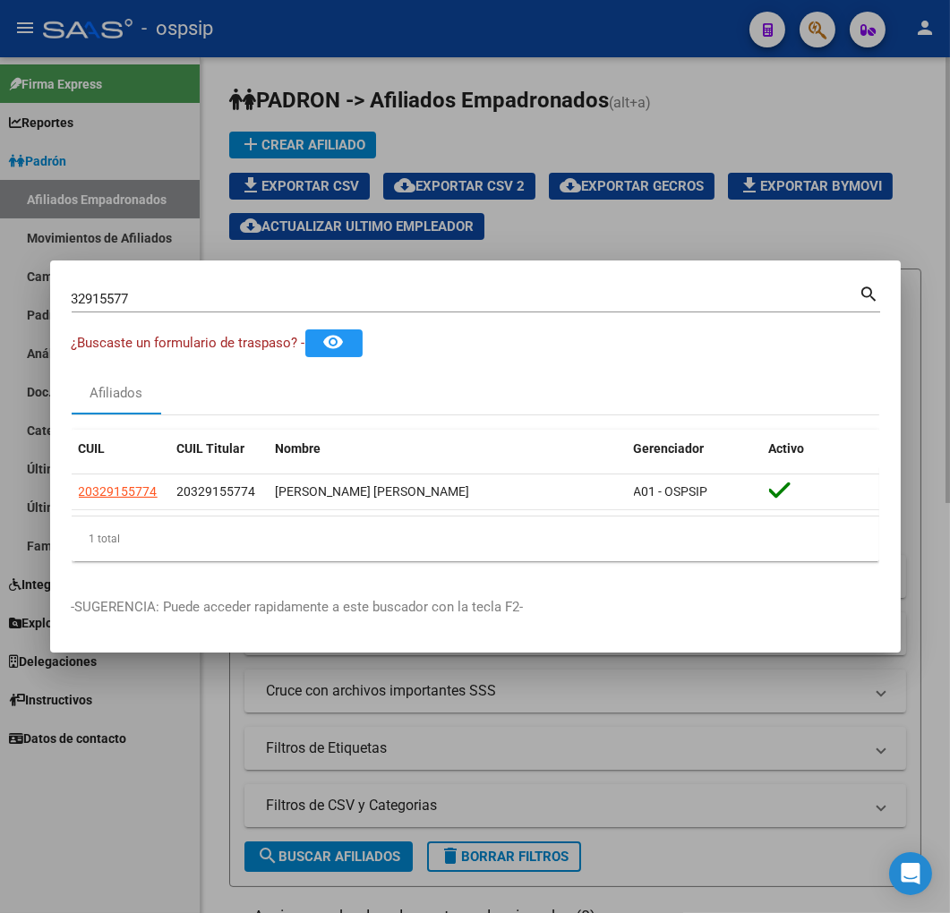
drag, startPoint x: 462, startPoint y: 24, endPoint x: 759, endPoint y: 93, distance: 305.0
click at [464, 24] on div at bounding box center [475, 456] width 950 height 913
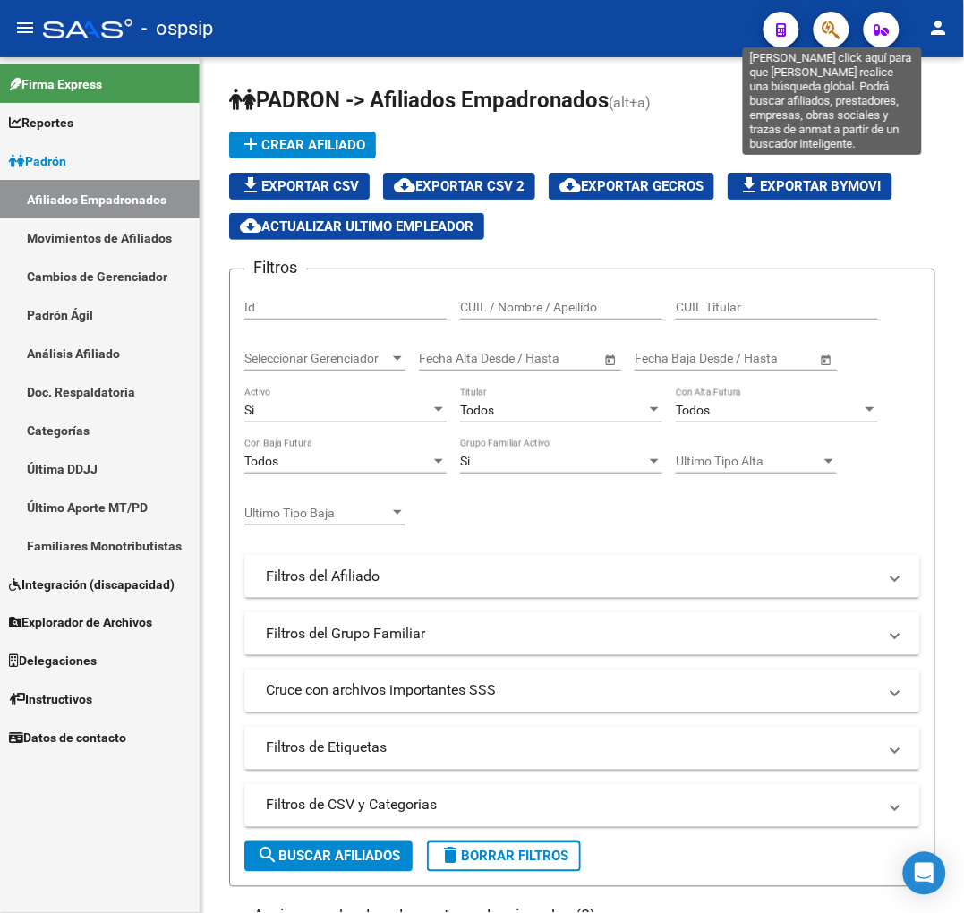
click at [823, 33] on icon "button" at bounding box center [831, 30] width 18 height 21
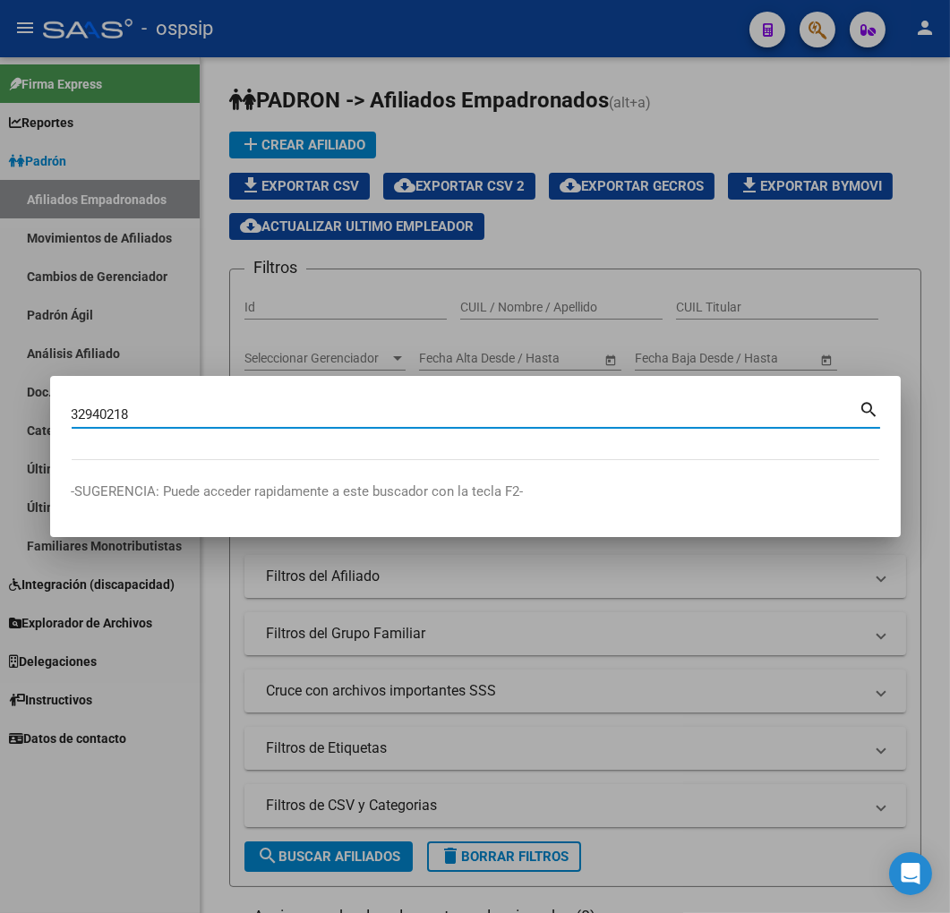
type input "32940218"
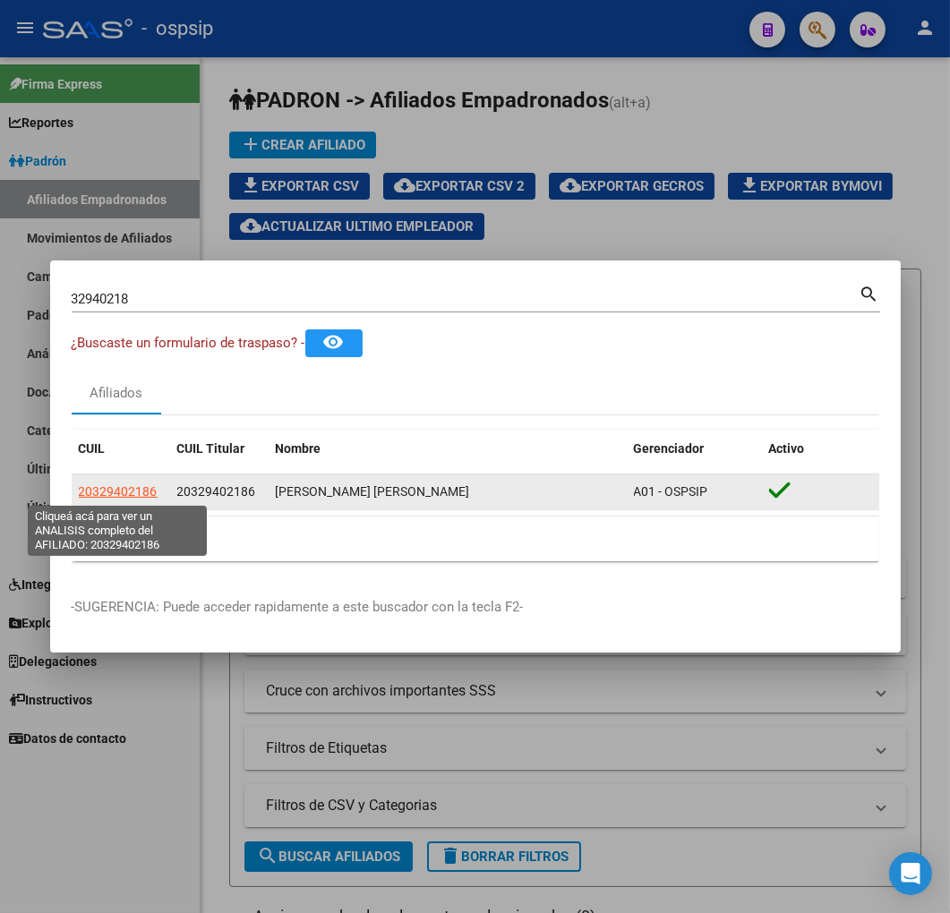
click at [117, 488] on span "20329402186" at bounding box center [118, 491] width 79 height 14
type textarea "20329402186"
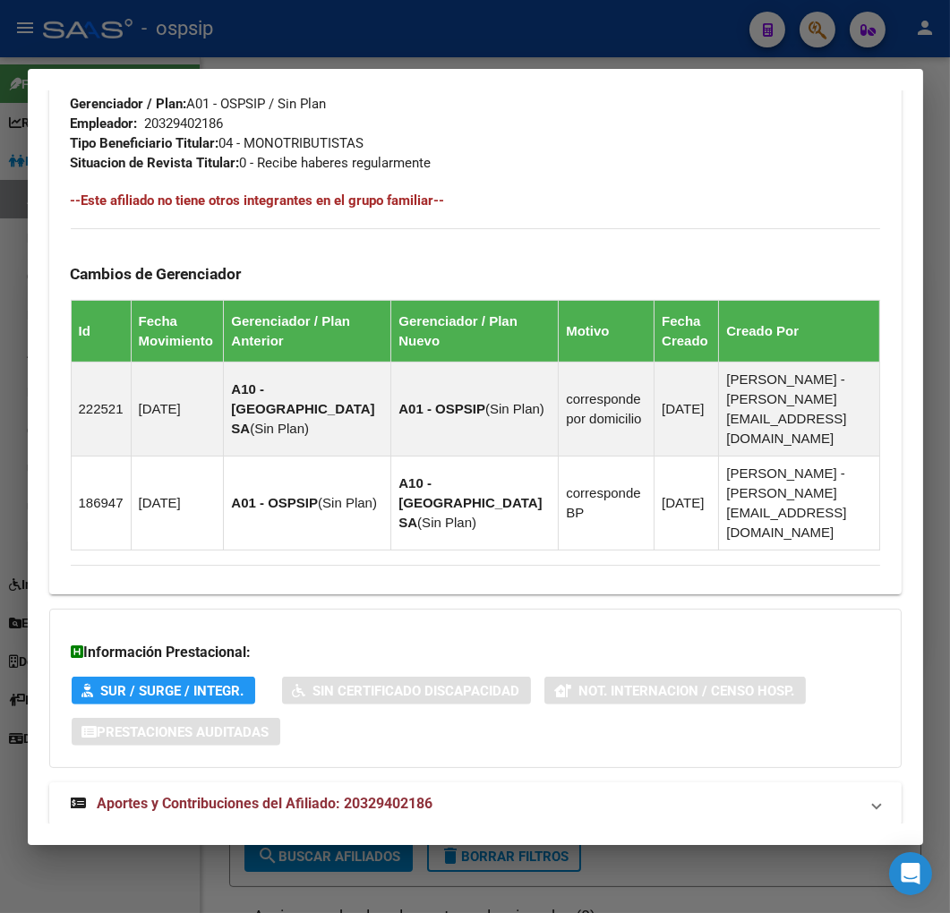
scroll to position [1062, 0]
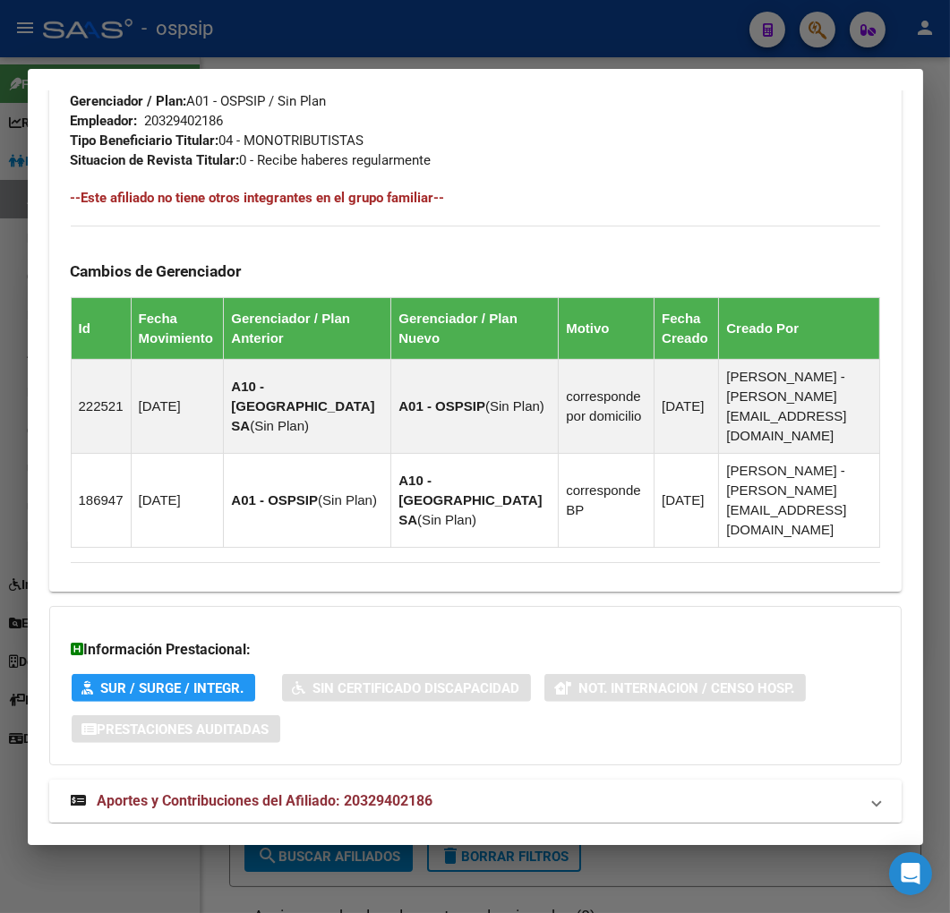
click at [557, 790] on mat-panel-title "Aportes y Contribuciones del Afiliado: 20329402186" at bounding box center [465, 800] width 788 height 21
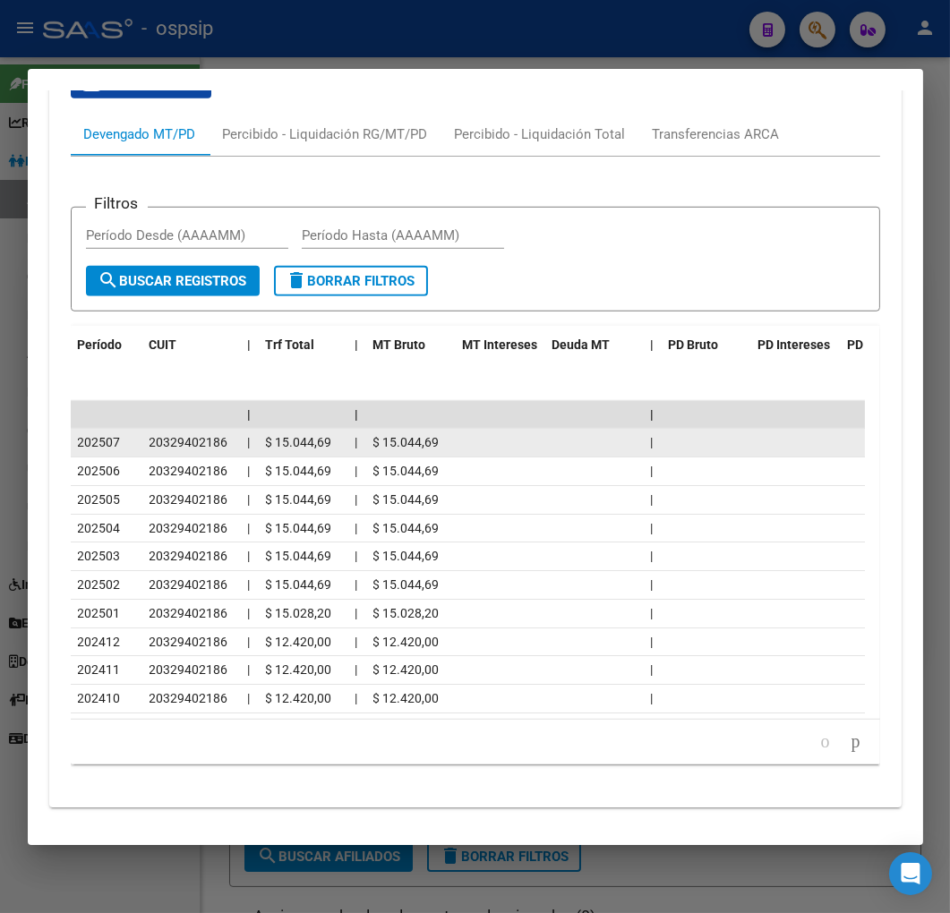
scroll to position [1871, 0]
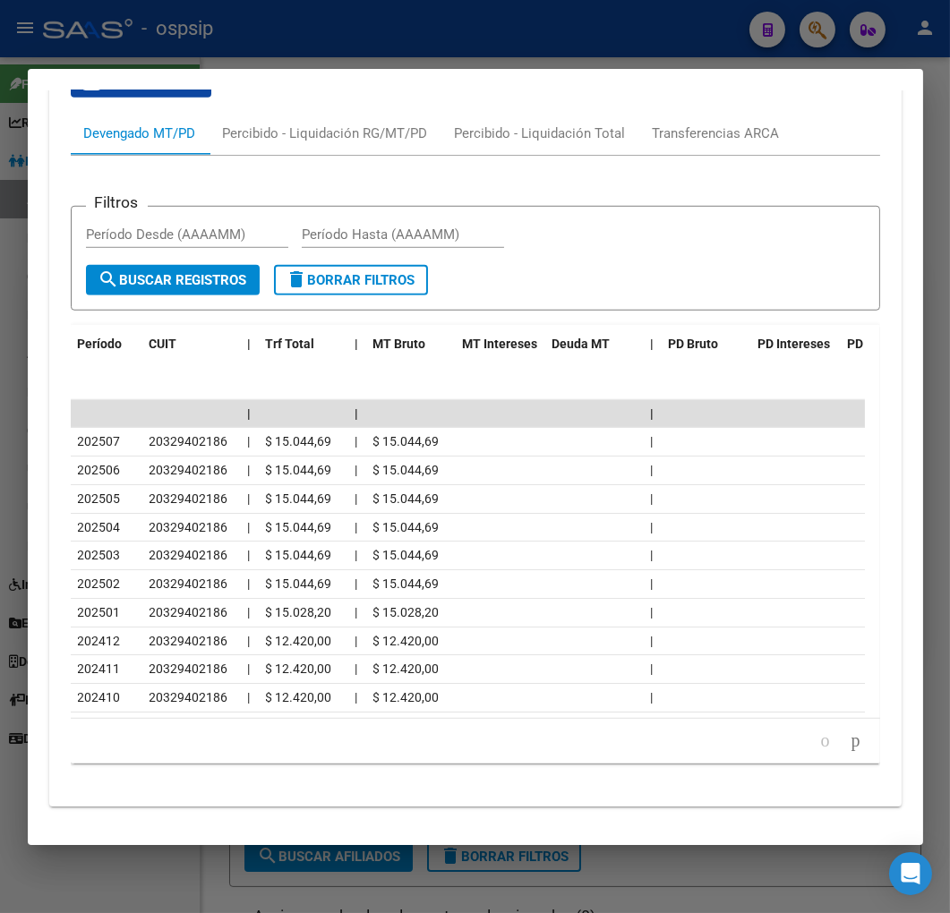
click at [373, 52] on div at bounding box center [475, 456] width 950 height 913
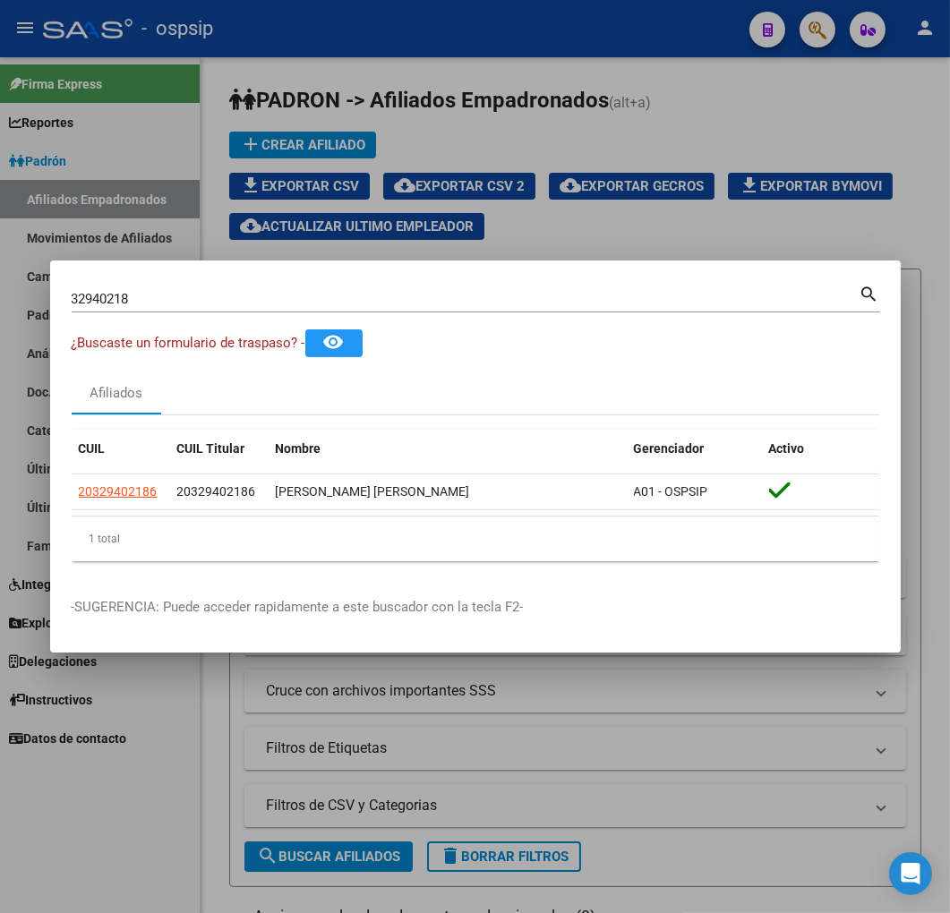
click at [373, 52] on div at bounding box center [475, 456] width 950 height 913
drag, startPoint x: 373, startPoint y: 52, endPoint x: 603, endPoint y: 99, distance: 234.8
click at [376, 54] on mat-toolbar "menu - ospsip person" at bounding box center [475, 28] width 950 height 57
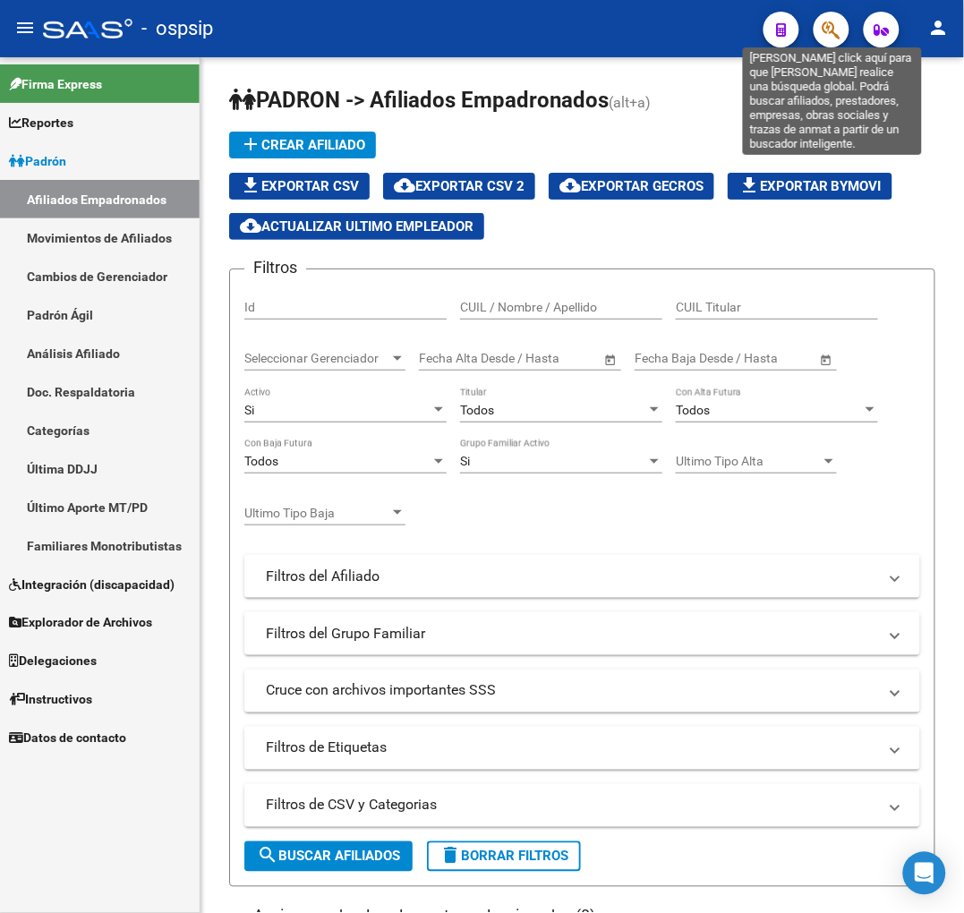
click at [824, 24] on icon "button" at bounding box center [831, 30] width 18 height 21
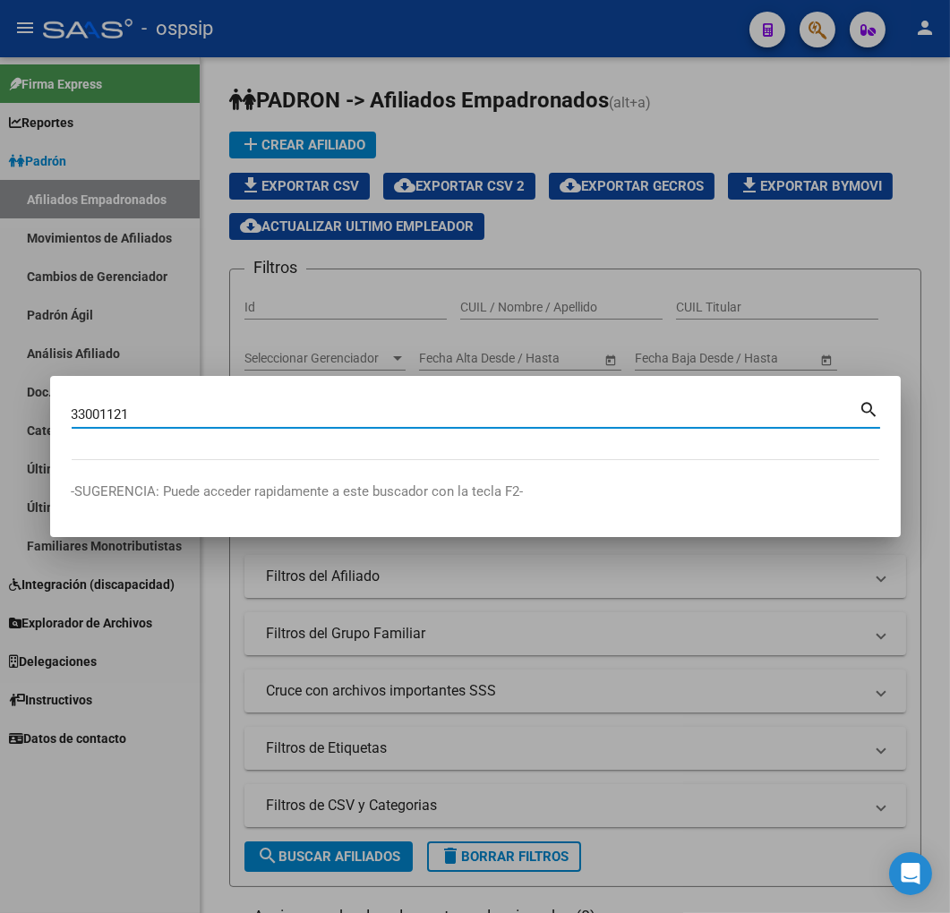
type input "33001121"
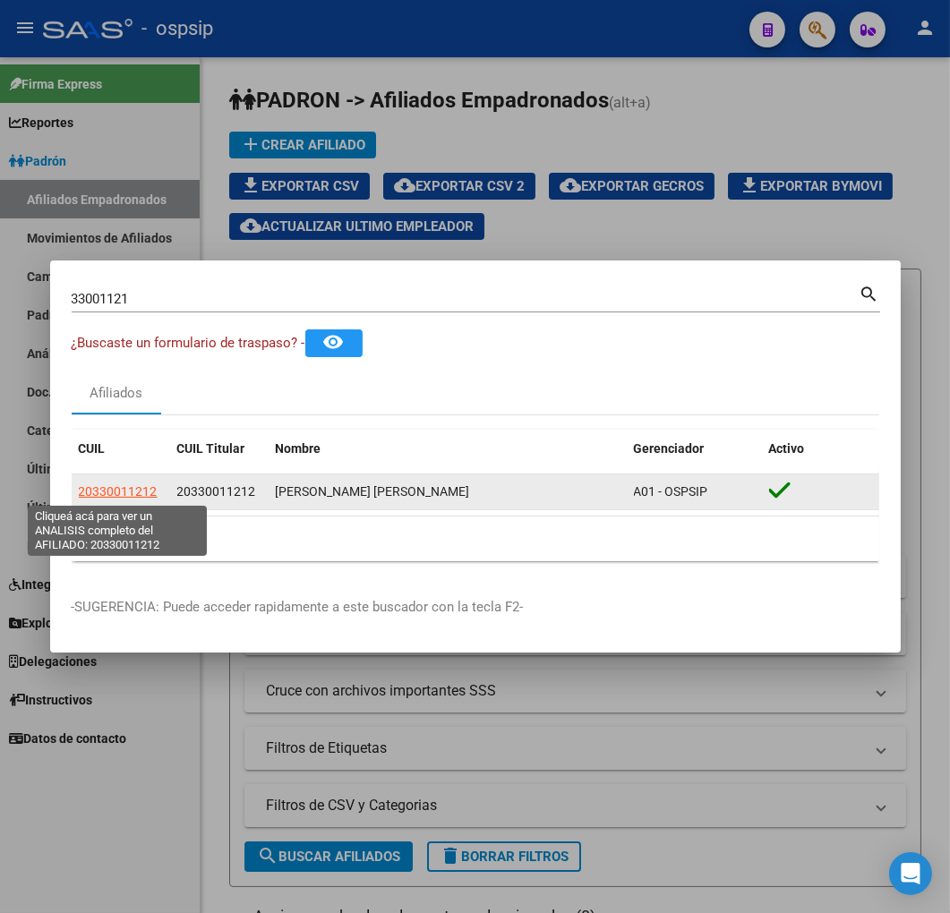
click at [139, 486] on span "20330011212" at bounding box center [118, 491] width 79 height 14
type textarea "20330011212"
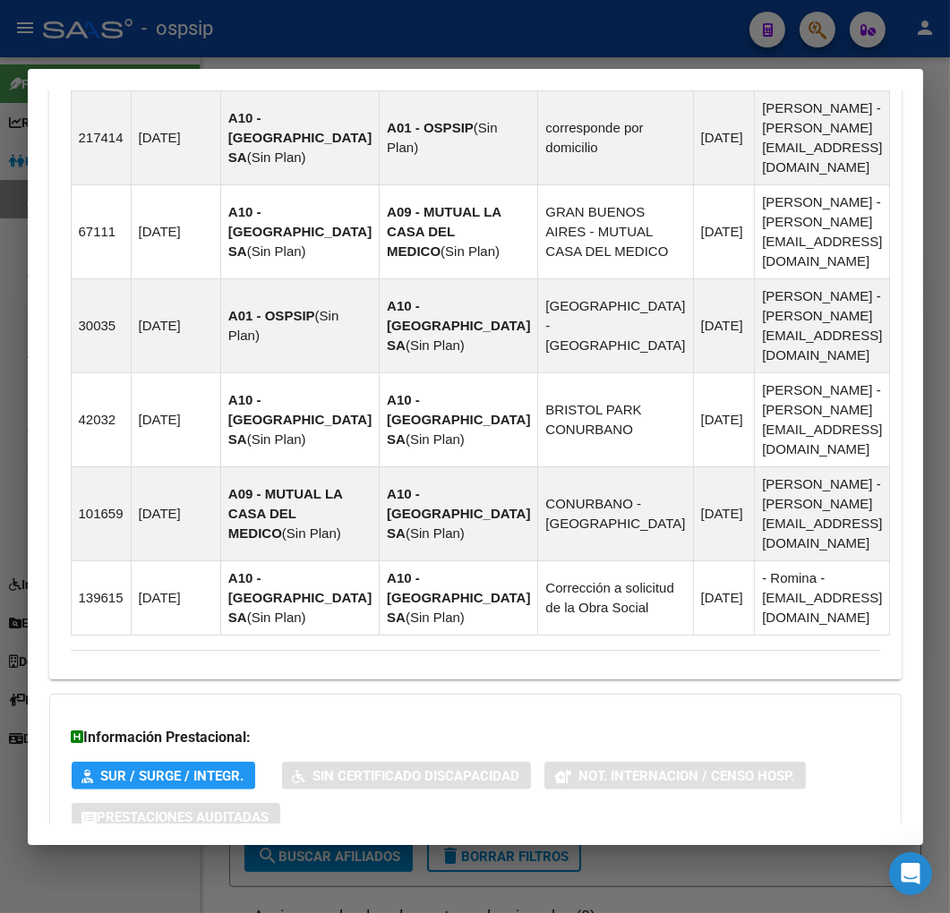
scroll to position [1392, 0]
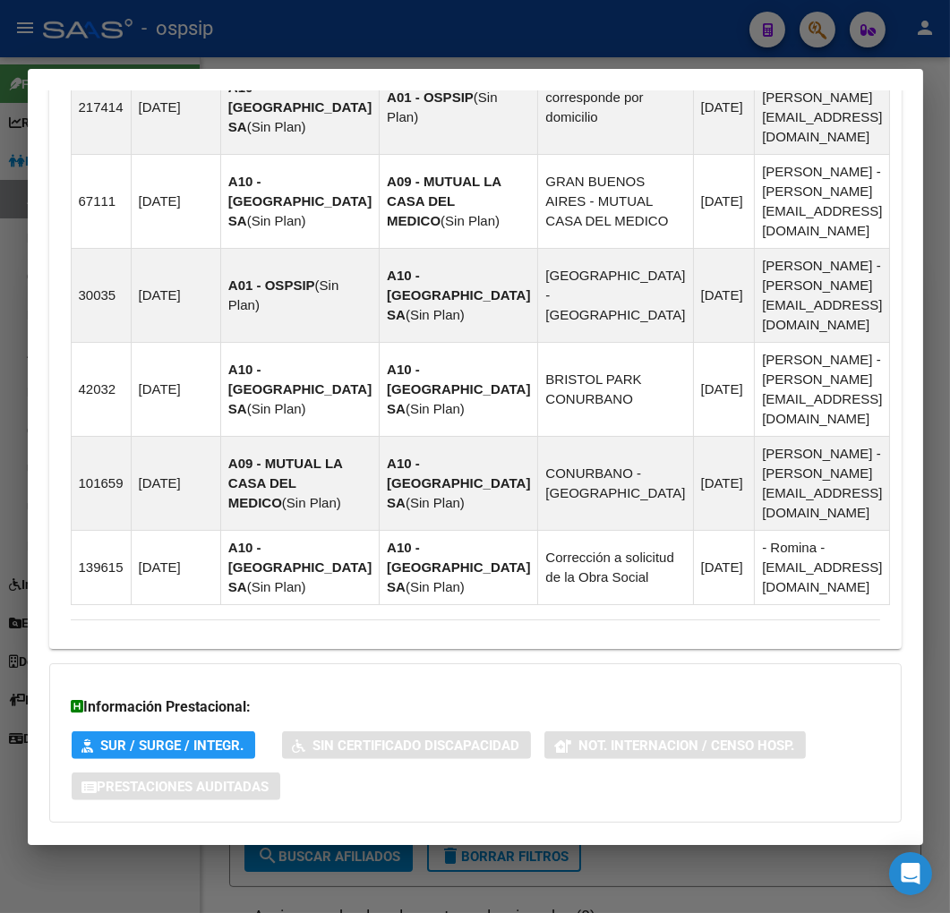
click at [607, 837] on mat-expansion-panel-header "Aportes y Contribuciones del Afiliado: 20330011212" at bounding box center [475, 858] width 852 height 43
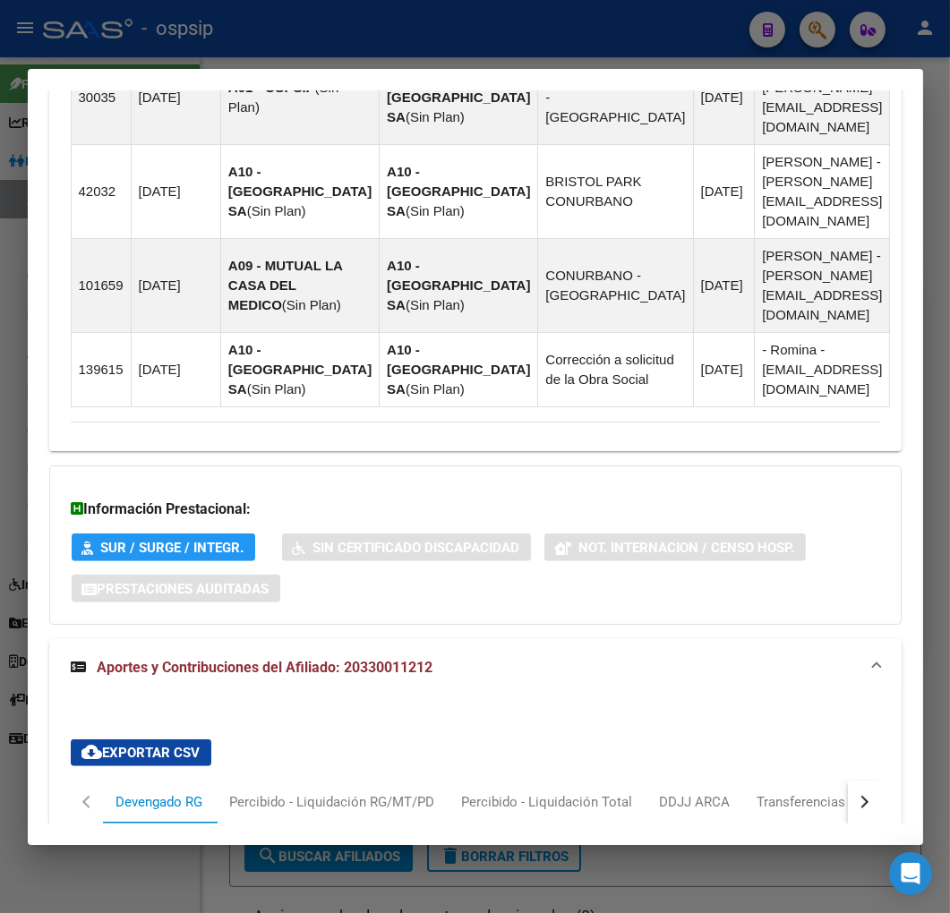
scroll to position [1877, 0]
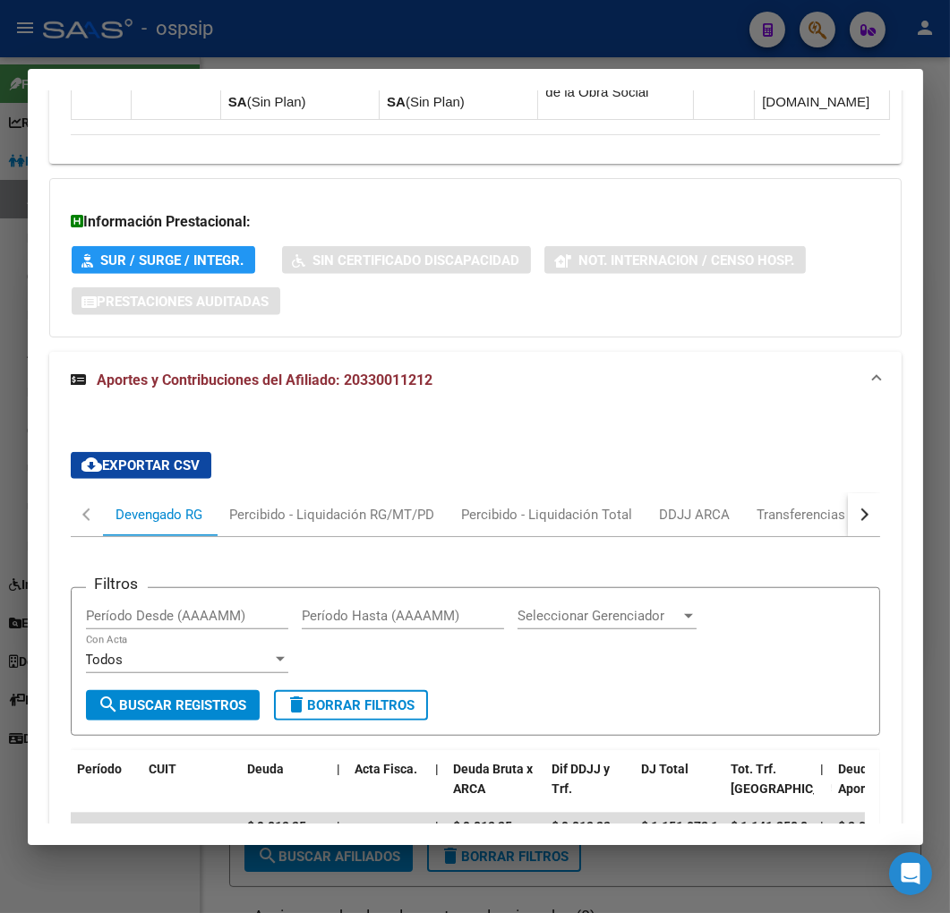
click at [847, 493] on button "button" at bounding box center [863, 514] width 32 height 43
click at [745, 493] on div "ARCA Relaciones Laborales" at bounding box center [740, 514] width 194 height 43
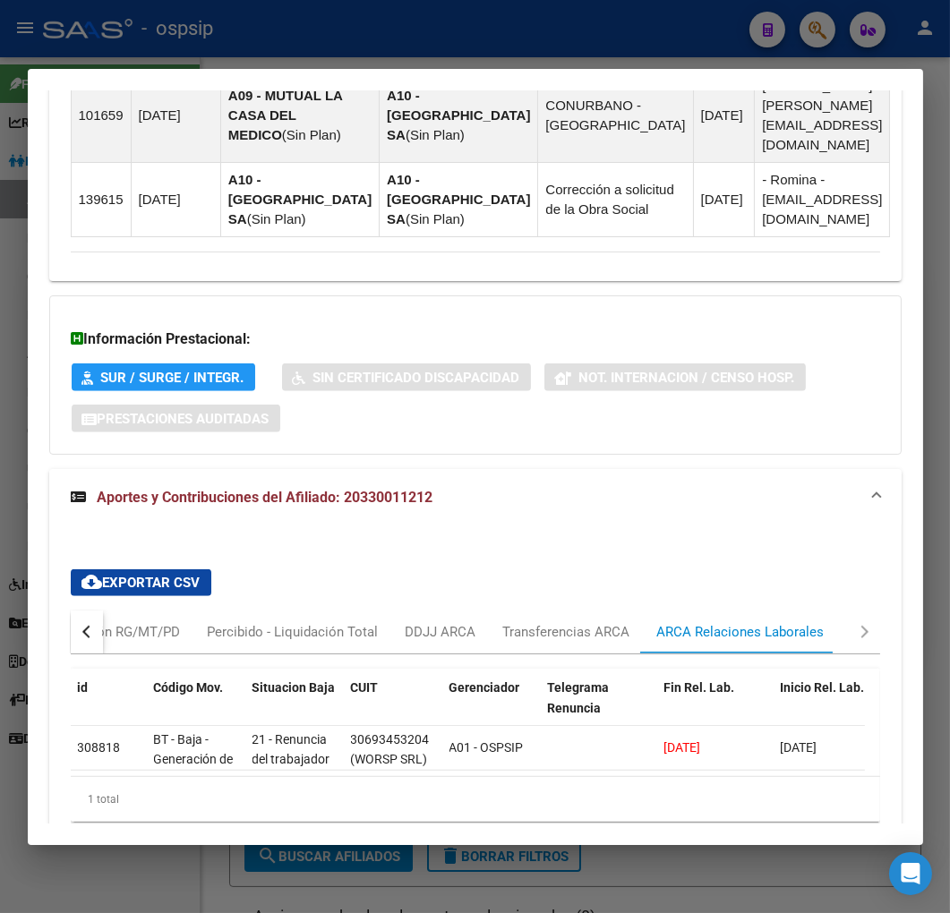
click at [747, 487] on mat-panel-title "Aportes y Contribuciones del Afiliado: 20330011212" at bounding box center [465, 497] width 788 height 21
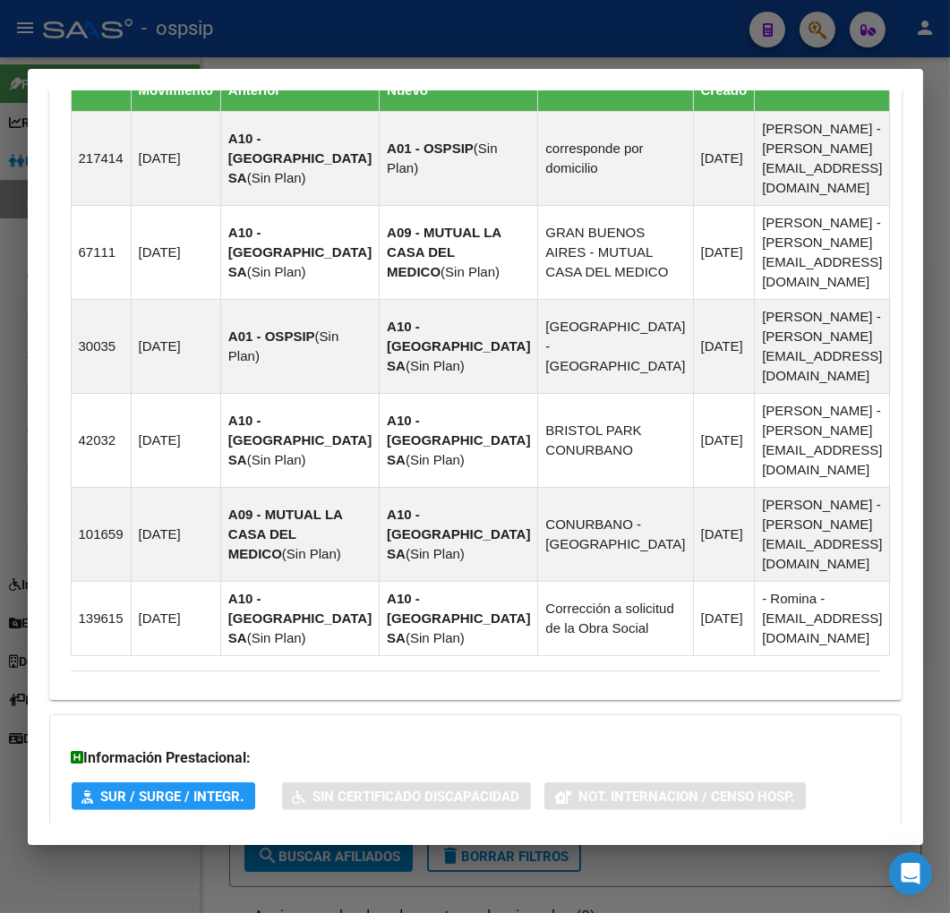
scroll to position [1392, 0]
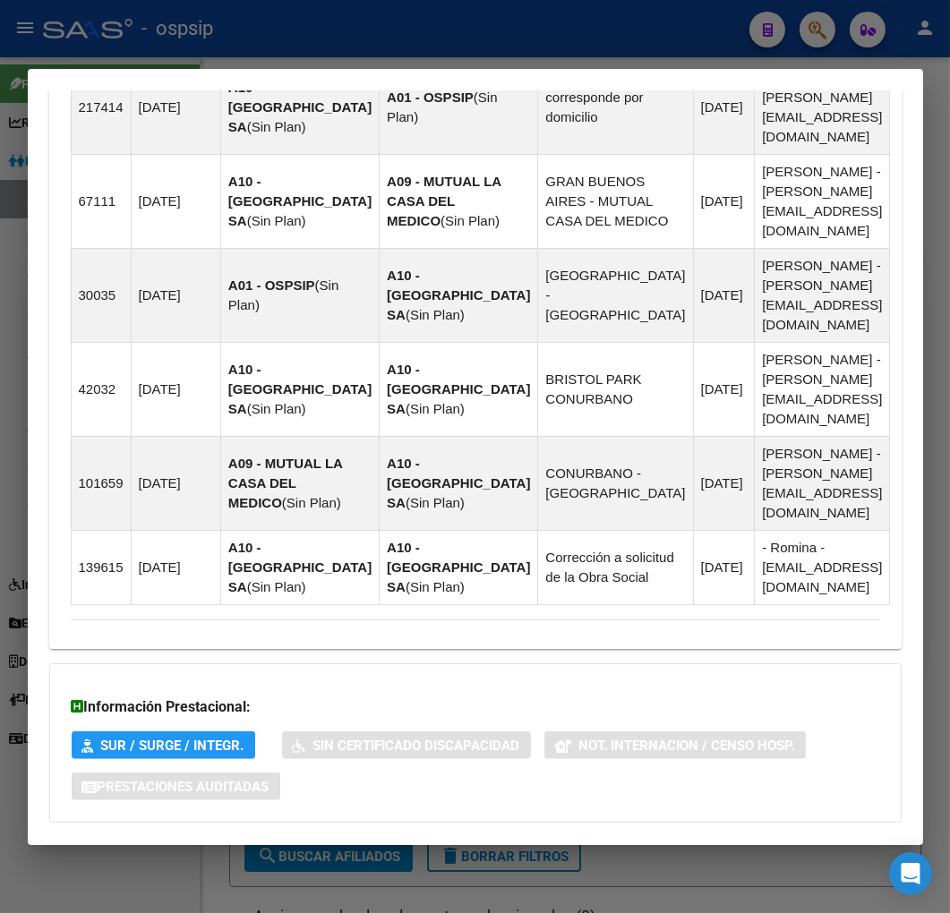
click at [611, 837] on mat-expansion-panel-header "Aportes y Contribuciones del Afiliado: 20330011212" at bounding box center [475, 858] width 852 height 43
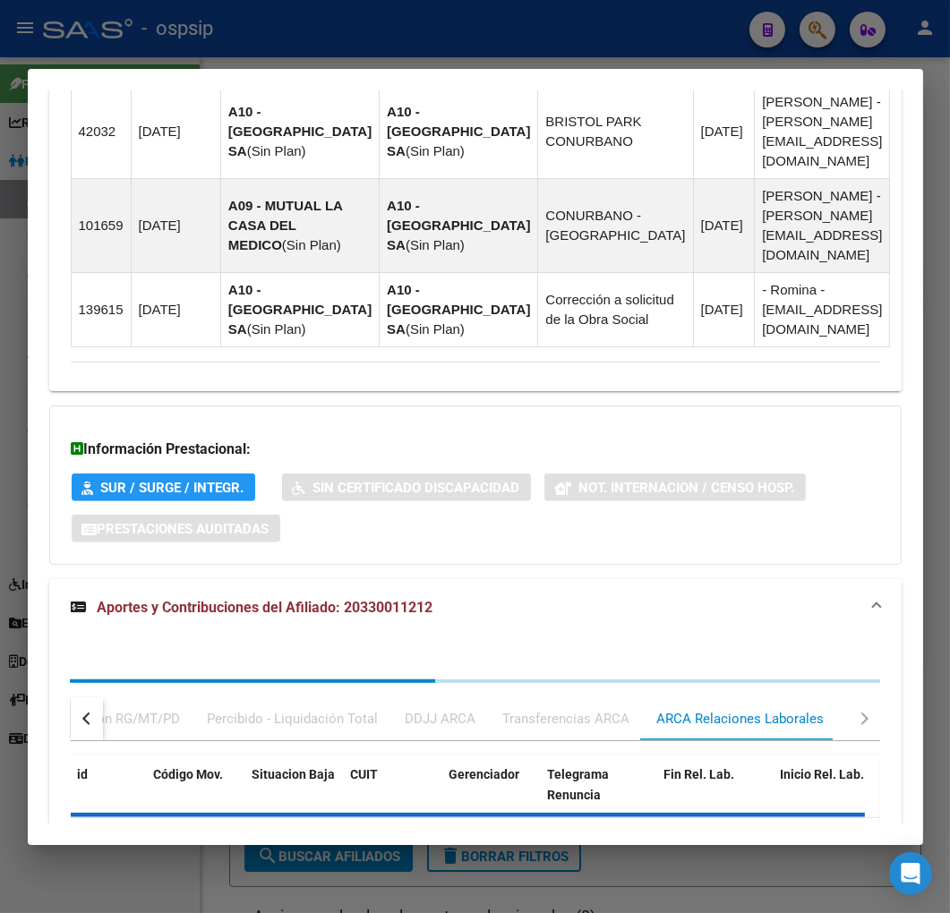
scroll to position [1675, 0]
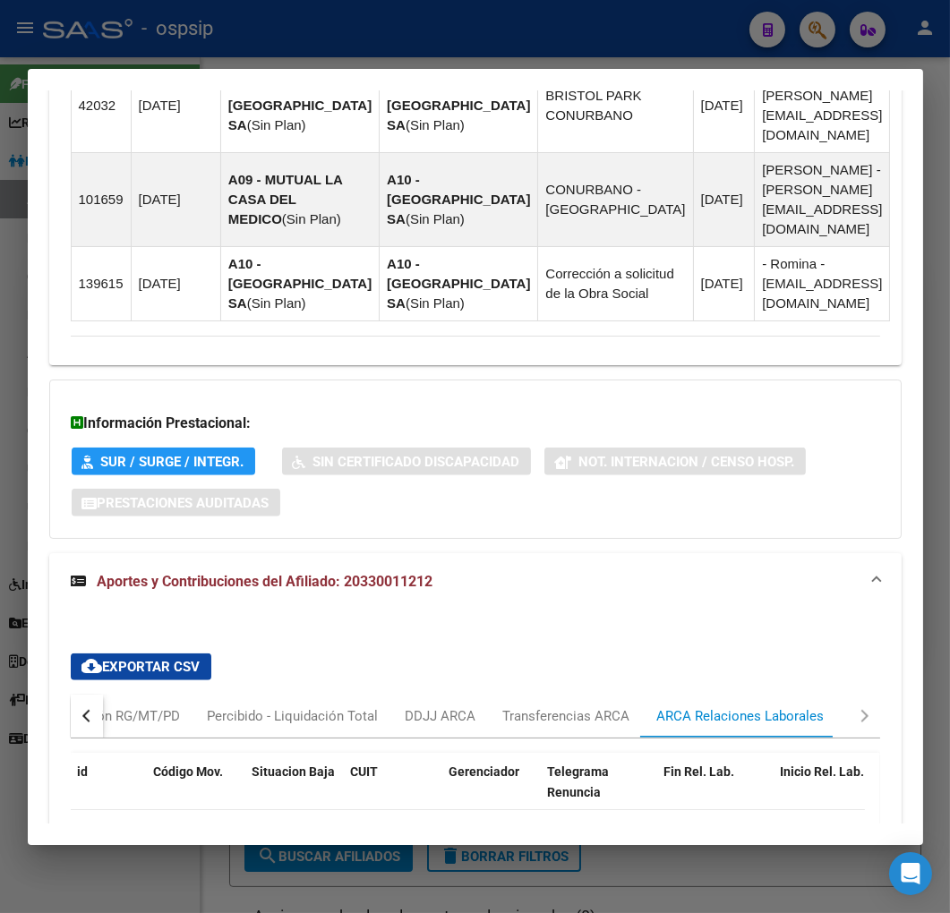
click at [741, 706] on div "ARCA Relaciones Laborales" at bounding box center [740, 716] width 167 height 20
click at [571, 706] on div "Transferencias ARCA" at bounding box center [566, 716] width 127 height 20
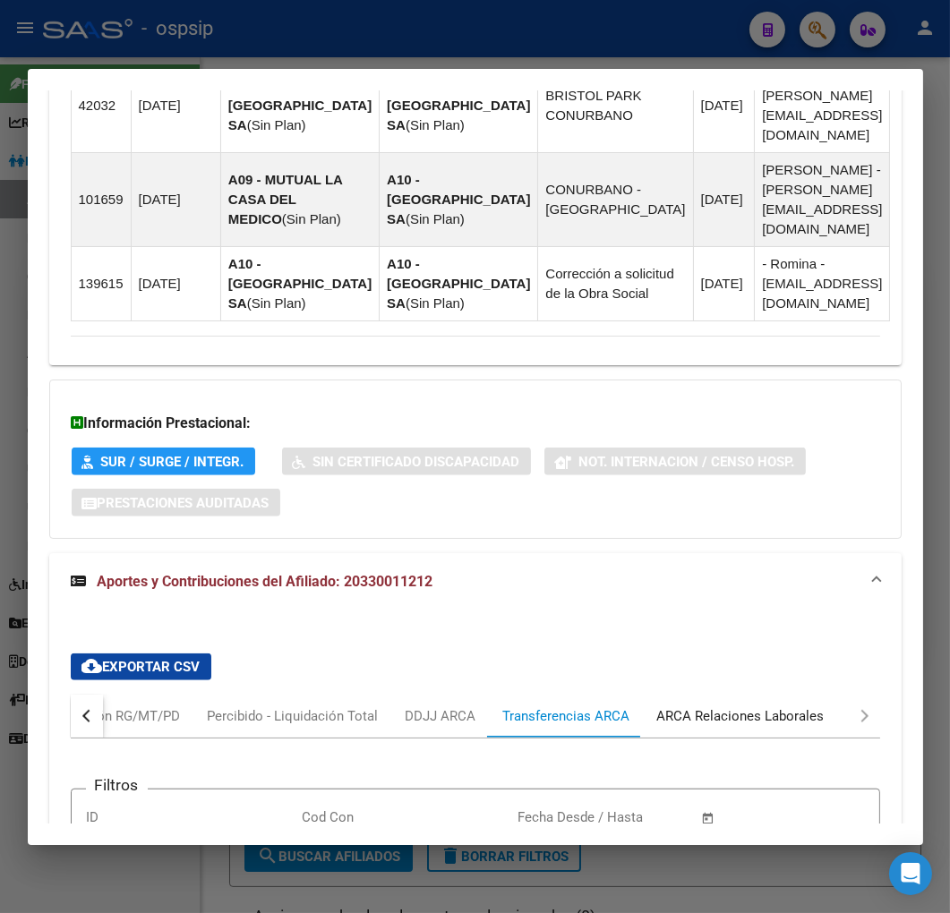
click at [716, 694] on div "ARCA Relaciones Laborales" at bounding box center [740, 715] width 194 height 43
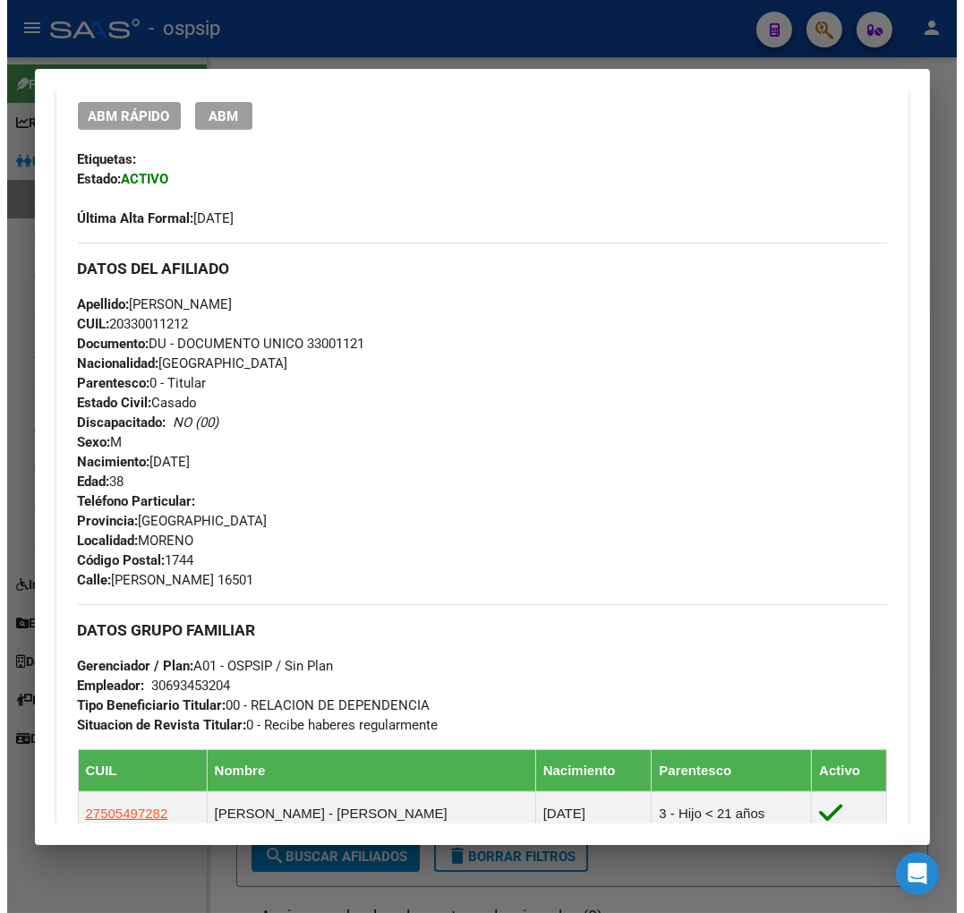
scroll to position [168, 0]
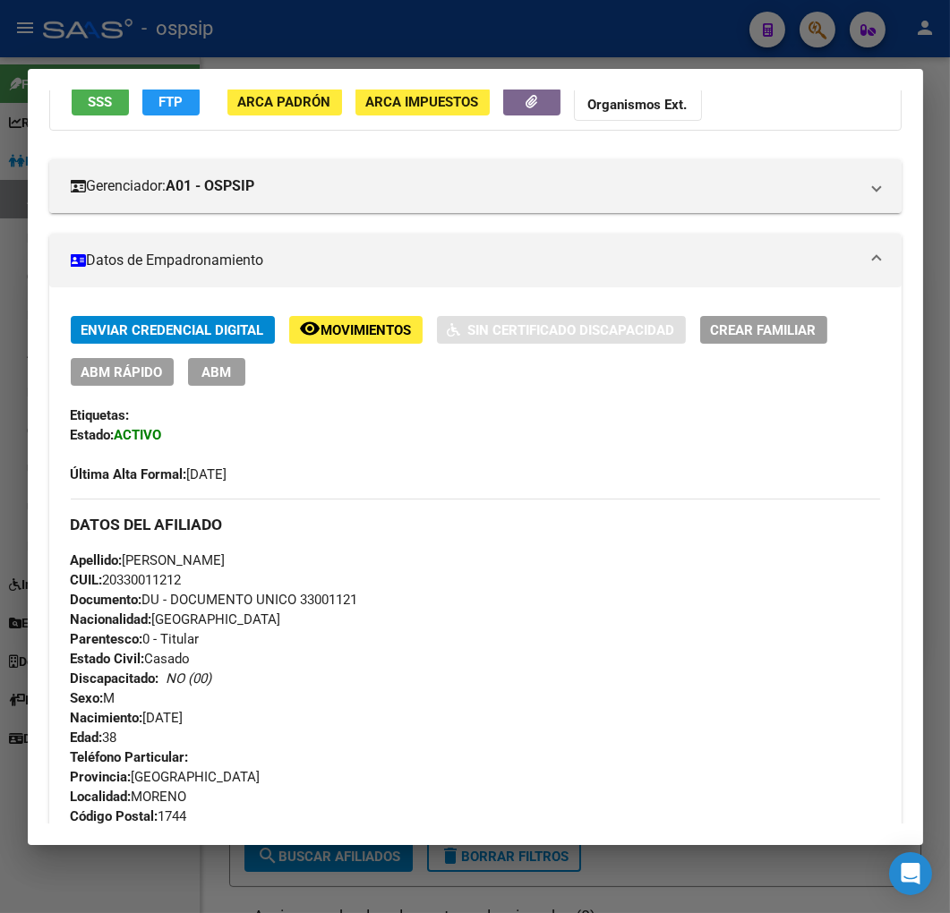
click at [222, 385] on div "Enviar Credencial Digital remove_red_eye Movimientos Sin Certificado Discapacid…" at bounding box center [475, 400] width 809 height 168
click at [226, 377] on span "ABM" at bounding box center [216, 372] width 30 height 16
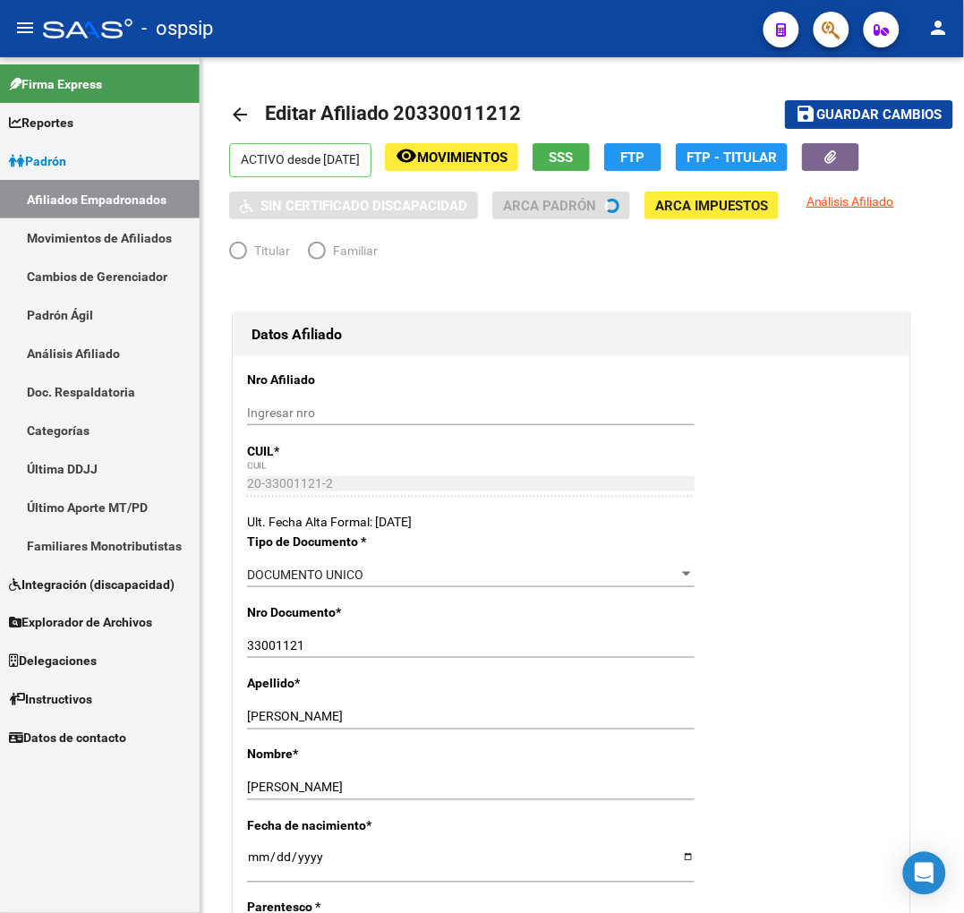
radio input "true"
type input "30-69345320-4"
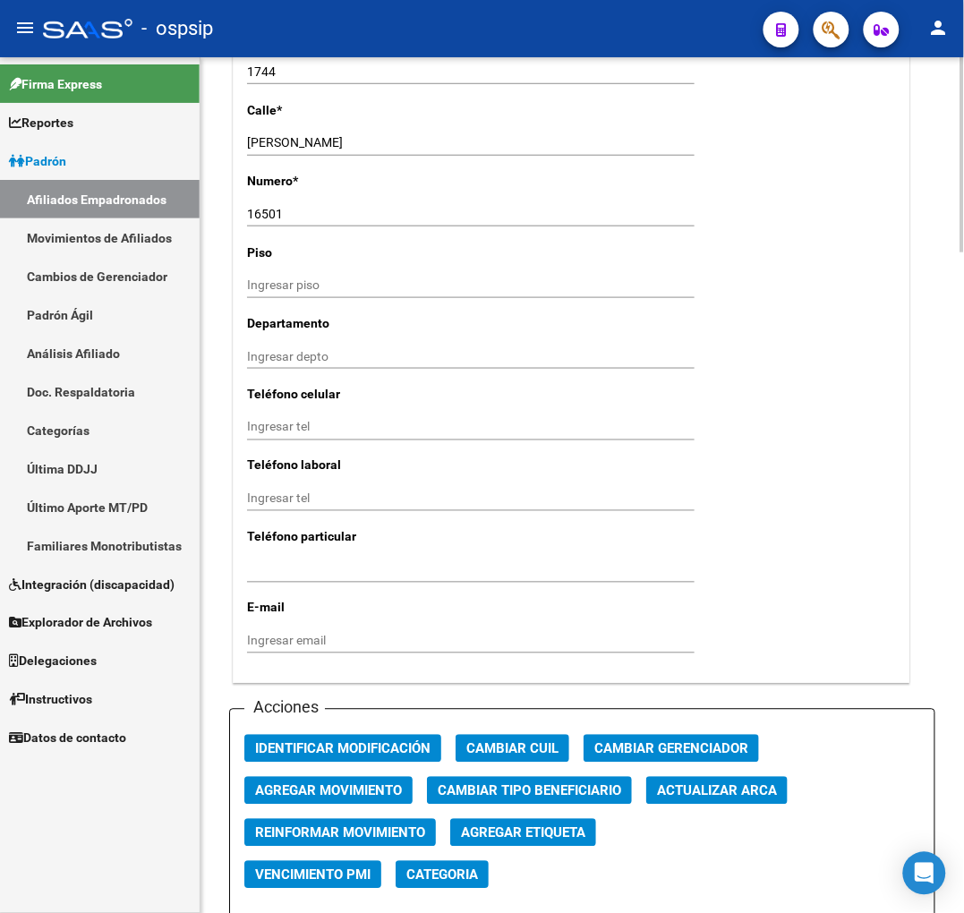
scroll to position [1790, 0]
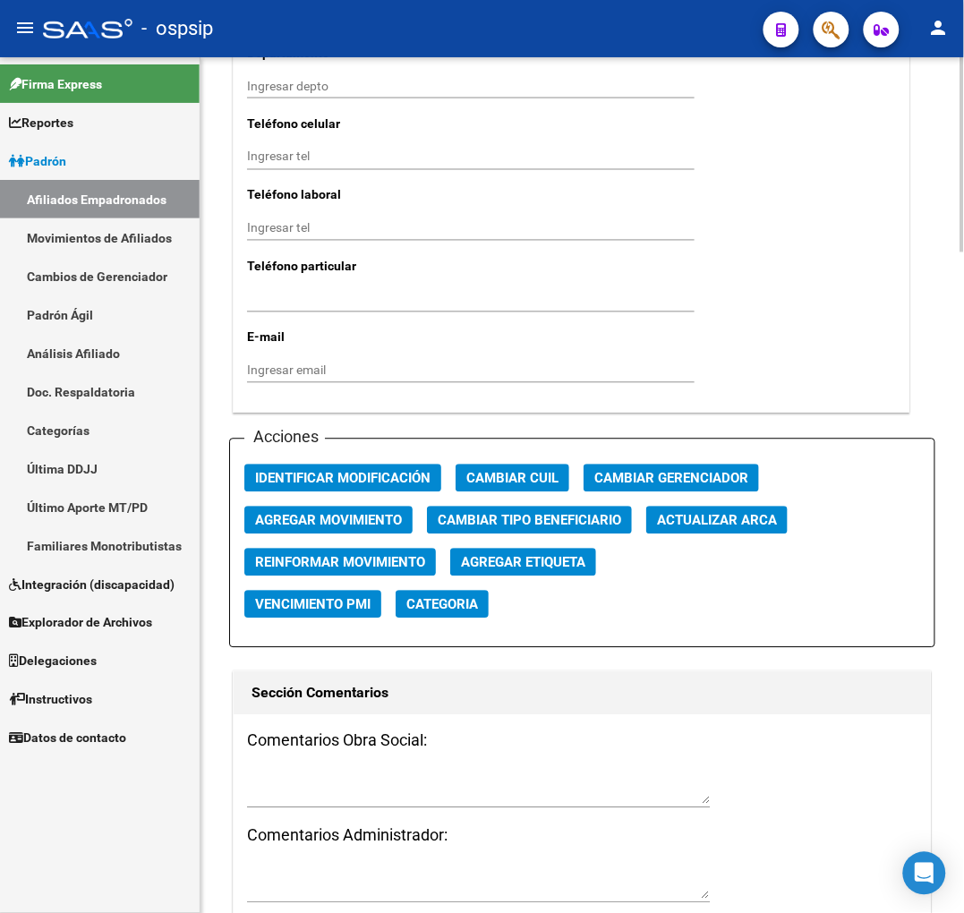
click at [334, 529] on button "Agregar Movimiento" at bounding box center [328, 521] width 168 height 28
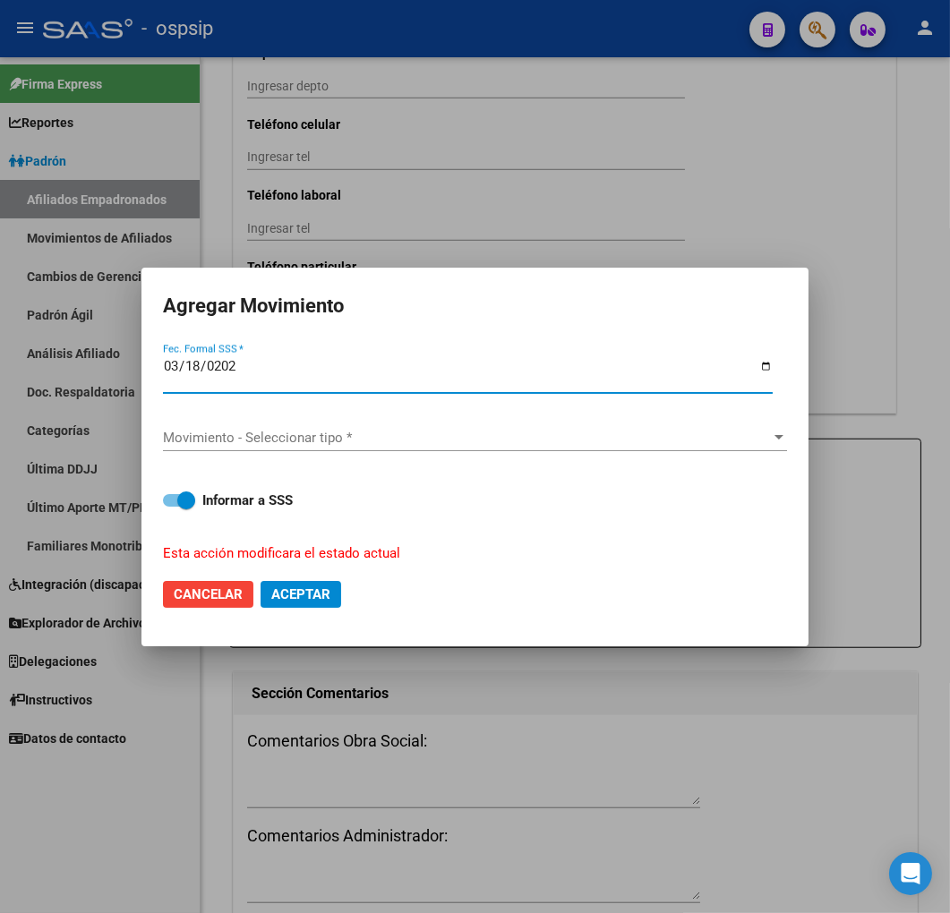
type input "[DATE]"
click at [405, 439] on span "Movimiento - Seleccionar tipo *" at bounding box center [467, 438] width 608 height 16
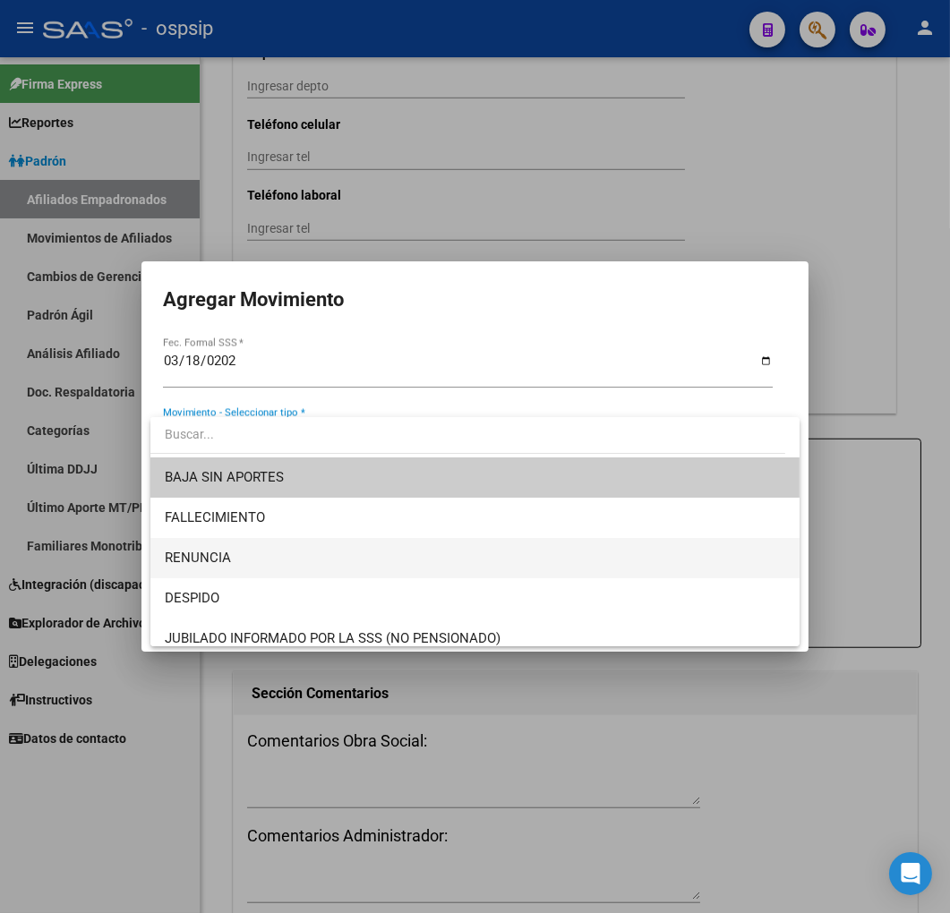
click at [386, 570] on span "RENUNCIA" at bounding box center [475, 558] width 621 height 40
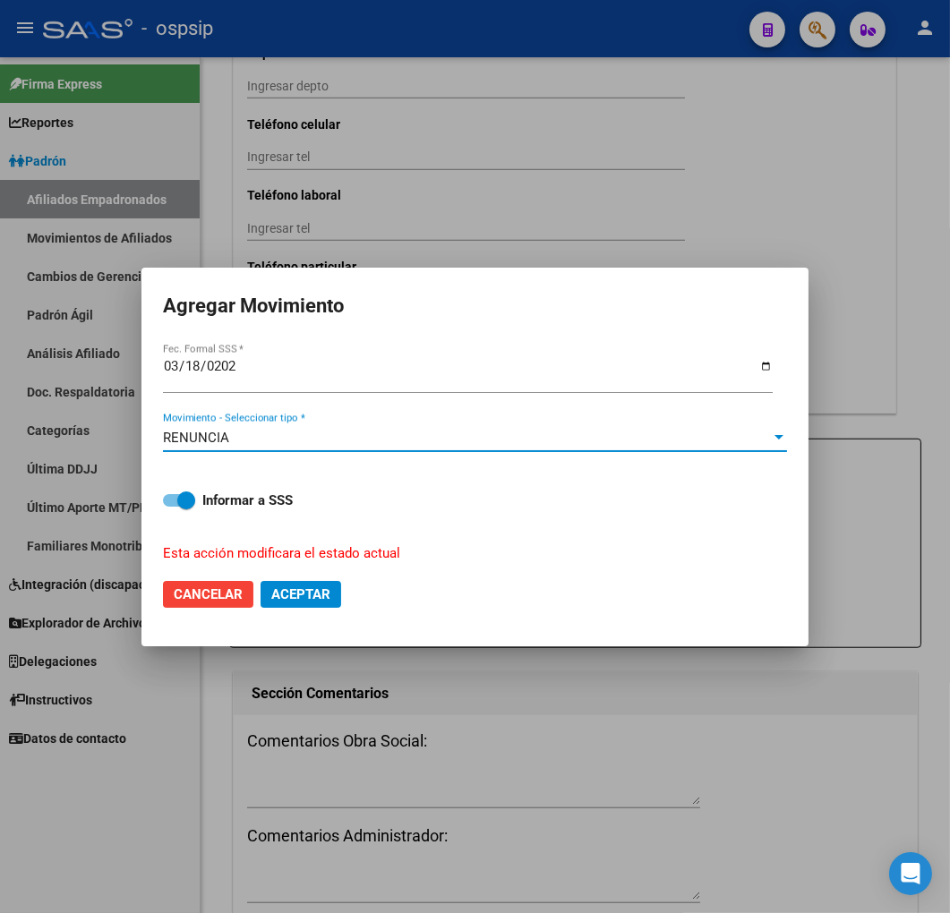
click at [307, 583] on button "Aceptar" at bounding box center [300, 594] width 81 height 27
checkbox input "false"
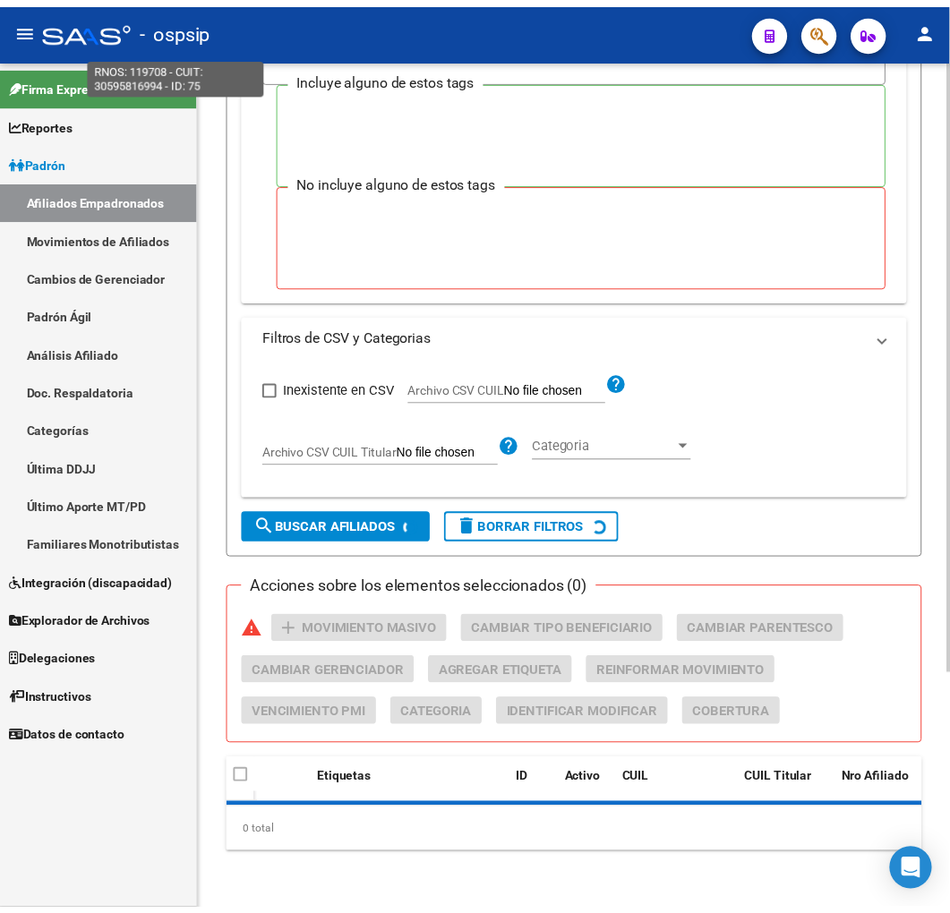
scroll to position [329, 0]
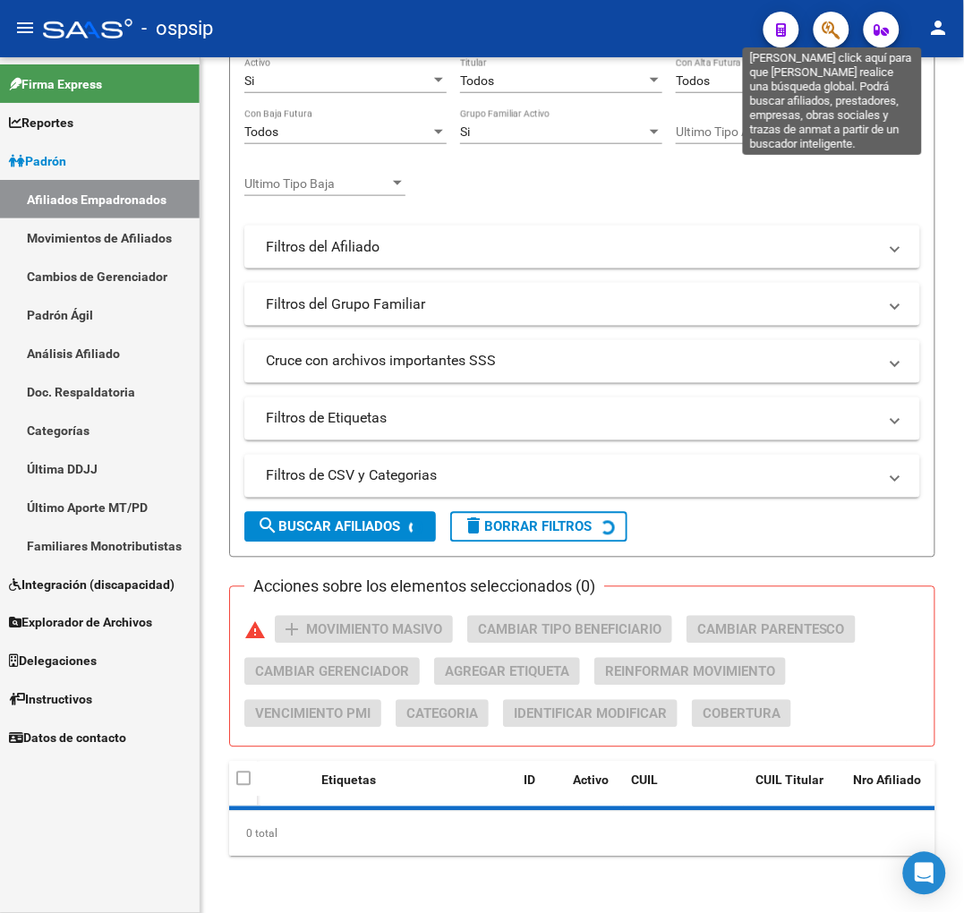
click at [832, 33] on icon "button" at bounding box center [831, 30] width 18 height 21
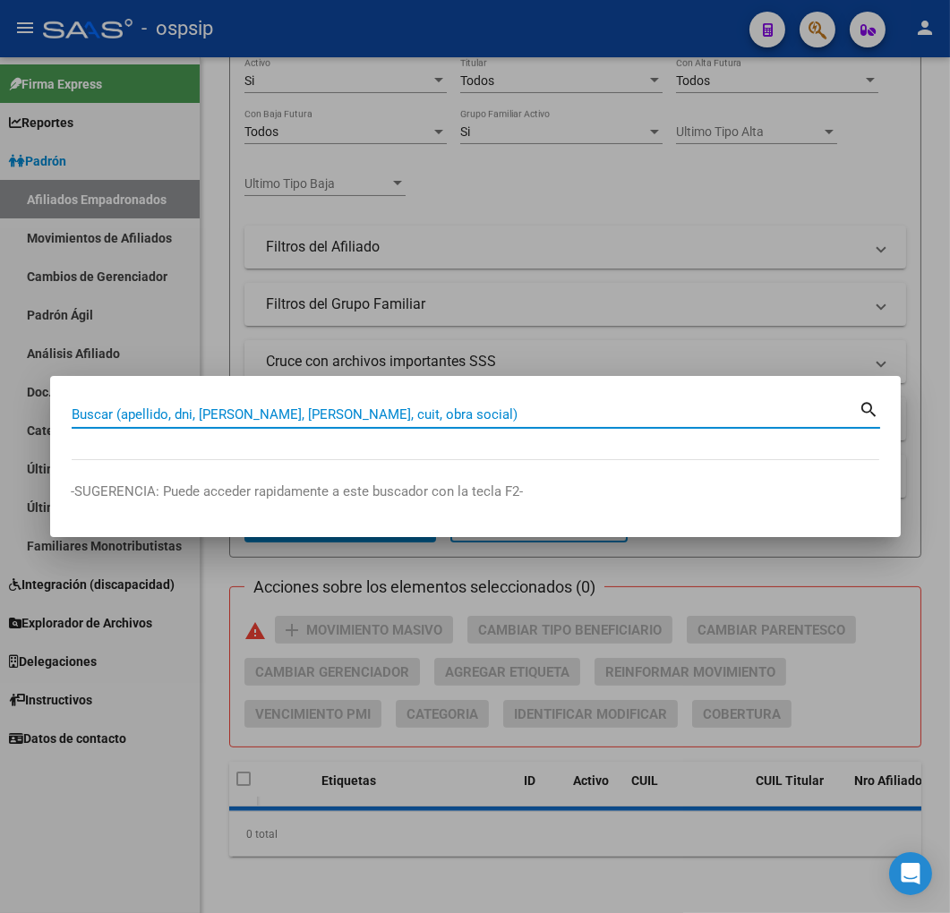
scroll to position [788, 0]
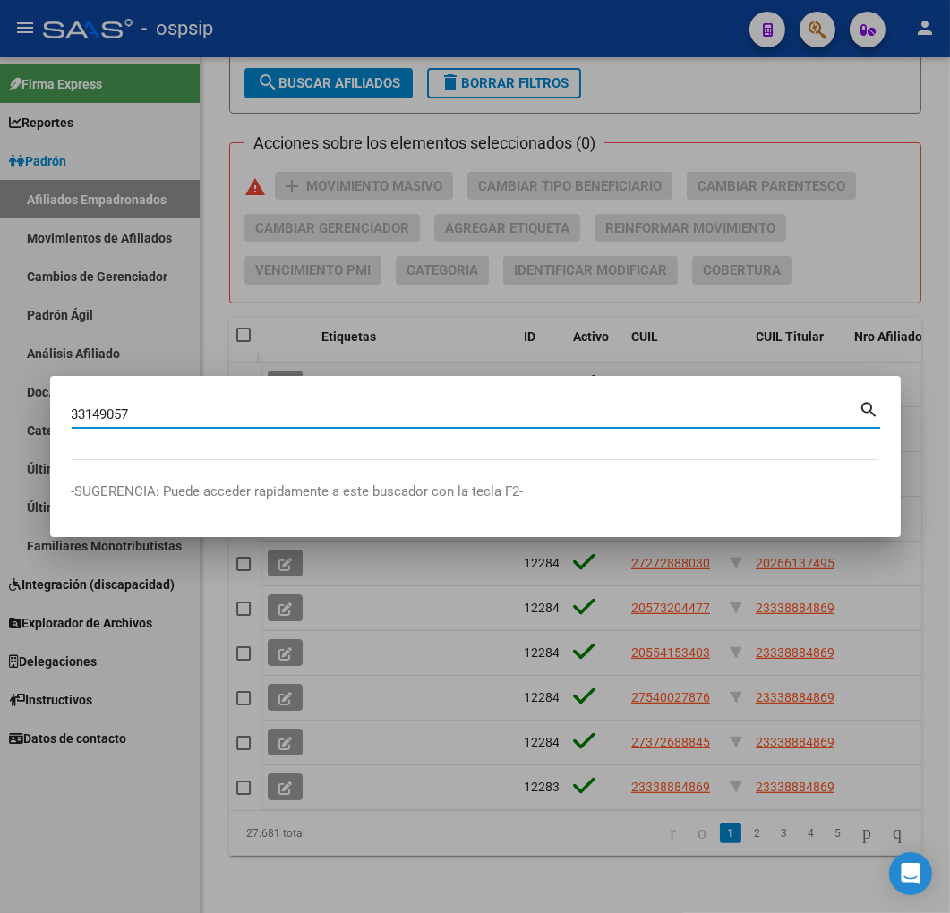
type input "33149057"
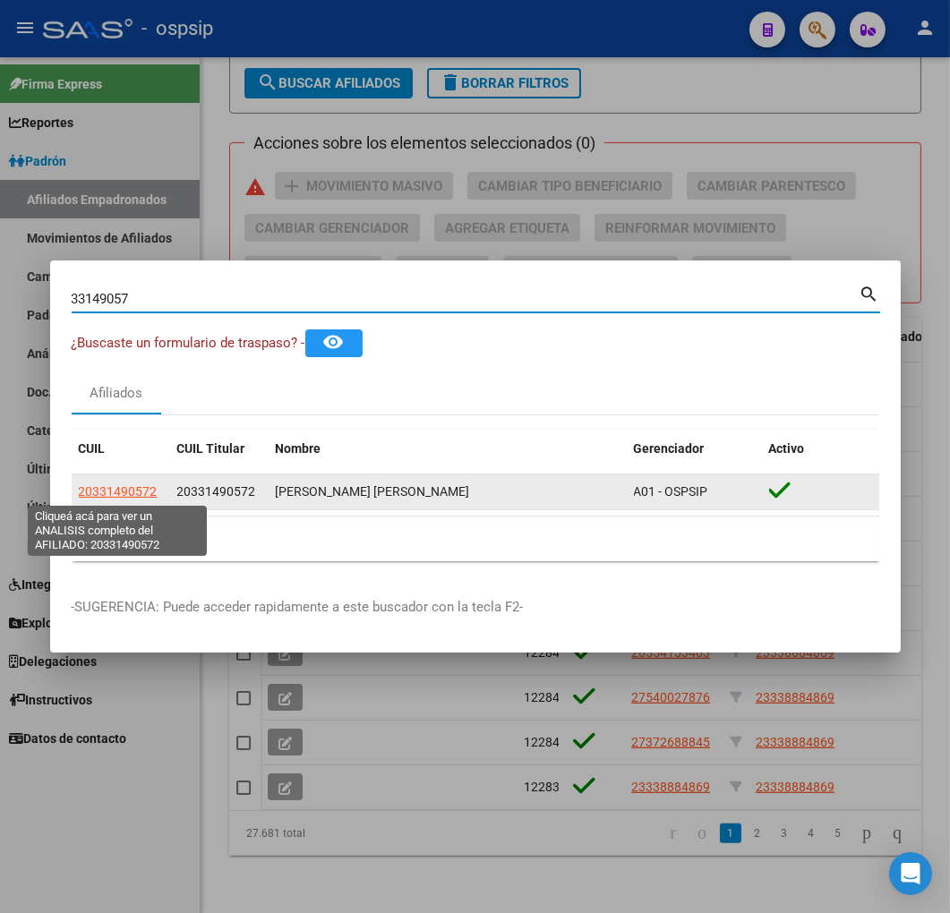
click at [134, 484] on span "20331490572" at bounding box center [118, 491] width 79 height 14
type textarea "20331490572"
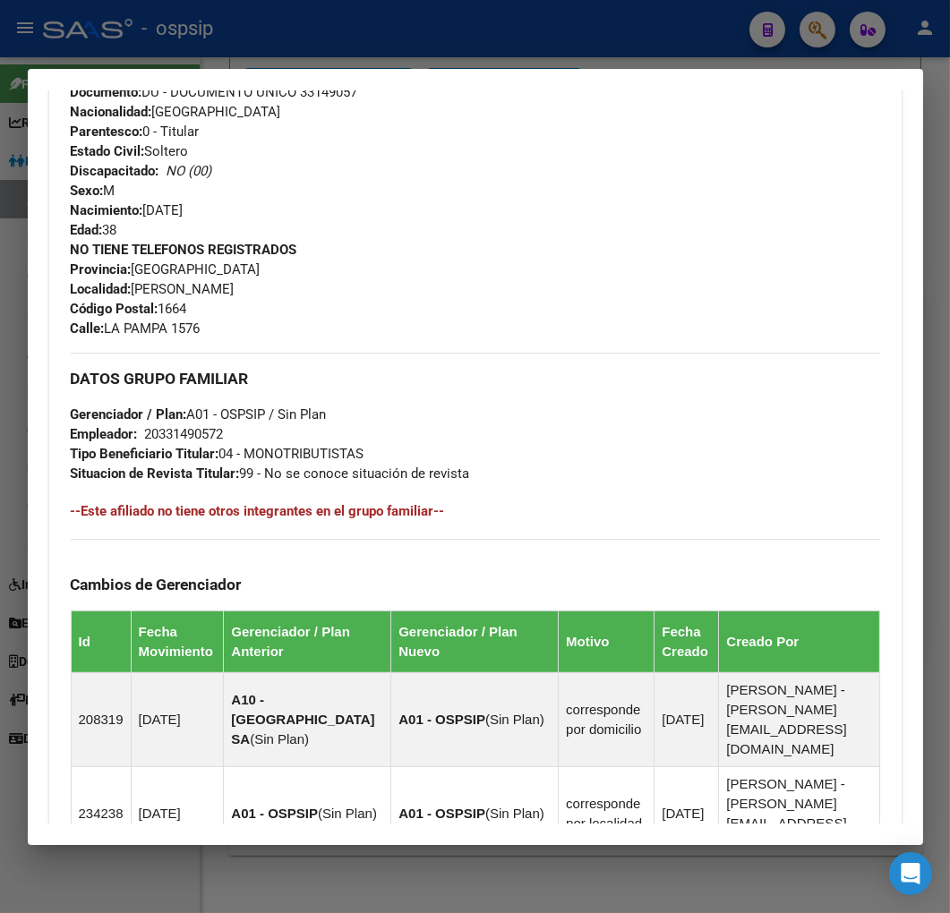
scroll to position [1063, 0]
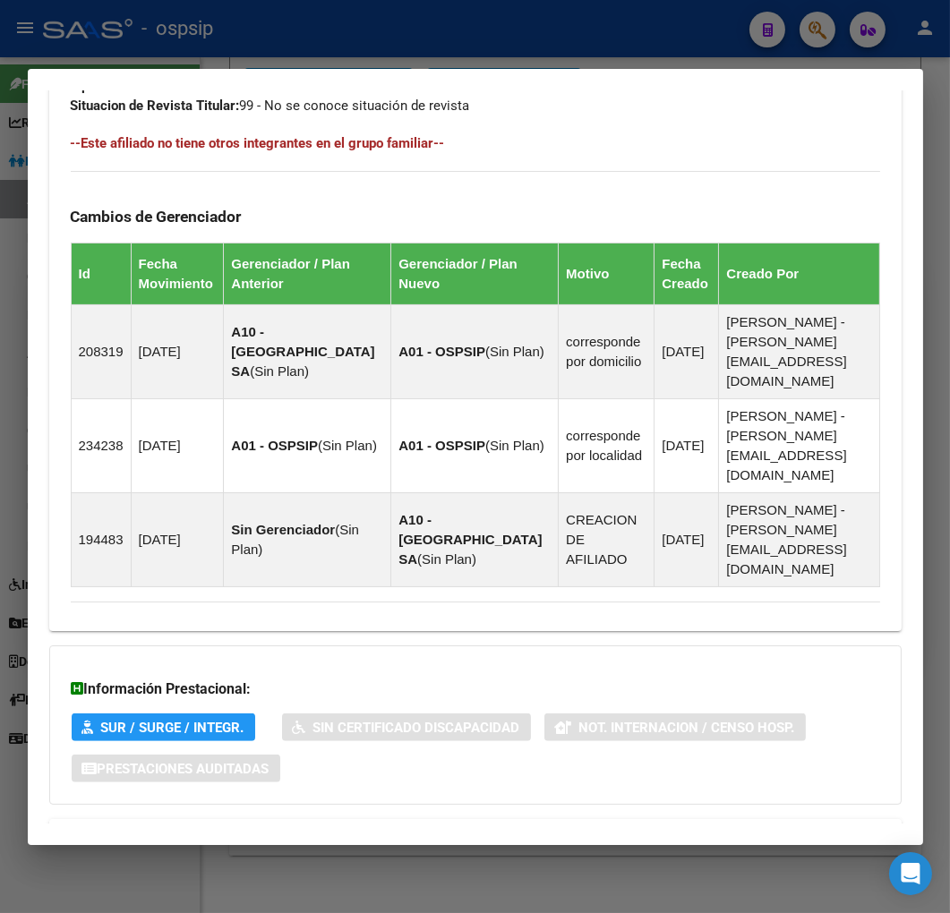
click at [463, 830] on mat-panel-title "Aportes y Contribuciones del Afiliado: 20331490572" at bounding box center [465, 840] width 788 height 21
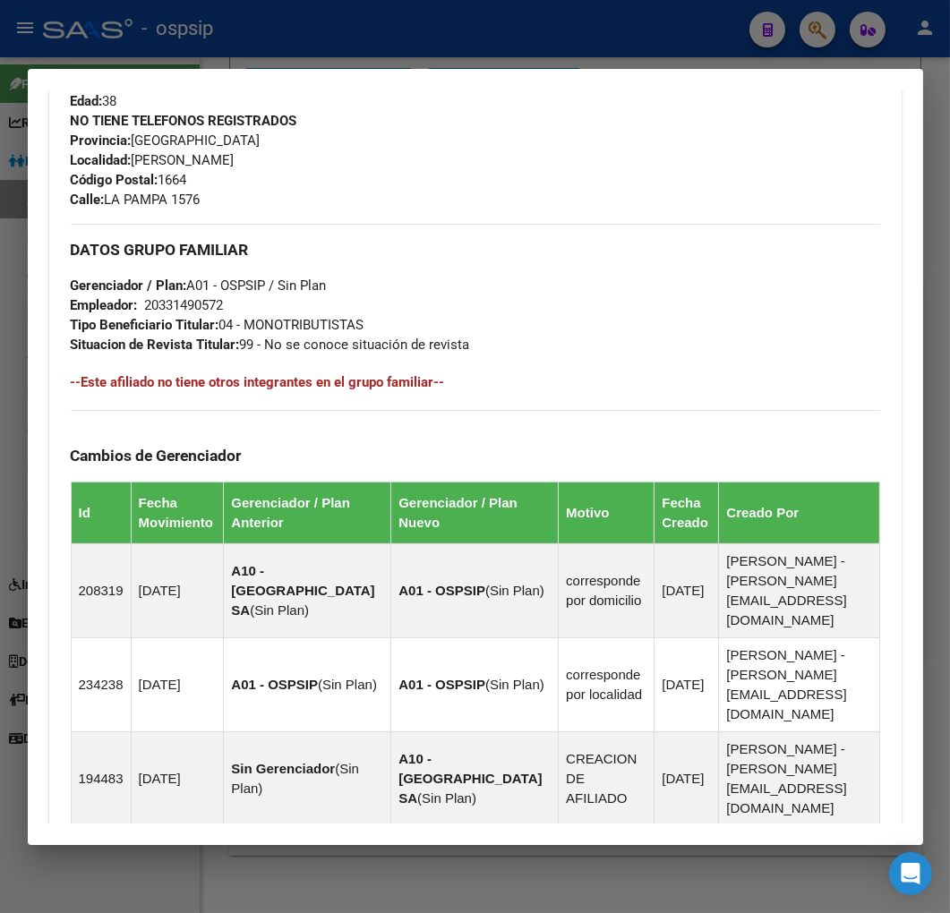
scroll to position [326, 0]
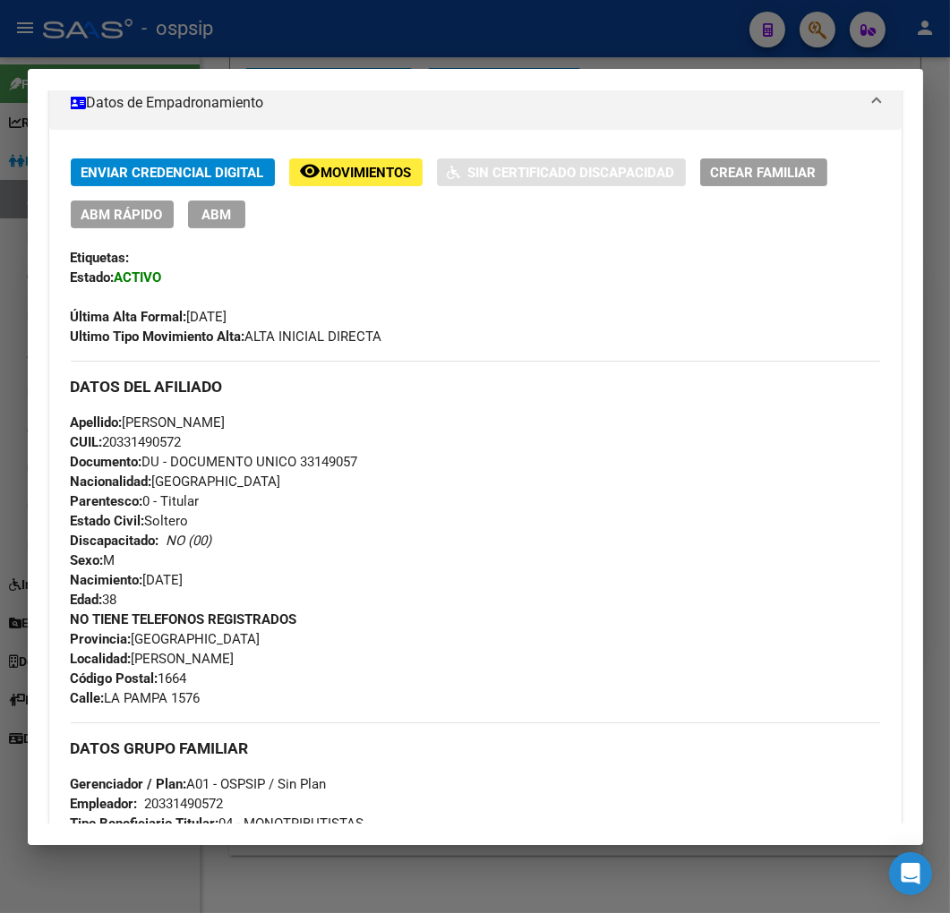
click at [265, 48] on div at bounding box center [475, 456] width 950 height 913
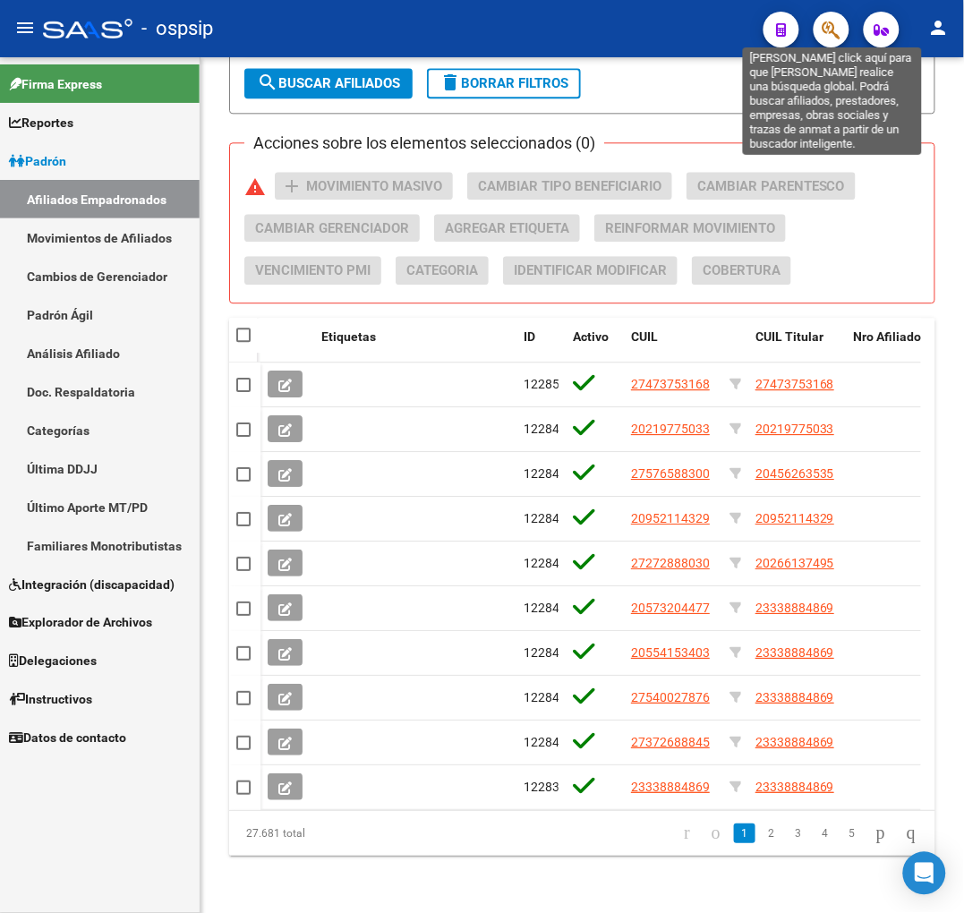
click at [835, 28] on icon "button" at bounding box center [831, 30] width 18 height 21
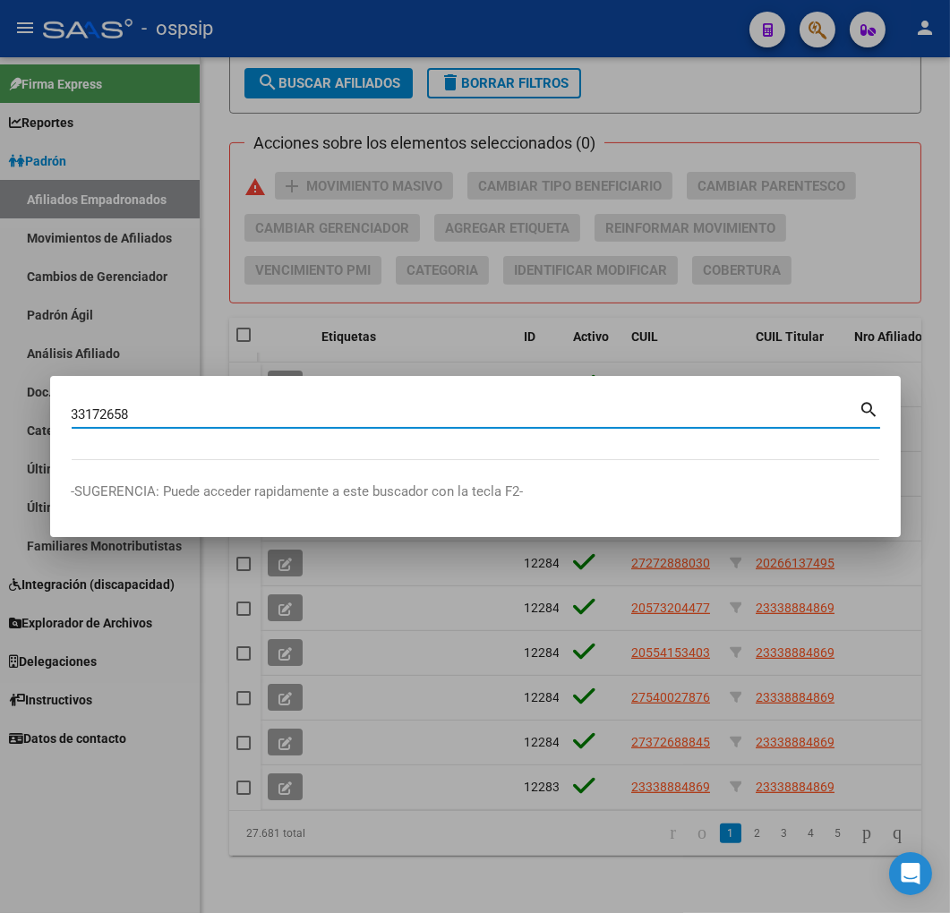
type input "33172658"
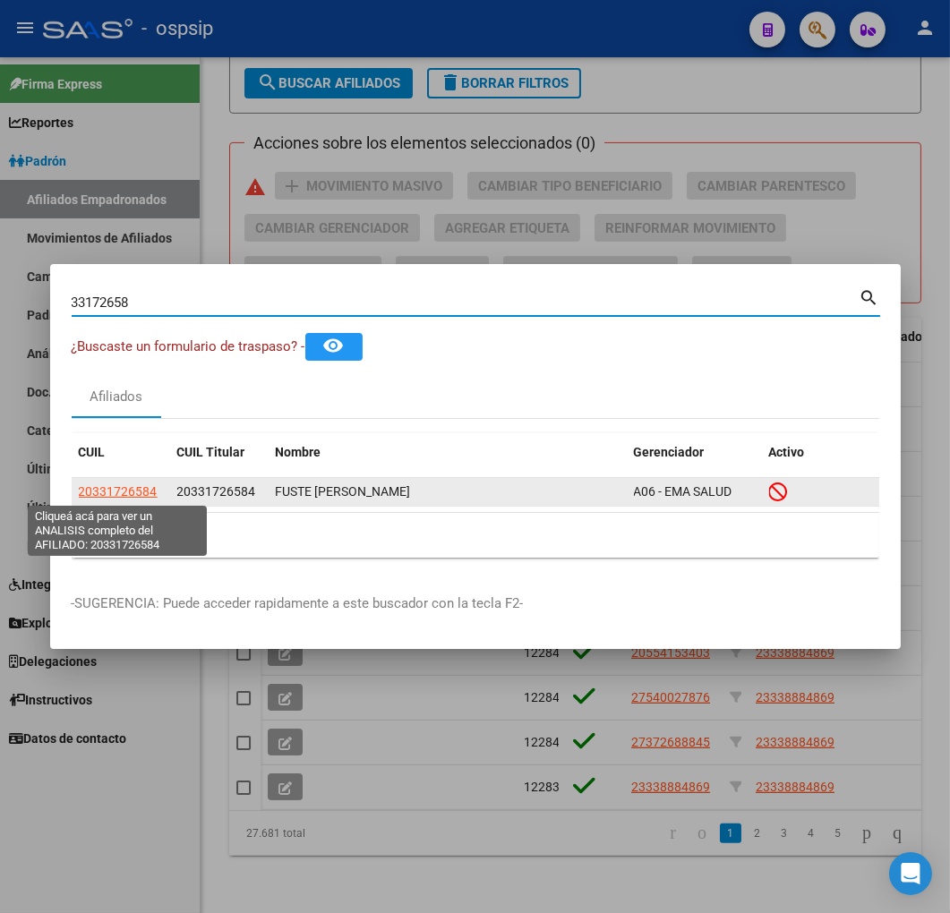
click at [120, 488] on span "20331726584" at bounding box center [118, 491] width 79 height 14
type textarea "20331726584"
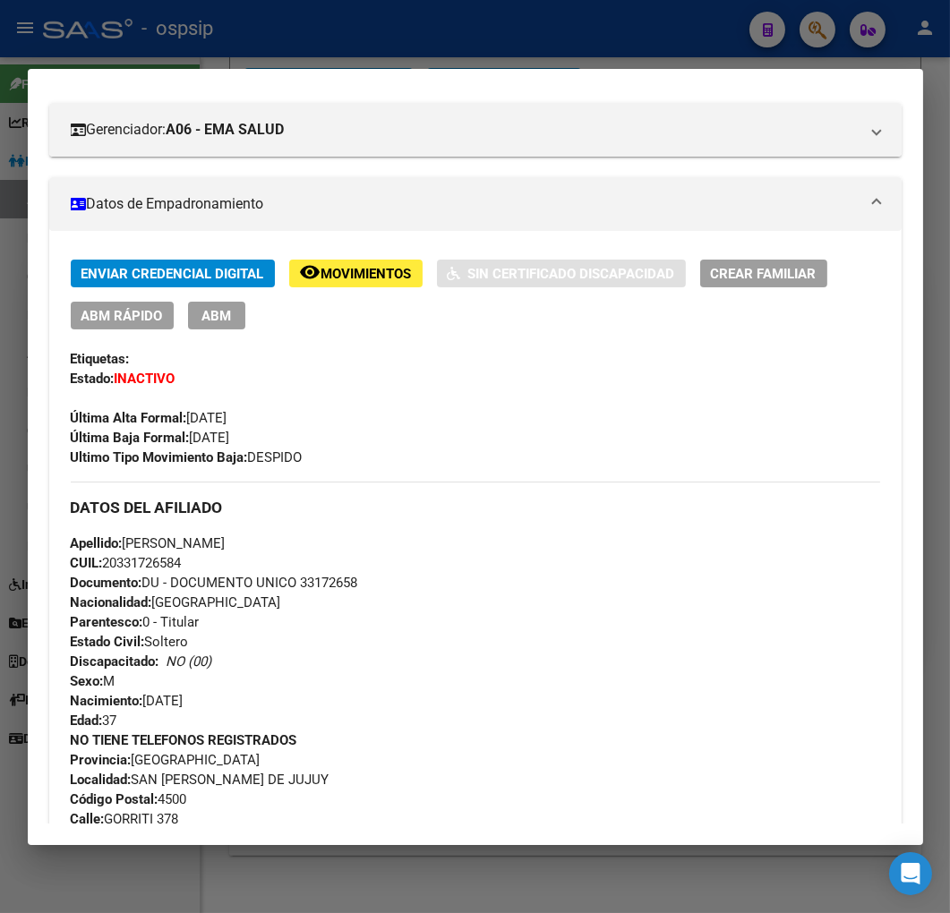
scroll to position [298, 0]
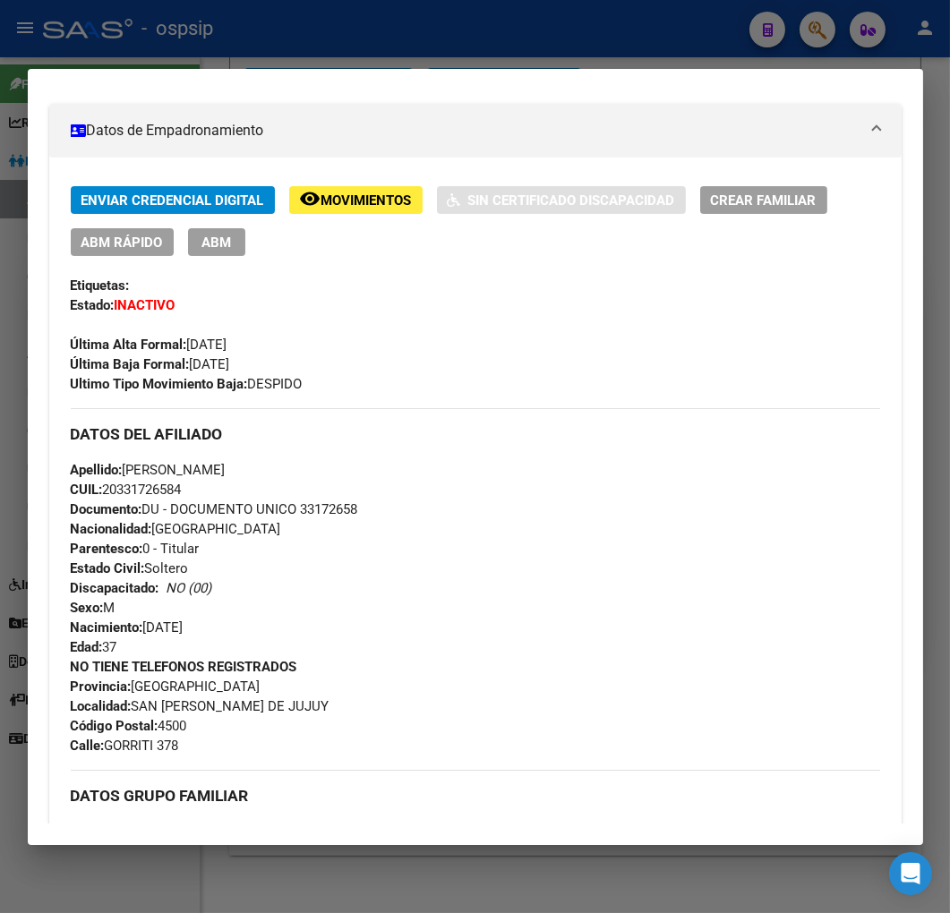
click at [299, 47] on div at bounding box center [475, 456] width 950 height 913
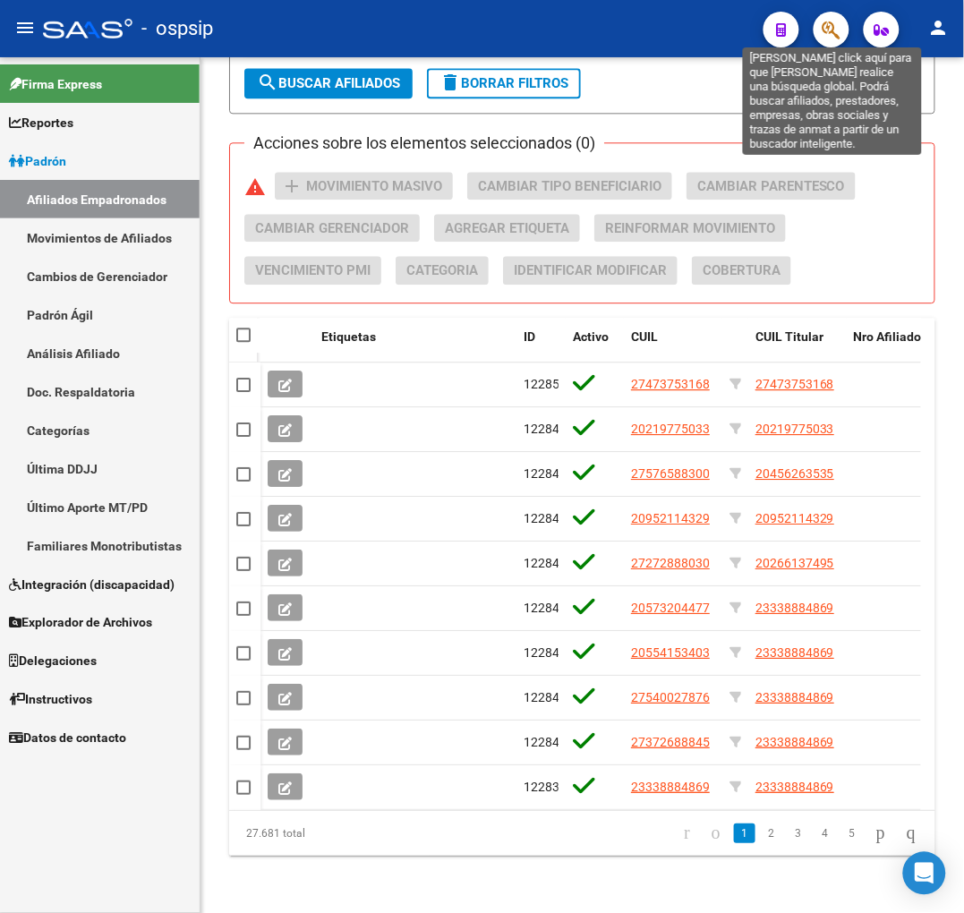
click at [828, 23] on icon "button" at bounding box center [831, 30] width 18 height 21
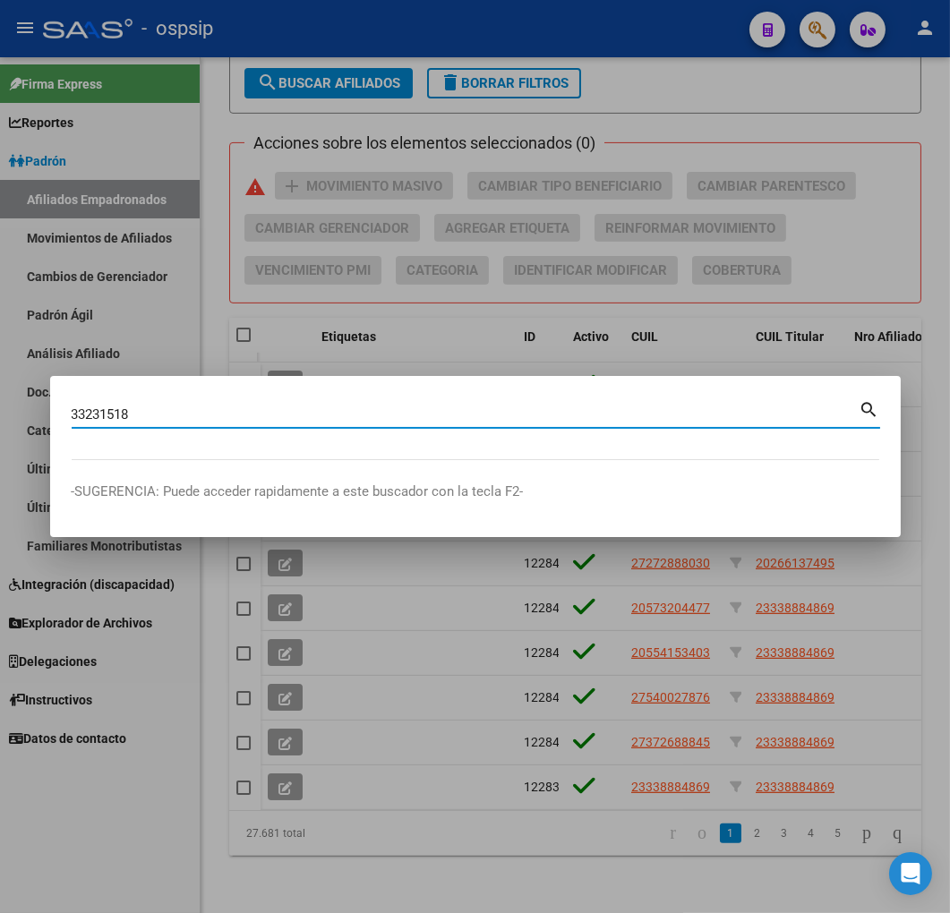
type input "33231518"
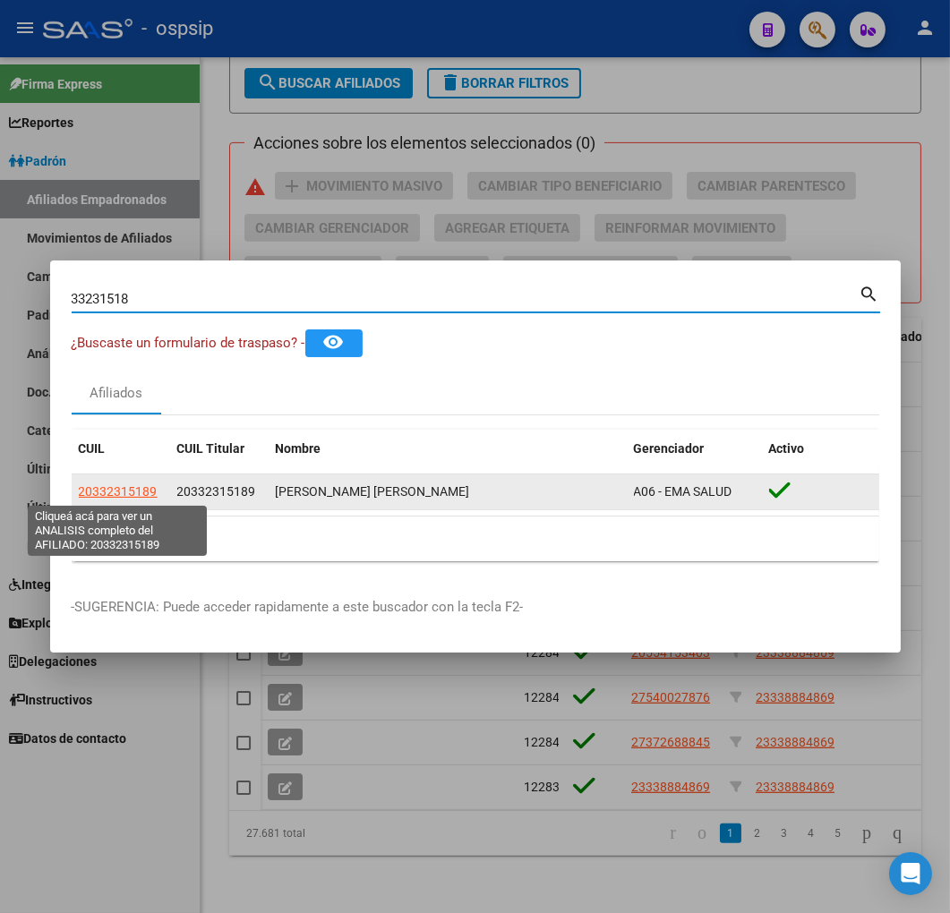
click at [110, 487] on span "20332315189" at bounding box center [118, 491] width 79 height 14
type textarea "20332315189"
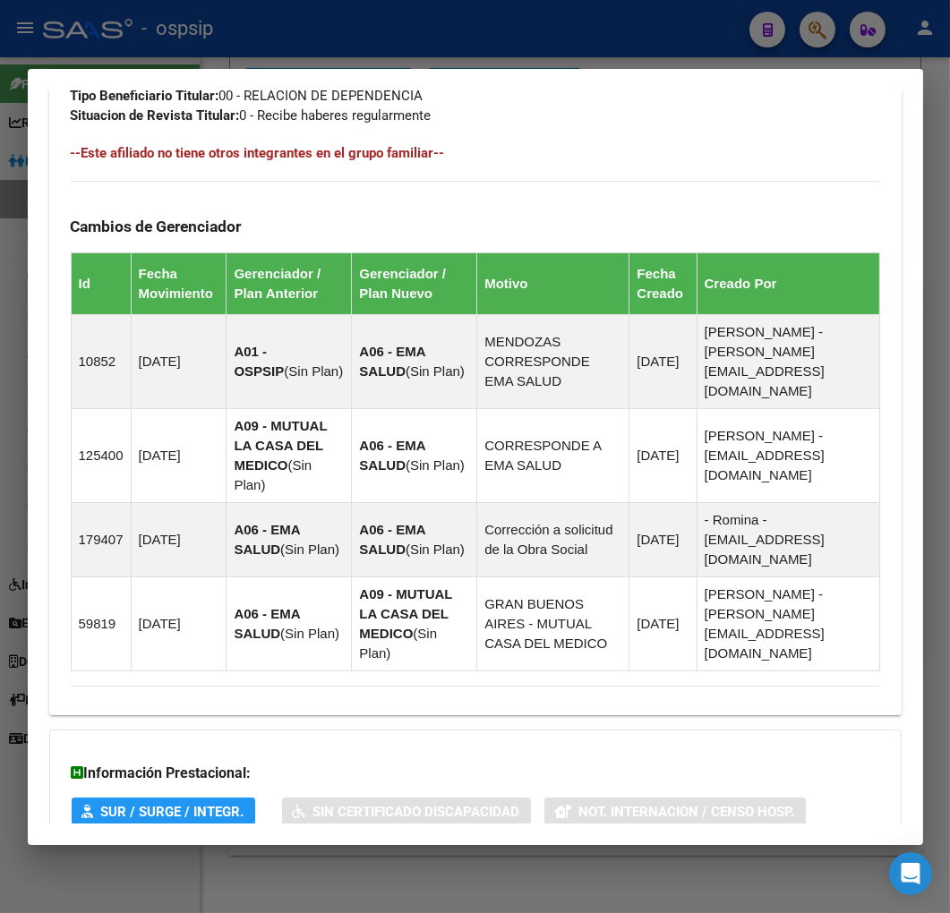
scroll to position [1172, 0]
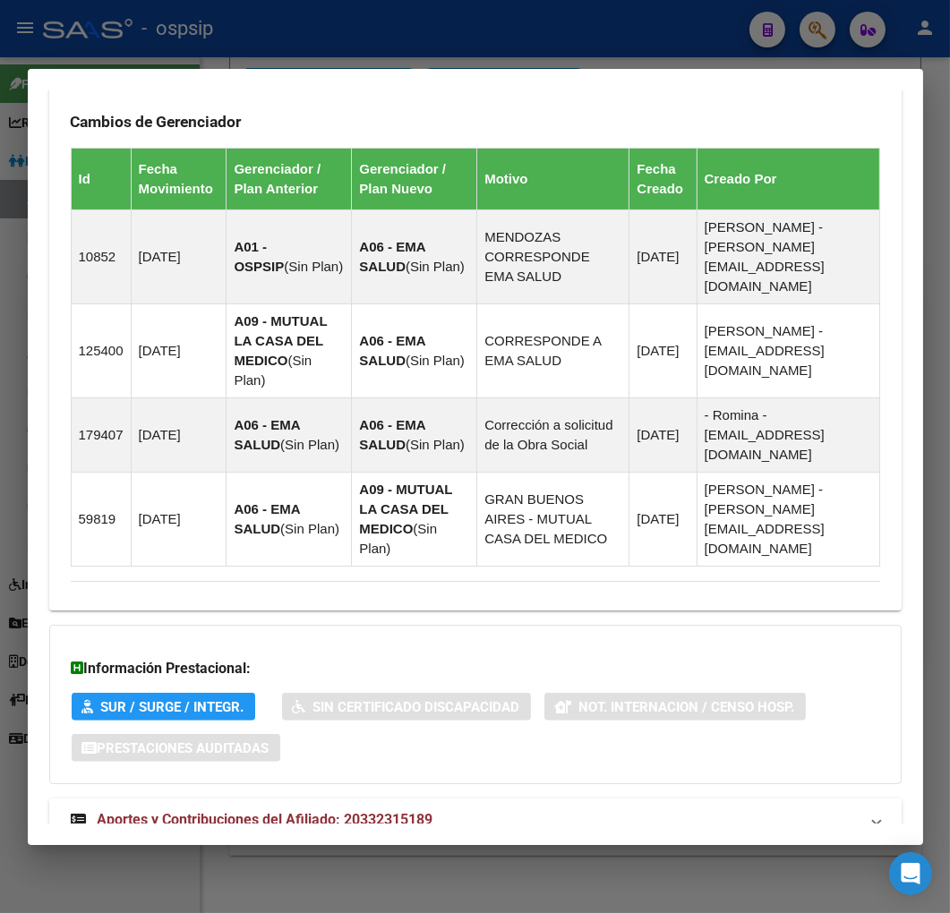
click at [488, 798] on mat-expansion-panel-header "Aportes y Contribuciones del Afiliado: 20332315189" at bounding box center [475, 819] width 852 height 43
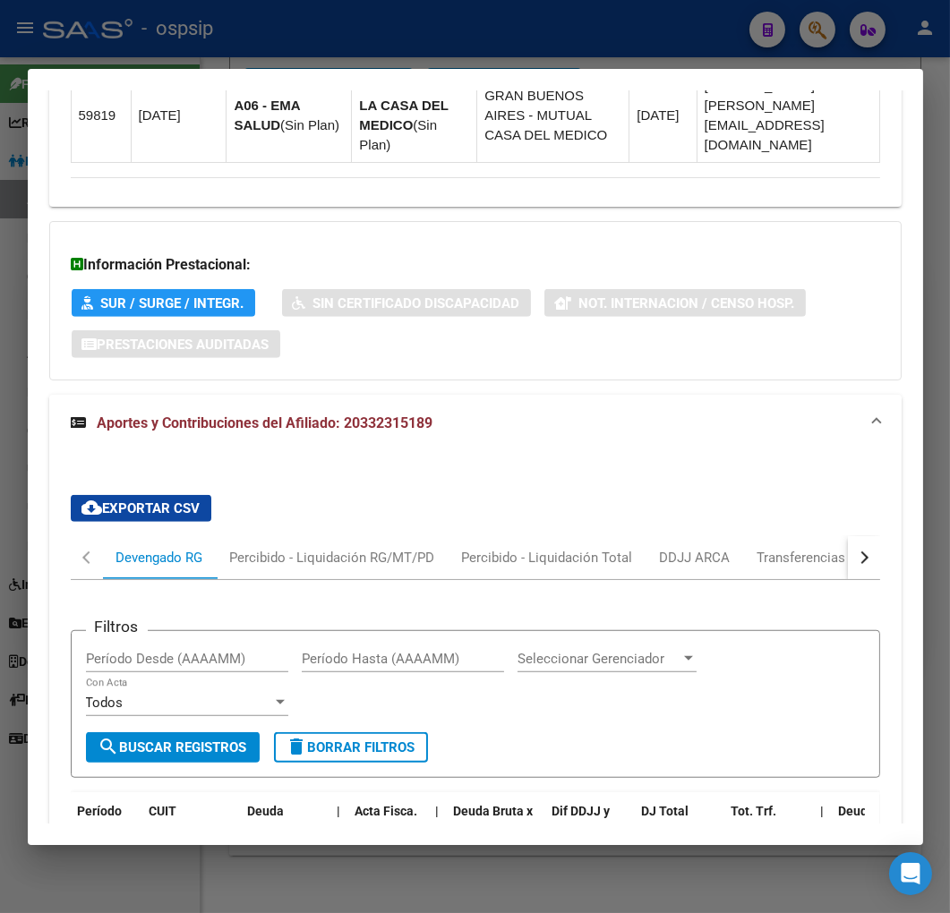
drag, startPoint x: 758, startPoint y: 336, endPoint x: 743, endPoint y: 322, distance: 20.9
click at [367, 52] on div at bounding box center [475, 456] width 950 height 913
click at [369, 52] on div at bounding box center [475, 456] width 950 height 913
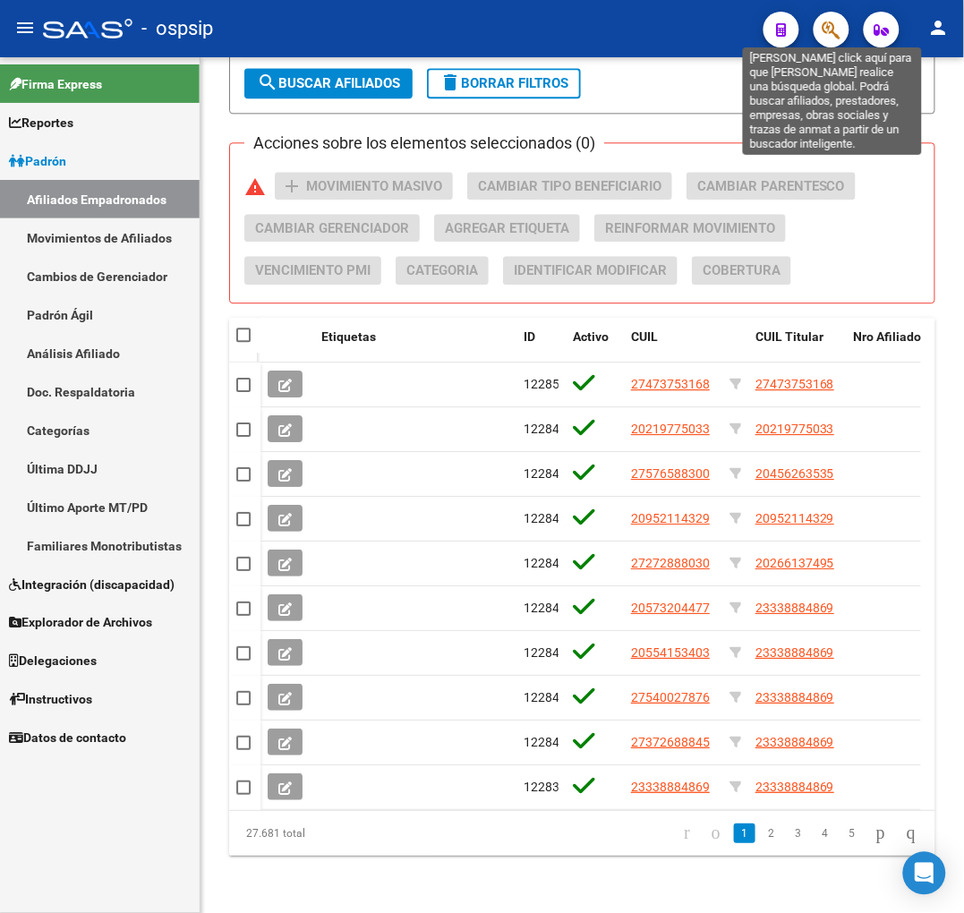
click at [835, 38] on icon "button" at bounding box center [831, 30] width 18 height 21
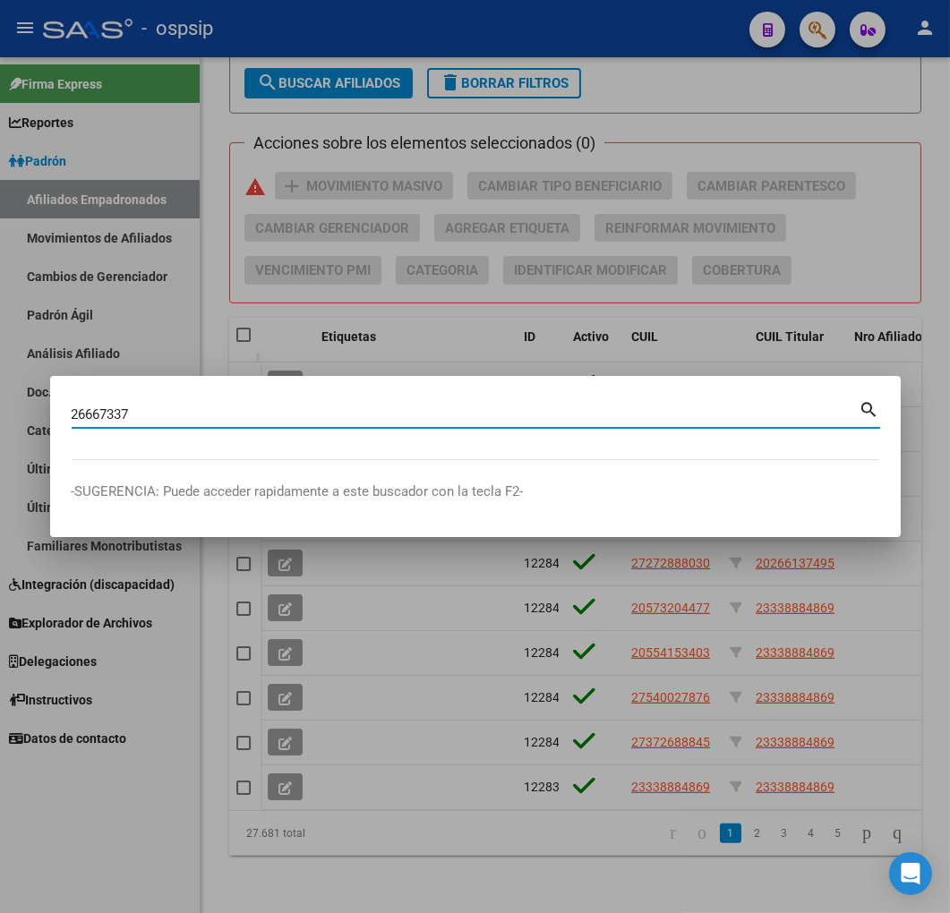
type input "26667337"
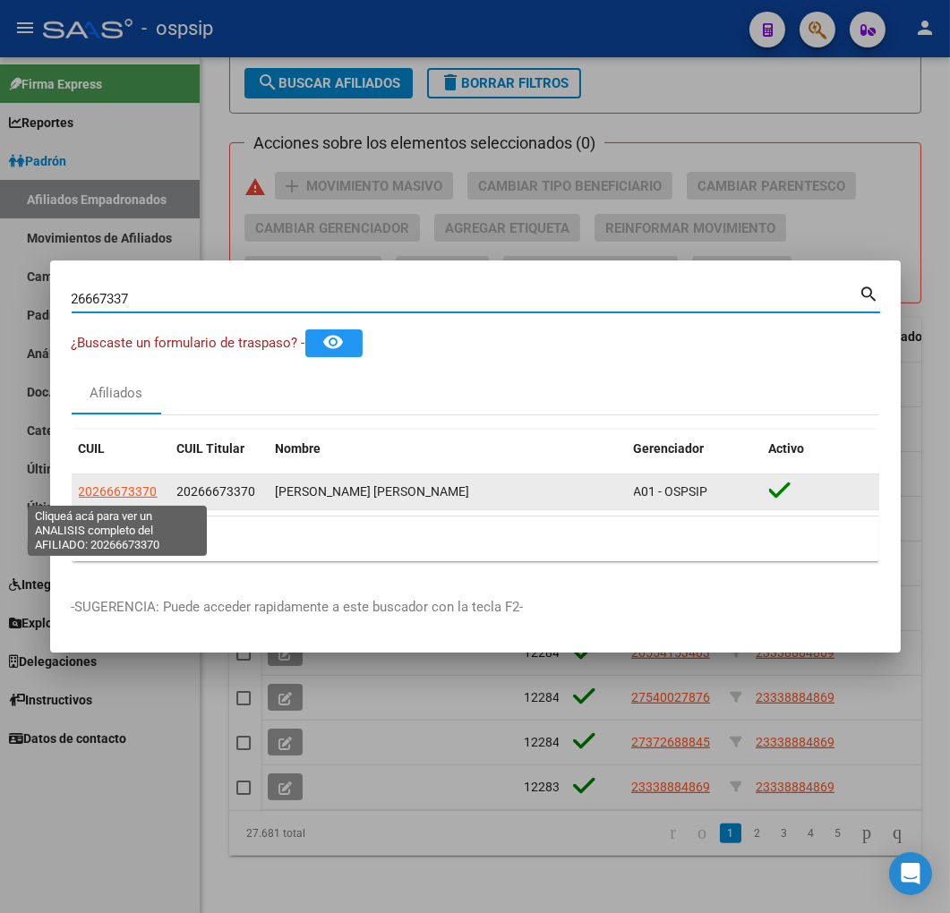
click at [121, 486] on span "20266673370" at bounding box center [118, 491] width 79 height 14
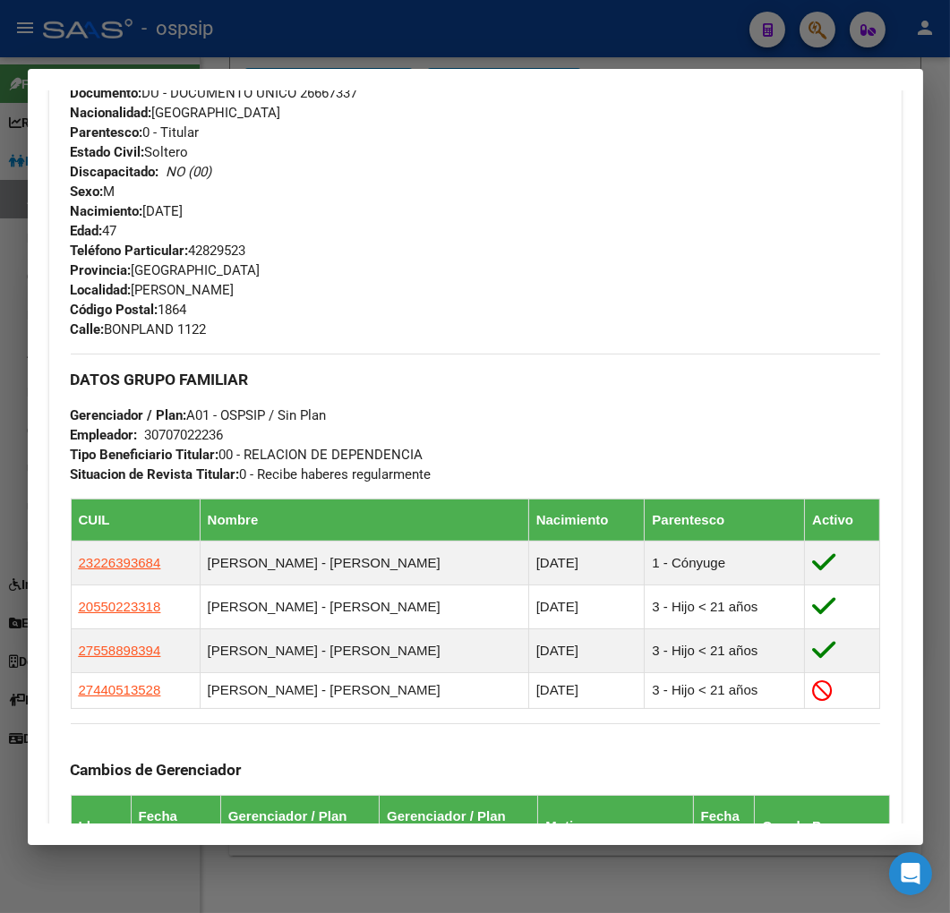
scroll to position [795, 0]
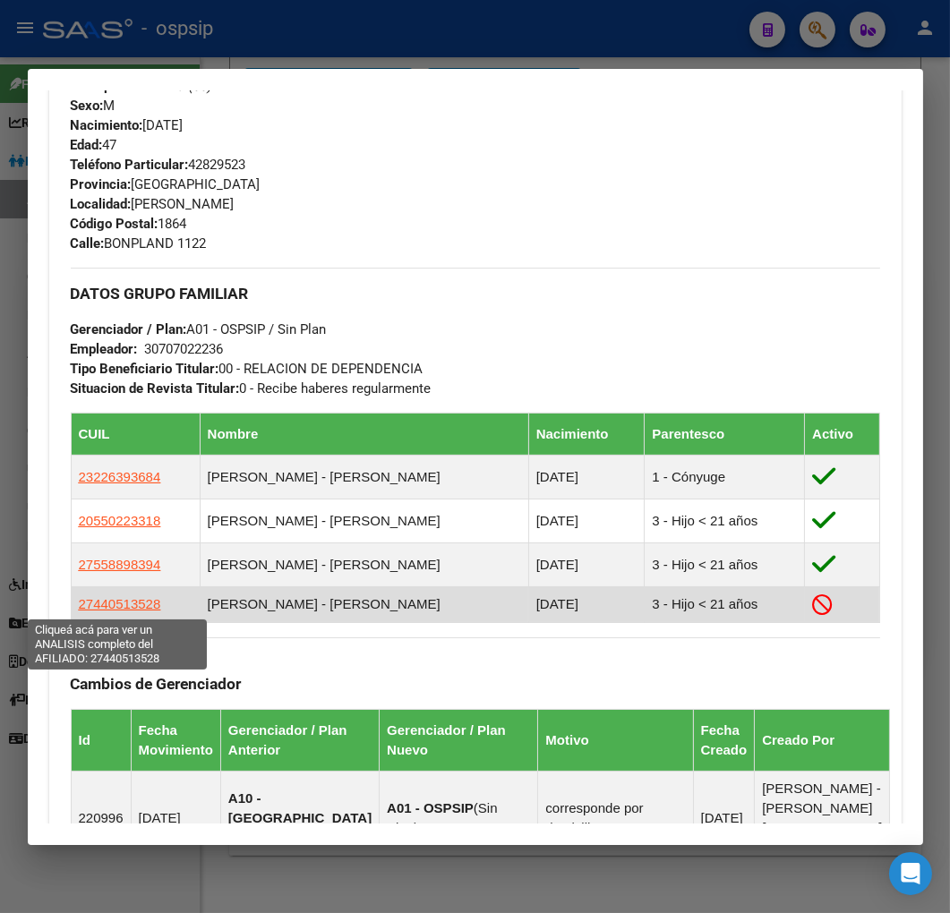
click at [111, 611] on span "27440513528" at bounding box center [120, 603] width 82 height 15
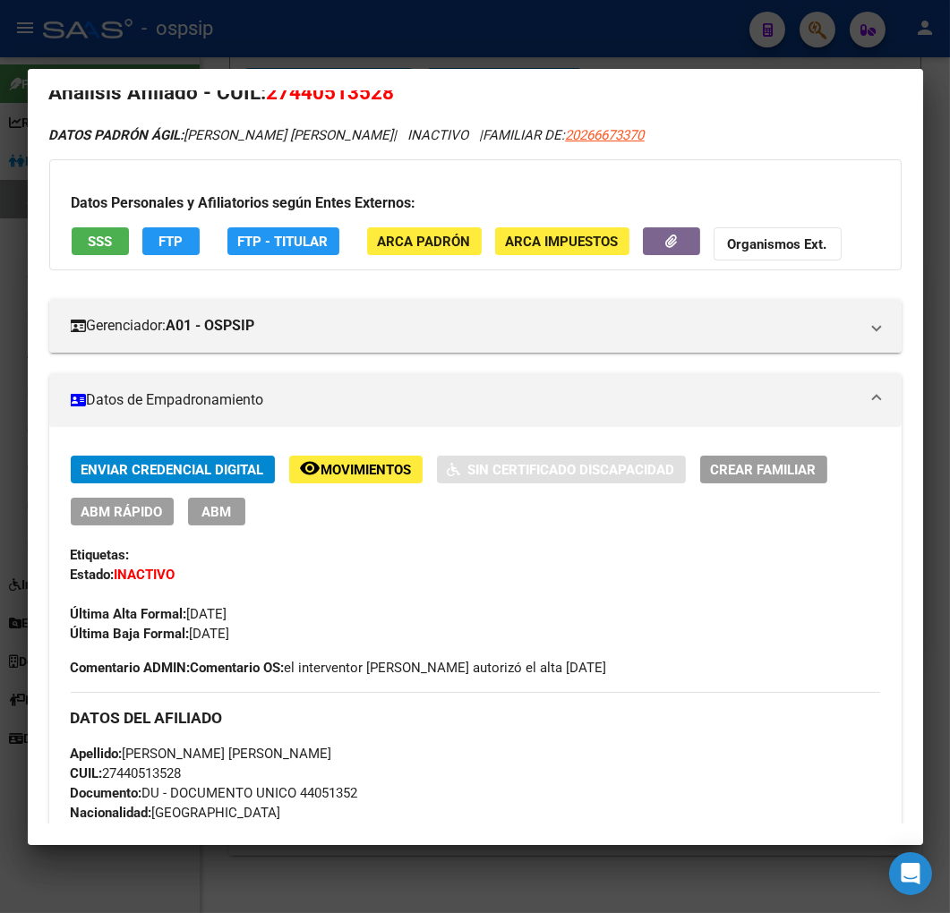
scroll to position [0, 0]
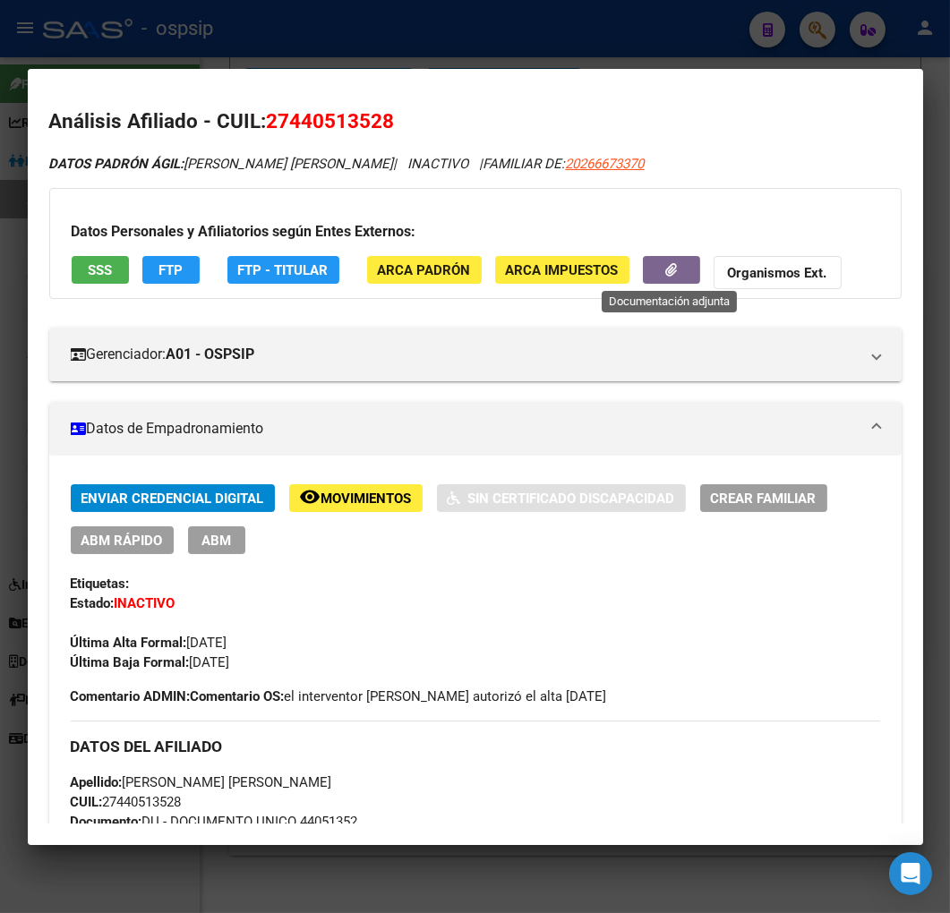
click at [669, 268] on icon "button" at bounding box center [671, 269] width 12 height 13
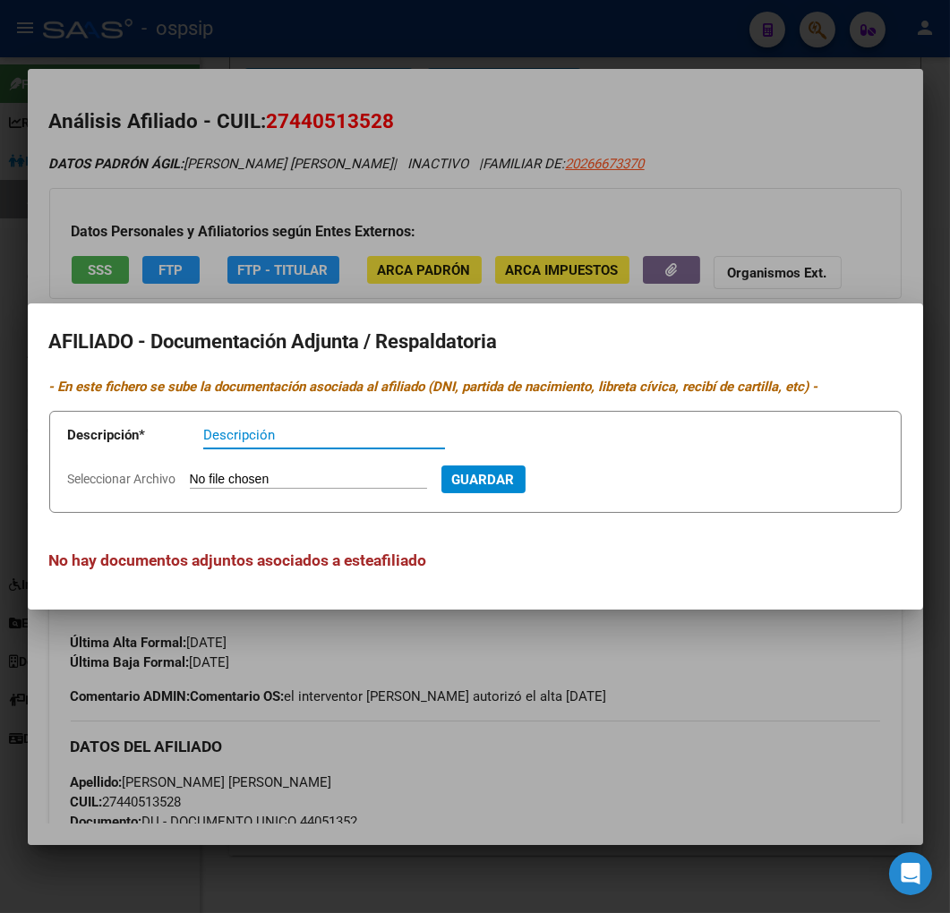
click at [662, 767] on div at bounding box center [475, 456] width 950 height 913
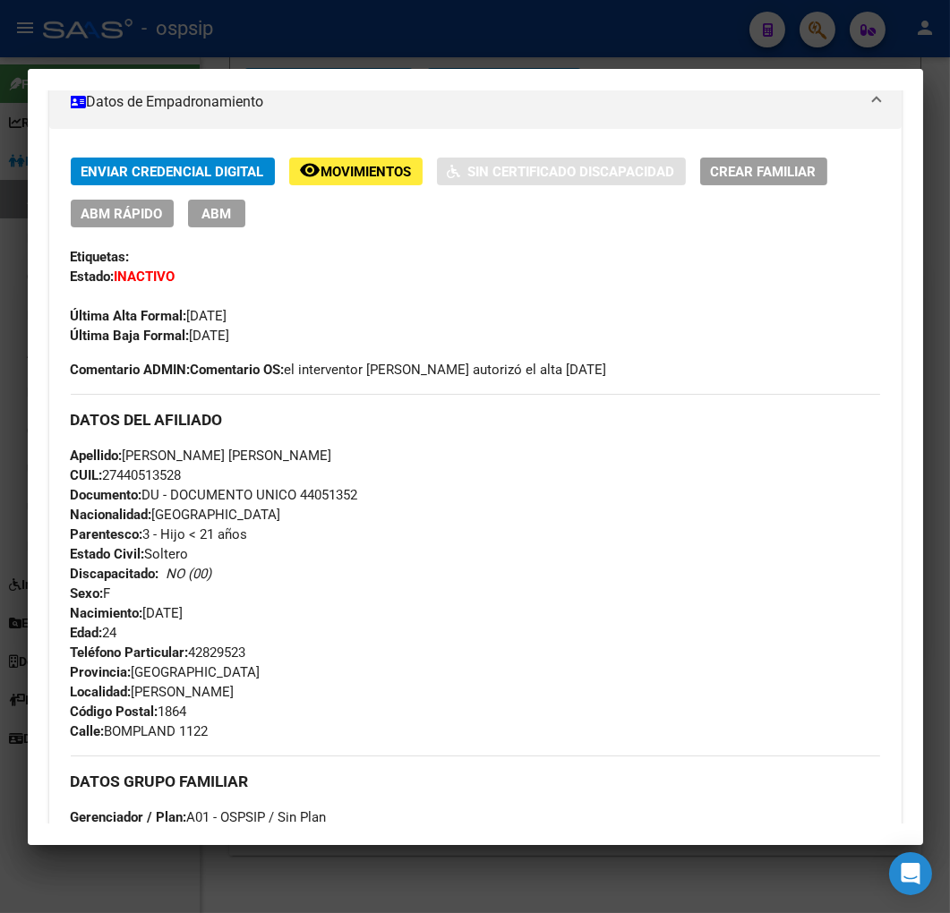
scroll to position [397, 0]
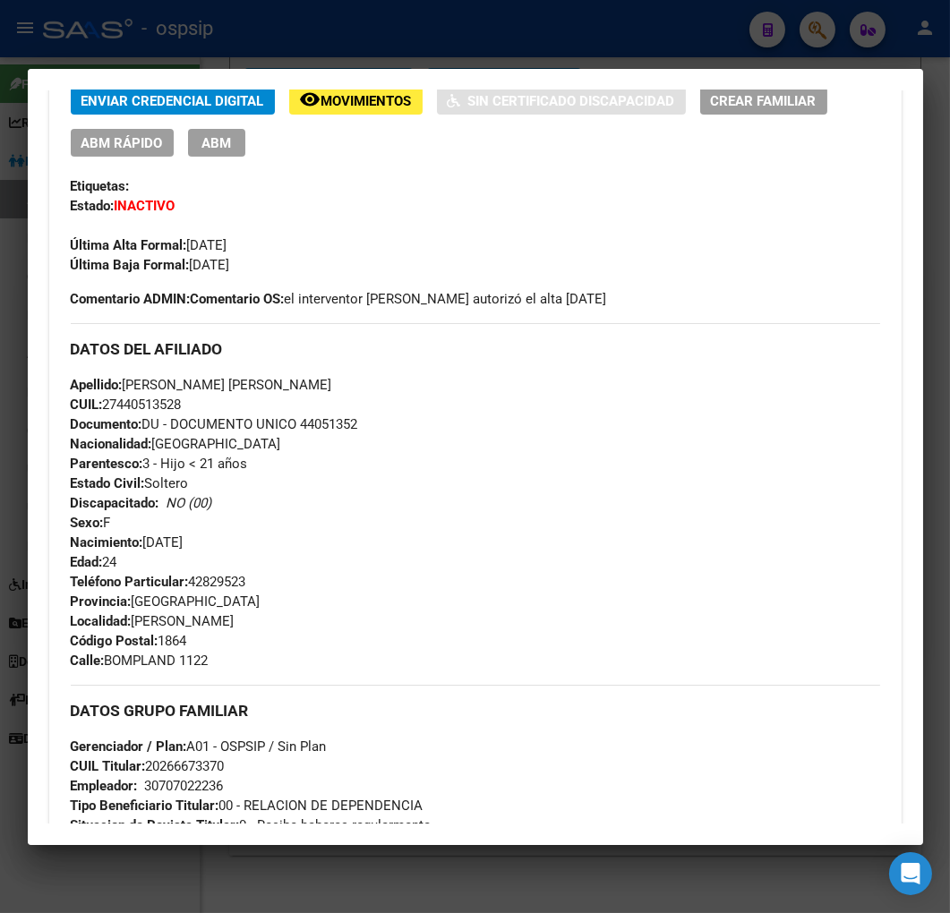
drag, startPoint x: 544, startPoint y: 383, endPoint x: 547, endPoint y: 405, distance: 22.5
click at [546, 386] on div "Apellido: [PERSON_NAME] [PERSON_NAME] CUIL: 27440513528 Documento: DU - DOCUMEN…" at bounding box center [475, 473] width 809 height 197
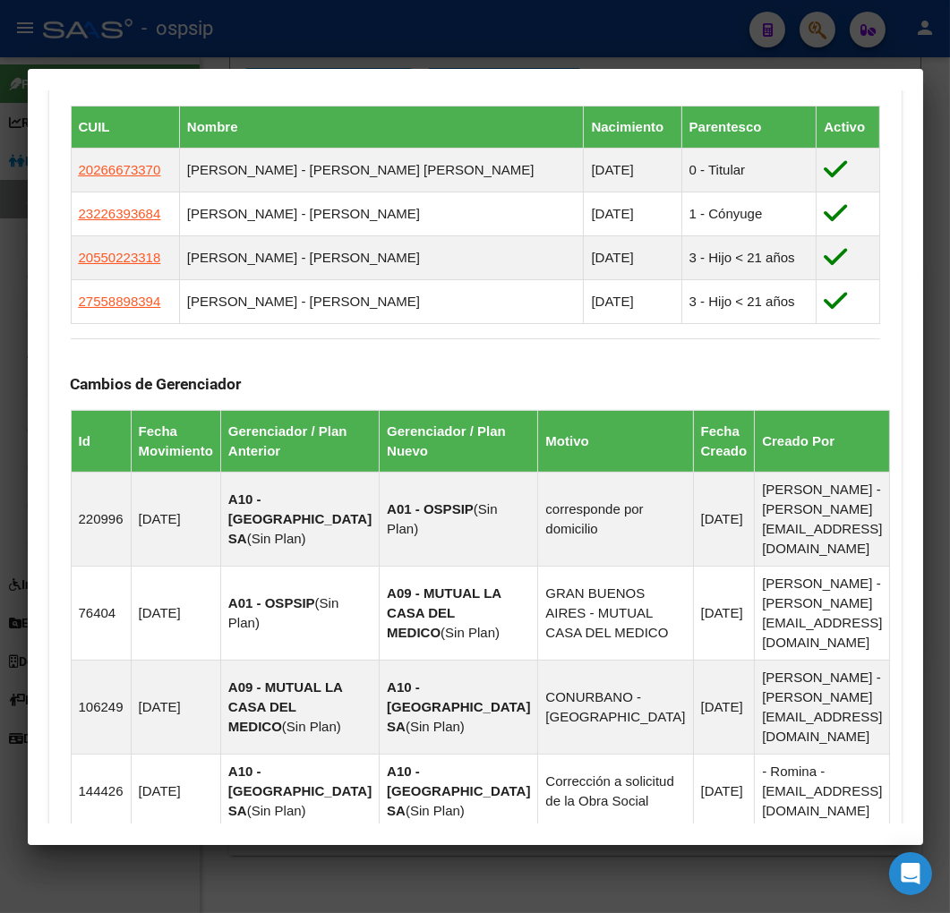
scroll to position [1193, 0]
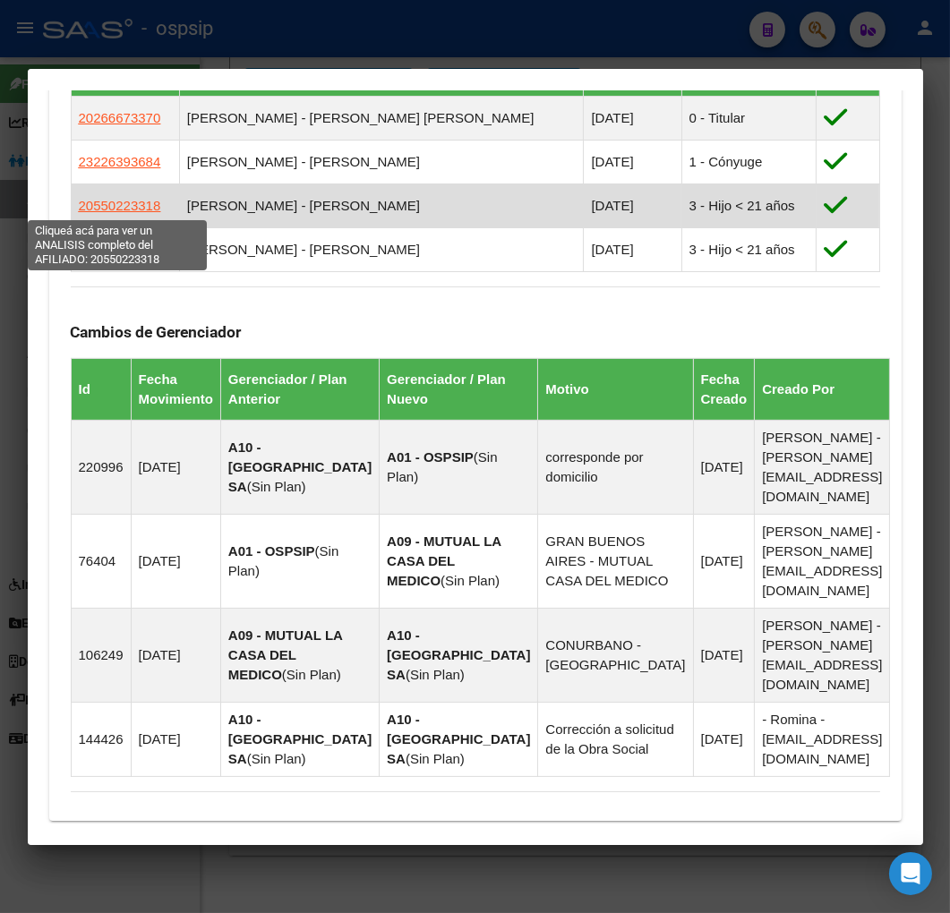
click at [116, 207] on span "20550223318" at bounding box center [120, 205] width 82 height 15
type textarea "20550223318"
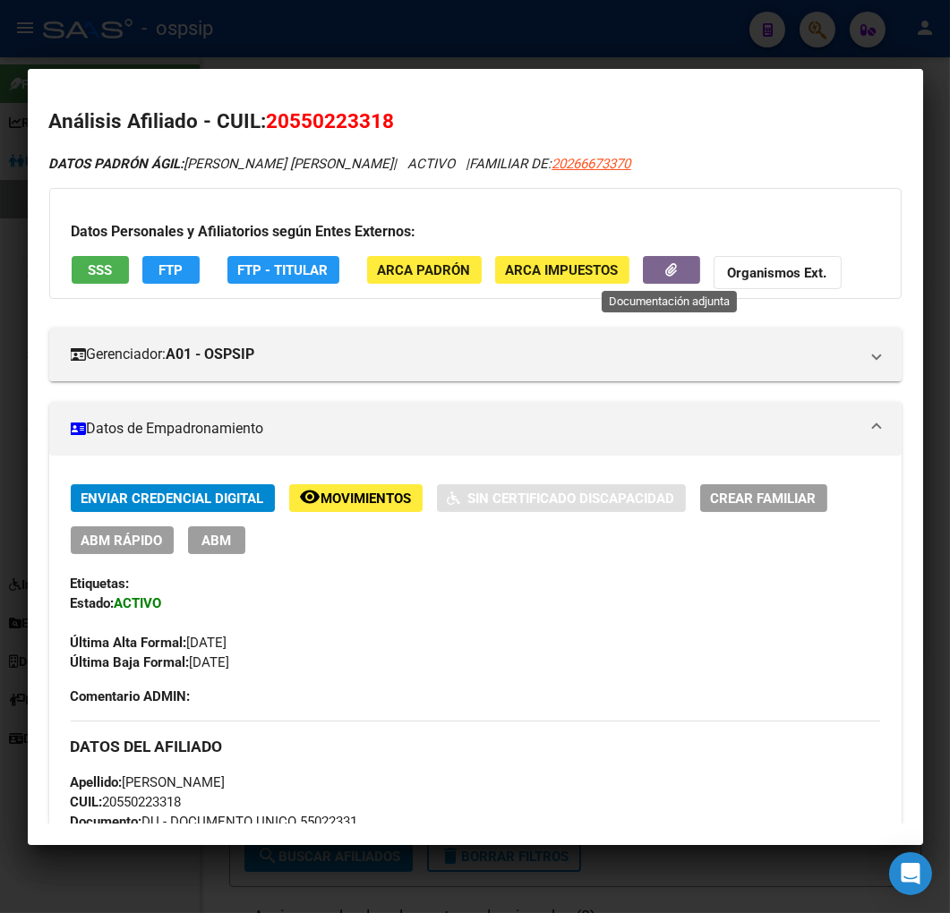
scroll to position [1193, 0]
click at [664, 257] on button "button" at bounding box center [671, 270] width 57 height 28
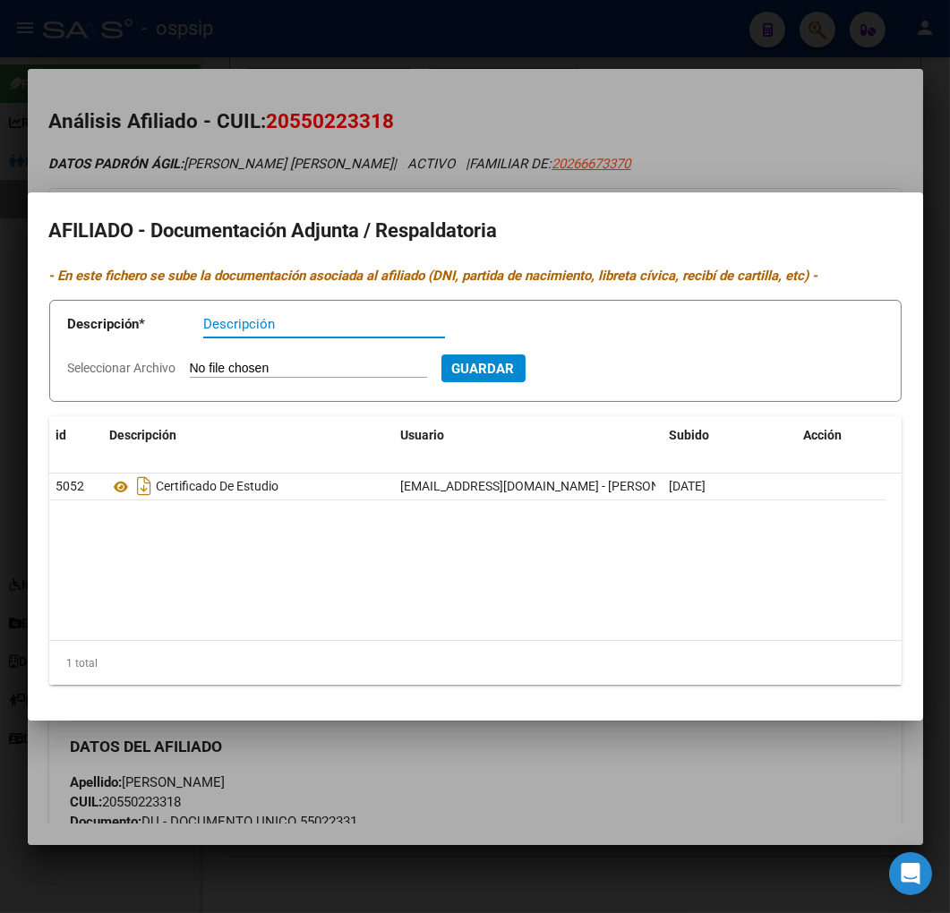
click at [598, 833] on div at bounding box center [475, 456] width 950 height 913
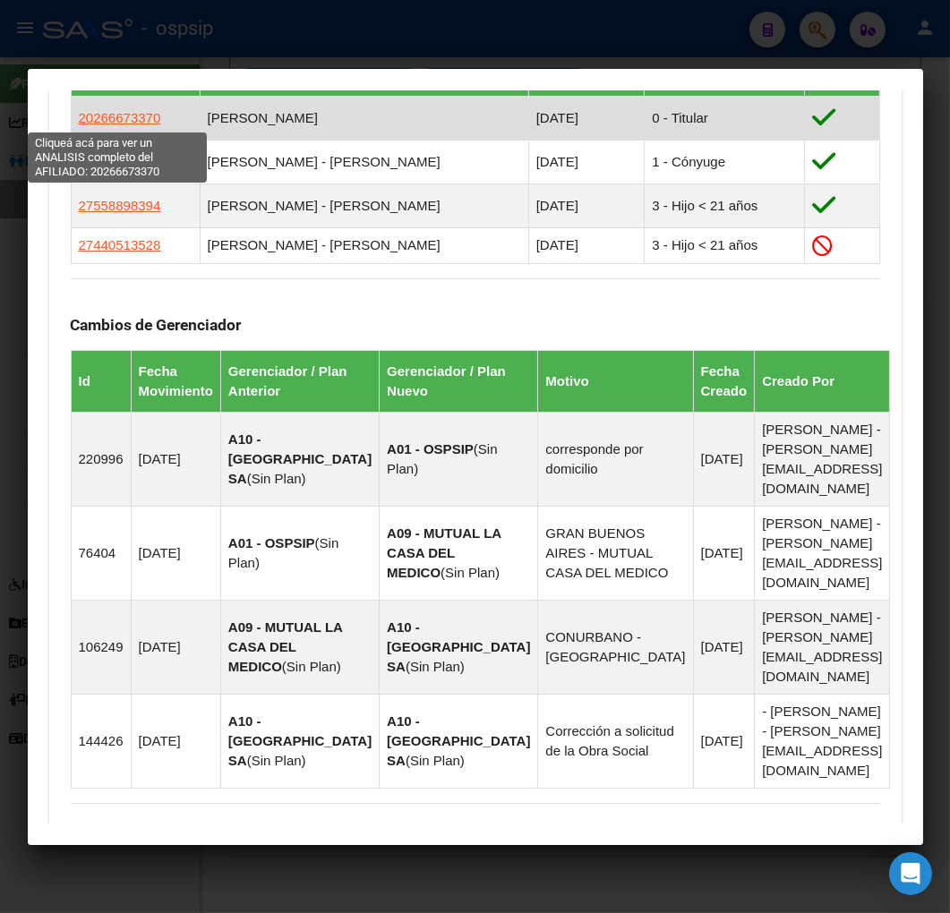
click at [135, 123] on span "20266673370" at bounding box center [120, 117] width 82 height 15
type textarea "20266673370"
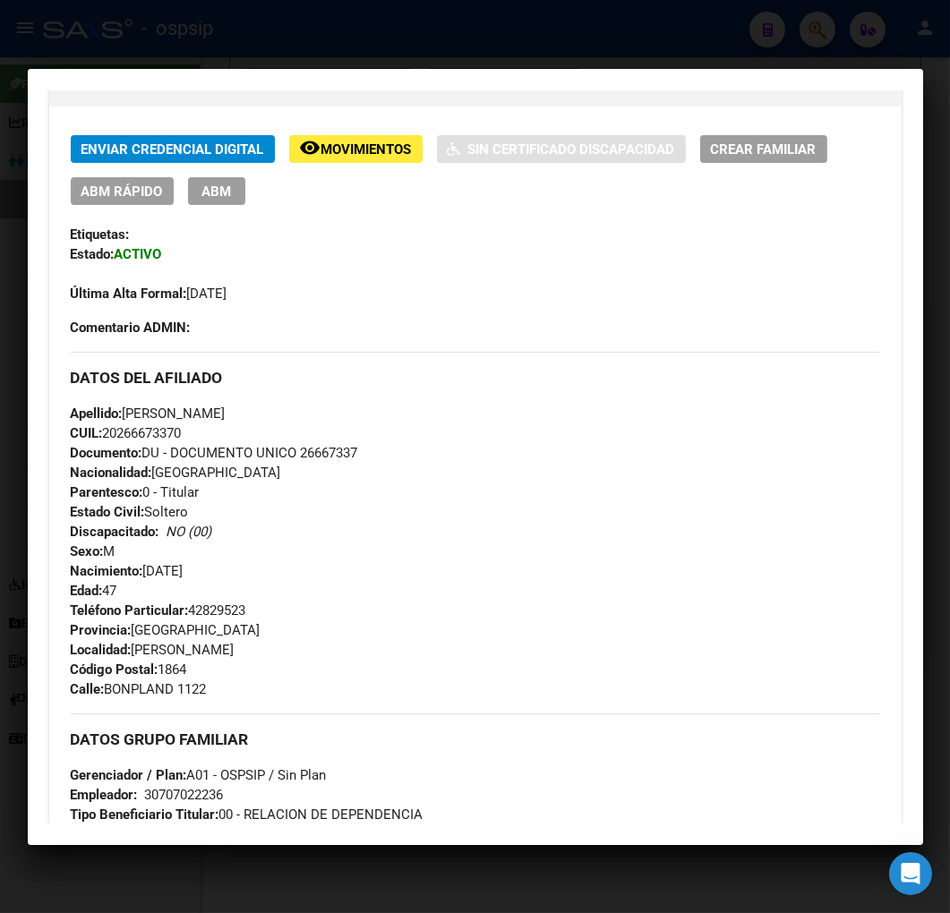
scroll to position [397, 0]
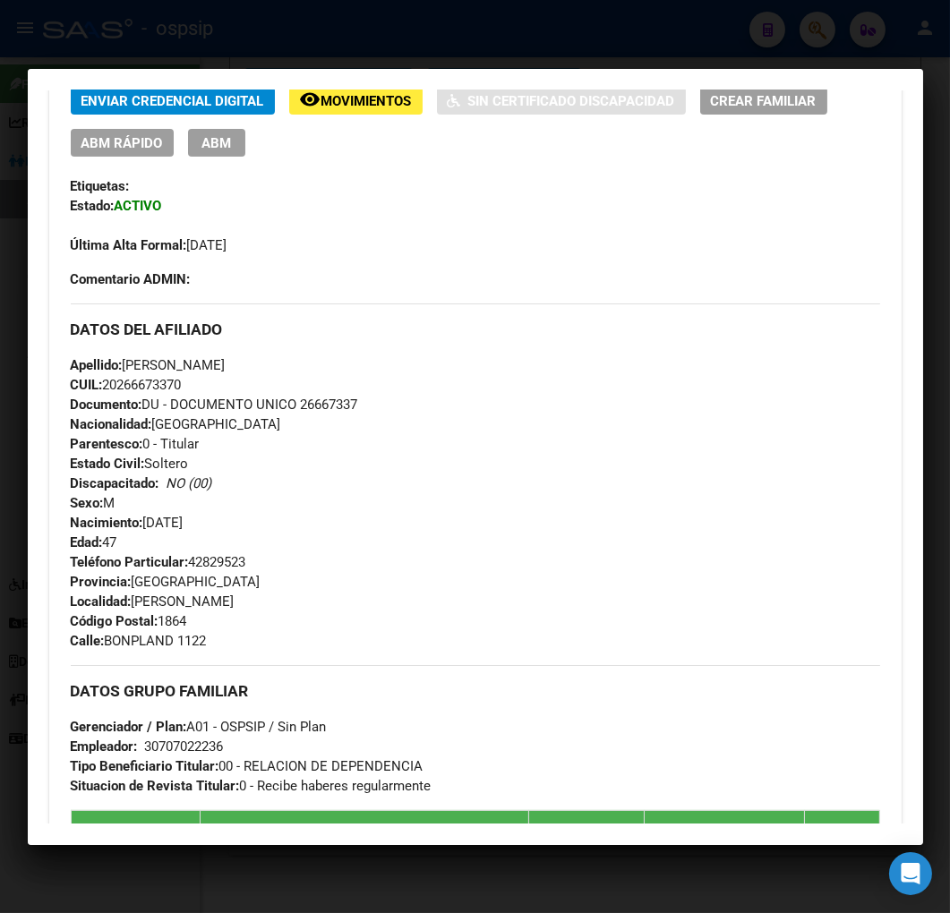
drag, startPoint x: 367, startPoint y: 405, endPoint x: 319, endPoint y: 403, distance: 47.5
click at [304, 406] on div "Apellido: JUAN EDUARDO GEREZ CUIL: 20266673370 Documento: DU - DOCUMENTO UNICO …" at bounding box center [475, 453] width 809 height 197
copy span "26667337"
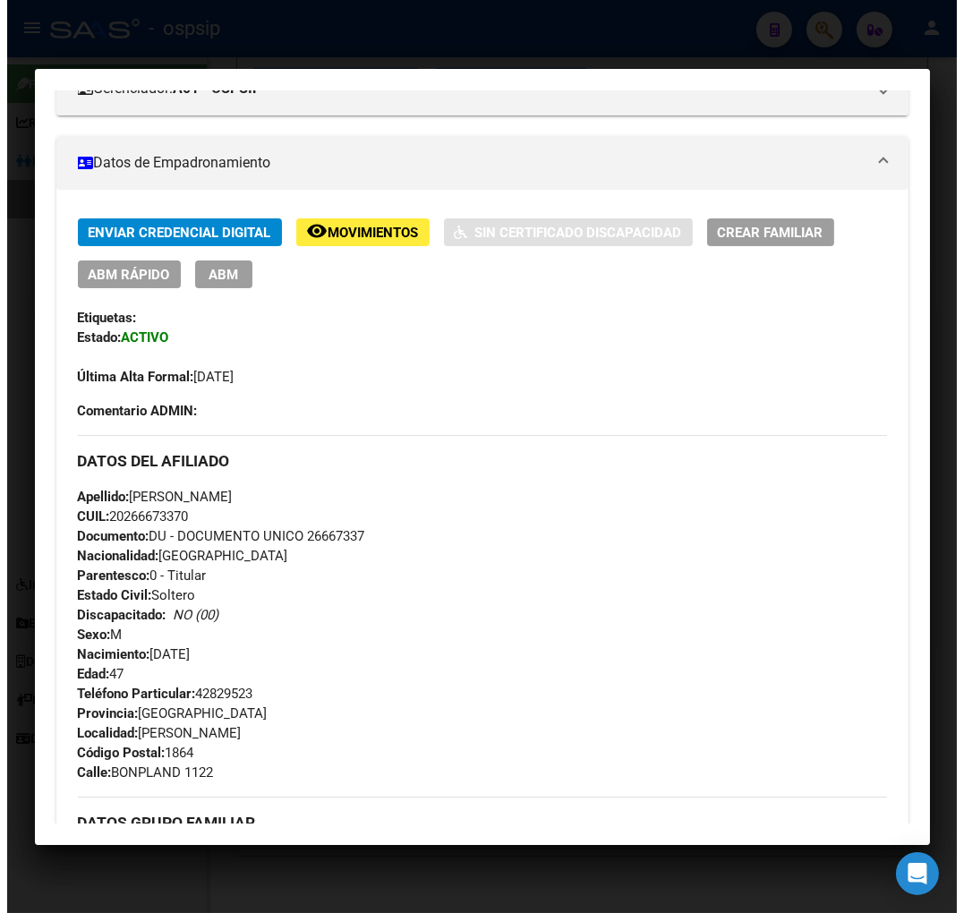
scroll to position [0, 0]
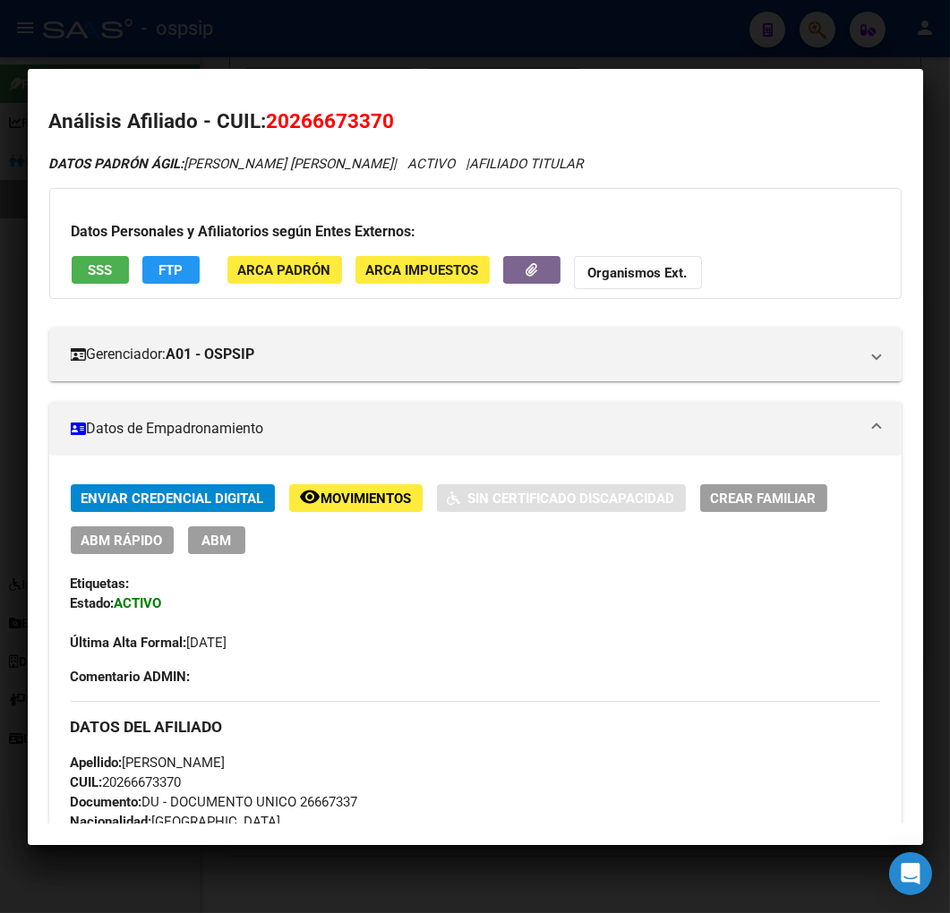
click at [255, 58] on div at bounding box center [475, 456] width 950 height 913
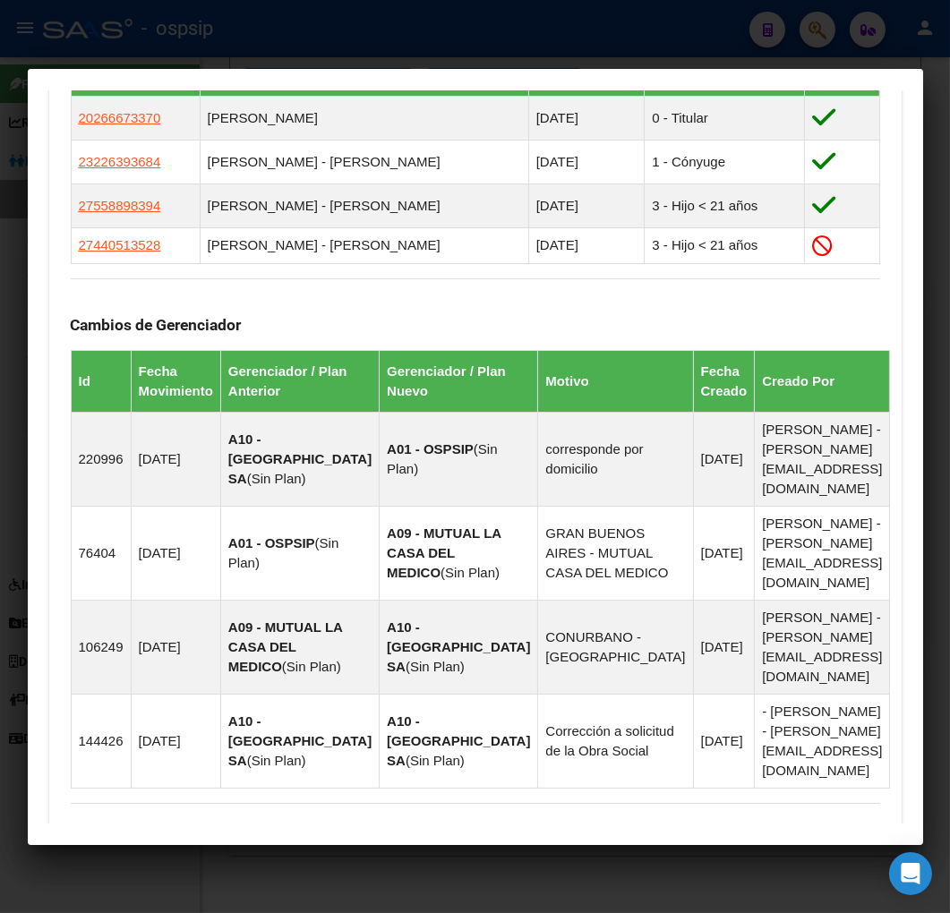
click at [175, 40] on div at bounding box center [475, 456] width 950 height 913
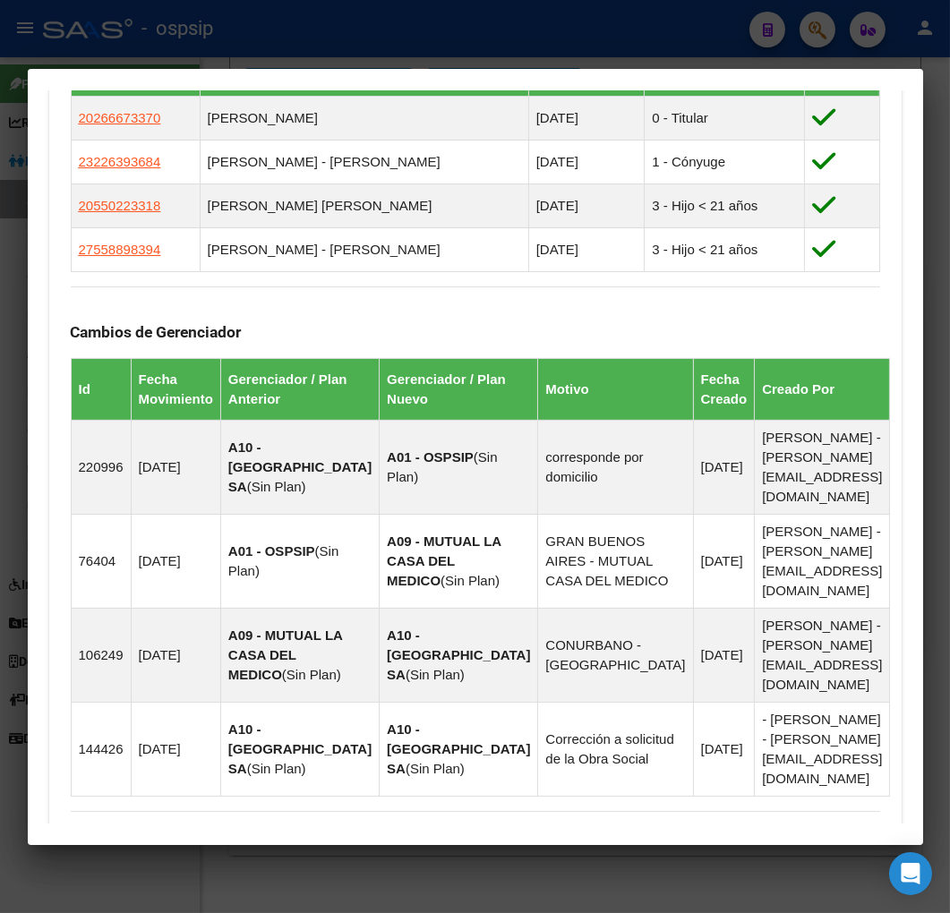
click at [175, 40] on div at bounding box center [475, 456] width 950 height 913
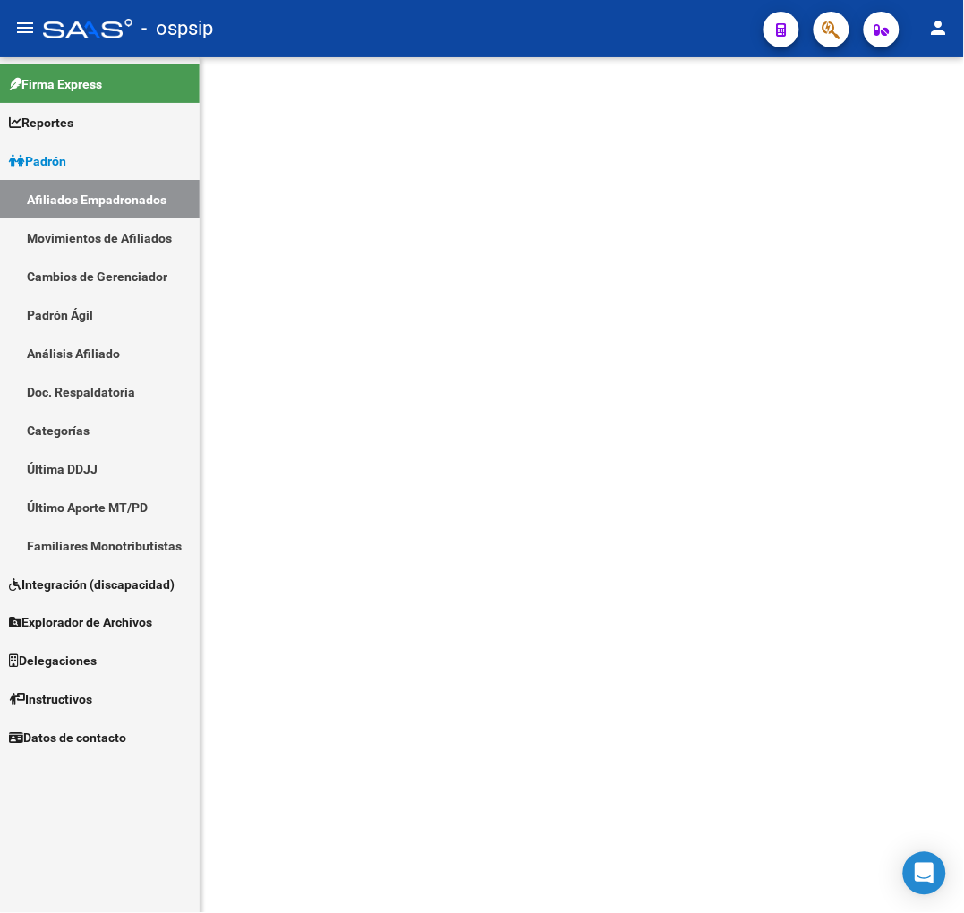
click at [111, 193] on link "Afiliados Empadronados" at bounding box center [100, 199] width 200 height 38
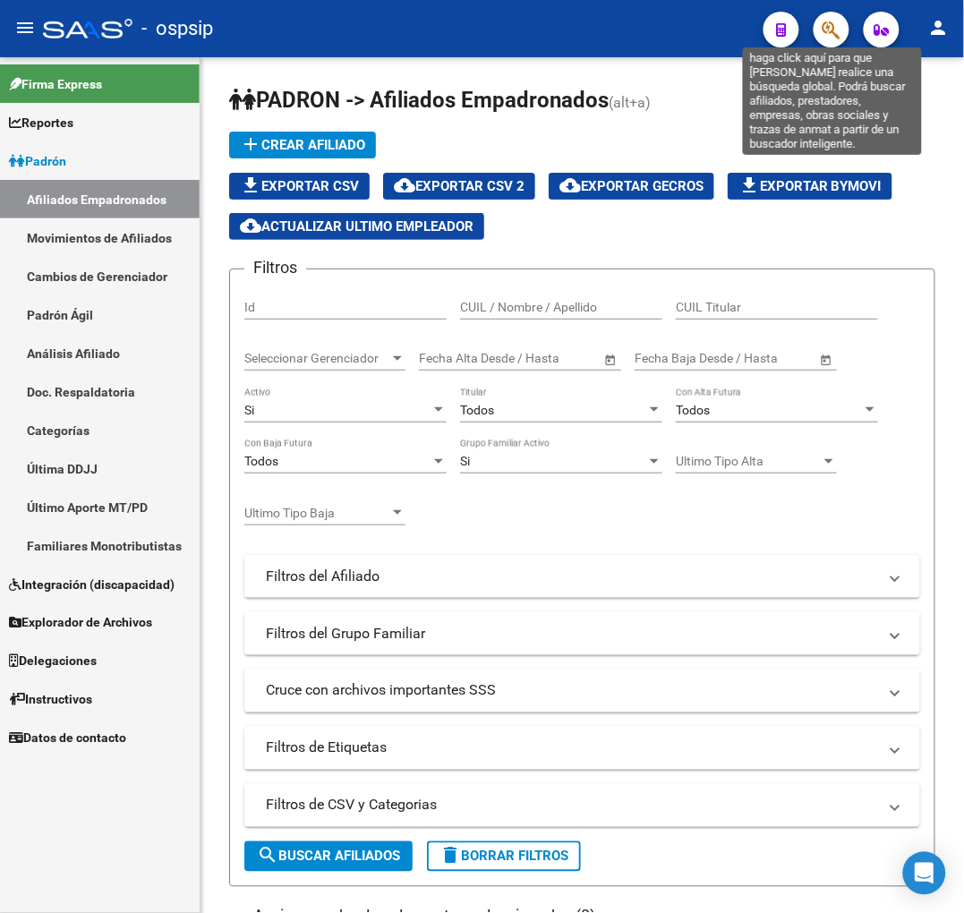
click at [823, 22] on icon "button" at bounding box center [831, 30] width 18 height 21
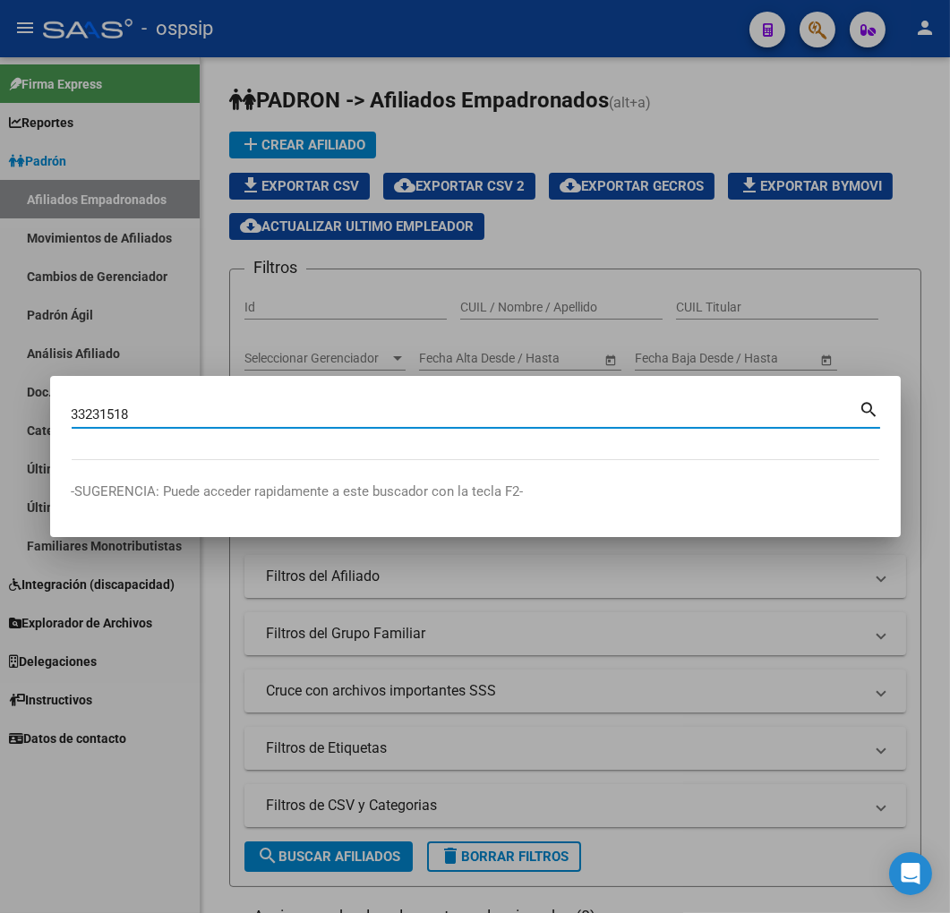
type input "33231518"
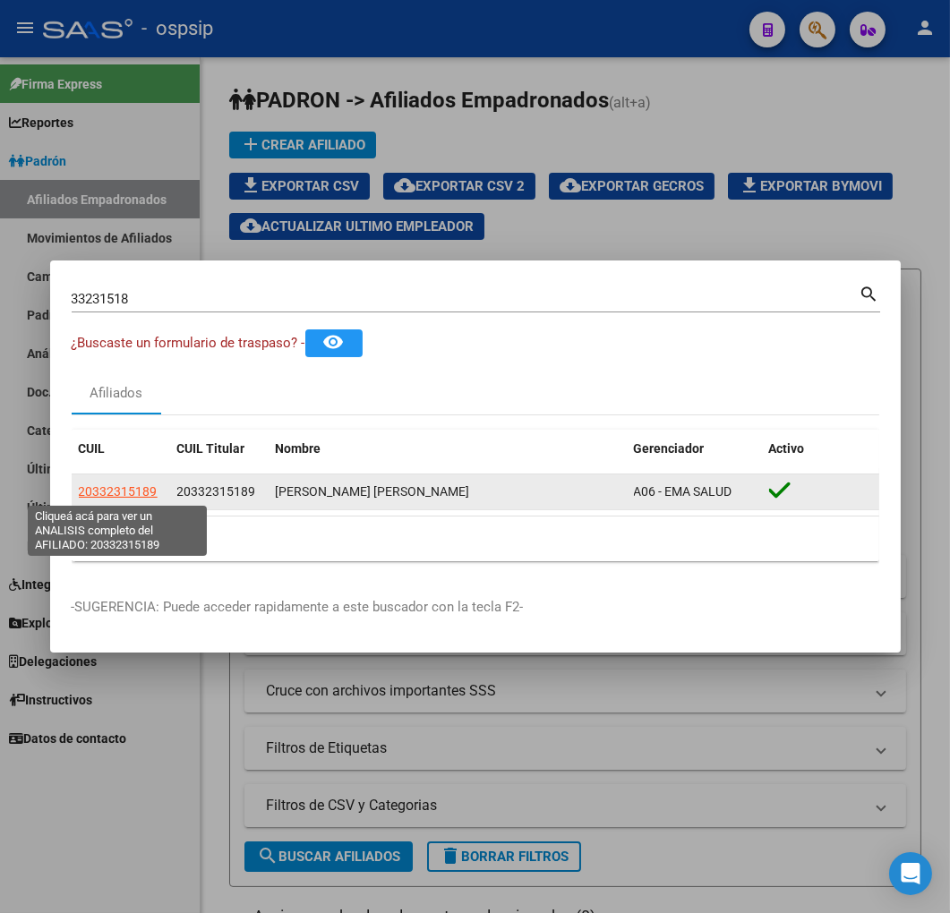
click at [123, 488] on span "20332315189" at bounding box center [118, 491] width 79 height 14
type textarea "20332315189"
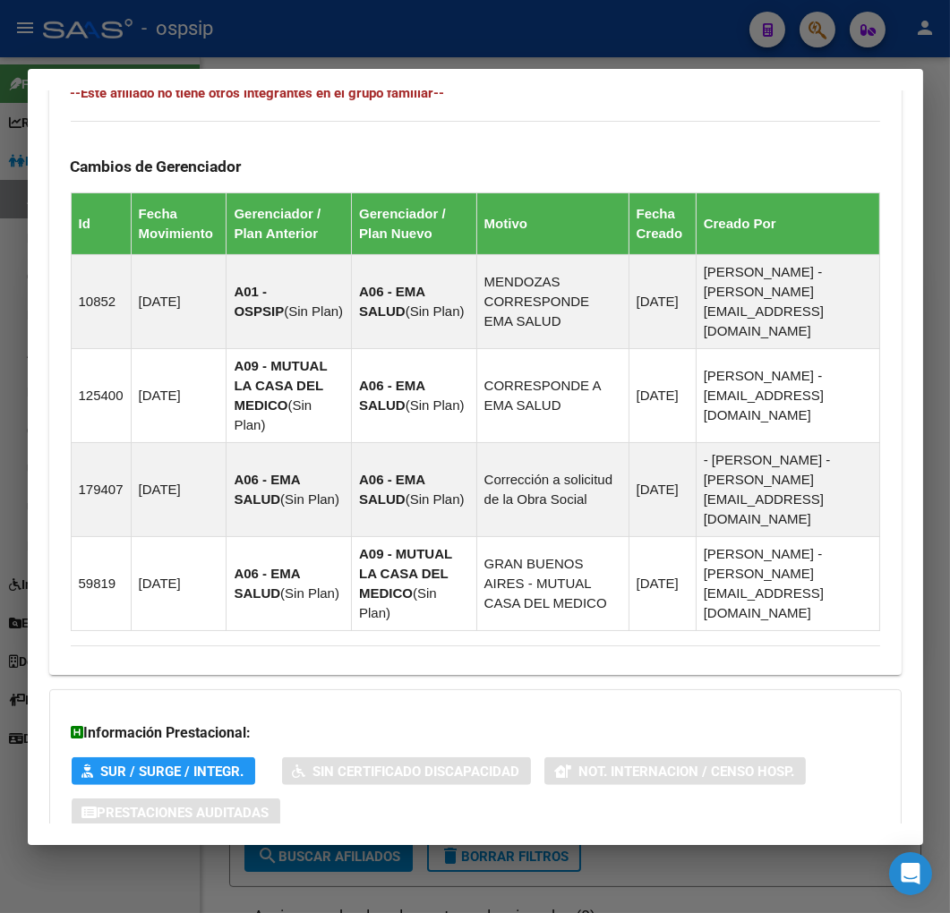
scroll to position [1172, 0]
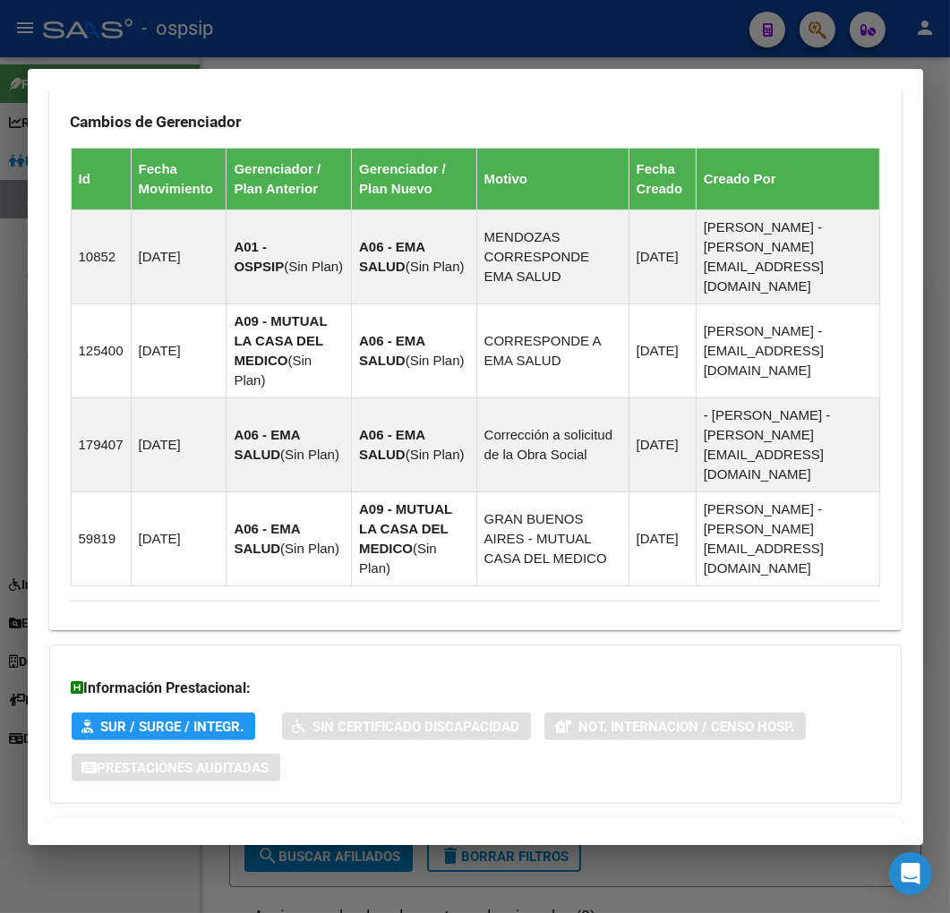
drag, startPoint x: 435, startPoint y: 768, endPoint x: 474, endPoint y: 759, distance: 40.4
click at [437, 829] on mat-panel-title "Aportes y Contribuciones del Afiliado: 20332315189" at bounding box center [465, 839] width 788 height 21
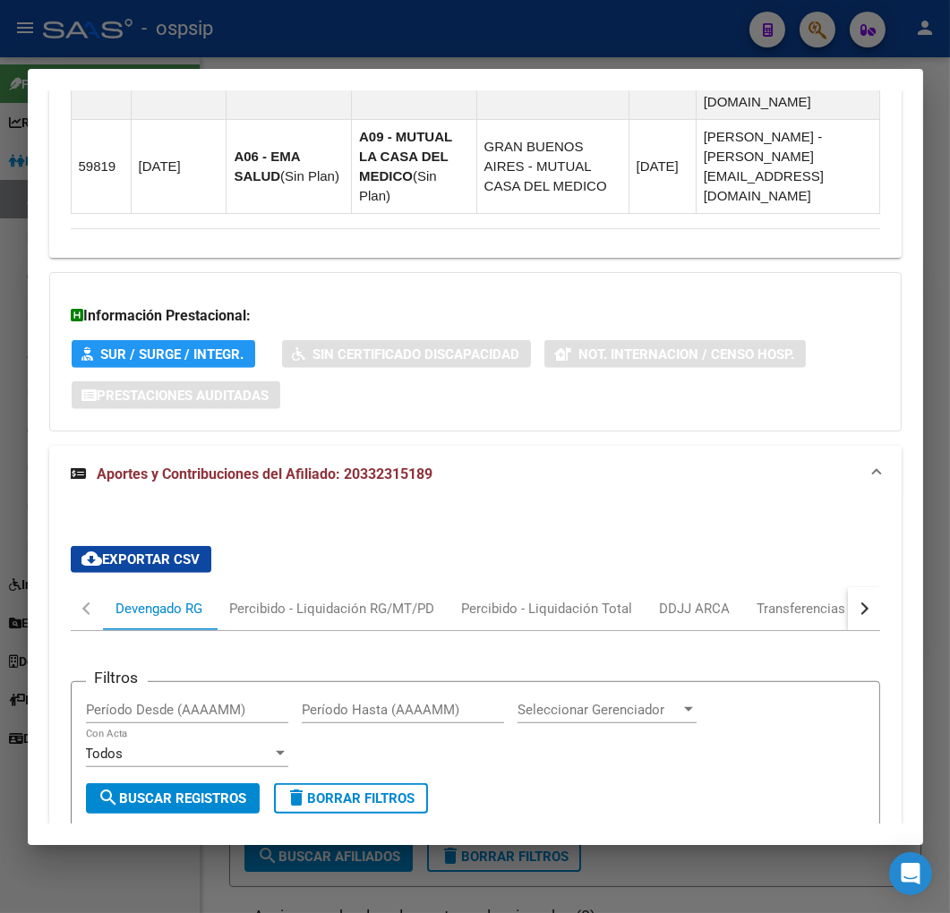
scroll to position [1658, 0]
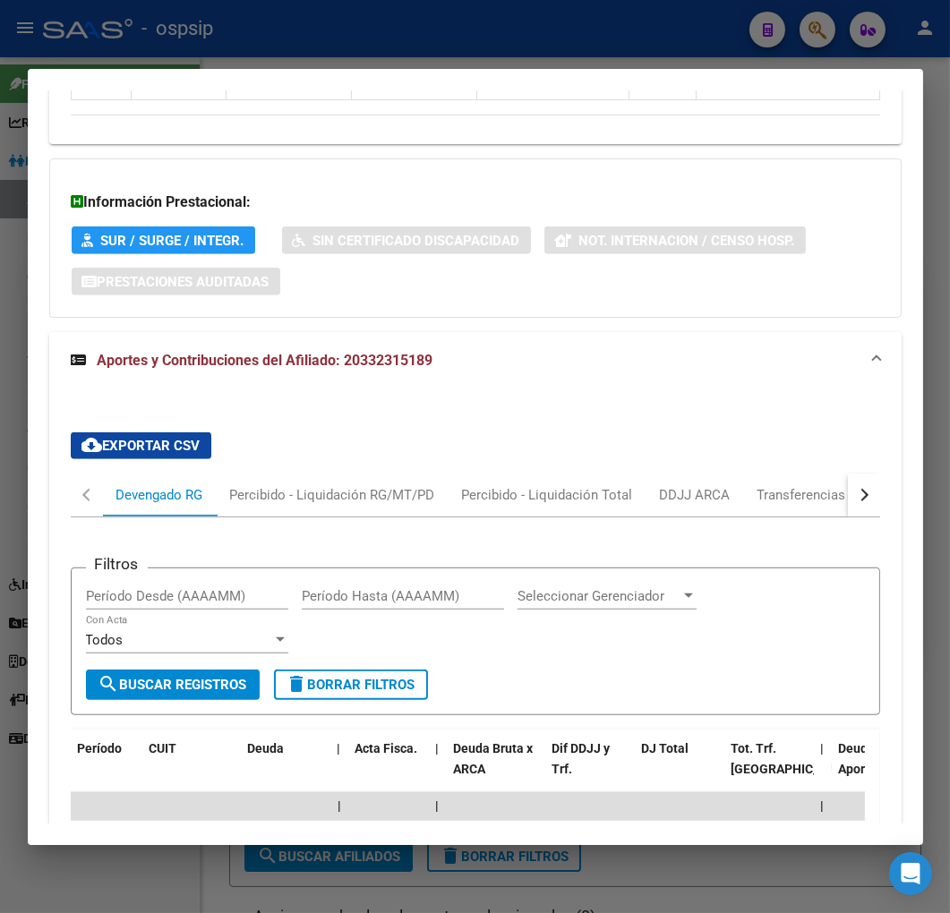
click at [853, 473] on button "button" at bounding box center [863, 494] width 32 height 43
click at [745, 473] on mat-tab-header "Devengado RG Percibido - Liquidación RG/MT/PD Percibido - Liquidación Total DDJ…" at bounding box center [475, 495] width 809 height 44
click at [677, 485] on div "ARCA Relaciones Laborales" at bounding box center [740, 495] width 167 height 20
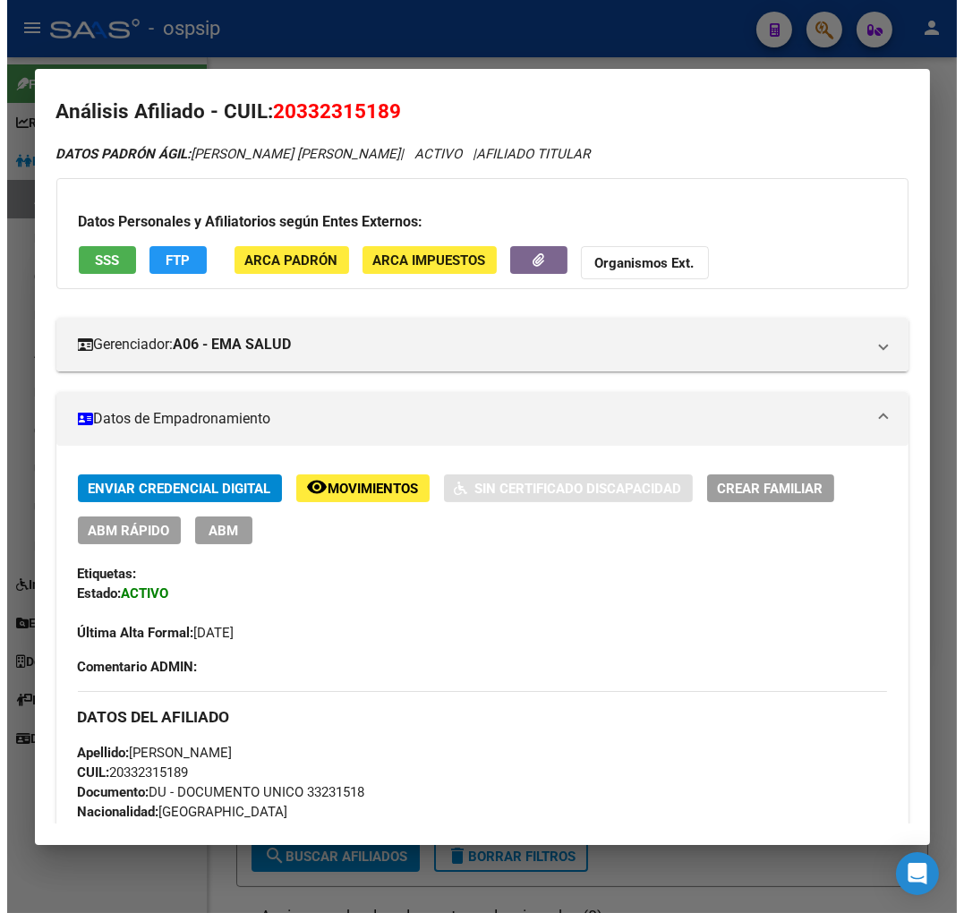
scroll to position [0, 0]
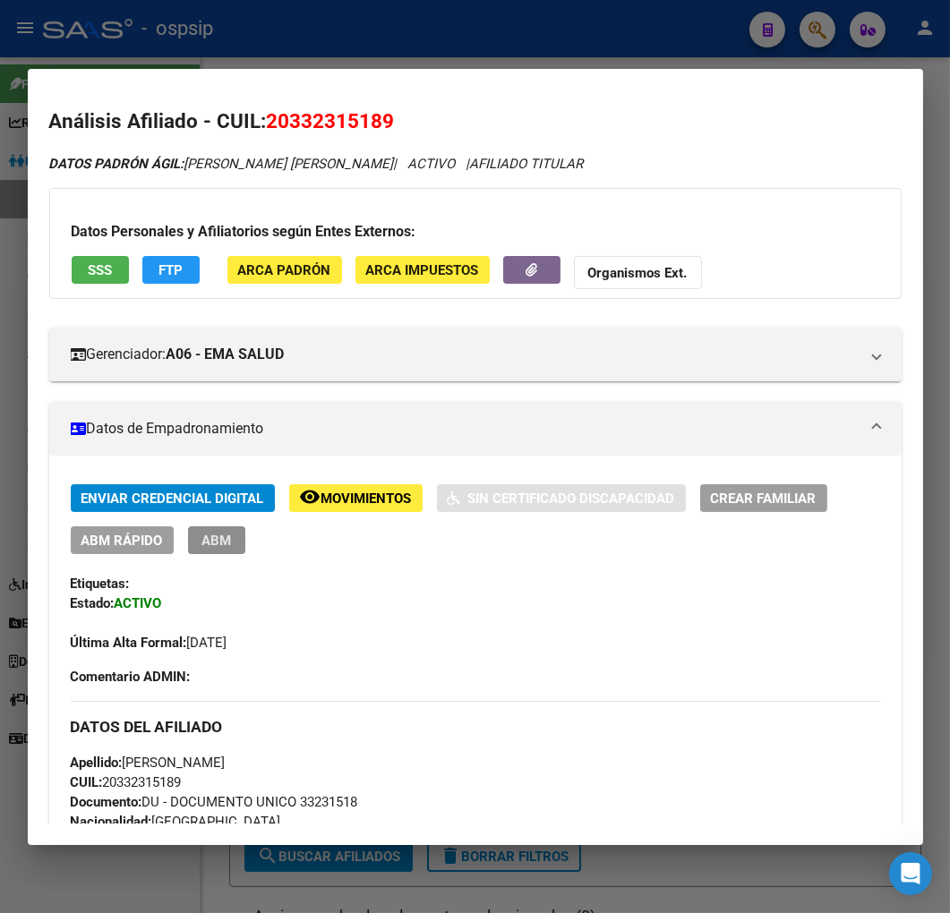
click at [235, 548] on button "ABM" at bounding box center [216, 540] width 57 height 28
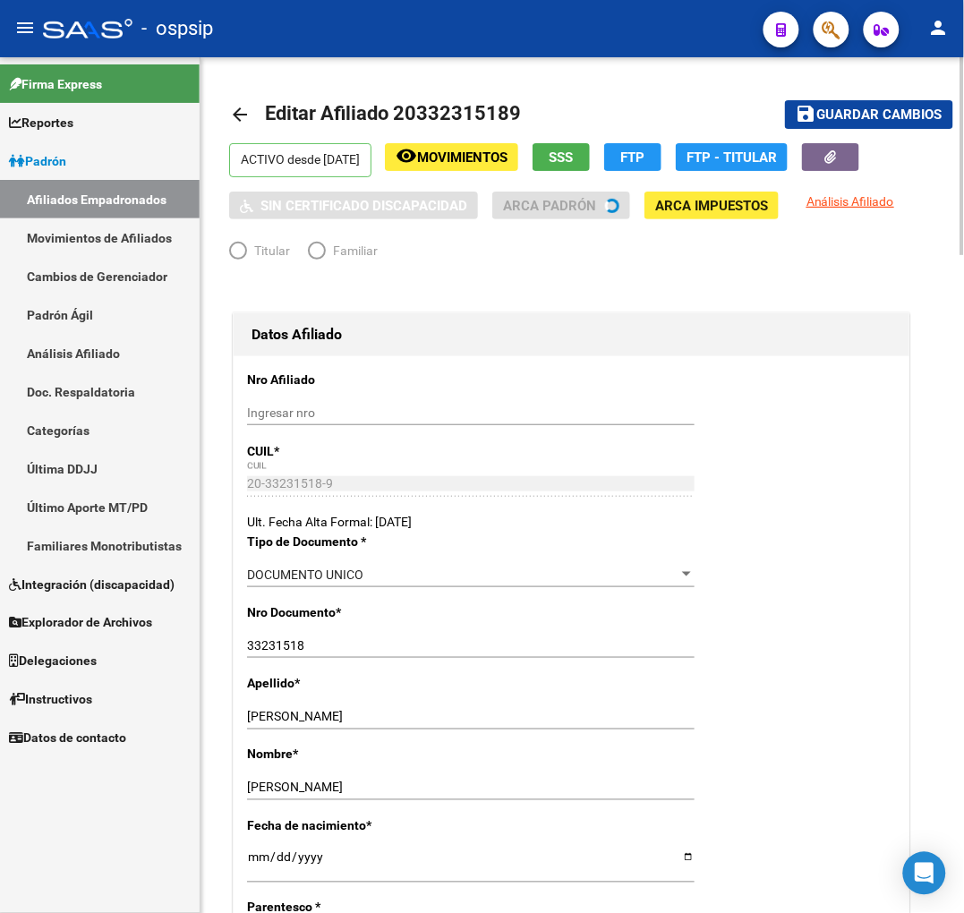
radio input "true"
type input "30-71530678-2"
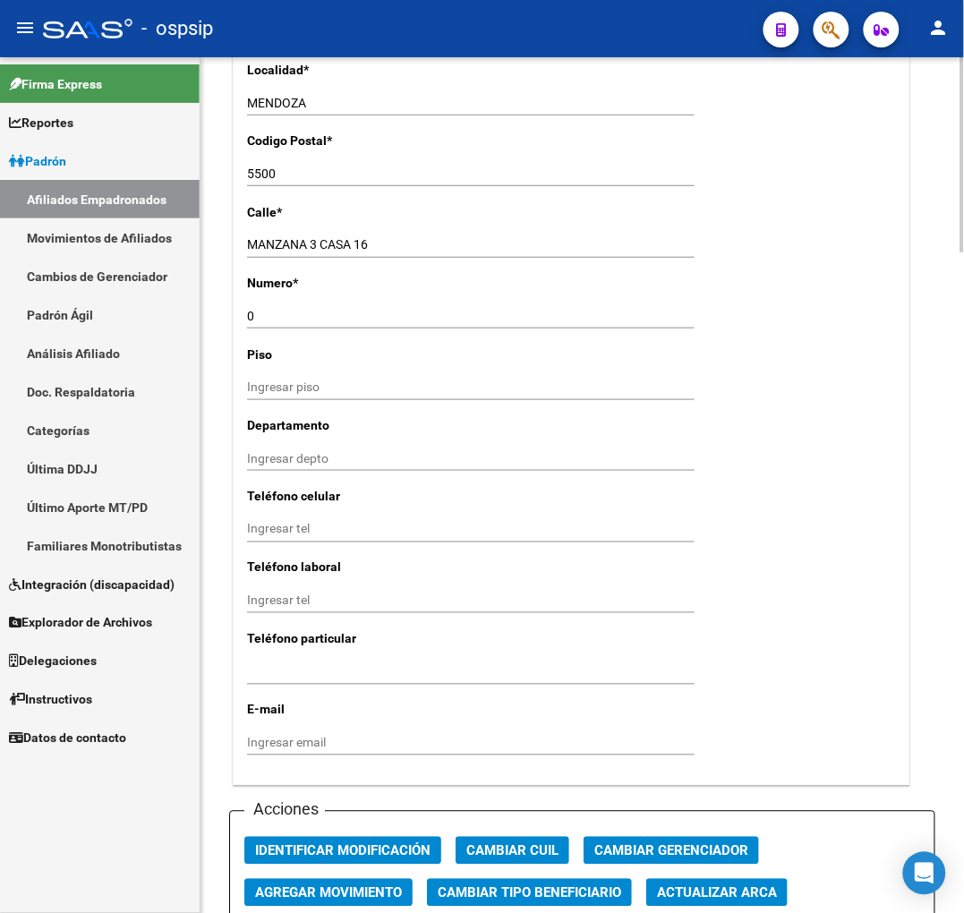
scroll to position [1590, 0]
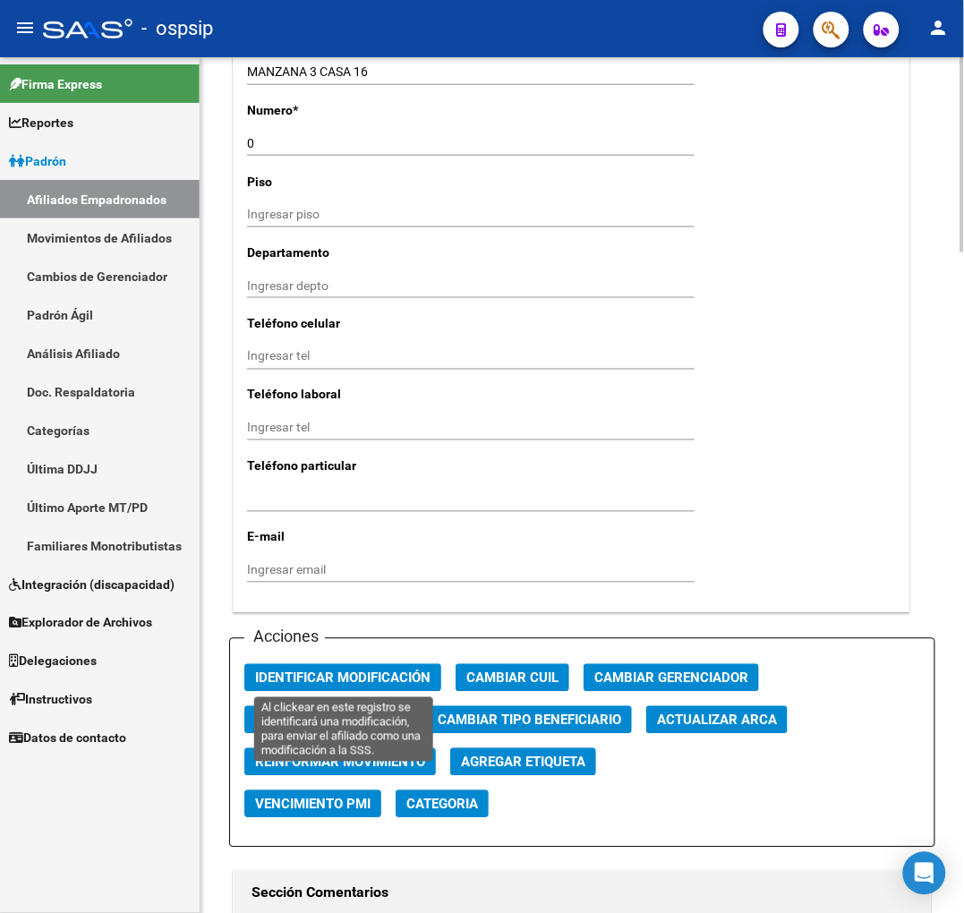
click at [383, 672] on span "Identificar Modificación" at bounding box center [342, 678] width 175 height 16
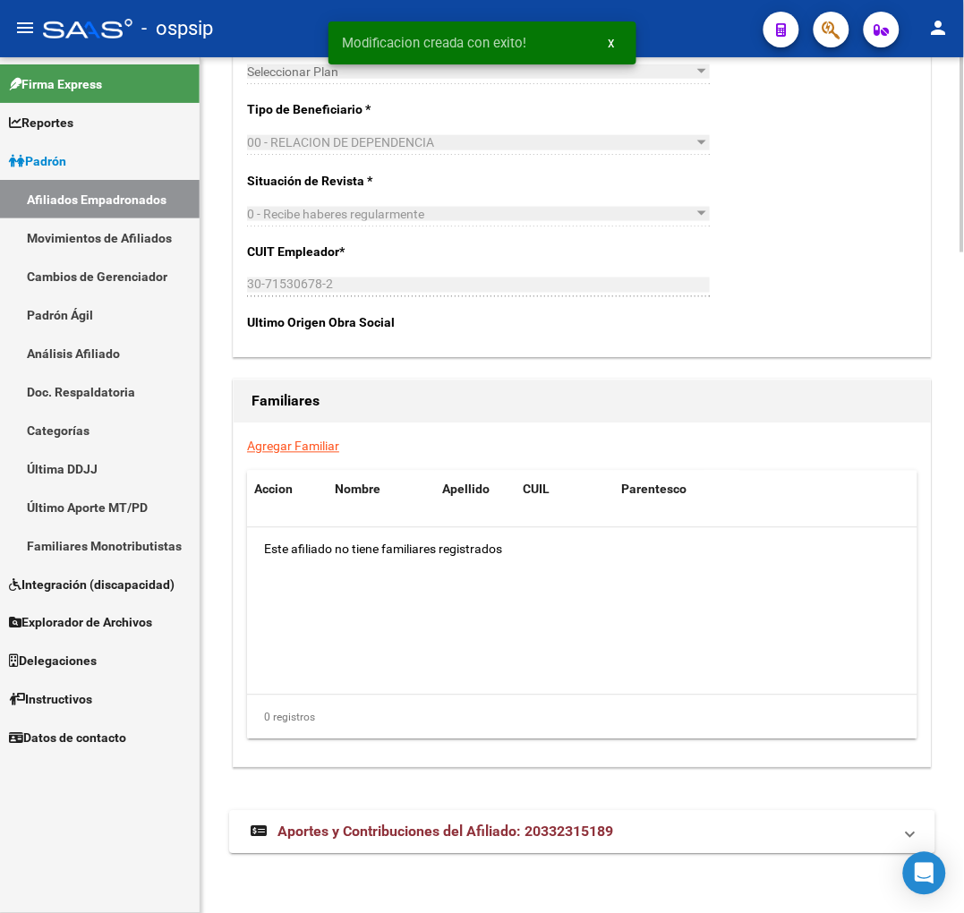
scroll to position [2888, 0]
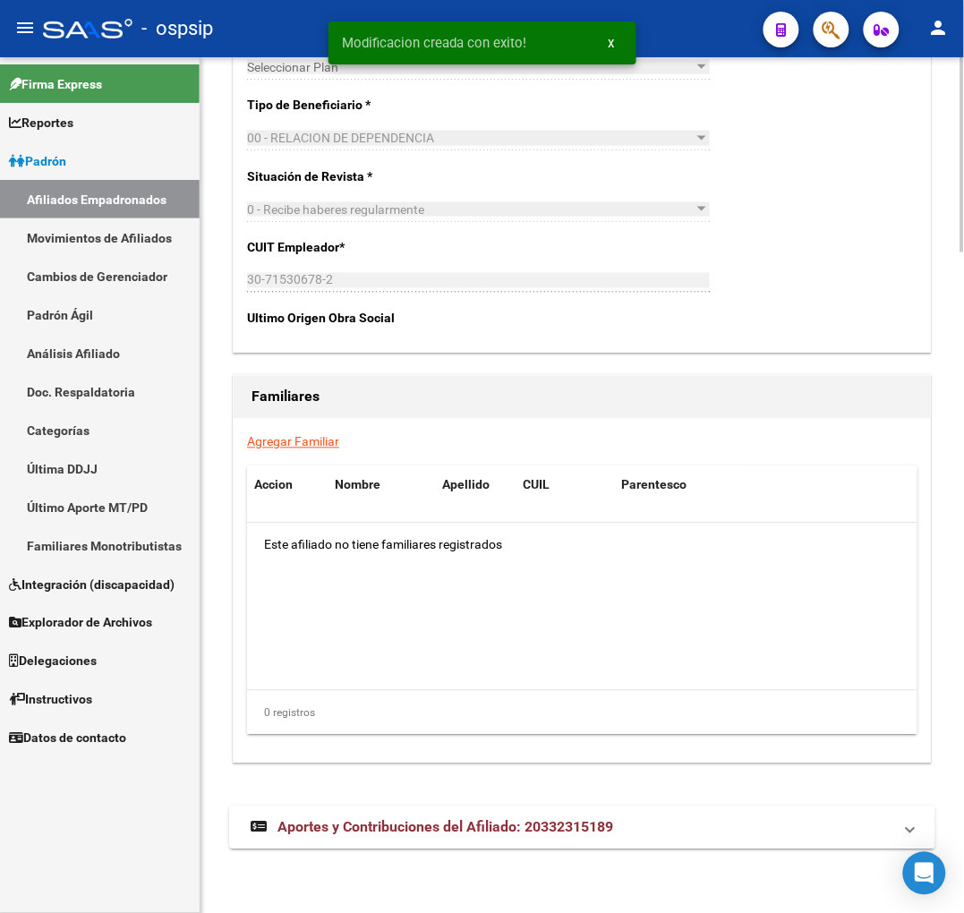
click at [730, 835] on mat-panel-title "Aportes y Contribuciones del Afiliado: 20332315189" at bounding box center [572, 828] width 642 height 20
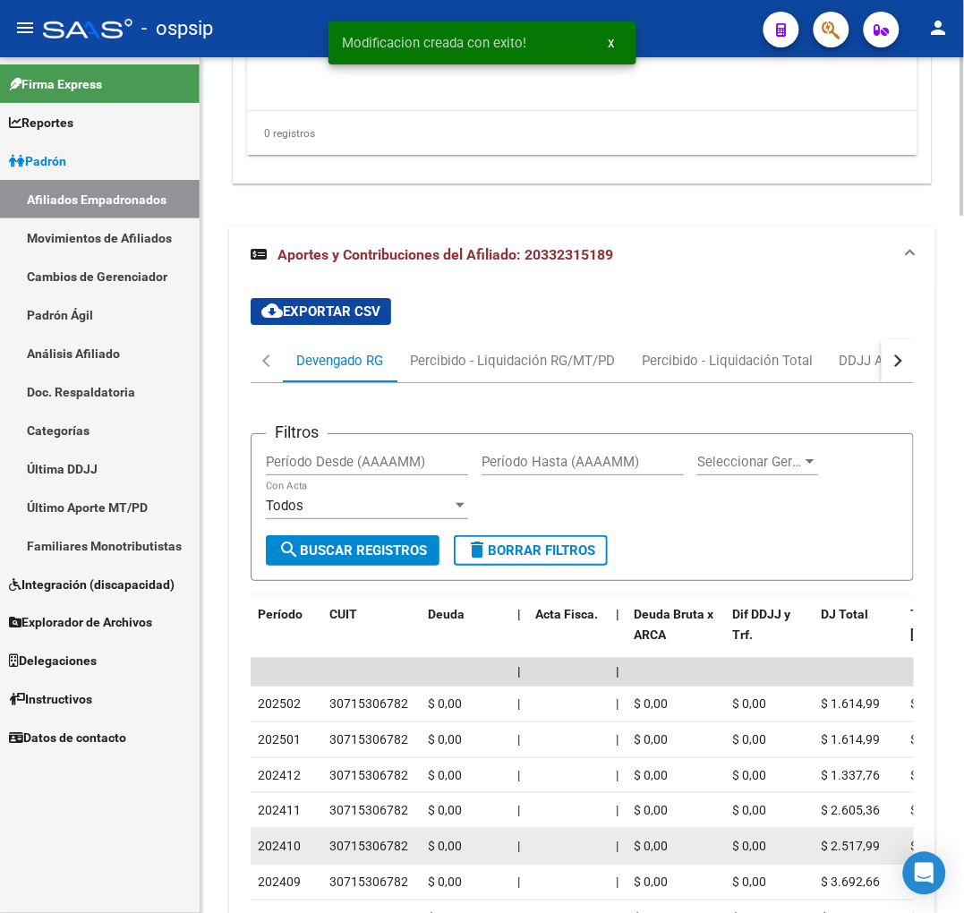
scroll to position [3485, 0]
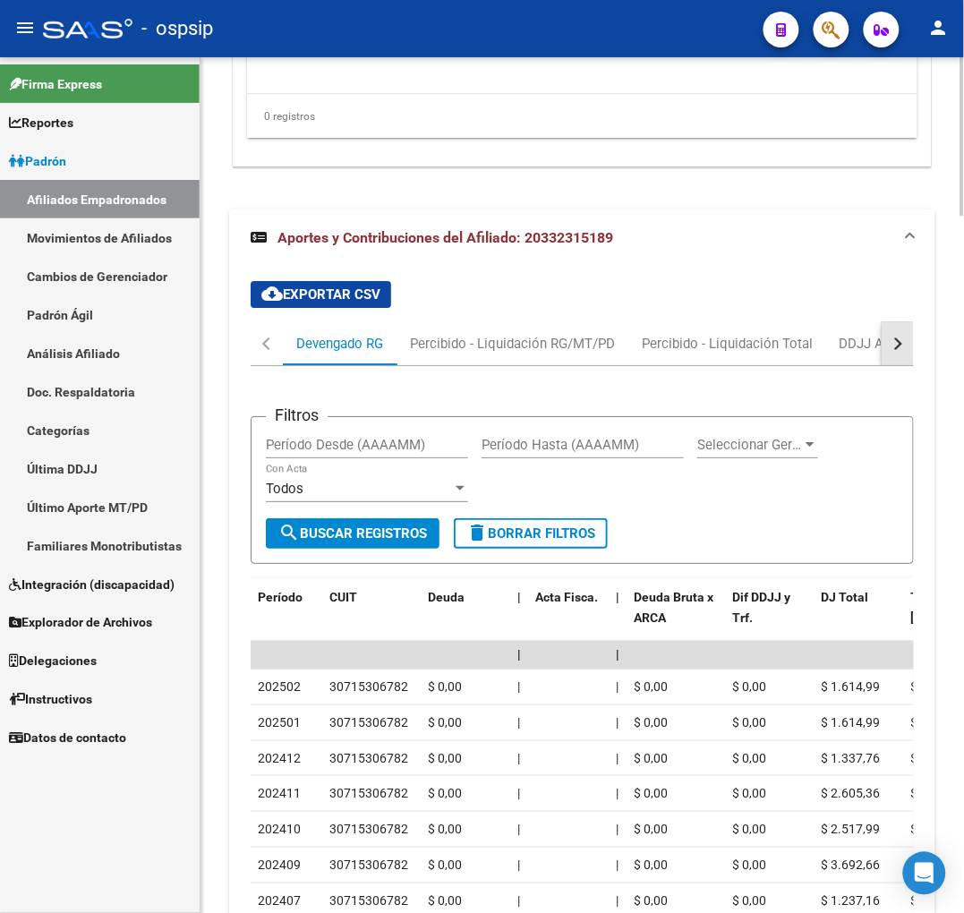
click at [902, 343] on button "button" at bounding box center [898, 343] width 32 height 43
click at [905, 343] on button "button" at bounding box center [898, 343] width 32 height 43
click at [780, 350] on div "ARCA Relaciones Laborales" at bounding box center [790, 344] width 167 height 20
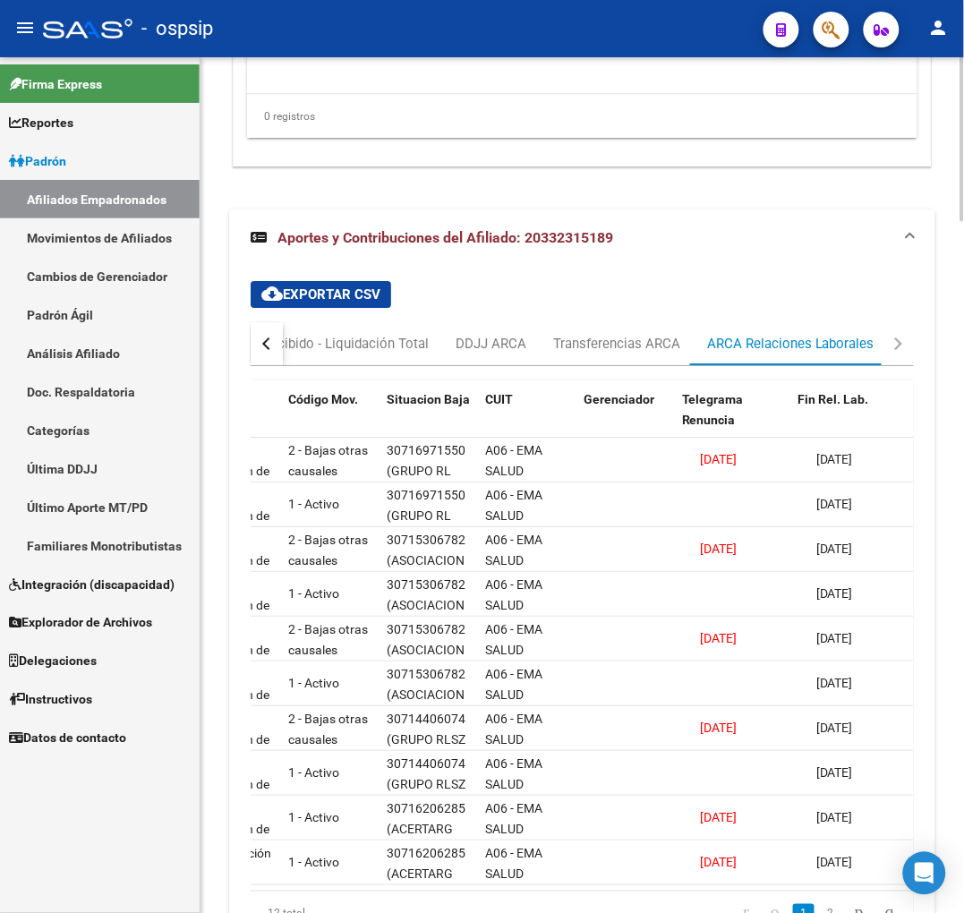
scroll to position [0, 46]
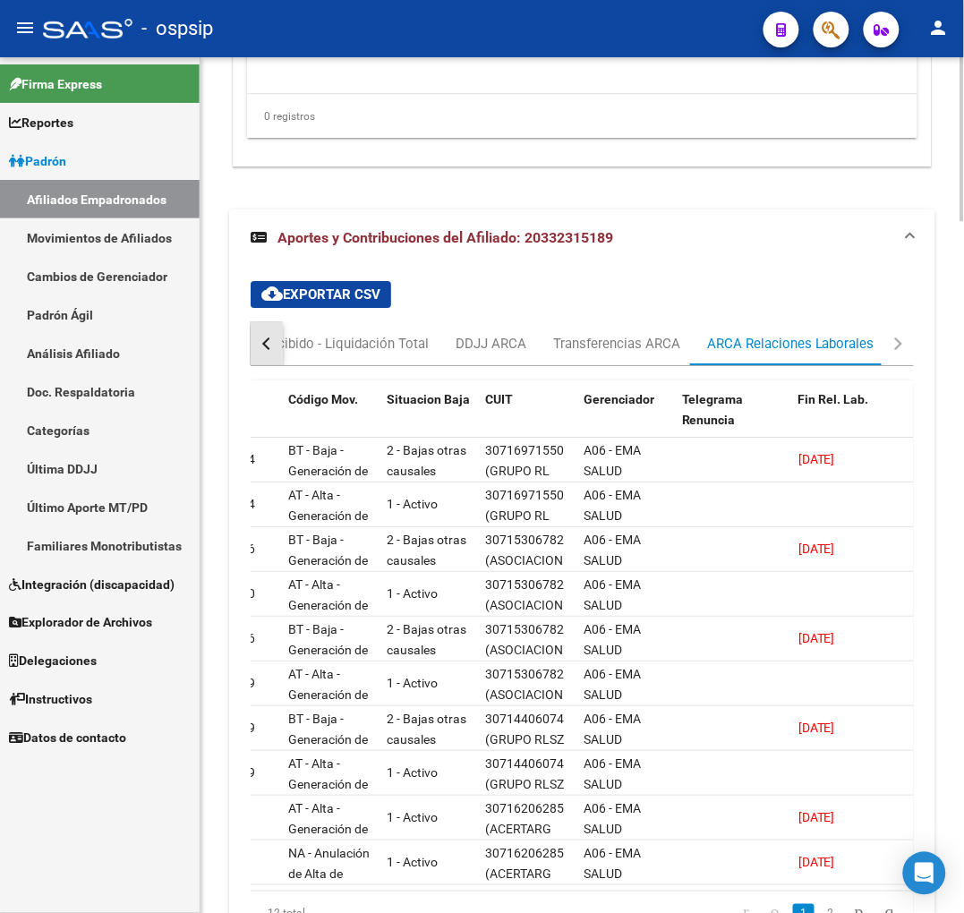
click at [251, 341] on button "button" at bounding box center [267, 343] width 32 height 43
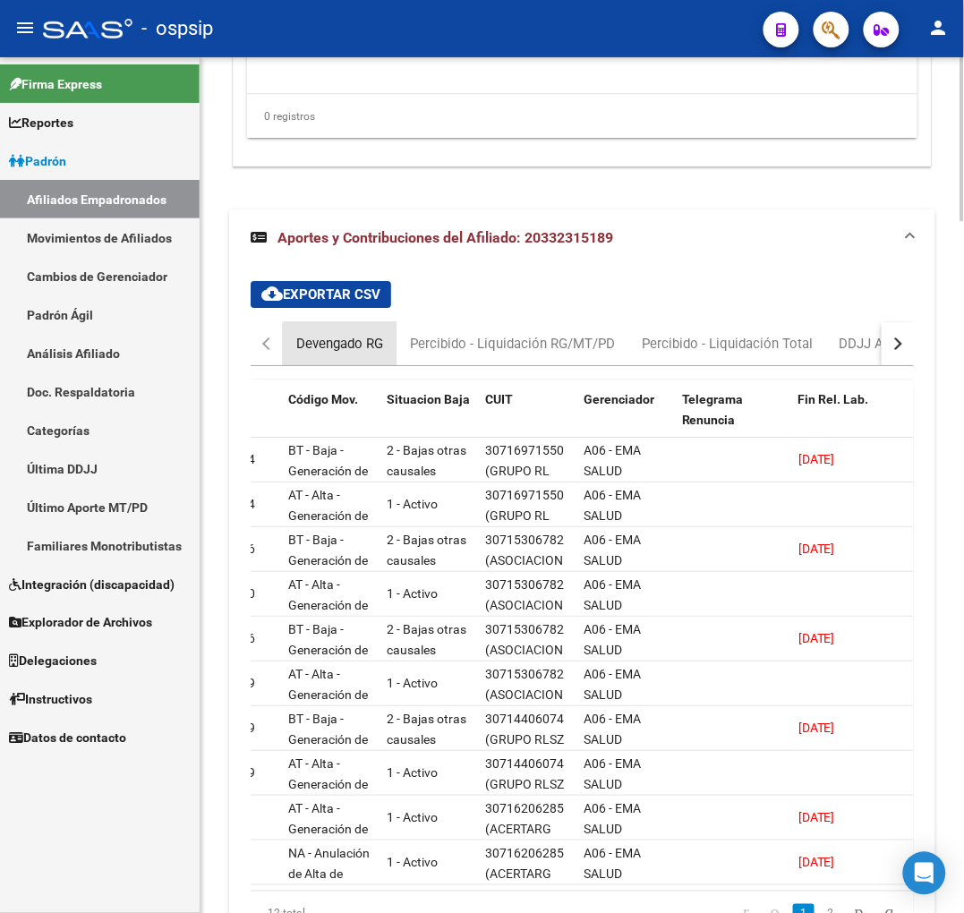
click at [352, 346] on div "Devengado RG" at bounding box center [339, 344] width 87 height 20
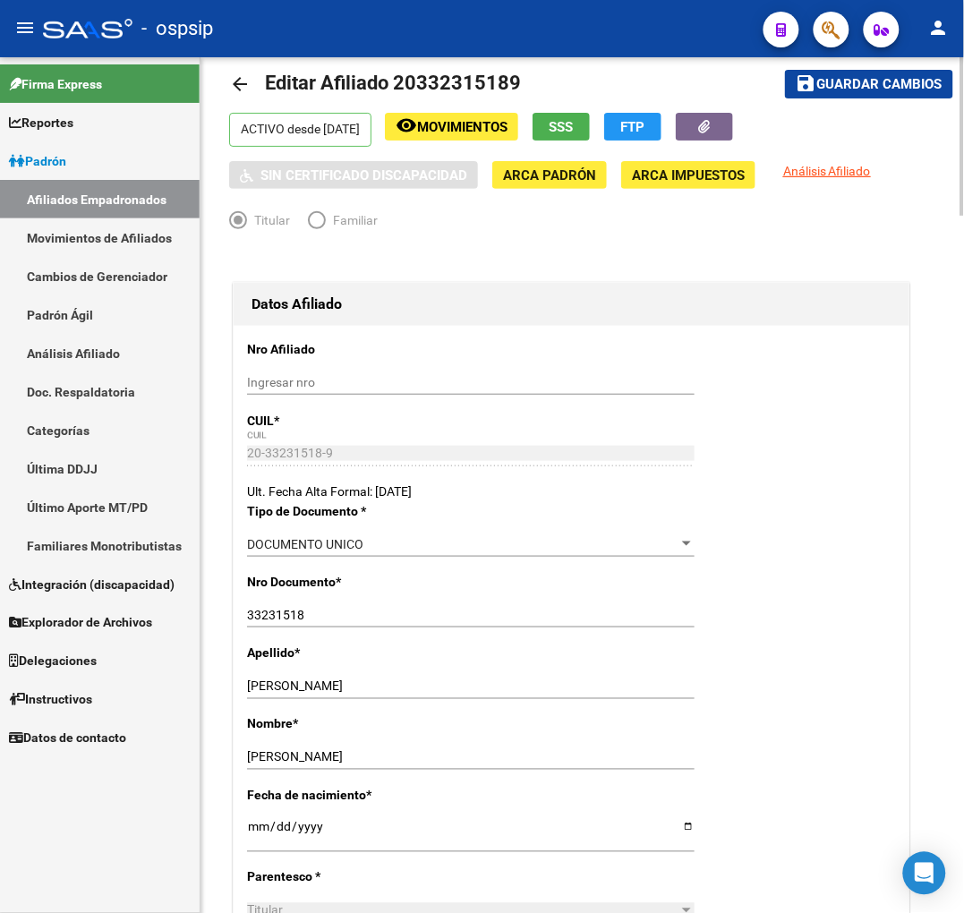
scroll to position [4, 0]
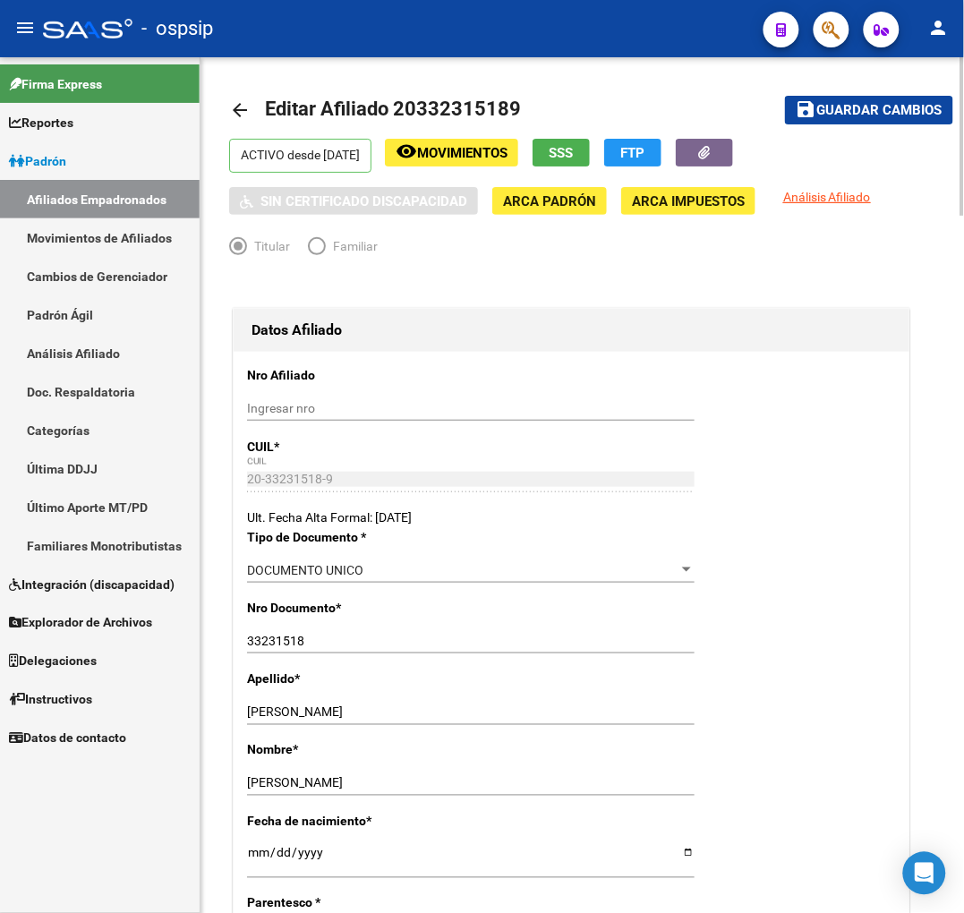
click at [645, 148] on span "FTP" at bounding box center [633, 153] width 24 height 16
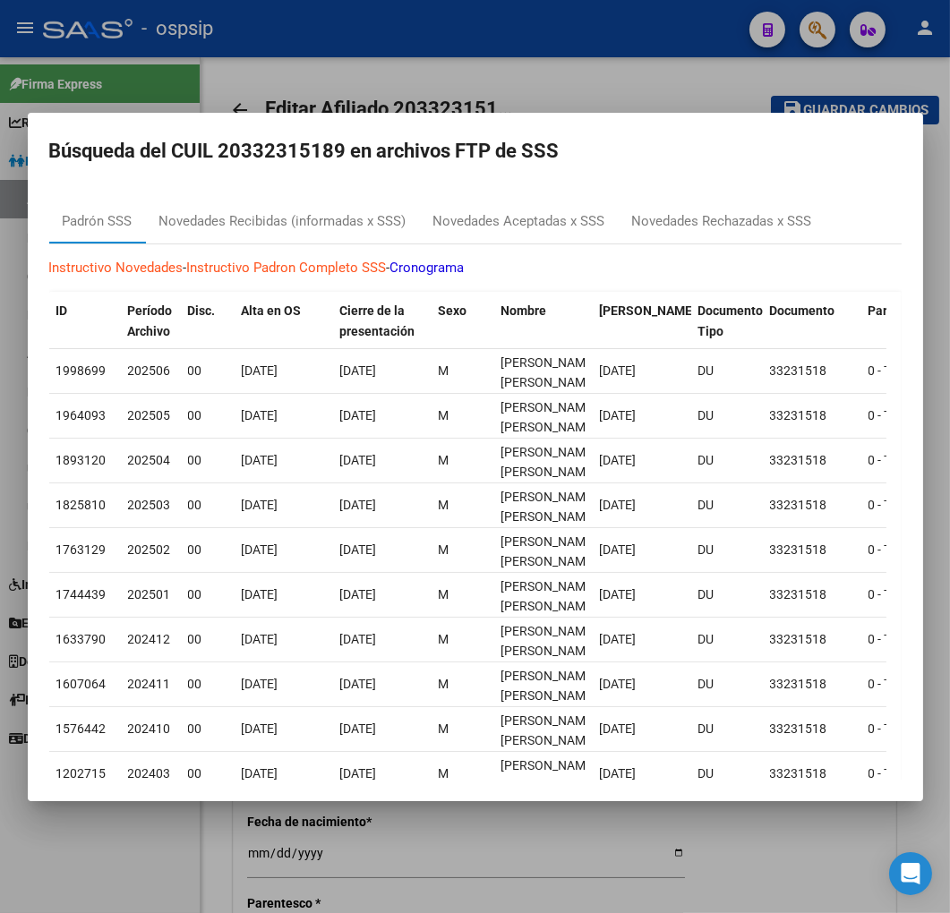
click at [699, 91] on div at bounding box center [475, 456] width 950 height 913
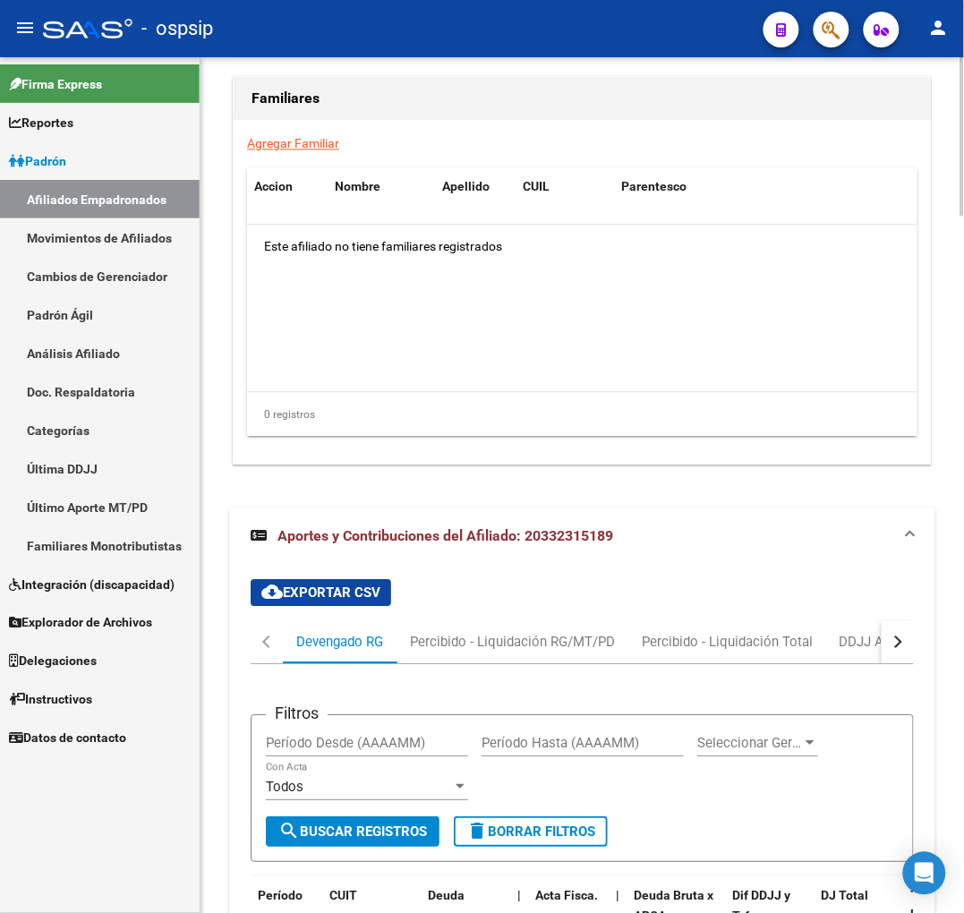
scroll to position [3684, 0]
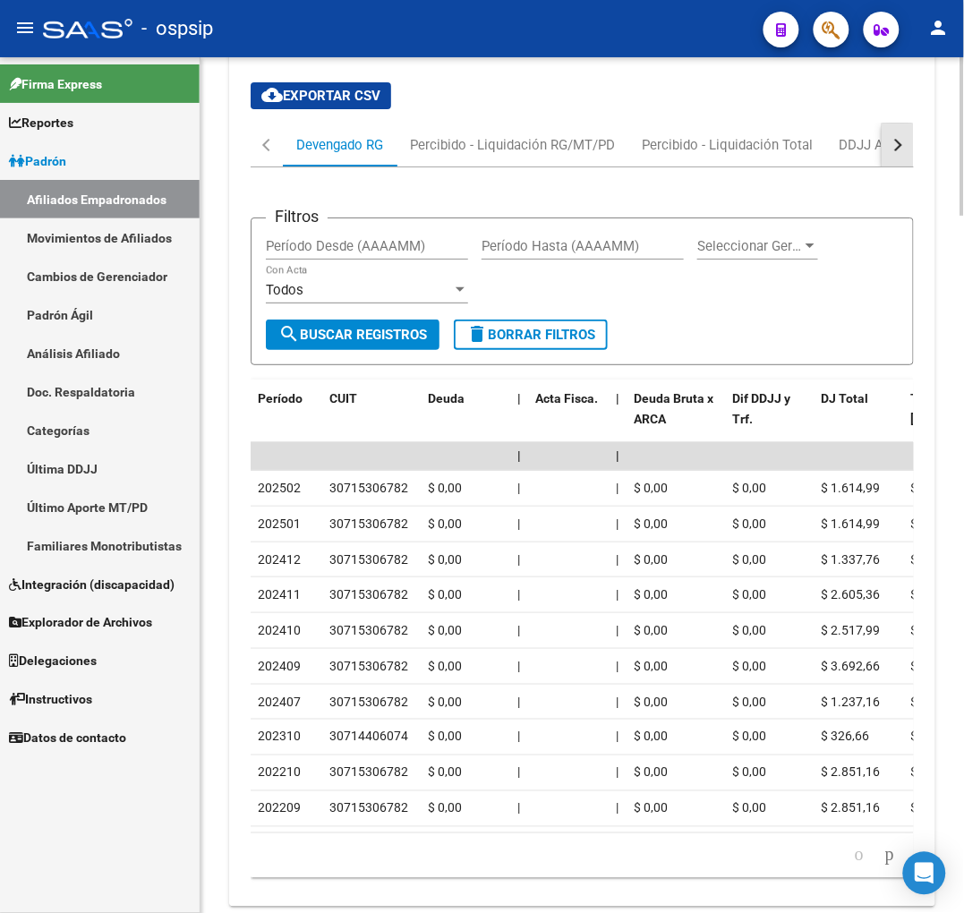
click at [898, 150] on button "button" at bounding box center [898, 145] width 32 height 43
click at [875, 150] on mat-tab-header "Devengado RG Percibido - Liquidación RG/MT/PD Percibido - Liquidación Total DDJ…" at bounding box center [582, 146] width 663 height 44
click at [834, 154] on div "ARCA Relaciones Laborales" at bounding box center [790, 145] width 167 height 20
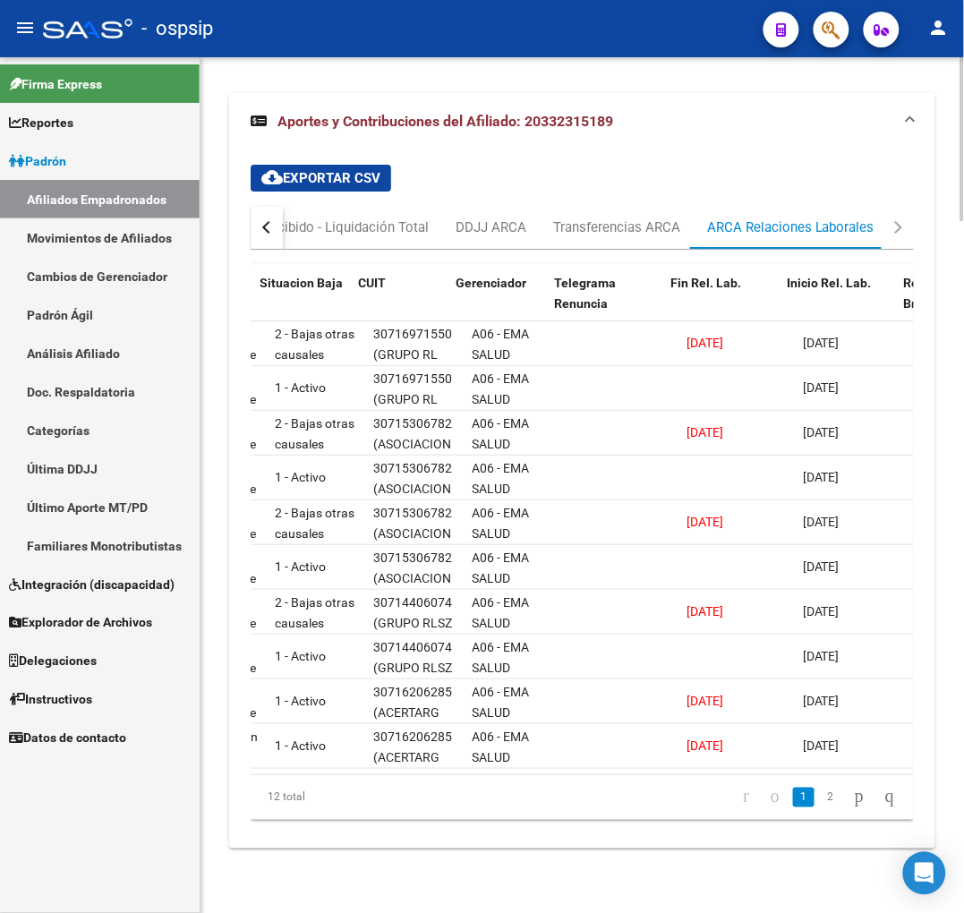
scroll to position [0, 173]
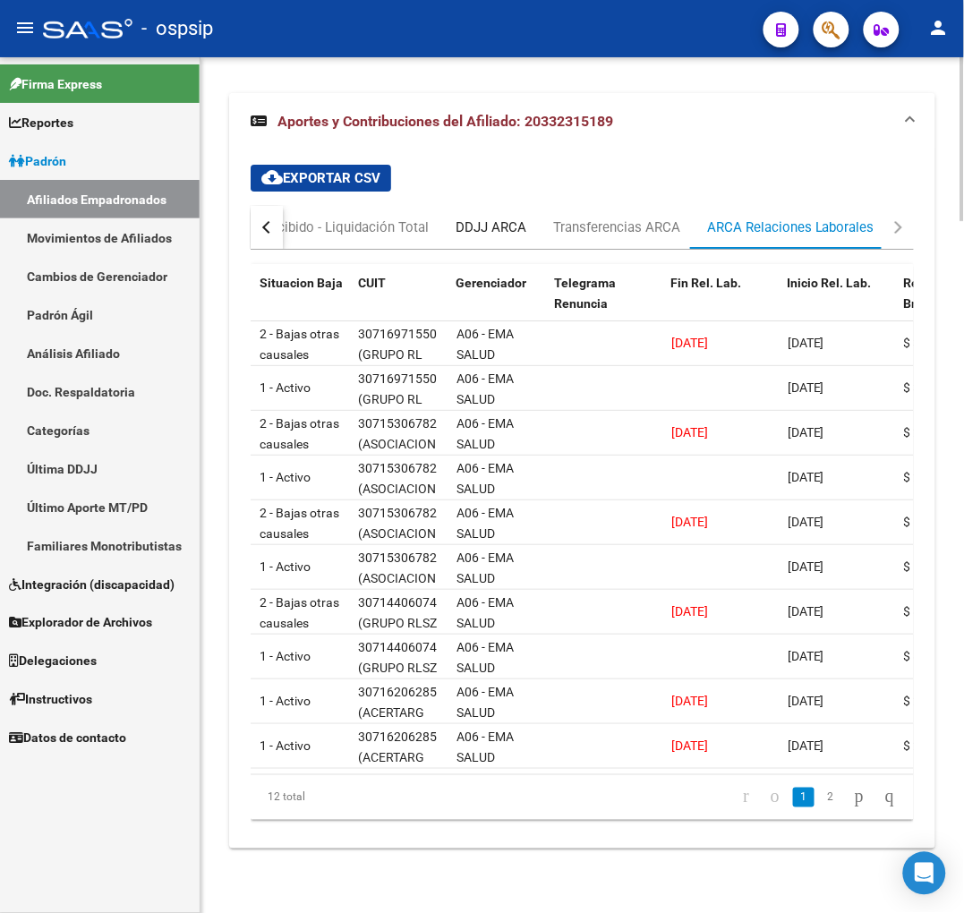
click at [496, 225] on div "DDJJ ARCA" at bounding box center [491, 227] width 98 height 43
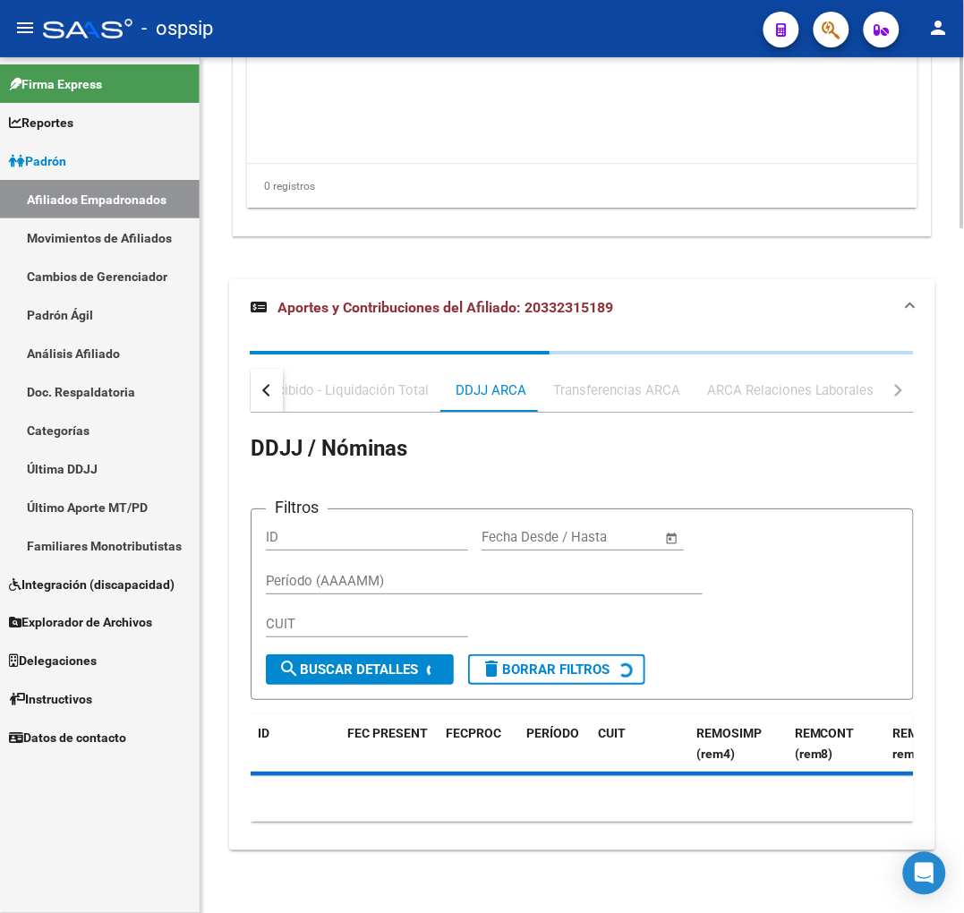
scroll to position [3616, 0]
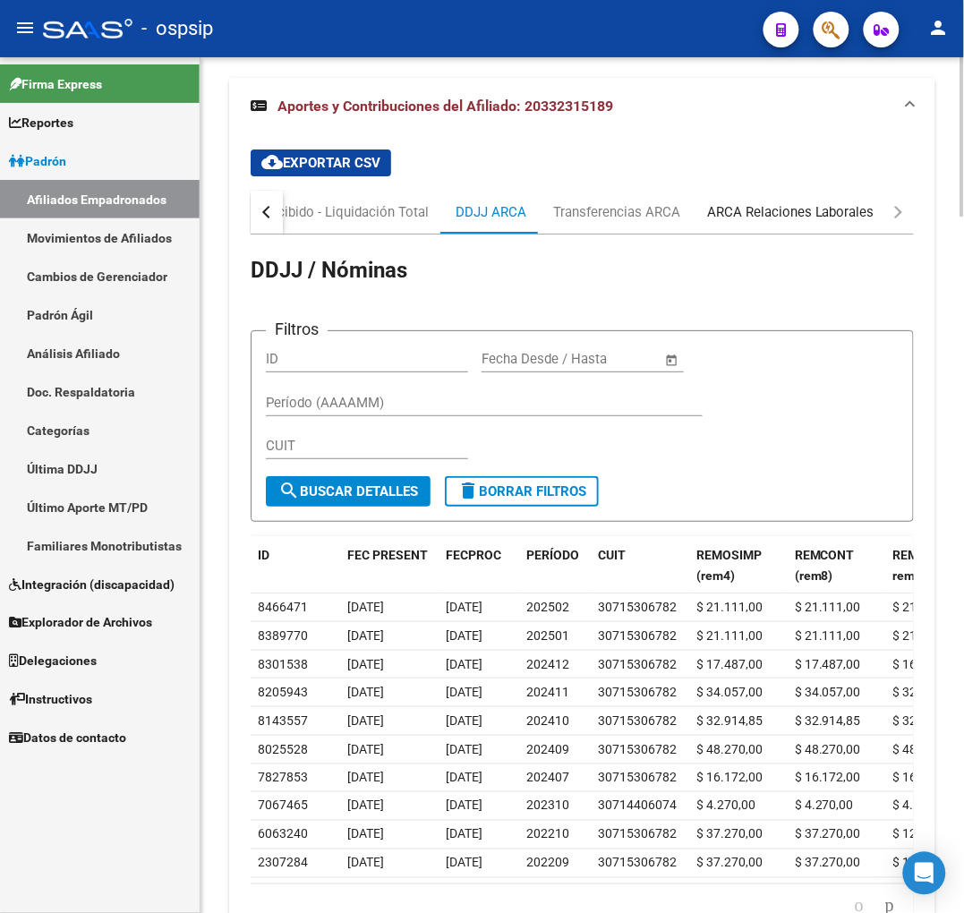
click at [800, 221] on div "ARCA Relaciones Laborales" at bounding box center [790, 212] width 167 height 20
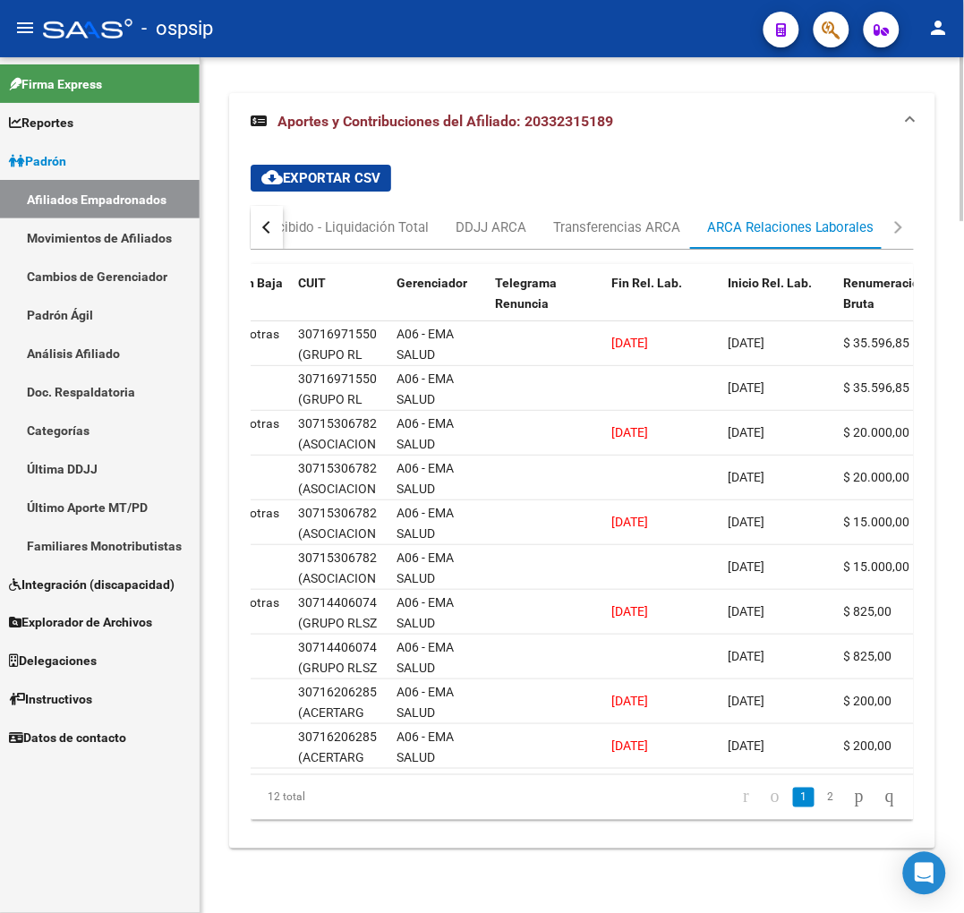
drag, startPoint x: 440, startPoint y: 762, endPoint x: 421, endPoint y: 758, distance: 20.2
click at [408, 765] on datatable-body "345024 BT - Baja - Generación de Clave 2 - Bajas otras causales 30716971550 (GR…" at bounding box center [582, 547] width 663 height 453
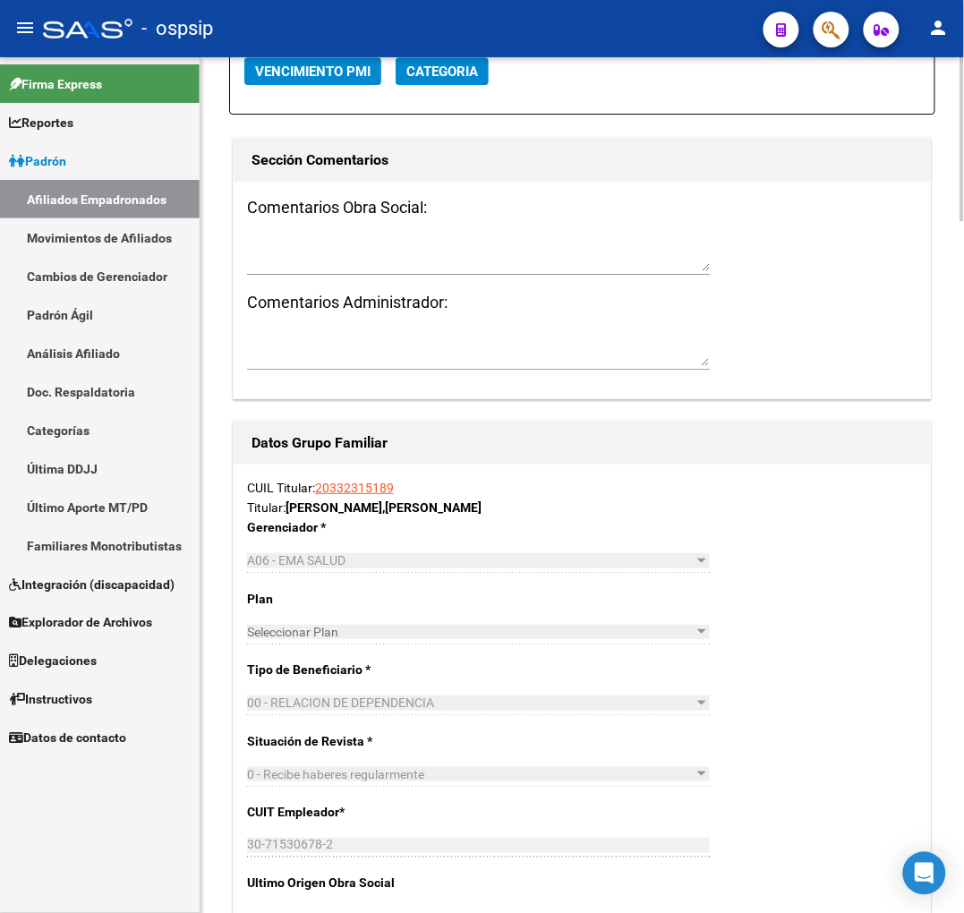
scroll to position [1727, 0]
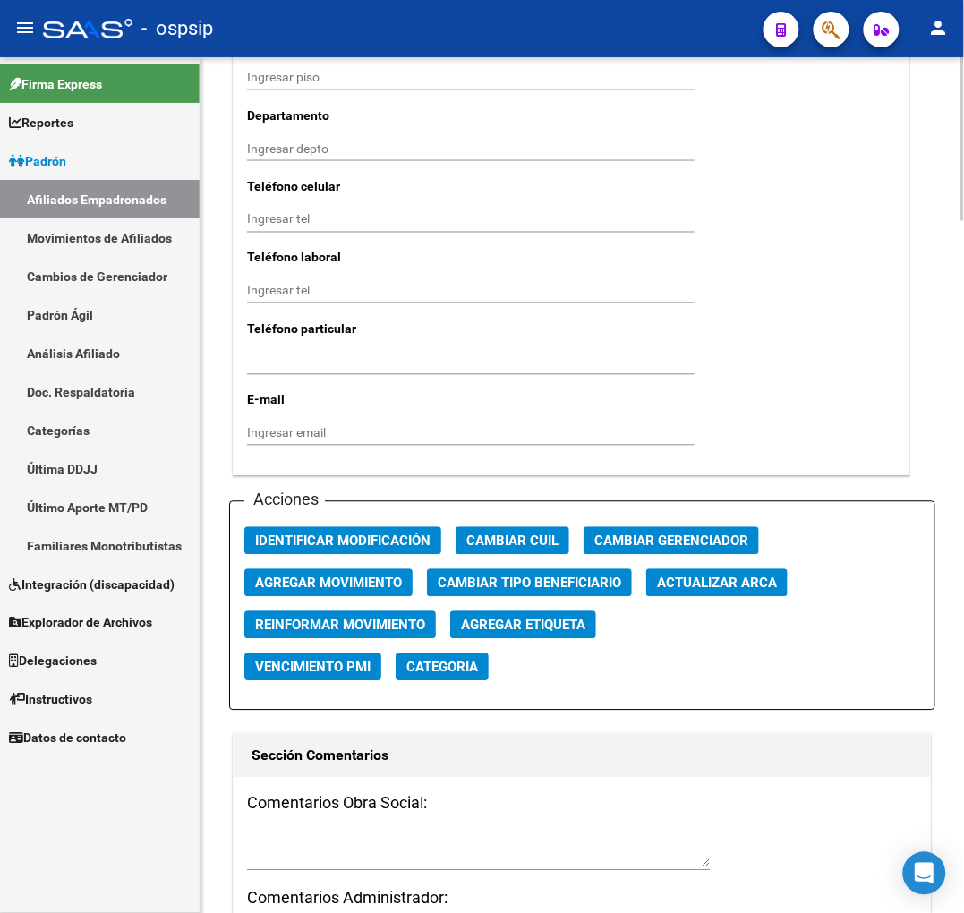
click at [369, 578] on span "Agregar Movimiento" at bounding box center [328, 583] width 147 height 16
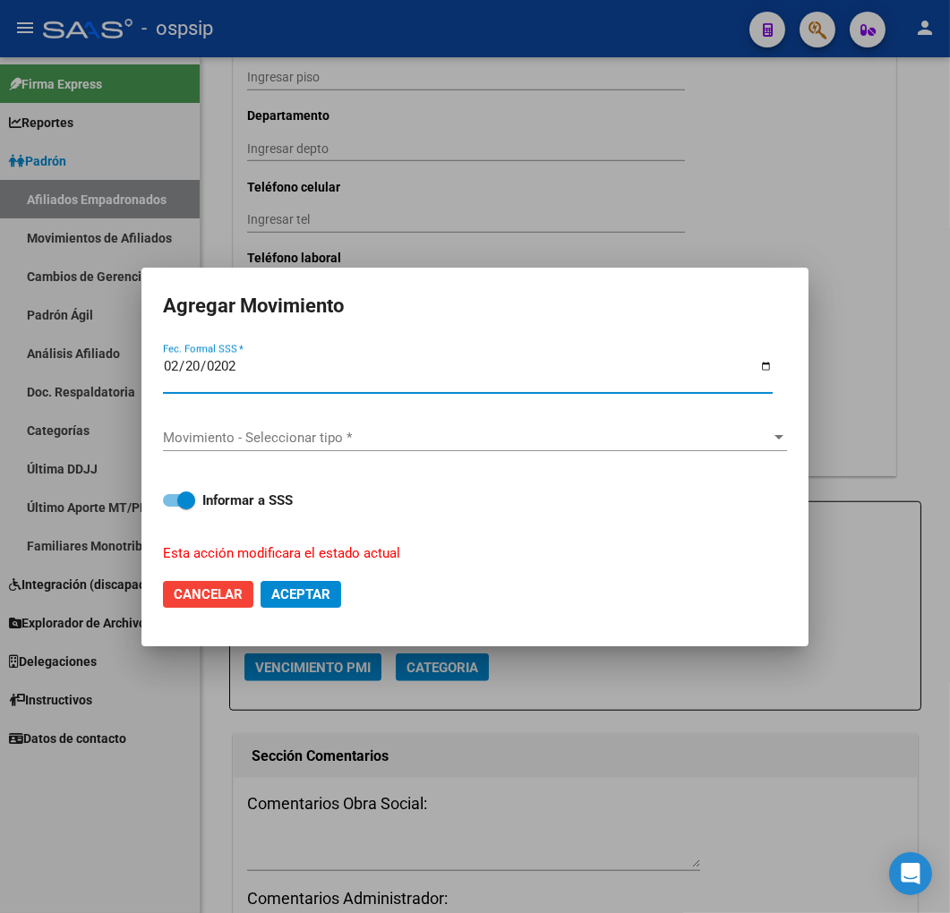
type input "2025-02-20"
click at [413, 445] on div "Movimiento - Seleccionar tipo * Movimiento - Seleccionar tipo *" at bounding box center [475, 437] width 624 height 27
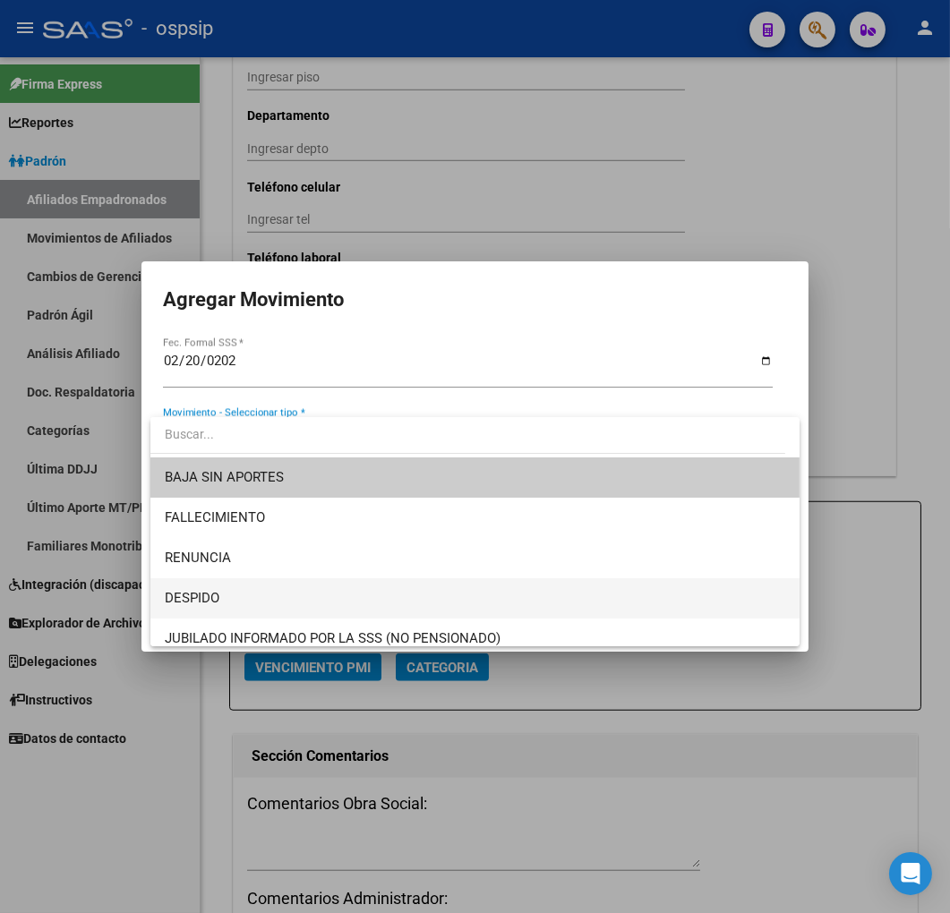
click at [401, 586] on span "DESPIDO" at bounding box center [475, 598] width 621 height 40
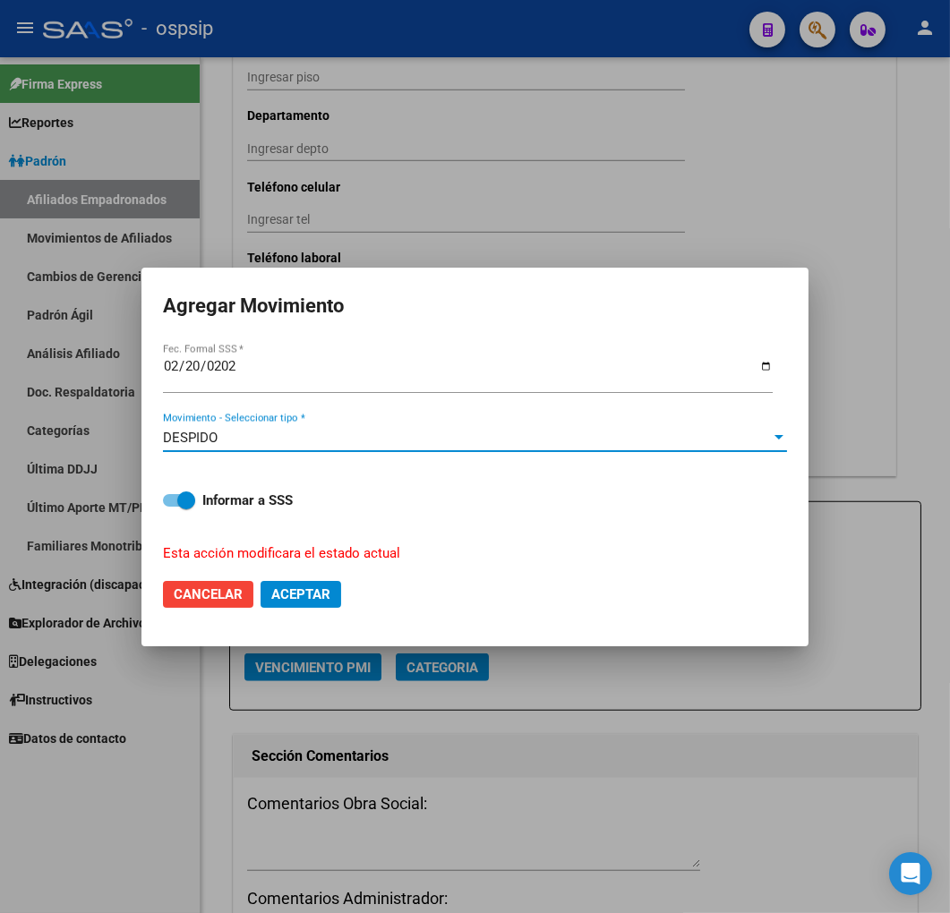
click at [324, 592] on span "Aceptar" at bounding box center [300, 594] width 59 height 16
checkbox input "false"
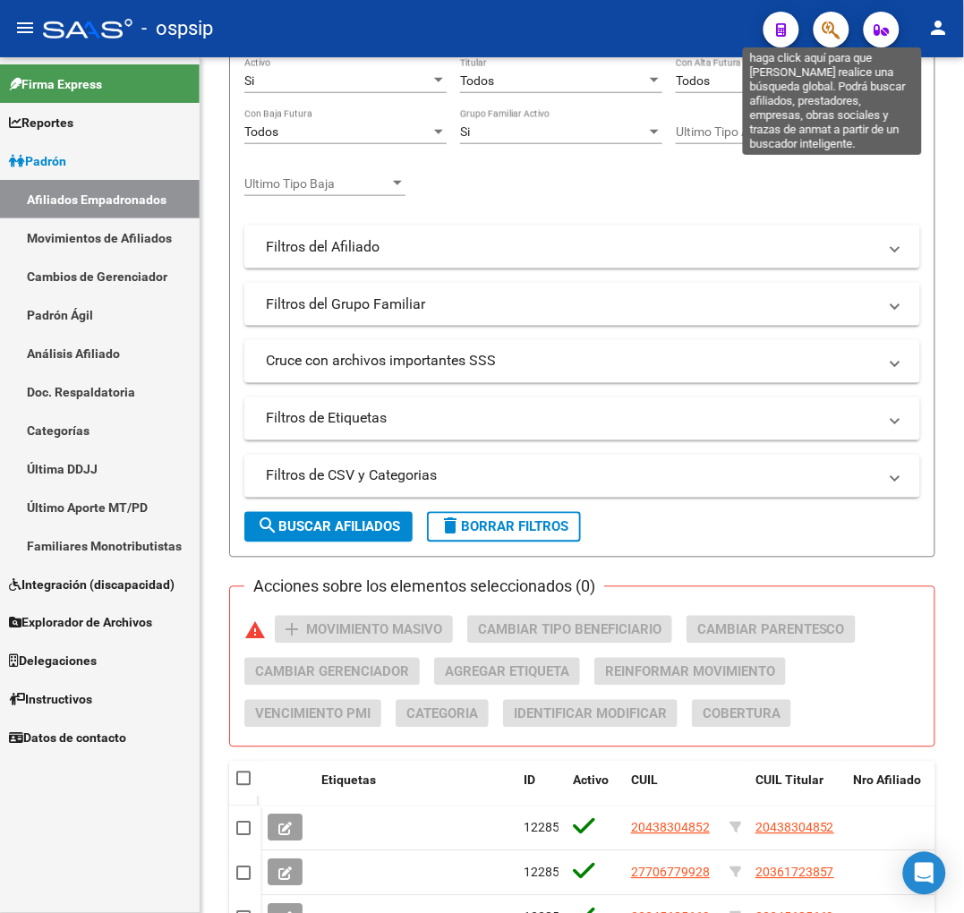
scroll to position [788, 0]
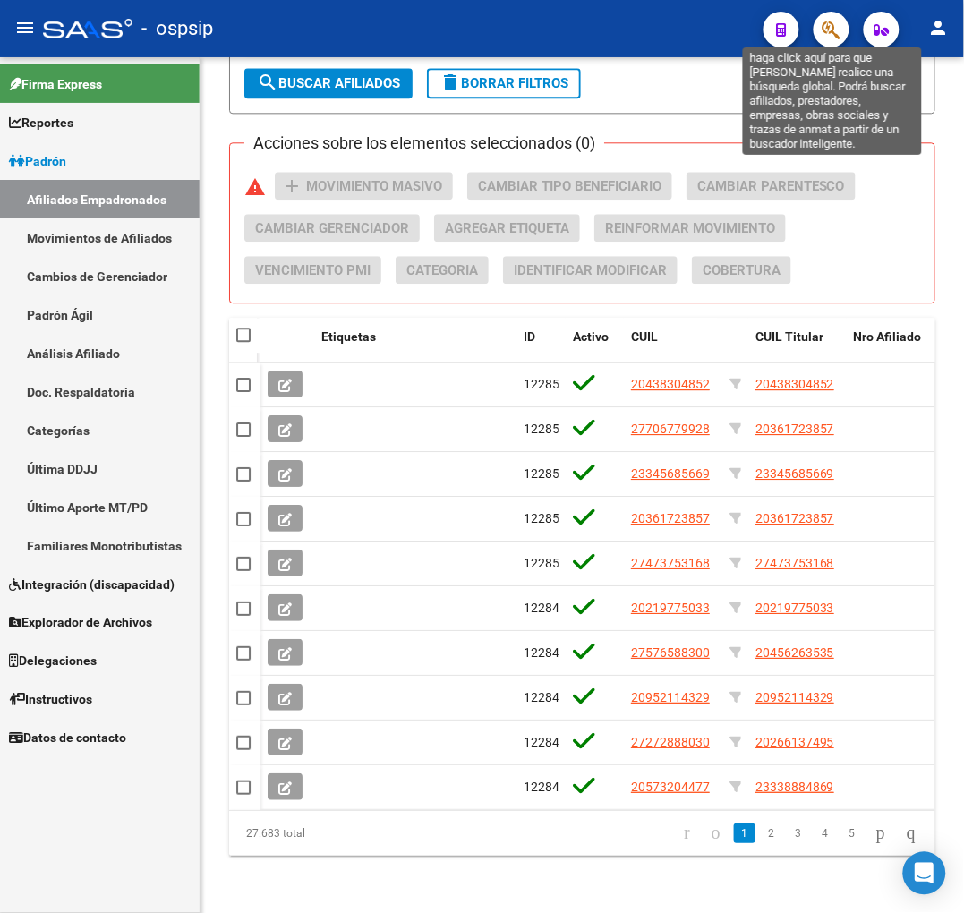
click at [830, 22] on icon "button" at bounding box center [831, 30] width 18 height 21
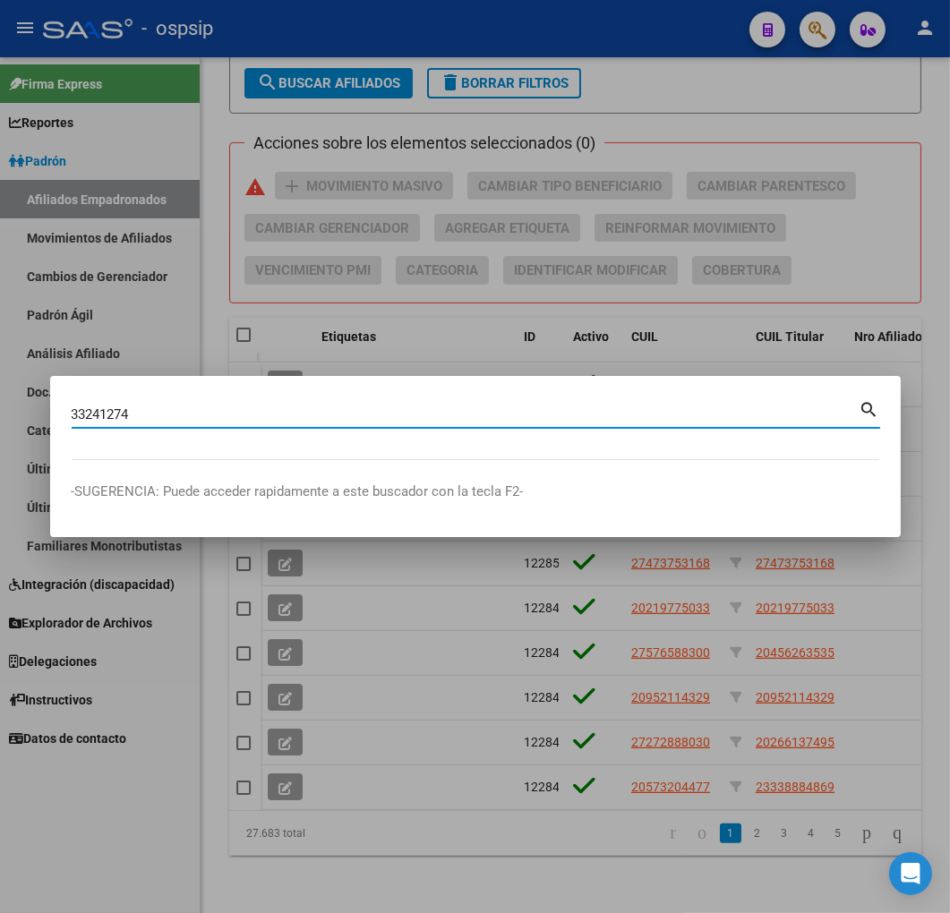
type input "33241274"
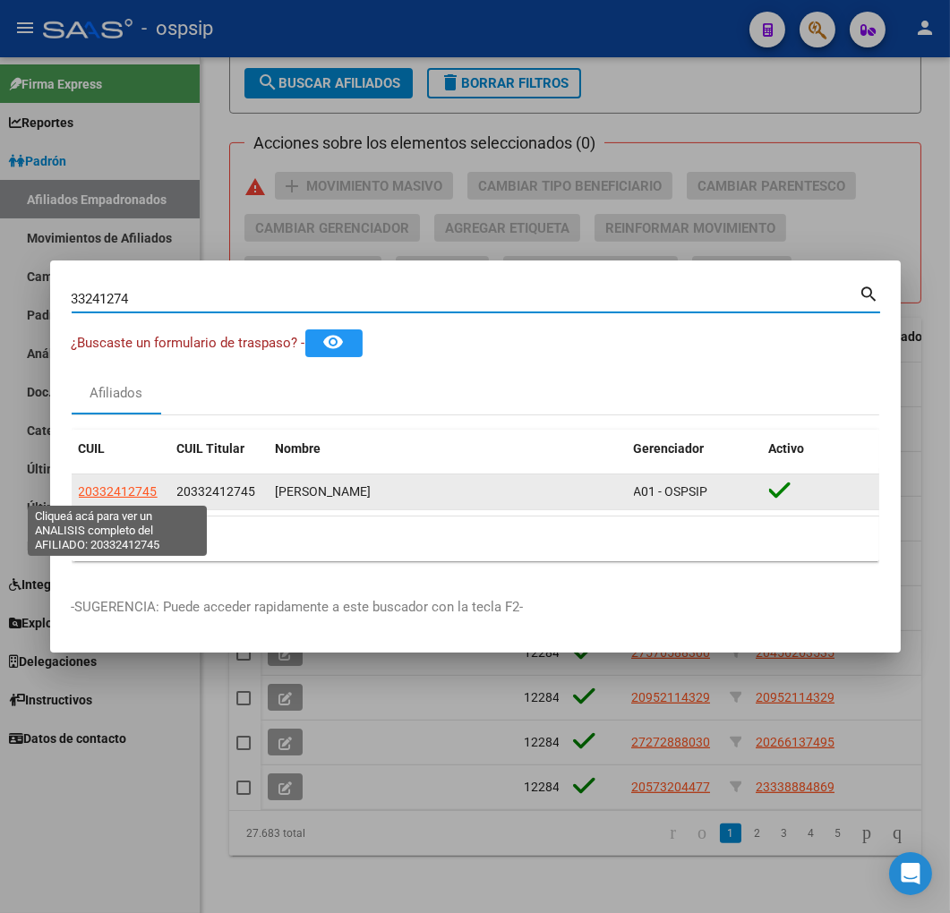
click at [130, 484] on span "20332412745" at bounding box center [118, 491] width 79 height 14
type textarea "20332412745"
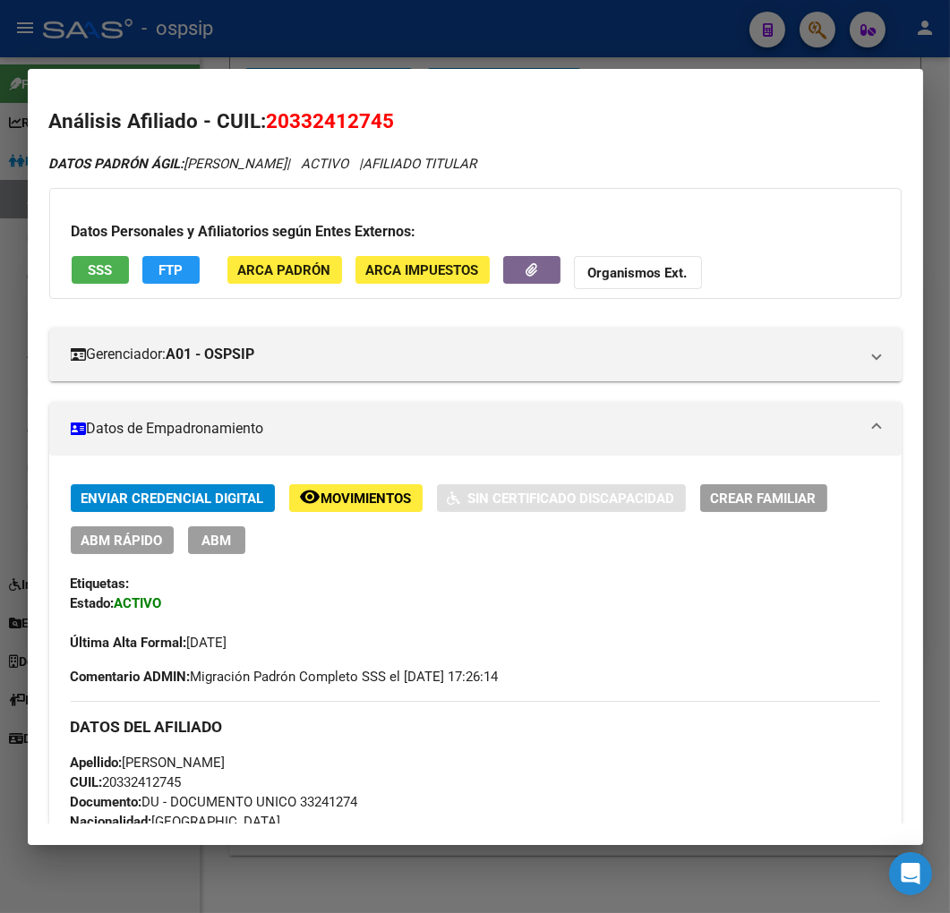
click at [396, 51] on div at bounding box center [475, 456] width 950 height 913
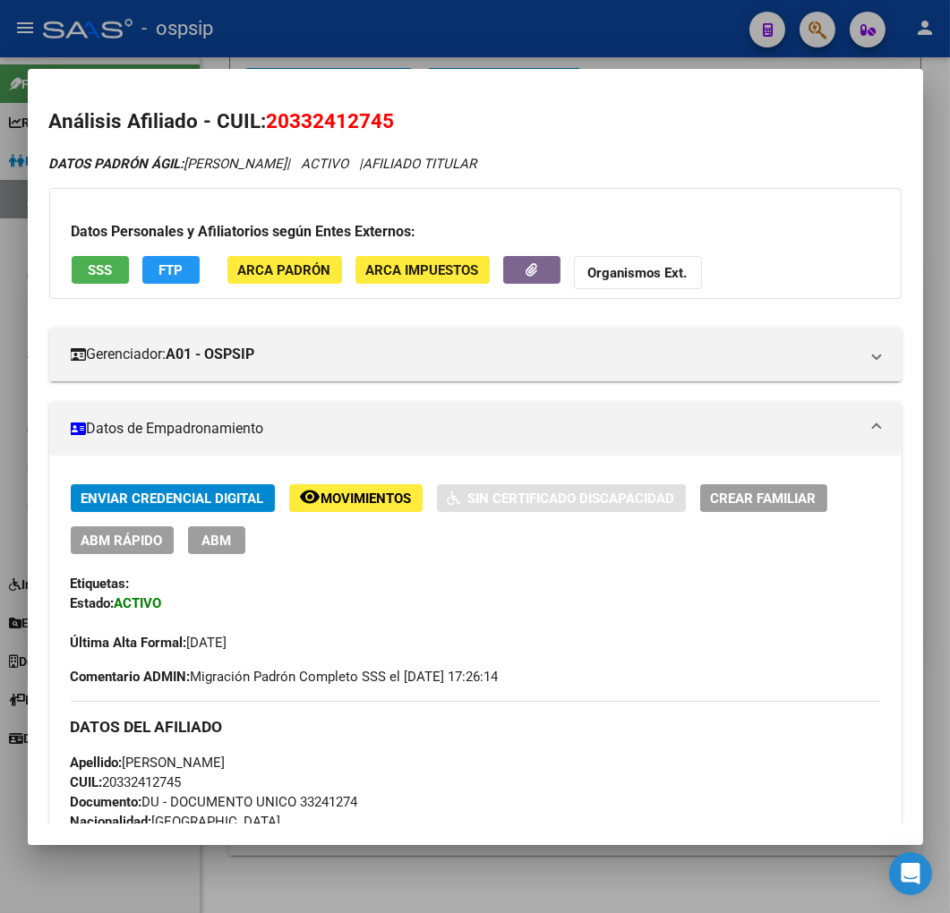
click at [397, 50] on div at bounding box center [475, 456] width 950 height 913
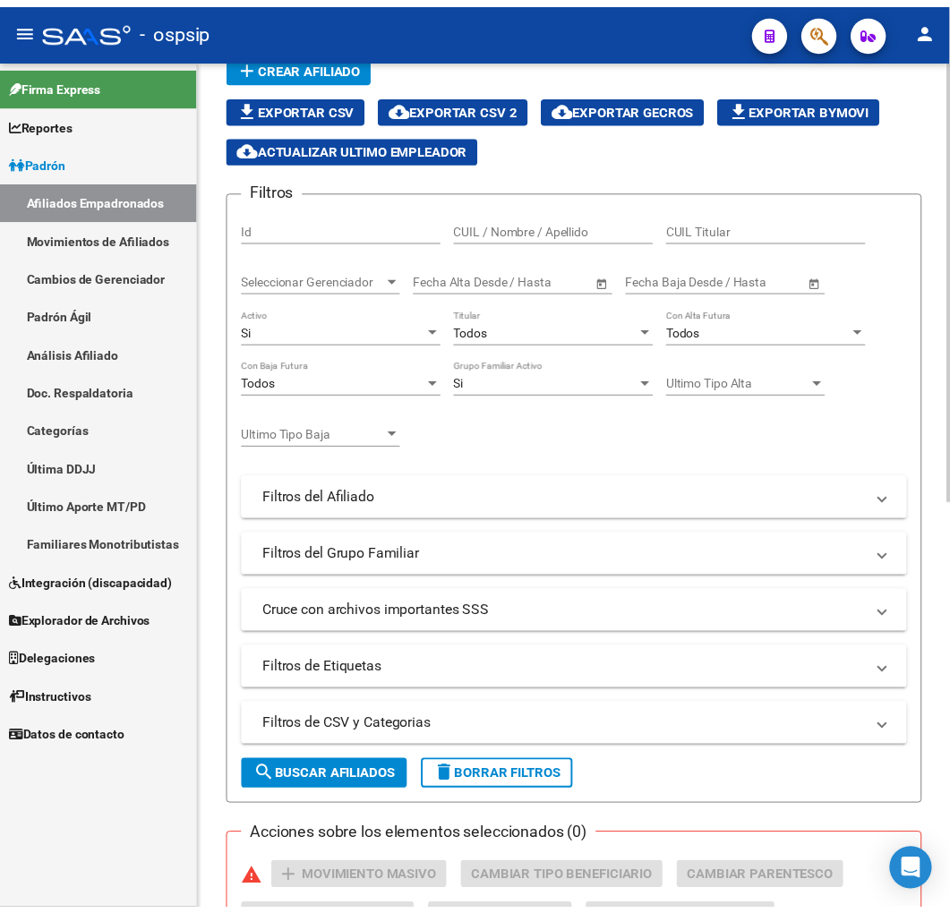
scroll to position [0, 0]
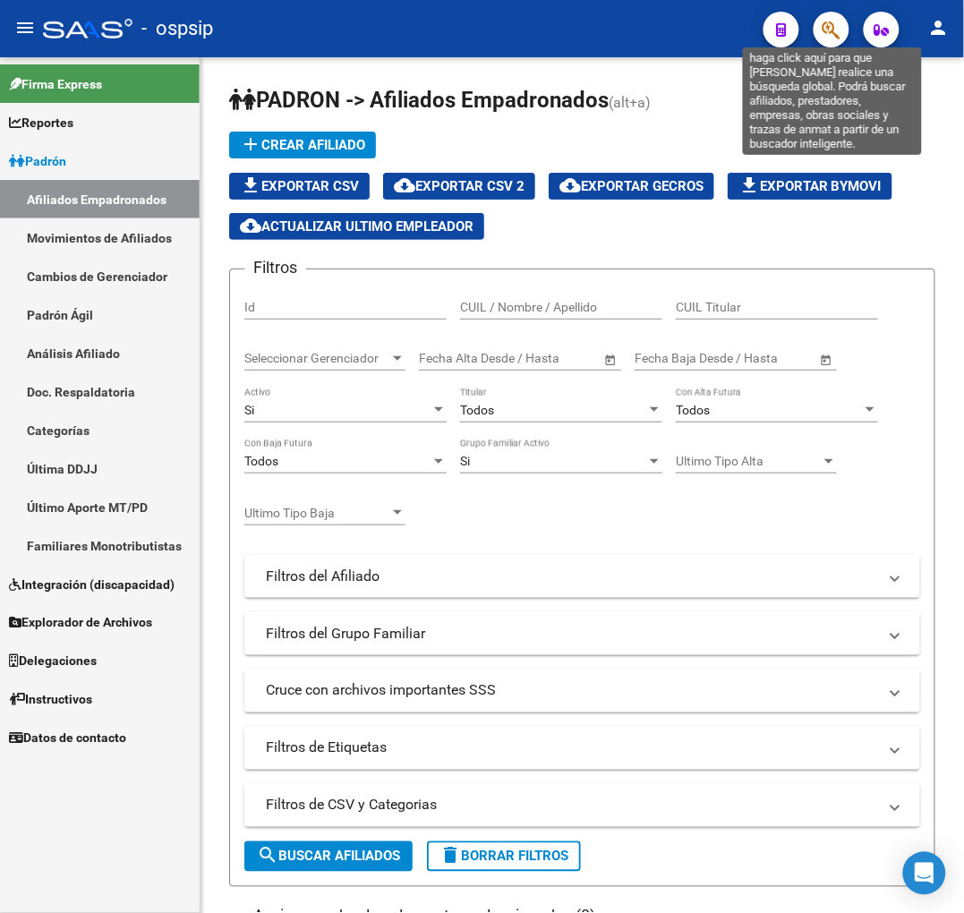
click at [838, 21] on icon "button" at bounding box center [831, 30] width 18 height 21
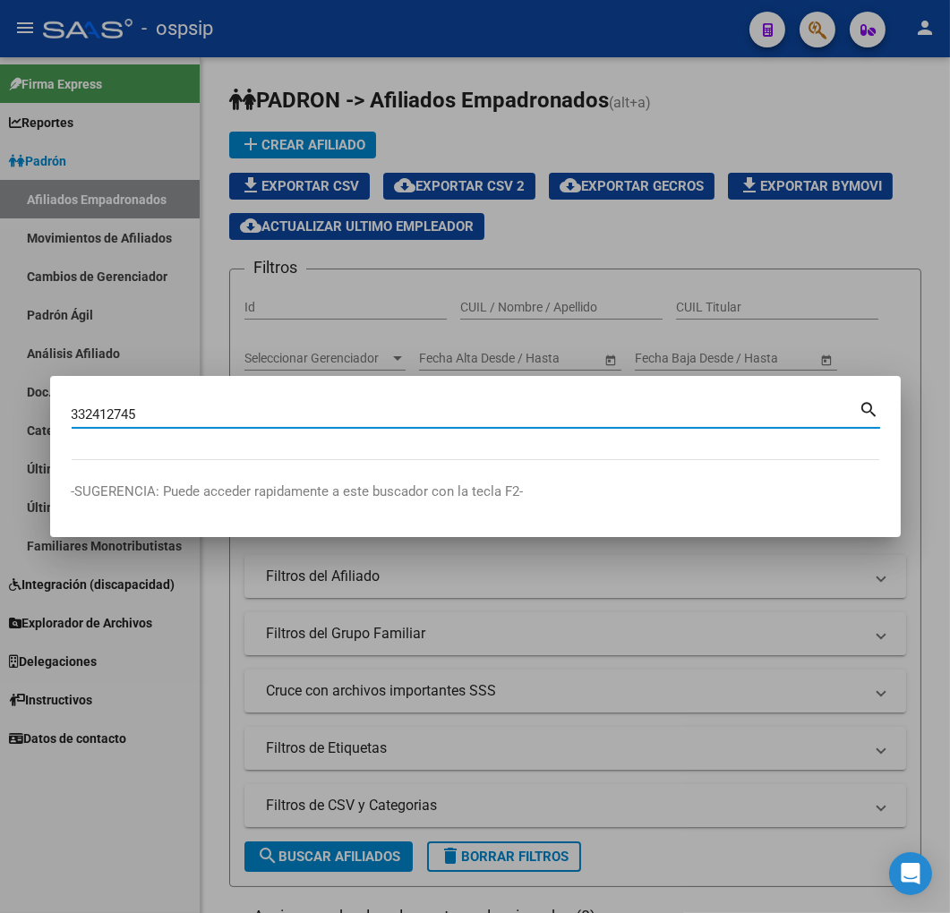
type input "332412745"
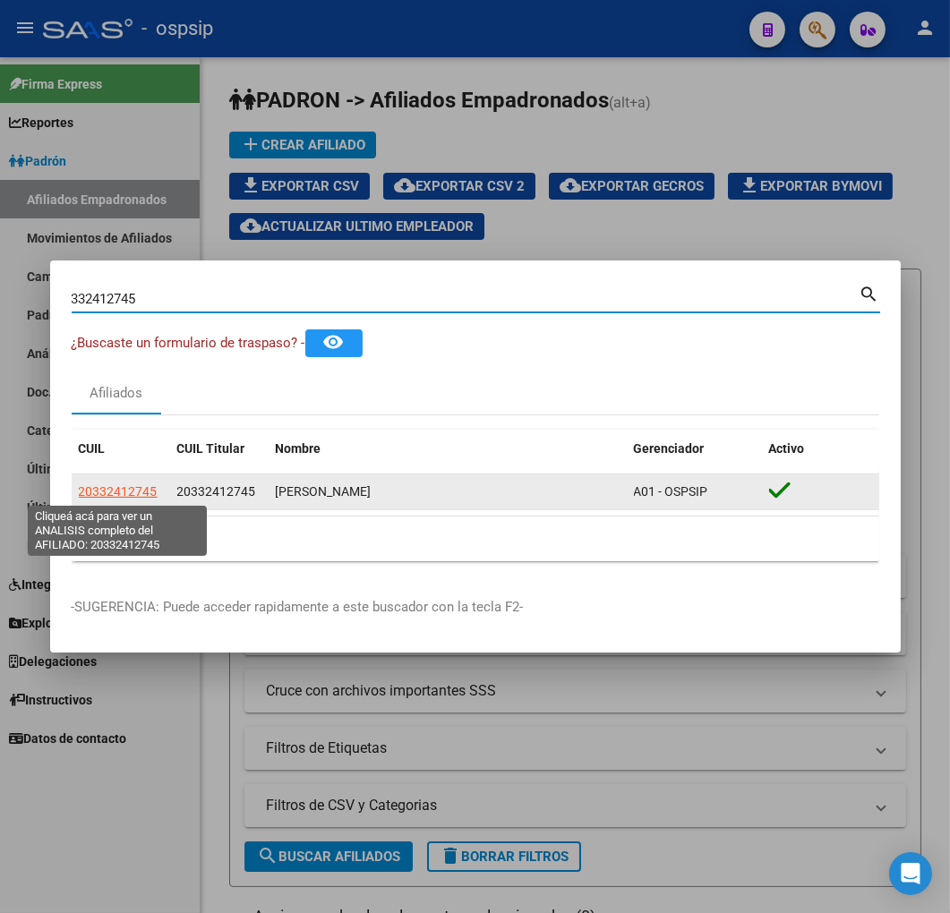
click at [124, 487] on span "20332412745" at bounding box center [118, 491] width 79 height 14
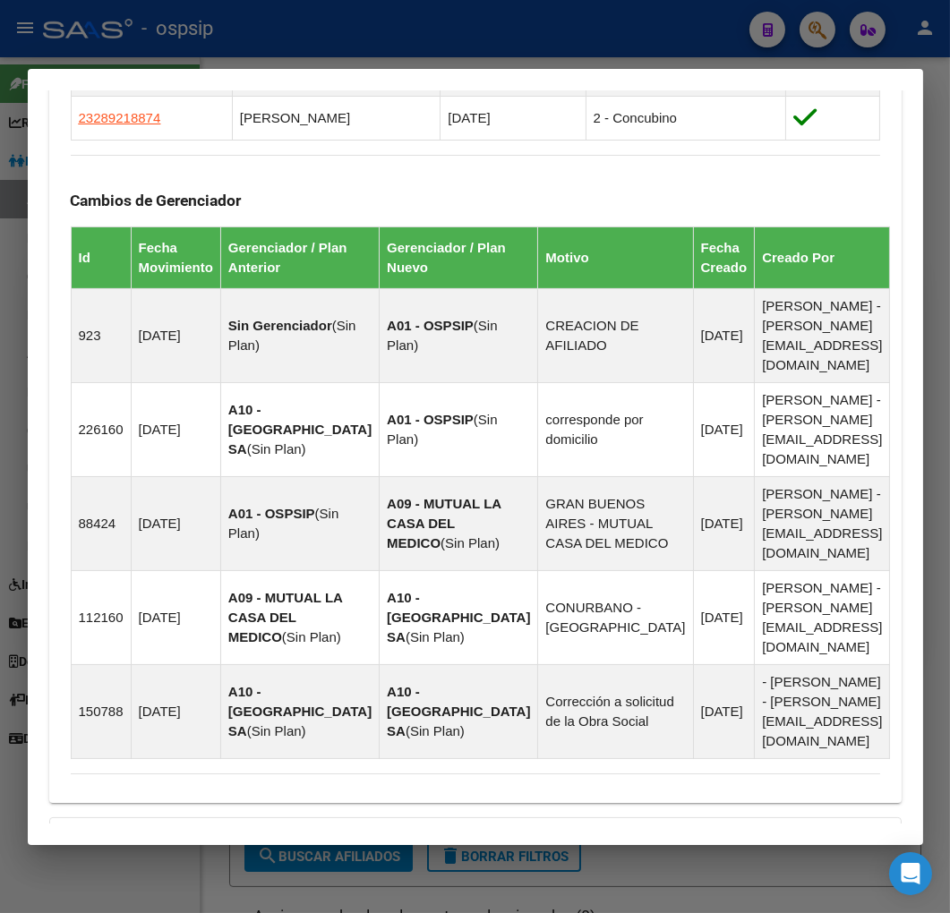
scroll to position [1371, 0]
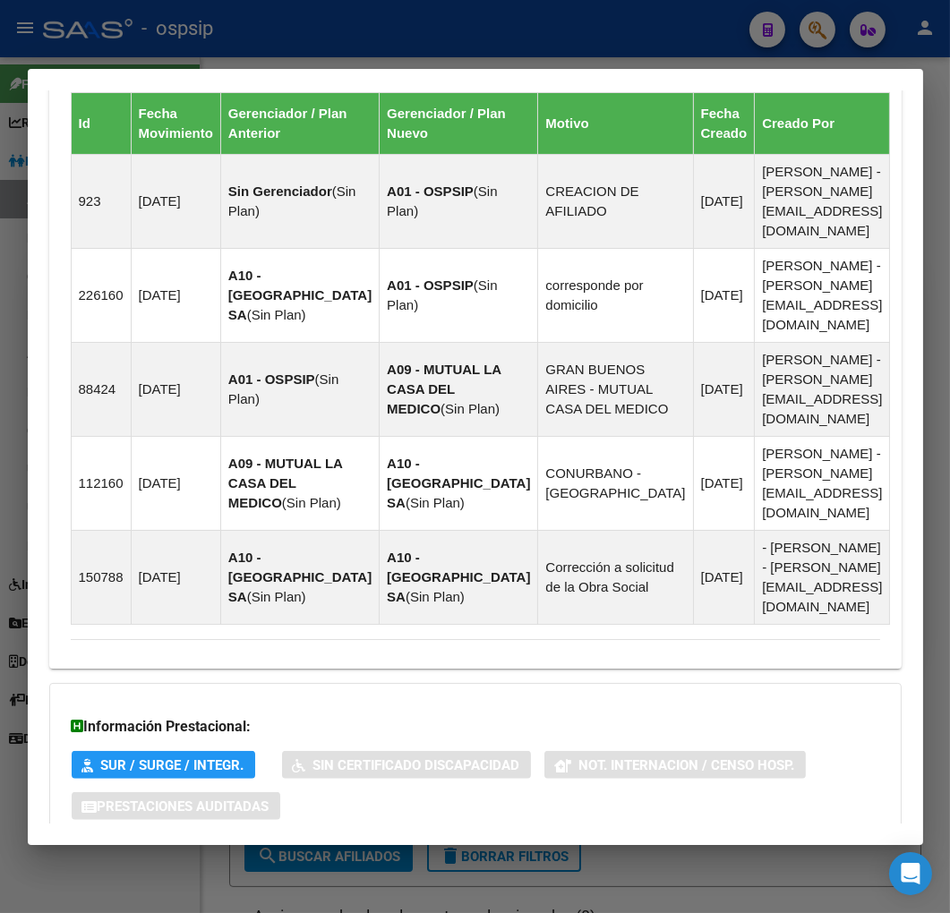
click at [533, 856] on mat-expansion-panel-header "Aportes y Contribuciones del Afiliado: 20332412745" at bounding box center [475, 877] width 852 height 43
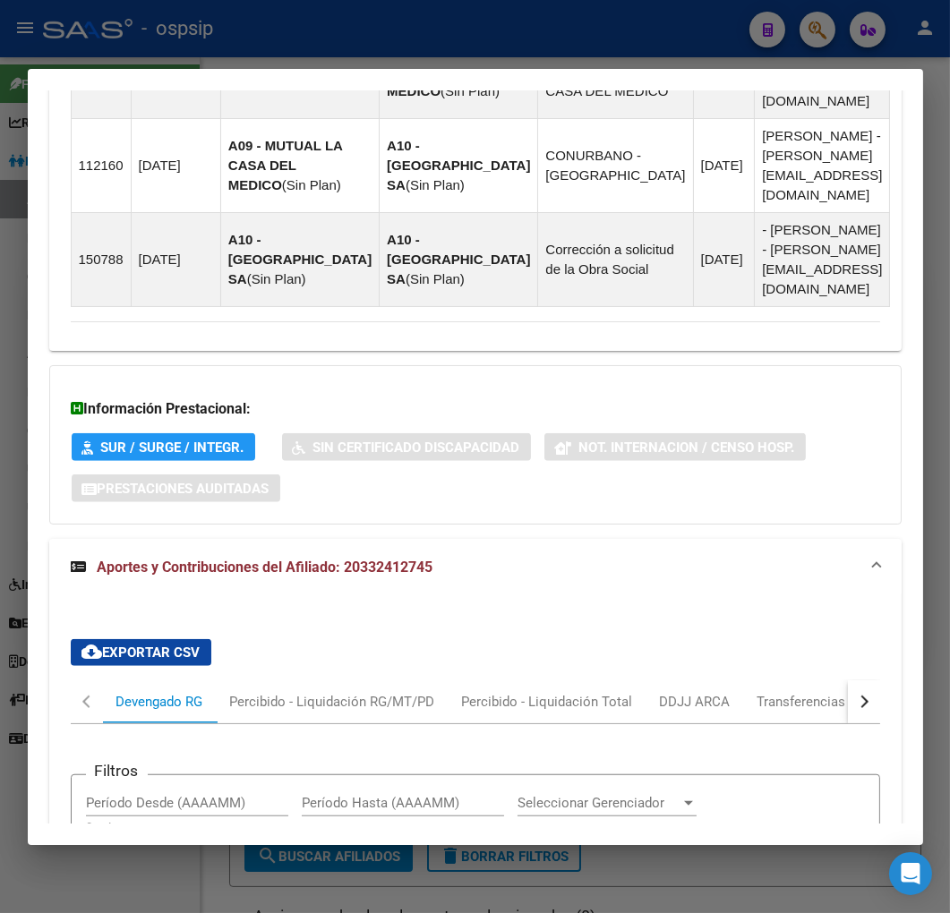
scroll to position [1856, 0]
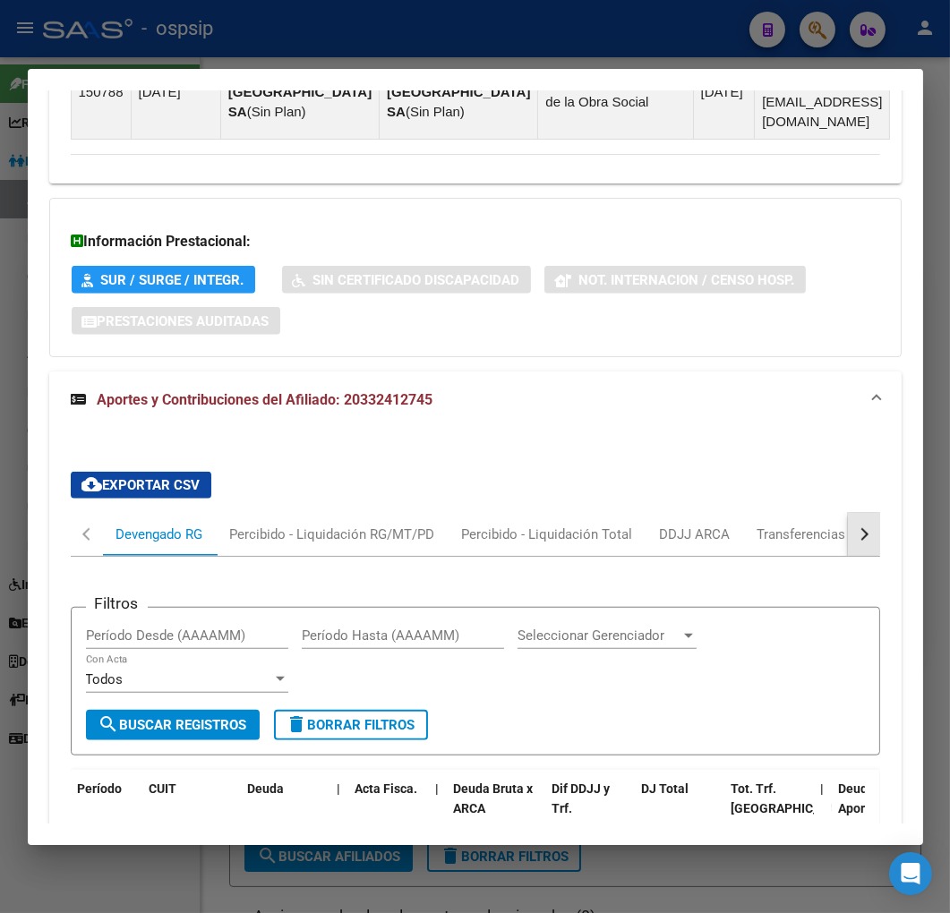
click at [855, 528] on div "button" at bounding box center [861, 534] width 13 height 13
click at [798, 513] on div "ARCA Relaciones Laborales" at bounding box center [740, 534] width 194 height 43
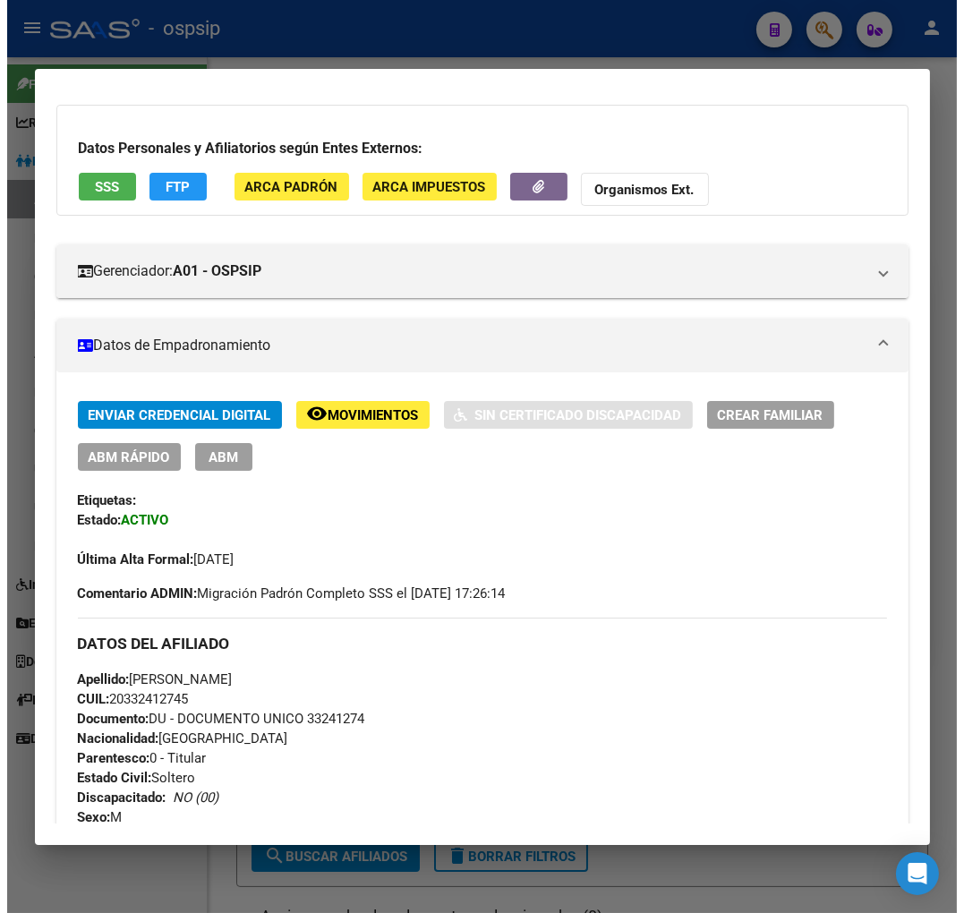
scroll to position [66, 0]
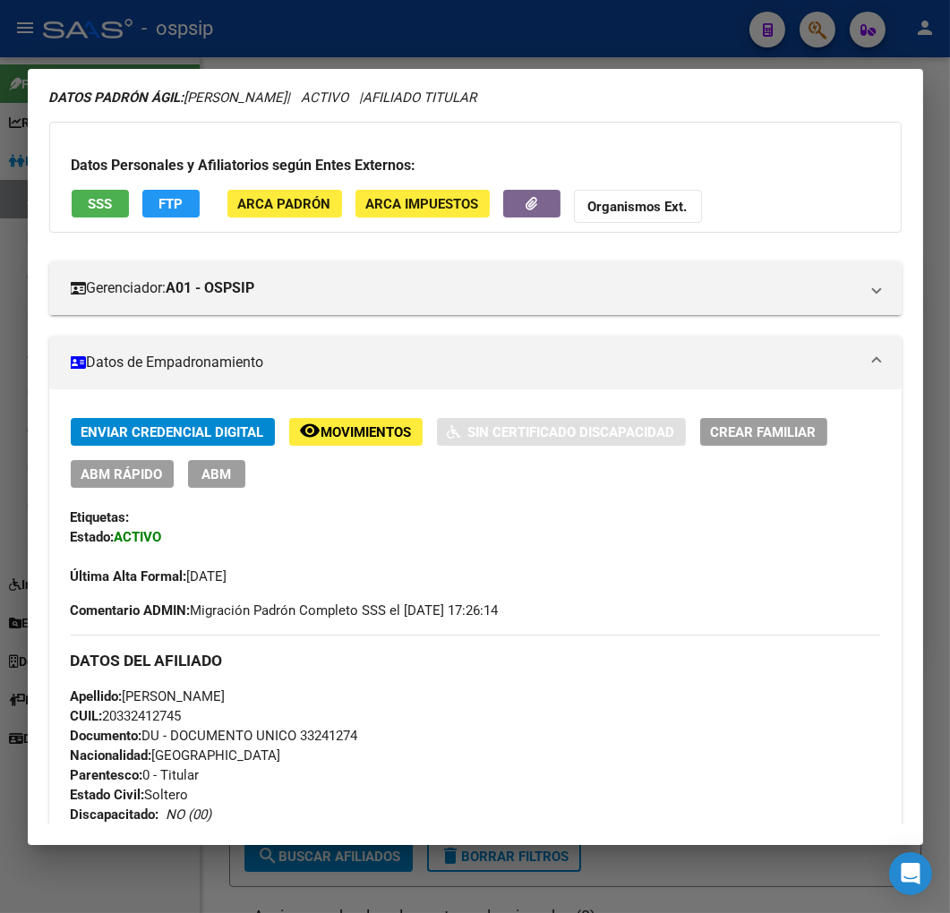
click at [221, 461] on button "ABM" at bounding box center [216, 474] width 57 height 28
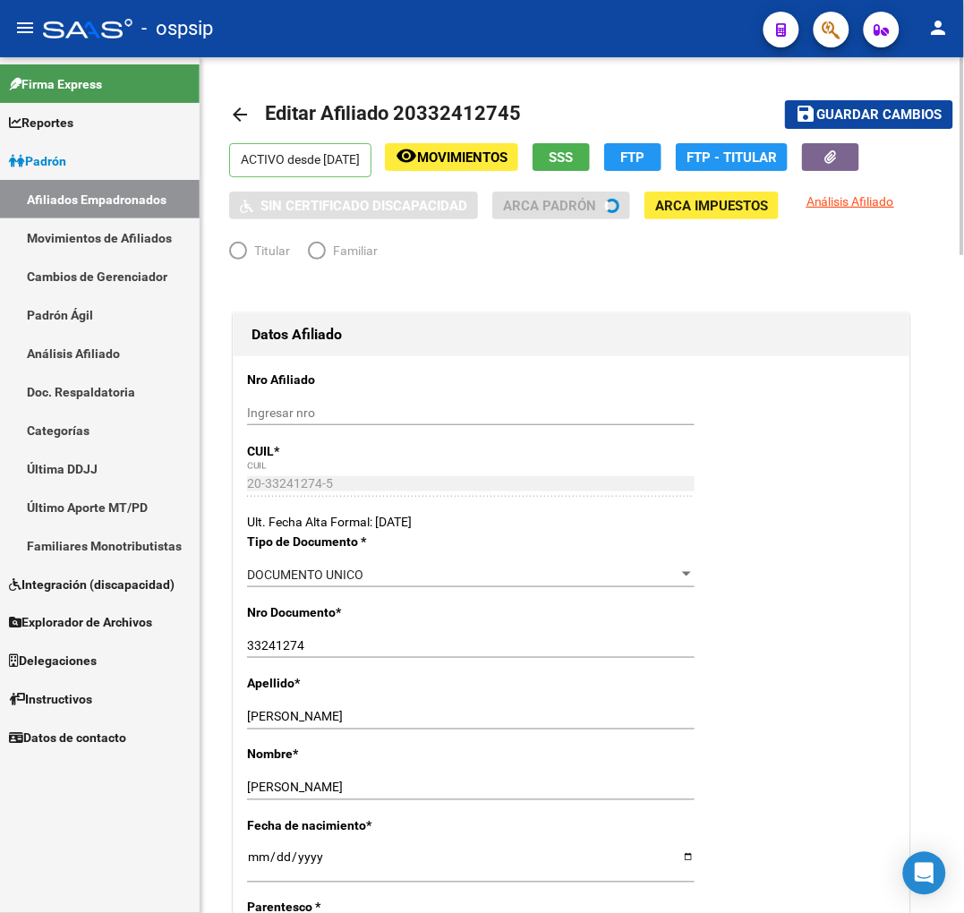
radio input "true"
type input "30-70700667-2"
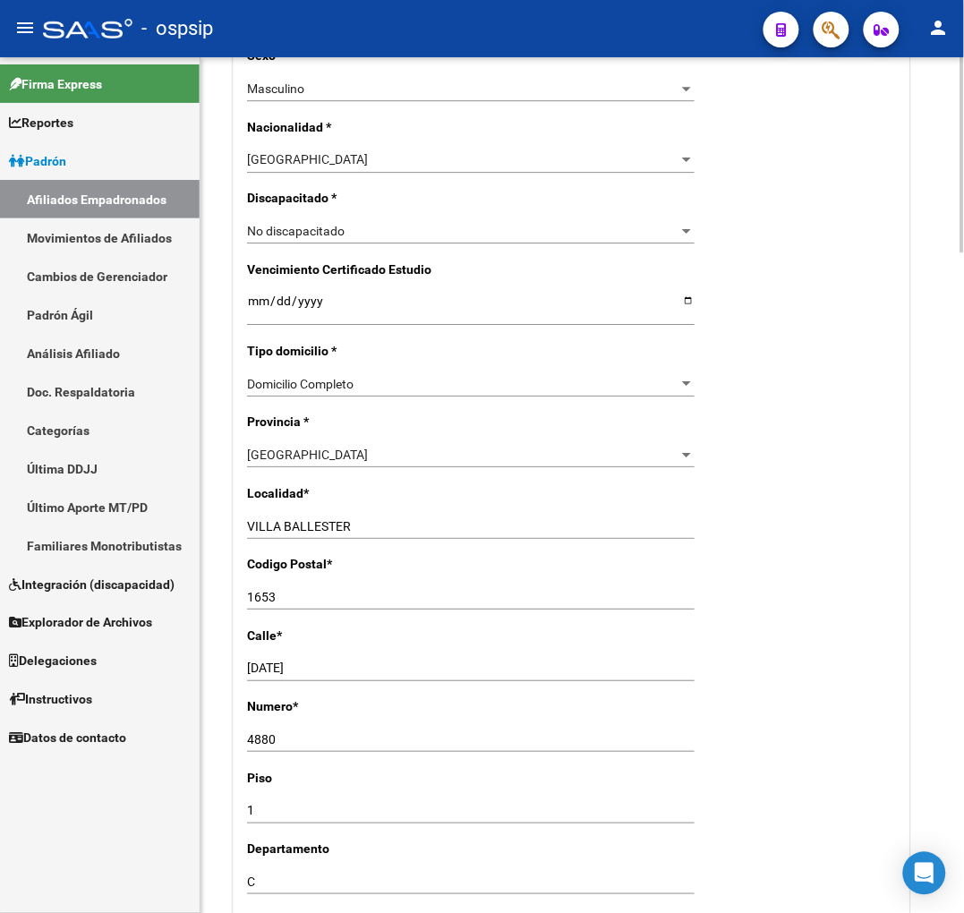
scroll to position [1590, 0]
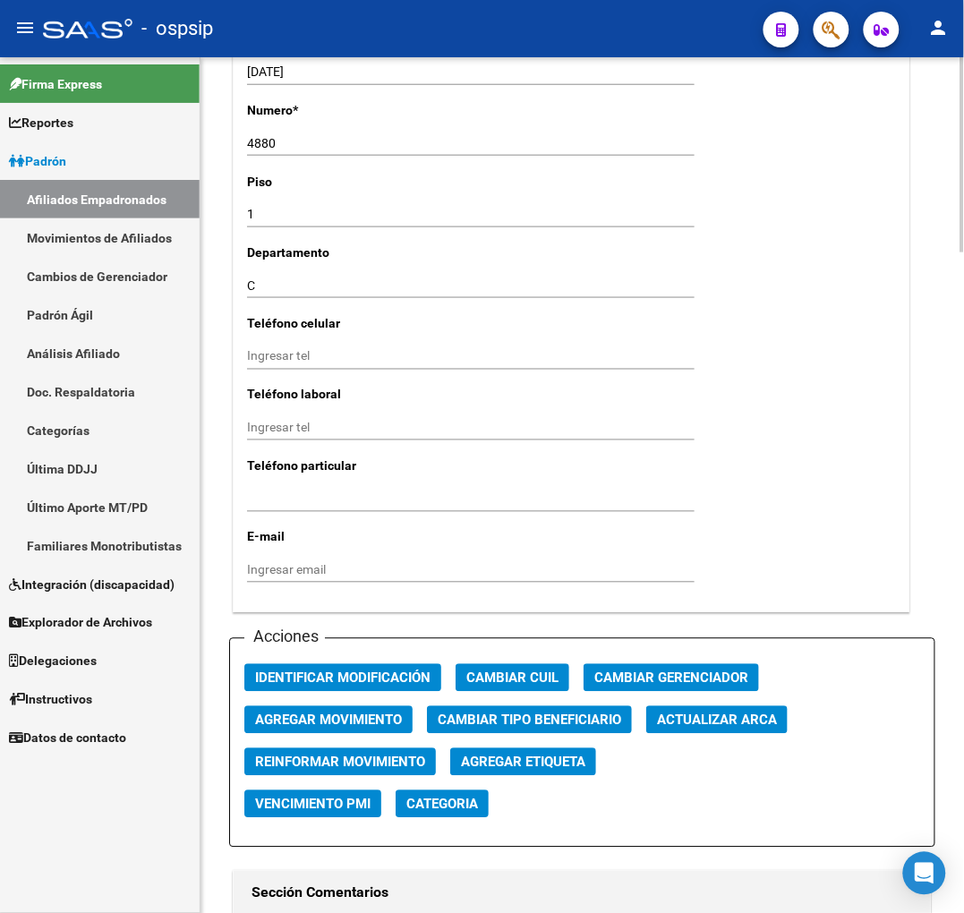
click at [383, 718] on span "Agregar Movimiento" at bounding box center [328, 720] width 147 height 16
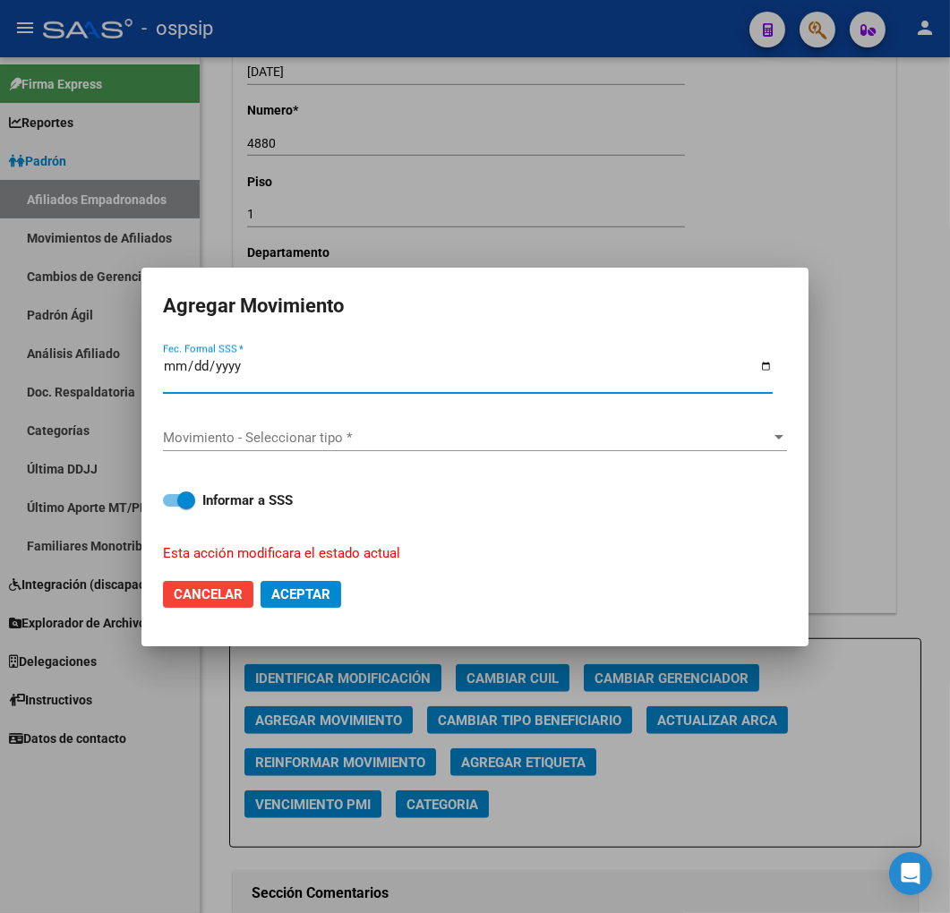
type input "0258-02-01"
type input "2025-02-01"
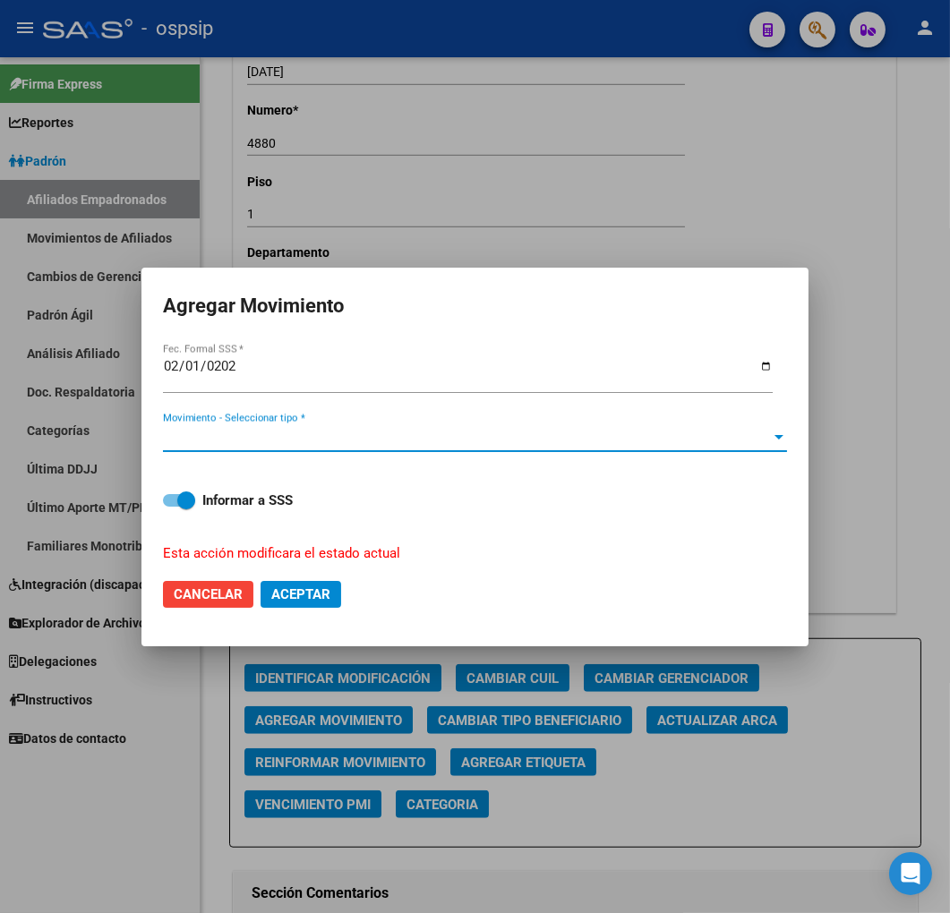
click at [506, 437] on span "Movimiento - Seleccionar tipo *" at bounding box center [467, 438] width 608 height 16
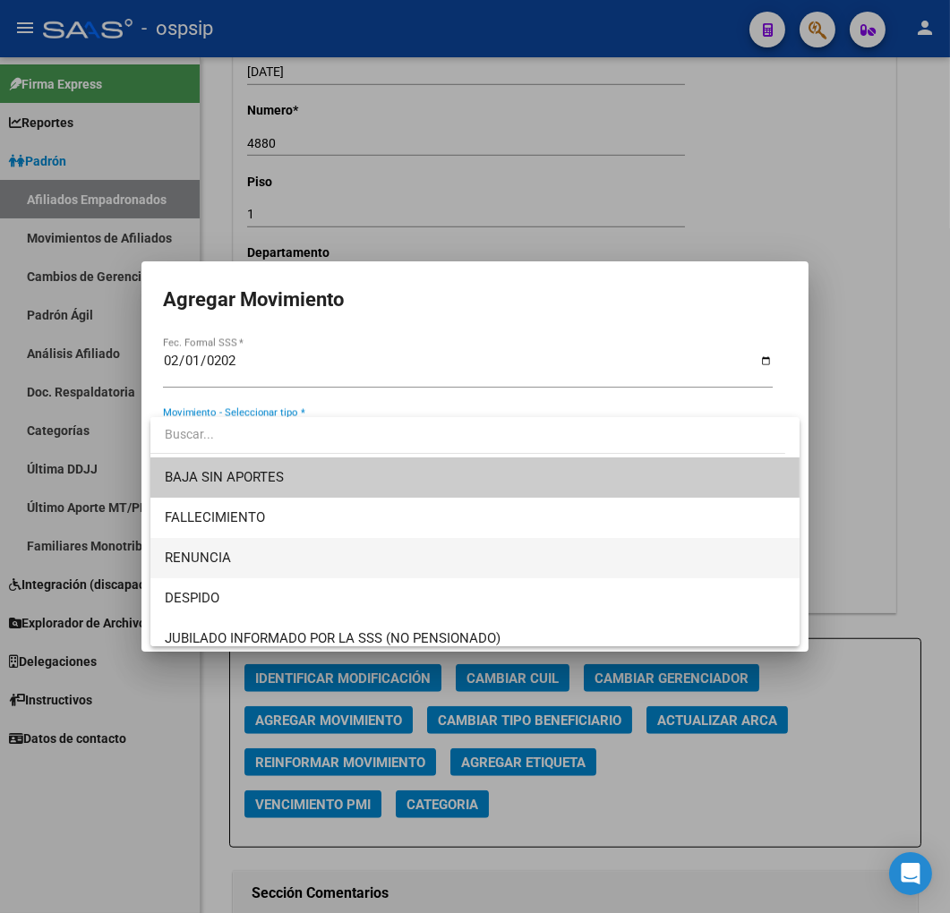
click at [463, 569] on span "RENUNCIA" at bounding box center [475, 558] width 621 height 40
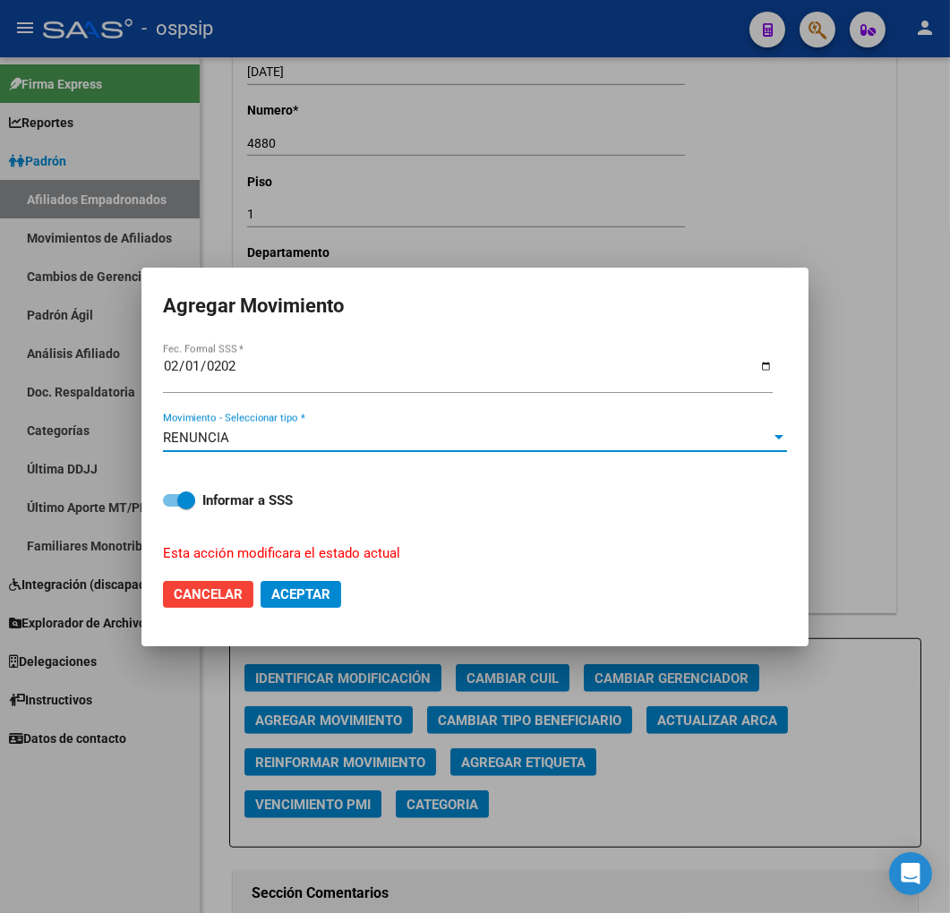
click at [330, 595] on span "Aceptar" at bounding box center [300, 594] width 59 height 16
checkbox input "false"
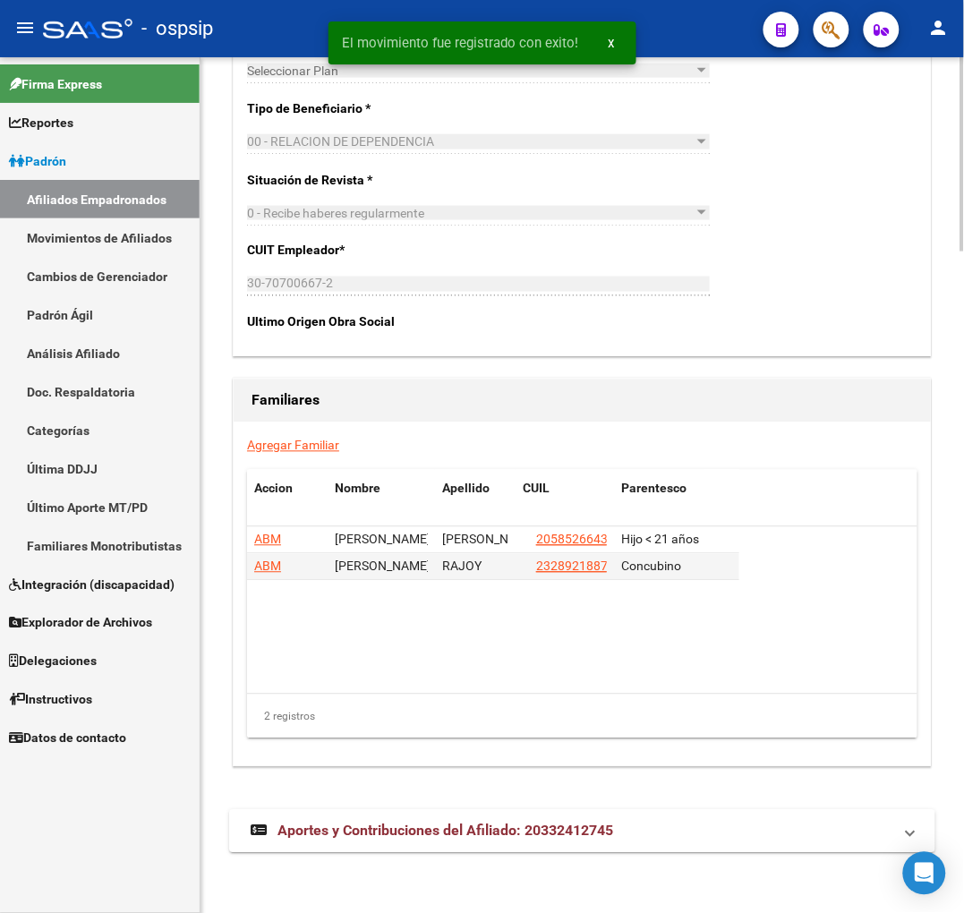
scroll to position [2909, 0]
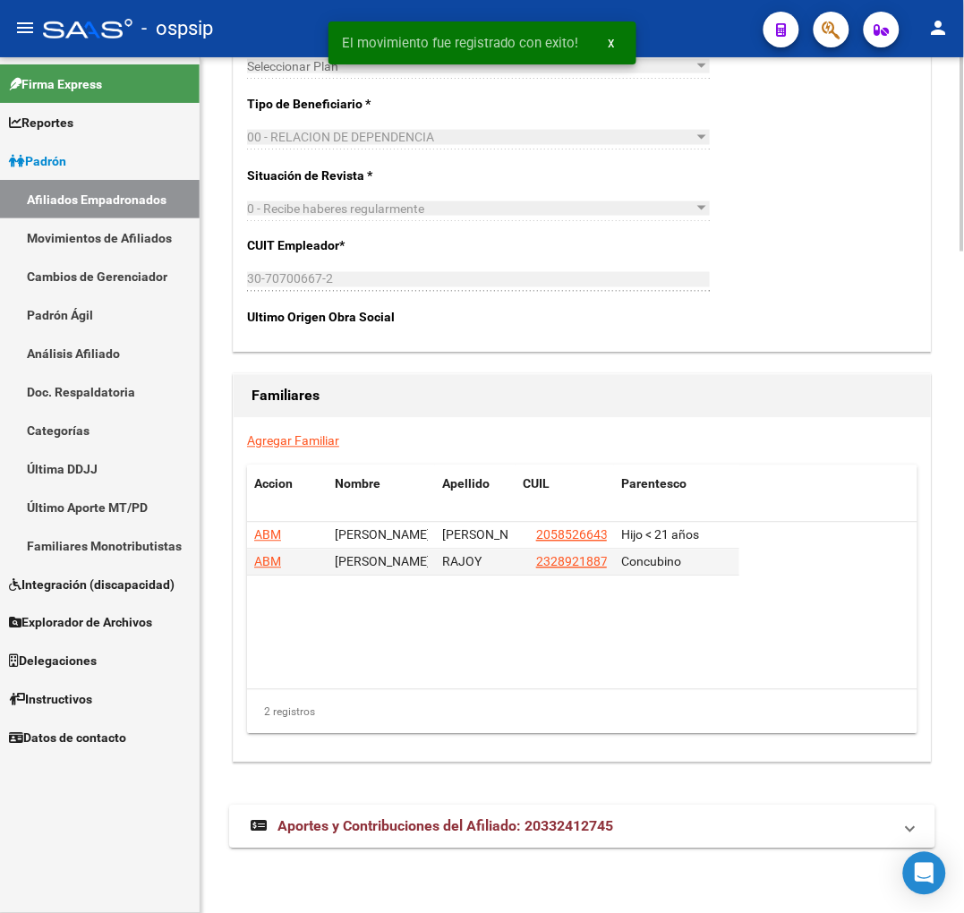
click at [677, 812] on mat-expansion-panel-header "Aportes y Contribuciones del Afiliado: 20332412745" at bounding box center [582, 826] width 706 height 43
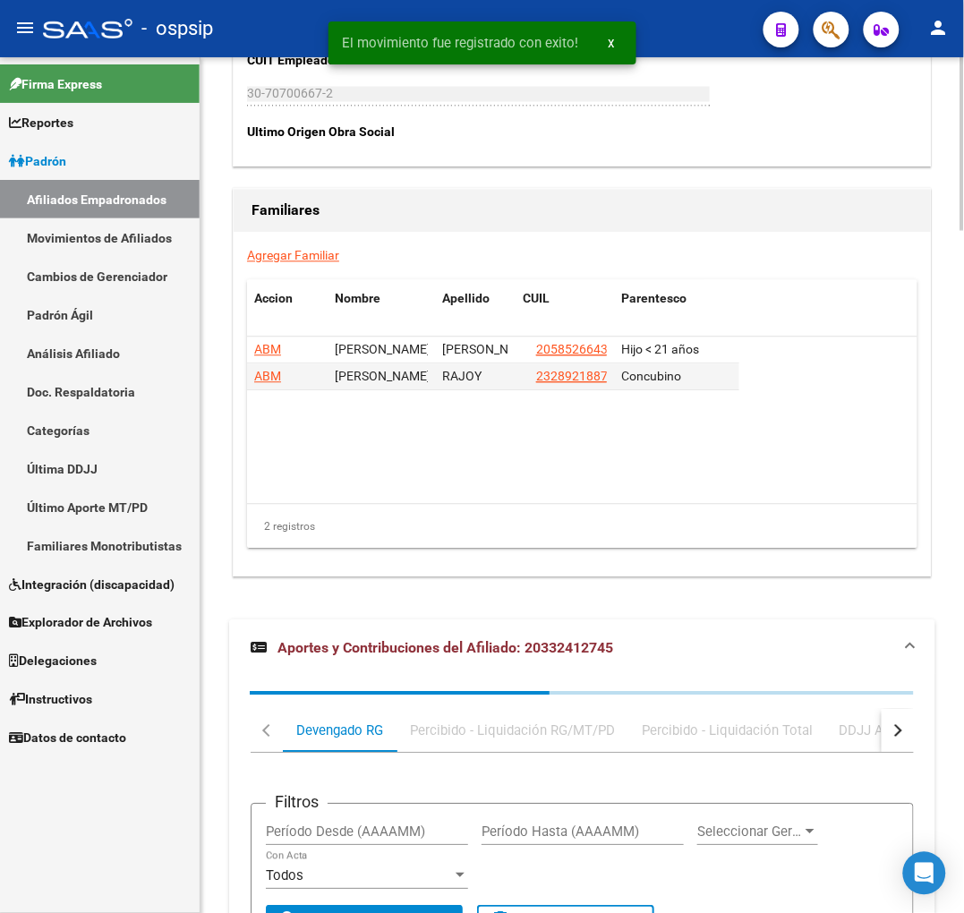
scroll to position [3351, 0]
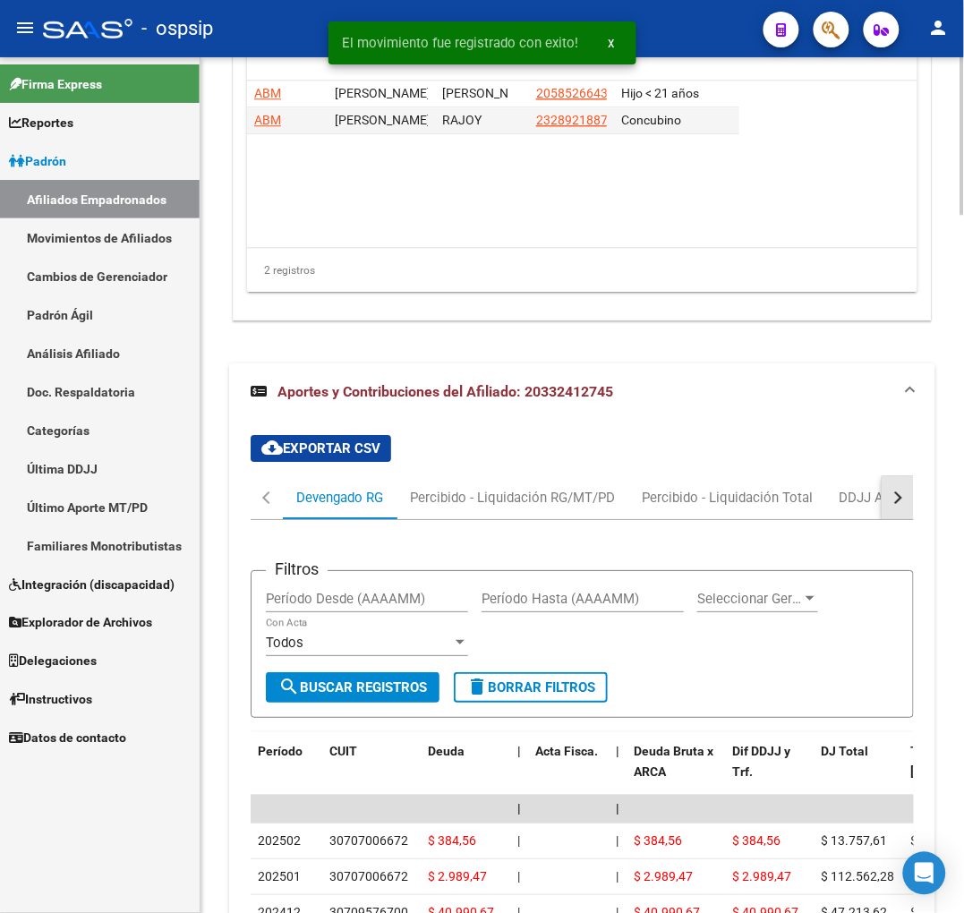
click at [899, 497] on div "button" at bounding box center [896, 497] width 13 height 13
click at [869, 499] on mat-tab-header "Devengado RG Percibido - Liquidación RG/MT/PD Percibido - Liquidación Total DDJ…" at bounding box center [582, 498] width 663 height 44
click at [804, 498] on div "ARCA Relaciones Laborales" at bounding box center [790, 498] width 167 height 20
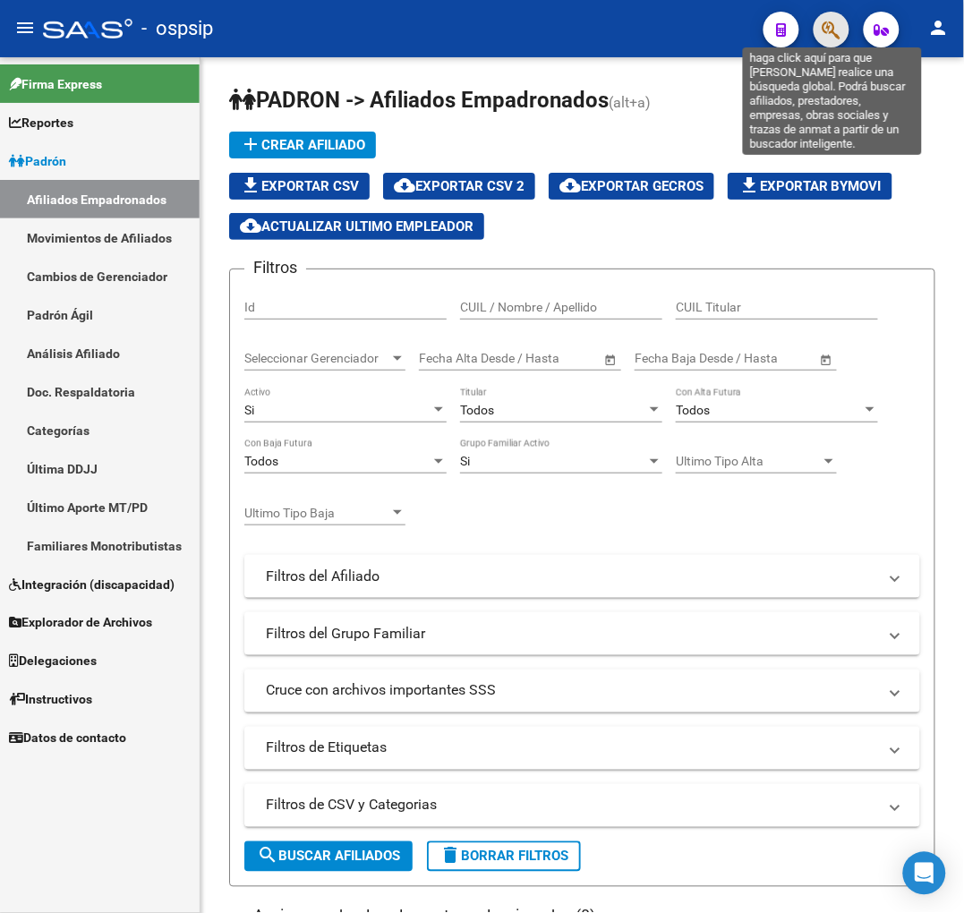
click at [840, 33] on icon "button" at bounding box center [831, 30] width 18 height 21
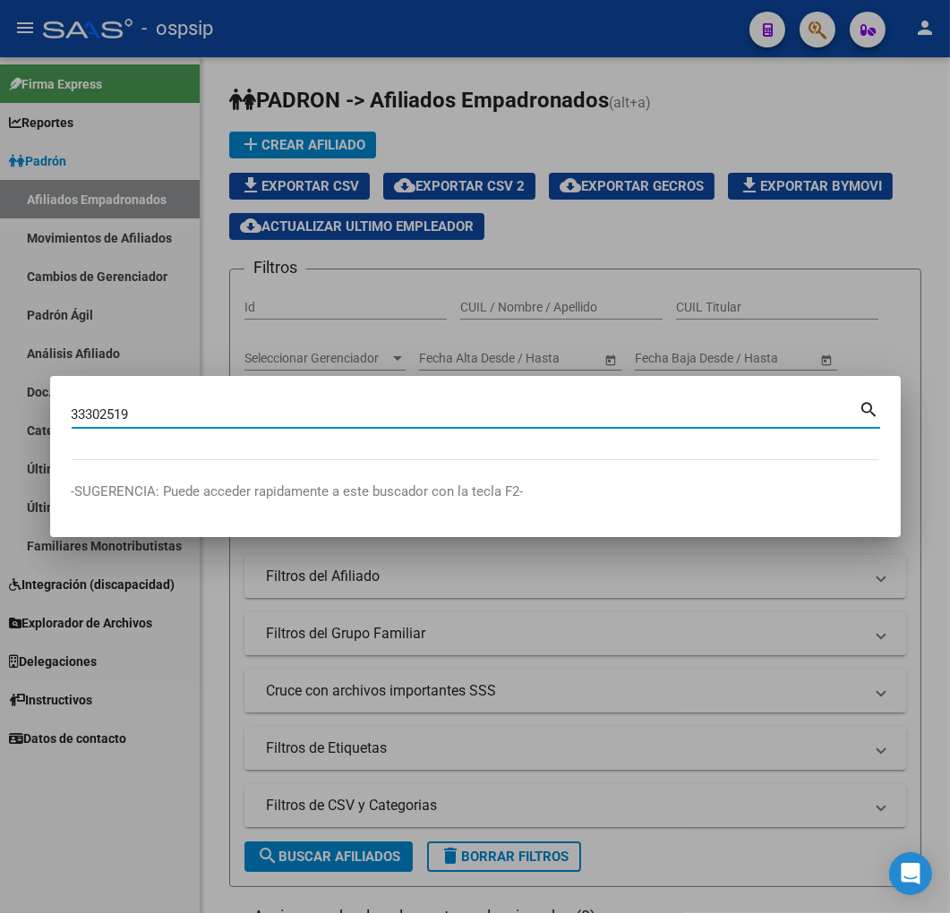
type input "33302519"
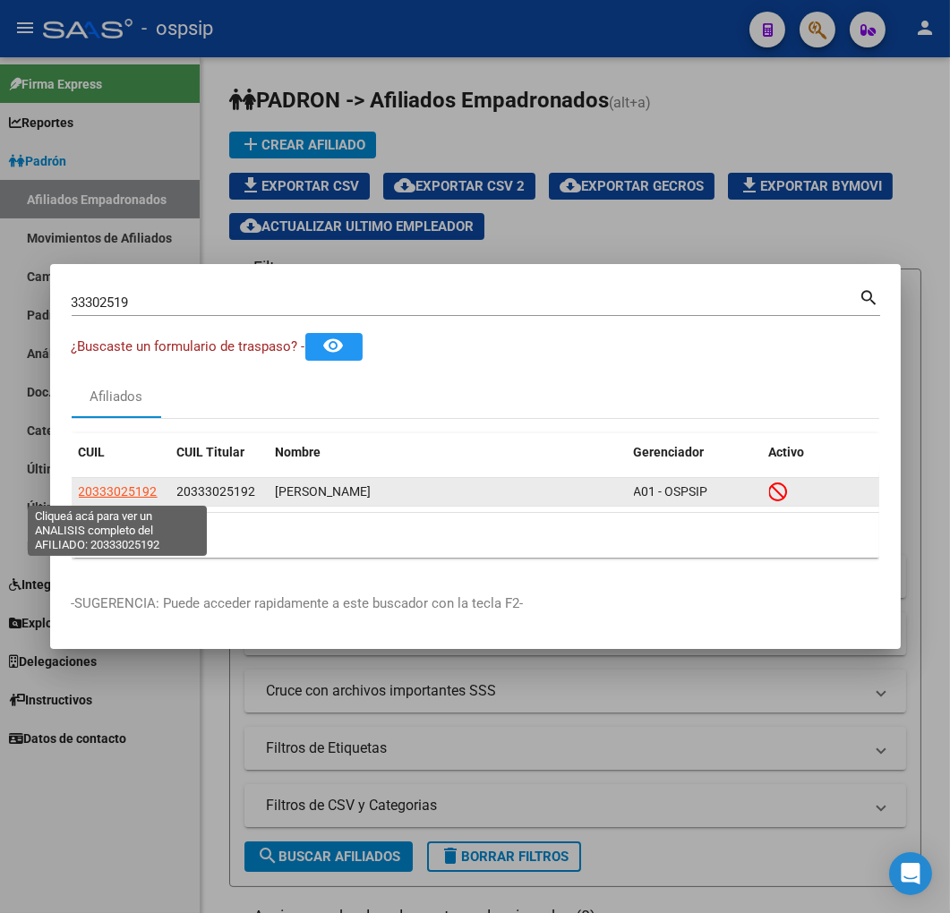
click at [139, 484] on span "20333025192" at bounding box center [118, 491] width 79 height 14
type textarea "20333025192"
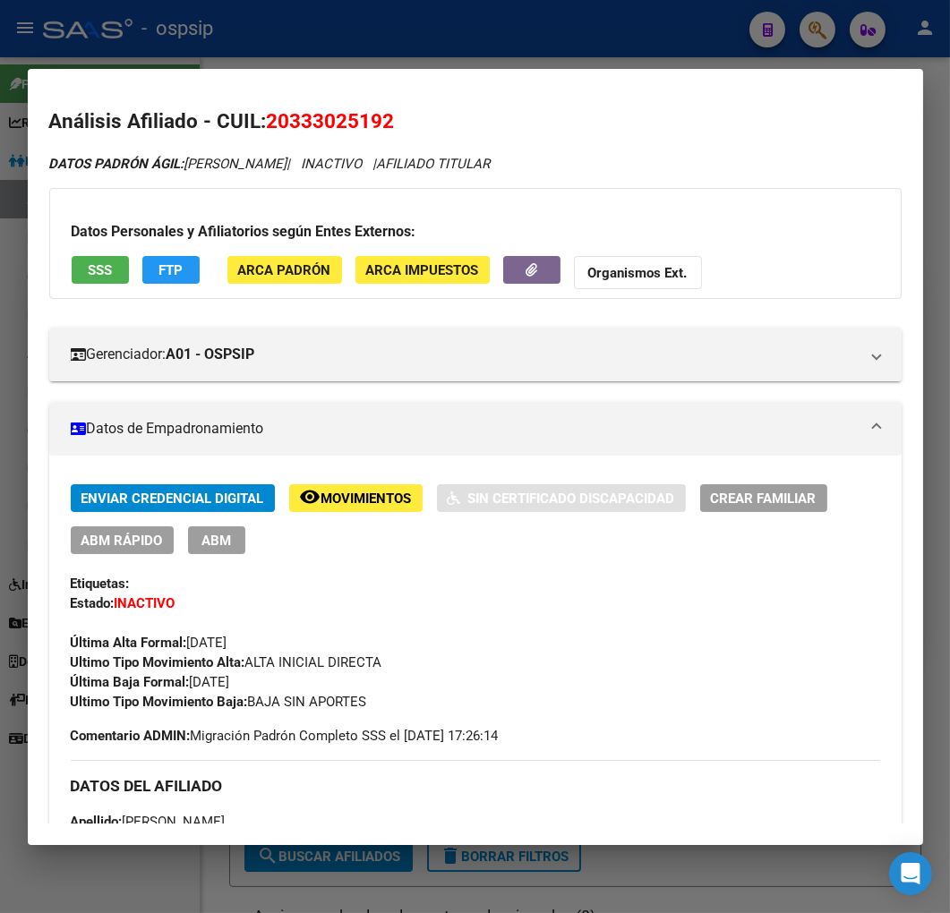
click at [395, 55] on div at bounding box center [475, 456] width 950 height 913
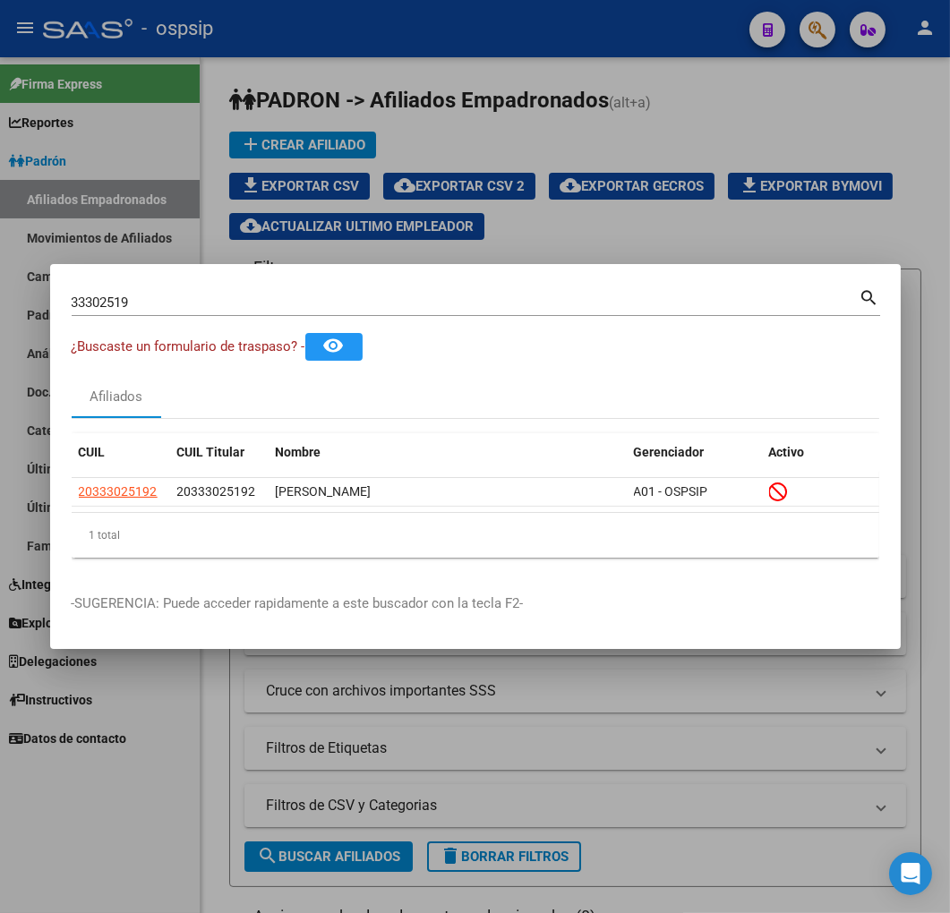
click at [396, 55] on div at bounding box center [475, 456] width 950 height 913
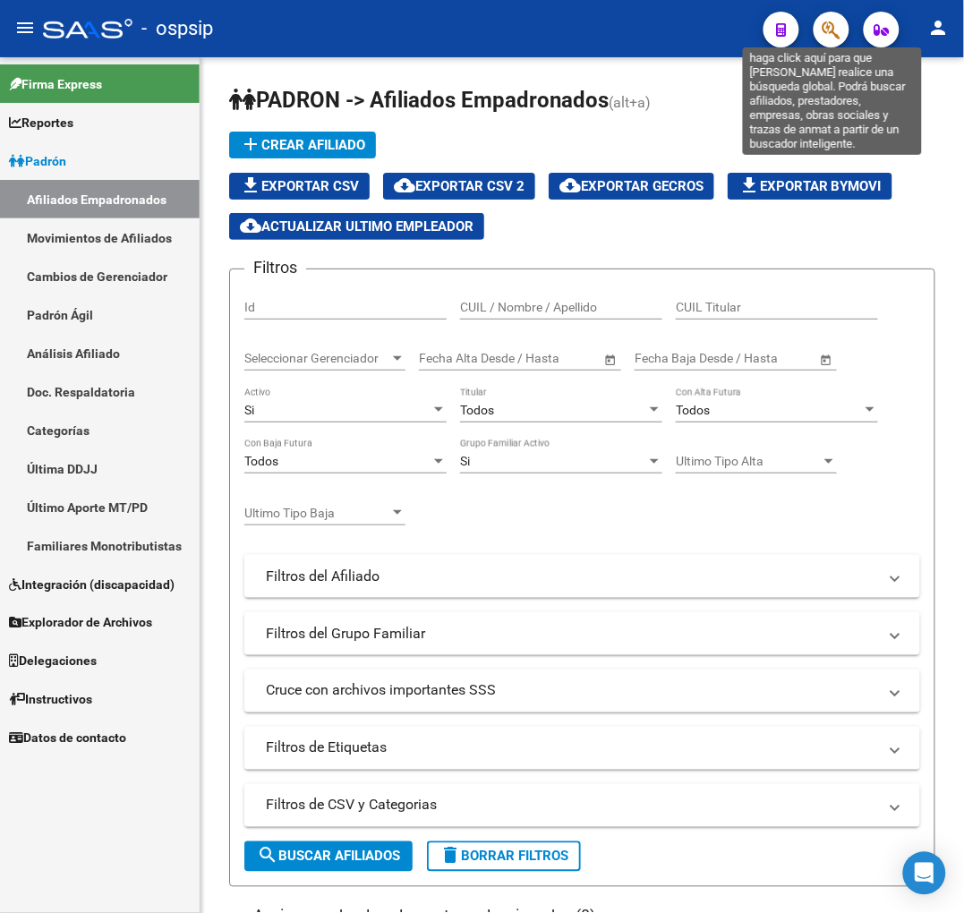
click at [839, 36] on icon "button" at bounding box center [831, 30] width 18 height 21
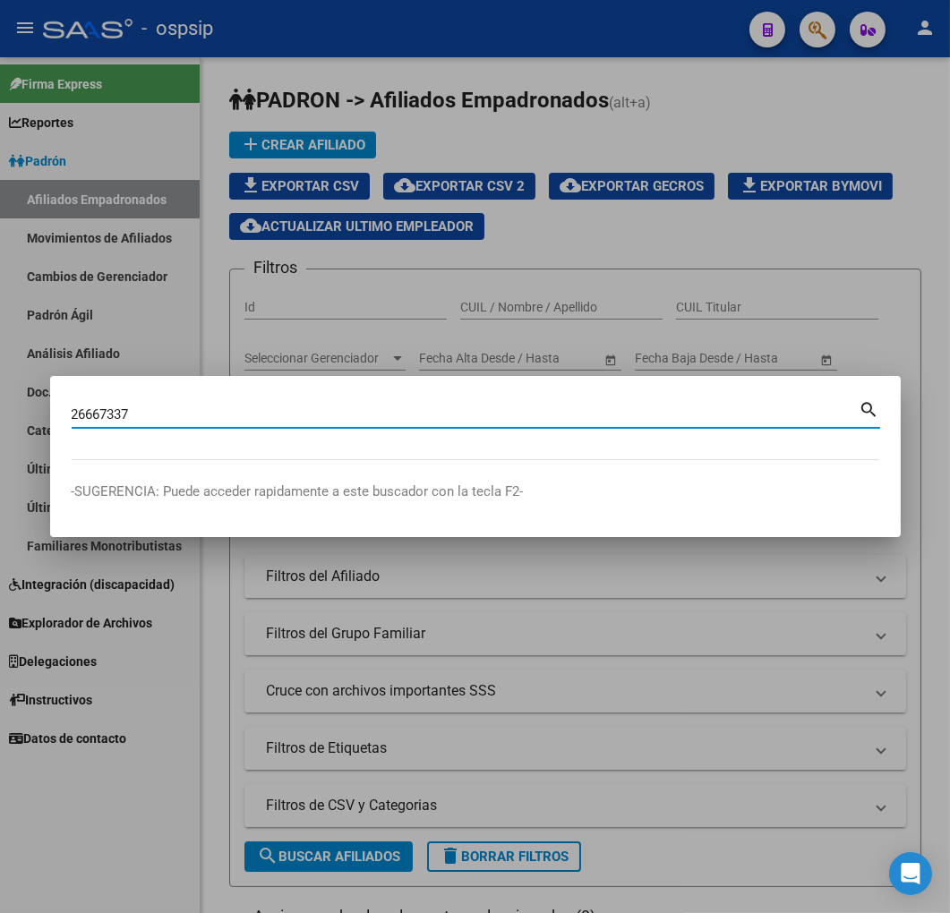
type input "26667337"
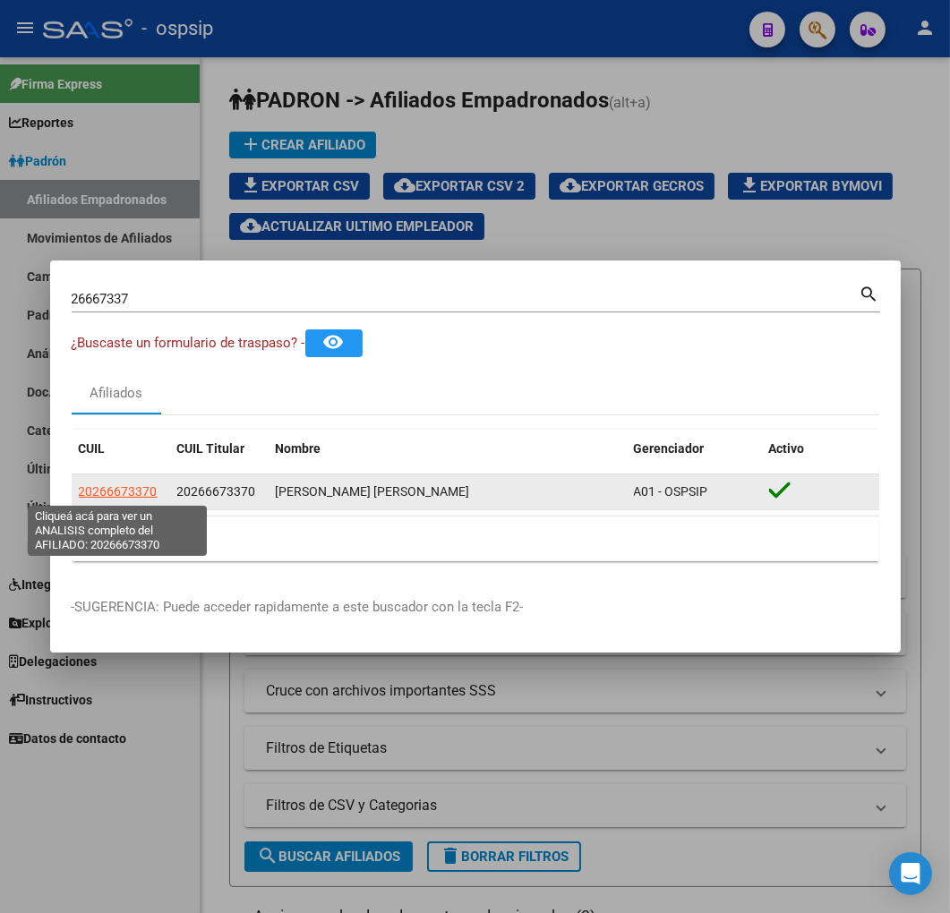
click at [112, 495] on span "20266673370" at bounding box center [118, 491] width 79 height 14
type textarea "20266673370"
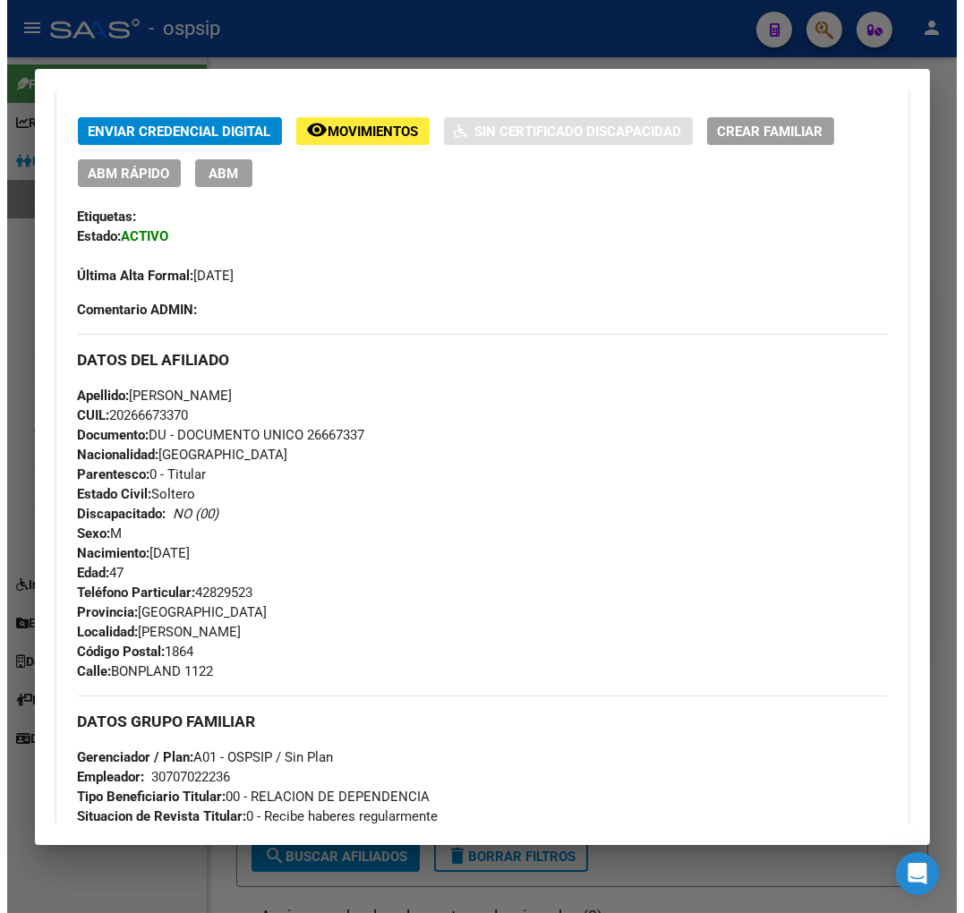
scroll to position [298, 0]
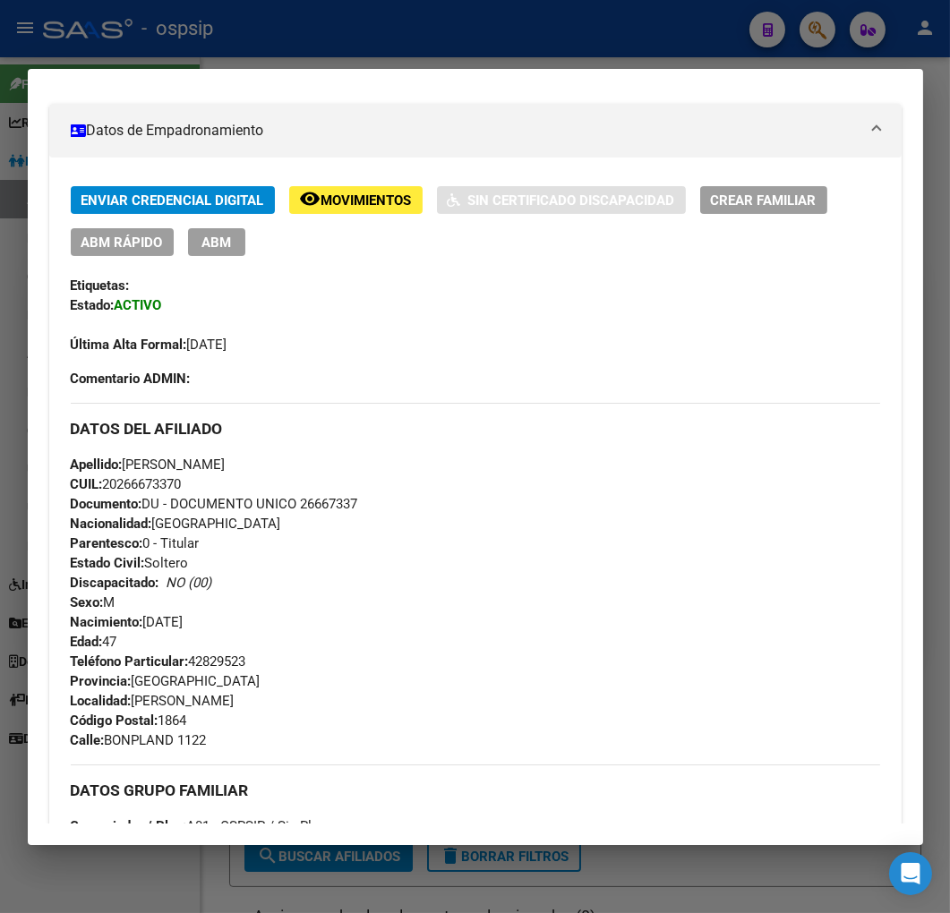
click at [213, 245] on span "ABM" at bounding box center [216, 242] width 30 height 16
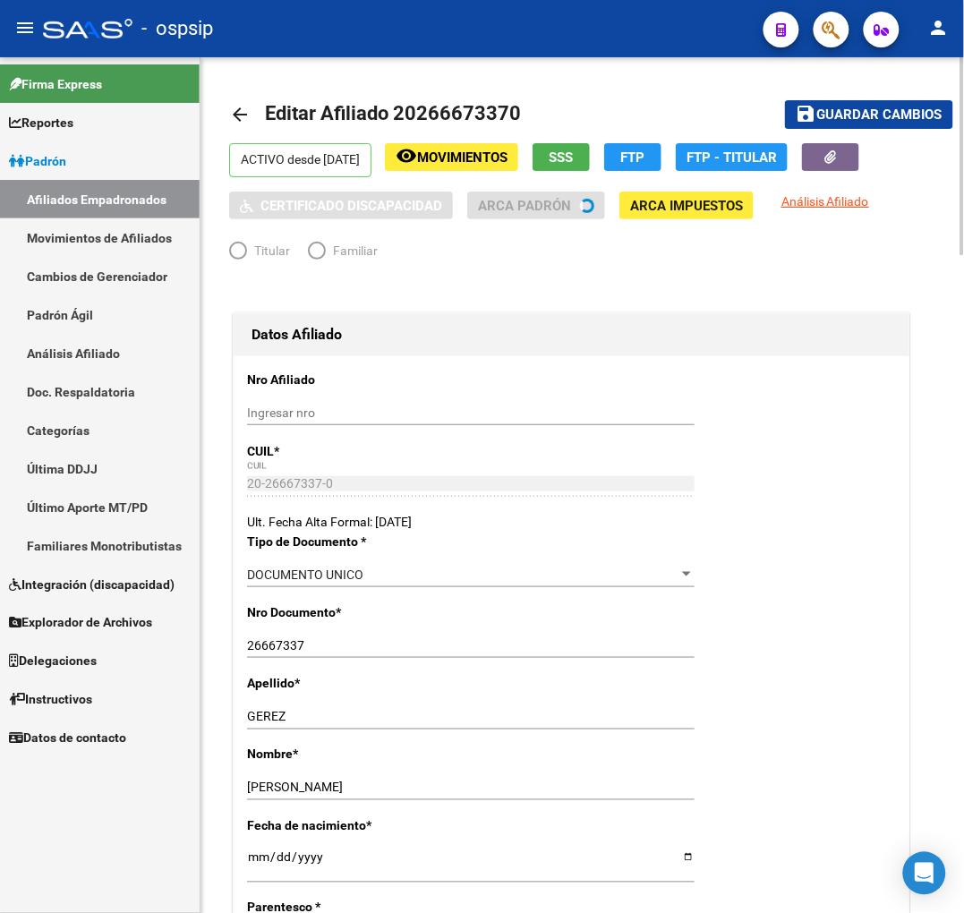
radio input "true"
type input "30-70702223-6"
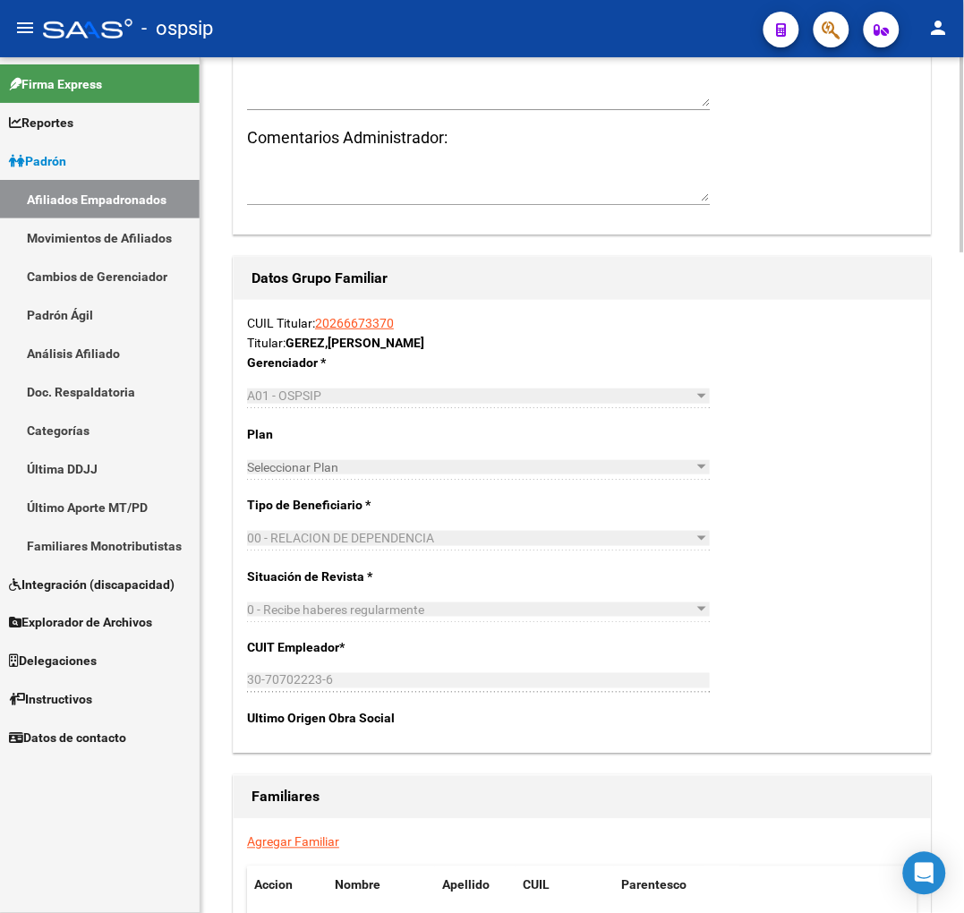
scroll to position [2784, 0]
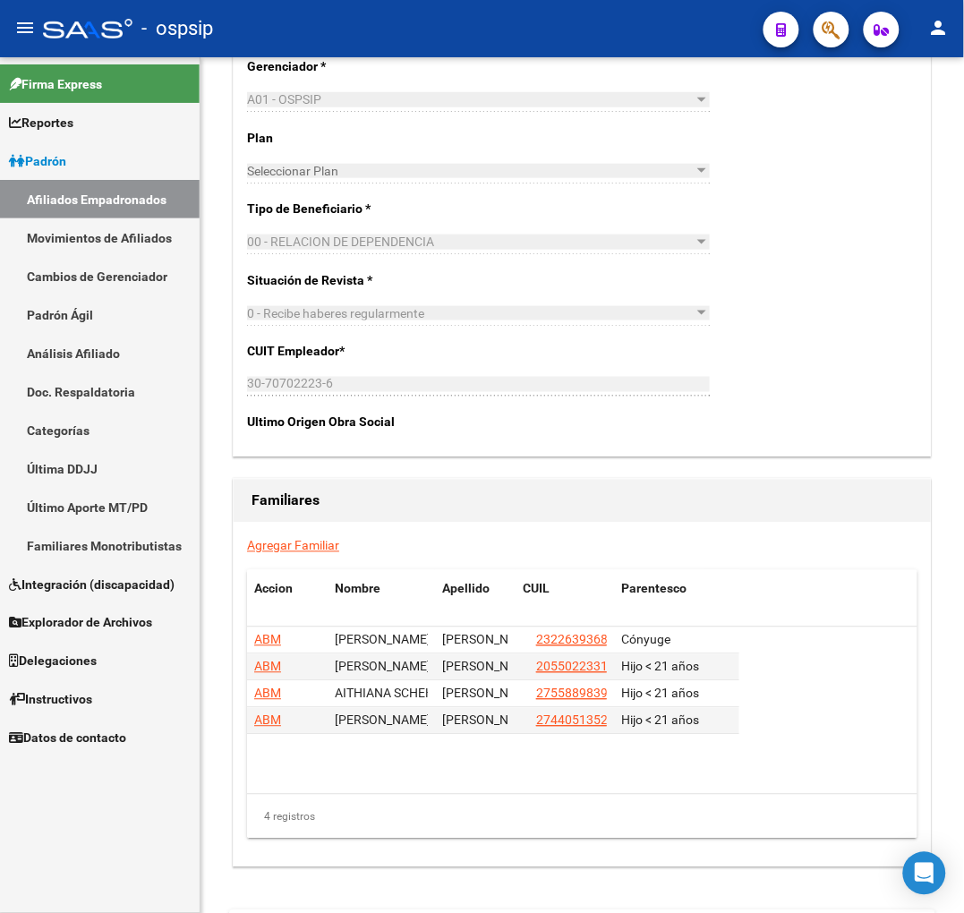
click at [287, 547] on link "Agregar Familiar" at bounding box center [293, 546] width 92 height 14
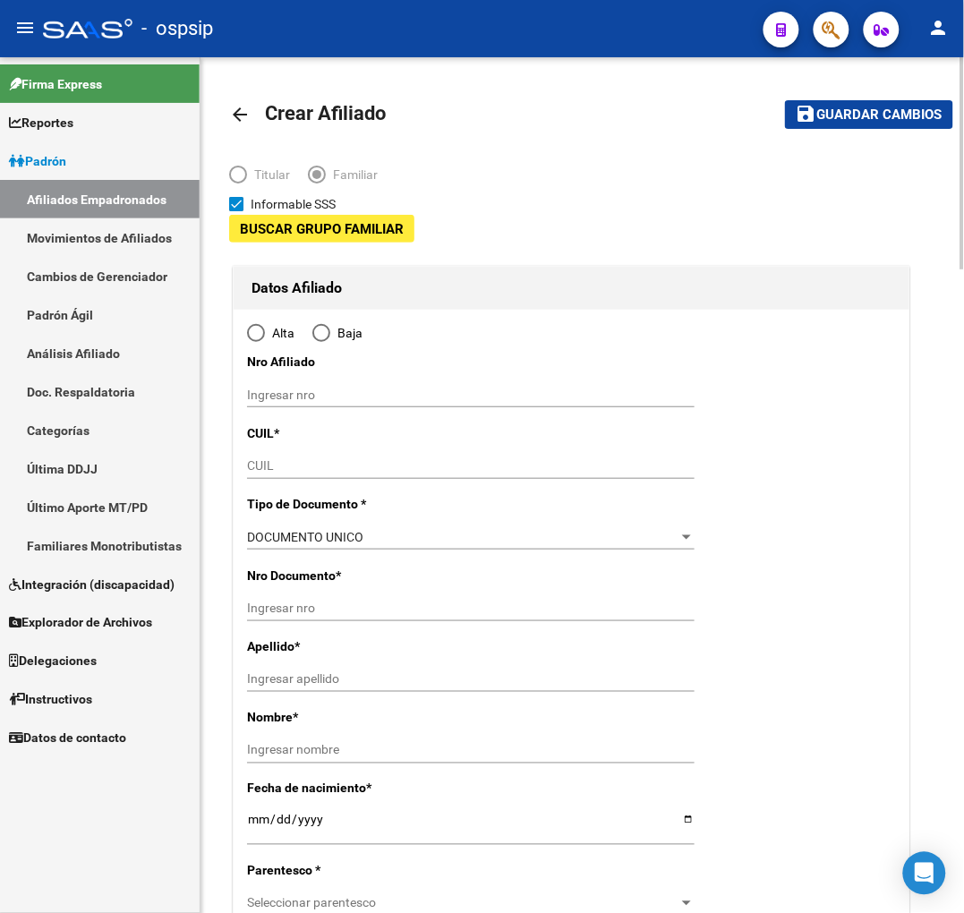
type input "30-70702223-6"
type input "[PERSON_NAME]"
type input "1864"
type input "BONPLAND"
type input "1122"
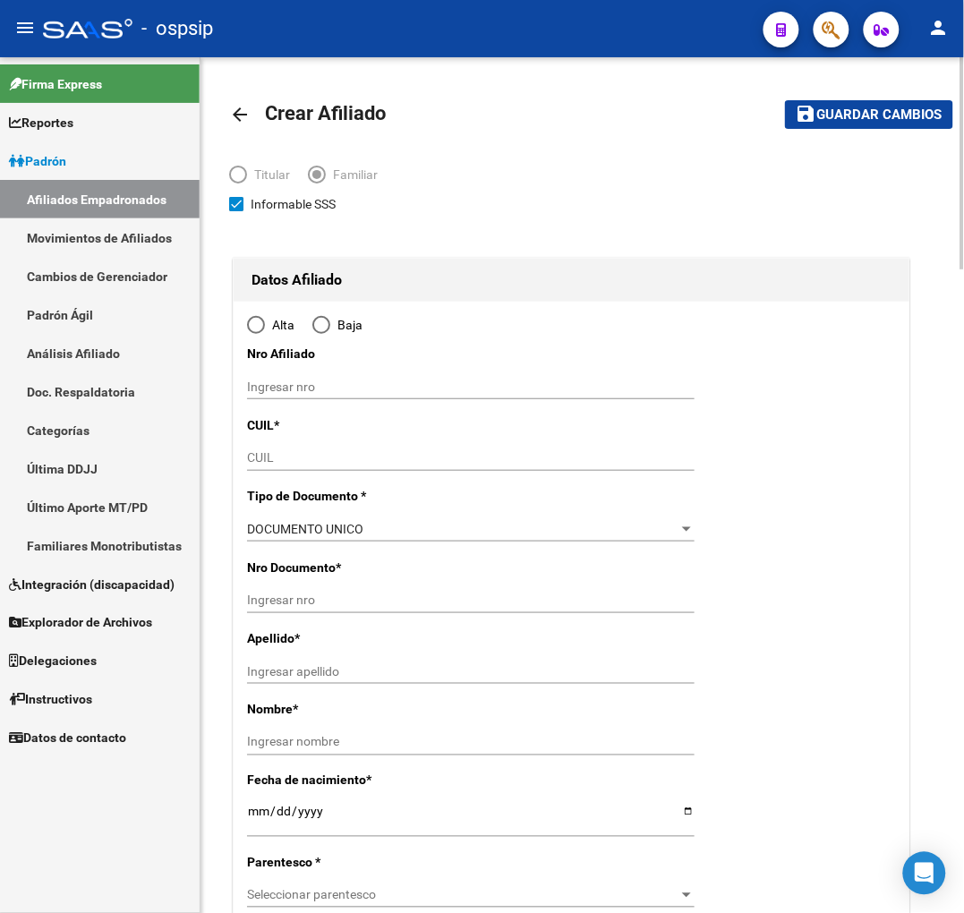
radio input "true"
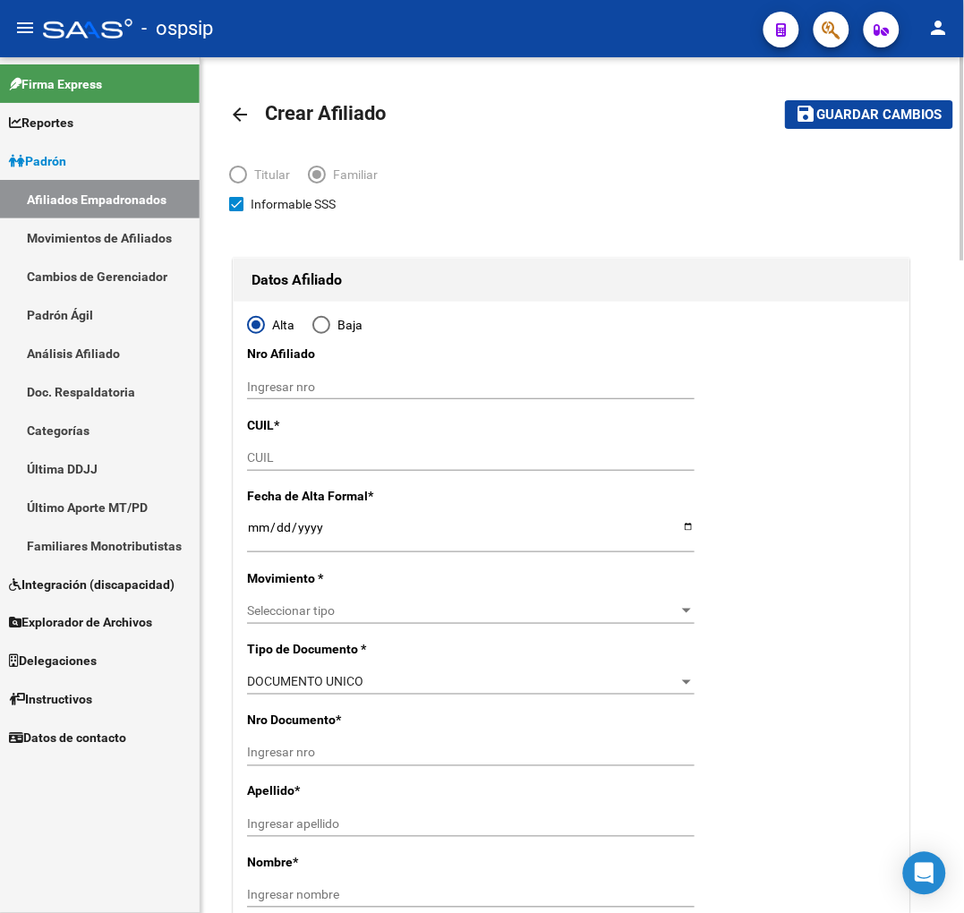
type input "30-70702223-6"
click at [337, 465] on input "CUIL" at bounding box center [470, 457] width 447 height 15
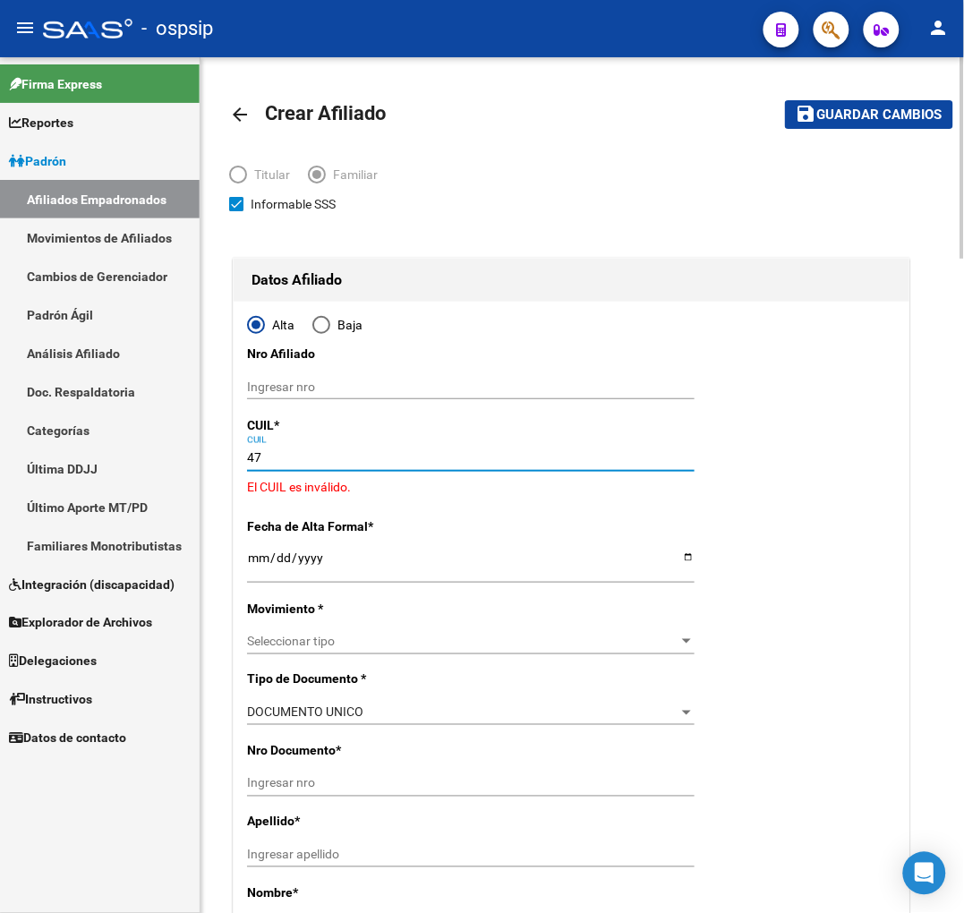
type input "4"
type input "27-47072914-2"
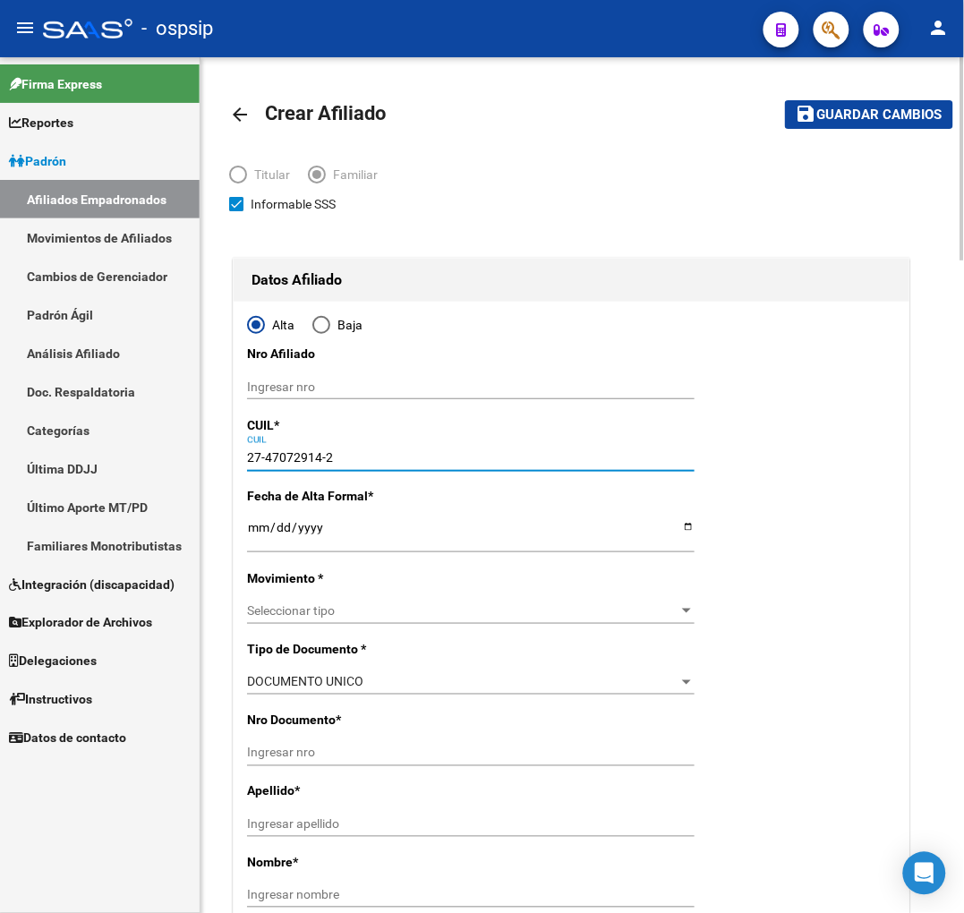
type input "47072914"
type input "GEREZ MEDINA ALVIA"
type input "2006-01-26"
type input "[PERSON_NAME]"
type input "27-47072914-2"
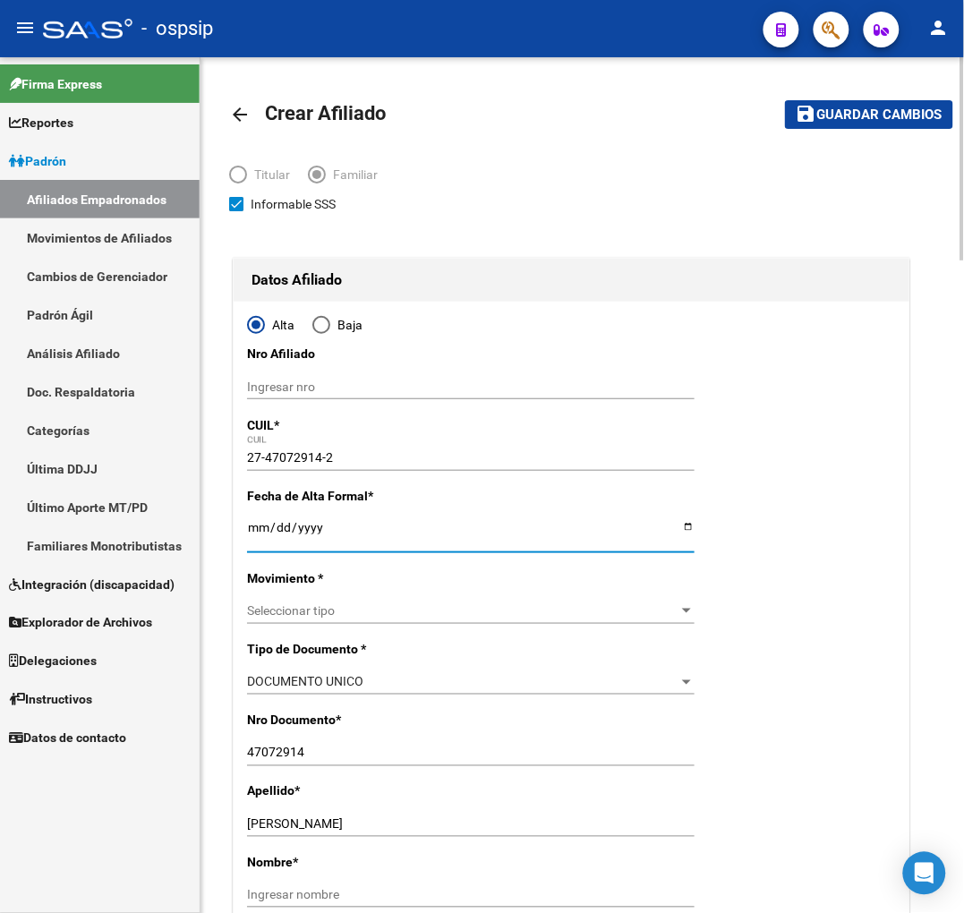
click at [260, 524] on input "Ingresar fecha" at bounding box center [470, 533] width 447 height 27
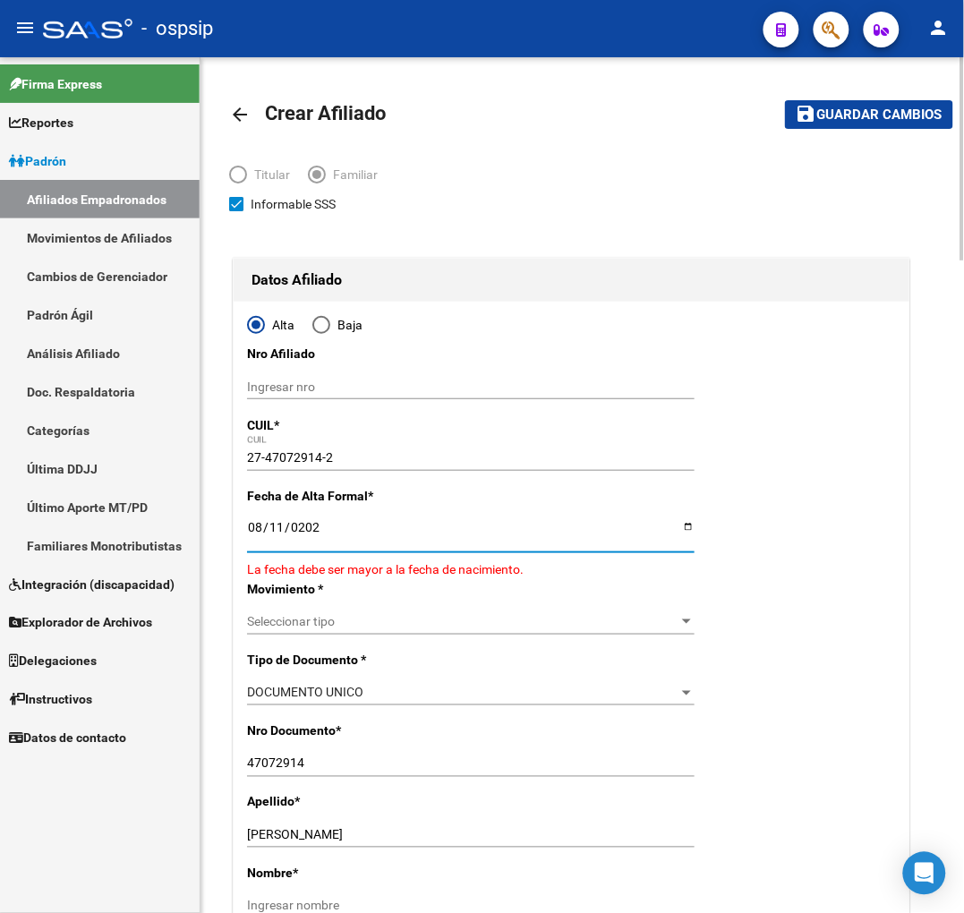
type input "[DATE]"
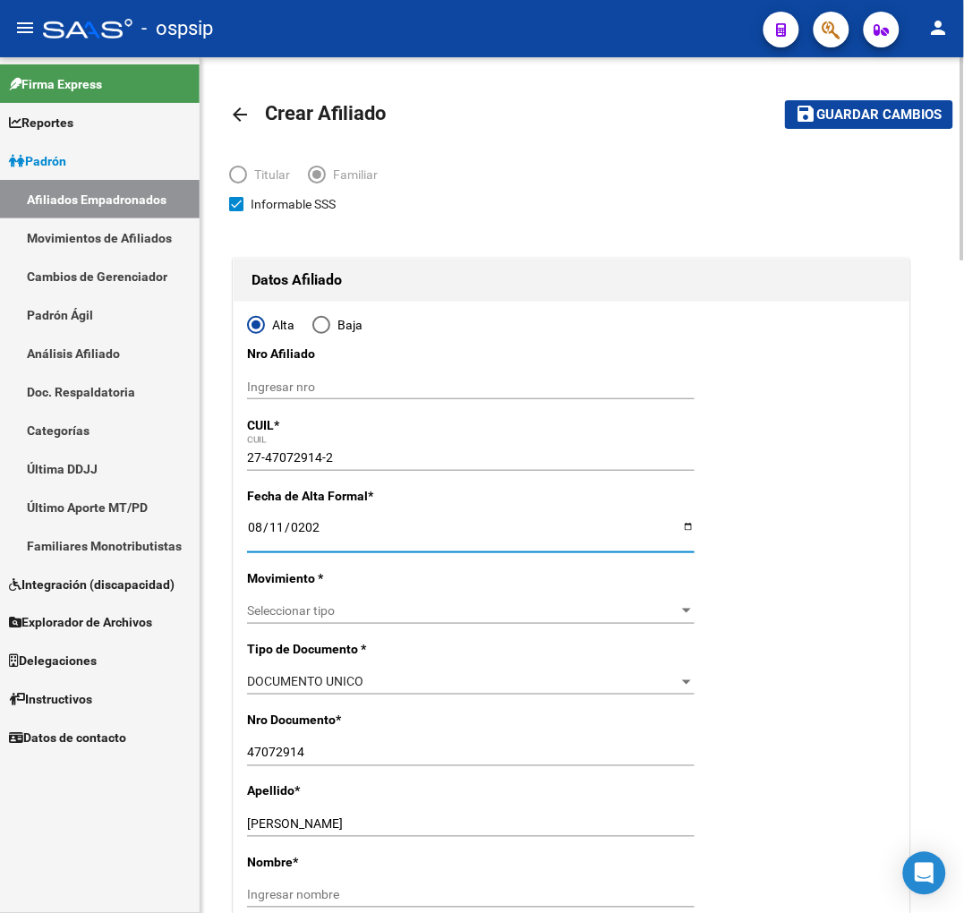
click at [541, 600] on div "Seleccionar tipo Seleccionar tipo" at bounding box center [470, 611] width 447 height 25
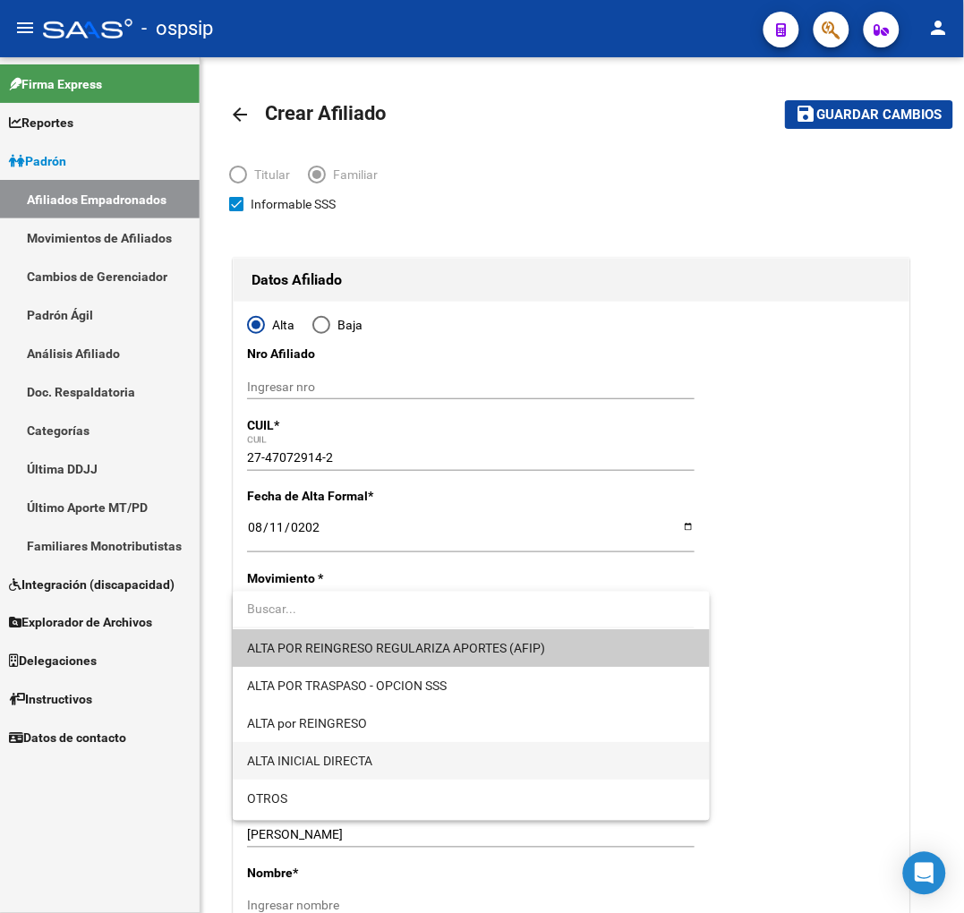
click at [546, 766] on span "ALTA INICIAL DIRECTA" at bounding box center [471, 761] width 448 height 38
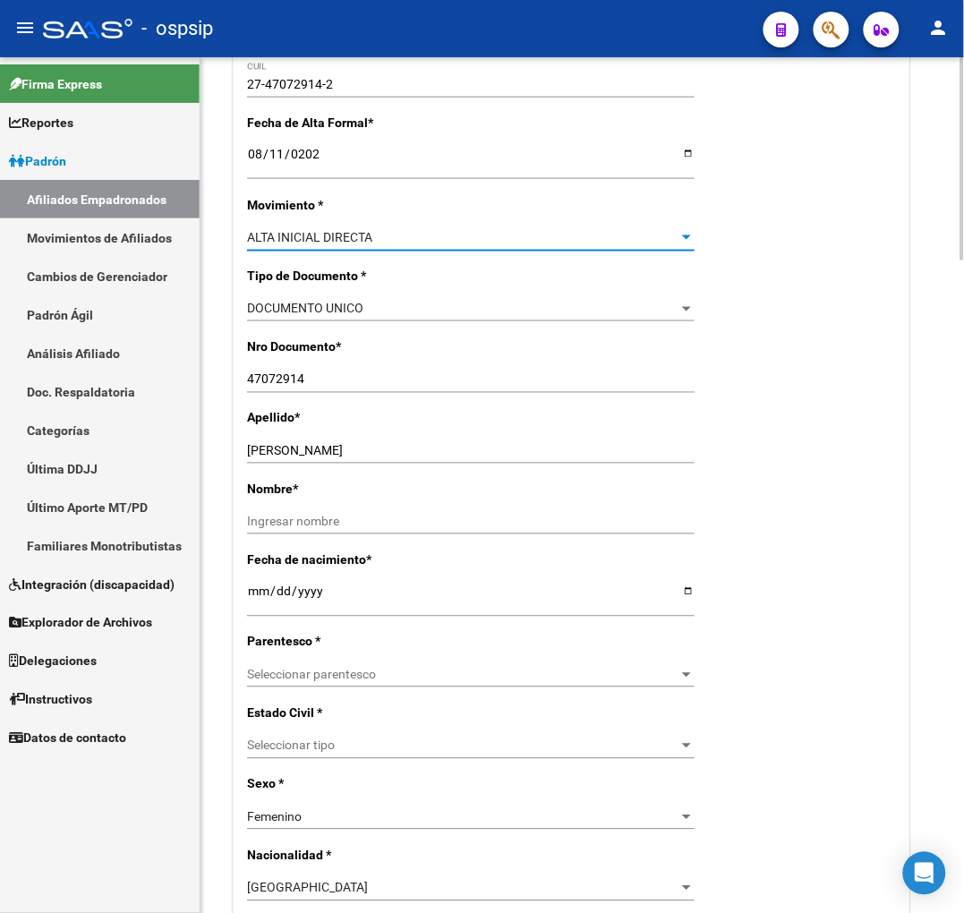
scroll to position [397, 0]
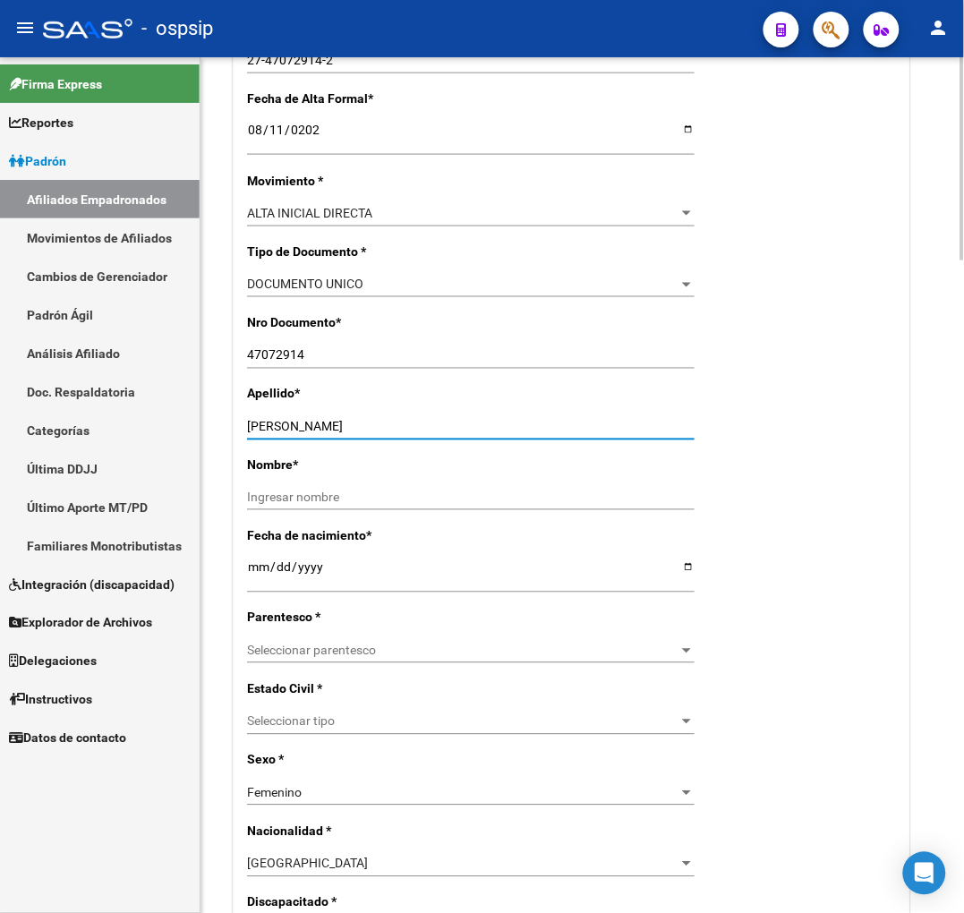
drag, startPoint x: 381, startPoint y: 424, endPoint x: 335, endPoint y: 426, distance: 46.6
click at [335, 426] on input "GEREZ MEDINA ALVIA" at bounding box center [470, 427] width 447 height 15
drag, startPoint x: 294, startPoint y: 487, endPoint x: 293, endPoint y: 504, distance: 17.0
click at [294, 495] on div "Ingresar nombre" at bounding box center [470, 498] width 447 height 25
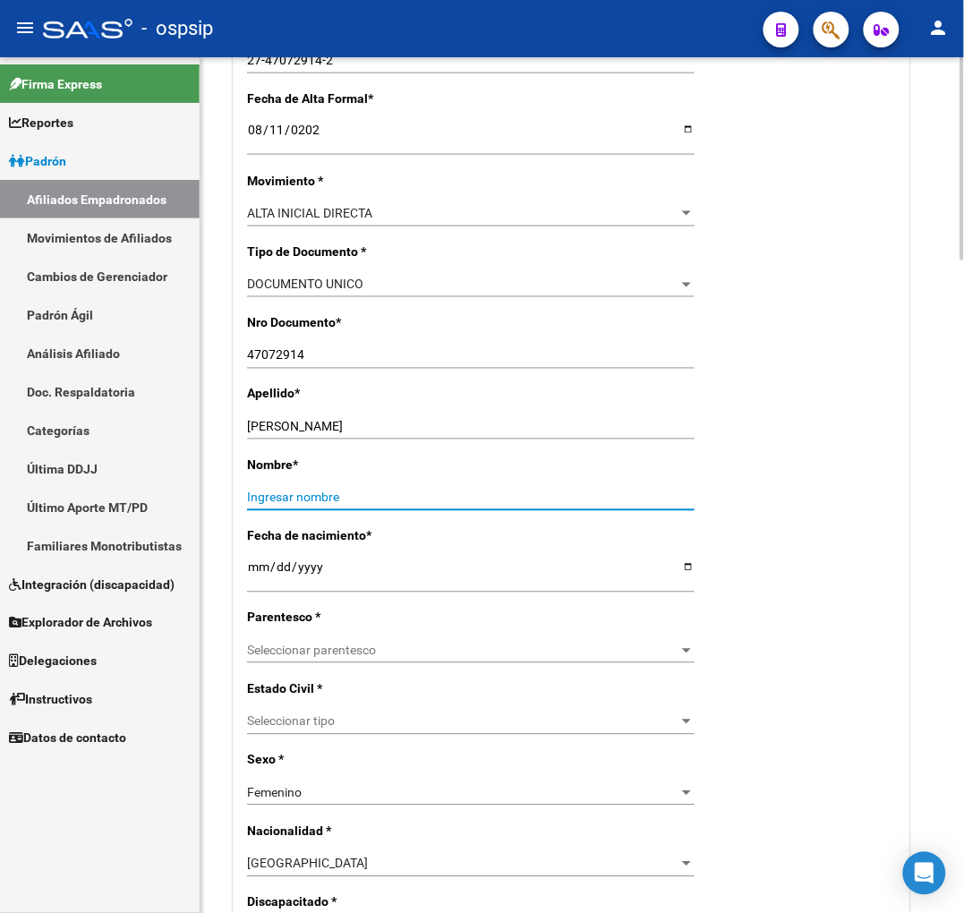
click at [289, 501] on input "Ingresar nombre" at bounding box center [470, 497] width 447 height 15
paste input "ALVIA"
type input "ALVIA"
click at [341, 428] on input "GEREZ MEDINA ALVIA" at bounding box center [470, 427] width 447 height 15
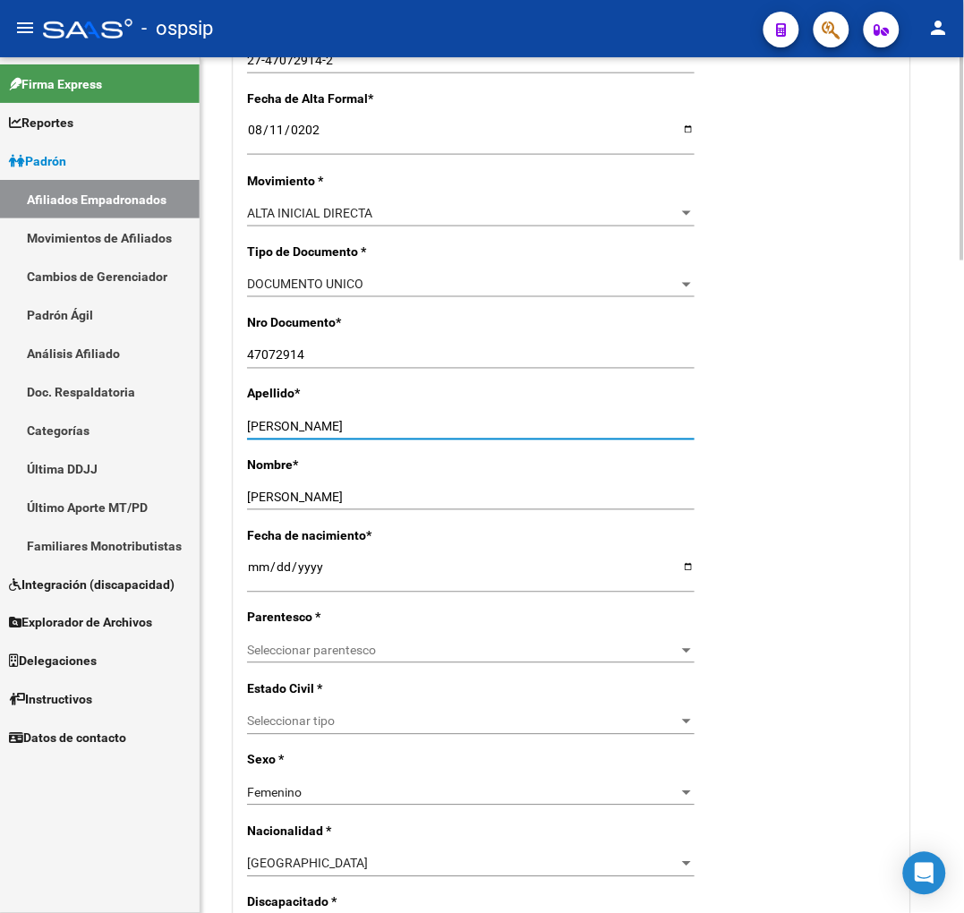
drag, startPoint x: 341, startPoint y: 428, endPoint x: 480, endPoint y: 424, distance: 138.8
click at [467, 426] on input "GEREZ MEDINA ALVIA" at bounding box center [470, 427] width 447 height 15
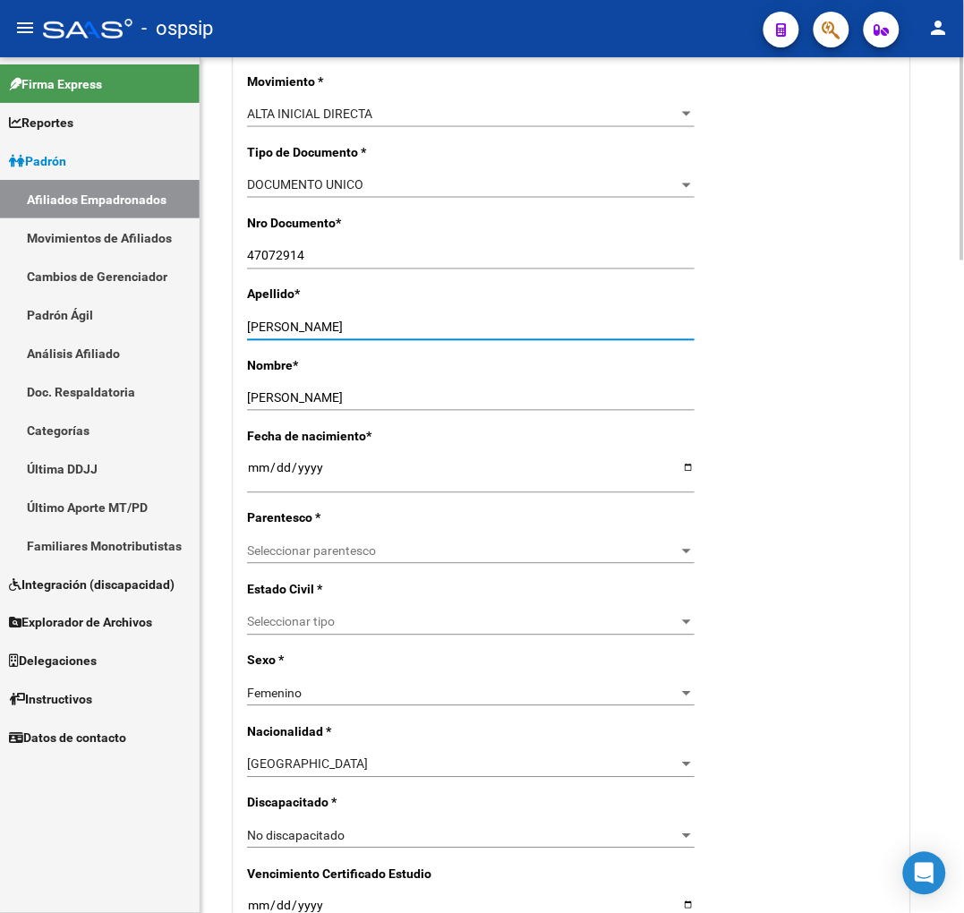
type input "GEREZ MEDINA"
click at [475, 558] on span "Seleccionar parentesco" at bounding box center [462, 551] width 431 height 15
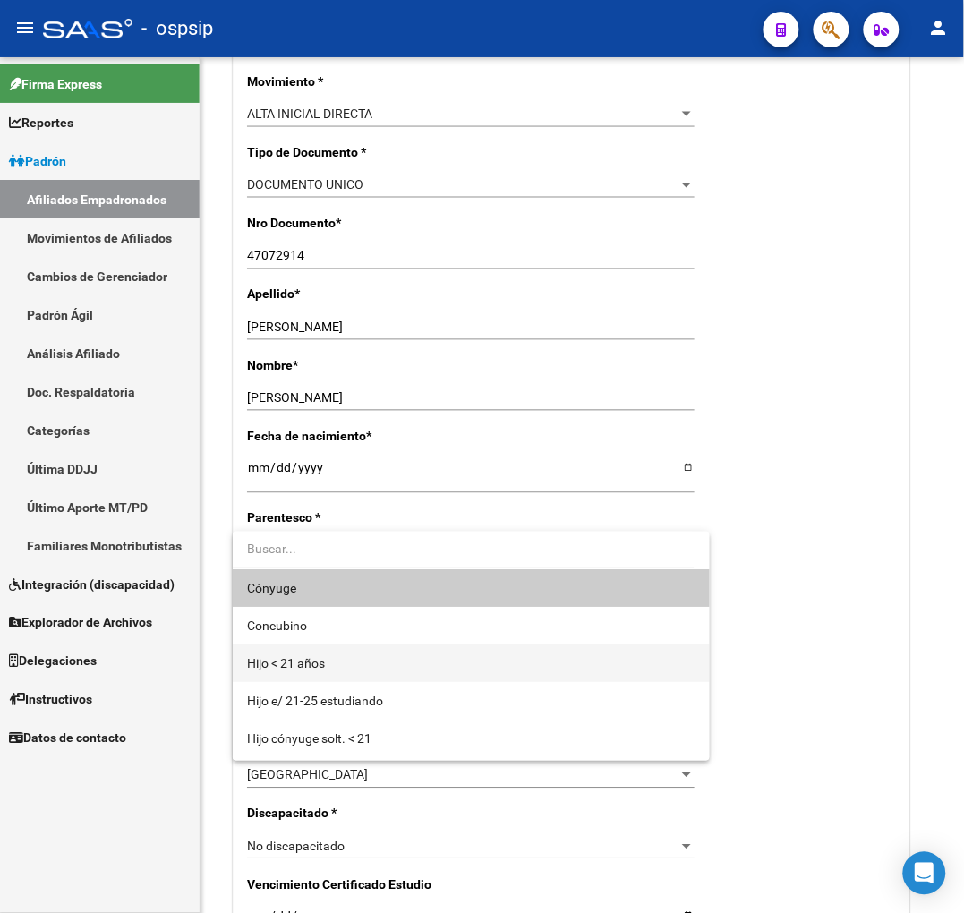
click at [392, 666] on span "Hijo < 21 años" at bounding box center [471, 663] width 448 height 38
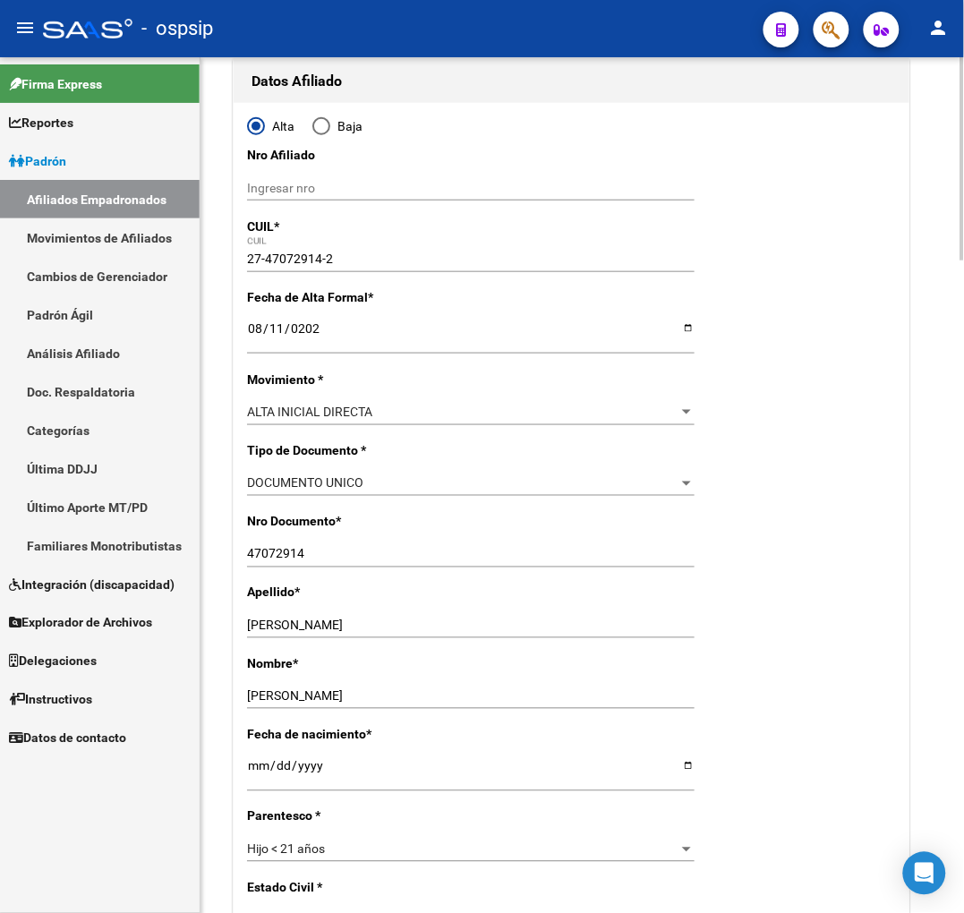
scroll to position [0, 0]
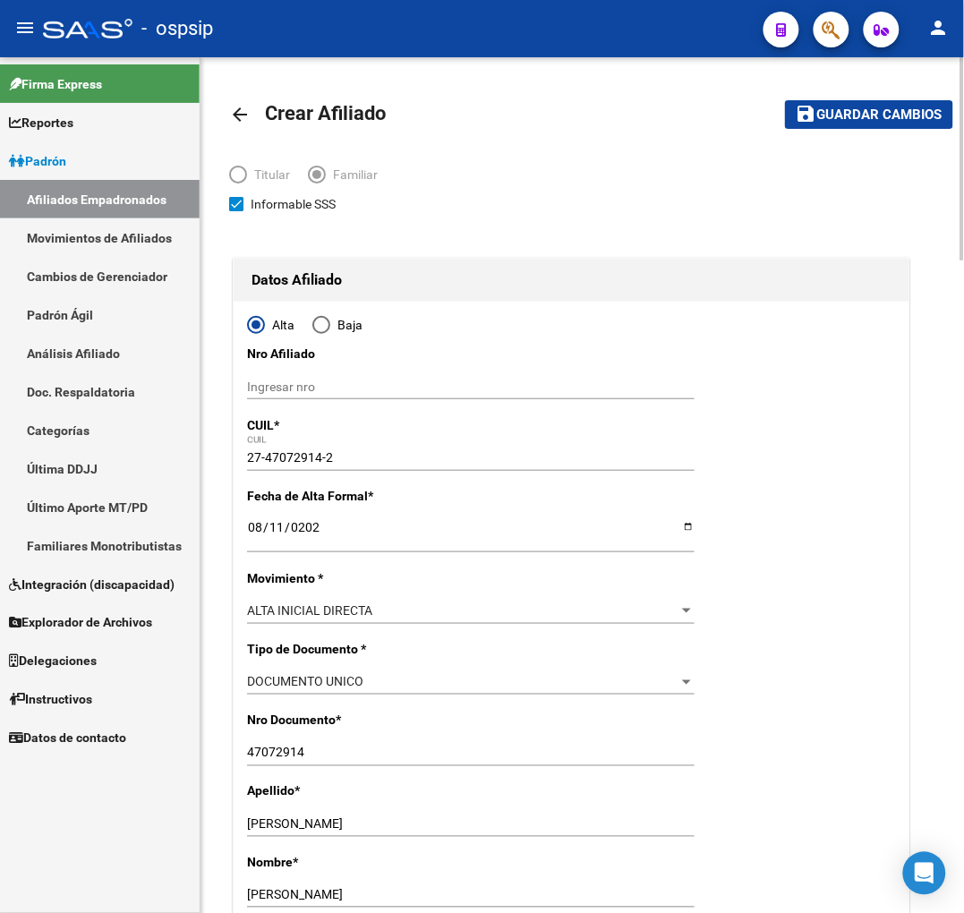
click at [882, 113] on span "Guardar cambios" at bounding box center [879, 115] width 125 height 16
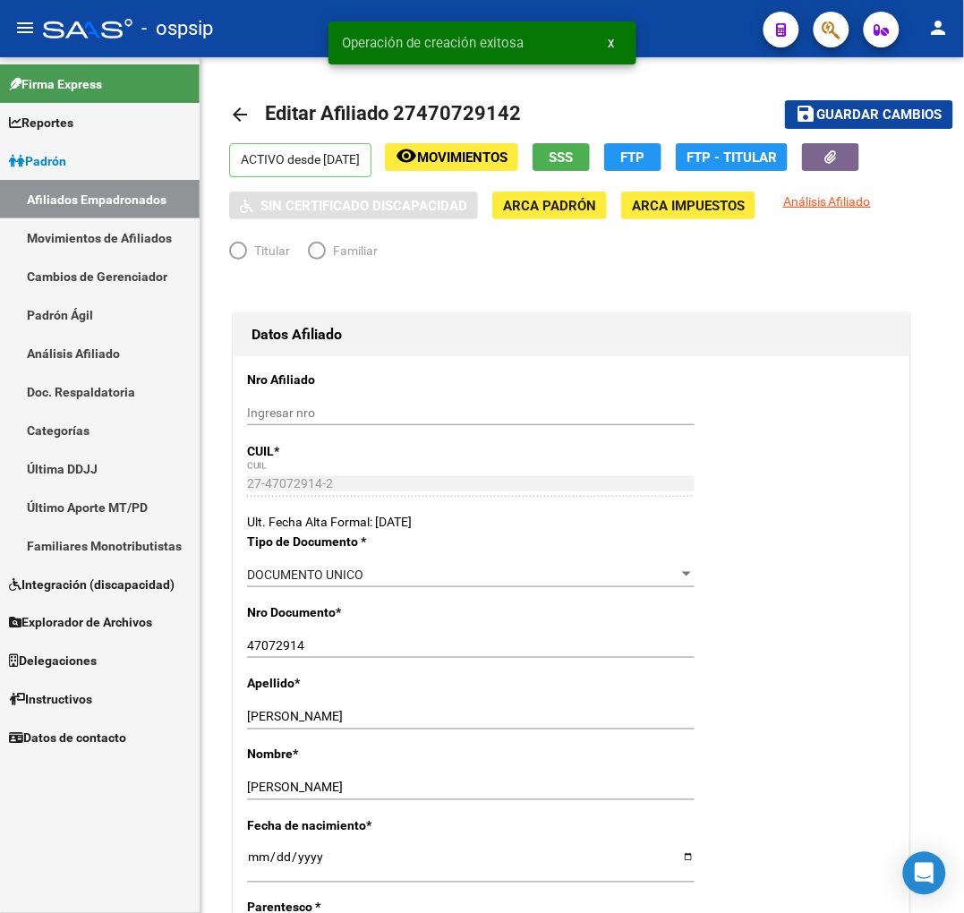
radio input "true"
type input "30-70702223-6"
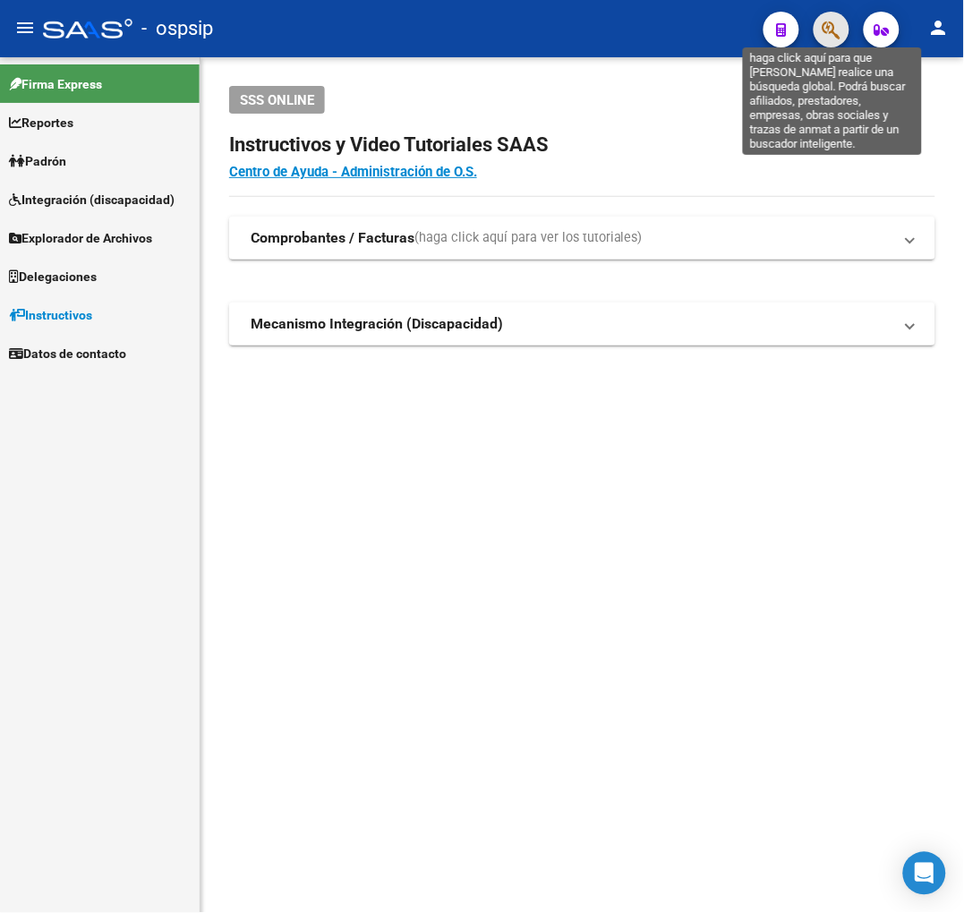
click at [832, 39] on icon "button" at bounding box center [831, 30] width 18 height 21
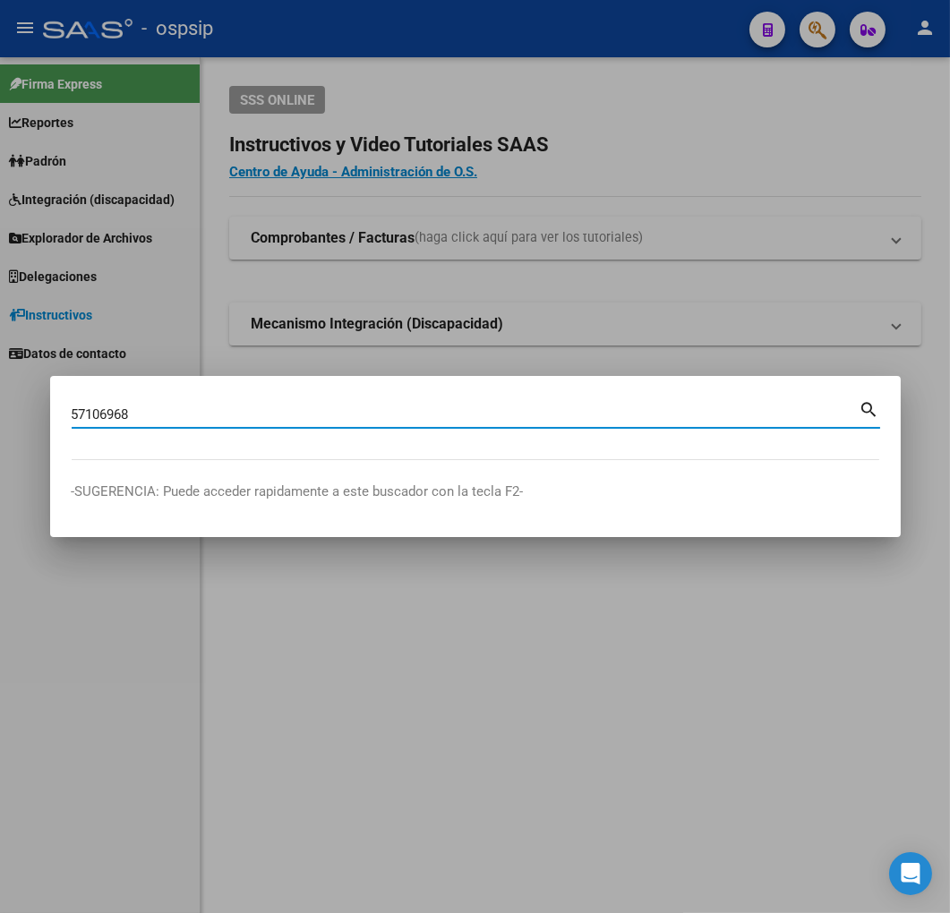
type input "57106968"
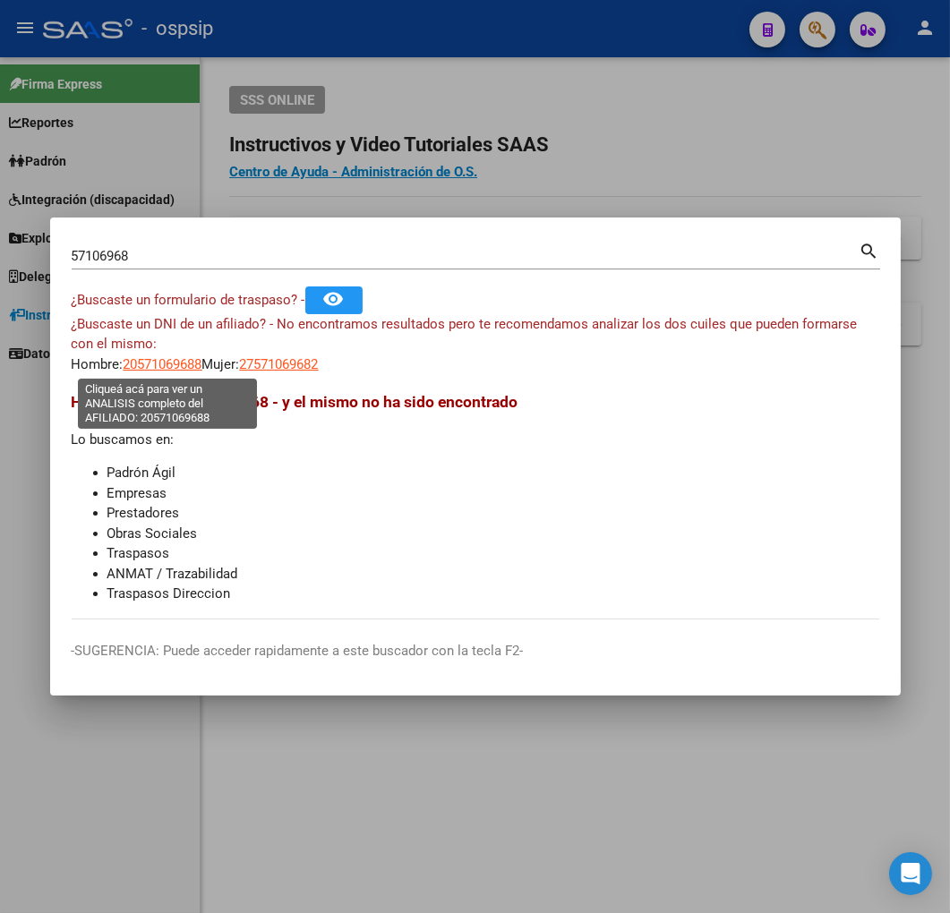
click at [190, 367] on span "20571069688" at bounding box center [163, 364] width 79 height 16
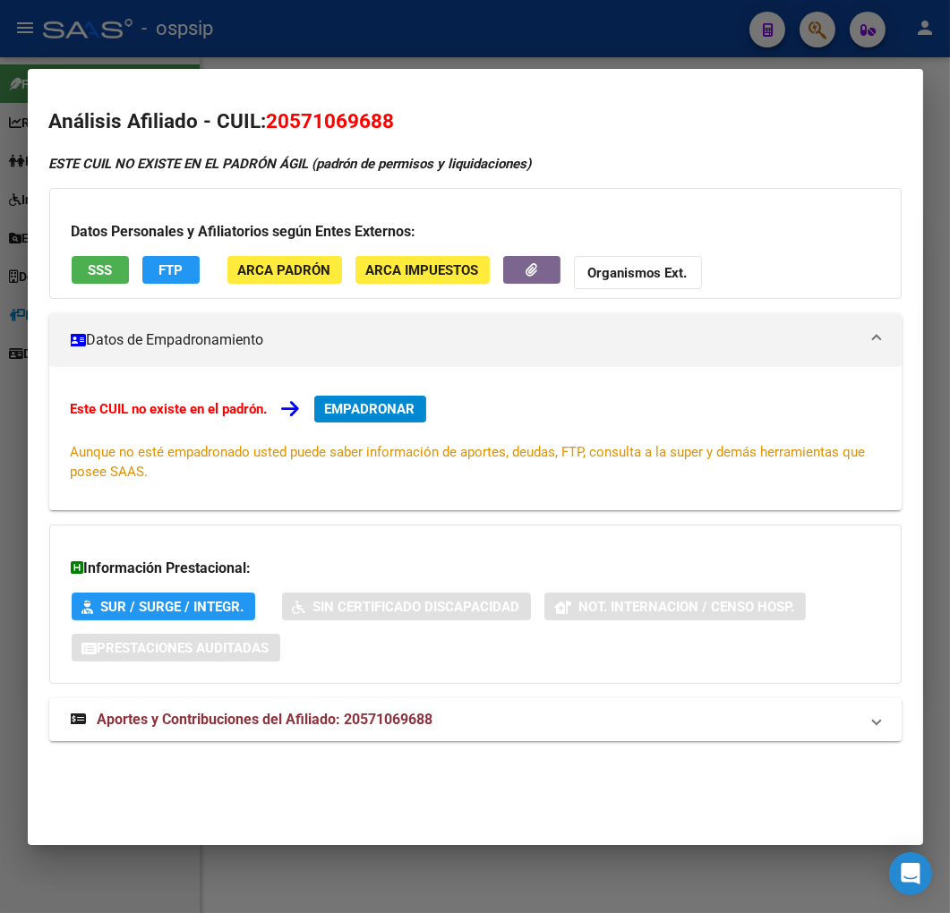
click at [526, 50] on div at bounding box center [475, 456] width 950 height 913
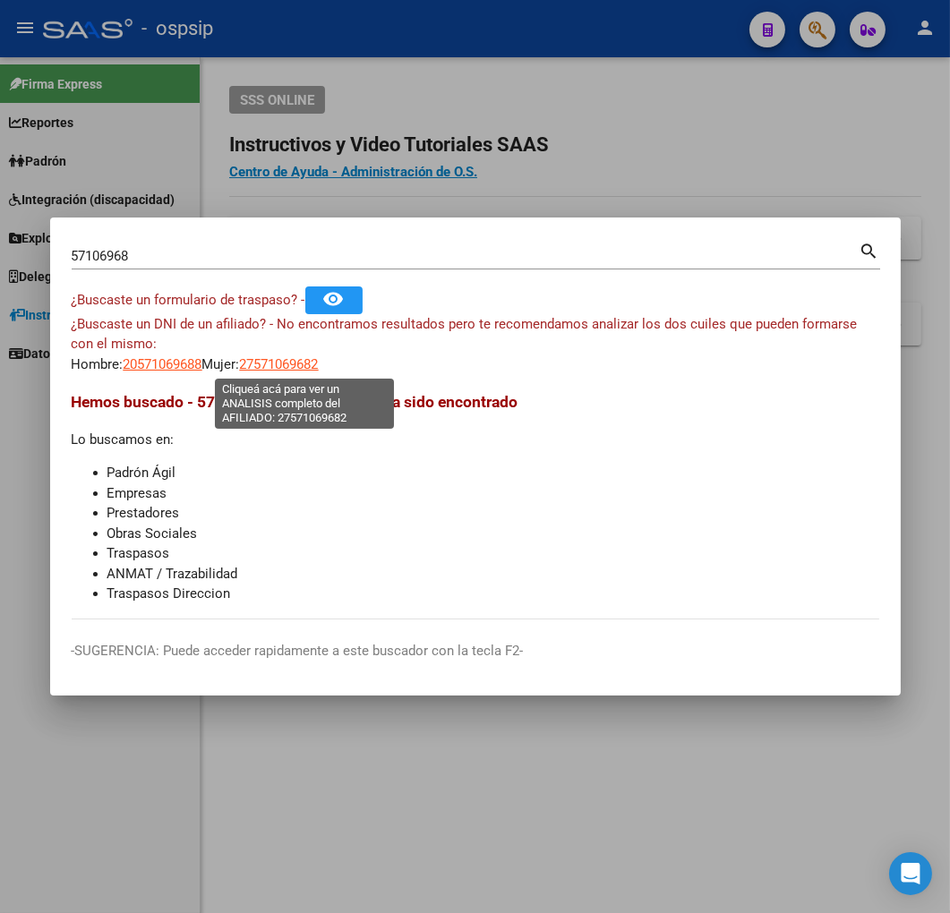
click at [316, 362] on span "27571069682" at bounding box center [279, 364] width 79 height 16
type textarea "27571069682"
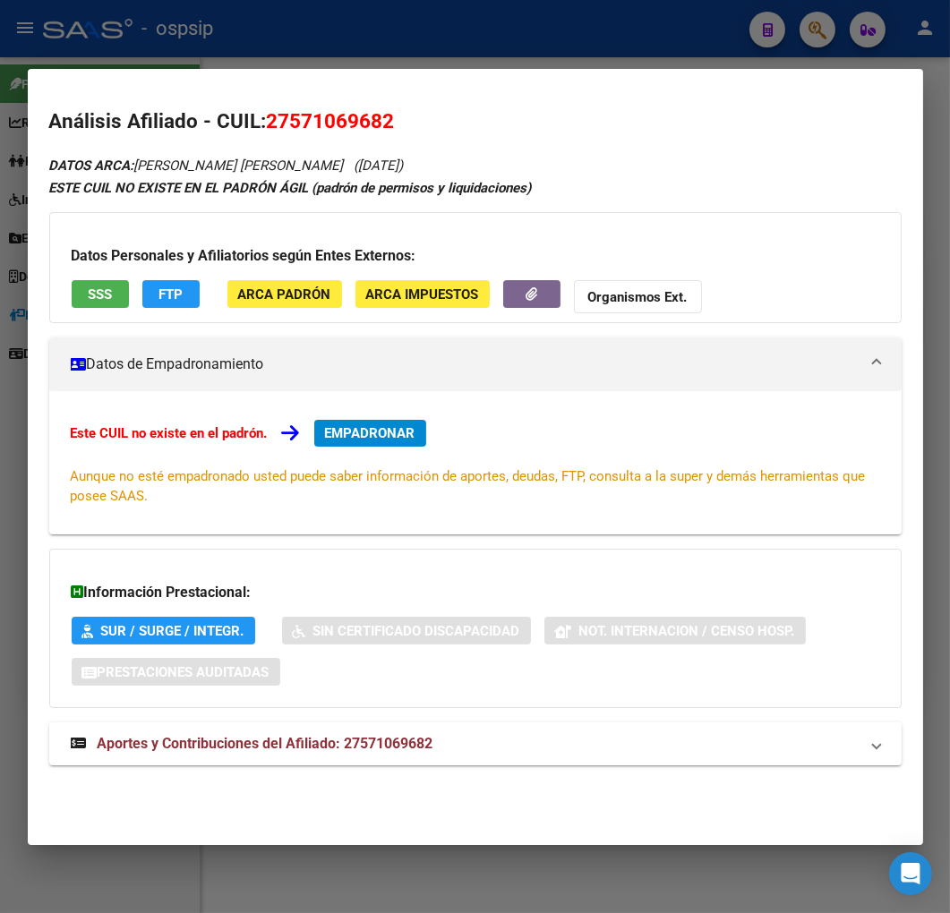
click at [446, 20] on div at bounding box center [475, 456] width 950 height 913
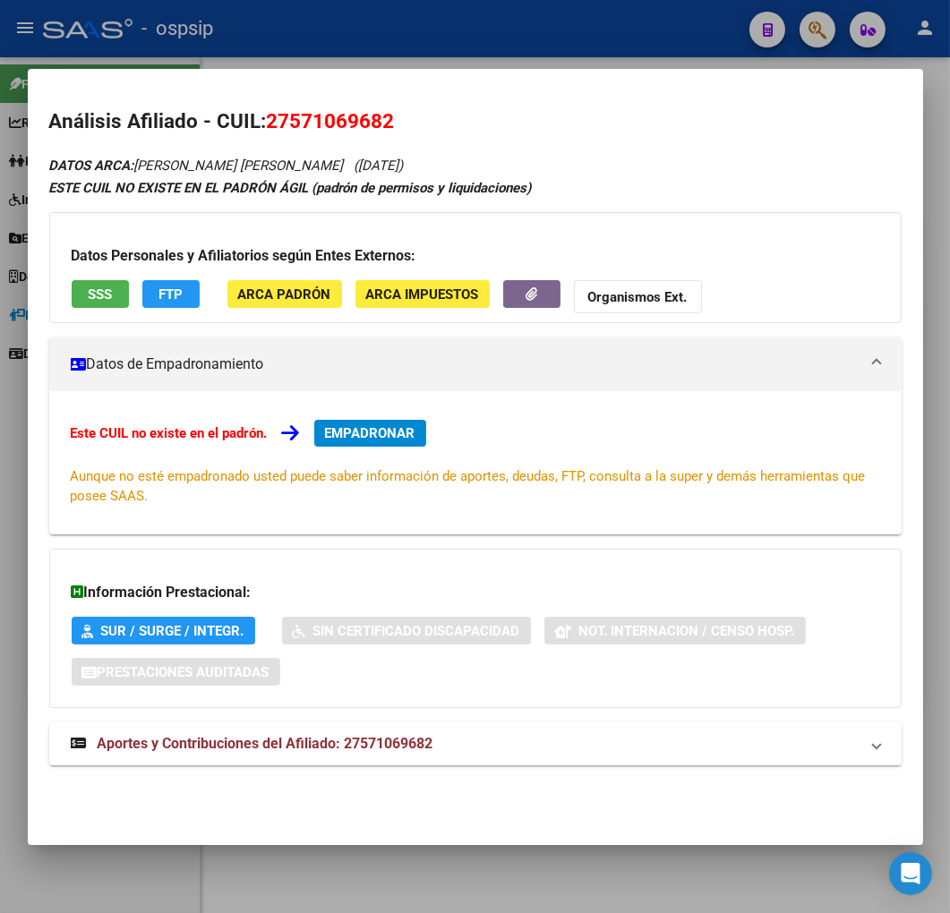
drag, startPoint x: 461, startPoint y: 27, endPoint x: 465, endPoint y: 45, distance: 18.4
click at [464, 33] on div at bounding box center [475, 456] width 950 height 913
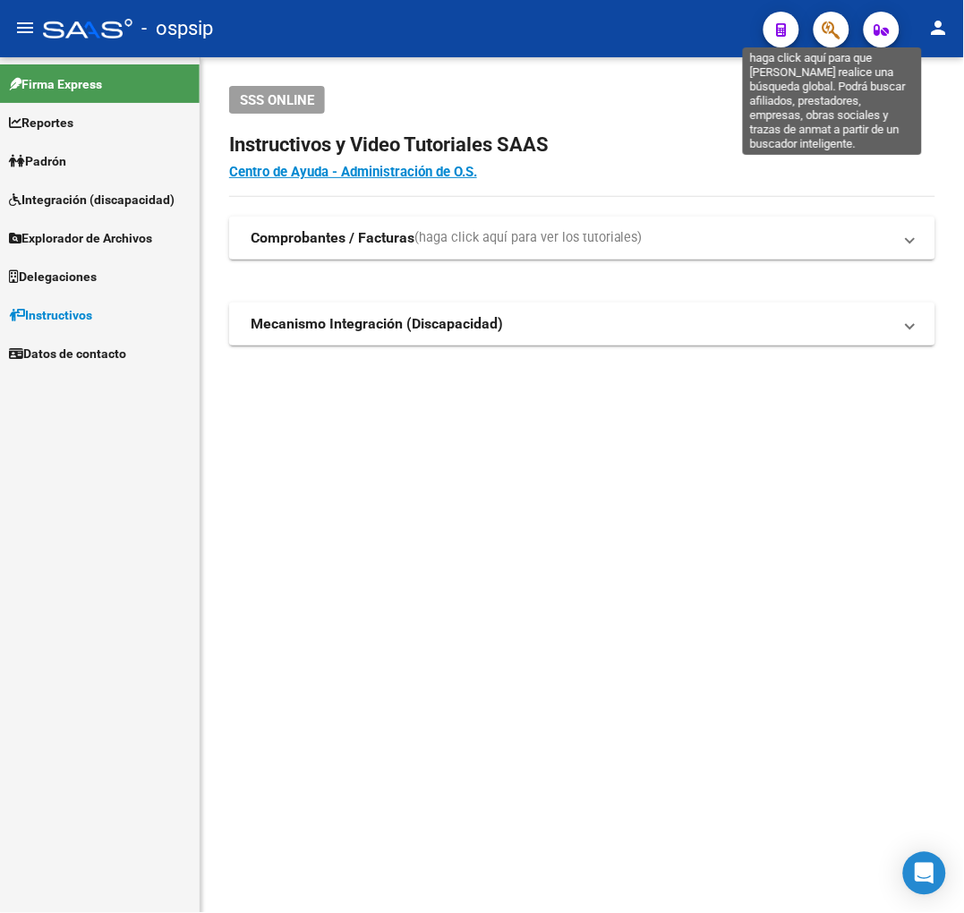
click at [824, 21] on icon "button" at bounding box center [831, 30] width 18 height 21
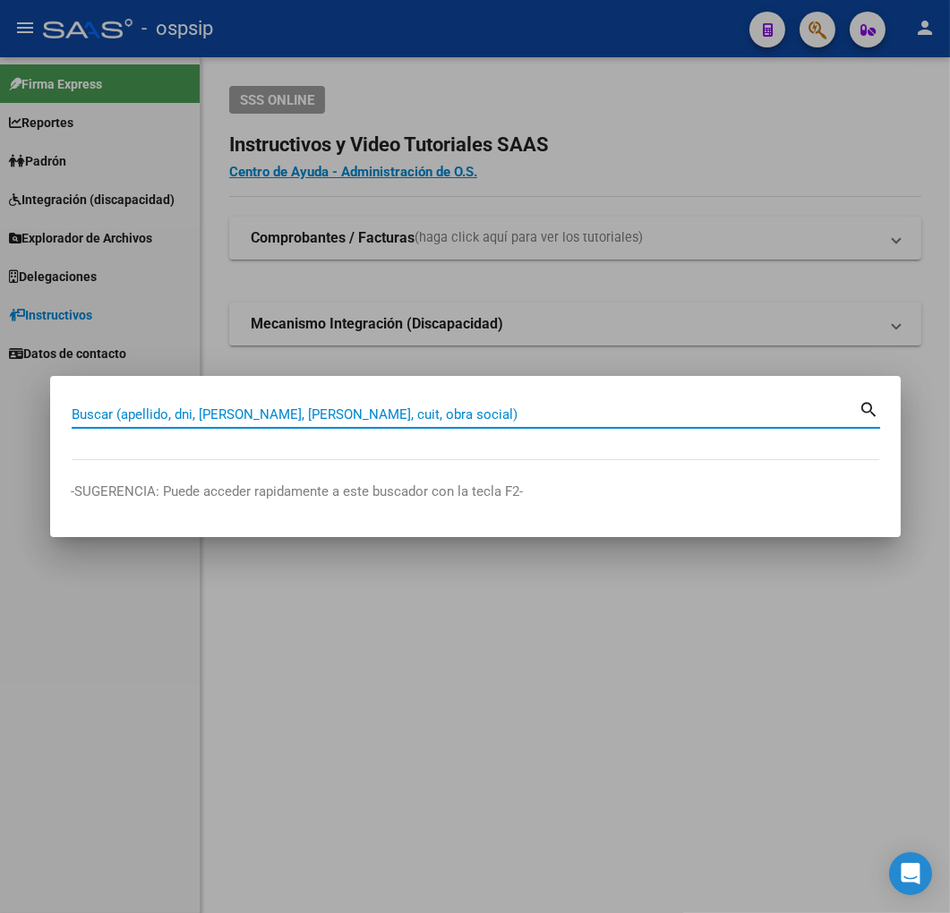
click at [519, 409] on input "Buscar (apellido, dni, [PERSON_NAME], [PERSON_NAME], cuit, obra social)" at bounding box center [466, 414] width 788 height 16
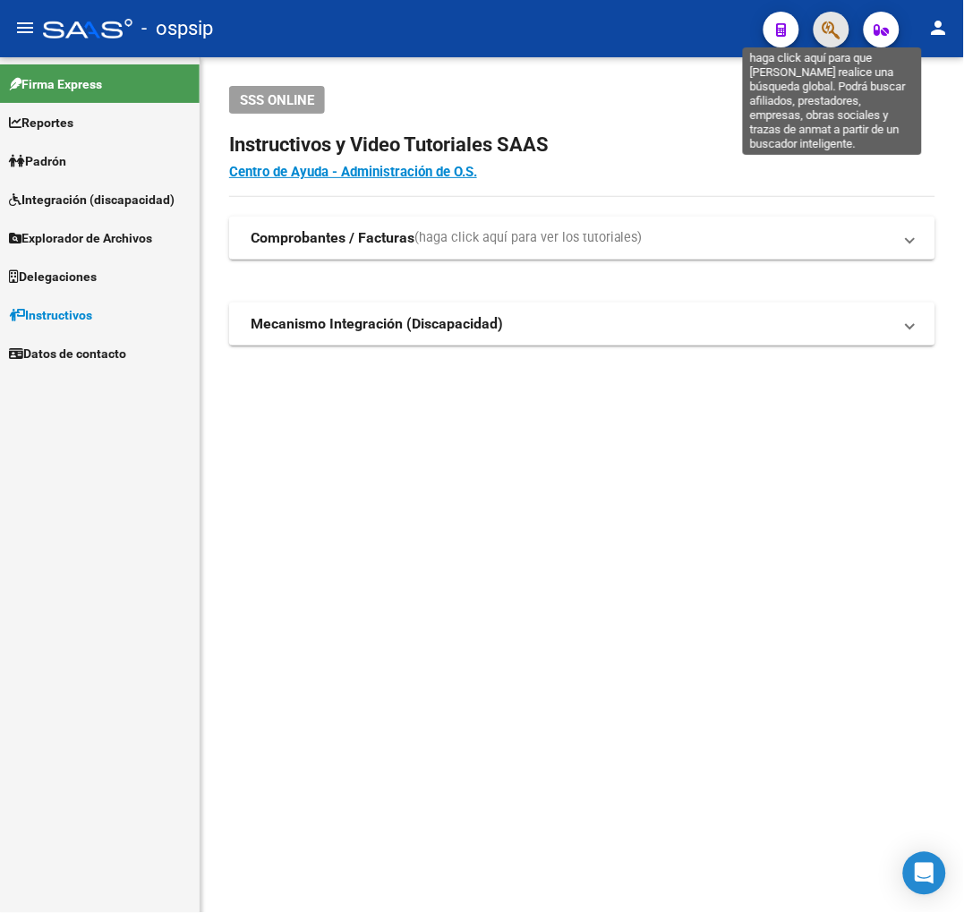
click at [829, 20] on icon "button" at bounding box center [831, 30] width 18 height 21
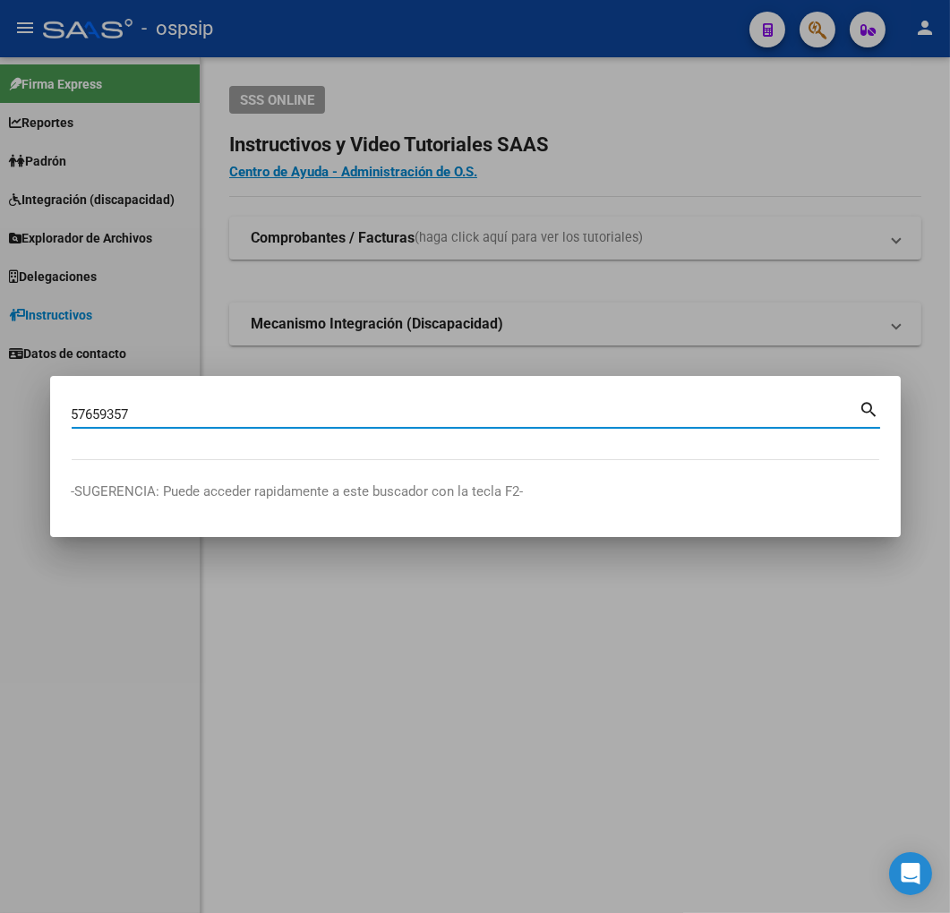
type input "57659357"
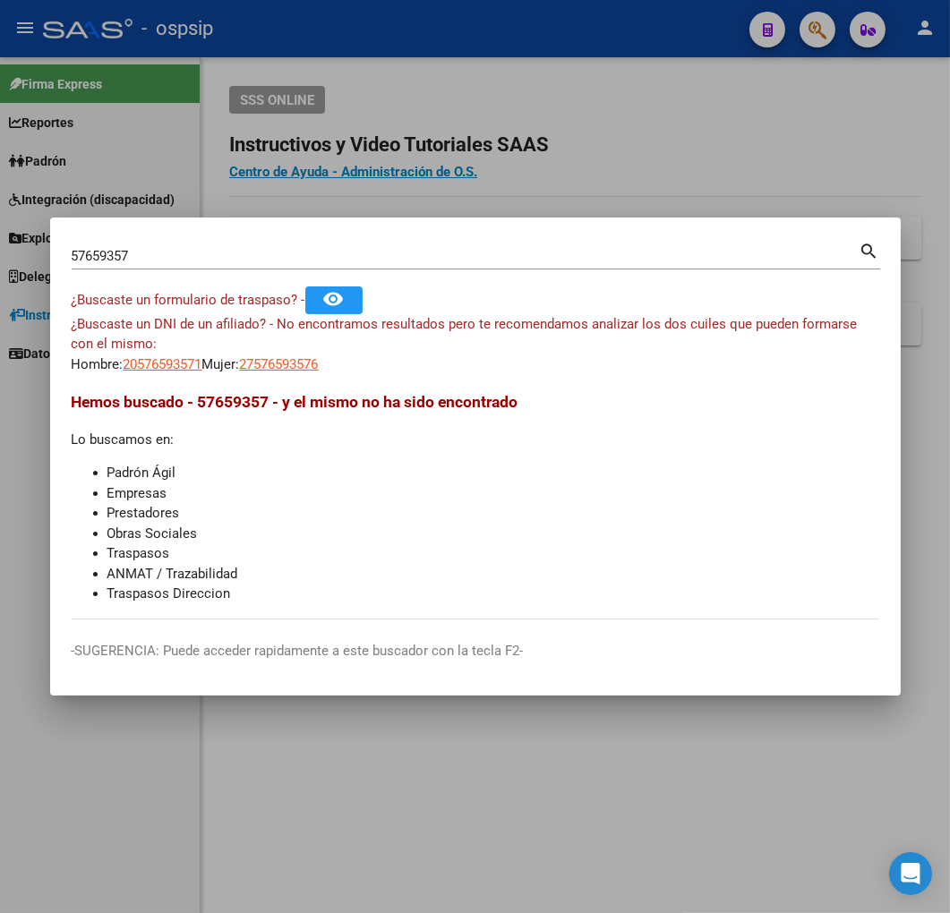
click at [175, 263] on div "57659357 Buscar (apellido, dni, cuil, nro traspaso, cuit, obra social)" at bounding box center [466, 256] width 788 height 27
drag, startPoint x: 154, startPoint y: 257, endPoint x: 725, endPoint y: 335, distance: 576.2
click at [19, 256] on div "57659357 Buscar (apellido, dni, cuil, nro traspaso, cuit, obra social) search ¿…" at bounding box center [475, 456] width 950 height 913
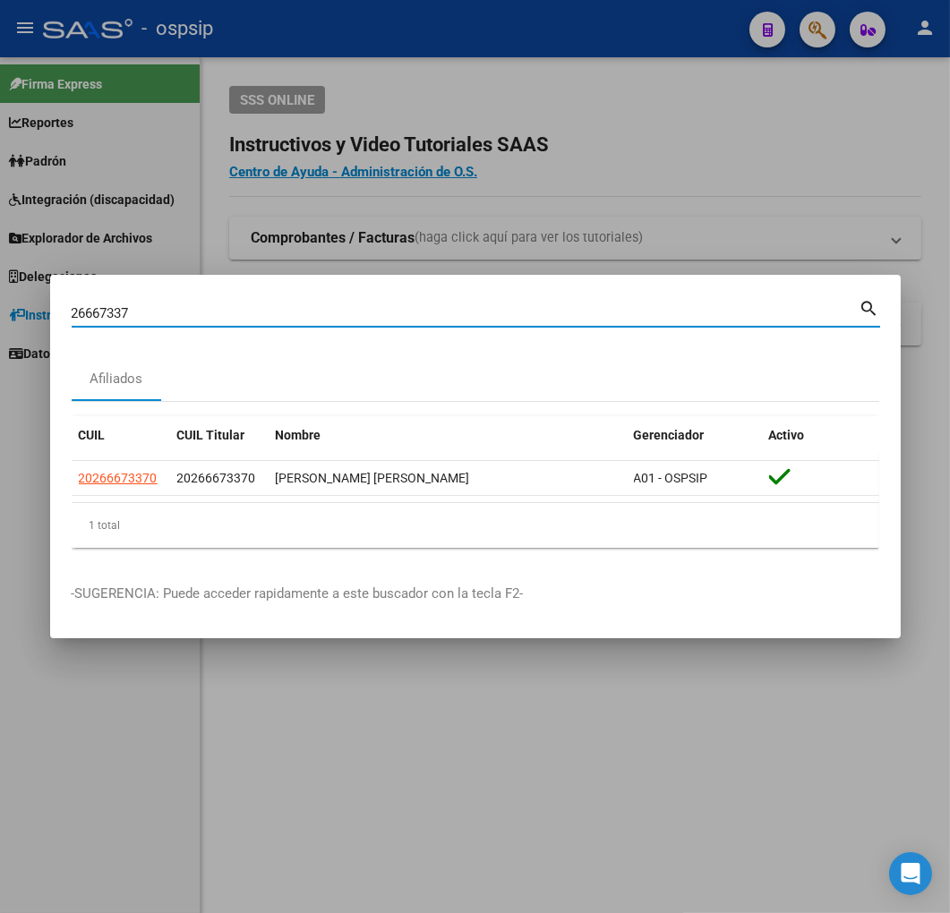
type input "26667337"
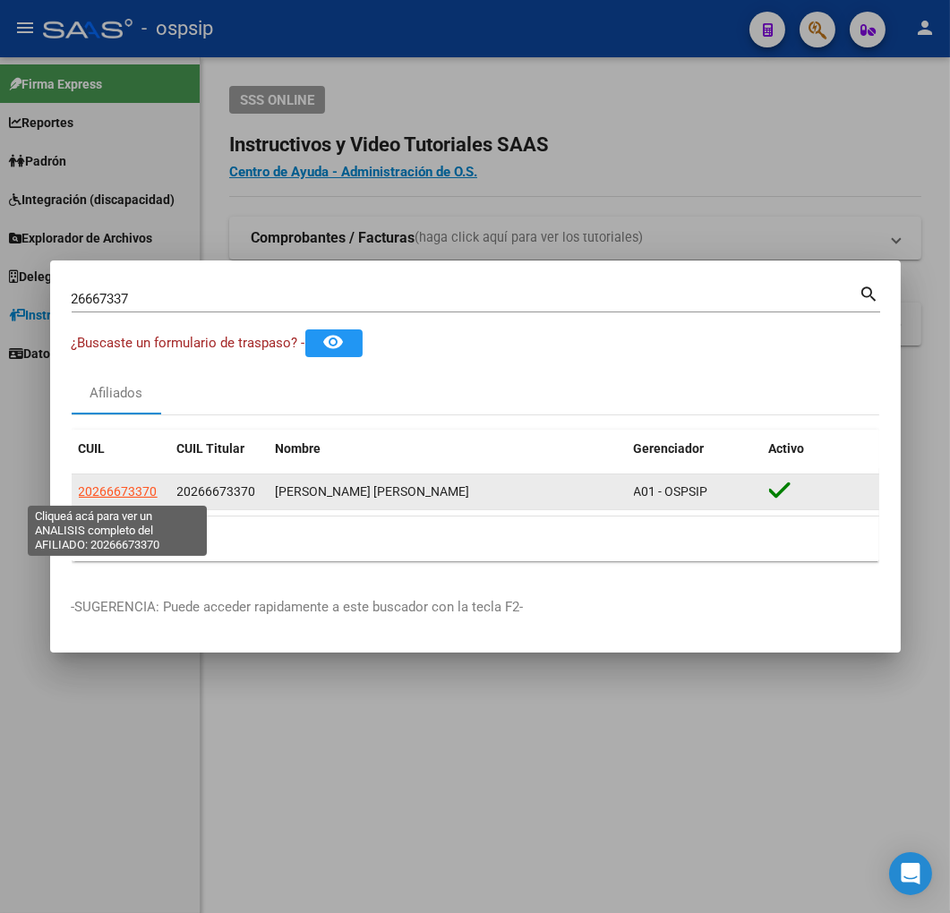
click at [103, 498] on span "20266673370" at bounding box center [118, 491] width 79 height 14
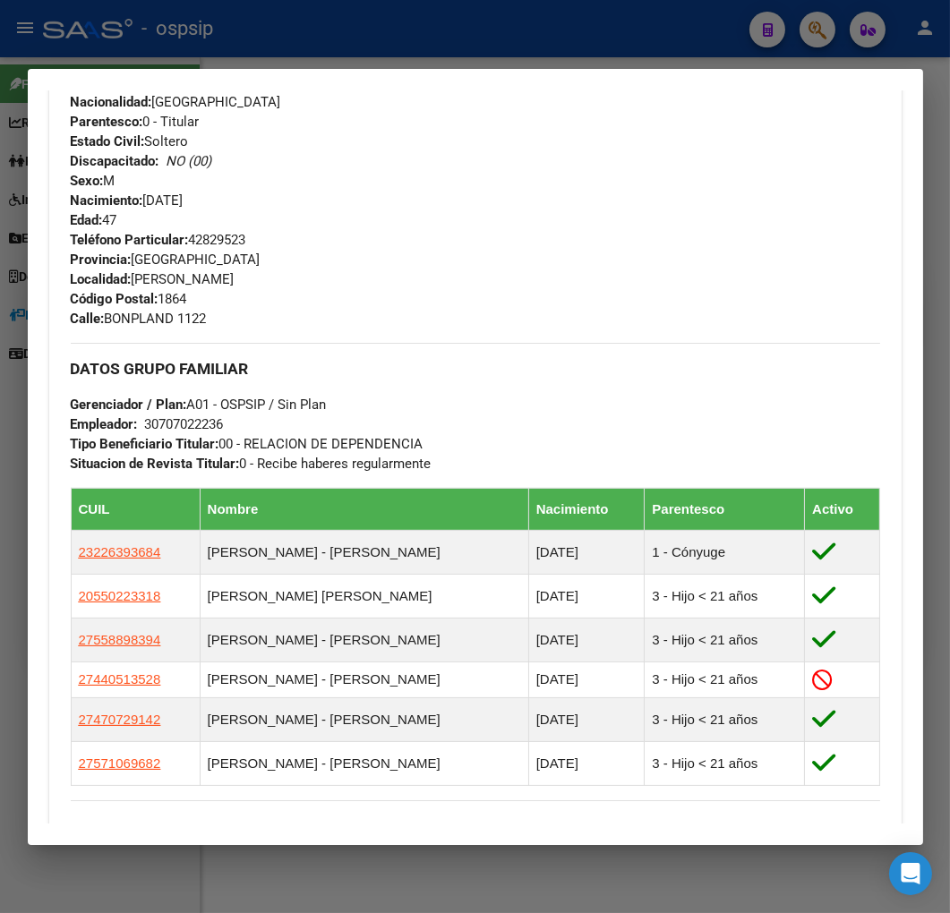
scroll to position [795, 0]
